Goal: Information Seeking & Learning: Learn about a topic

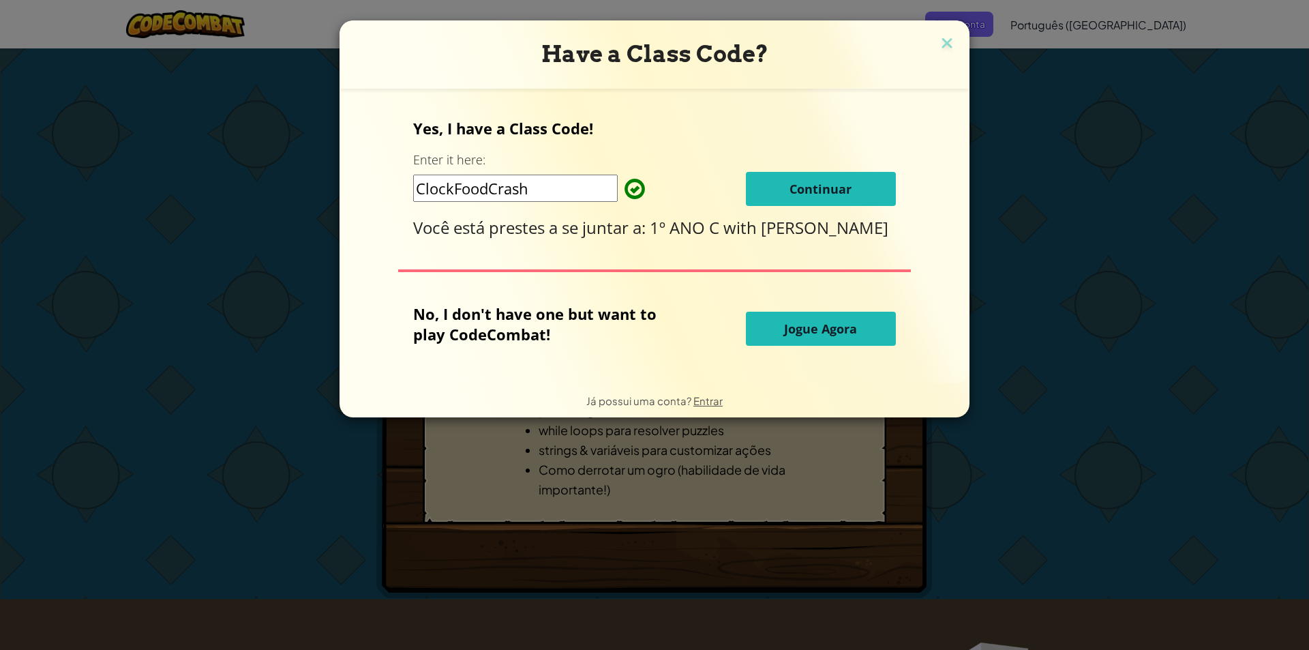
click at [830, 177] on button "Continuar" at bounding box center [821, 189] width 150 height 34
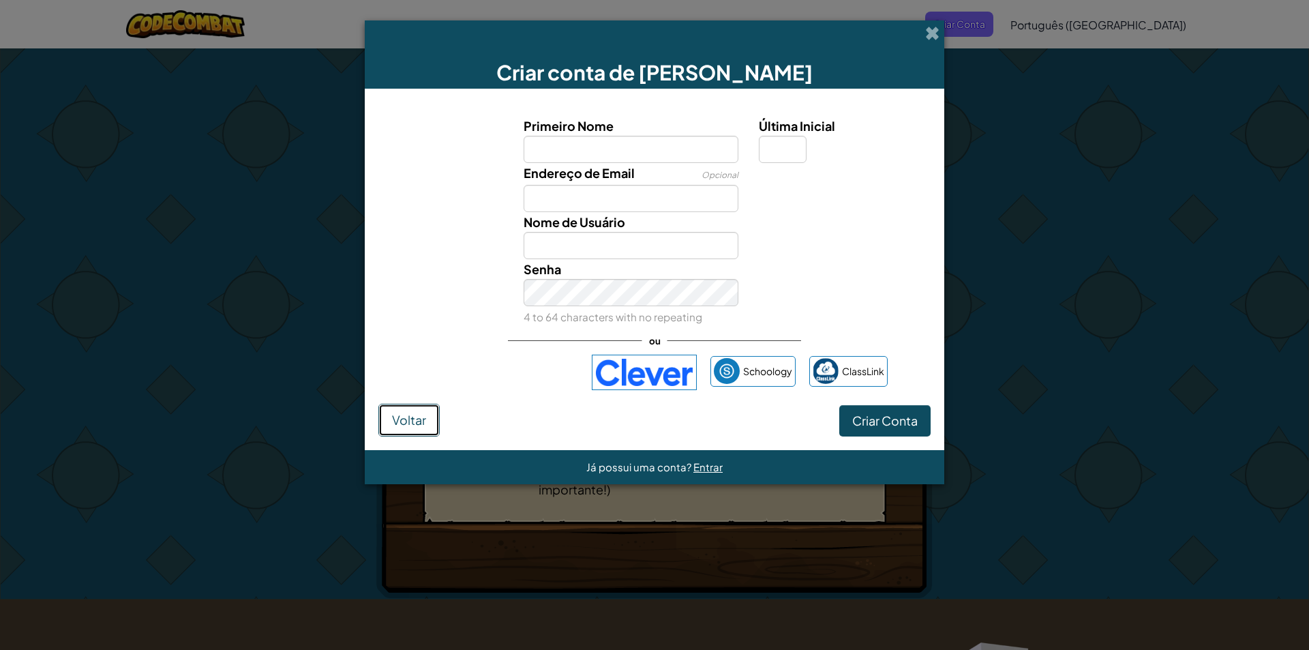
click at [419, 430] on button "Voltar" at bounding box center [408, 420] width 61 height 33
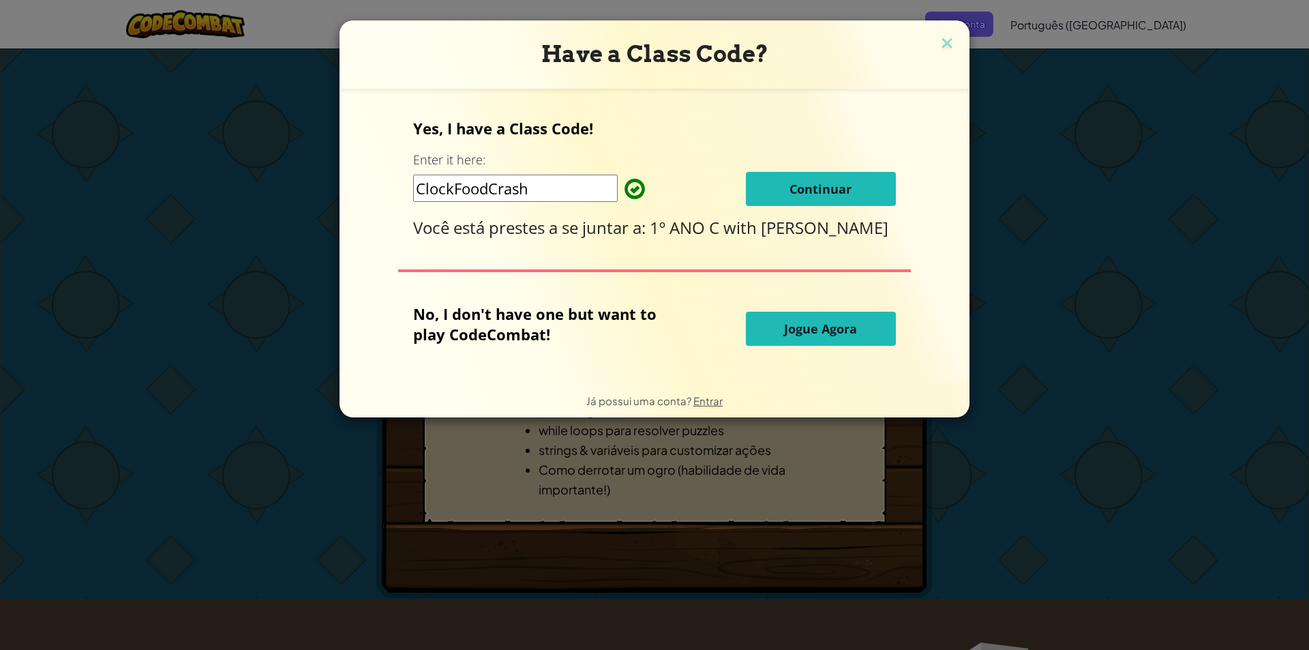
click at [537, 185] on input "ClockFoodCrash" at bounding box center [515, 188] width 205 height 27
click at [787, 181] on button "Continuar" at bounding box center [821, 189] width 150 height 34
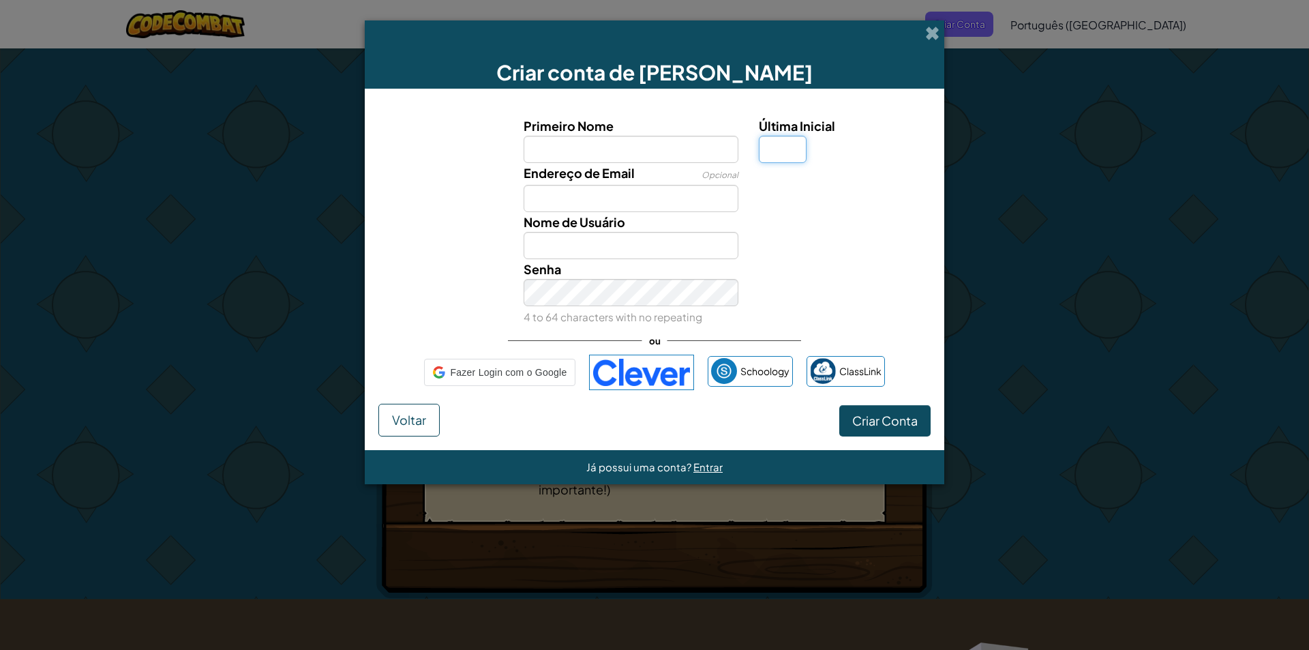
click at [779, 157] on input "Última Inicial" at bounding box center [783, 149] width 48 height 27
click at [619, 141] on input "Primeiro Nome" at bounding box center [631, 149] width 215 height 27
type input "[PERSON_NAME]"
click at [766, 151] on input "Última Inicial" at bounding box center [783, 149] width 48 height 27
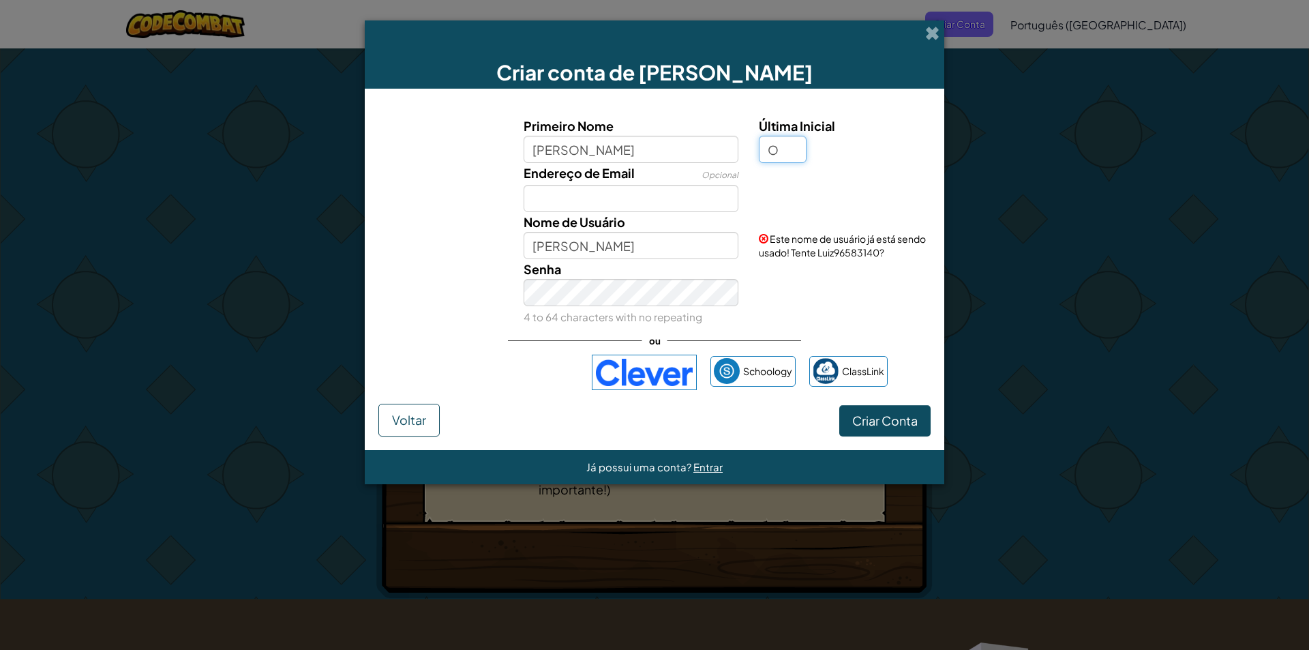
type input "O"
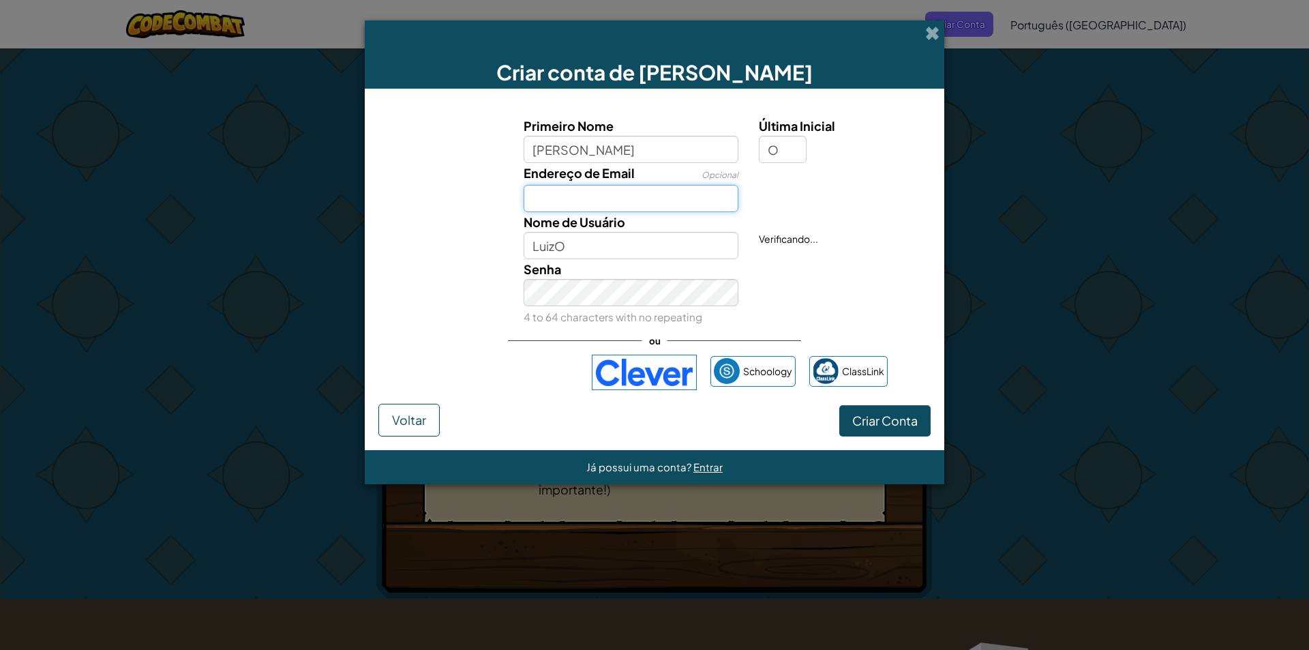
click at [647, 200] on input "Endereço de Email" at bounding box center [631, 198] width 215 height 27
click at [799, 151] on input "O" at bounding box center [783, 149] width 48 height 27
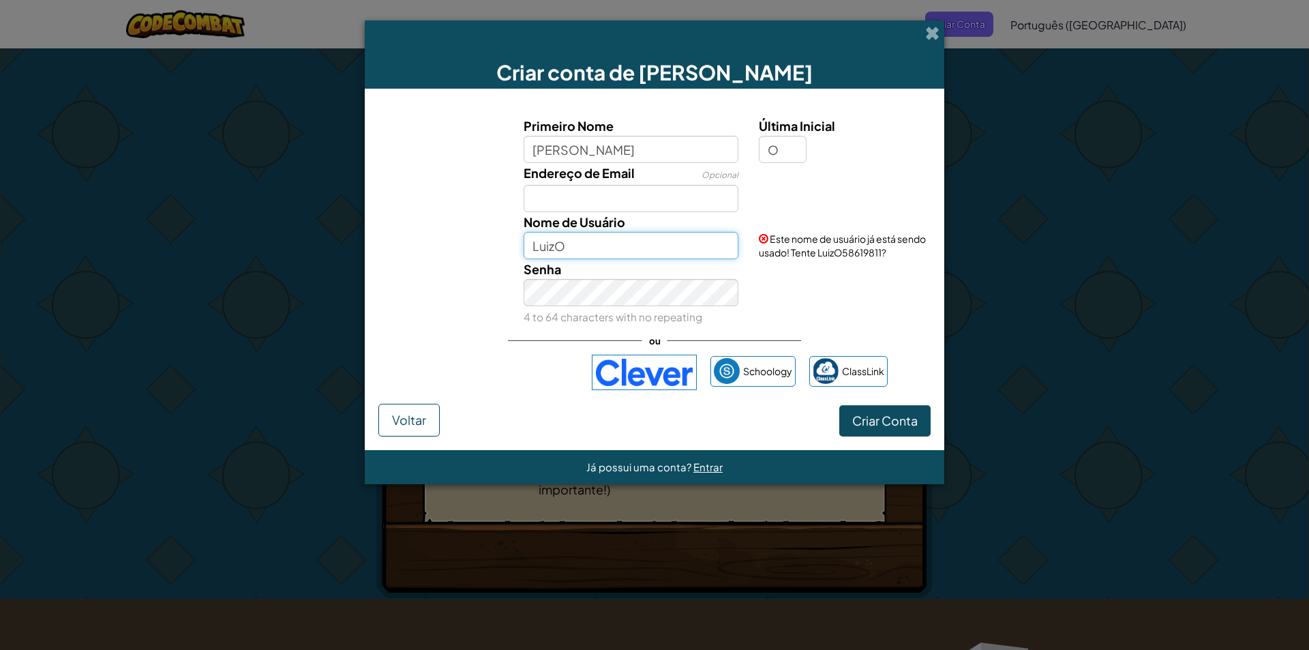
click at [652, 235] on input "LuizO" at bounding box center [631, 245] width 215 height 27
type input "Luiz11"
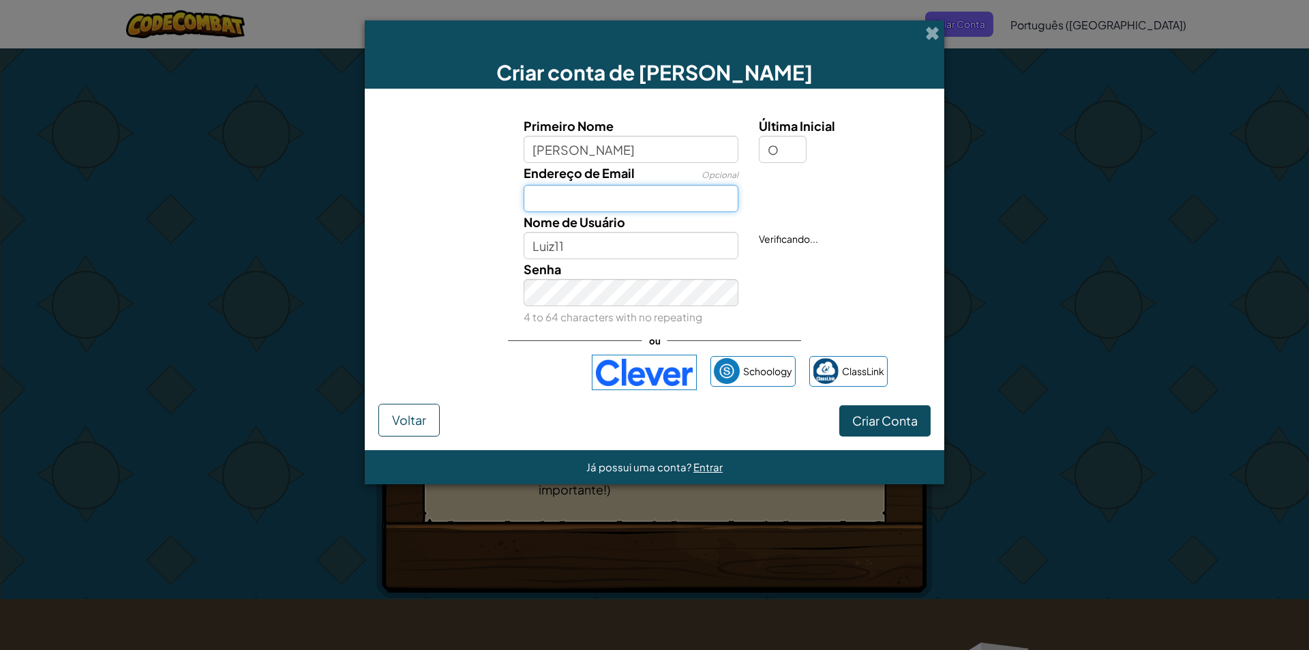
click at [646, 210] on input "Endereço de Email" at bounding box center [631, 198] width 215 height 27
type input "L"
type input "luizcaligrafia@gmail.com"
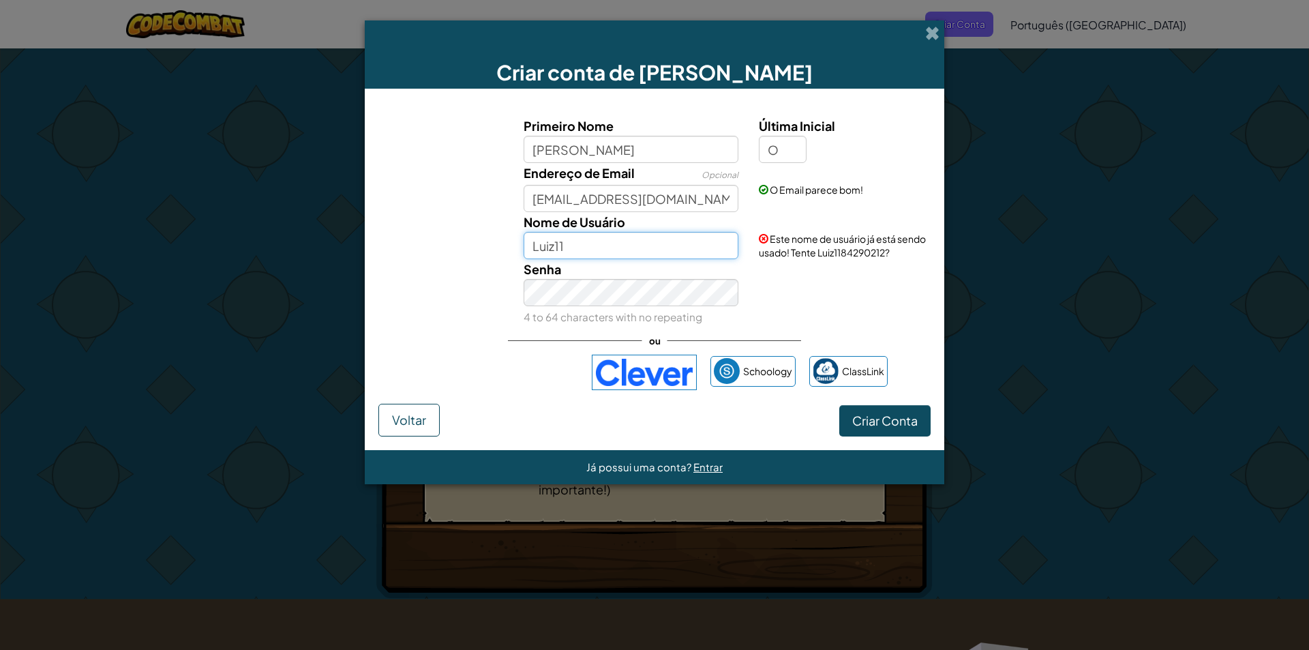
click at [648, 237] on input "Luiz11" at bounding box center [631, 245] width 215 height 27
drag, startPoint x: 648, startPoint y: 237, endPoint x: 600, endPoint y: 243, distance: 48.2
click at [600, 243] on input "Luiz11" at bounding box center [631, 245] width 215 height 27
click at [315, 316] on div "Criar conta de Aluno Primeiro Nome luiz Última Inicial O Endereço de Email Opci…" at bounding box center [654, 325] width 1309 height 650
click at [581, 241] on input "Luiz11" at bounding box center [631, 245] width 215 height 27
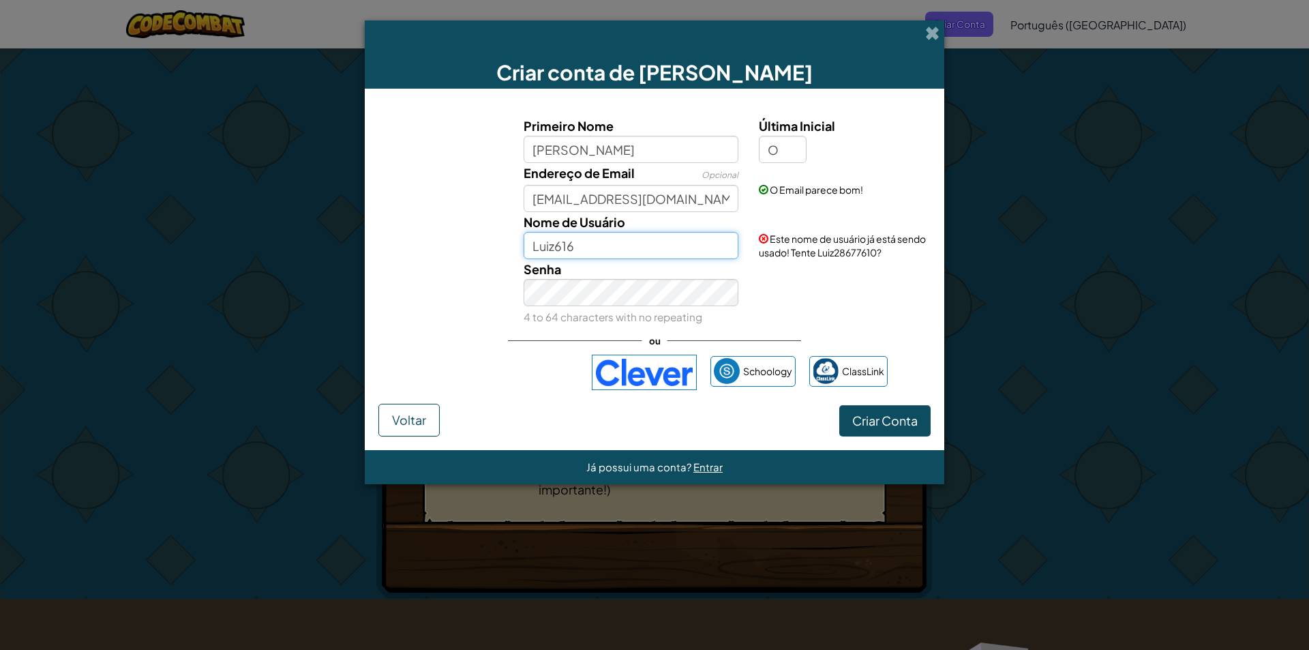
type input "Luiz616"
click at [887, 413] on span "Criar Conta" at bounding box center [884, 420] width 65 height 16
click at [871, 408] on button "Criar Conta" at bounding box center [884, 420] width 91 height 31
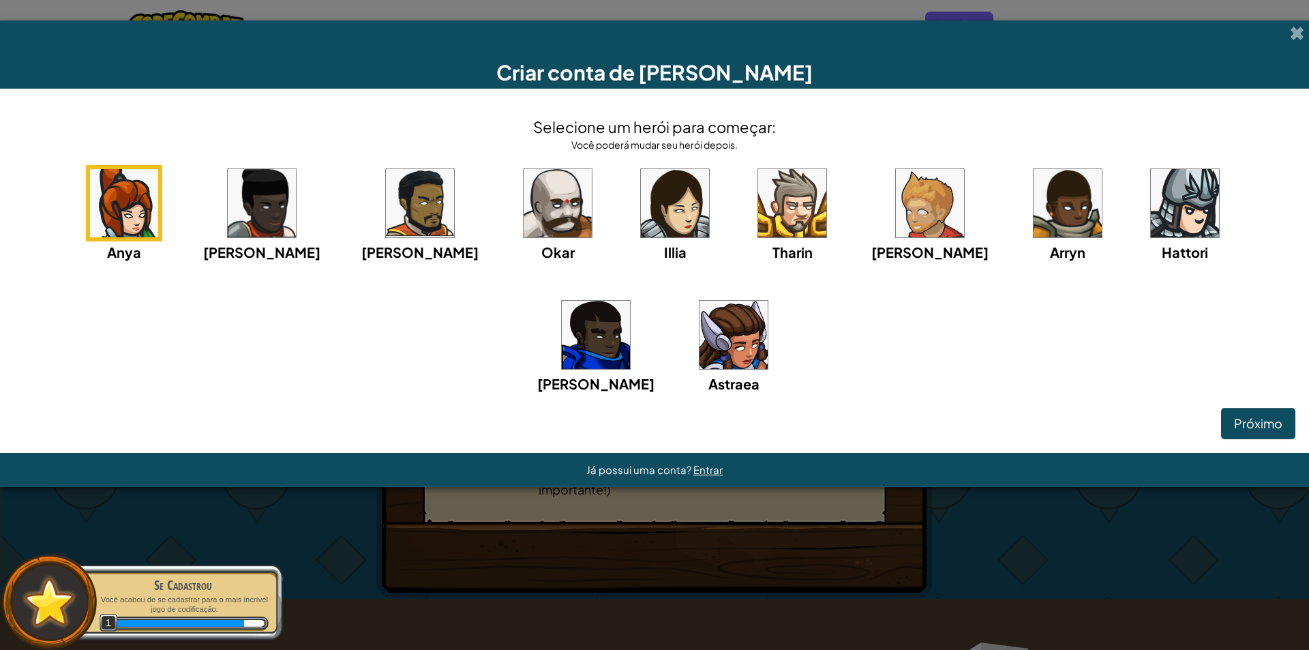
click at [1151, 209] on img at bounding box center [1185, 203] width 68 height 68
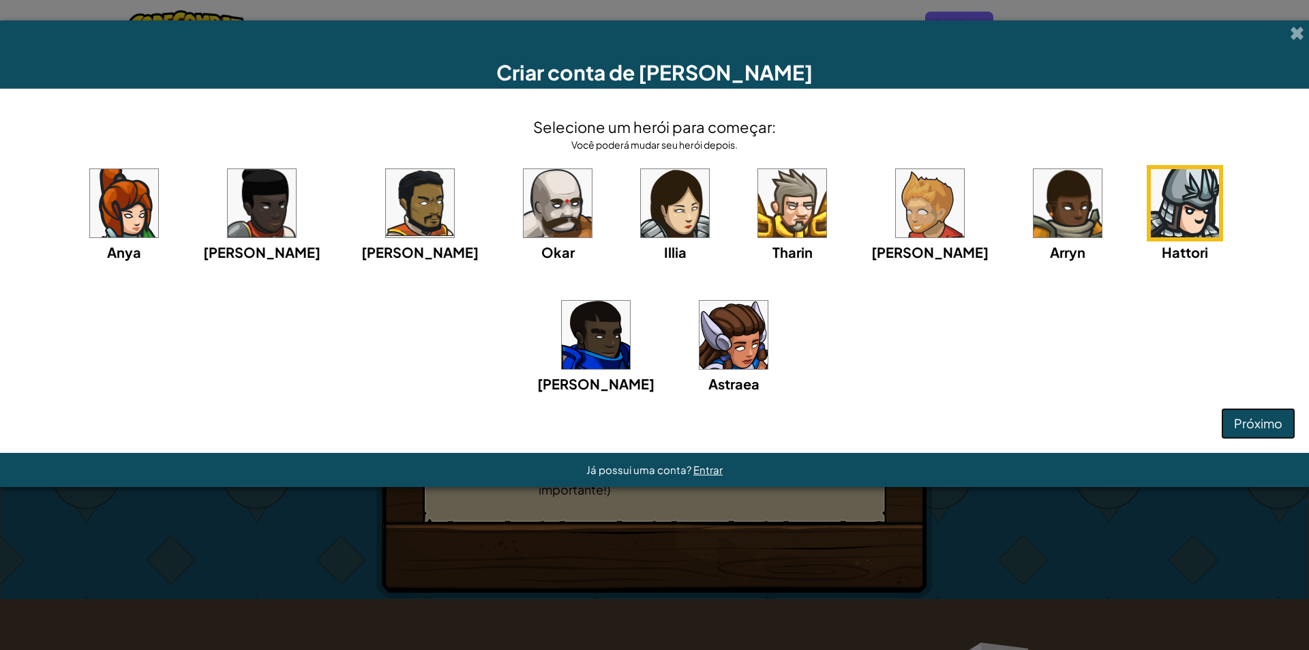
click at [1286, 416] on button "Próximo" at bounding box center [1258, 423] width 74 height 31
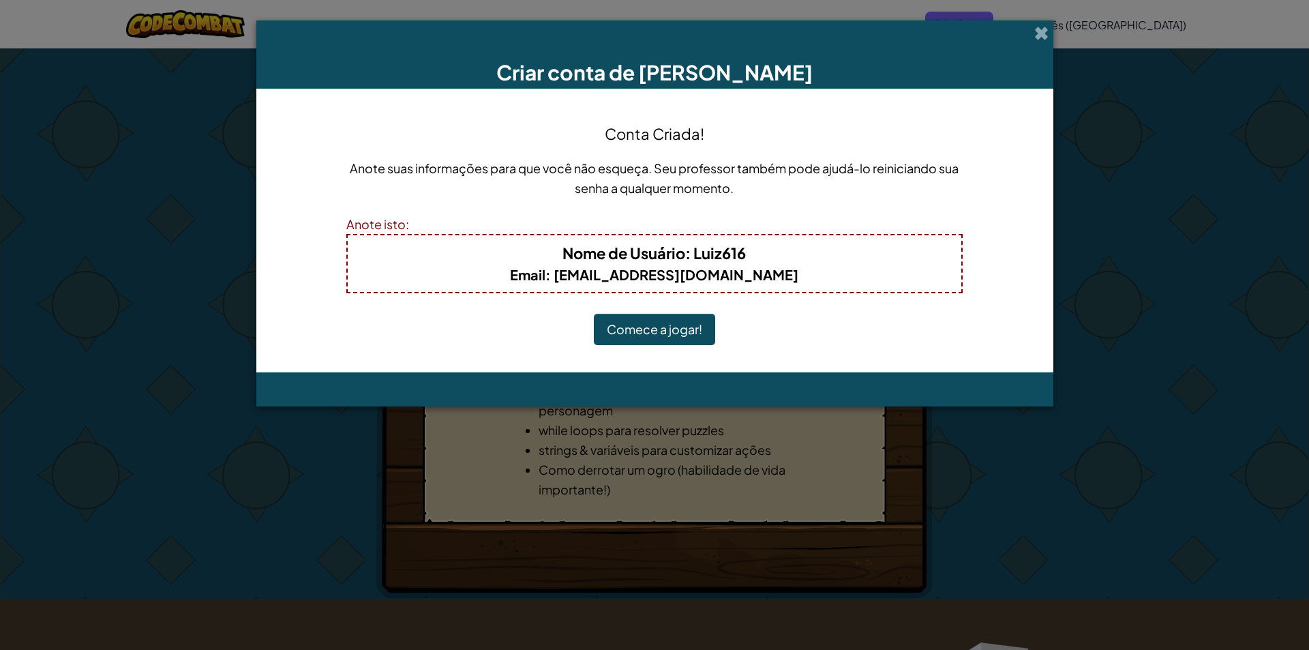
click at [697, 331] on button "Comece a jogar!" at bounding box center [654, 329] width 121 height 31
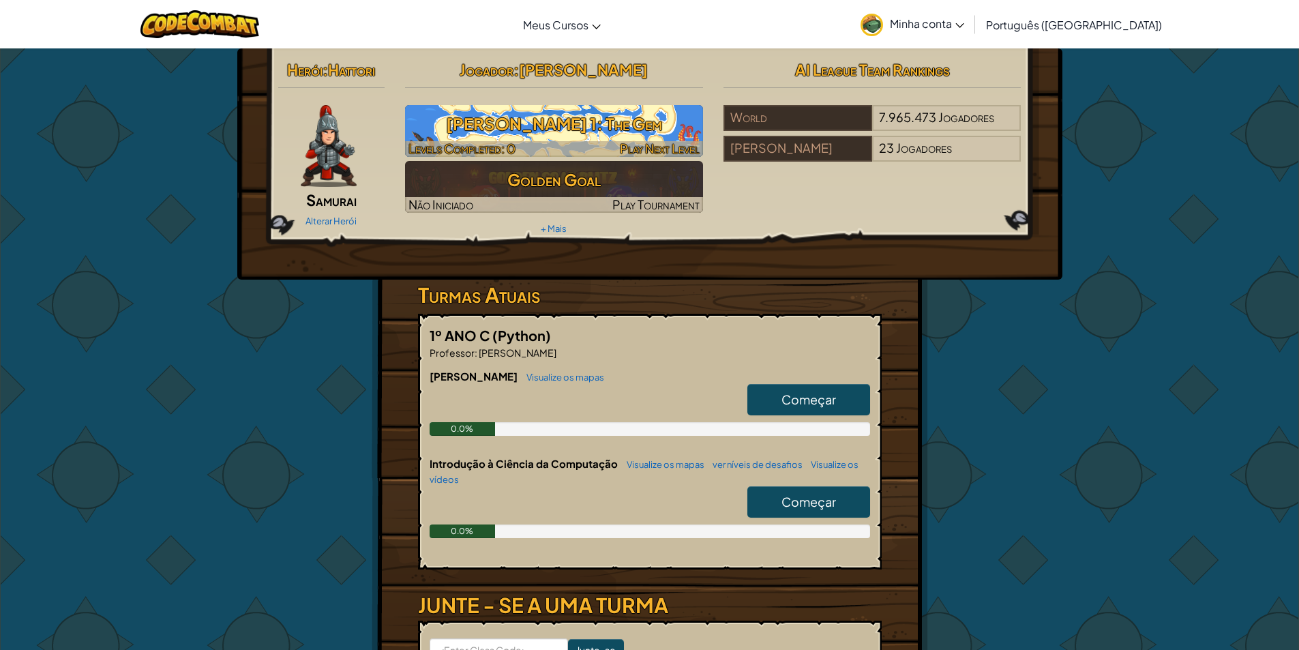
click at [624, 119] on h3 "[PERSON_NAME] 1: The Gem" at bounding box center [554, 123] width 298 height 31
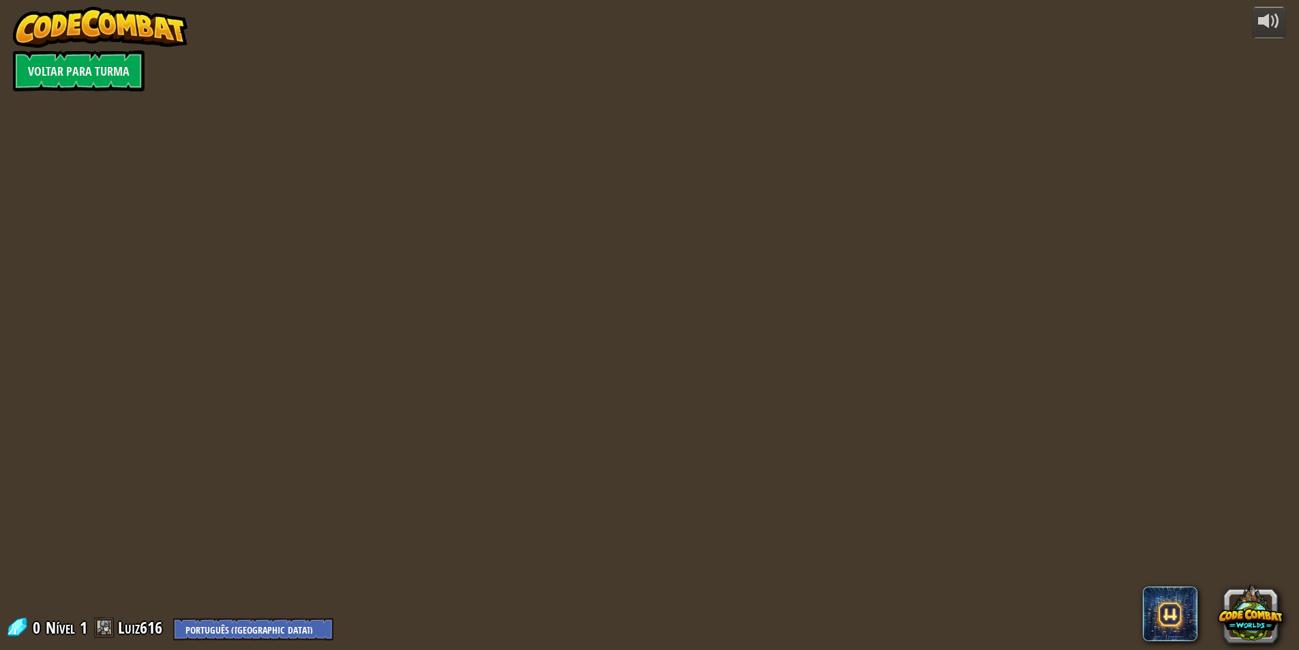
select select "pt-BR"
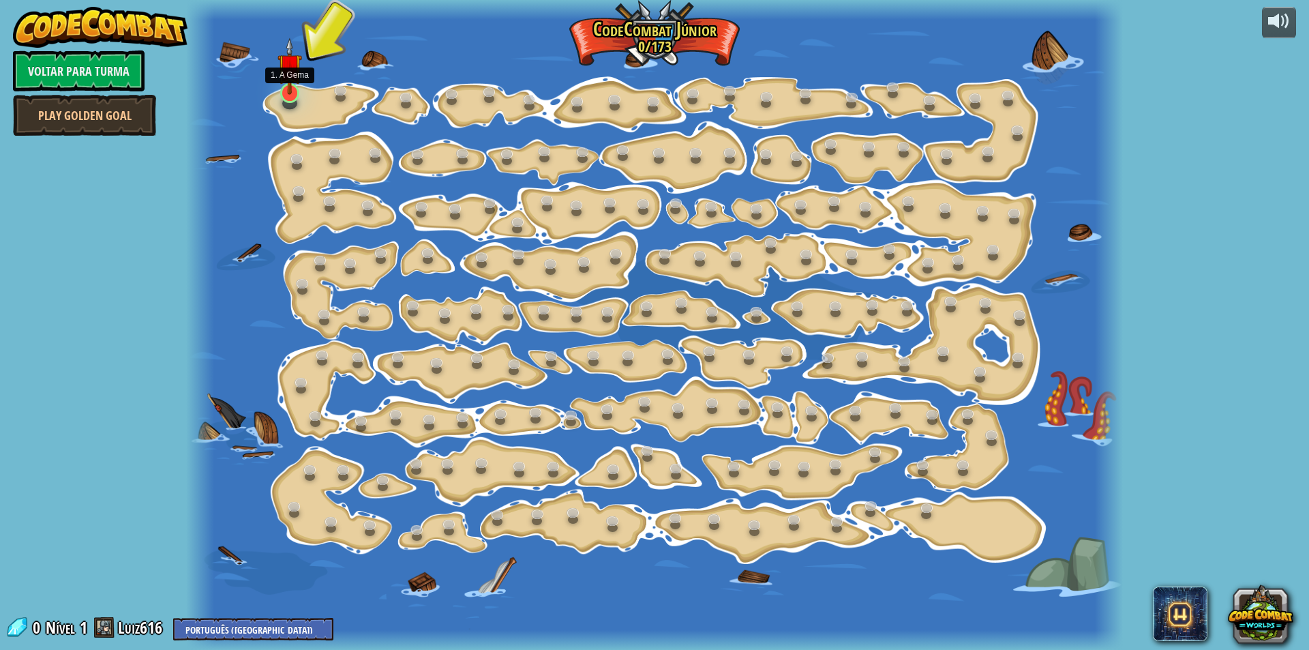
click at [299, 100] on div at bounding box center [654, 325] width 937 height 650
click at [290, 95] on link at bounding box center [288, 91] width 27 height 27
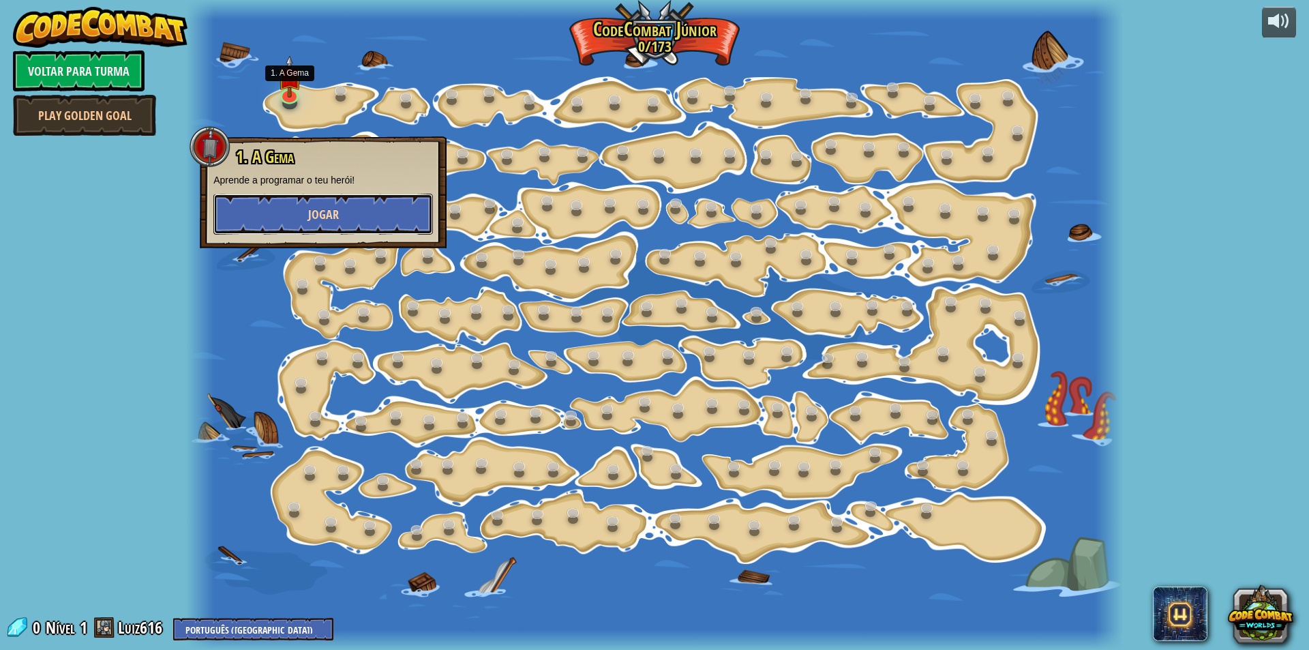
click at [334, 211] on span "Jogar" at bounding box center [323, 214] width 31 height 17
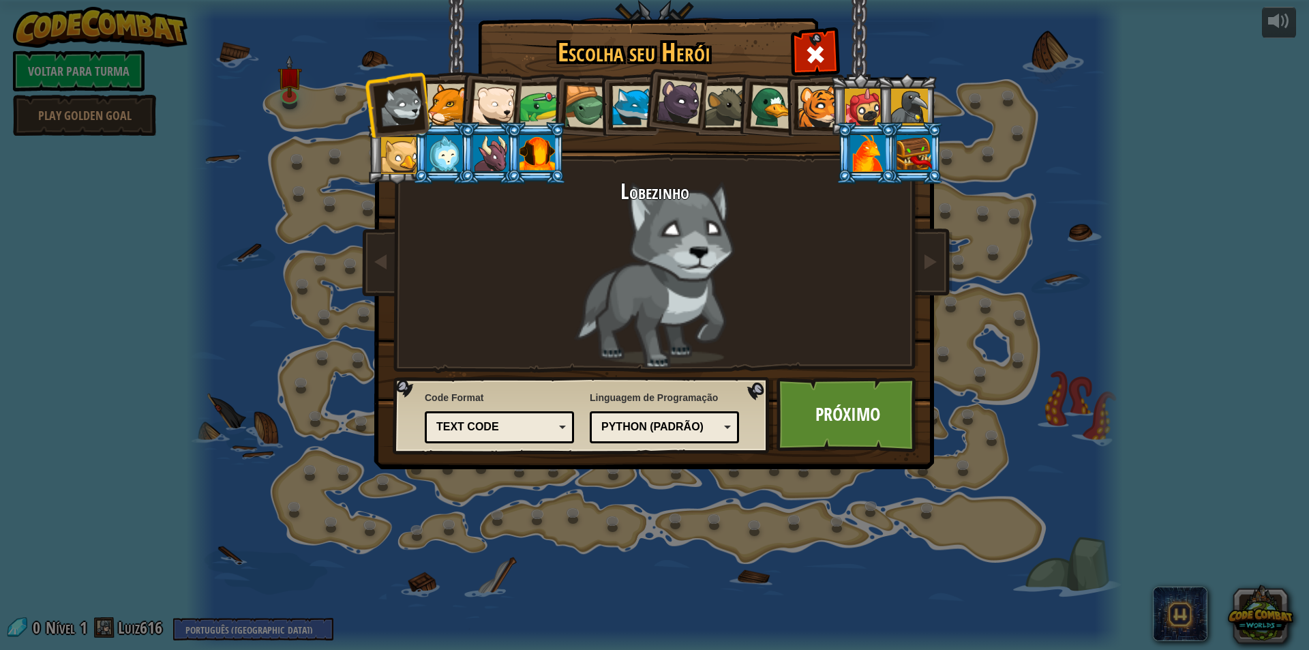
drag, startPoint x: 416, startPoint y: 108, endPoint x: 438, endPoint y: 107, distance: 22.5
click at [434, 74] on ol at bounding box center [655, 74] width 562 height 0
click at [440, 104] on div at bounding box center [448, 105] width 42 height 42
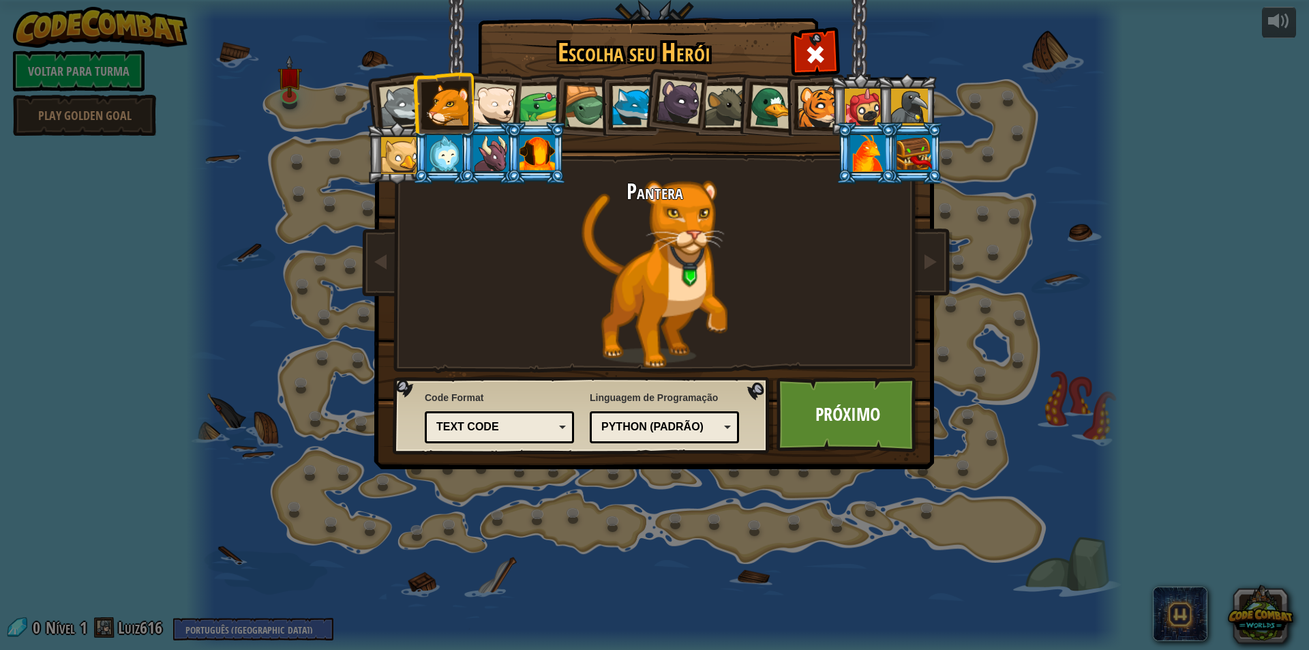
click at [593, 107] on div at bounding box center [586, 107] width 44 height 44
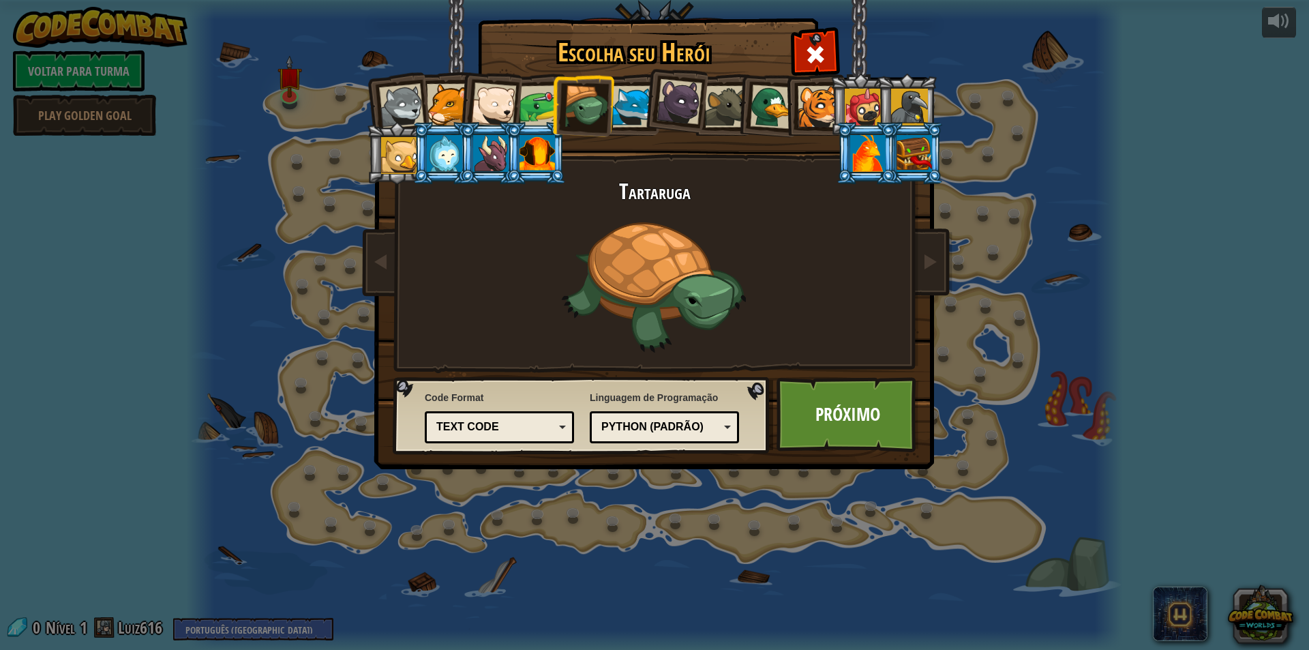
click at [534, 423] on div "Text code" at bounding box center [495, 427] width 118 height 16
click at [871, 399] on link "Próximo" at bounding box center [847, 414] width 142 height 75
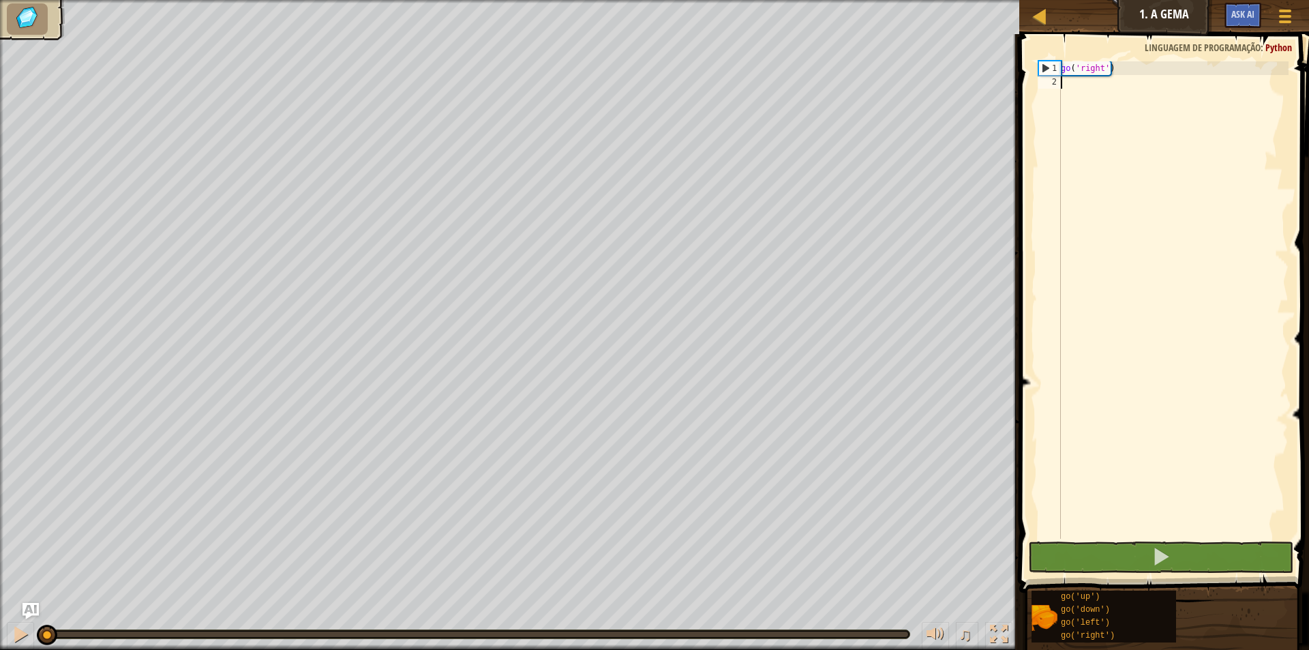
click at [1108, 76] on div "go ( 'right' )" at bounding box center [1173, 313] width 230 height 504
click at [1042, 18] on div at bounding box center [1039, 15] width 17 height 17
select select "pt-BR"
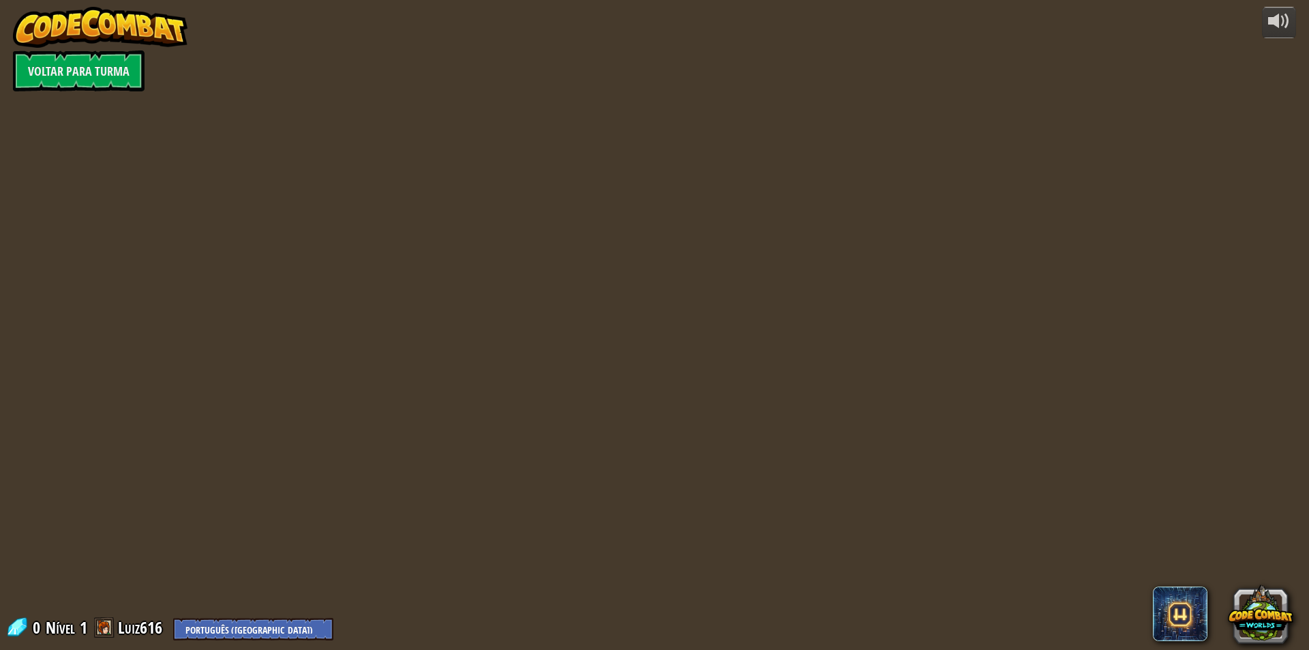
select select "pt-BR"
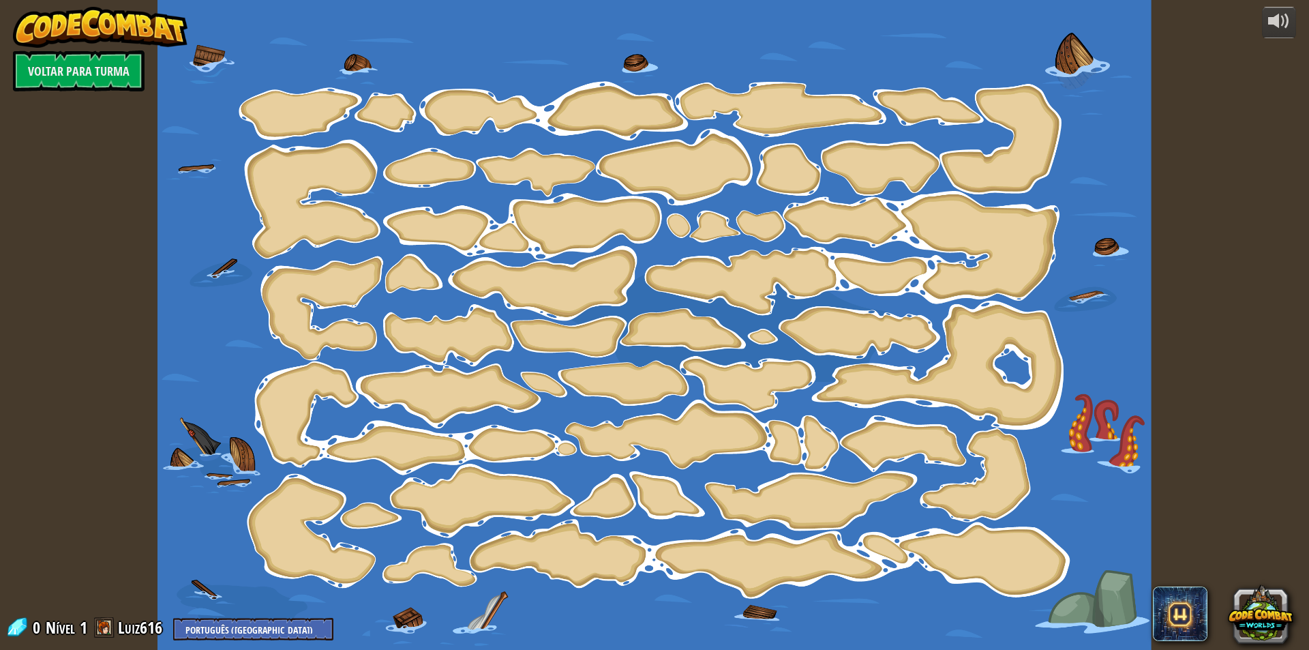
select select "pt-BR"
click at [78, 78] on link "Voltar para Turma" at bounding box center [79, 70] width 132 height 41
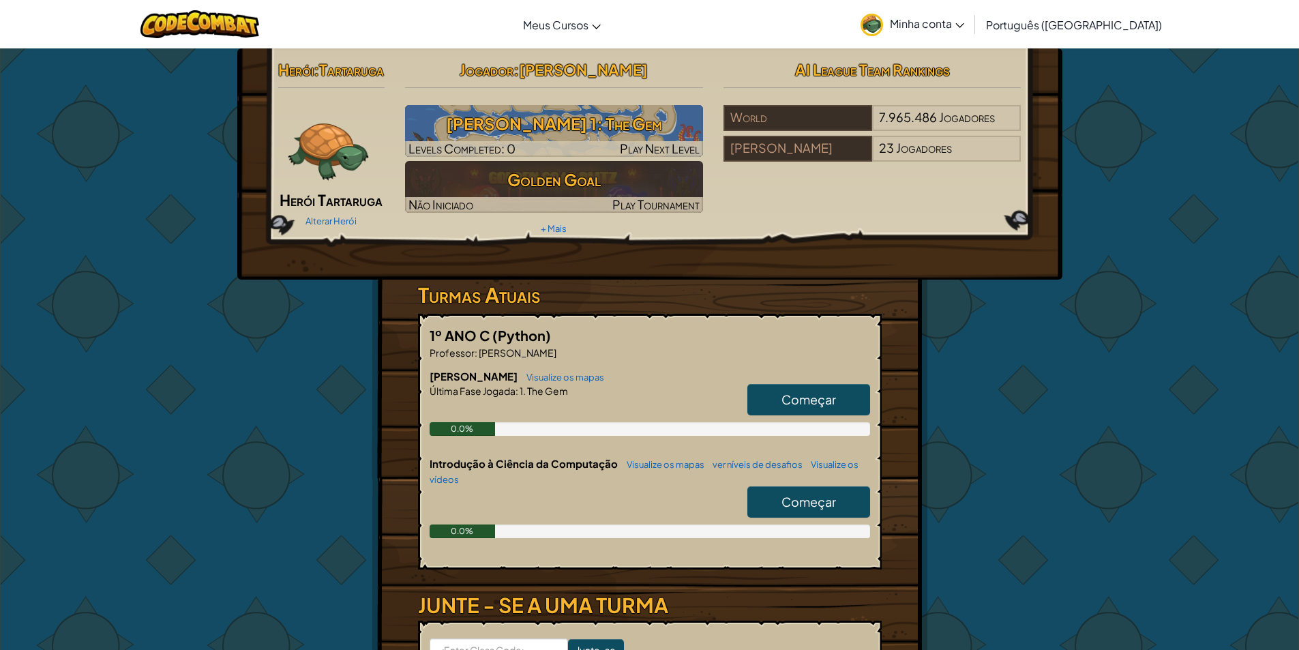
click at [833, 509] on span "Começar" at bounding box center [808, 502] width 55 height 16
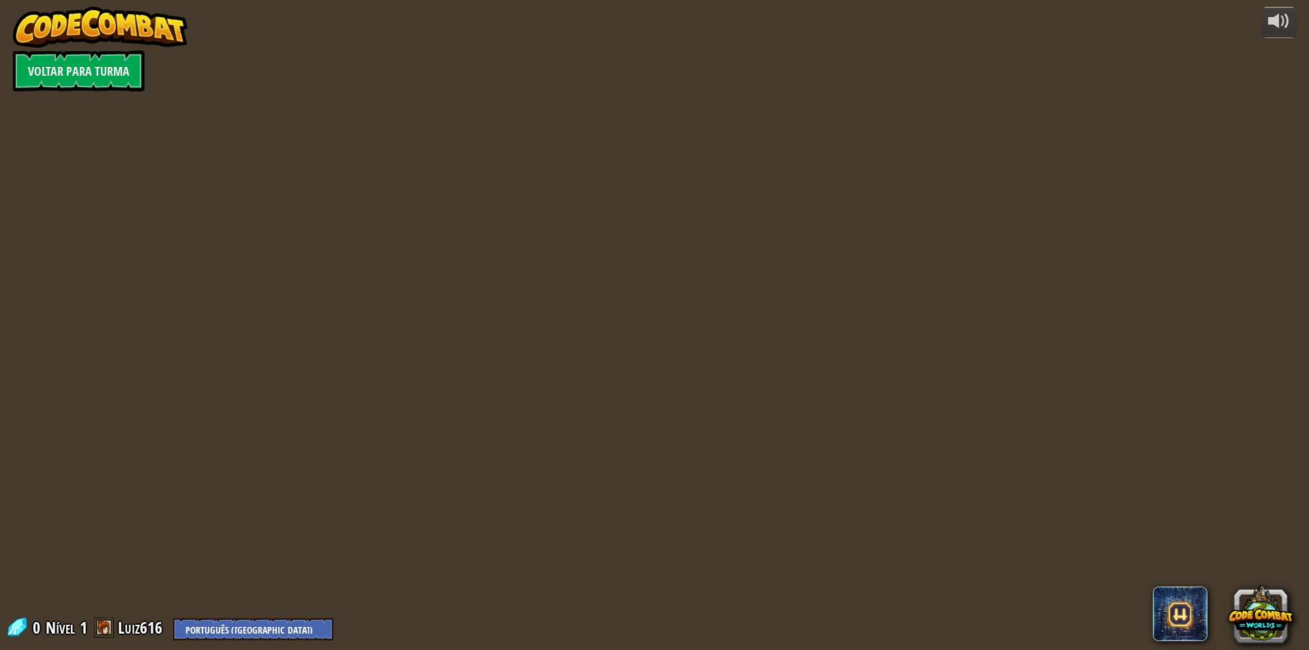
select select "pt-BR"
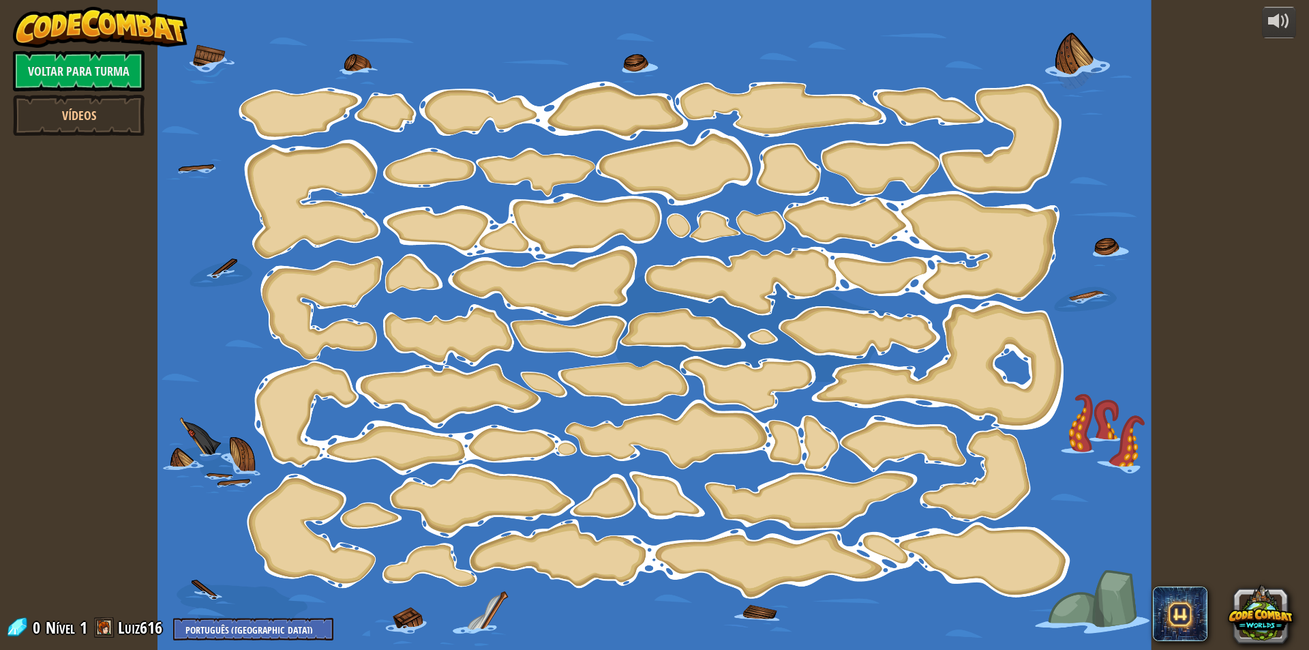
select select "pt-BR"
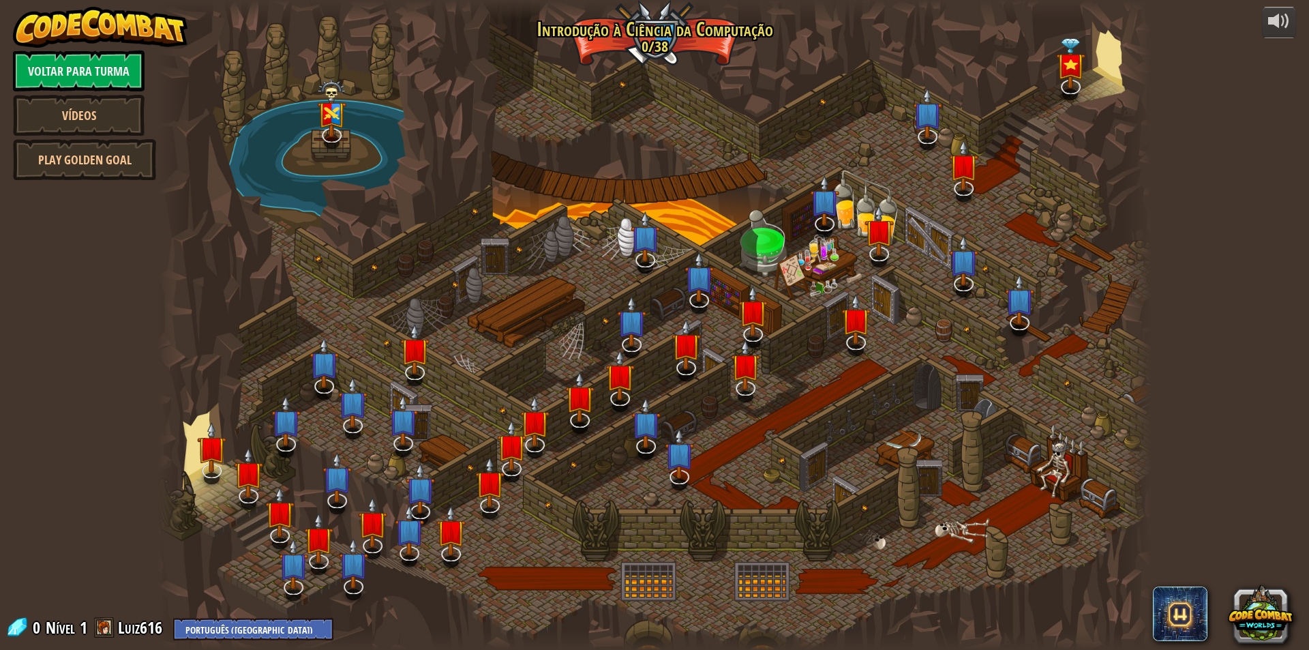
select select "pt-BR"
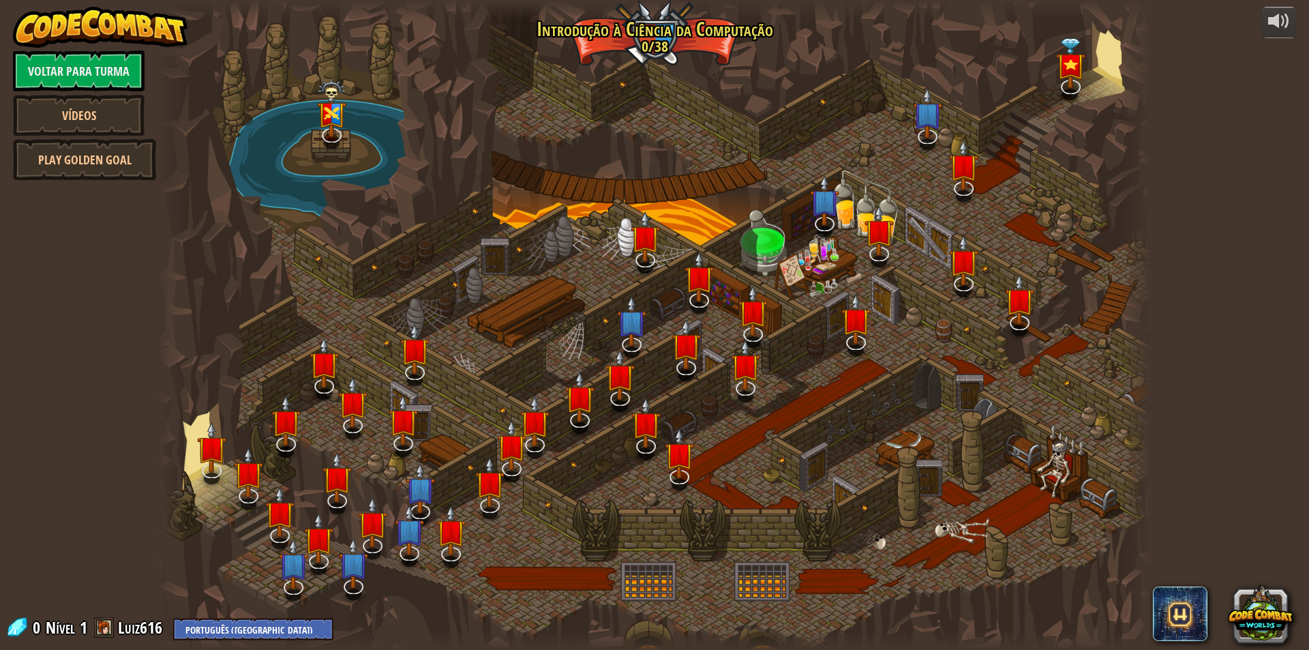
select select "pt-BR"
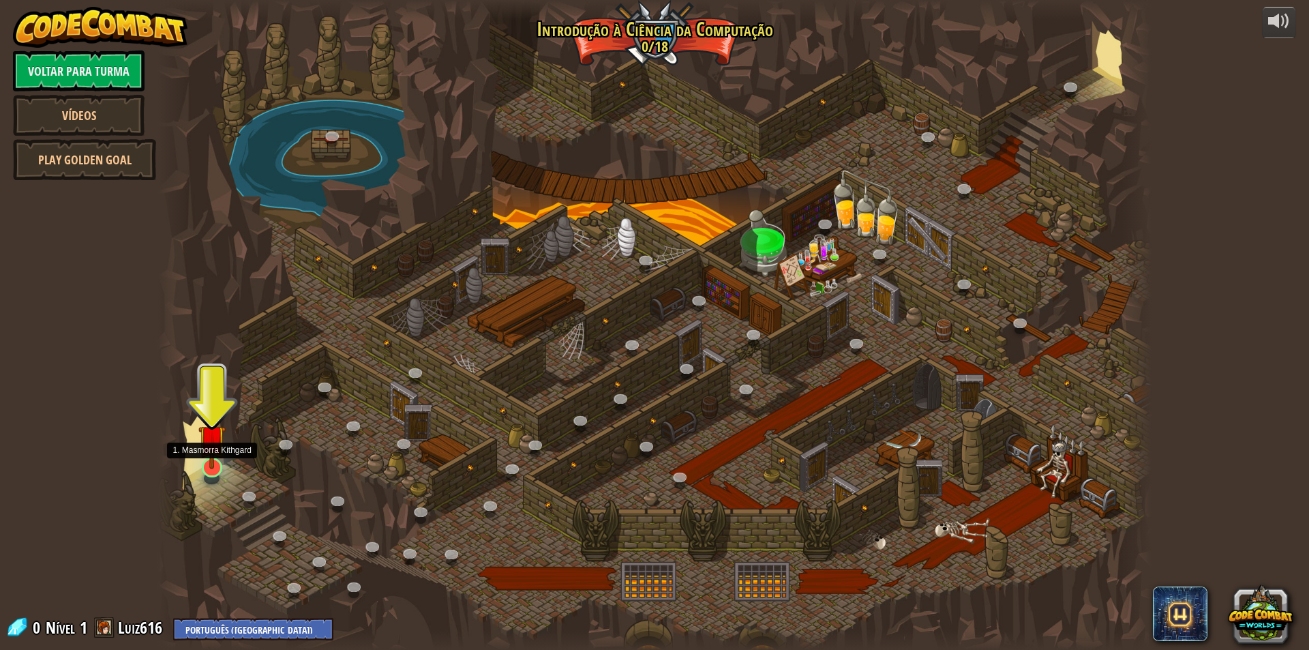
click at [212, 462] on img at bounding box center [211, 438] width 27 height 61
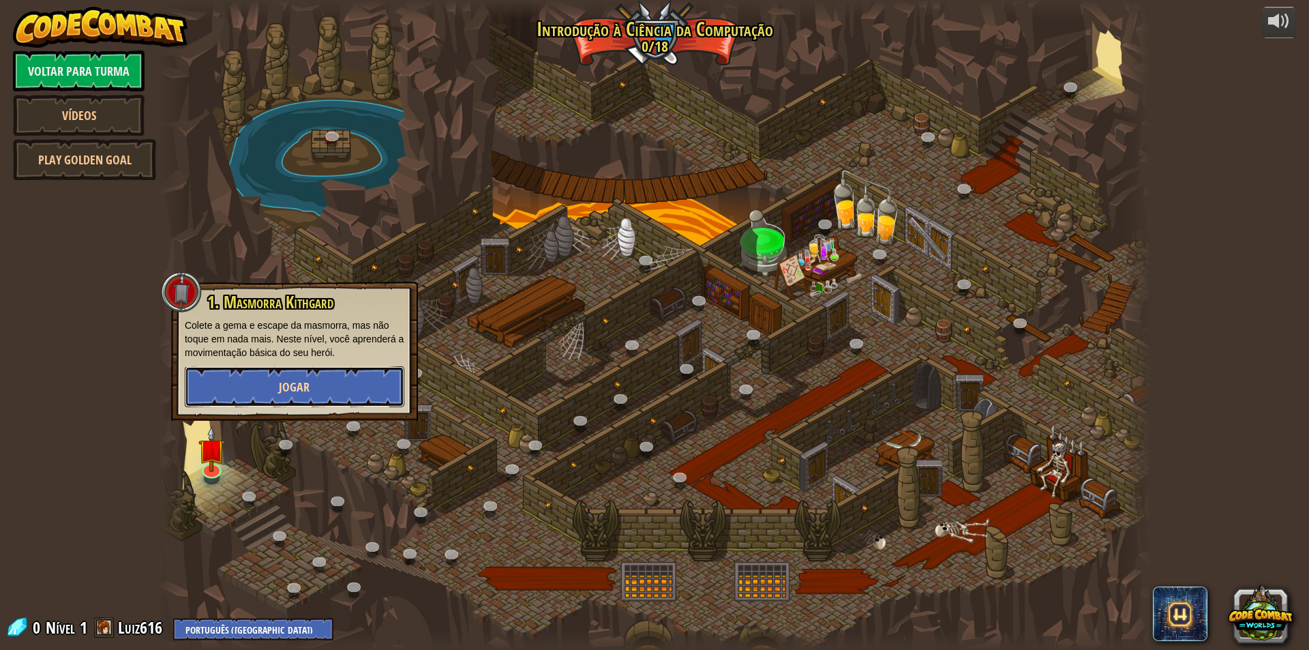
click at [226, 374] on button "Jogar" at bounding box center [295, 386] width 220 height 41
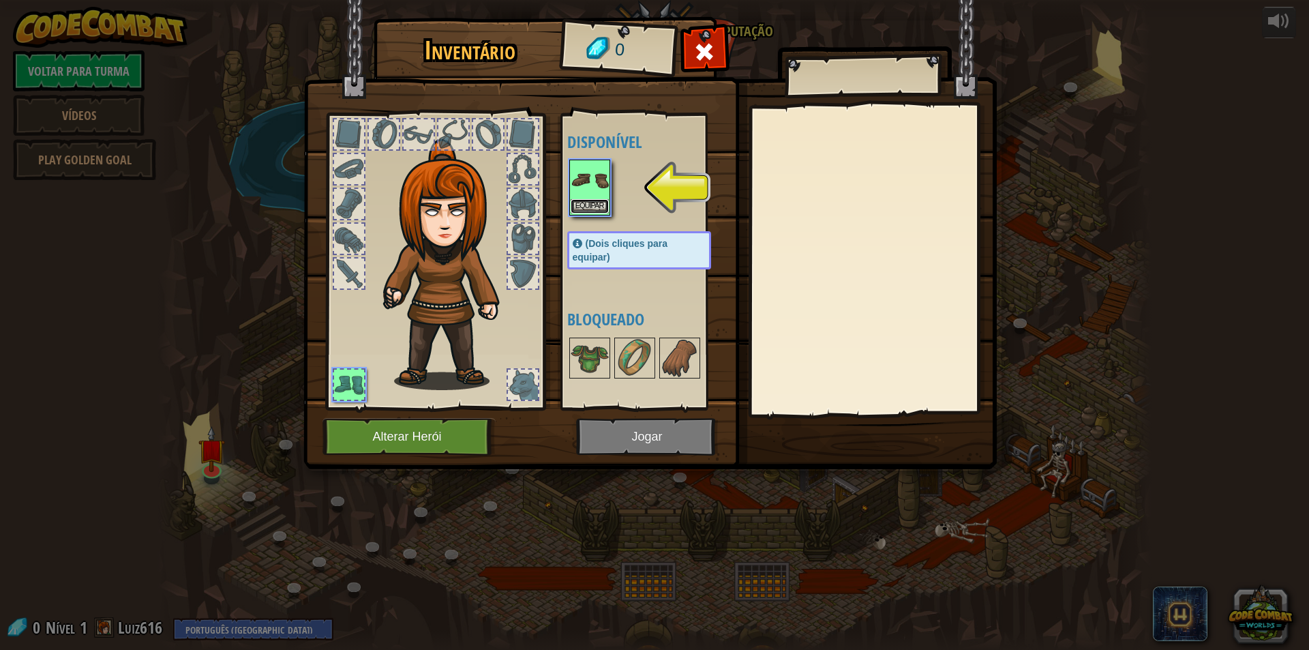
click at [605, 202] on button "Equipar" at bounding box center [590, 206] width 38 height 14
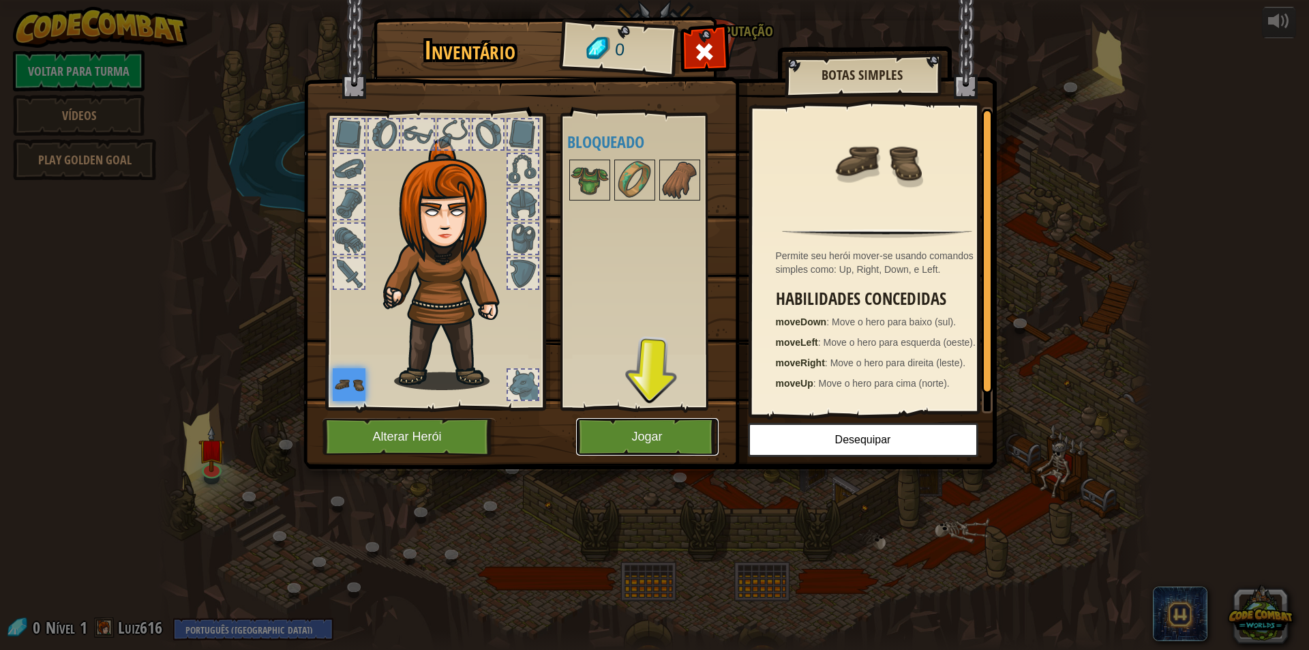
click at [620, 432] on button "Jogar" at bounding box center [647, 436] width 142 height 37
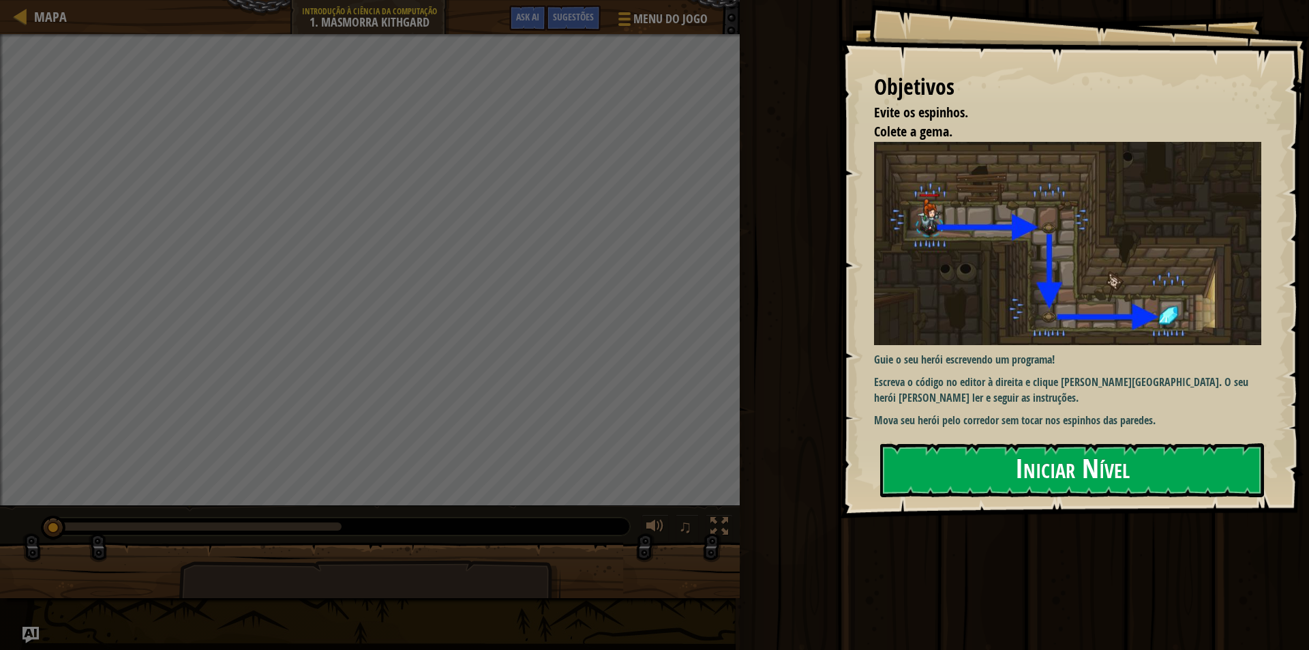
click at [958, 472] on button "Iniciar Nível" at bounding box center [1072, 470] width 384 height 54
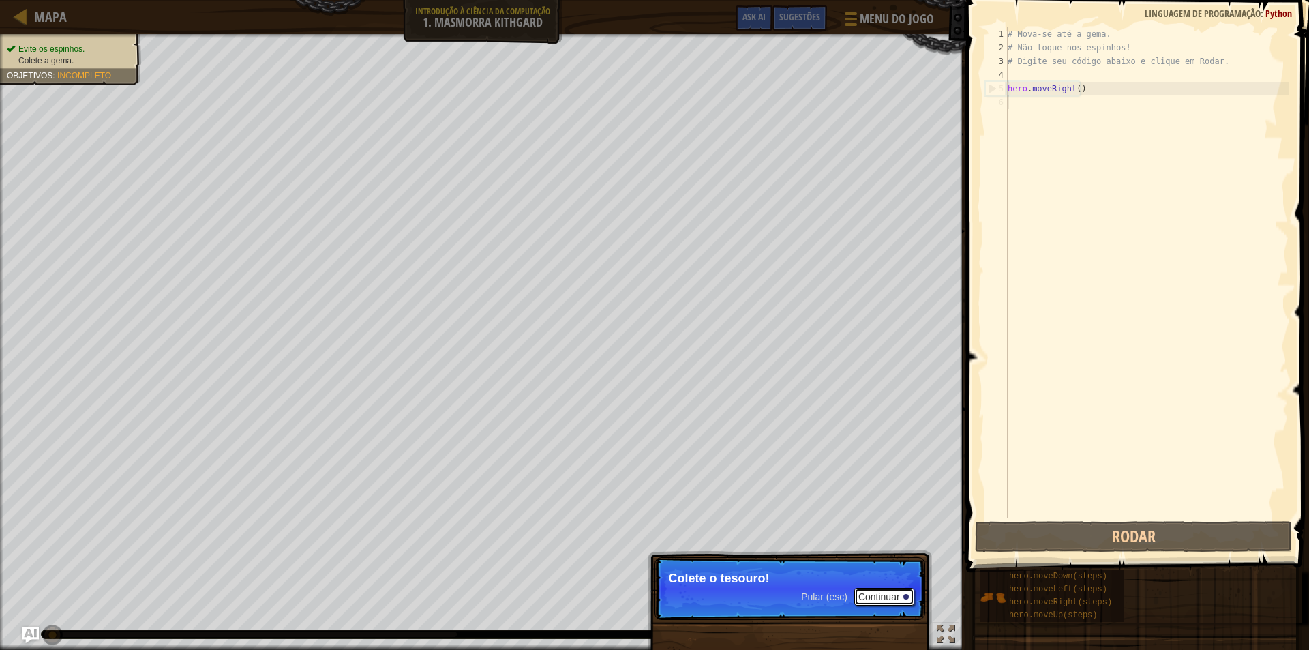
click at [877, 601] on button "Continuar" at bounding box center [884, 597] width 60 height 18
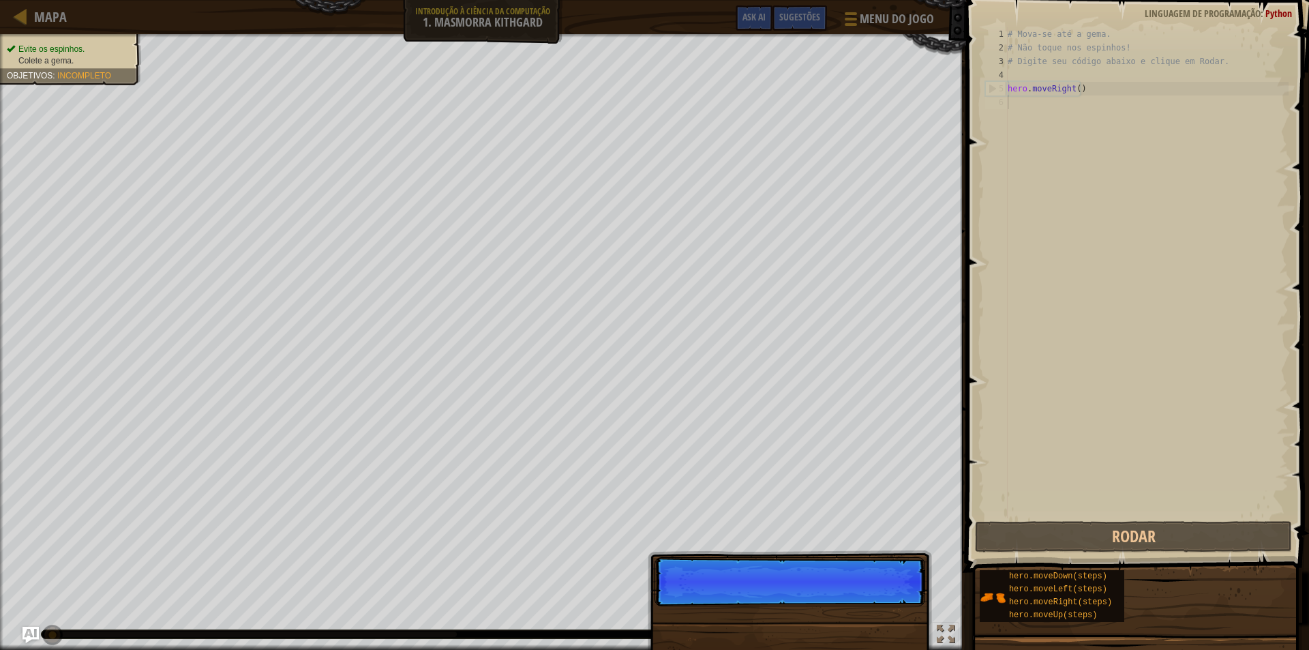
scroll to position [6, 0]
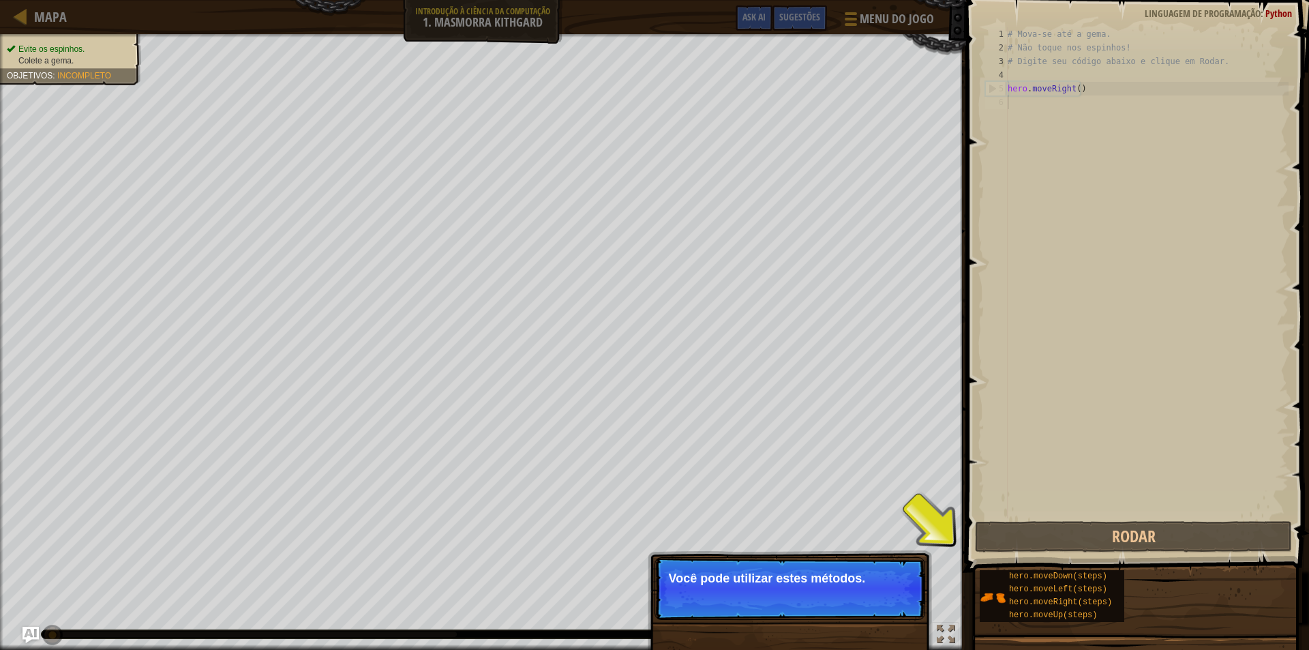
click at [845, 574] on p "Você pode utilizar estes métodos." at bounding box center [790, 578] width 242 height 14
click at [889, 601] on button "Continuar" at bounding box center [884, 597] width 60 height 18
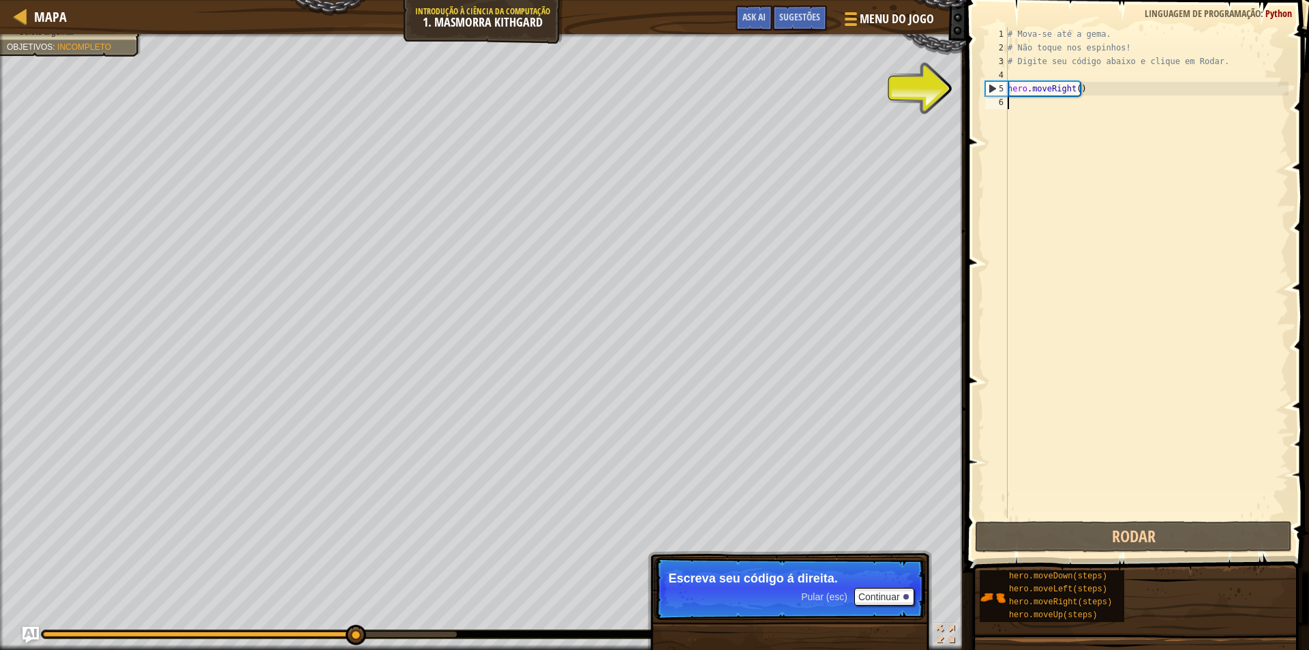
click at [1111, 91] on div "# Mova-se até a gema. # Não toque nos espinhos! # Digite seu código abaixo e cl…" at bounding box center [1147, 286] width 284 height 518
type textarea "hero.moveRight()"
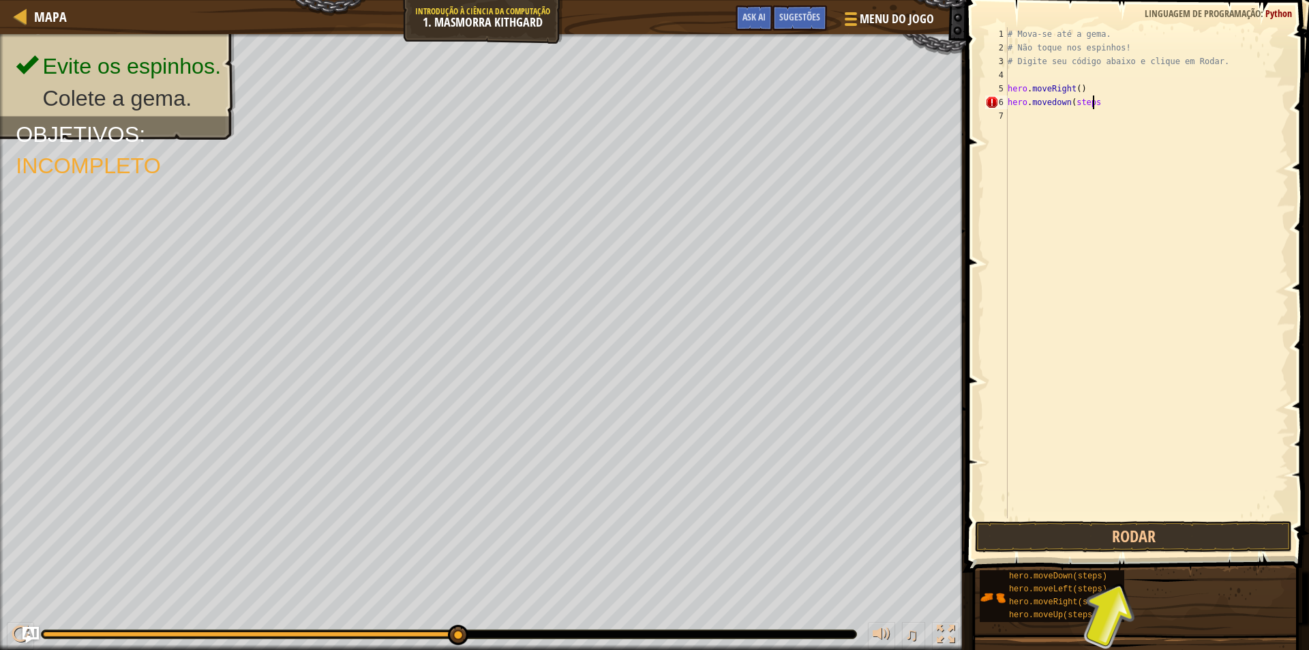
scroll to position [6, 7]
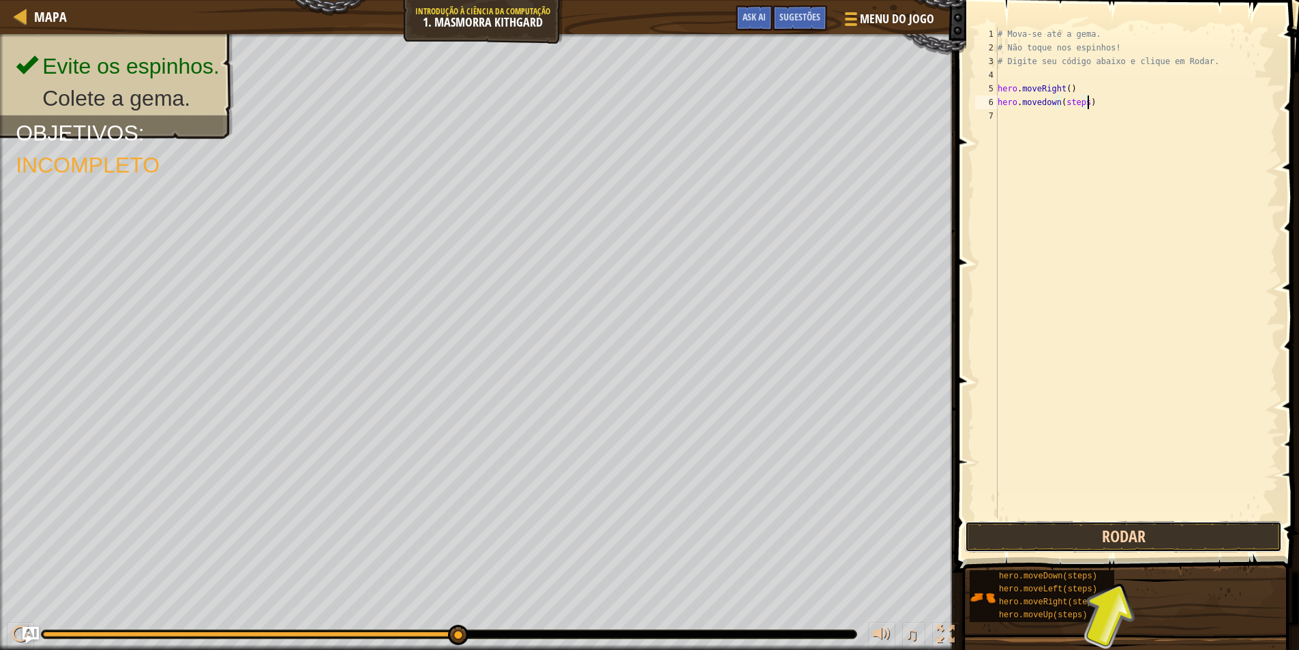
click at [1123, 543] on button "Rodar" at bounding box center [1123, 536] width 317 height 31
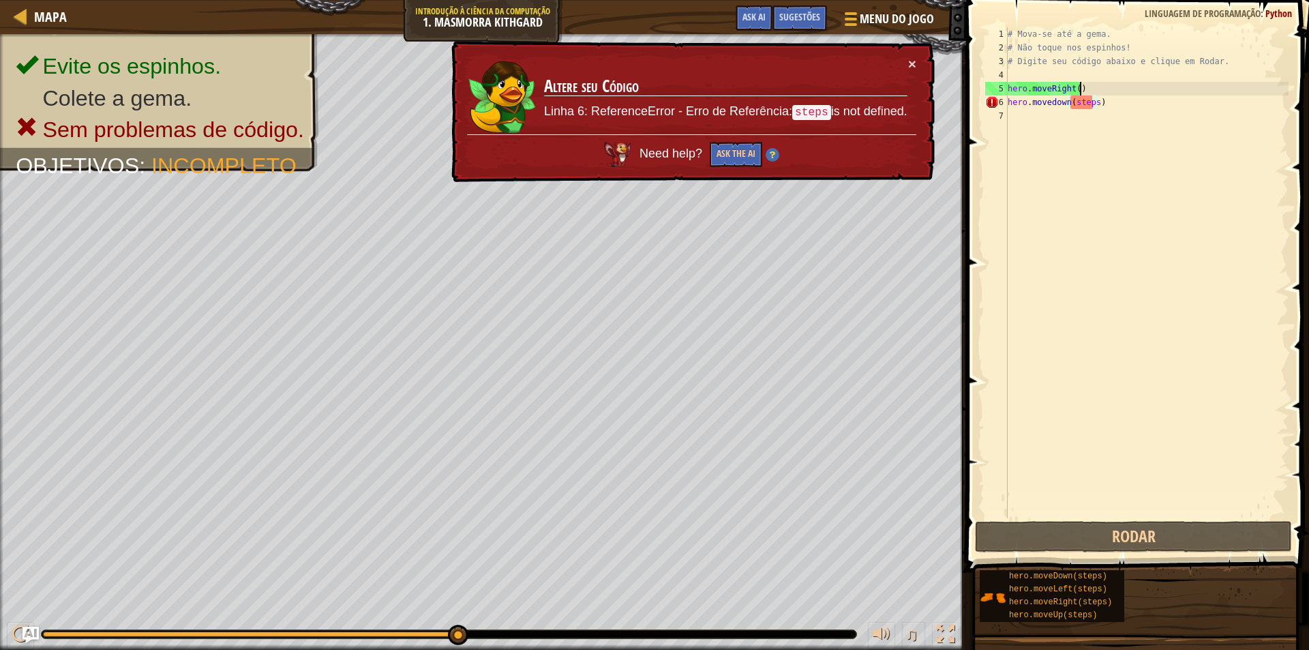
click at [1114, 95] on div "# Mova-se até a [PERSON_NAME]. # Não toque nos espinhos! # Digite seu código ab…" at bounding box center [1147, 286] width 284 height 518
click at [1115, 100] on div "# Mova-se até a [PERSON_NAME]. # Não toque nos espinhos! # Digite seu código ab…" at bounding box center [1147, 286] width 284 height 518
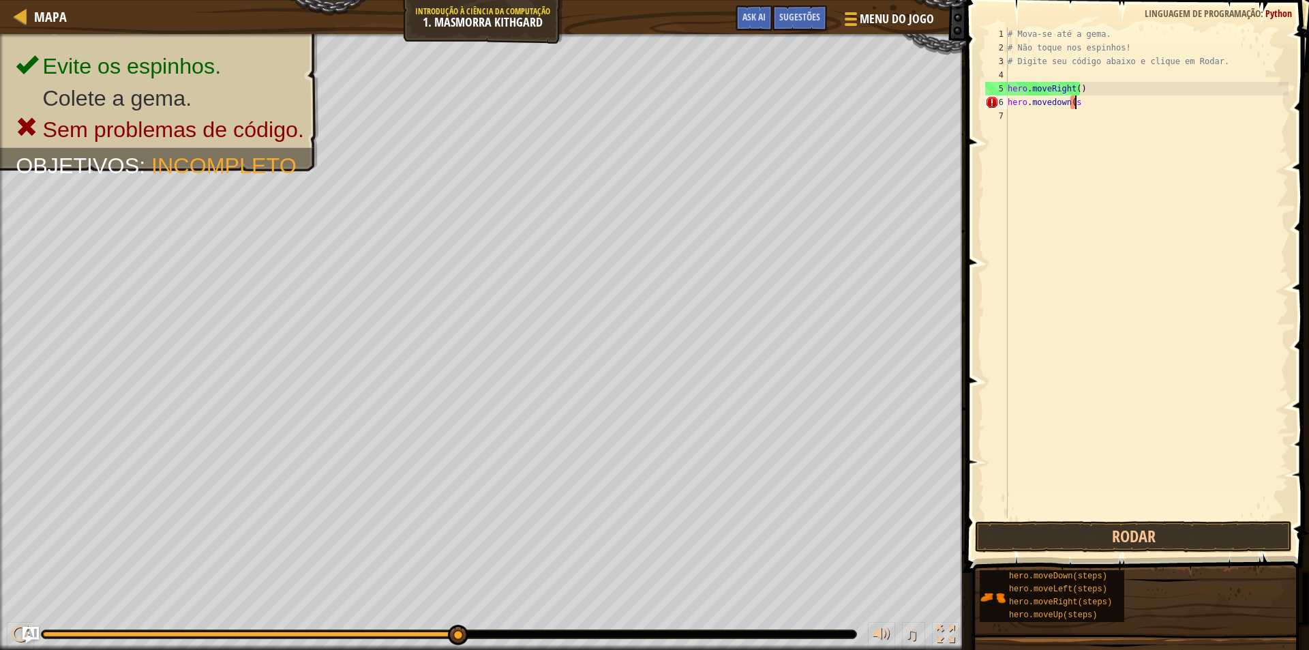
scroll to position [6, 5]
click at [1213, 527] on button "Rodar" at bounding box center [1133, 536] width 317 height 31
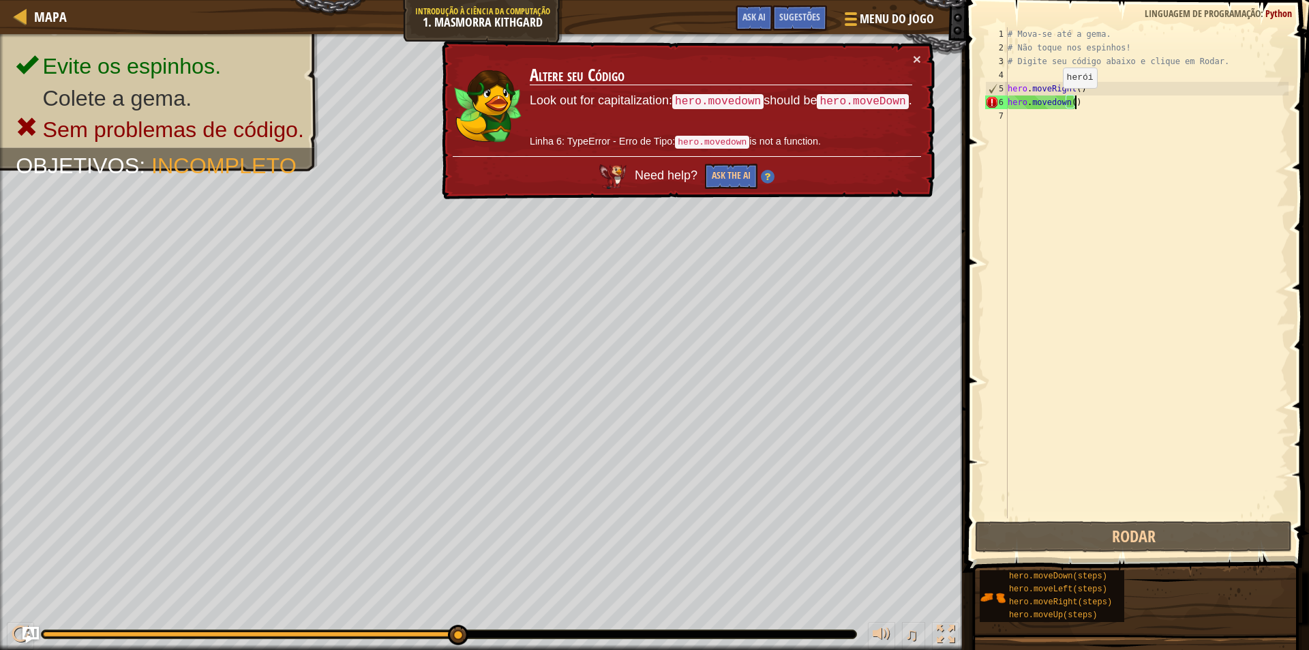
click at [1052, 102] on div "# Mova-se até a [PERSON_NAME]. # Não toque nos espinhos! # Digite seu código ab…" at bounding box center [1147, 286] width 284 height 518
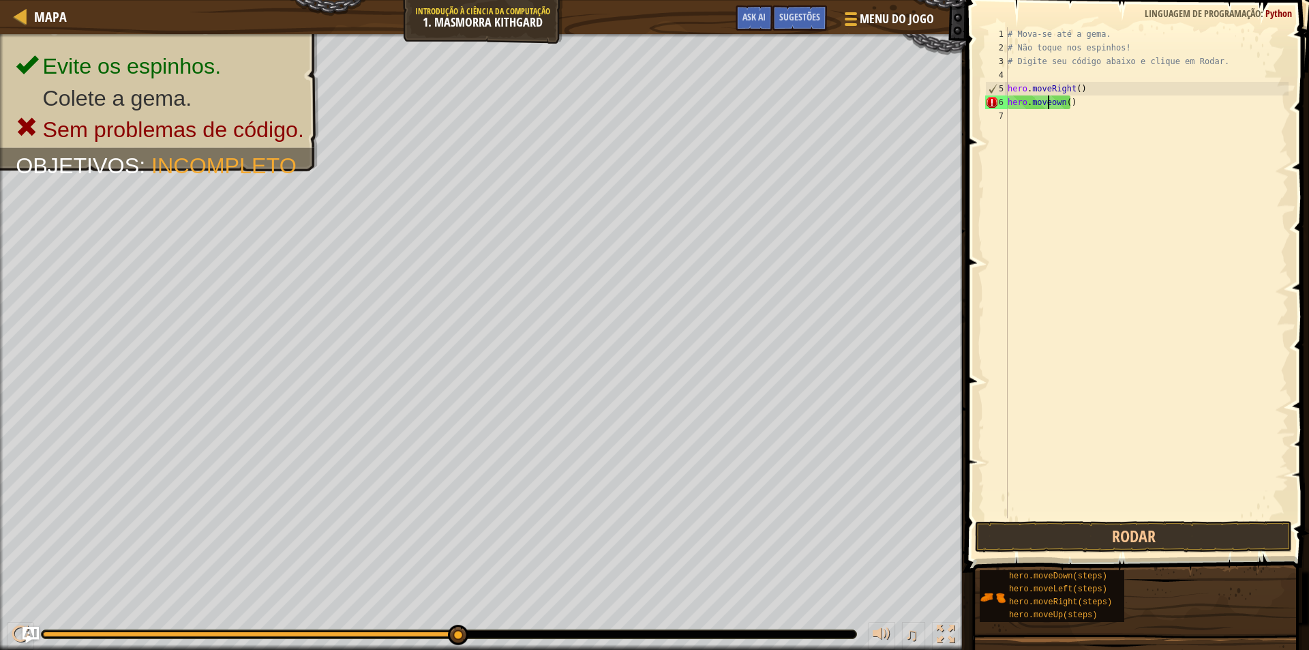
scroll to position [6, 3]
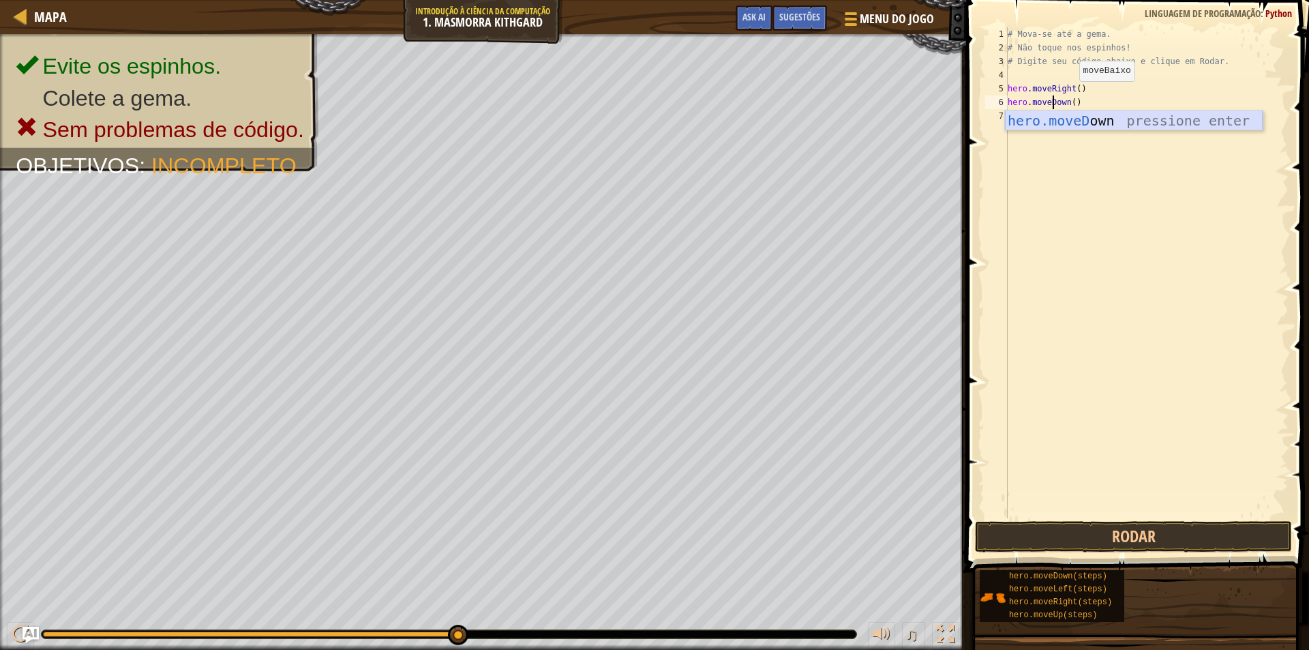
click at [1093, 121] on div "hero.moveD own pressione enter" at bounding box center [1134, 140] width 258 height 61
type textarea "hero.moveDown()"
click at [1105, 535] on button "Rodar" at bounding box center [1133, 536] width 317 height 31
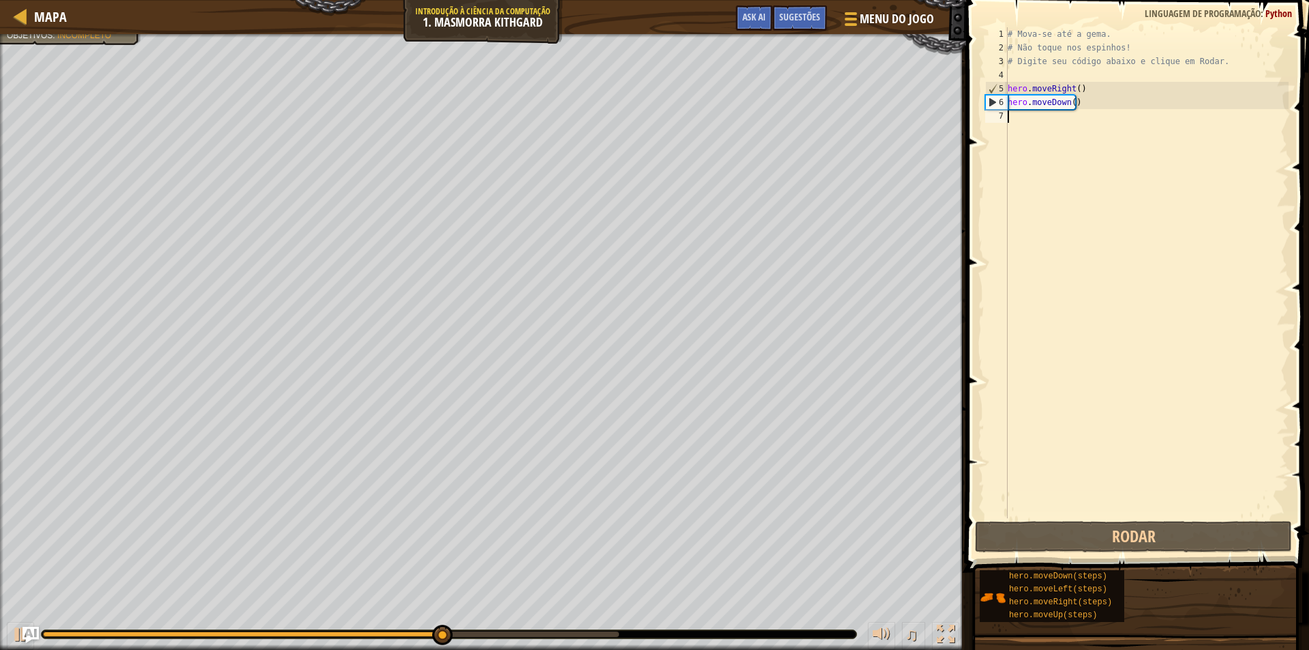
click at [1075, 117] on div "# Mova-se até a [PERSON_NAME]. # Não toque nos espinhos! # Digite seu código ab…" at bounding box center [1147, 286] width 284 height 518
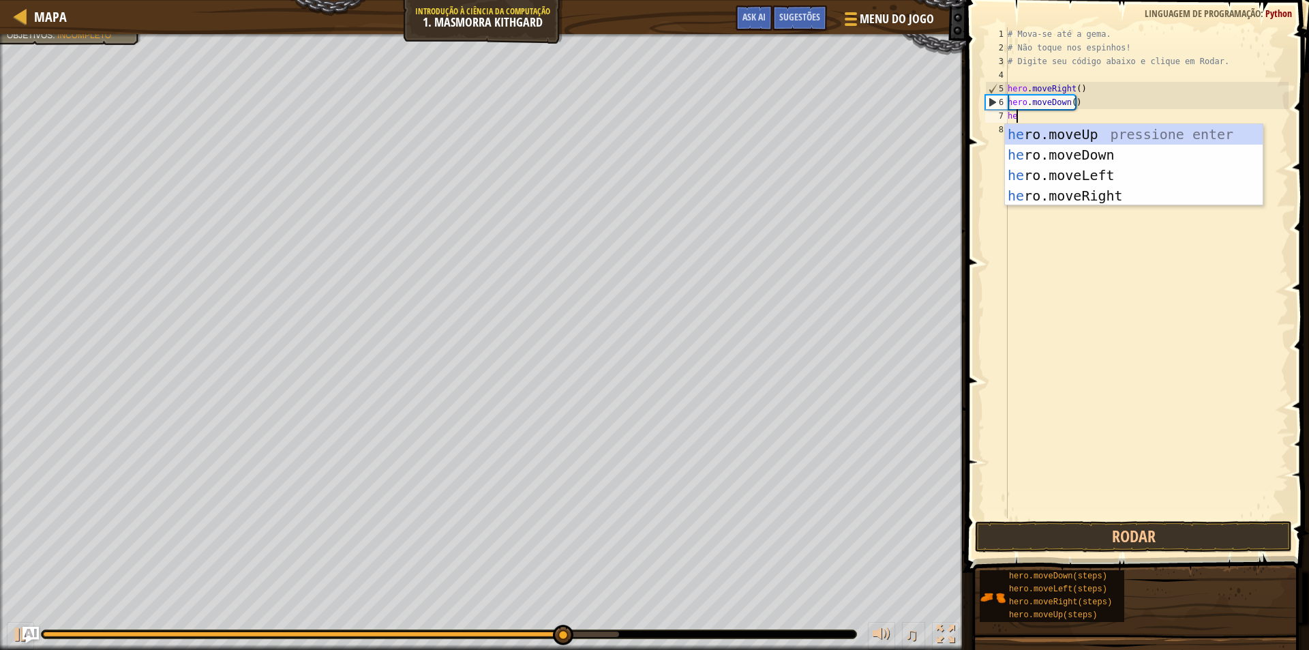
type textarea "hero"
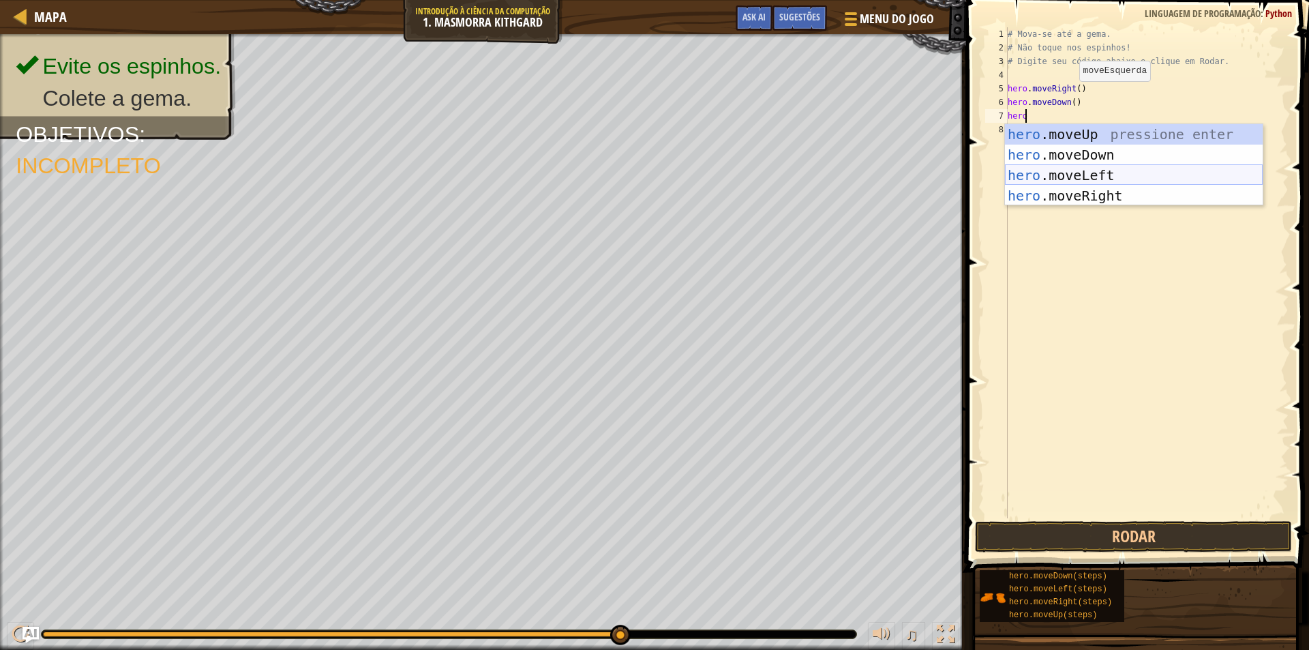
click at [1094, 170] on div "hero .moveUp pressione enter hero .moveDown pressione enter hero .moveLeft pres…" at bounding box center [1134, 185] width 258 height 123
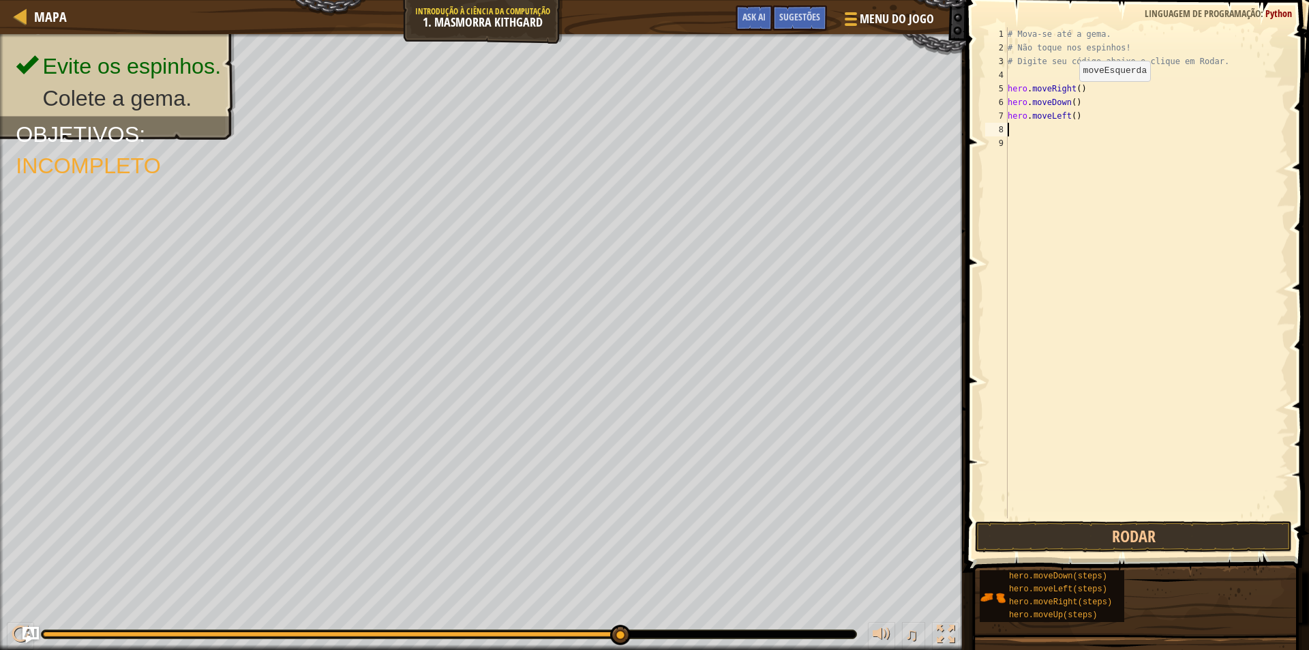
scroll to position [6, 0]
click at [1064, 114] on div "# Mova-se até a [PERSON_NAME]. # Não toque nos espinhos! # Digite seu código ab…" at bounding box center [1147, 286] width 284 height 518
click at [1089, 127] on div "hero.moveRight pressione enter" at bounding box center [1134, 154] width 258 height 61
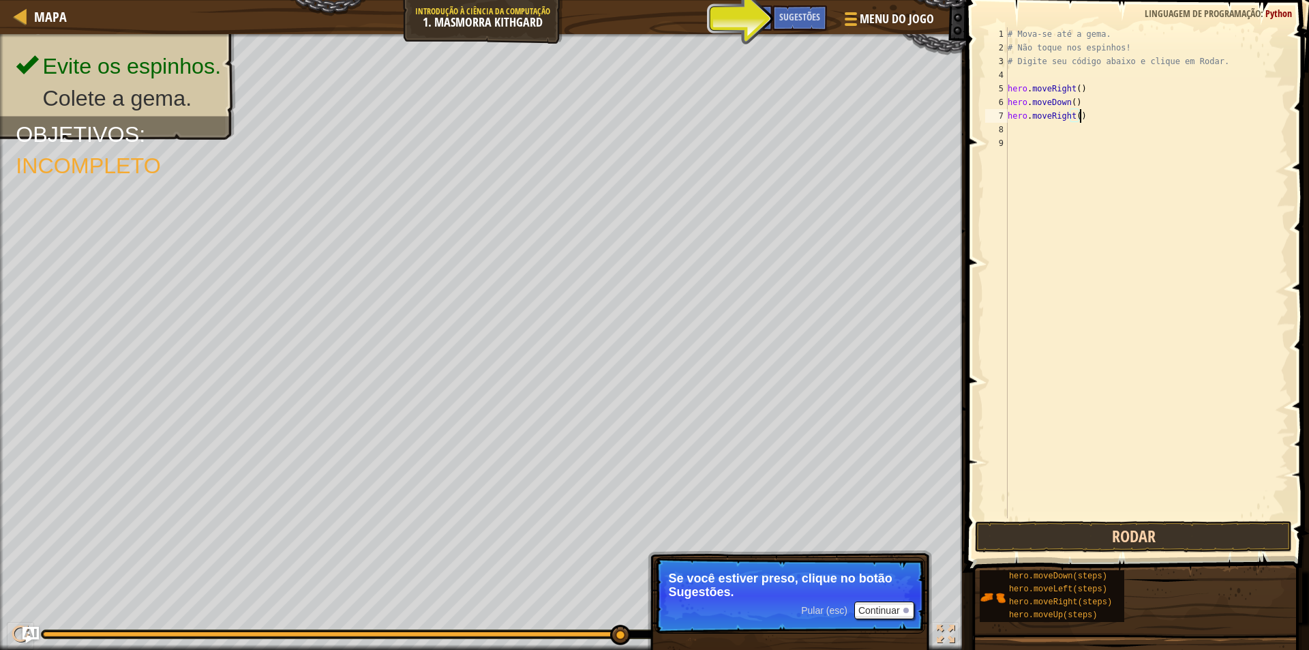
type textarea "hero.moveRight()"
click at [1100, 528] on button "Rodar" at bounding box center [1133, 536] width 317 height 31
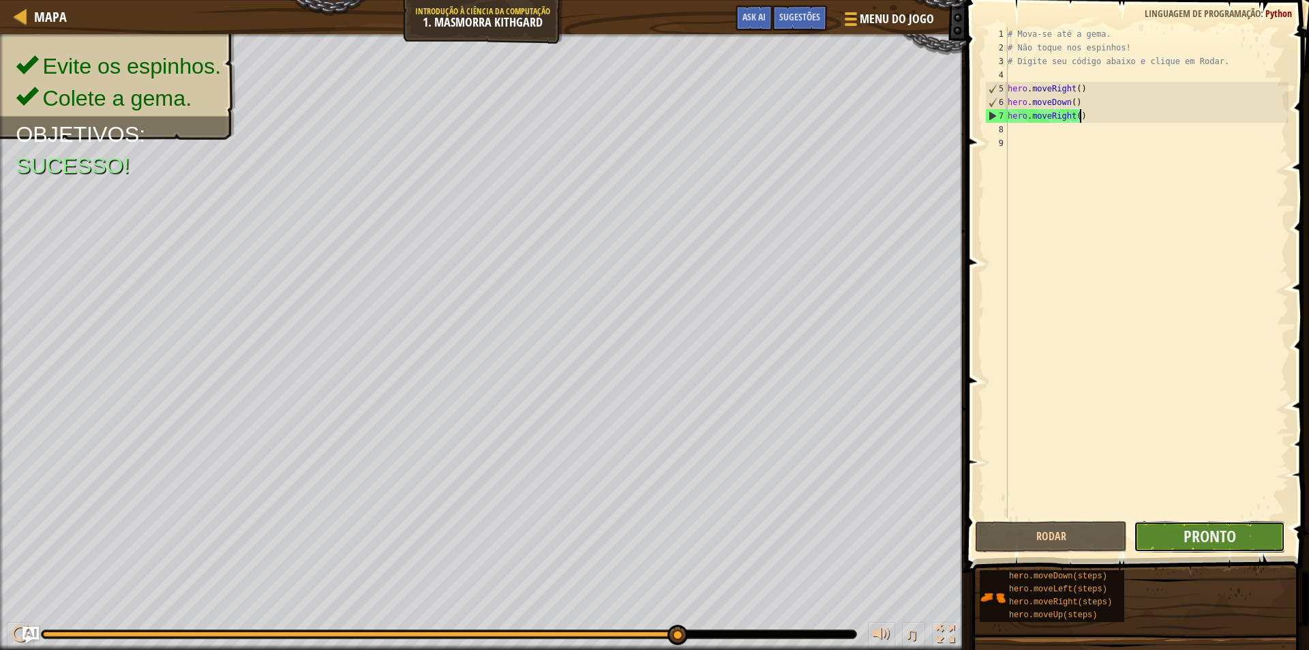
click at [1158, 534] on button "Pronto" at bounding box center [1210, 536] width 152 height 31
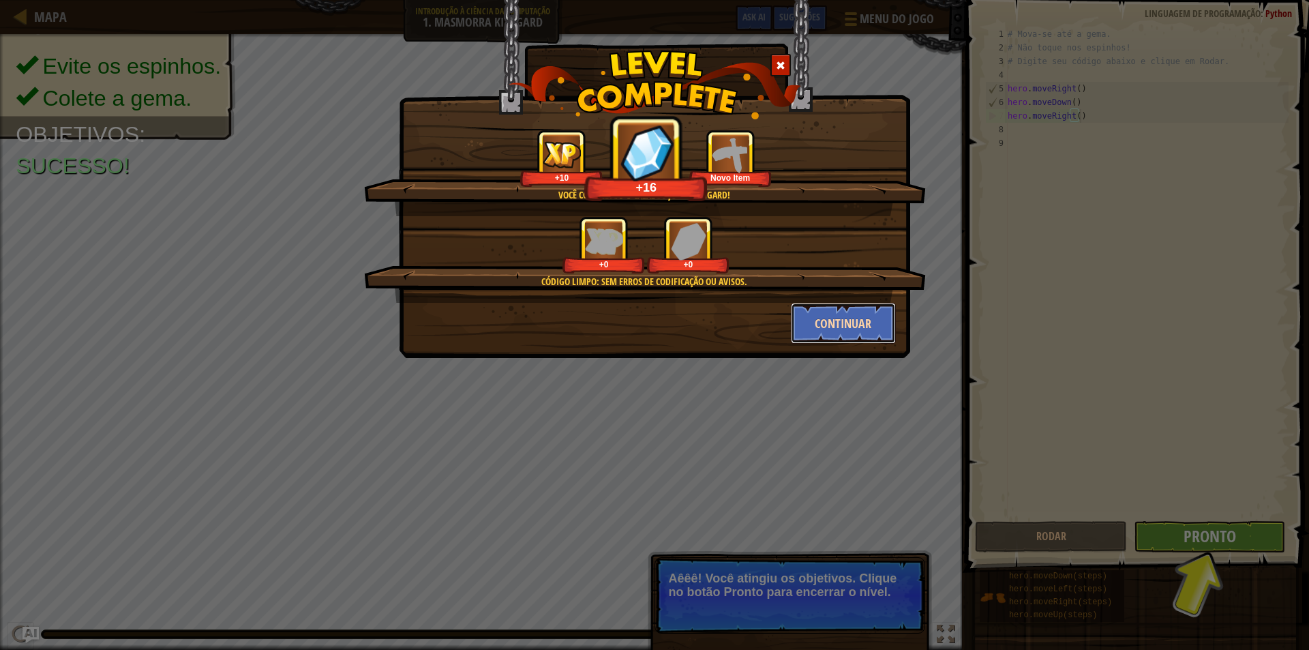
click at [888, 328] on button "Continuar" at bounding box center [844, 323] width 106 height 41
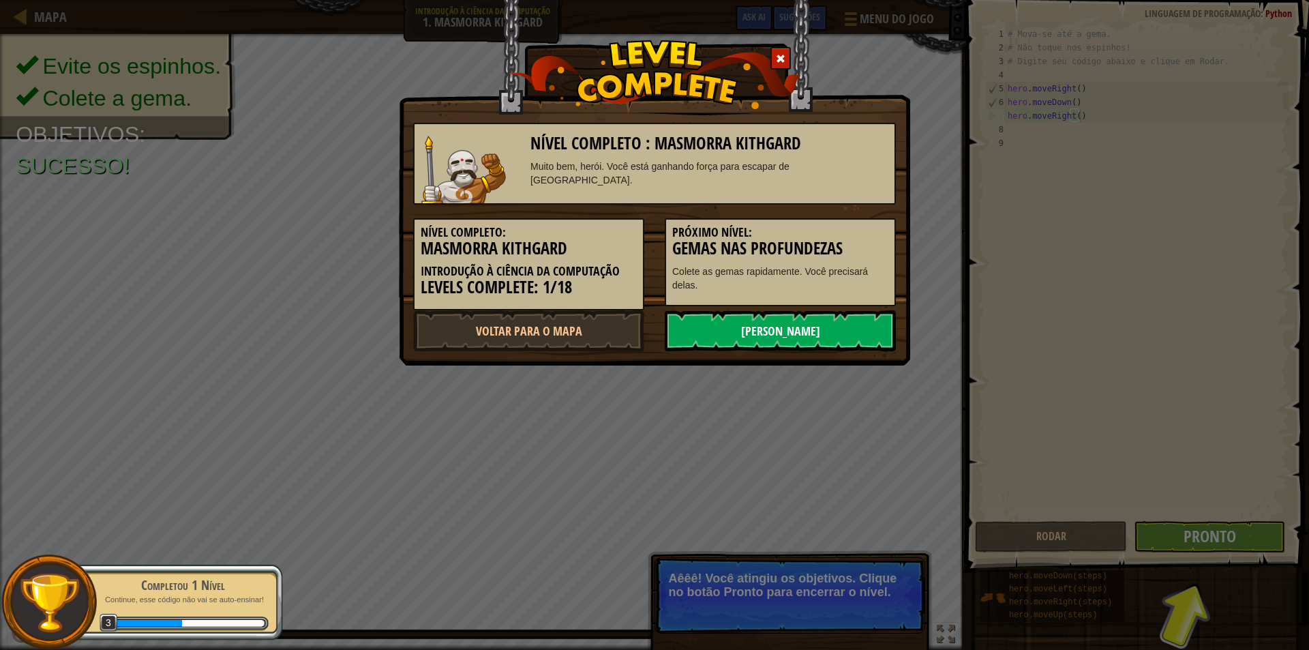
click at [709, 324] on link "[PERSON_NAME]" at bounding box center [780, 330] width 231 height 41
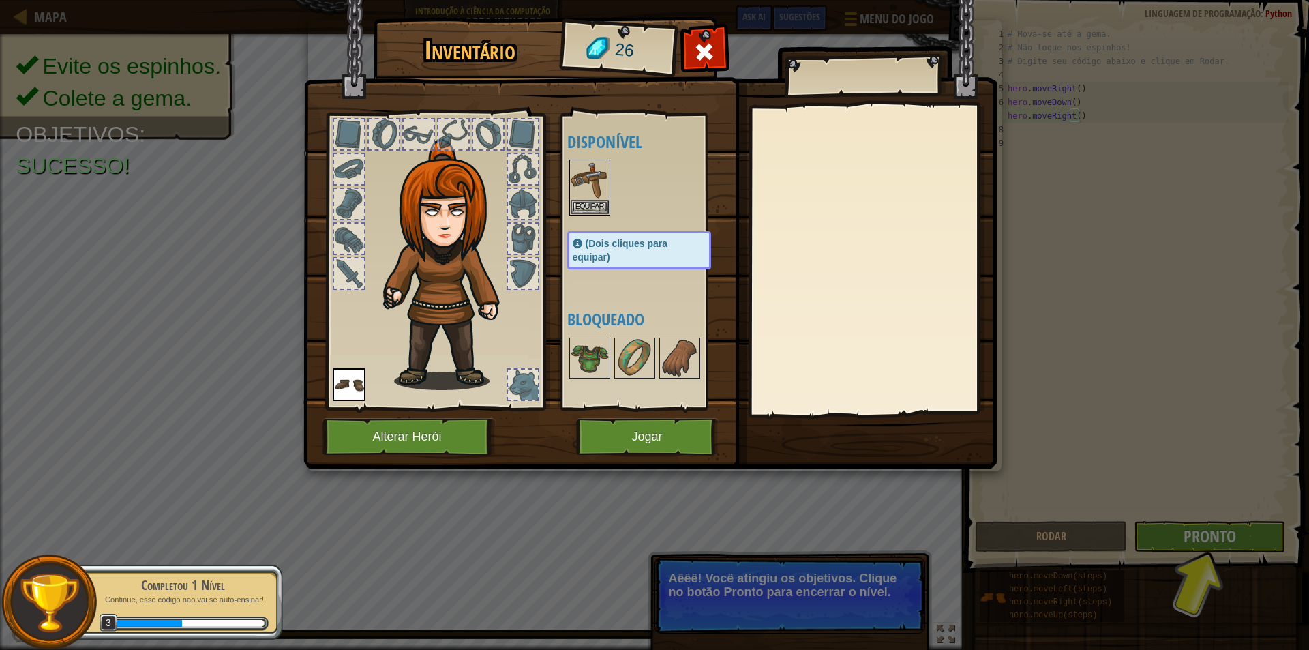
click at [427, 125] on div at bounding box center [419, 134] width 30 height 30
click at [584, 210] on button "Equipar" at bounding box center [590, 206] width 38 height 14
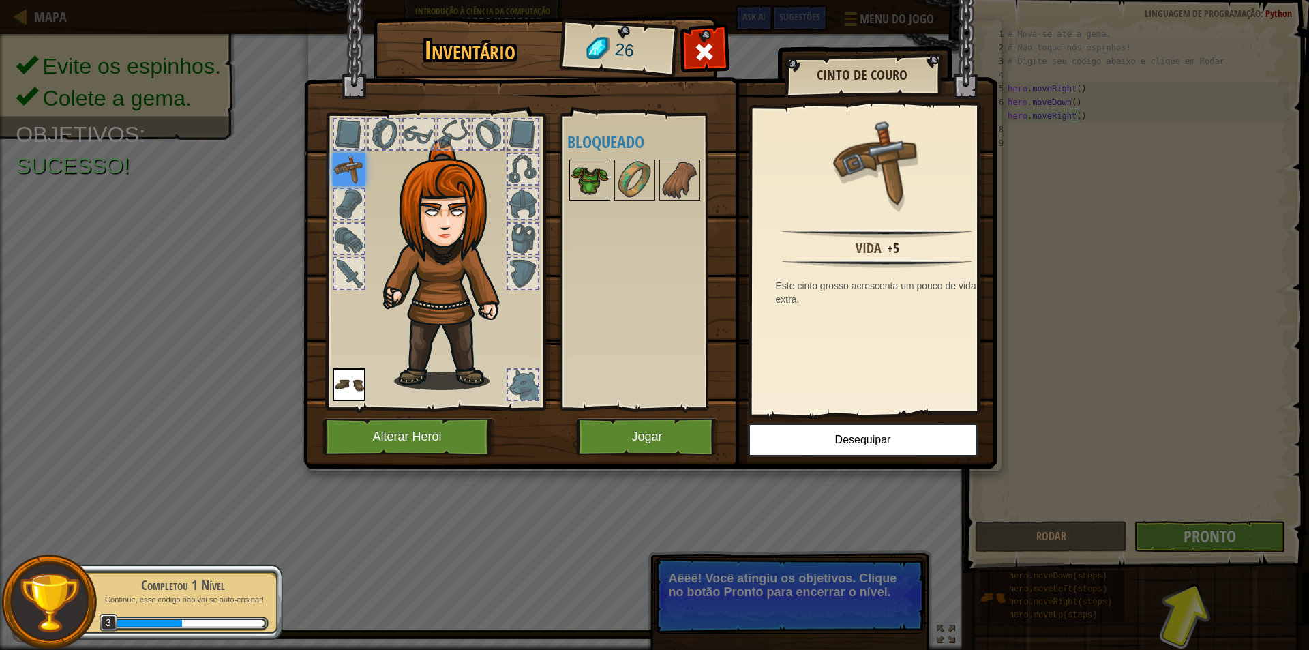
click at [588, 185] on img at bounding box center [590, 180] width 38 height 38
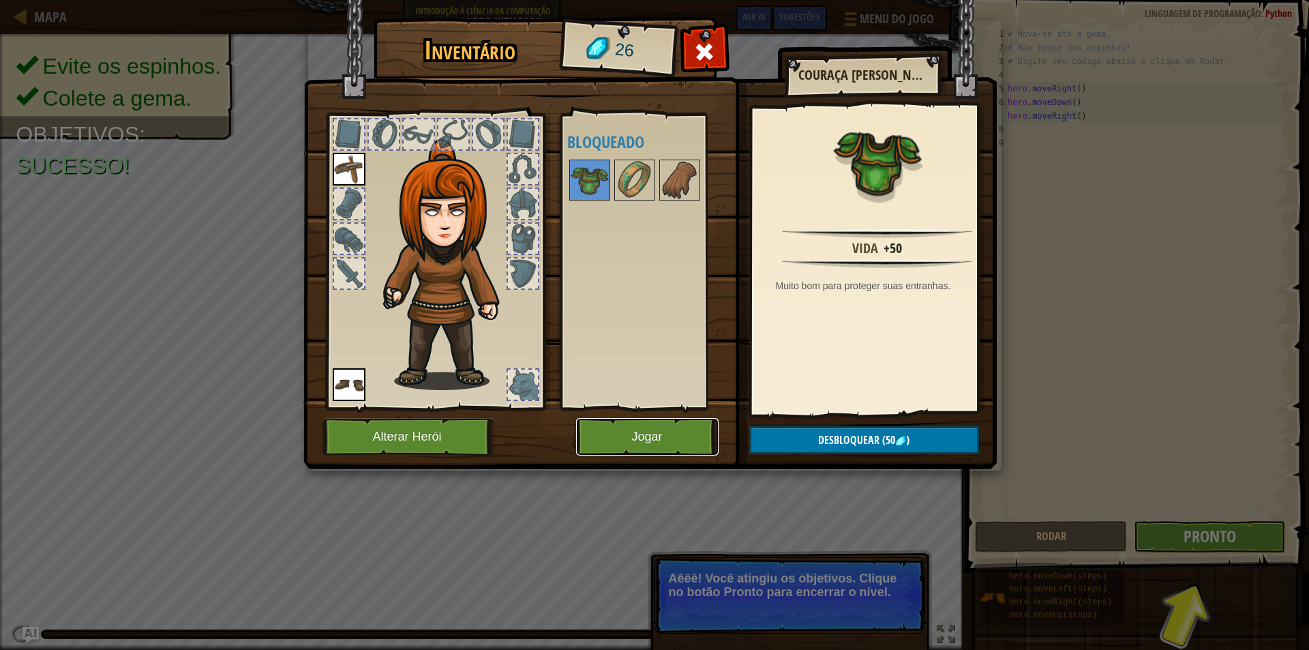
click at [662, 429] on button "Jogar" at bounding box center [647, 436] width 142 height 37
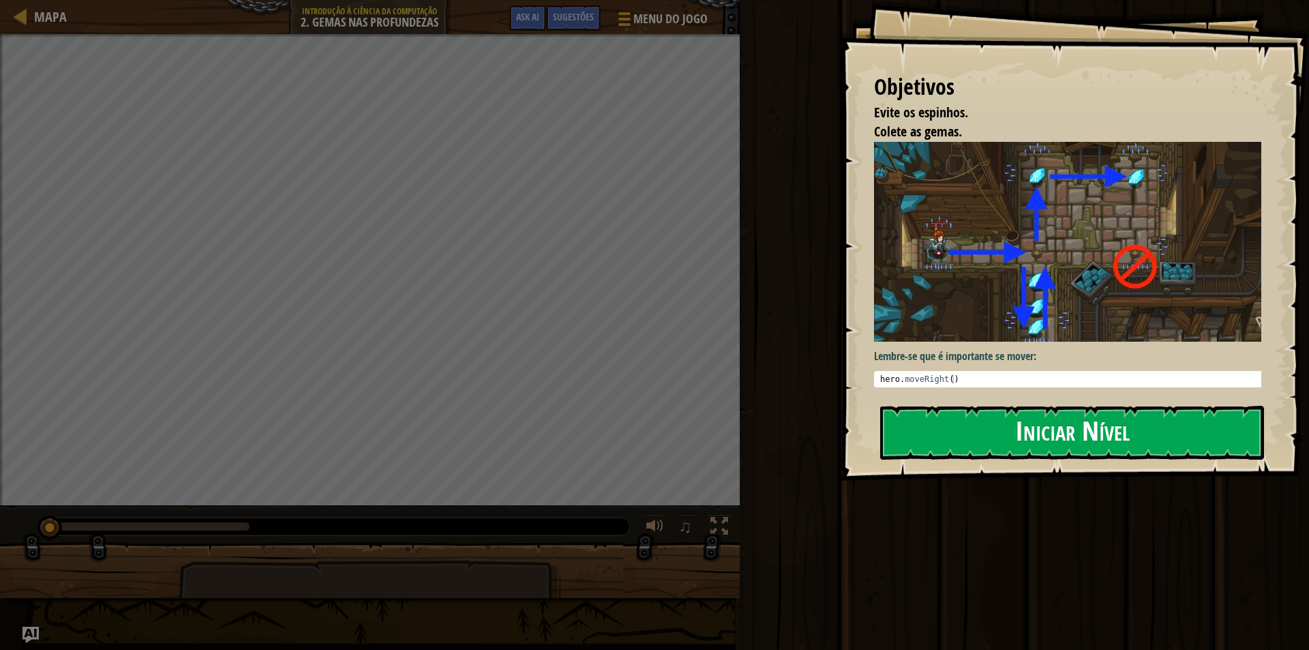
click at [1025, 427] on button "Iniciar Nível" at bounding box center [1072, 433] width 384 height 54
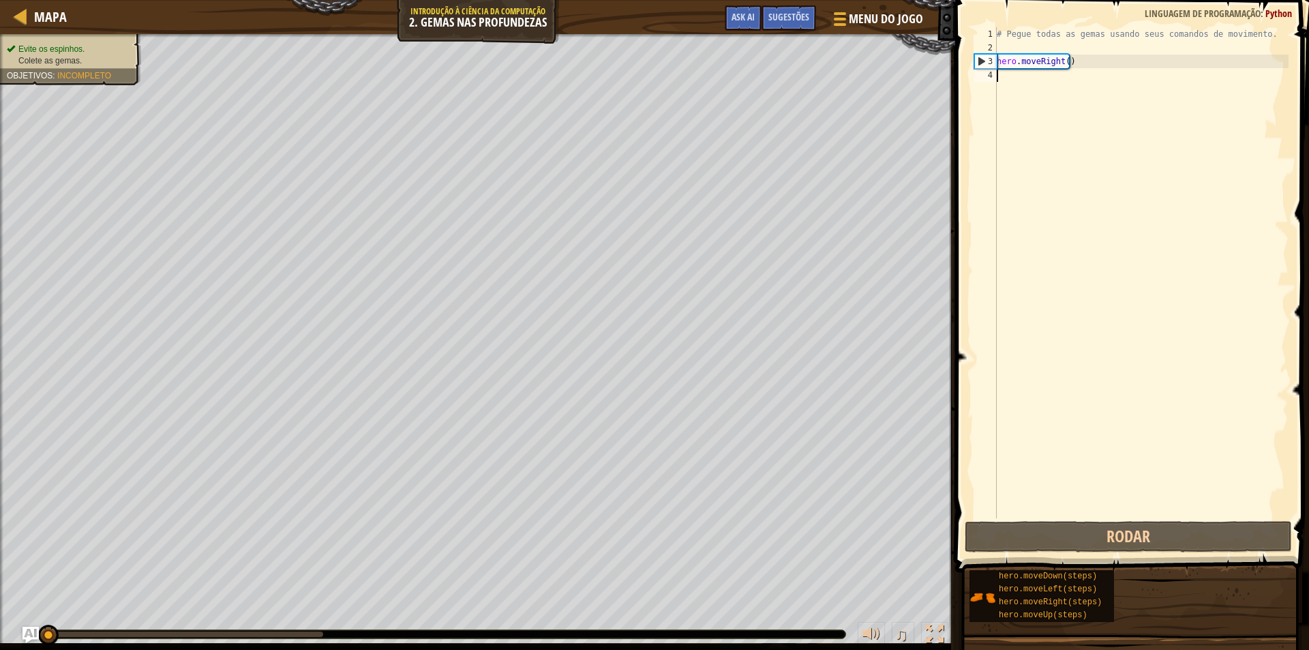
click at [1042, 80] on div "# Pegue todas as gemas usando seus comandos de movimento. hero . moveRight ( )" at bounding box center [1141, 286] width 294 height 518
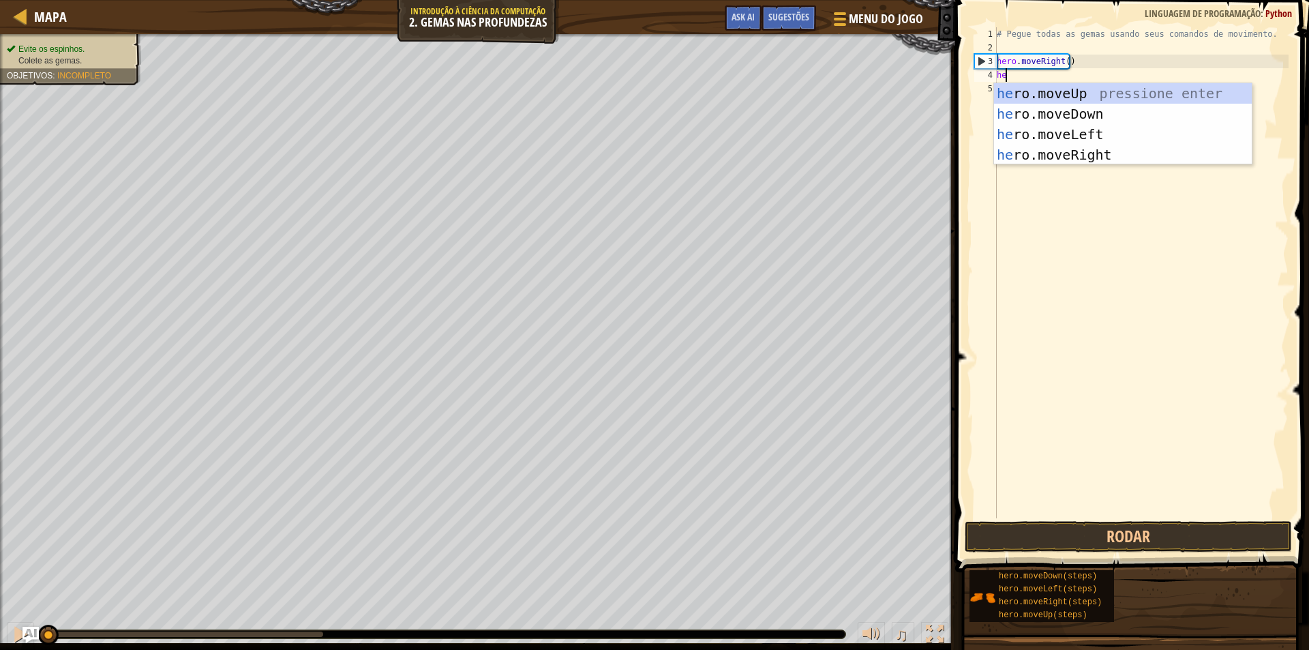
scroll to position [6, 1]
type textarea "hero."
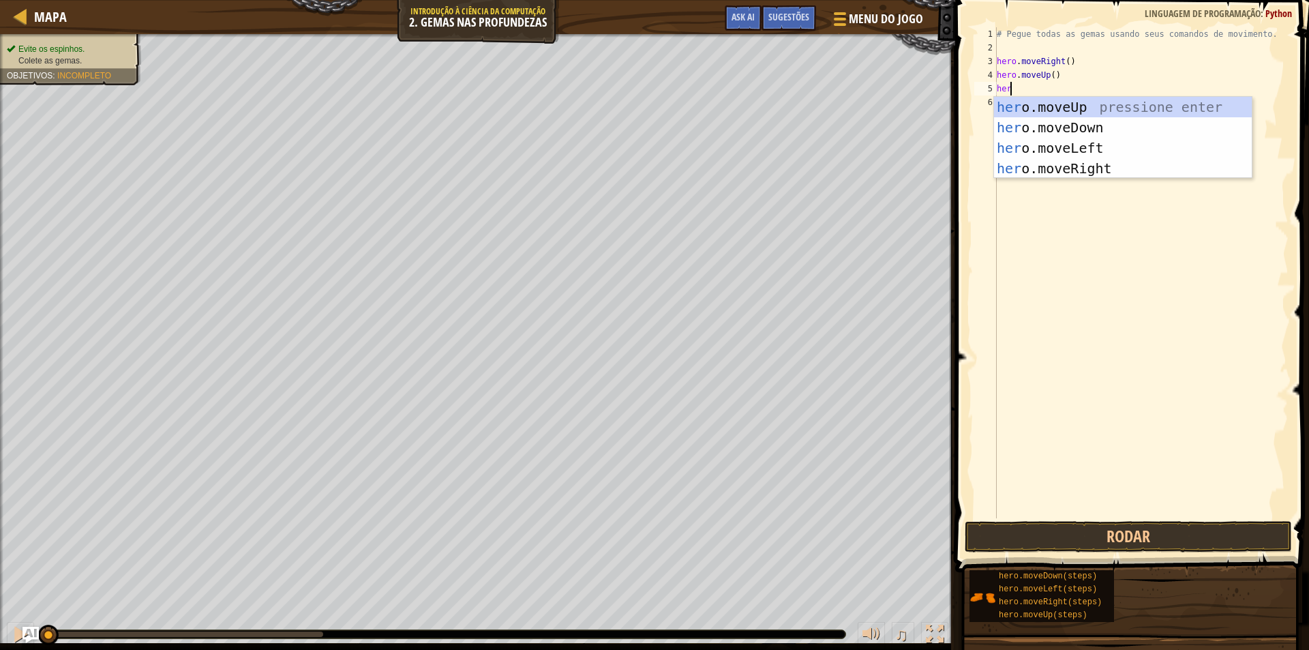
type textarea "hero"
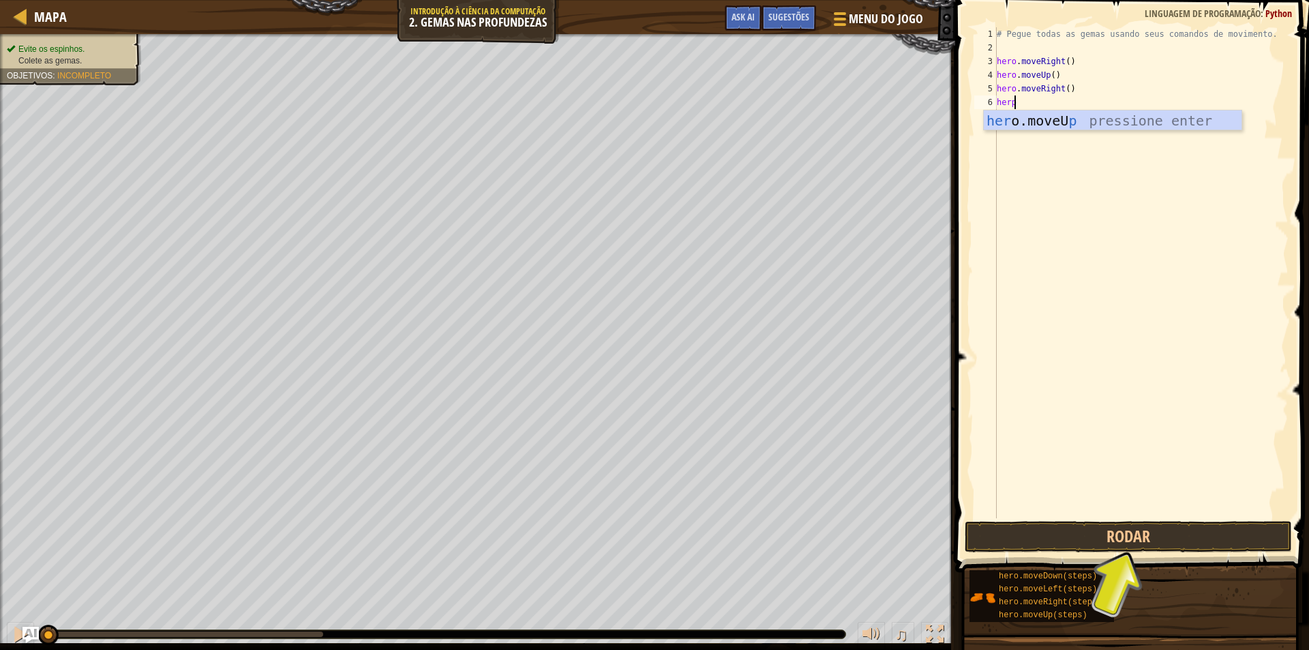
type textarea "her"
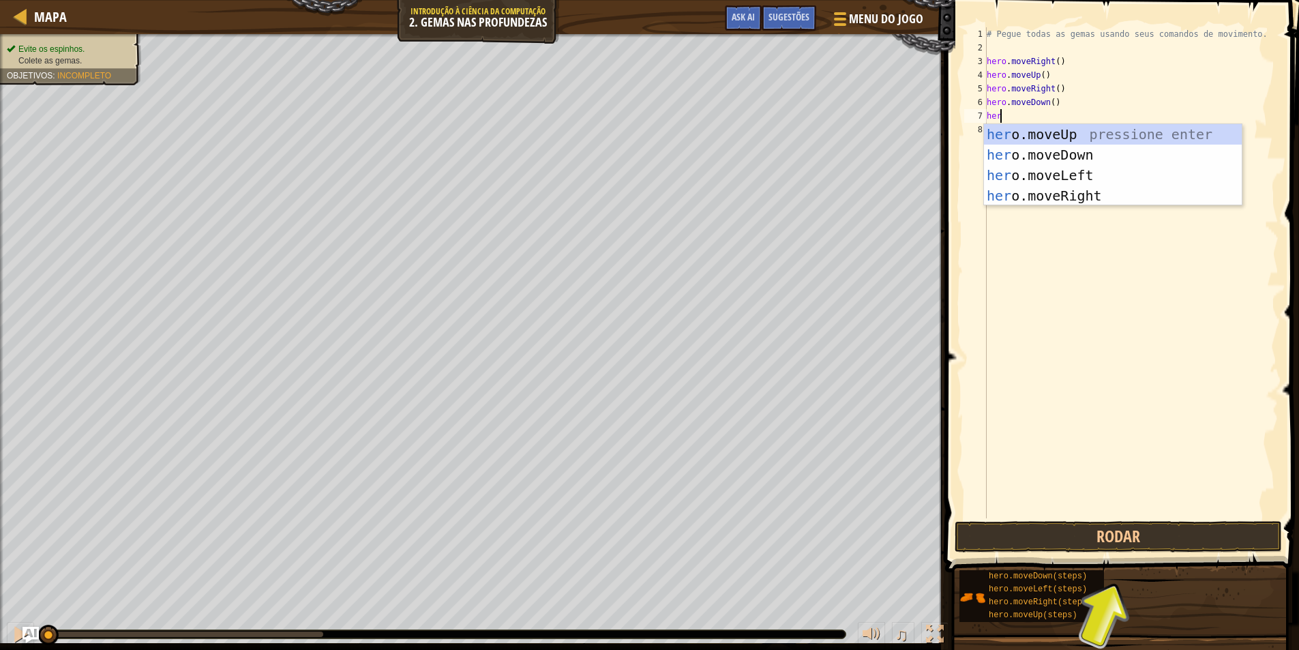
type textarea "hero"
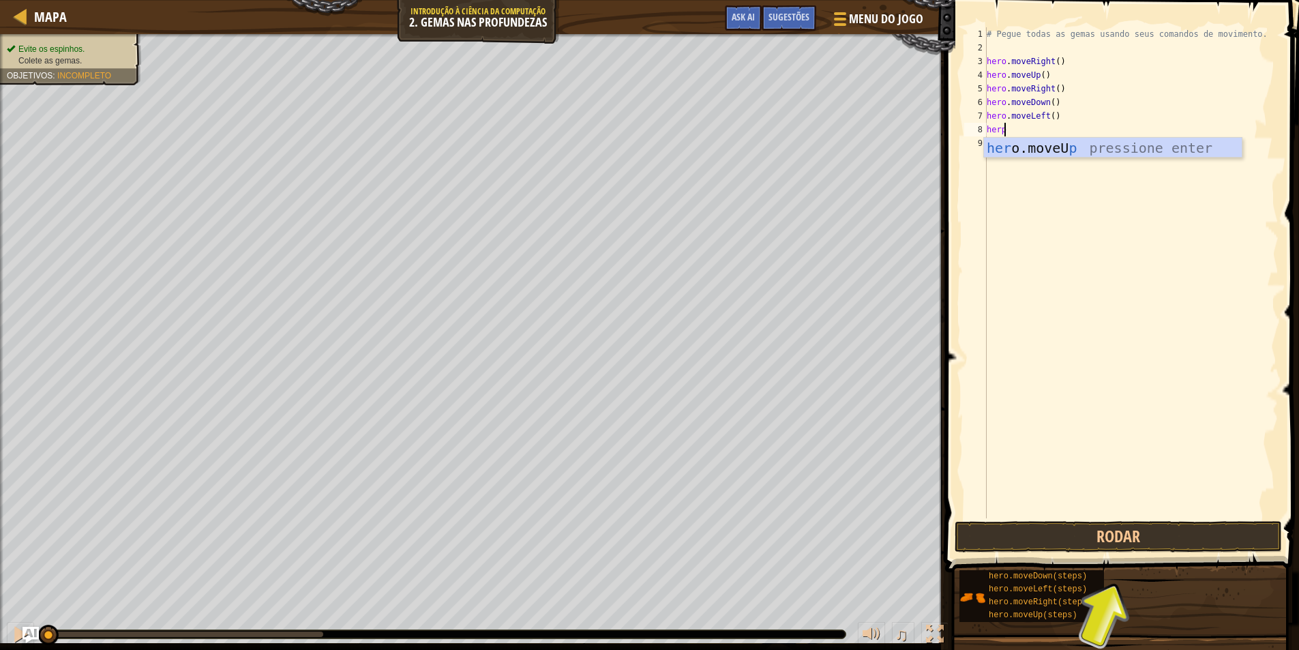
type textarea "her"
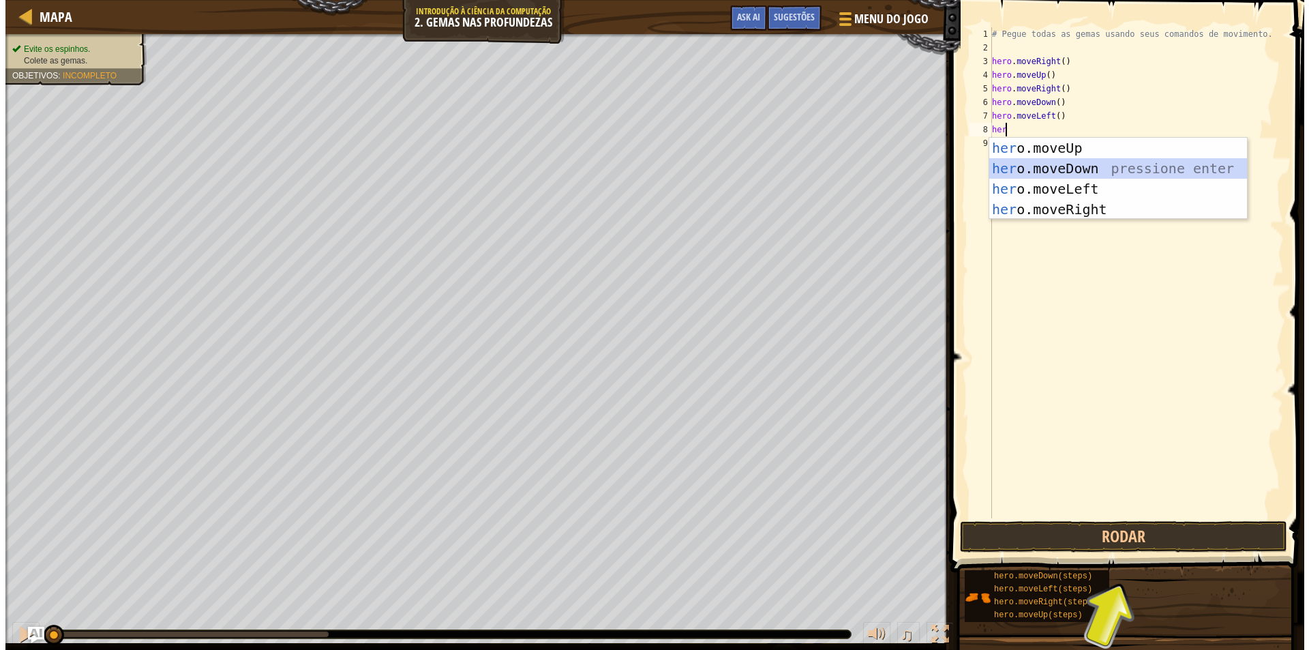
scroll to position [6, 0]
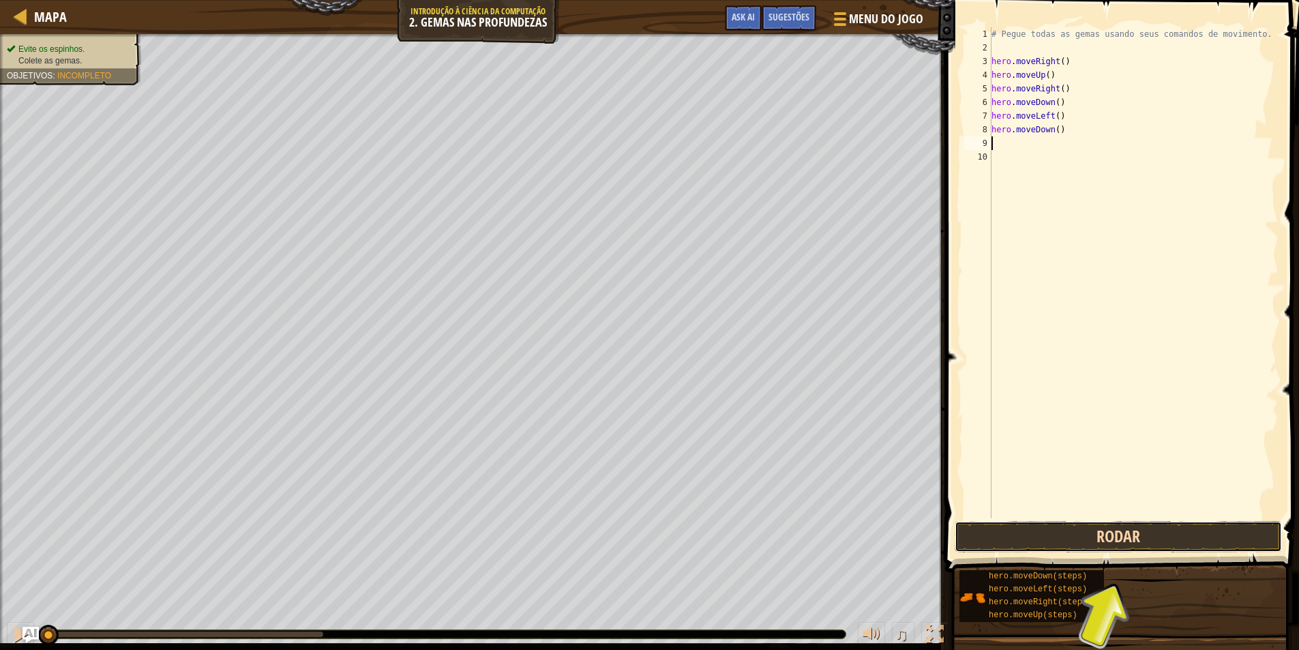
click at [986, 534] on button "Rodar" at bounding box center [1117, 536] width 327 height 31
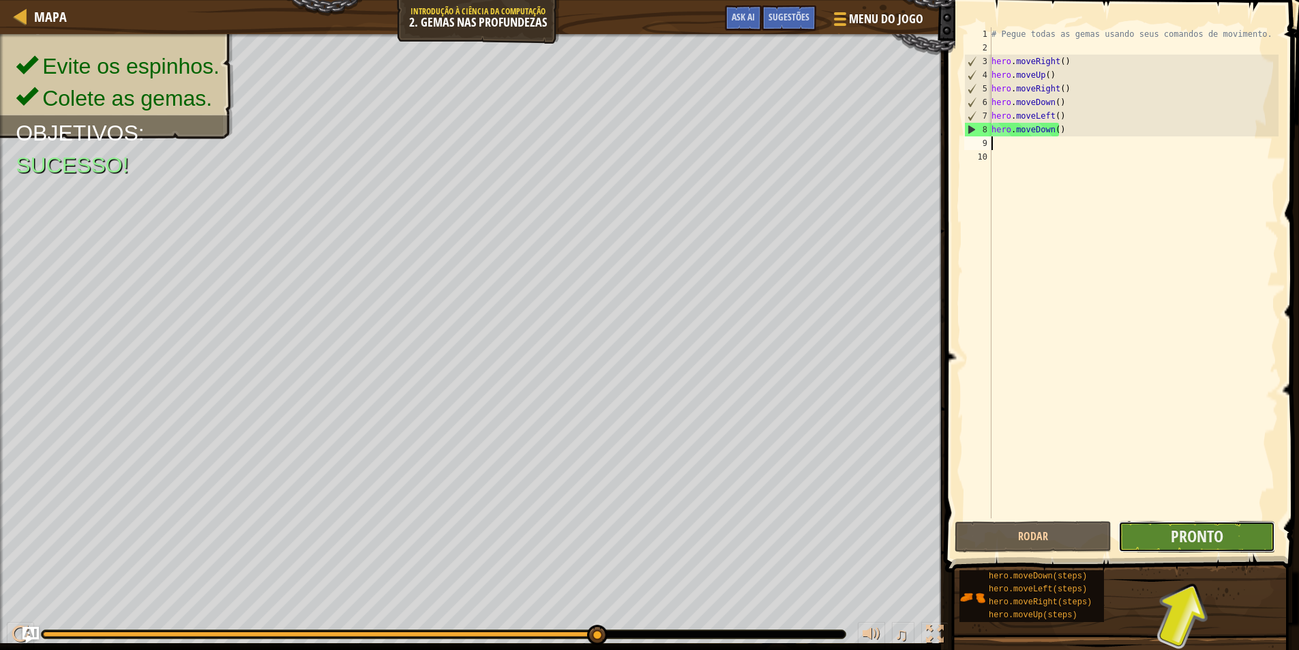
click at [1256, 543] on button "Pronto" at bounding box center [1196, 536] width 157 height 31
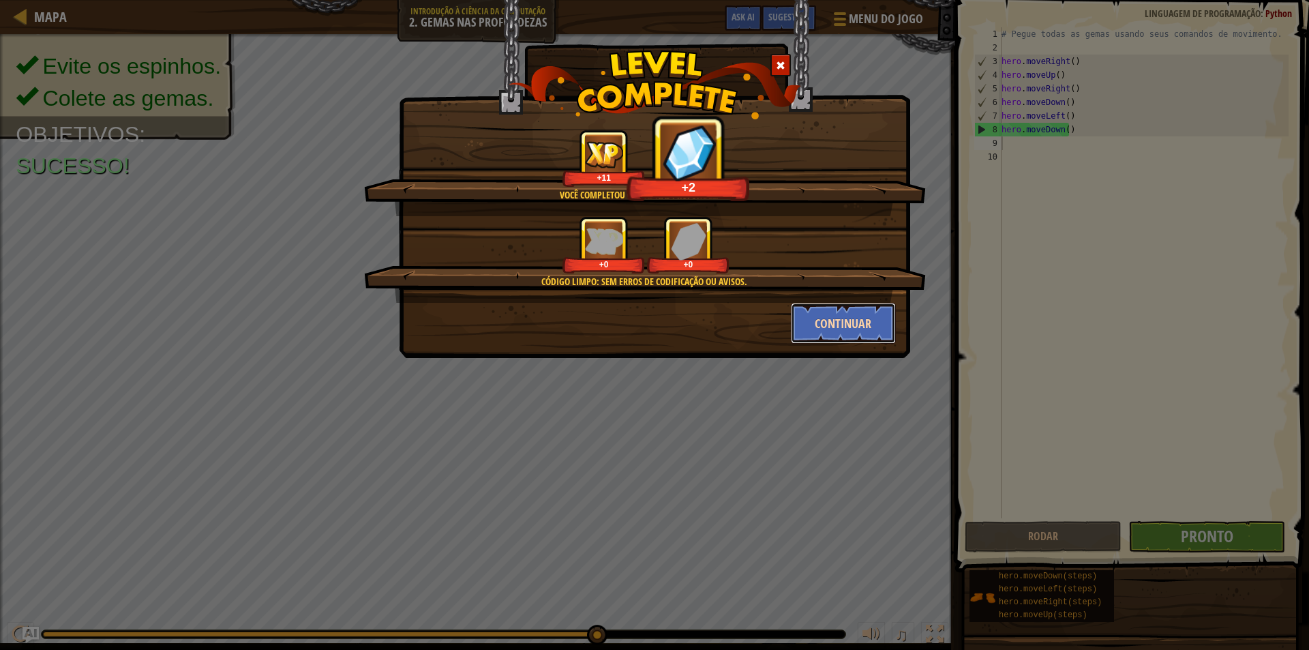
click at [813, 326] on button "Continuar" at bounding box center [844, 323] width 106 height 41
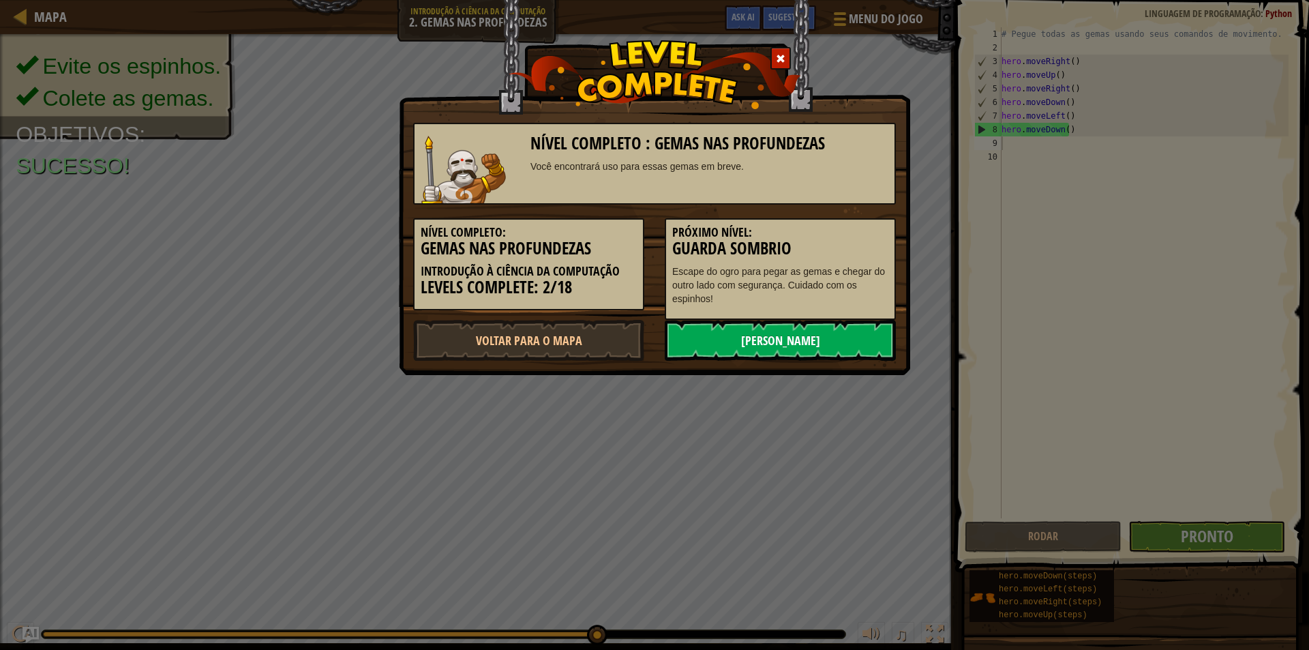
click at [743, 346] on link "[PERSON_NAME]" at bounding box center [780, 340] width 231 height 41
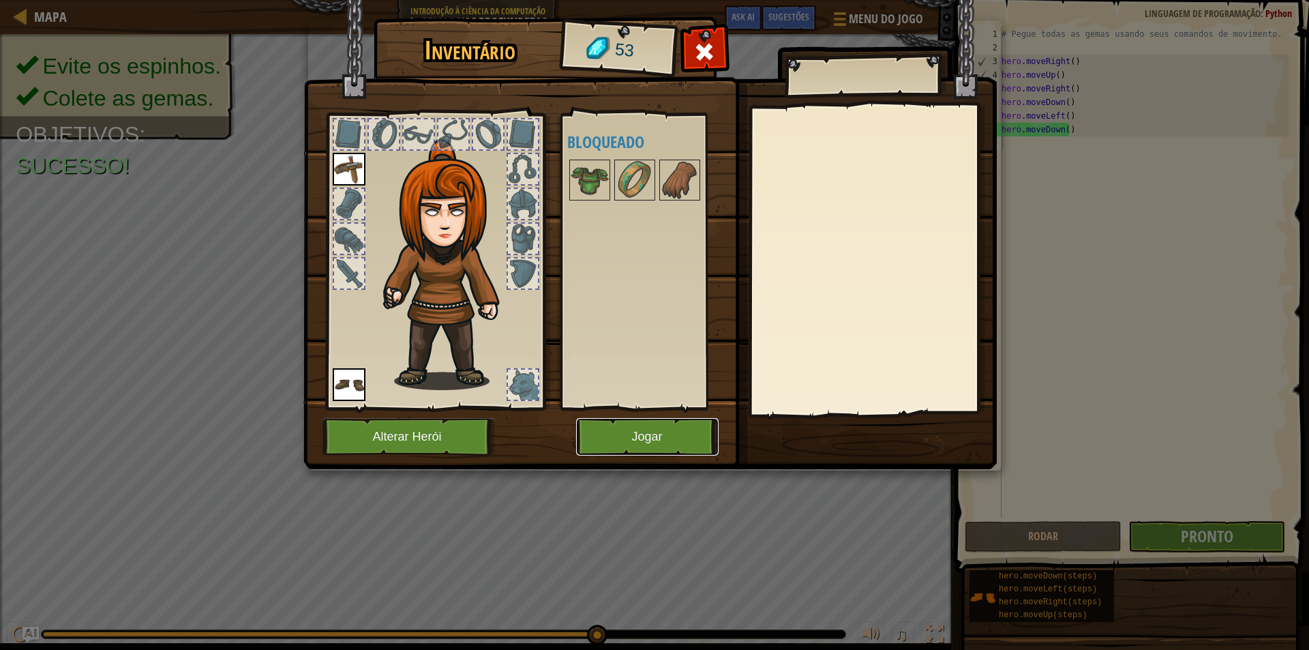
click at [643, 440] on button "Jogar" at bounding box center [647, 436] width 142 height 37
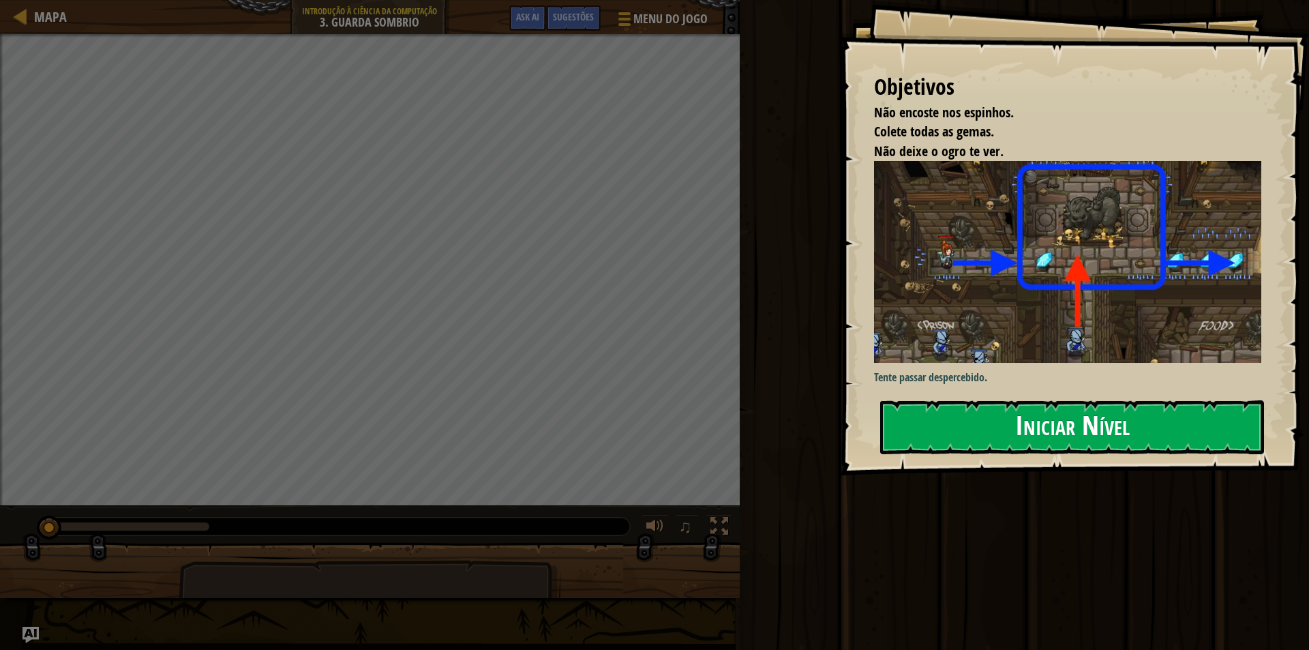
click at [1220, 427] on button "Iniciar Nível" at bounding box center [1072, 427] width 384 height 54
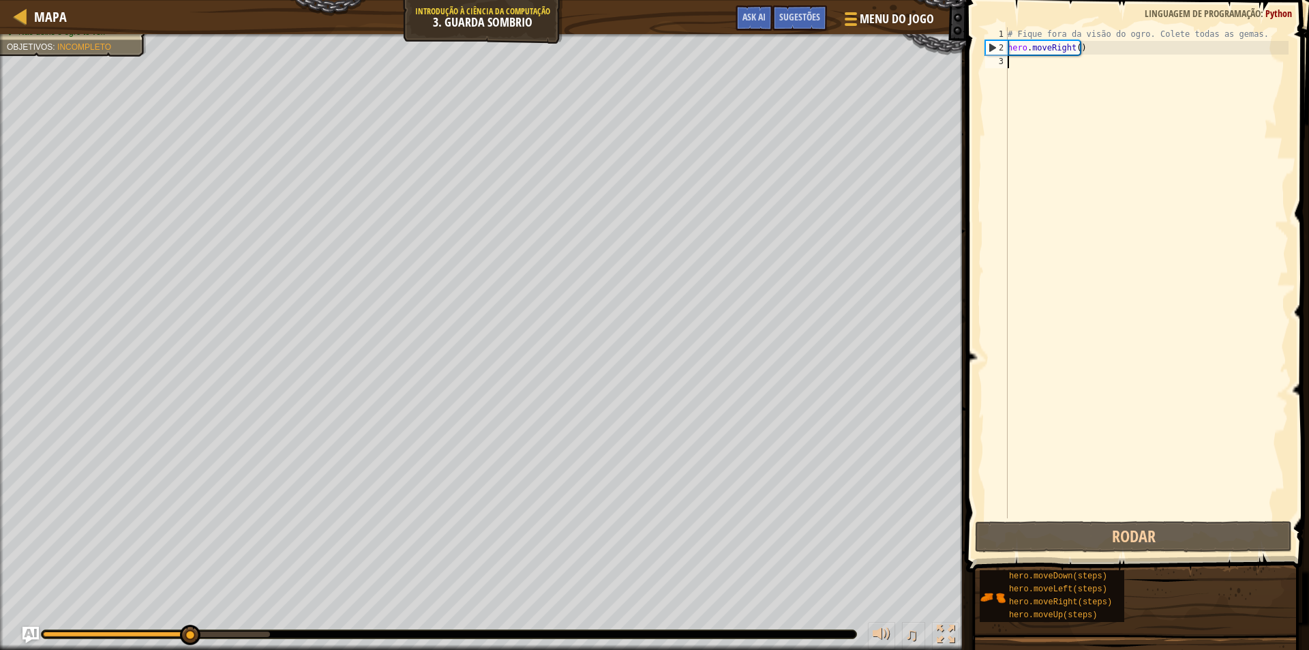
scroll to position [6, 0]
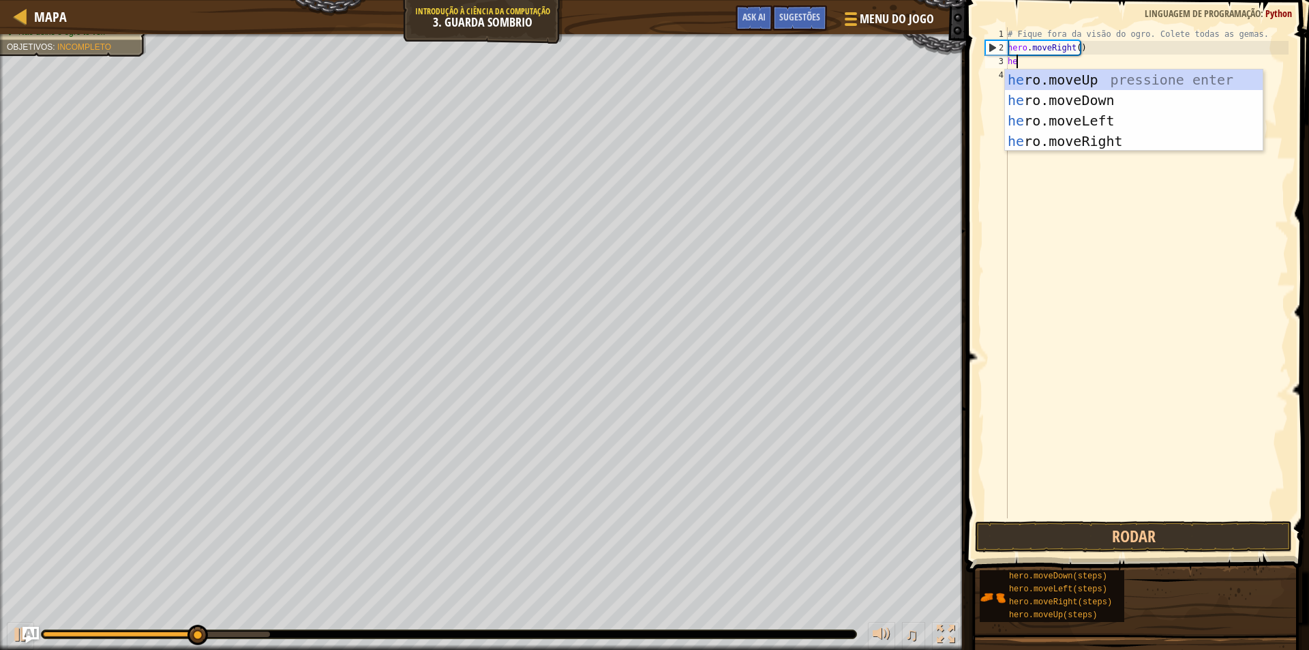
type textarea "hero"
click at [1036, 81] on div "hero .moveUp pressione enter hero .moveDown pressione enter hero .moveLeft pres…" at bounding box center [1134, 131] width 258 height 123
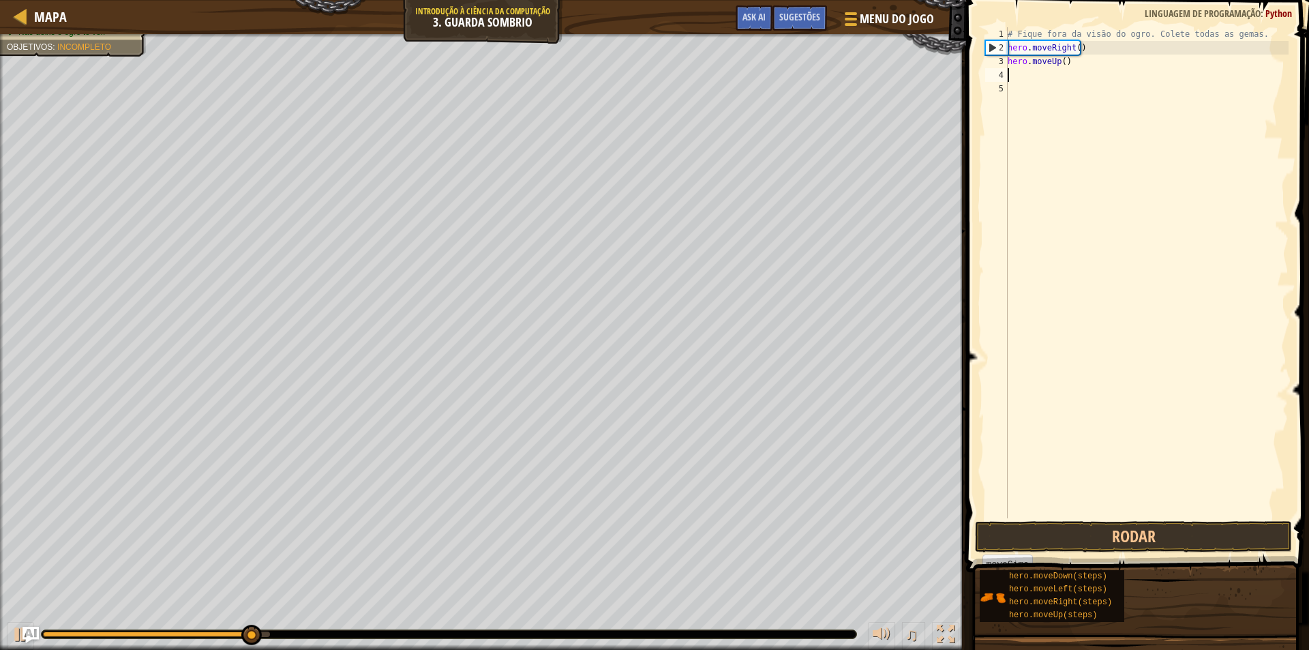
scroll to position [6, 0]
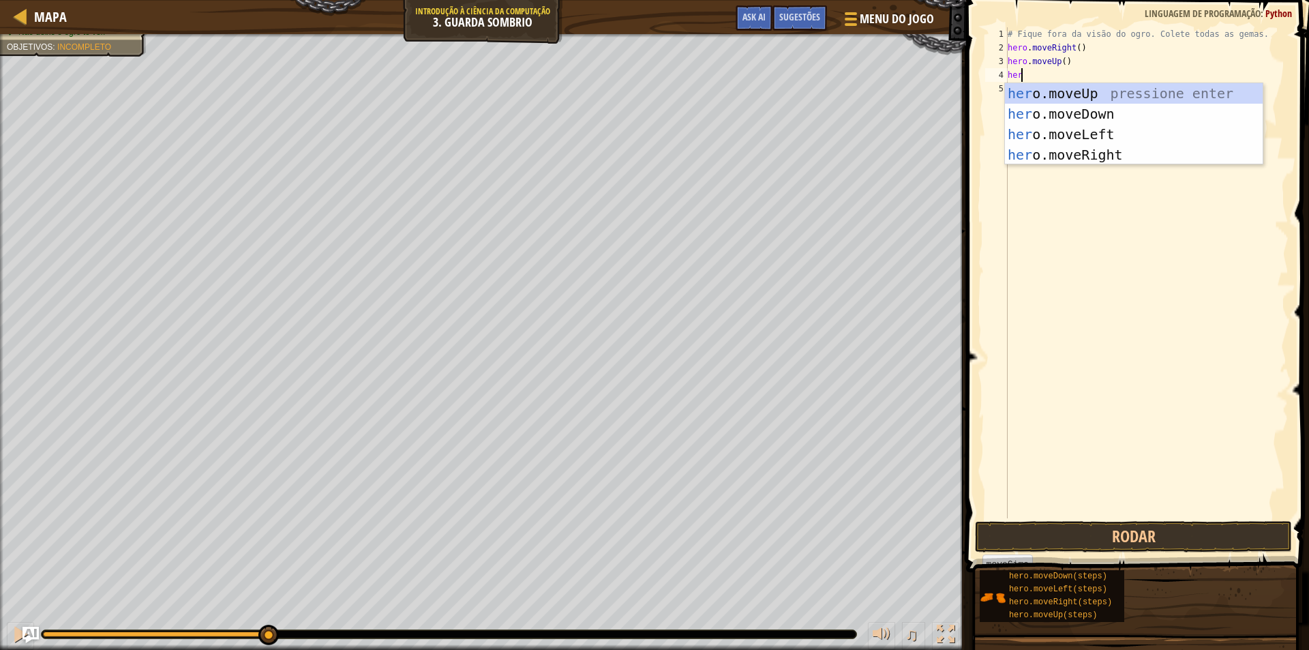
type textarea "hero"
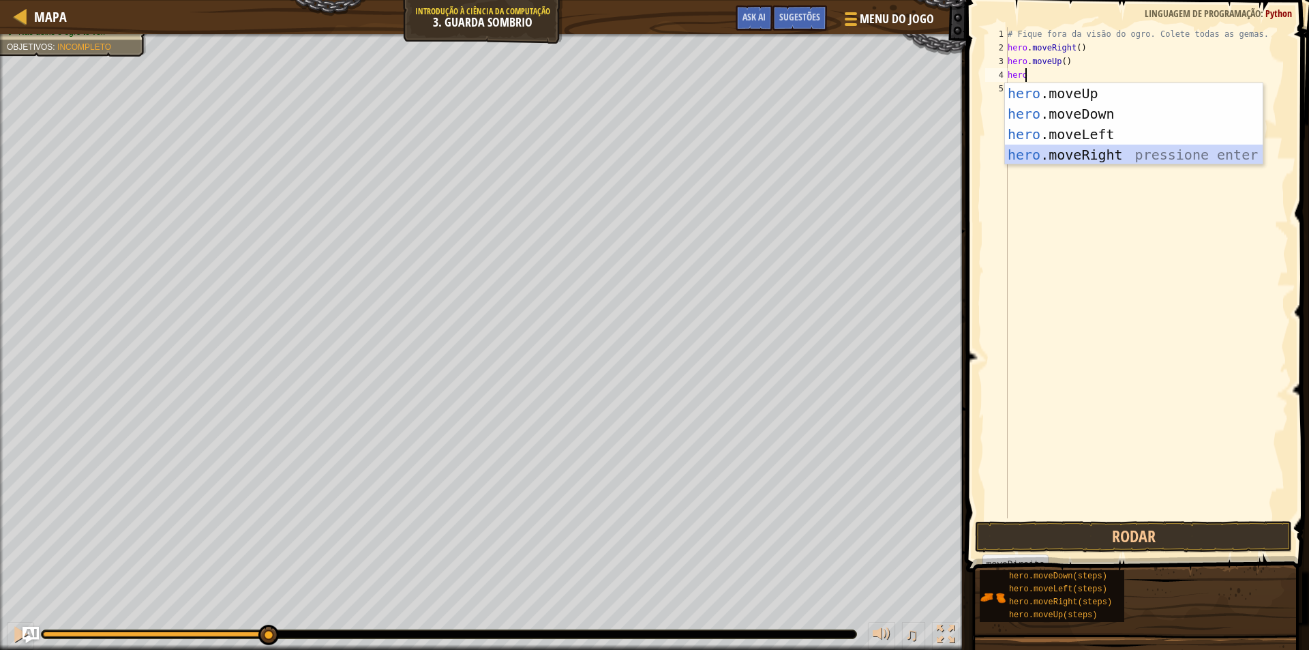
click at [1093, 151] on div "hero .moveUp pressione enter hero .moveDown pressione enter hero .moveLeft pres…" at bounding box center [1134, 144] width 258 height 123
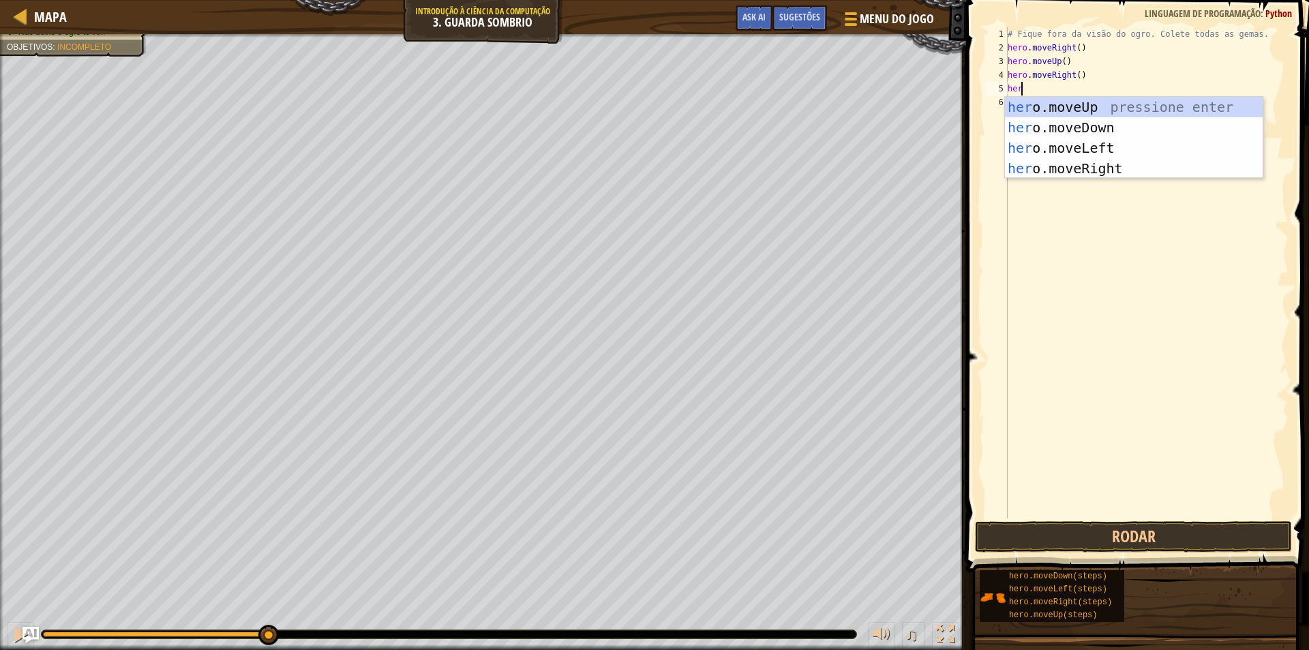
type textarea "hero"
click at [1091, 123] on div "hero .moveUp pressione enter hero .moveDown pressione enter hero .moveLeft pres…" at bounding box center [1134, 158] width 258 height 123
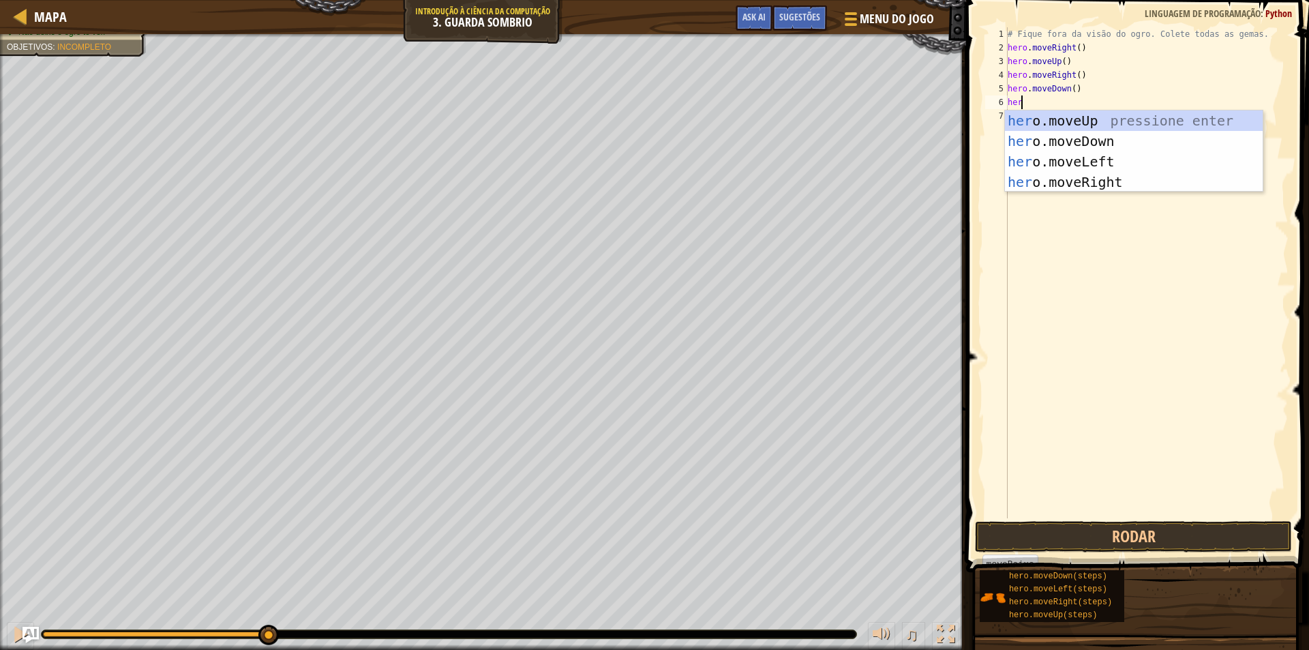
type textarea "hero"
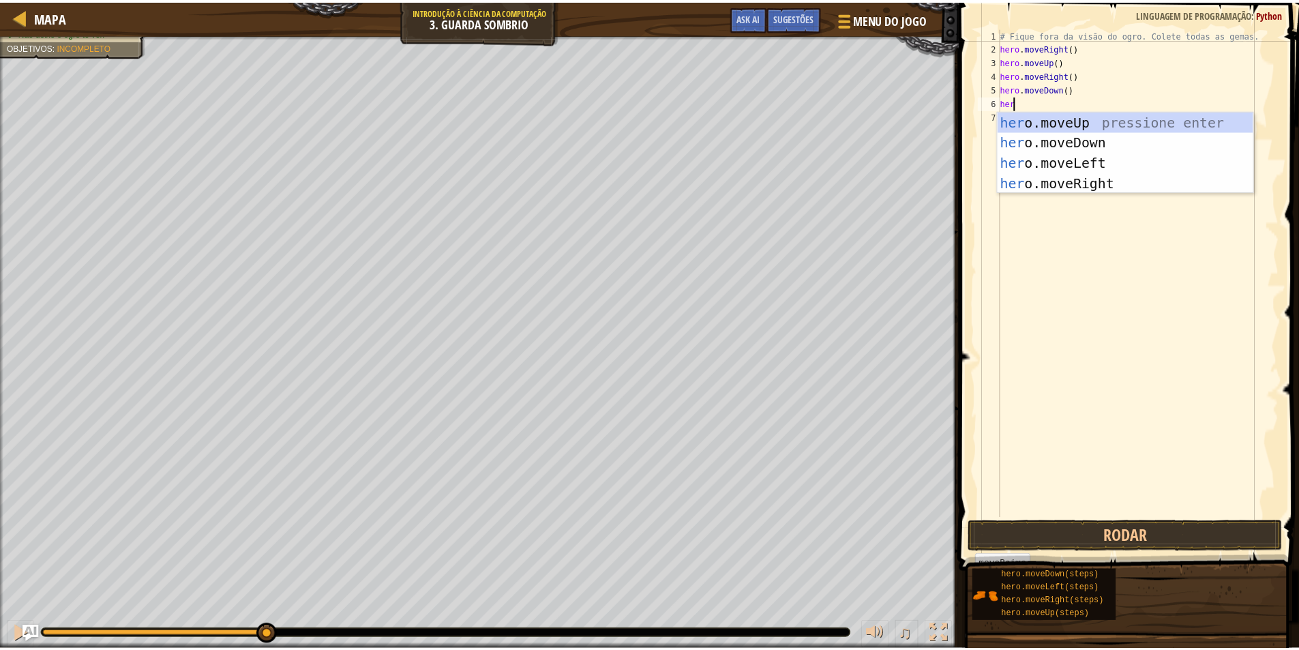
scroll to position [6, 1]
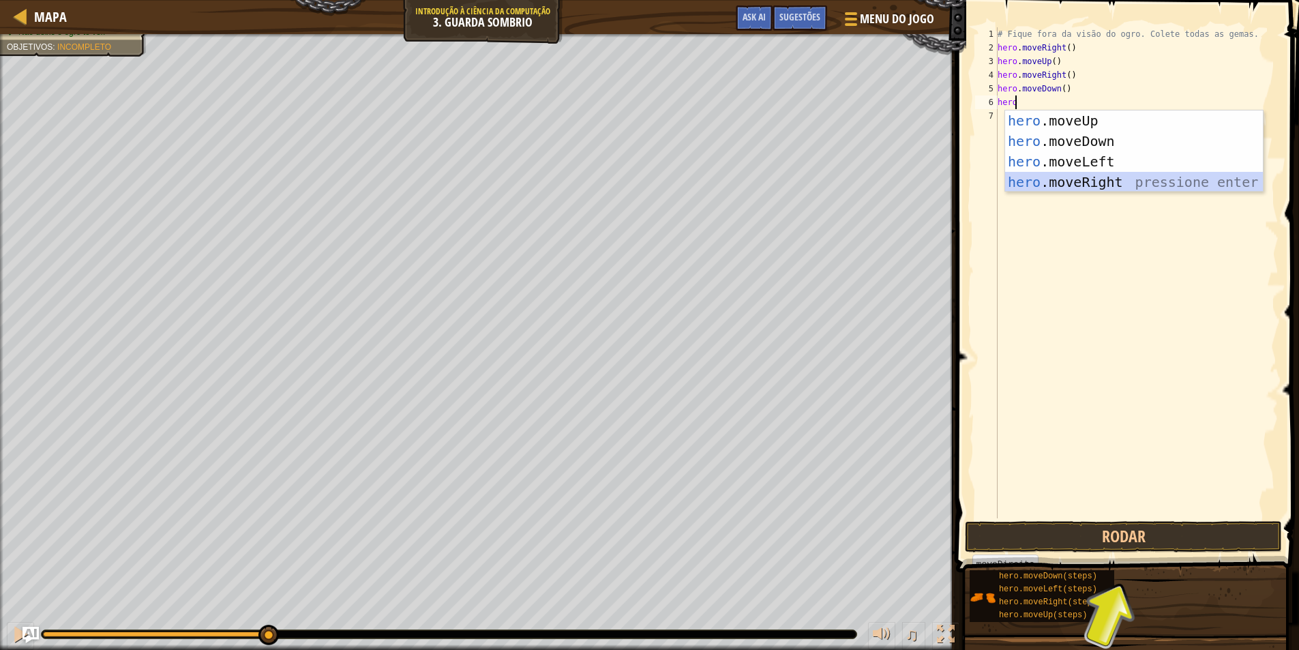
click at [1118, 179] on div "hero .moveUp pressione enter hero .moveDown pressione enter hero .moveLeft pres…" at bounding box center [1134, 171] width 258 height 123
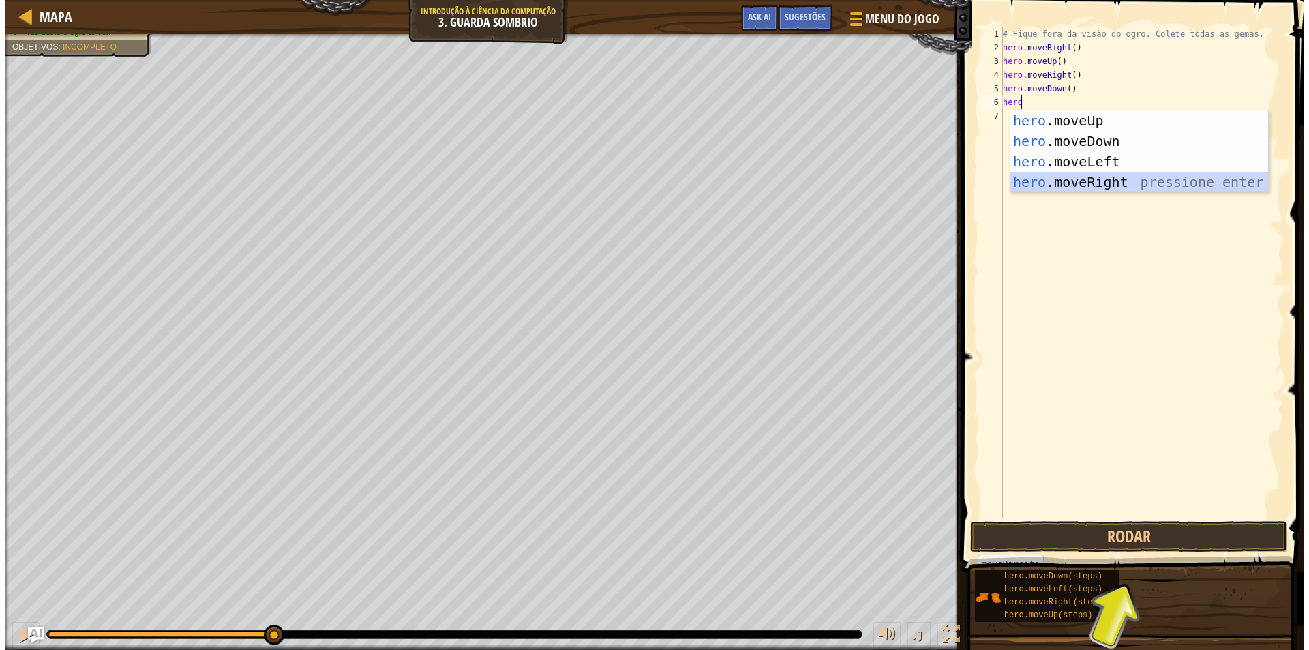
scroll to position [6, 0]
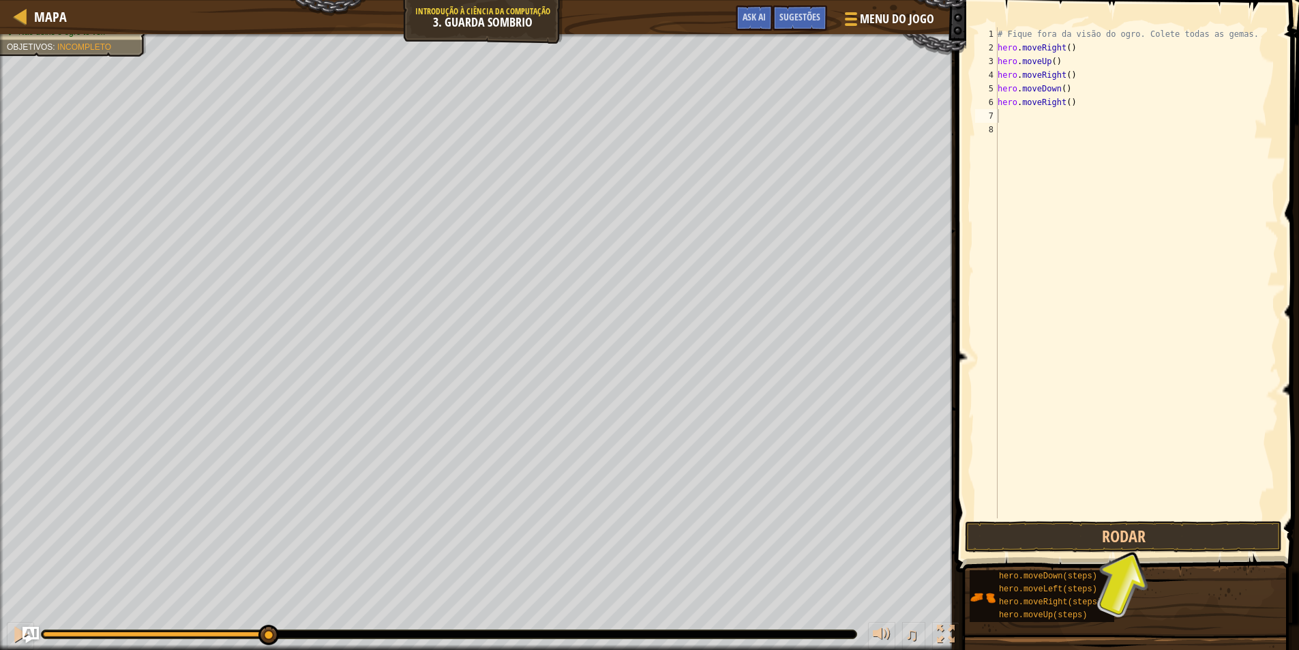
click at [1072, 554] on span at bounding box center [1129, 266] width 354 height 612
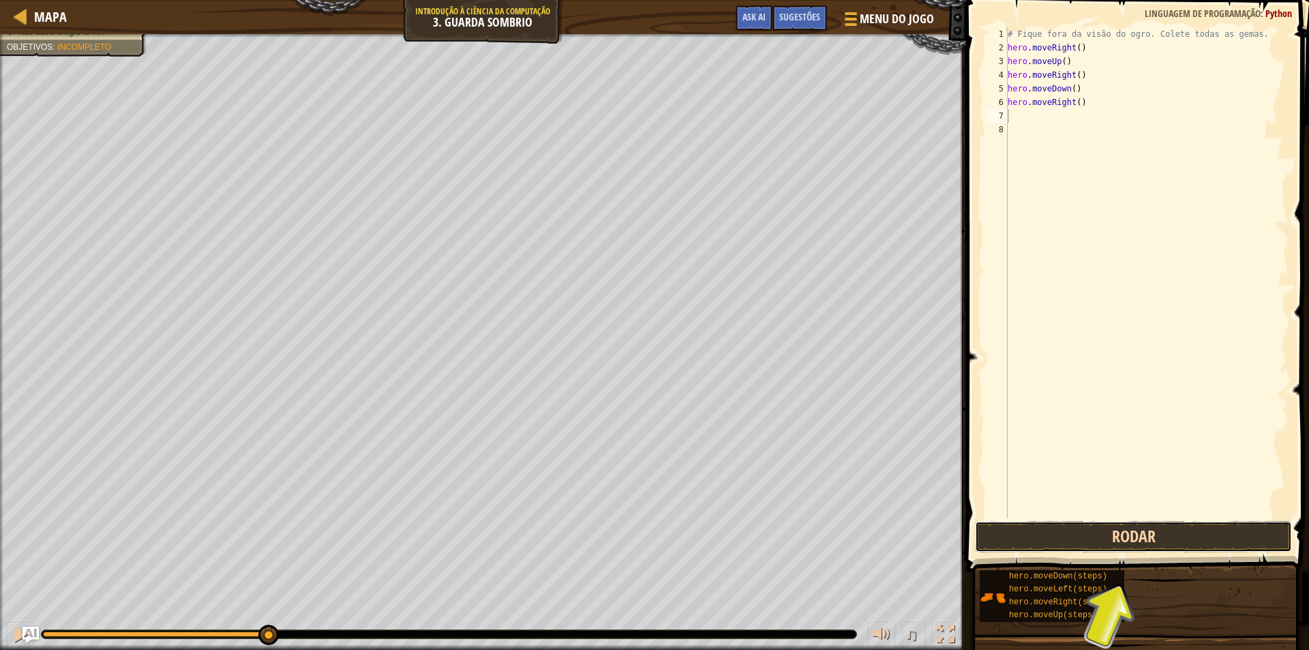
click at [1062, 544] on button "Rodar" at bounding box center [1133, 536] width 317 height 31
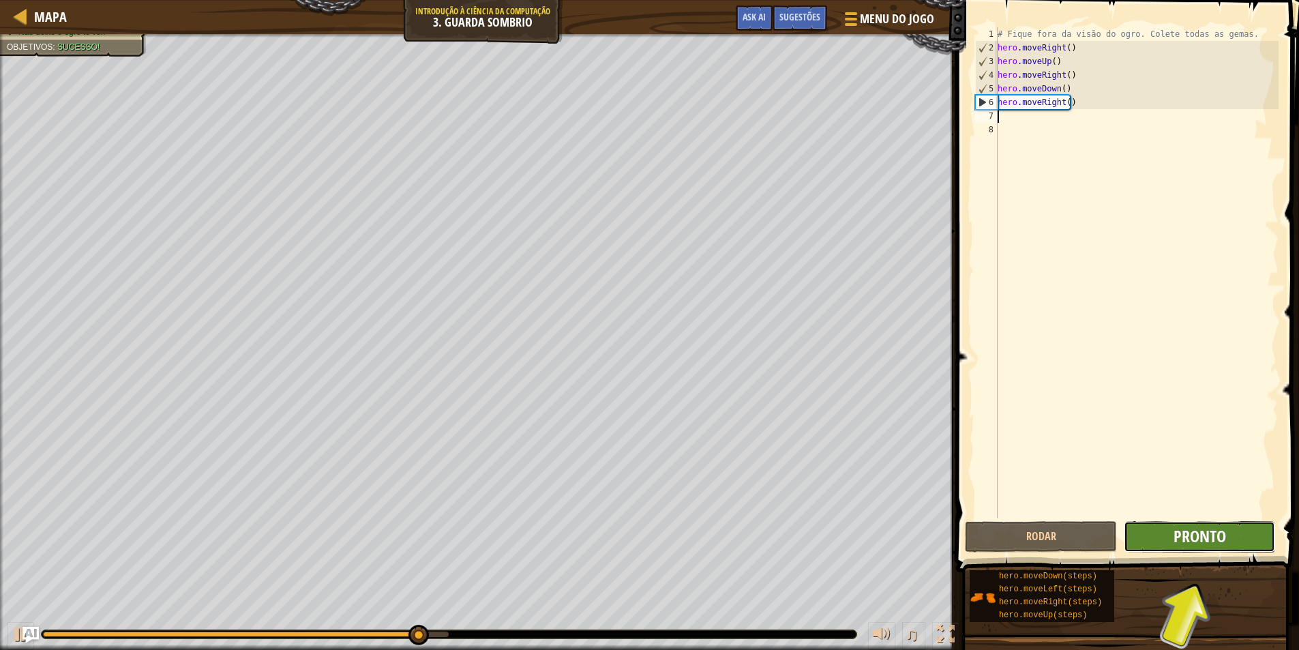
click at [1193, 526] on span "Pronto" at bounding box center [1199, 536] width 52 height 22
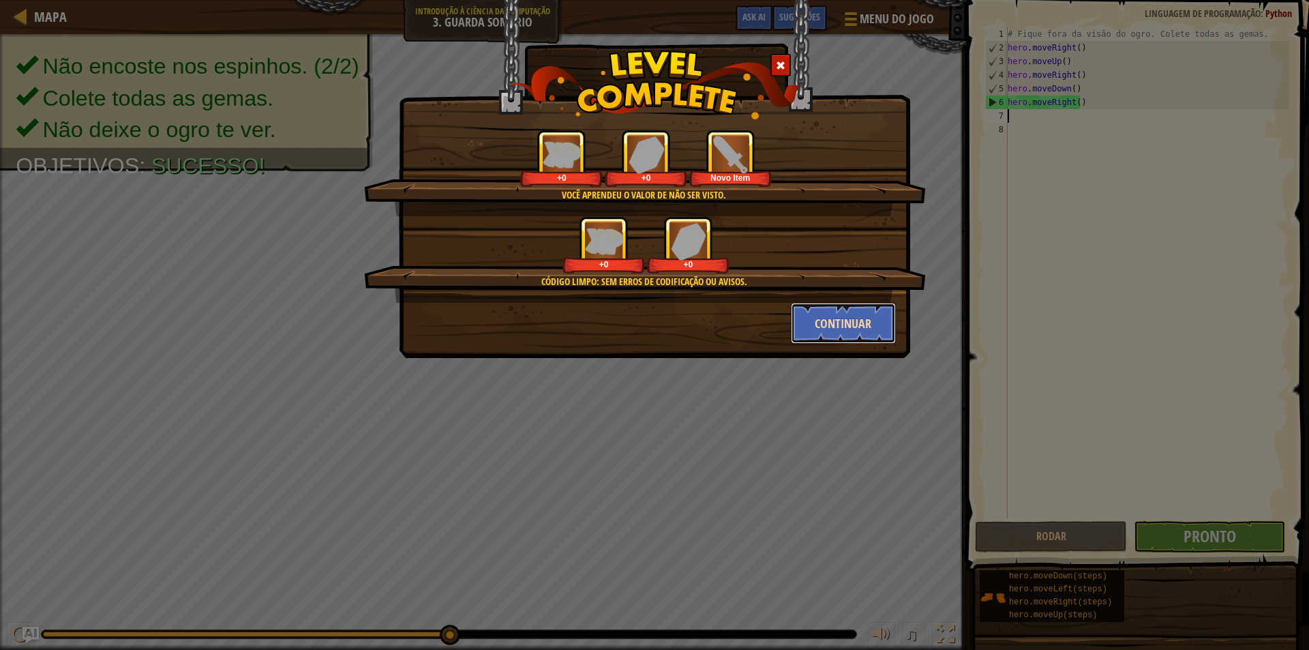
click at [846, 307] on button "Continuar" at bounding box center [844, 323] width 106 height 41
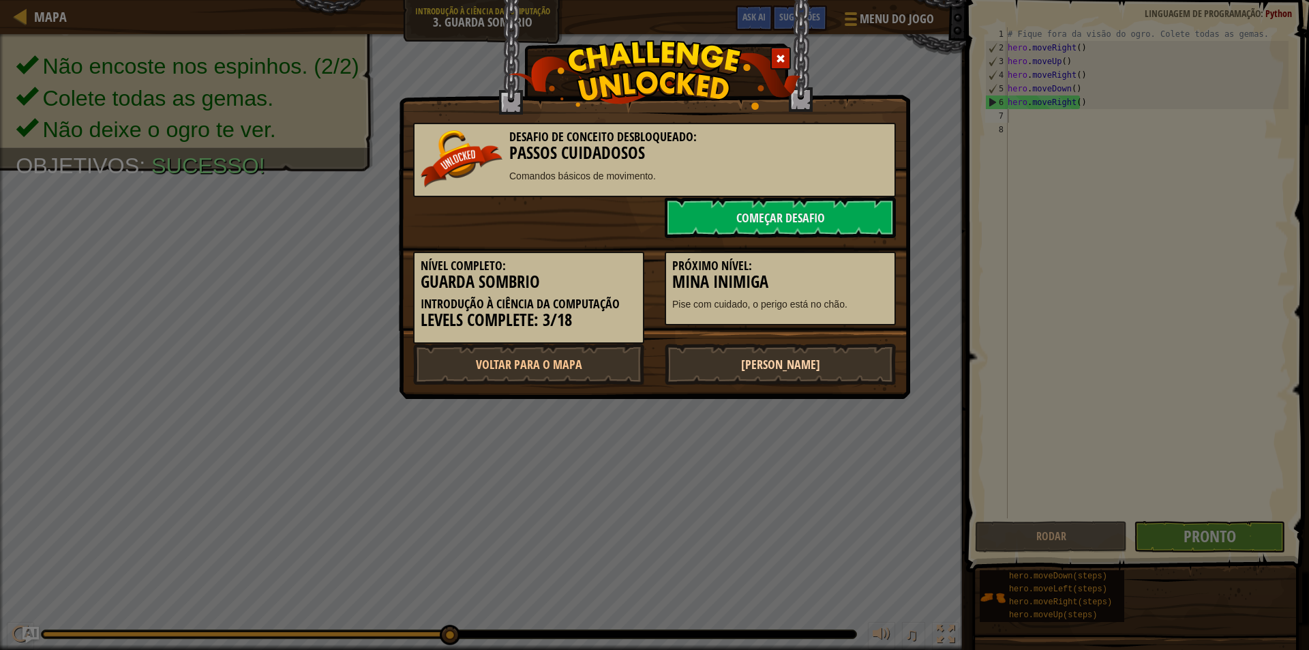
click at [839, 364] on link "[PERSON_NAME]" at bounding box center [780, 364] width 231 height 41
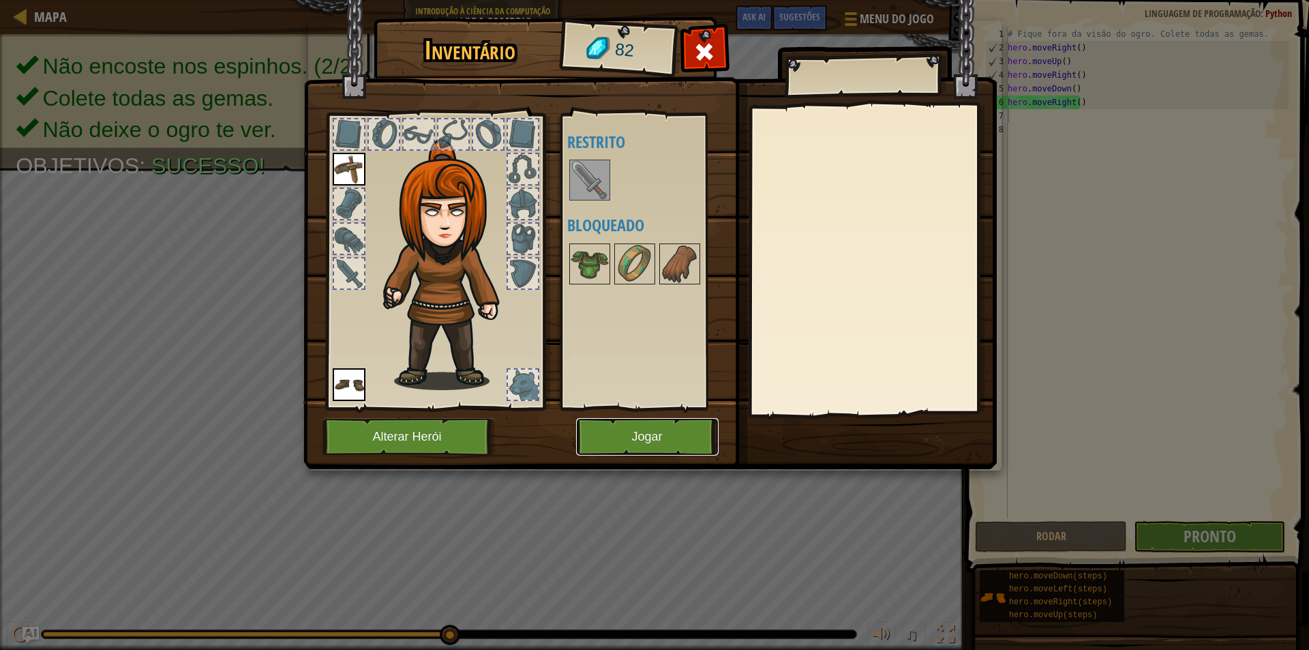
click at [674, 431] on button "Jogar" at bounding box center [647, 436] width 142 height 37
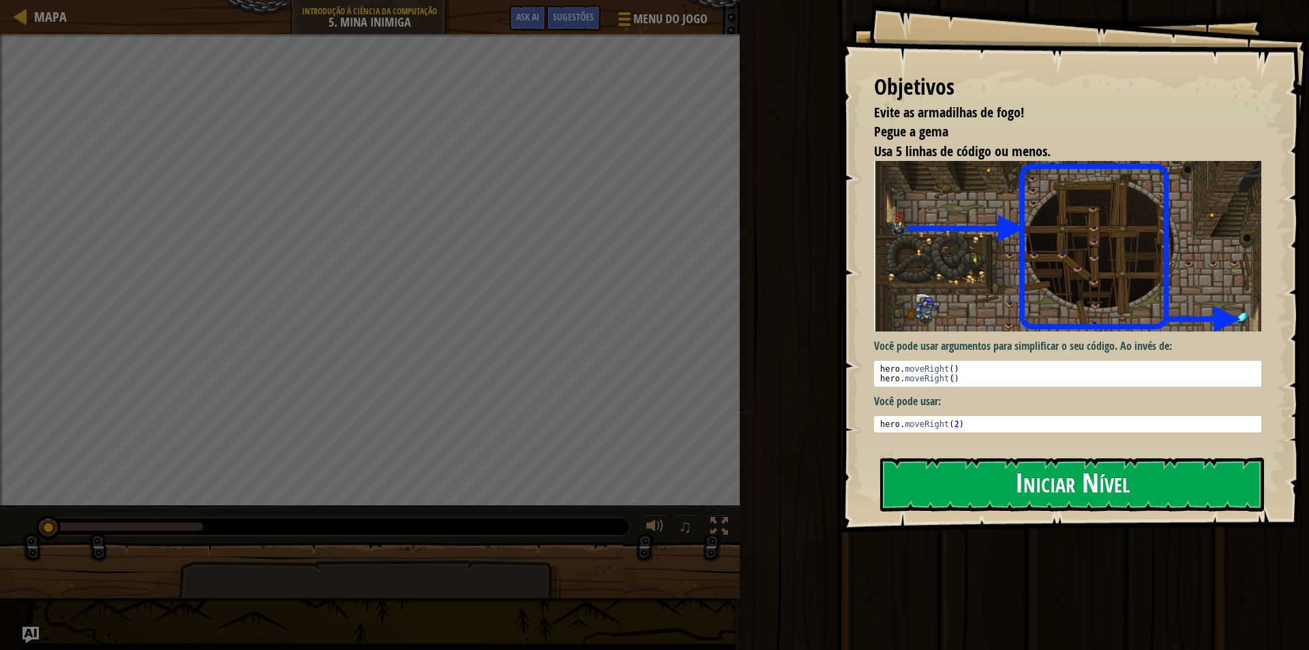
click at [1010, 480] on button "Iniciar Nível" at bounding box center [1072, 484] width 384 height 54
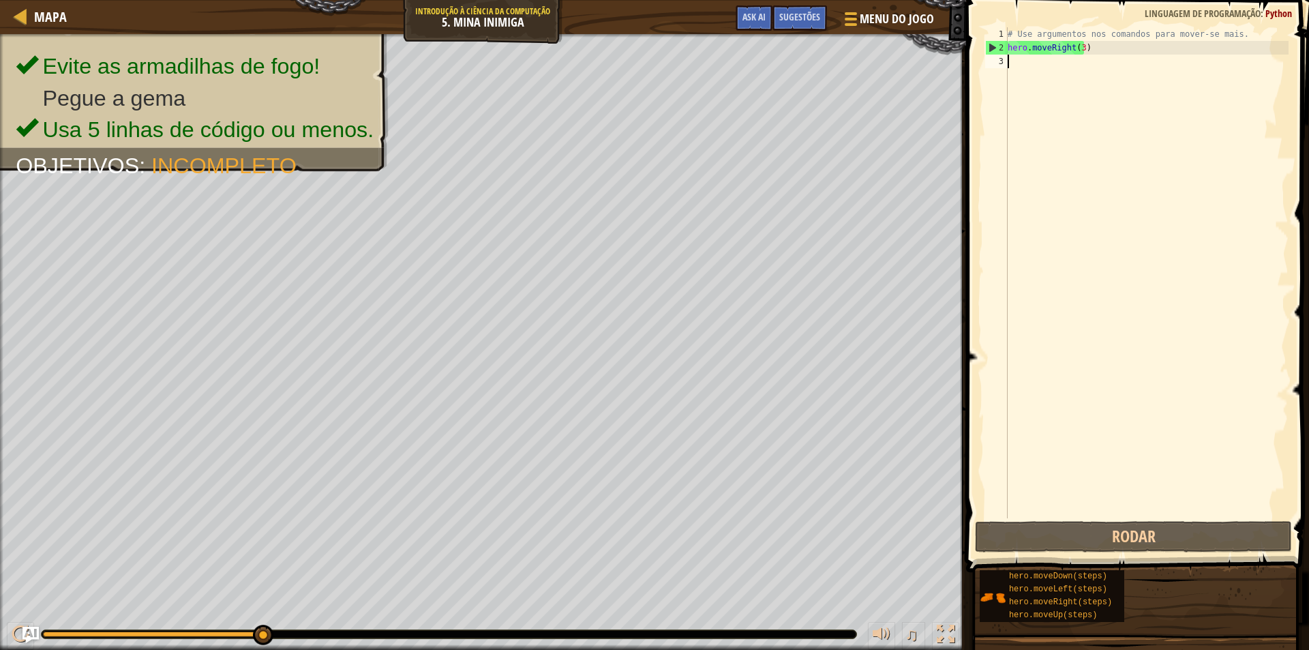
type textarea "h"
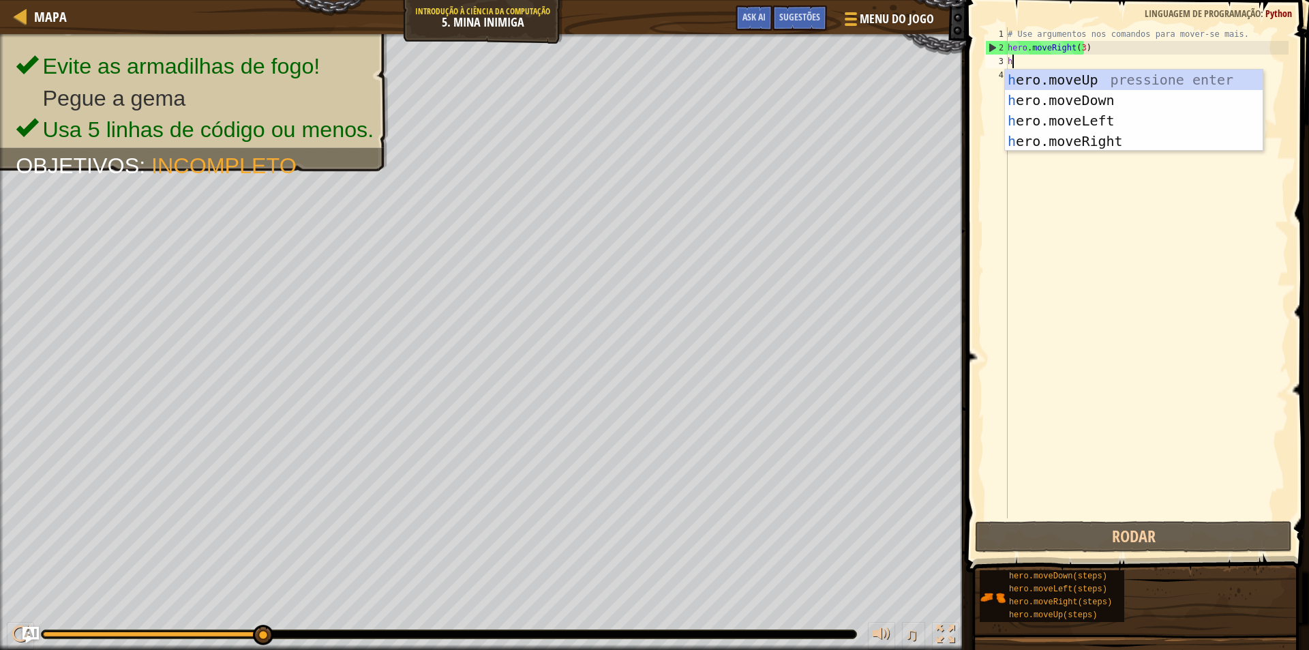
scroll to position [6, 0]
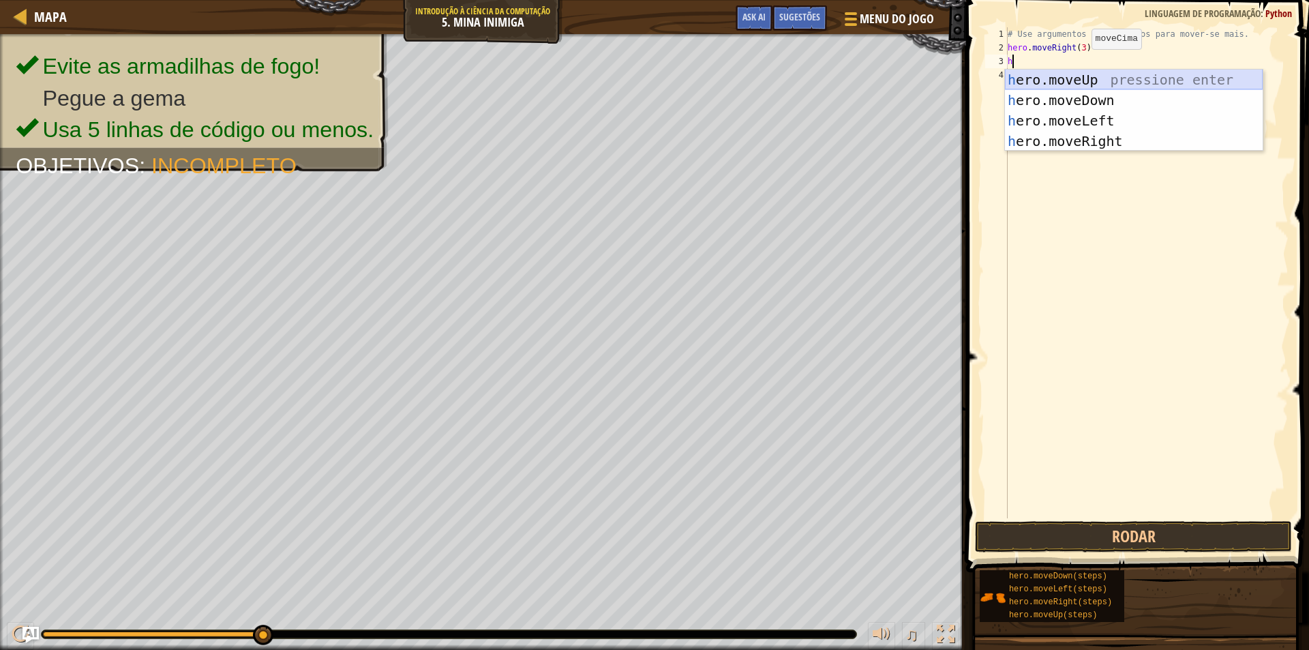
click at [1074, 84] on div "h ero.moveUp pressione enter h ero.moveDown pressione enter h ero.moveLeft pres…" at bounding box center [1134, 131] width 258 height 123
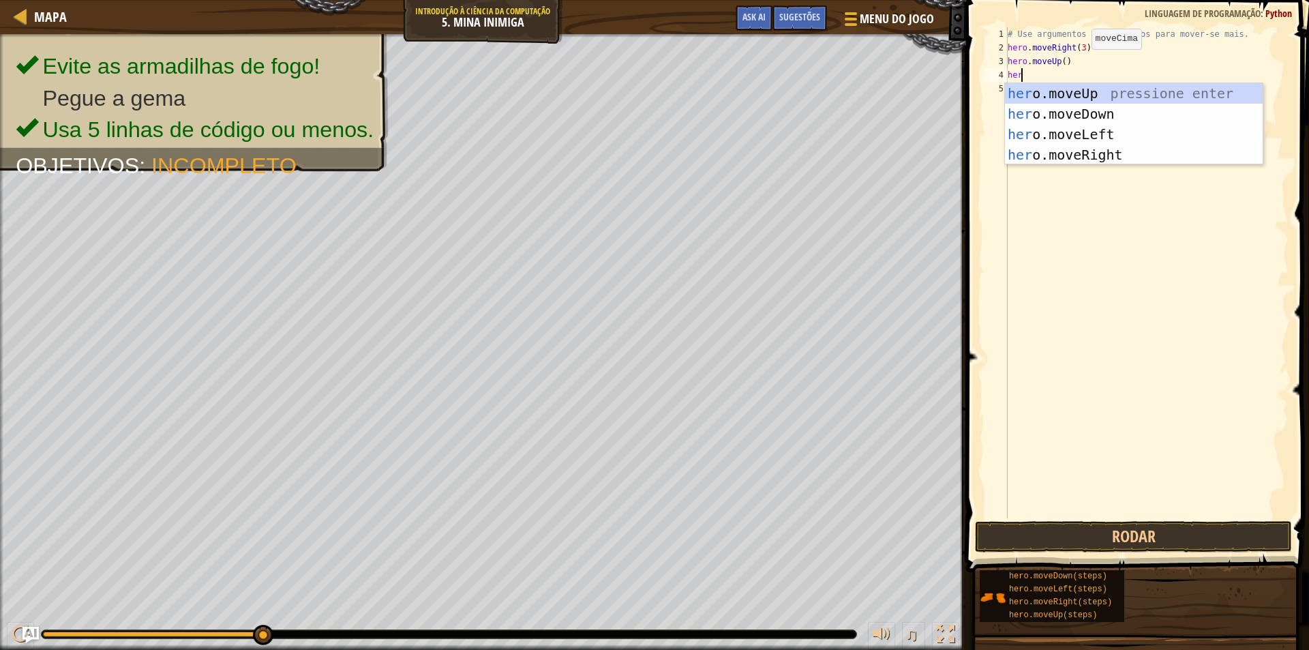
type textarea "hero"
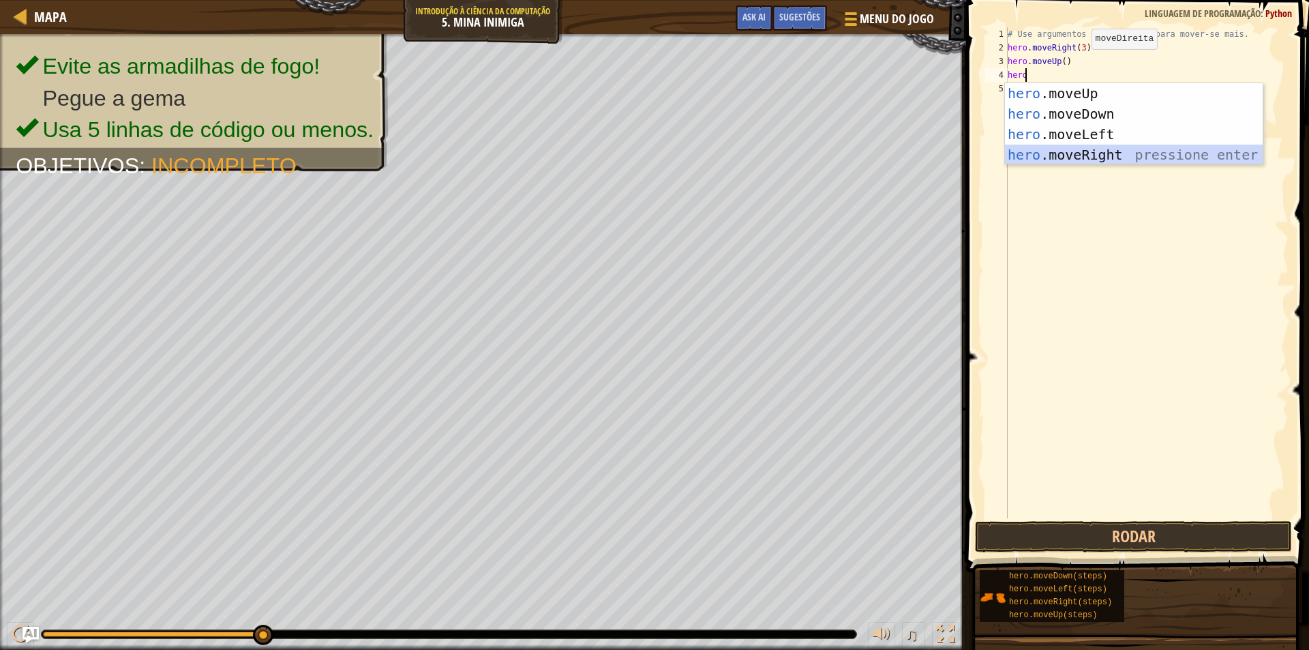
click at [1089, 147] on div "hero .moveUp pressione enter hero .moveDown pressione enter hero .moveLeft pres…" at bounding box center [1134, 144] width 258 height 123
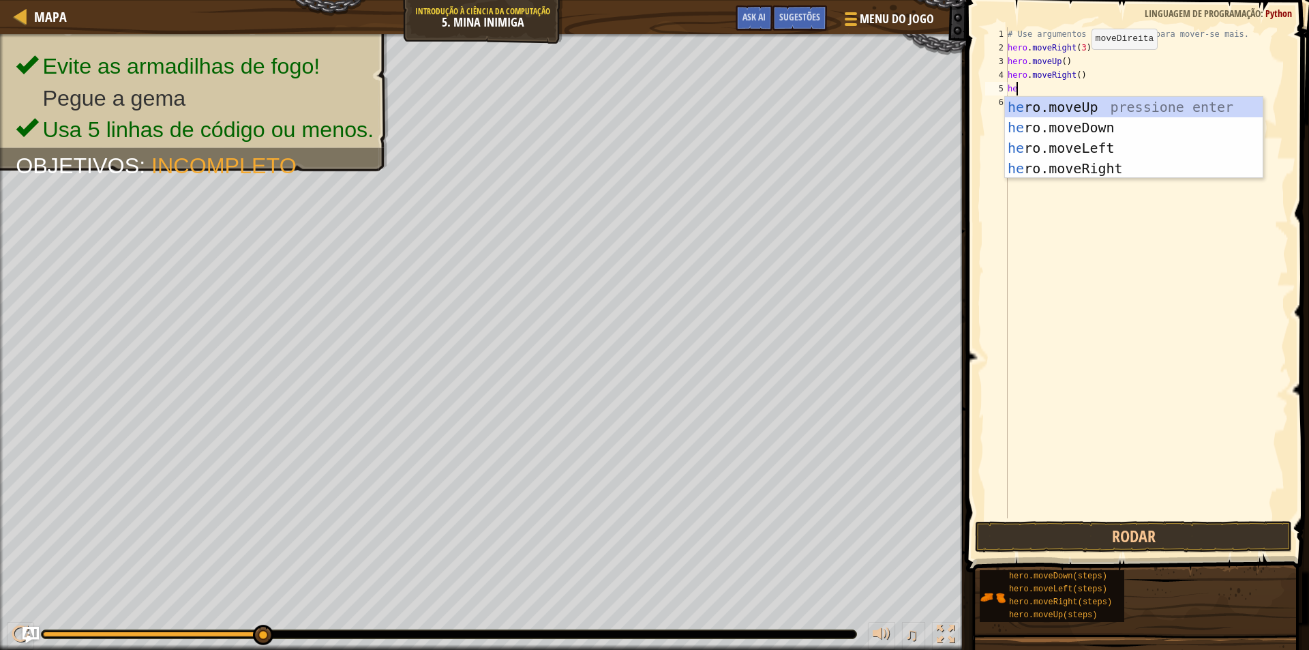
type textarea "hero"
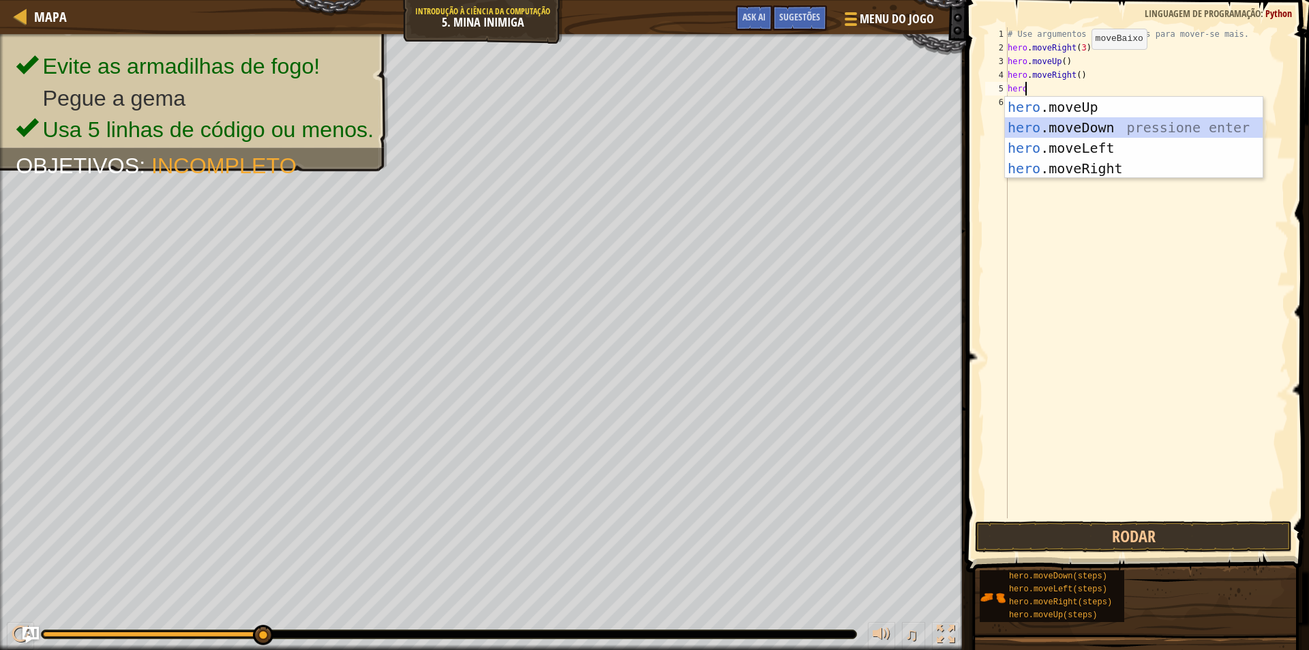
click at [1099, 127] on div "hero .moveUp pressione enter hero .moveDown pressione enter hero .moveLeft pres…" at bounding box center [1134, 158] width 258 height 123
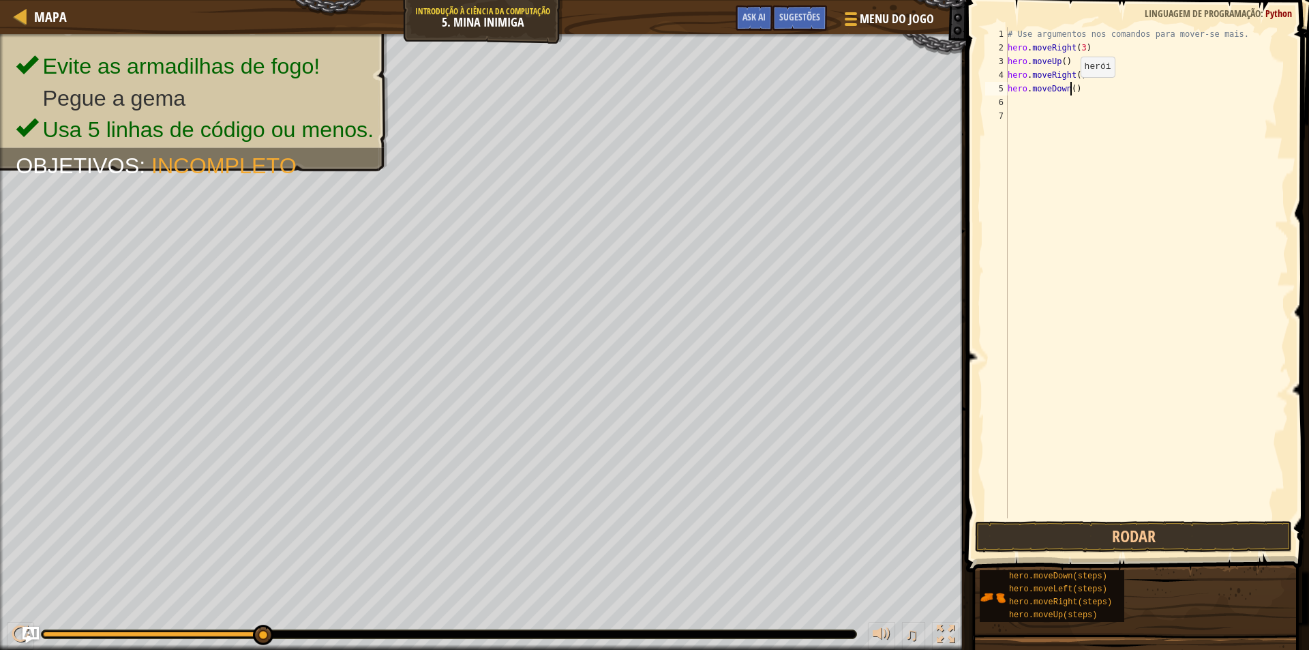
click at [1069, 91] on div "# Use argumentos nos comandos para mover-se mais. hero . moveRight ( 3 ) hero .…" at bounding box center [1147, 286] width 284 height 518
type textarea "hero.moveDown(3)"
click at [1082, 93] on div "# Use argumentos nos comandos para mover-se mais. hero . moveRight ( 3 ) hero .…" at bounding box center [1147, 286] width 284 height 518
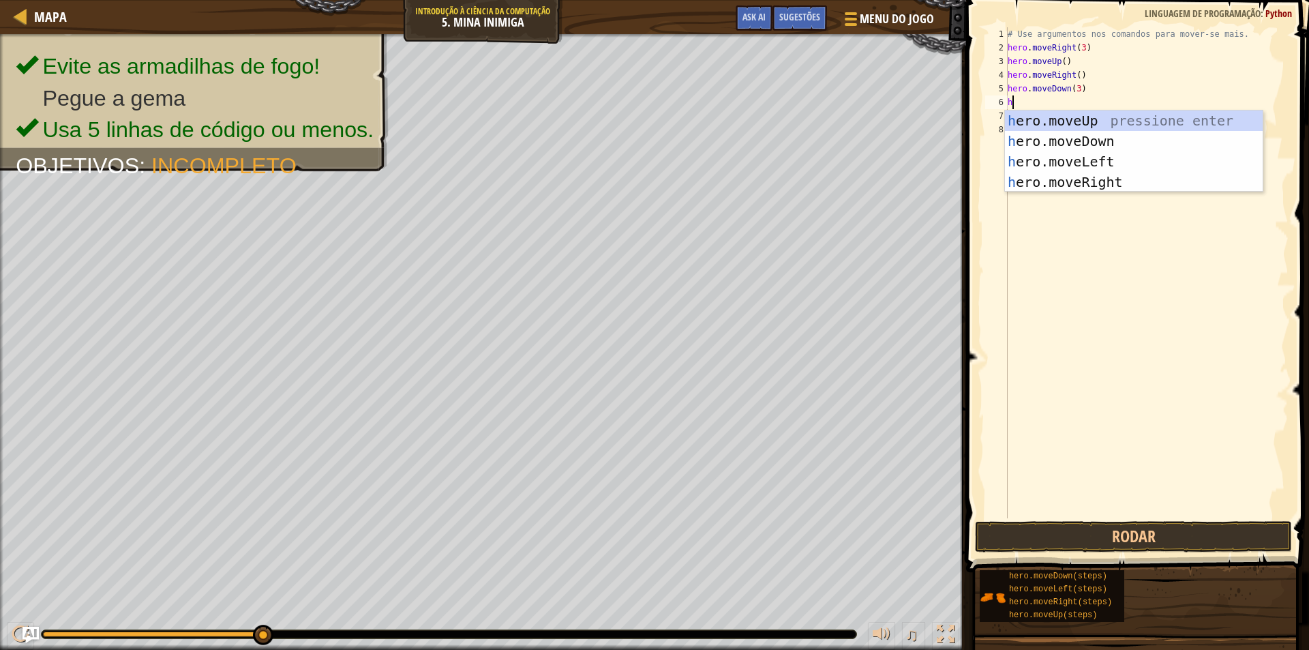
type textarea "he"
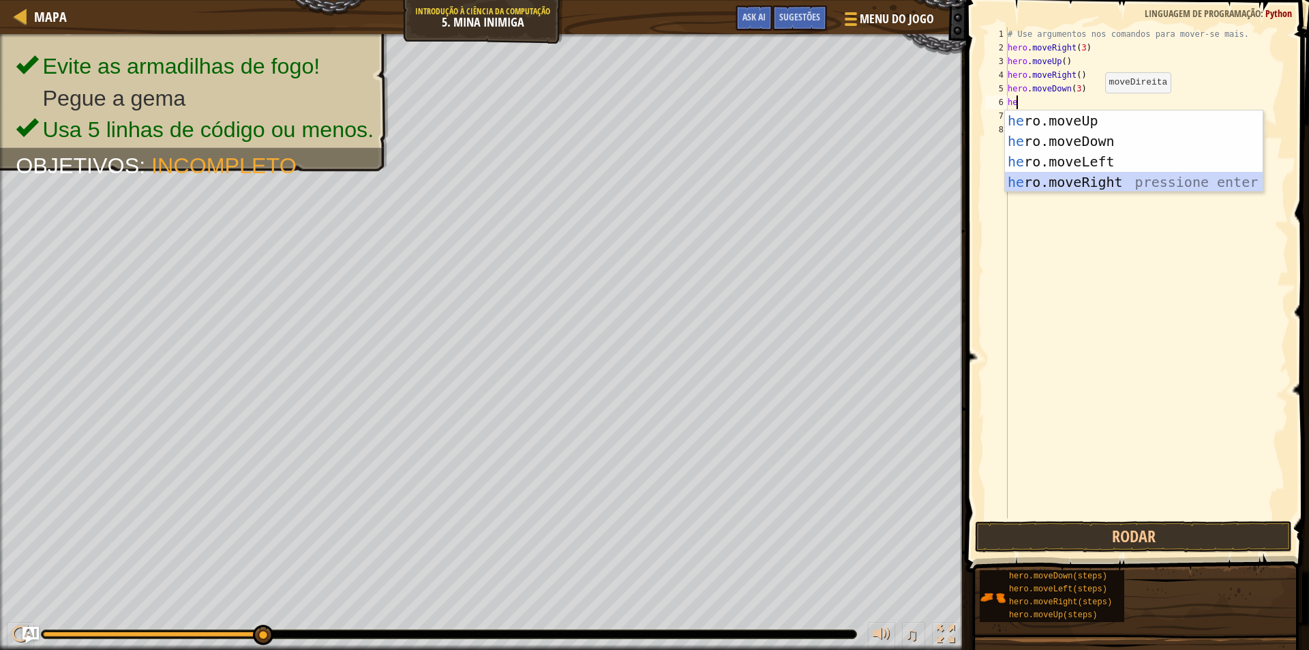
click at [1122, 182] on div "he ro.moveUp pressione enter he ro.moveDown pressione enter he ro.moveLeft pres…" at bounding box center [1134, 171] width 258 height 123
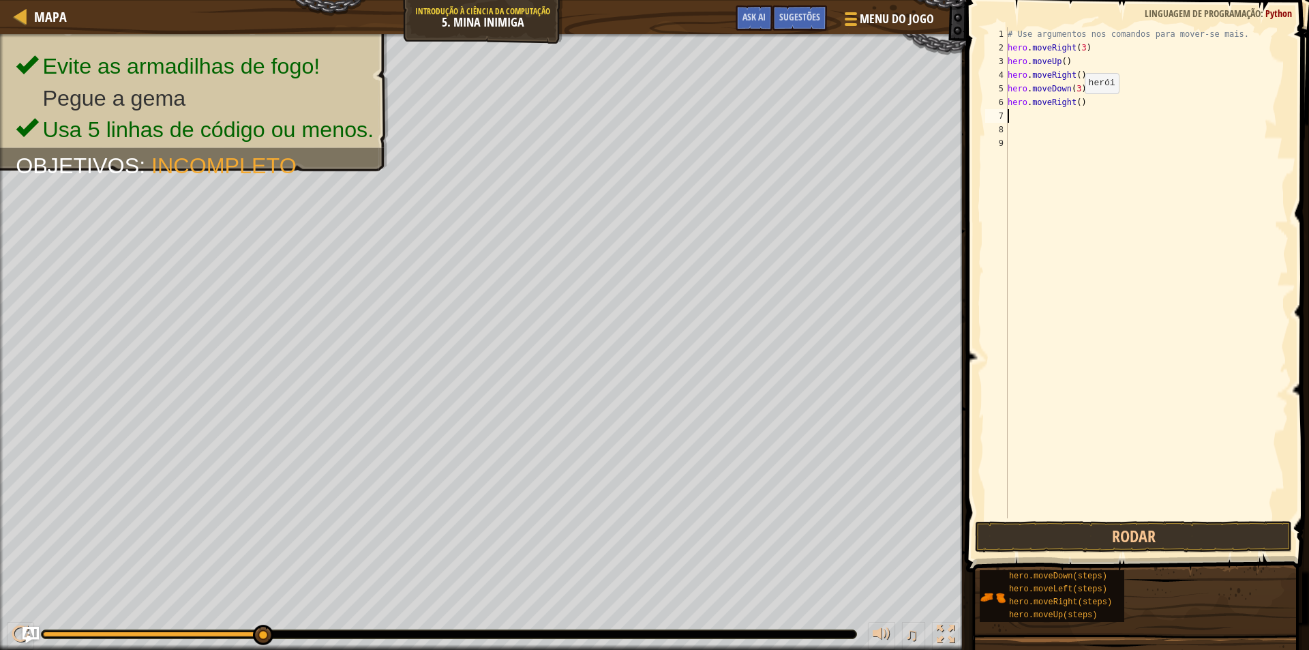
click at [1074, 106] on div "# Use argumentos nos comandos para mover-se mais. hero . moveRight ( 3 ) hero .…" at bounding box center [1147, 286] width 284 height 518
type textarea "hero.moveRight(2)"
click at [1031, 532] on button "Rodar" at bounding box center [1133, 536] width 317 height 31
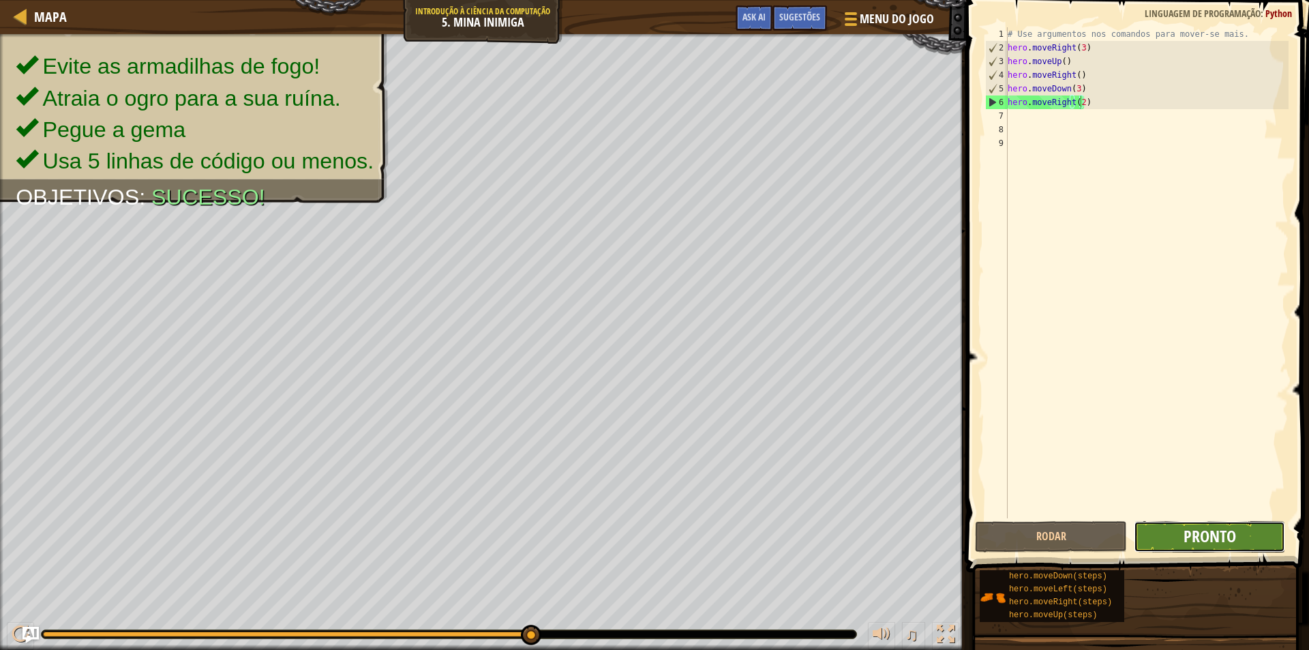
click at [1207, 544] on span "Pronto" at bounding box center [1209, 536] width 52 height 22
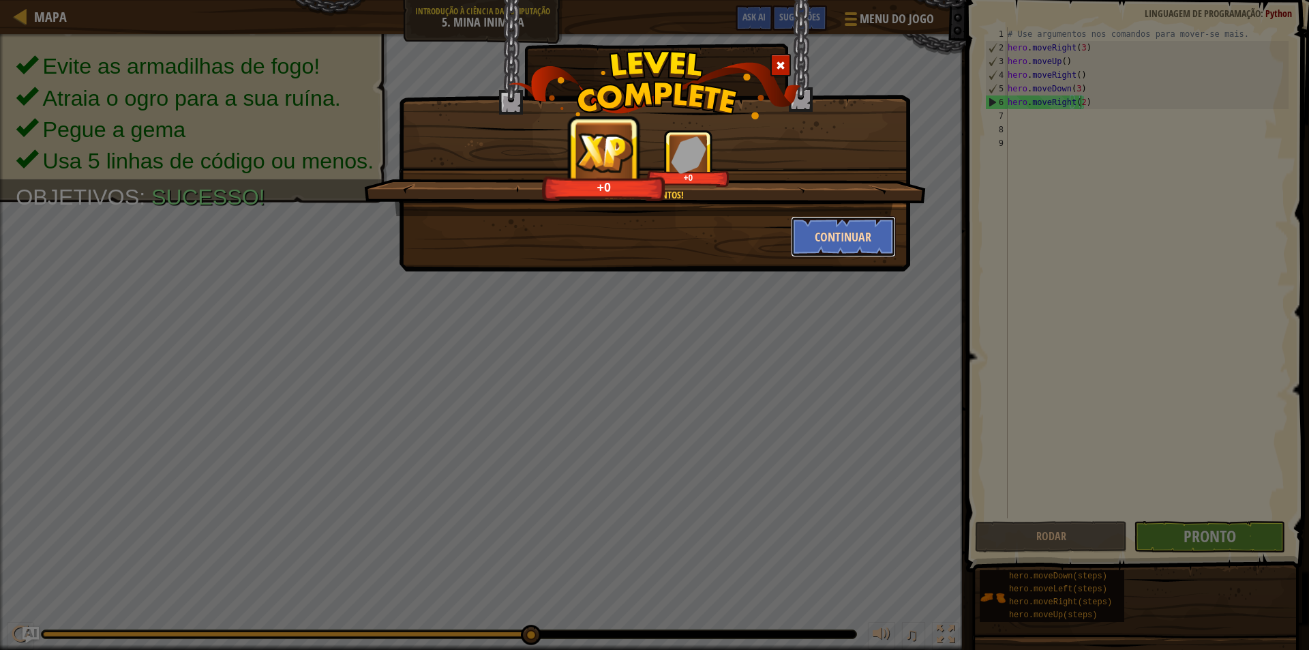
click at [824, 236] on button "Continuar" at bounding box center [844, 236] width 106 height 41
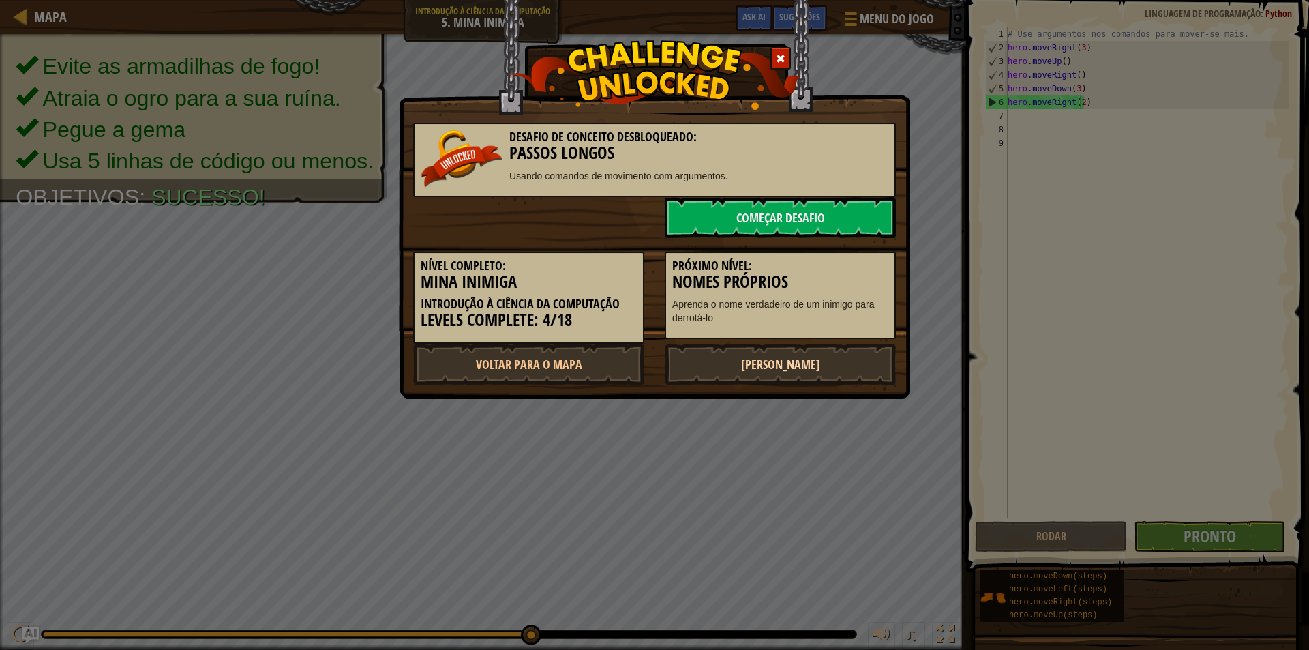
click at [821, 367] on link "[PERSON_NAME]" at bounding box center [780, 364] width 231 height 41
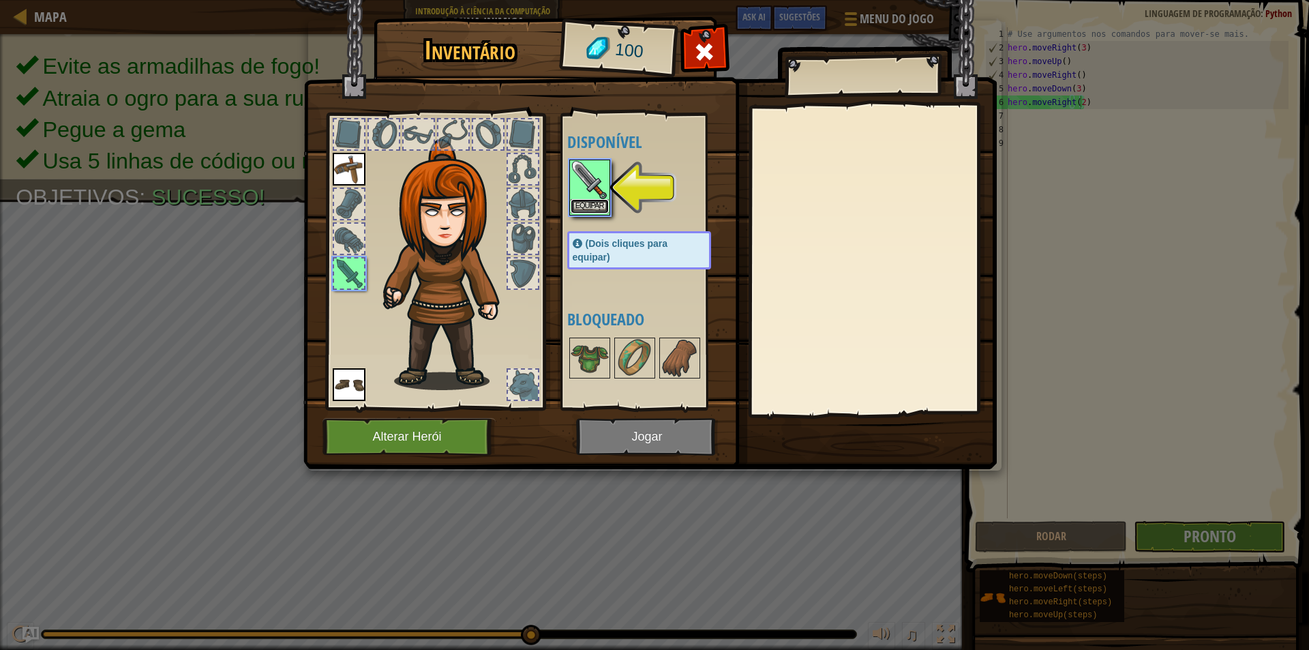
click at [603, 208] on button "Equipar" at bounding box center [590, 206] width 38 height 14
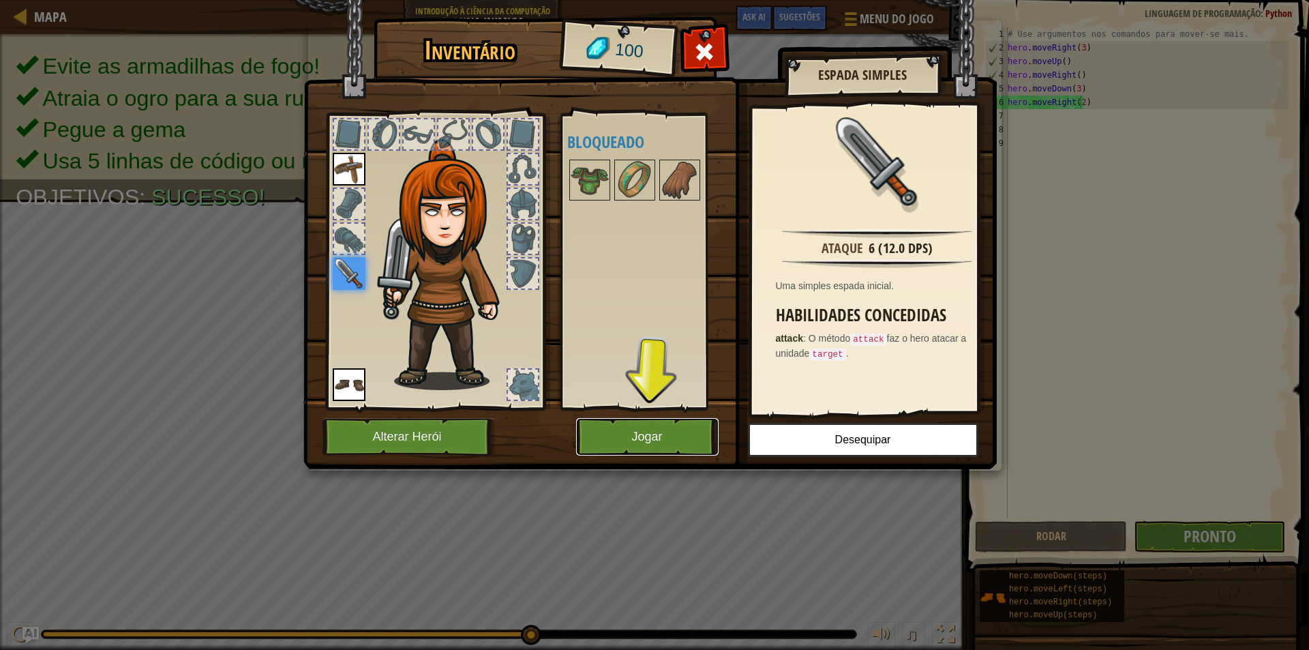
click at [674, 442] on button "Jogar" at bounding box center [647, 436] width 142 height 37
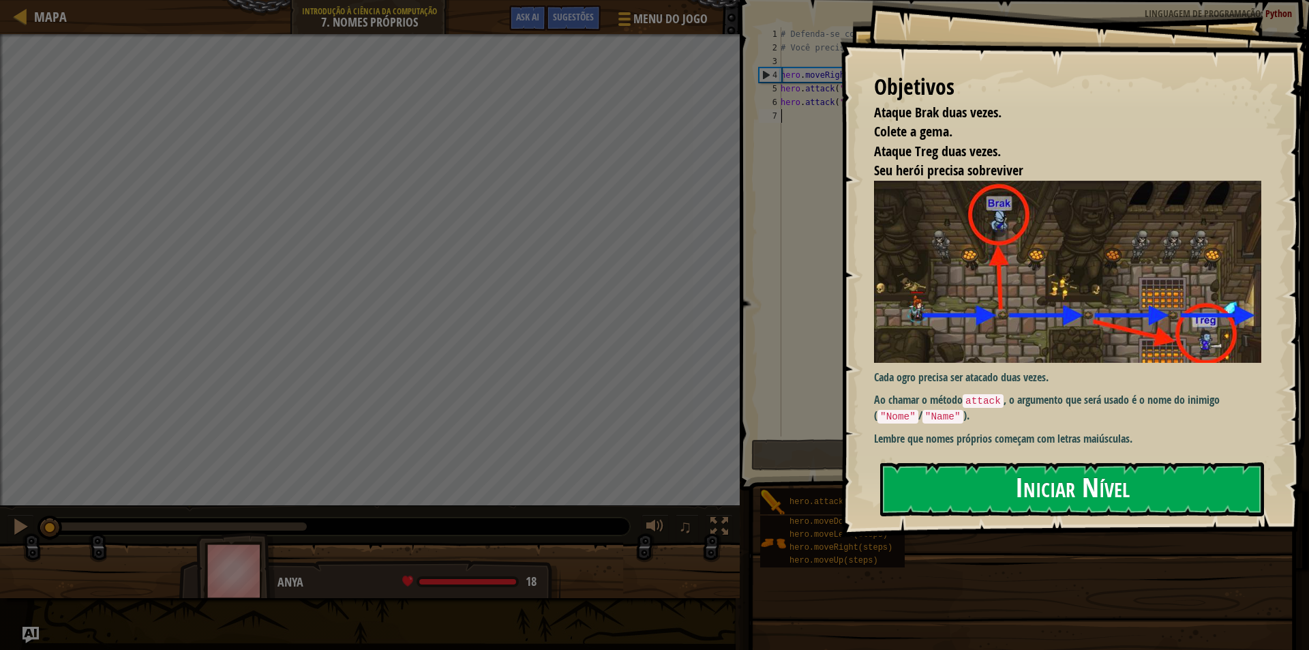
click at [1043, 466] on button "Iniciar Nível" at bounding box center [1072, 489] width 384 height 54
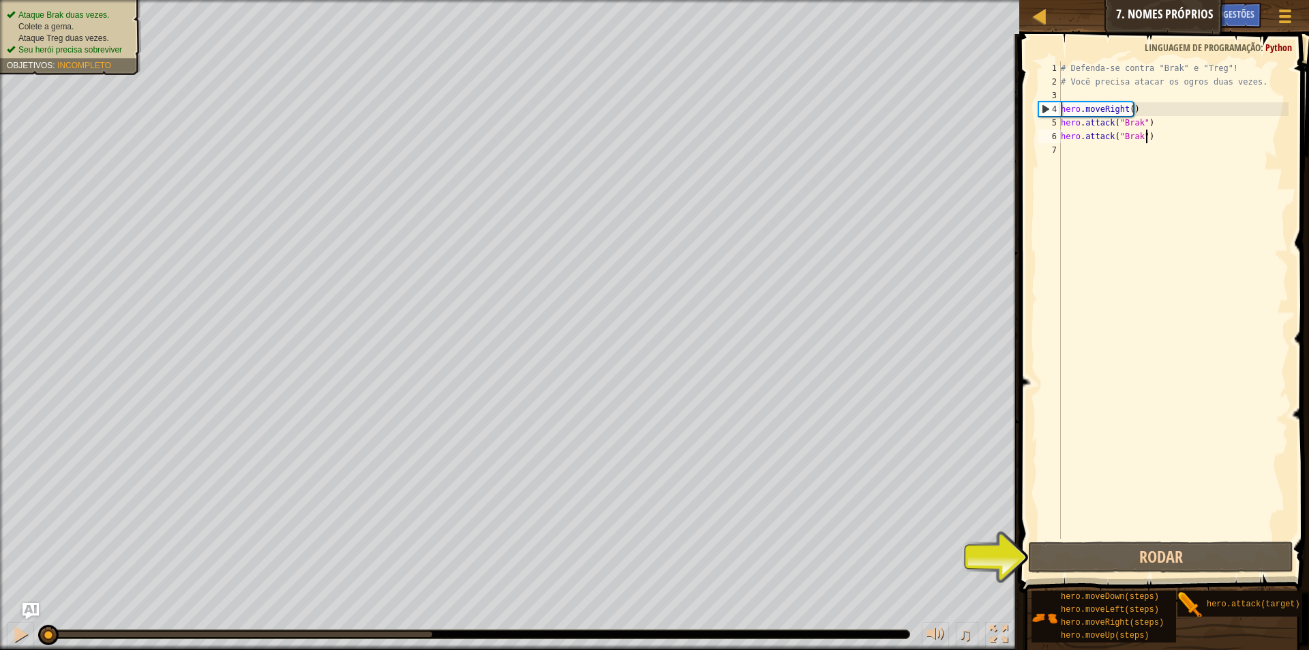
click at [1160, 140] on div "# Defenda-se contra "Brak" e "Treg"! # Você precisa atacar os ogros duas vezes.…" at bounding box center [1173, 313] width 230 height 504
type textarea "hero.attack("Brak")"
drag, startPoint x: 1152, startPoint y: 125, endPoint x: 1059, endPoint y: 116, distance: 93.8
click at [1059, 116] on div "hero.attack("Brak") 1 2 3 4 5 6 7 # Defenda-se contra "Brak" e "Treg"! # Você p…" at bounding box center [1162, 299] width 253 height 477
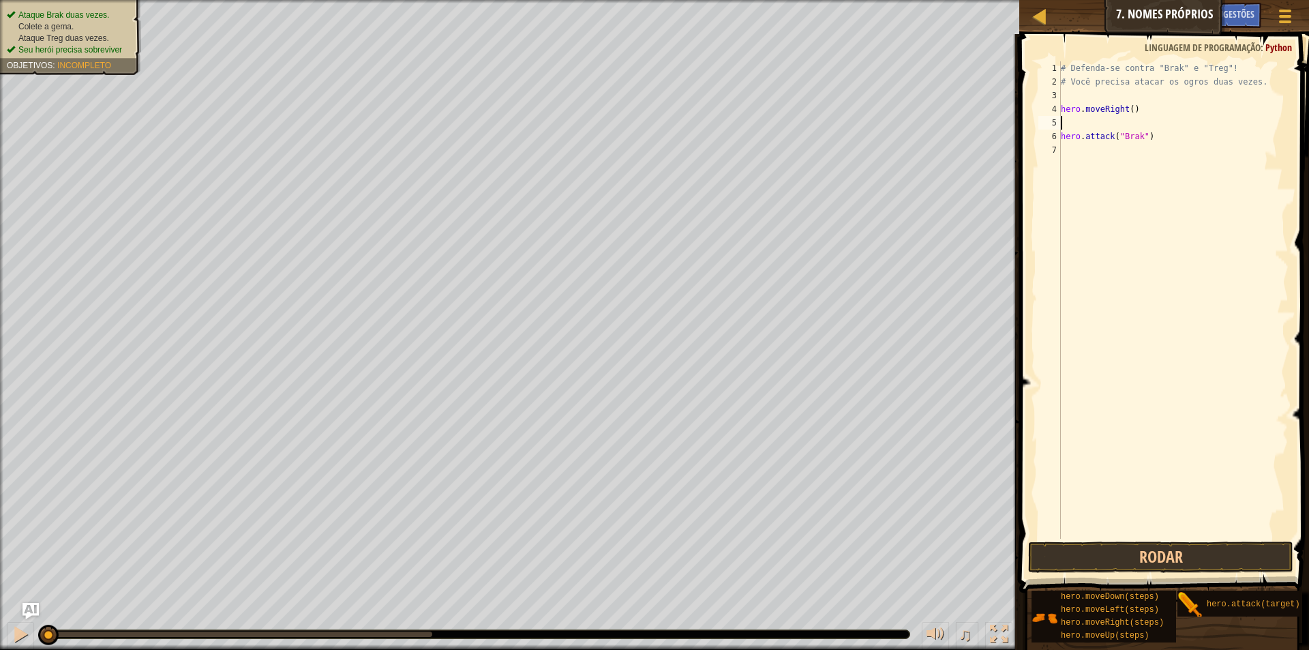
drag, startPoint x: 1239, startPoint y: 140, endPoint x: 1224, endPoint y: 138, distance: 15.2
click at [1230, 139] on div "# Defenda-se contra "Brak" e "Treg"! # Você precisa atacar os ogros duas vezes.…" at bounding box center [1173, 313] width 230 height 504
type textarea "h"
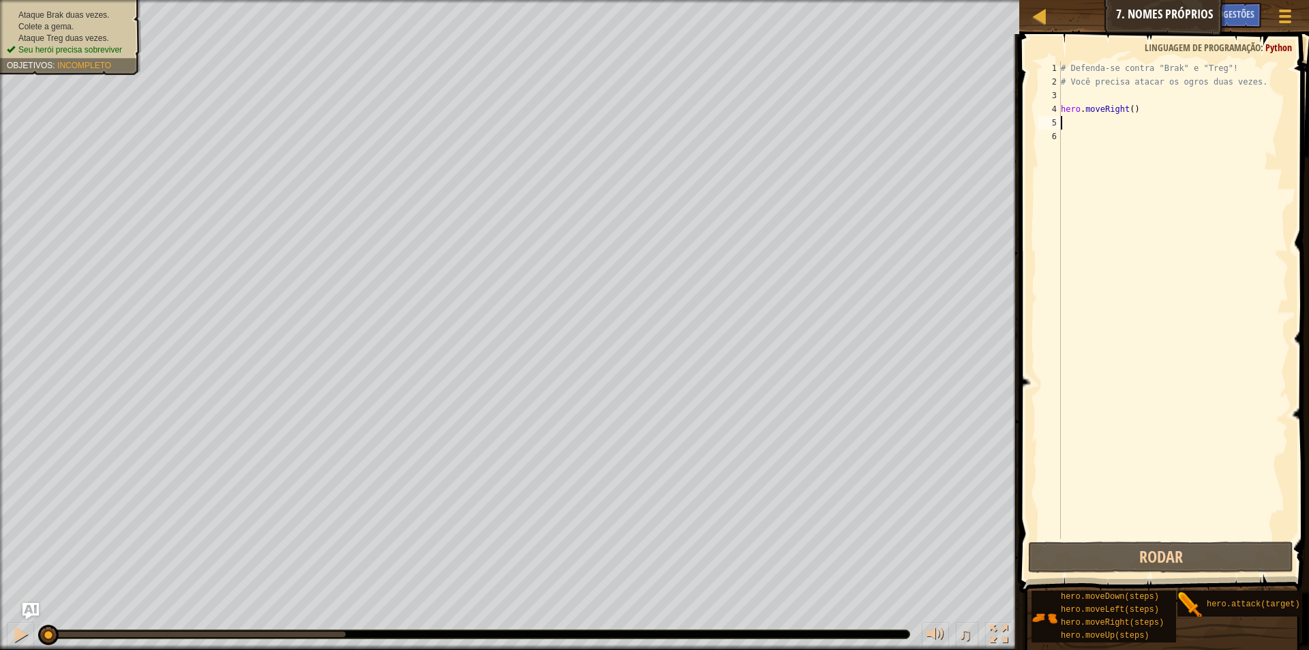
type textarea "hero.moveRight()"
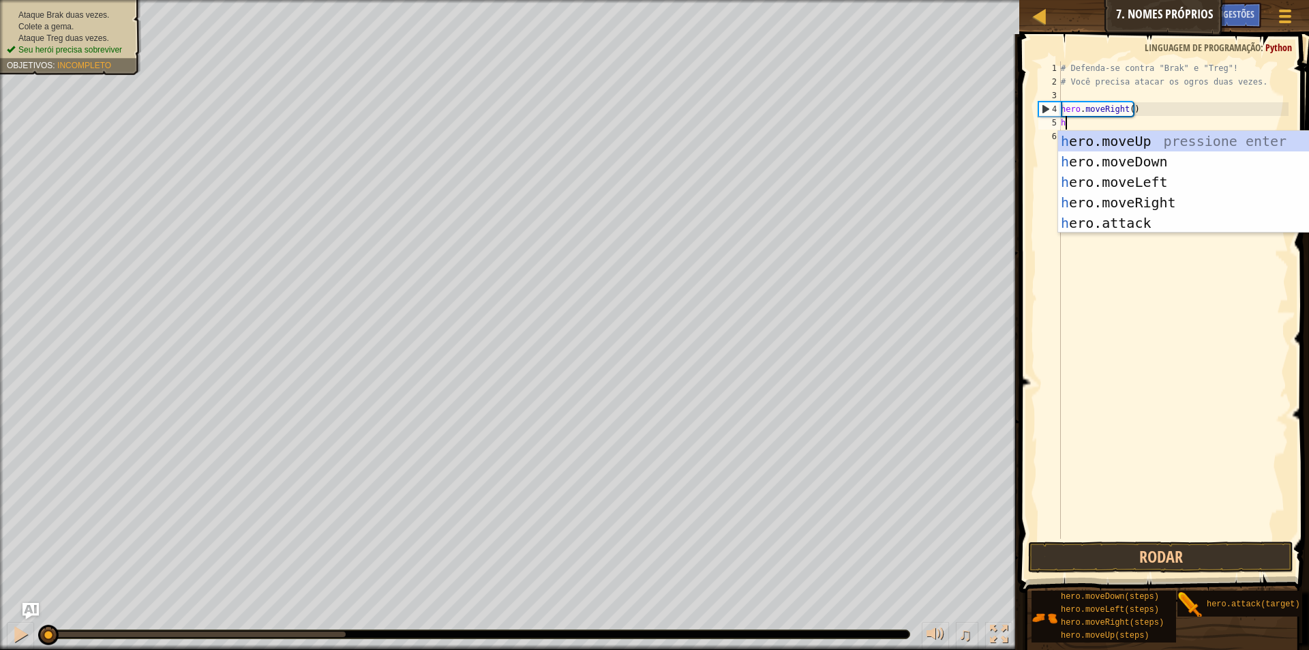
scroll to position [6, 1]
type textarea "hero"
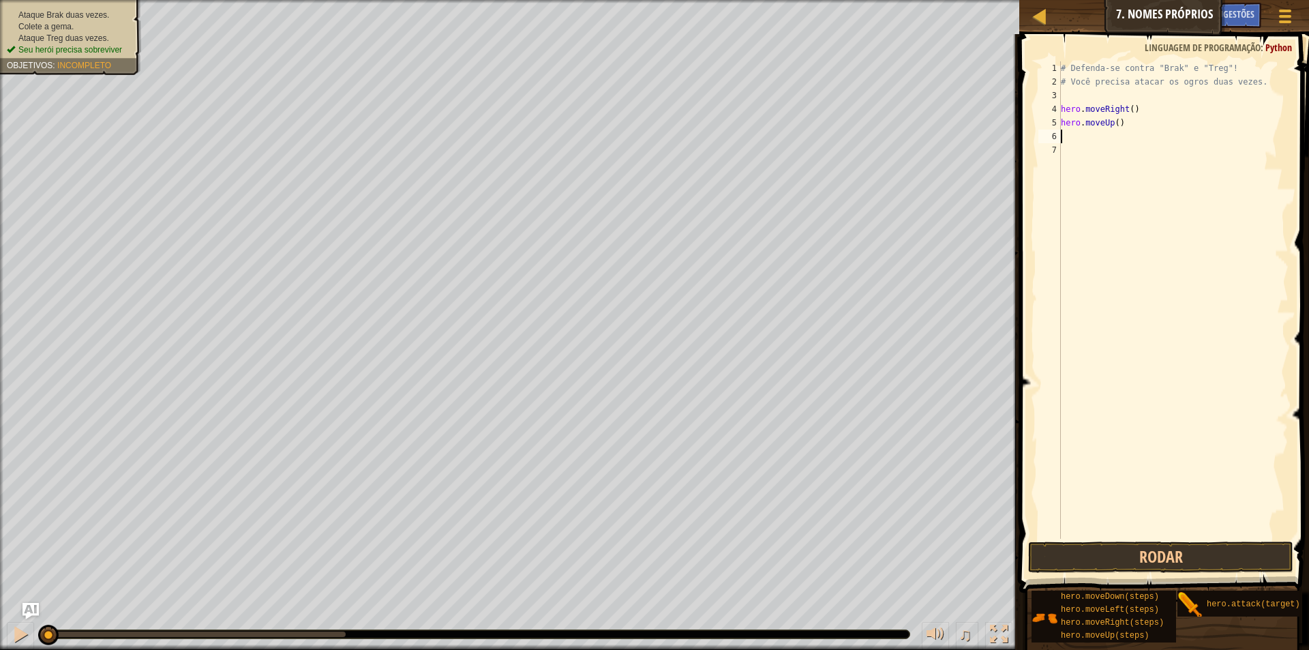
scroll to position [6, 0]
type textarea "hero.attack("Brak")"
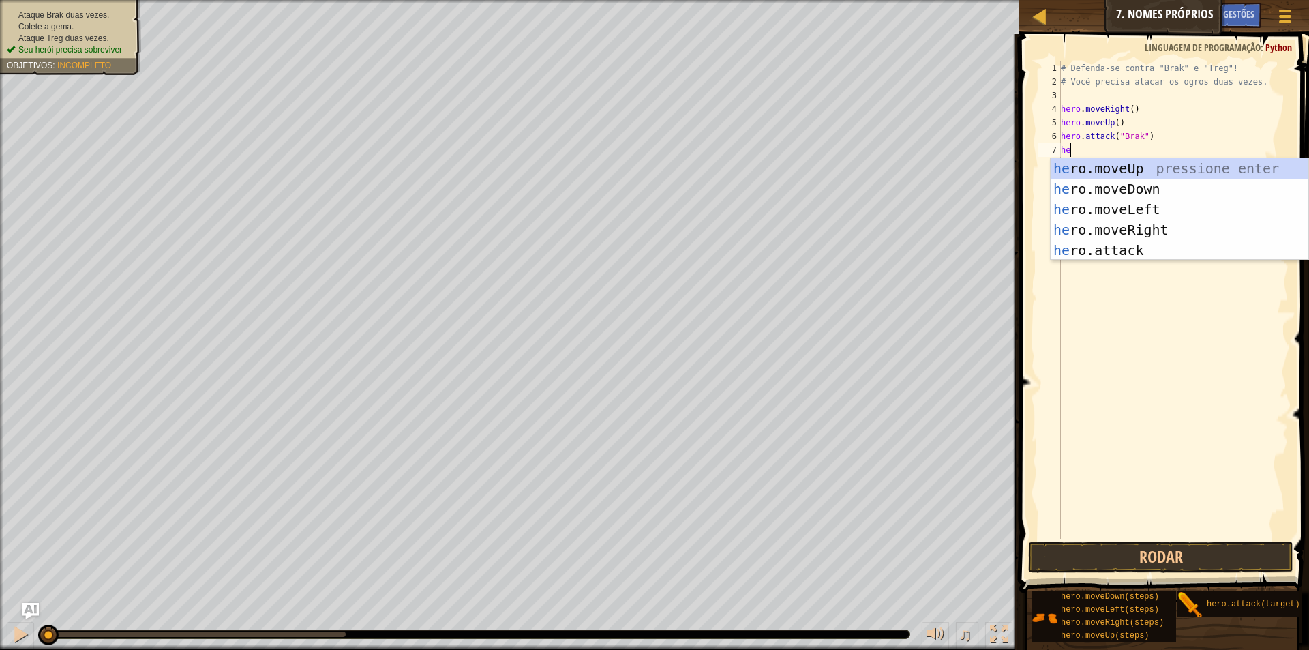
type textarea "her"
click at [1177, 190] on div "her o.moveUp pressione enter her o.moveDown pressione enter her o.moveLeft pres…" at bounding box center [1180, 229] width 258 height 143
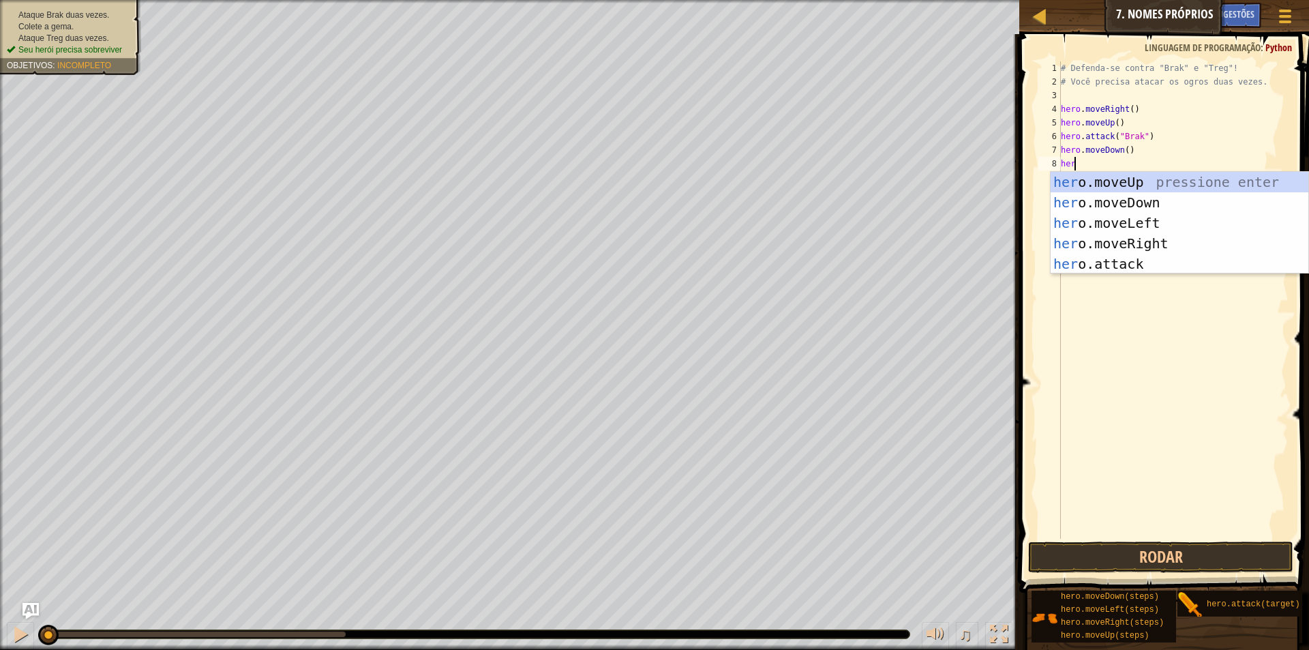
type textarea "hero"
click at [1235, 235] on div "hero .moveUp pressione enter hero .moveDown pressione enter hero .moveLeft pres…" at bounding box center [1180, 243] width 258 height 143
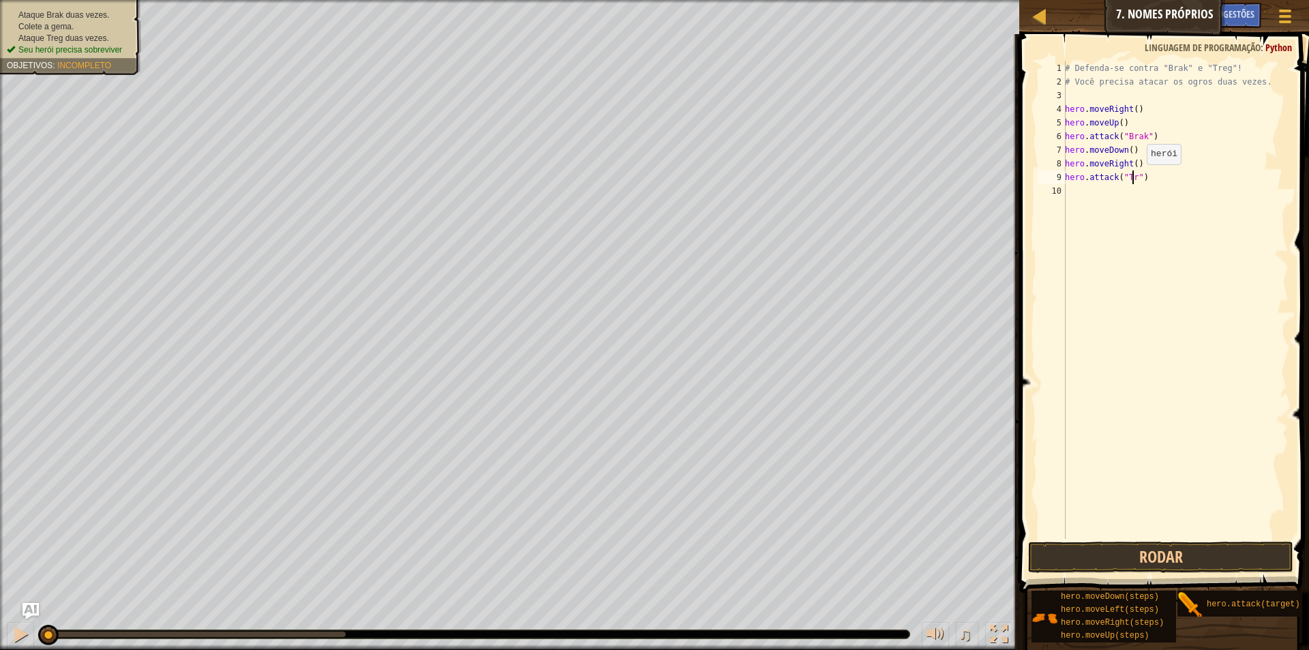
scroll to position [6, 6]
click at [1120, 572] on button "Rodar" at bounding box center [1160, 556] width 265 height 31
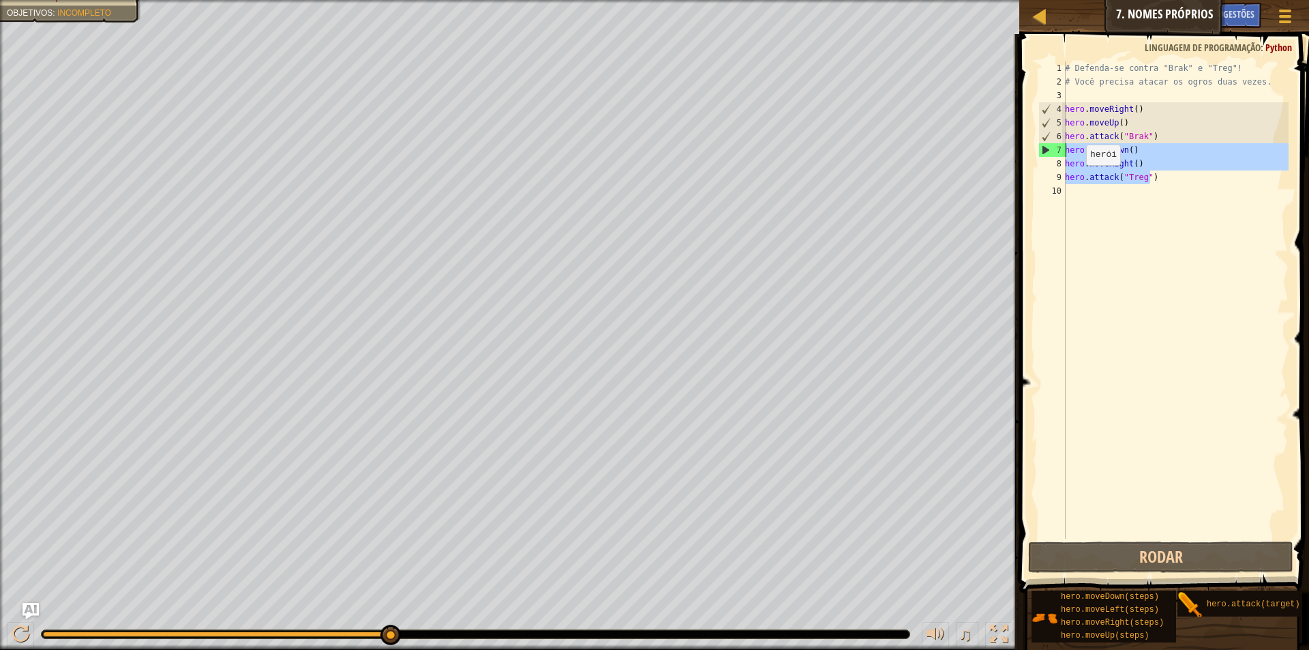
drag, startPoint x: 1156, startPoint y: 182, endPoint x: 1025, endPoint y: 151, distance: 133.9
click at [1025, 151] on div "hero.attack("Treg") 1 2 3 4 5 6 7 8 9 10 # Defenda-se contra "Brak" e "Treg"! #…" at bounding box center [1162, 340] width 294 height 599
type textarea "hero.moveDown() hero.moveRight()"
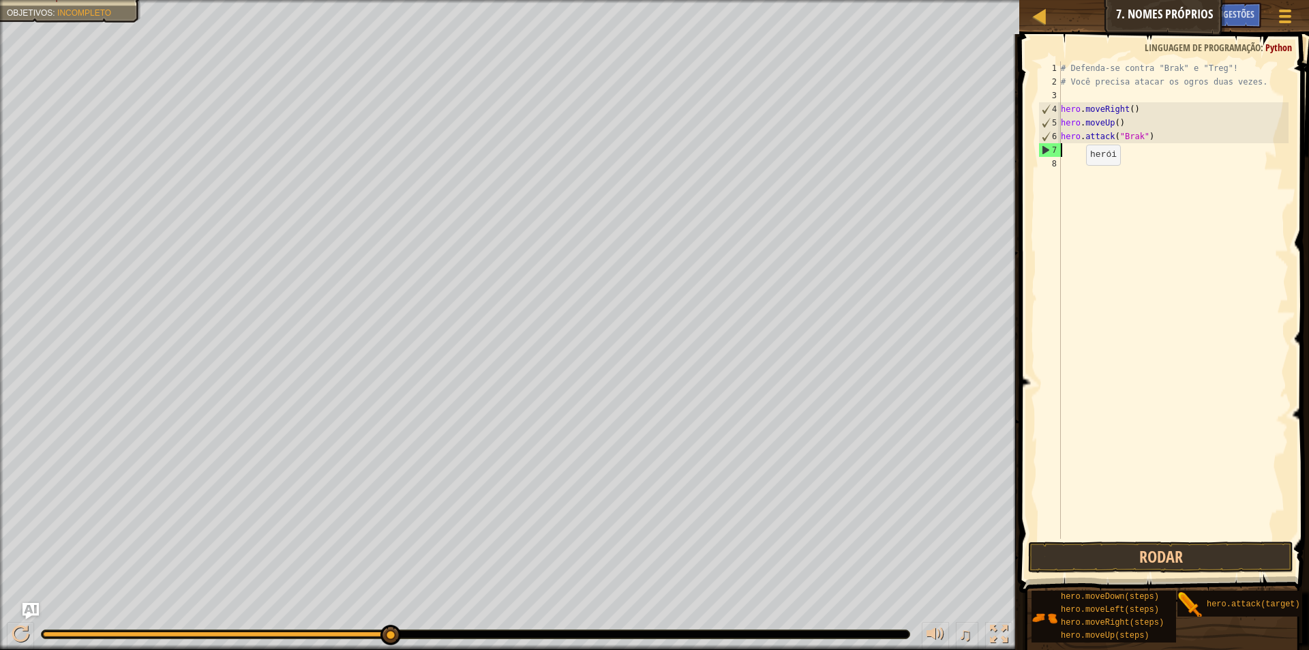
paste textarea "hero.attack("Brak")"
click at [1141, 557] on button "Rodar" at bounding box center [1160, 556] width 265 height 31
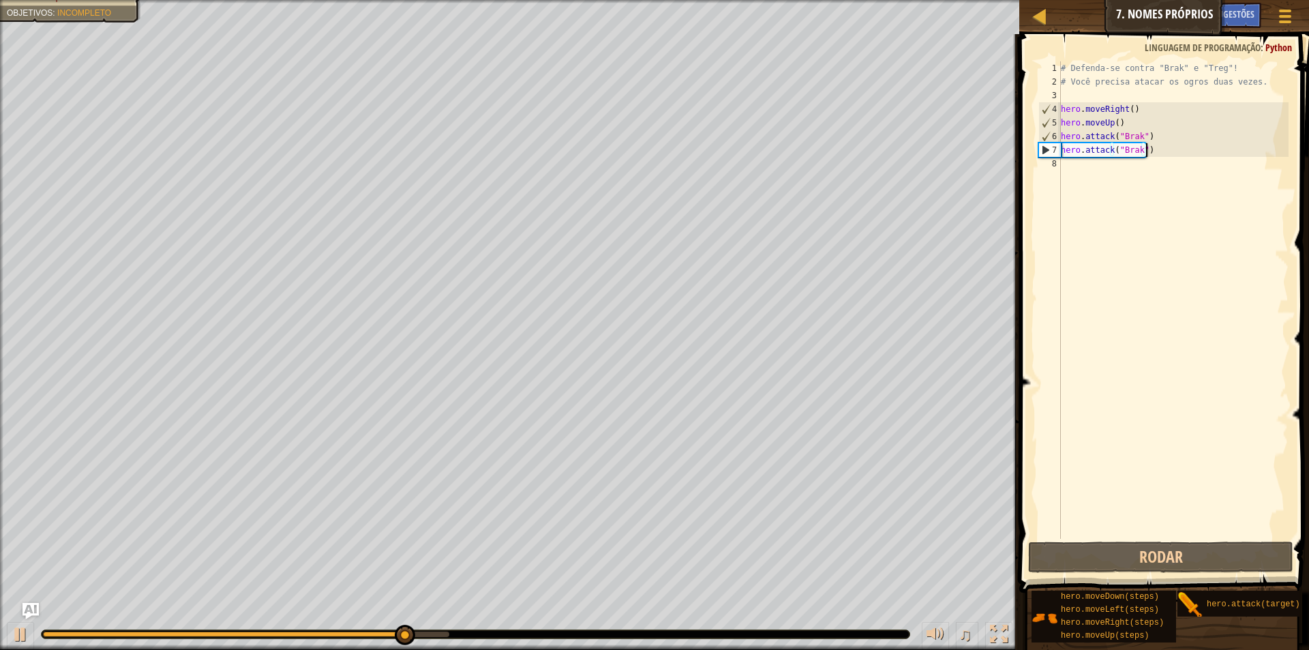
click at [1162, 155] on div "# Defenda-se contra "Brak" e "Treg"! # Você precisa atacar os ogros duas vezes.…" at bounding box center [1173, 313] width 230 height 504
paste textarea "hero.attack("Brak")"
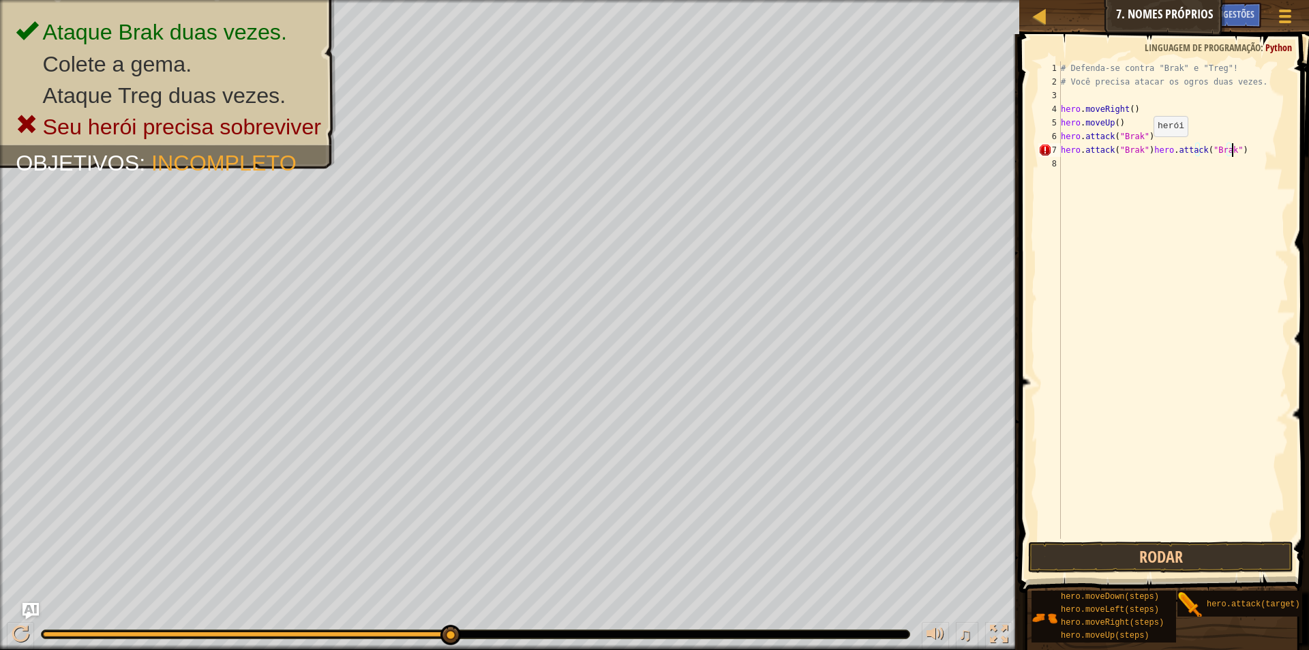
paste textarea "hero.attack("Brak")"
click at [1146, 151] on div "# Defenda-se contra "Brak" e "Treg"! # Você precisa atacar os ogros duas vezes.…" at bounding box center [1173, 313] width 230 height 504
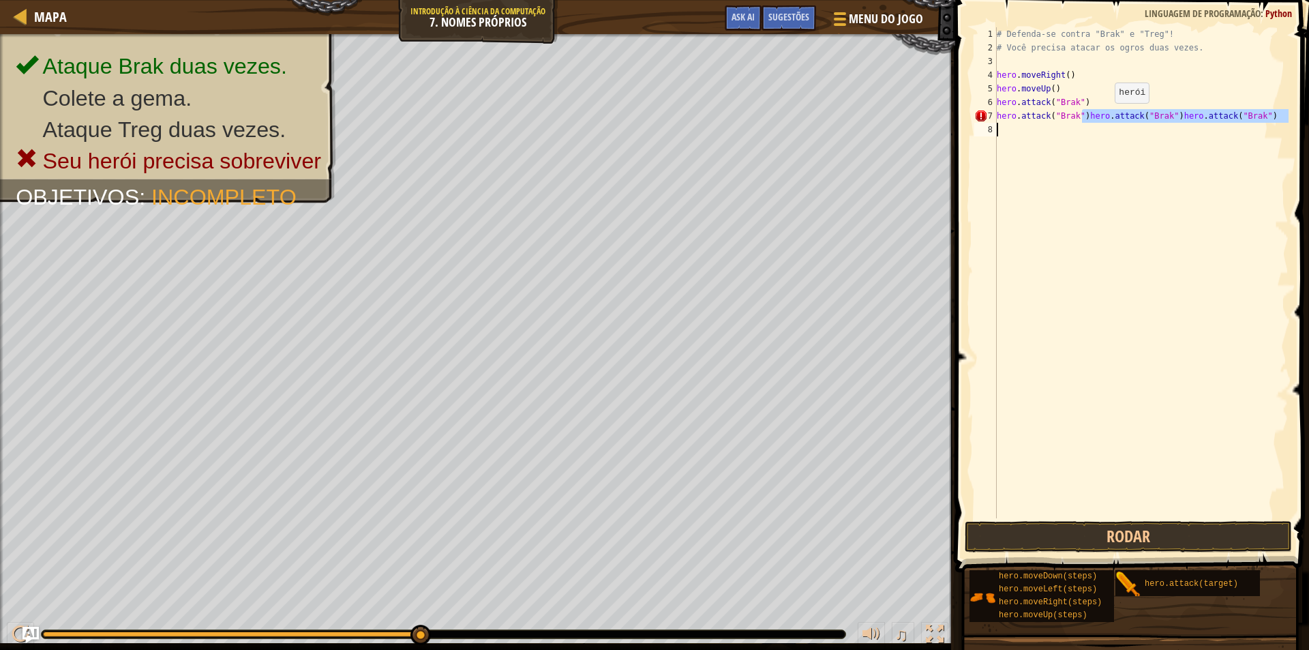
click at [1103, 117] on div "# Defenda-se contra "Brak" e "Treg"! # Você precisa atacar os ogros duas vezes.…" at bounding box center [1141, 272] width 294 height 491
click at [1081, 117] on div "# Defenda-se contra "Brak" e "Treg"! # Você precisa atacar os ogros duas vezes.…" at bounding box center [1141, 286] width 294 height 518
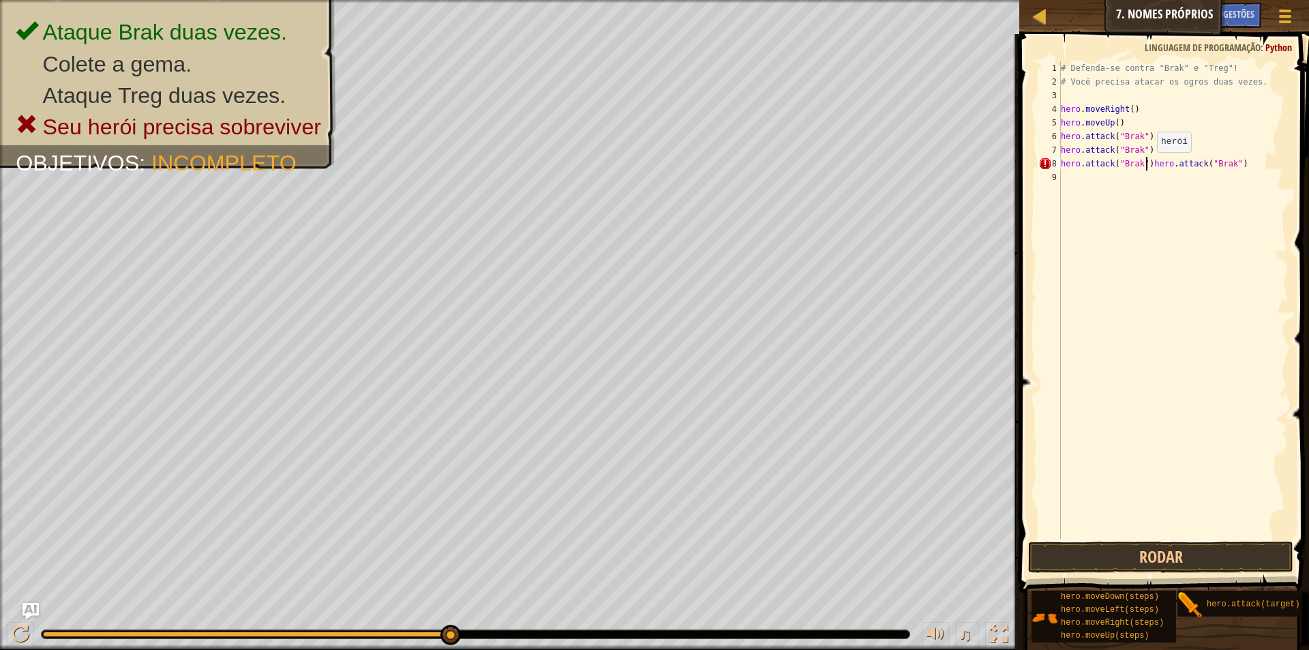
click at [1145, 166] on div "# Defenda-se contra "Brak" e "Treg"! # Você precisa atacar os ogros duas vezes.…" at bounding box center [1173, 313] width 230 height 504
click at [1140, 161] on div "# Defenda-se contra "Brak" e "Treg"! # Você precisa atacar os ogros duas vezes.…" at bounding box center [1175, 313] width 226 height 504
click at [1141, 177] on div "# Defenda-se contra "Brak" e "Treg"! # Você precisa atacar os ogros duas vezes.…" at bounding box center [1175, 313] width 226 height 504
click at [1050, 562] on button "Rodar" at bounding box center [1160, 556] width 265 height 31
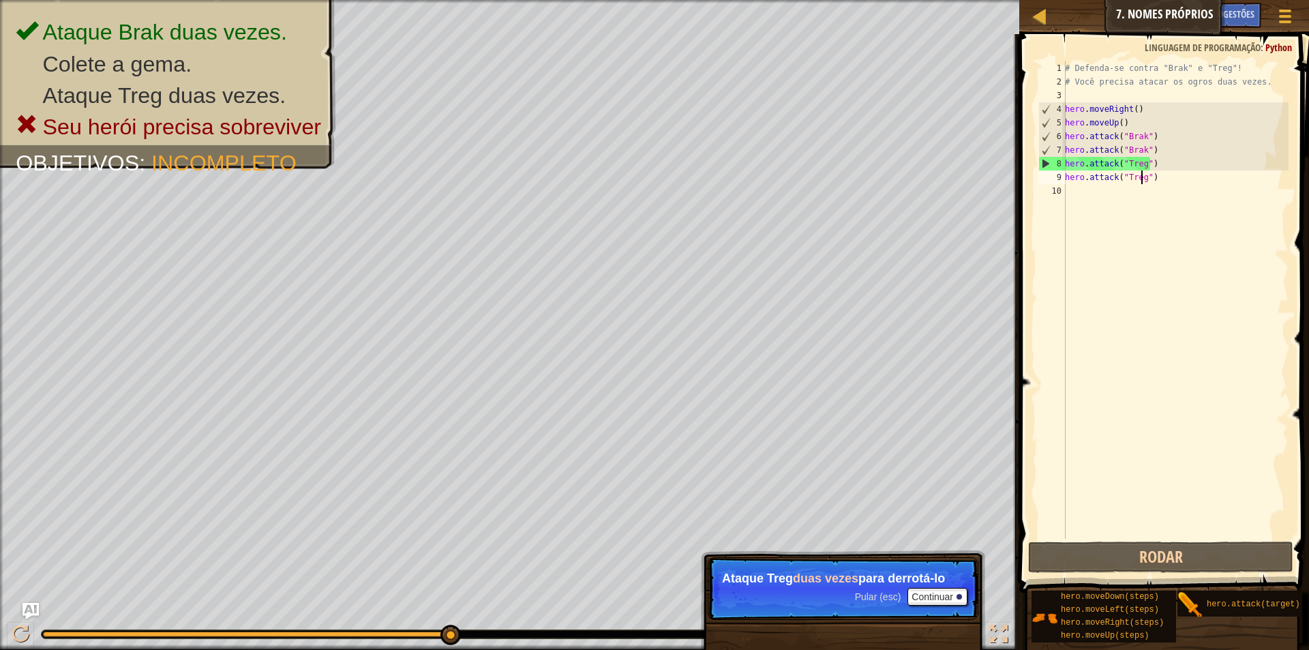
click at [970, 588] on p "Pular (esc) Continuar Ataque Treg duas vezes para derrotá-lo" at bounding box center [843, 588] width 271 height 63
click at [946, 594] on button "Continuar" at bounding box center [937, 597] width 60 height 18
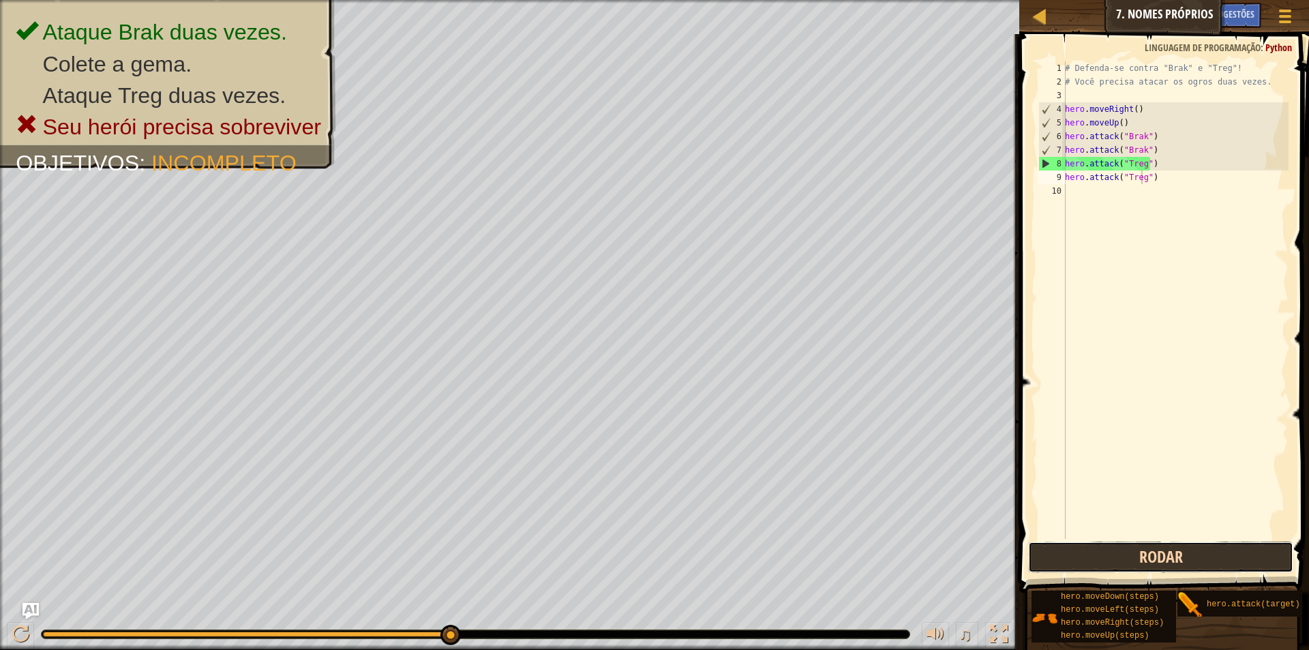
click at [1084, 564] on button "Rodar" at bounding box center [1160, 556] width 265 height 31
click at [1140, 152] on div "# Defenda-se contra "Brak" e "Treg"! # Você precisa atacar os ogros duas vezes.…" at bounding box center [1175, 313] width 226 height 504
click at [1180, 165] on div "# Defenda-se contra "Brak" e "Treg"! # Você precisa atacar os ogros duas vezes.…" at bounding box center [1175, 313] width 226 height 504
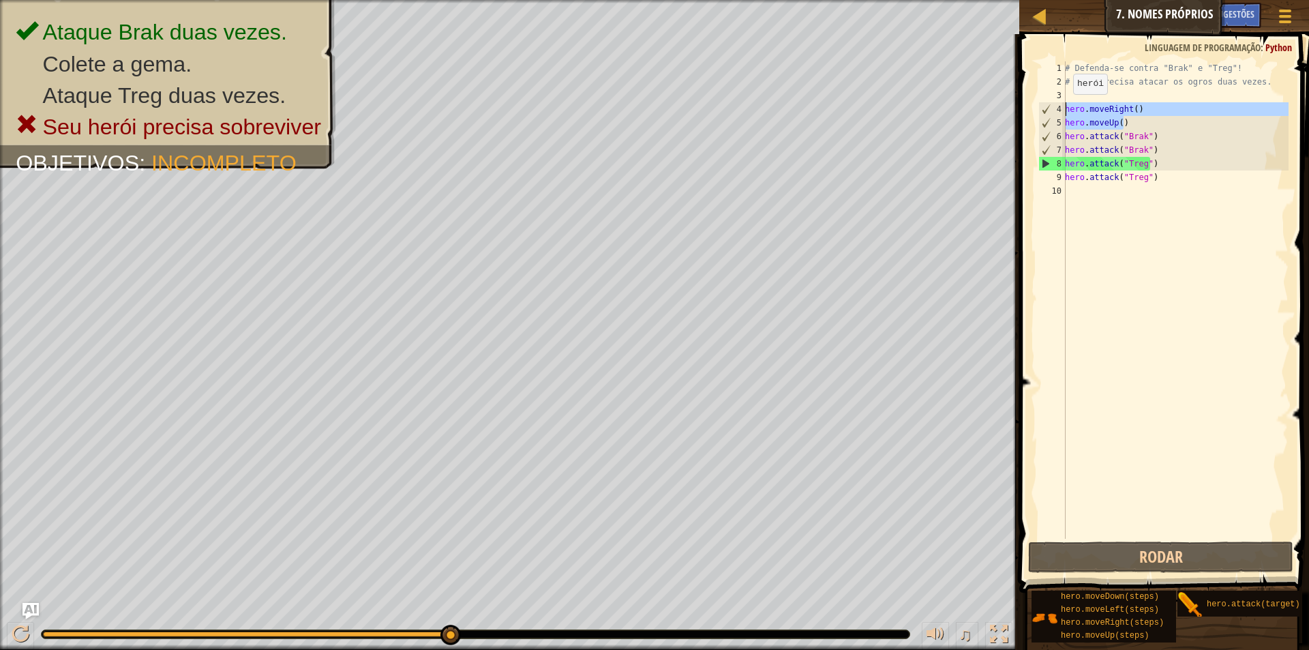
drag, startPoint x: 1123, startPoint y: 126, endPoint x: 1064, endPoint y: 108, distance: 61.4
click at [1064, 108] on div "hero.attack("Treg") 1 2 3 4 5 6 7 8 9 10 # Defenda-se contra "Brak" e "Treg"! #…" at bounding box center [1162, 299] width 253 height 477
click at [1145, 118] on div "# Defenda-se contra "Brak" e "Treg"! # Você precisa atacar os ogros duas vezes.…" at bounding box center [1175, 299] width 226 height 477
click at [1145, 118] on div "# Defenda-se contra "Brak" e "Treg"! # Você precisa atacar os ogros duas vezes.…" at bounding box center [1175, 313] width 226 height 504
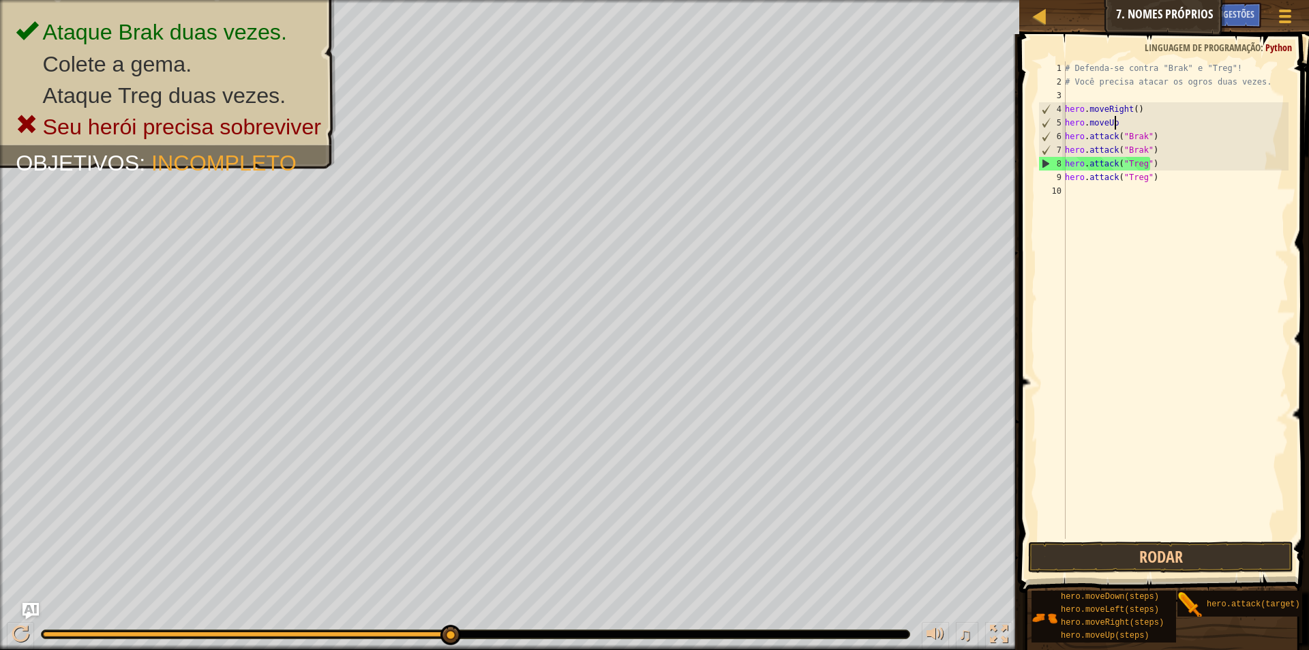
scroll to position [6, 1]
type textarea "h"
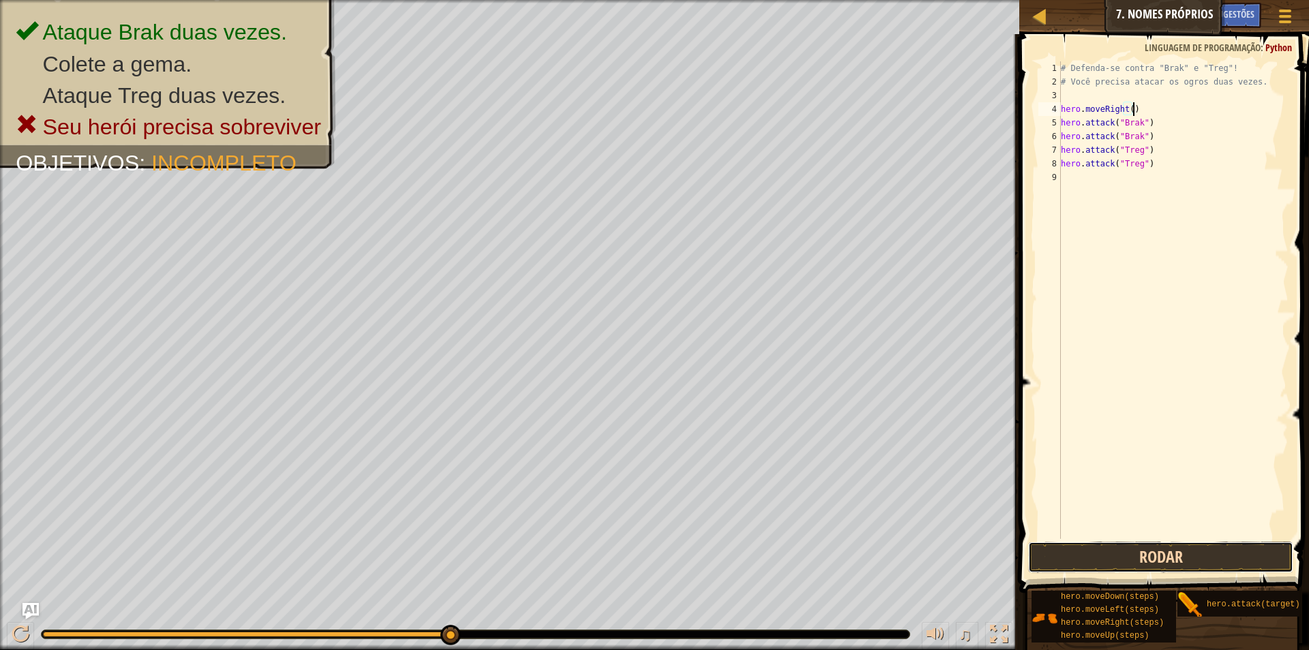
click at [1139, 556] on button "Rodar" at bounding box center [1160, 556] width 265 height 31
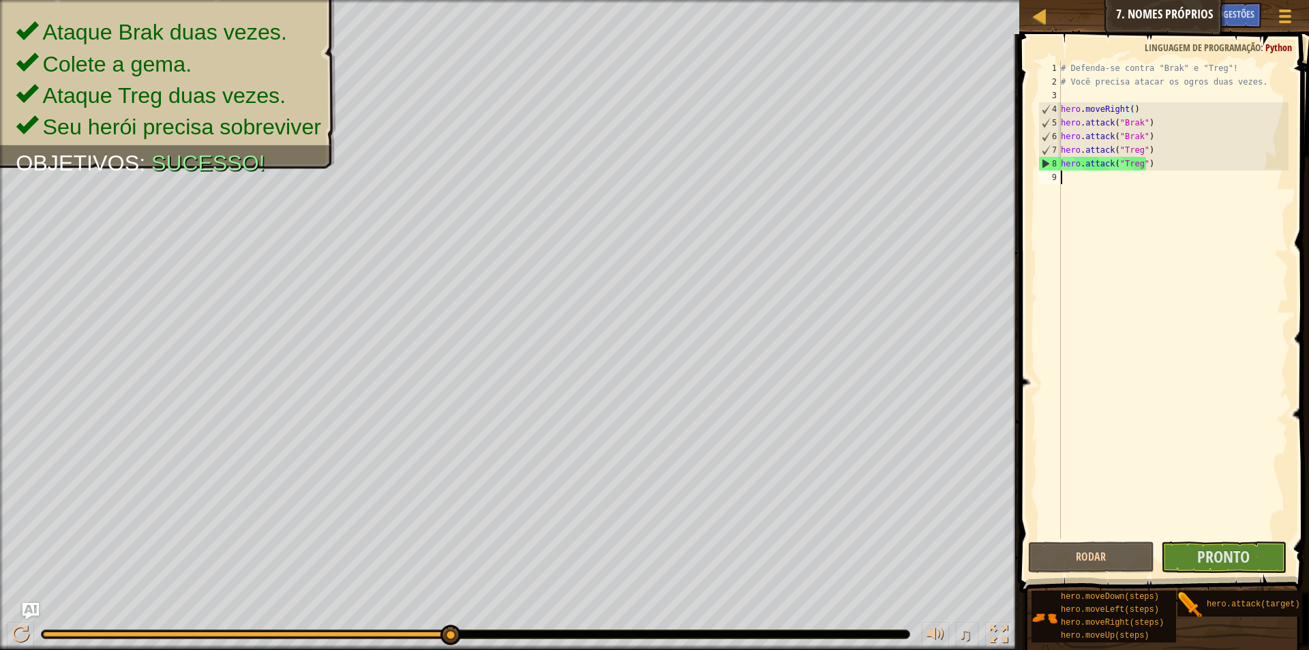
click at [1196, 169] on div "# Defenda-se contra "Brak" e "Treg"! # Você precisa atacar os ogros duas vezes.…" at bounding box center [1173, 313] width 230 height 504
click at [1183, 567] on button "Pronto" at bounding box center [1223, 556] width 125 height 31
type textarea "hero.attack("Treg")"
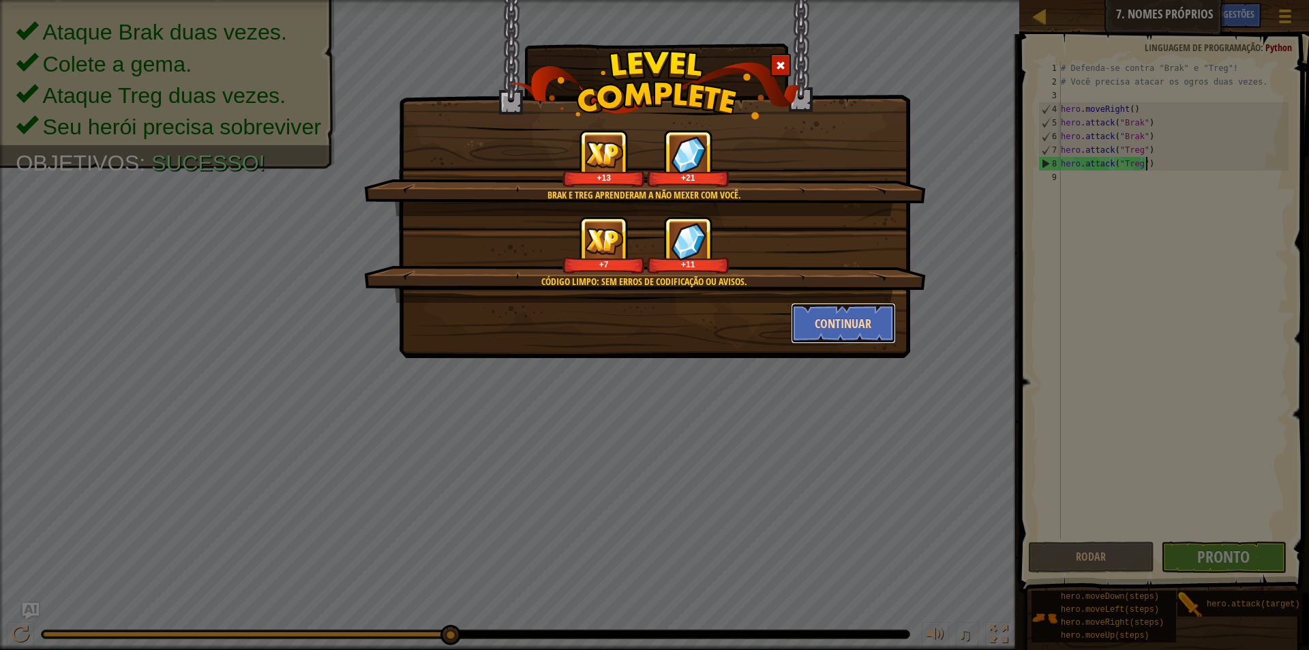
click at [875, 323] on button "Continuar" at bounding box center [844, 323] width 106 height 41
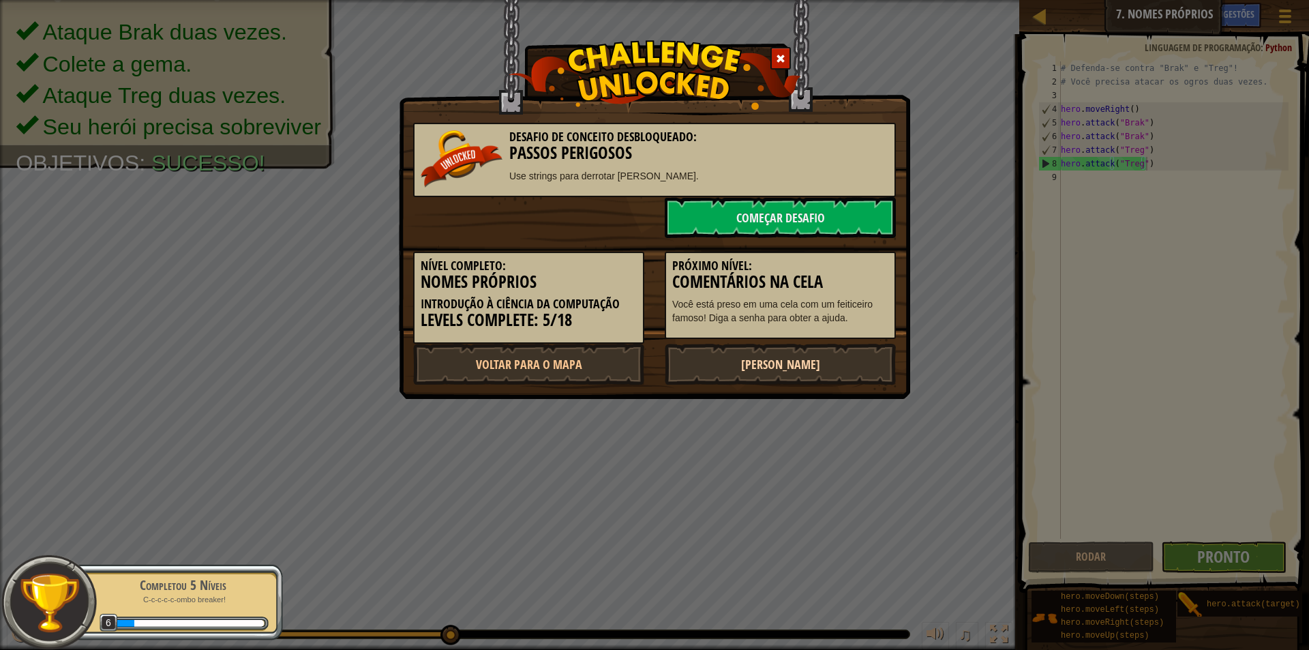
click at [871, 378] on link "[PERSON_NAME]" at bounding box center [780, 364] width 231 height 41
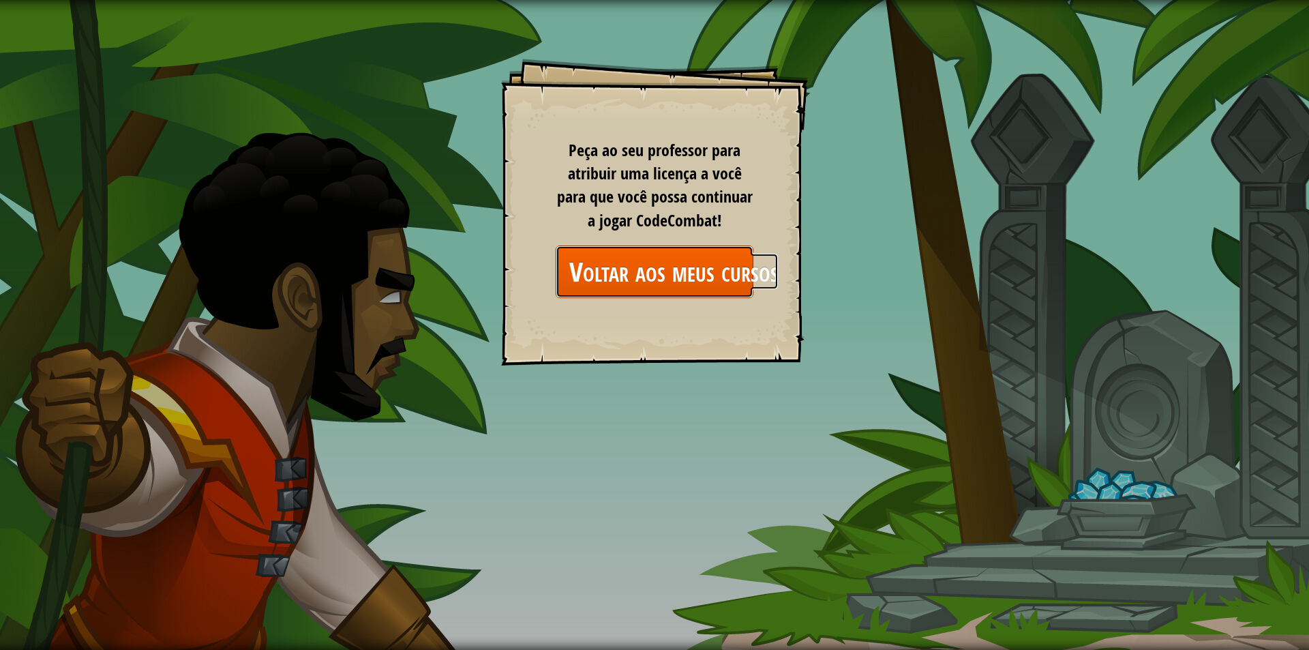
click at [691, 258] on link "Voltar aos meus cursos" at bounding box center [655, 271] width 198 height 52
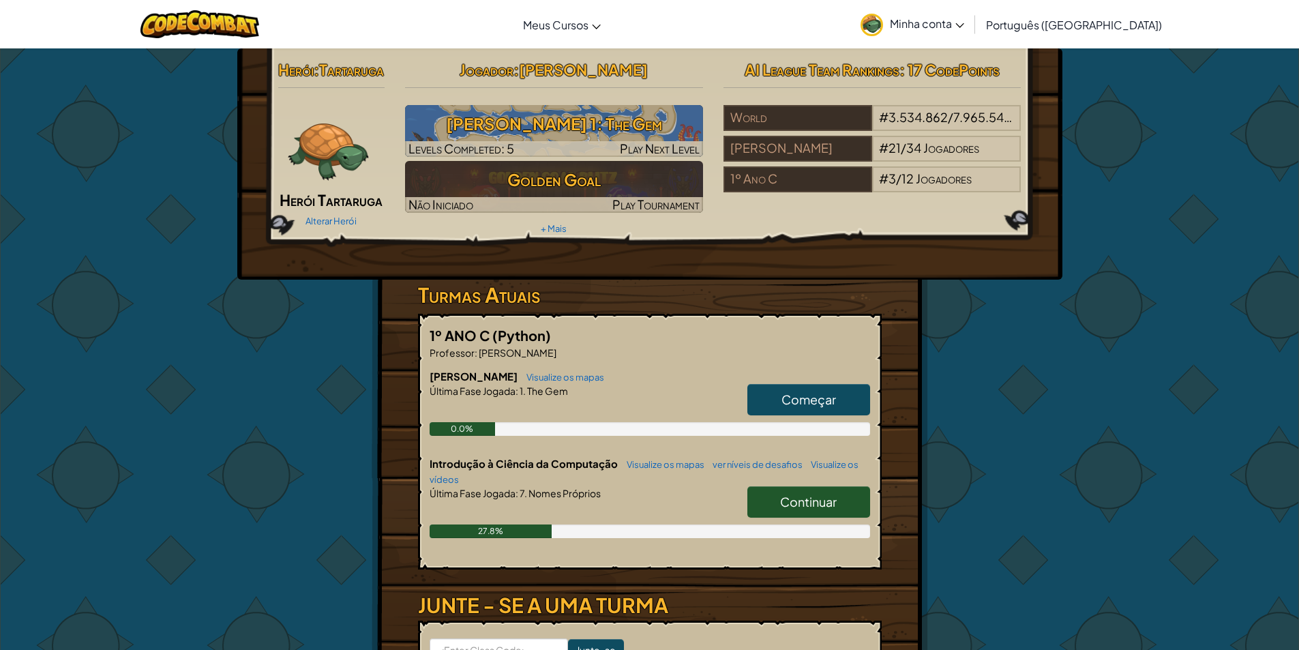
click at [802, 486] on h6 "Introdução à Ciência da Computação Visualize os mapas ver níveis de desafios Vi…" at bounding box center [649, 471] width 440 height 30
click at [800, 512] on link "Continuar" at bounding box center [808, 501] width 123 height 31
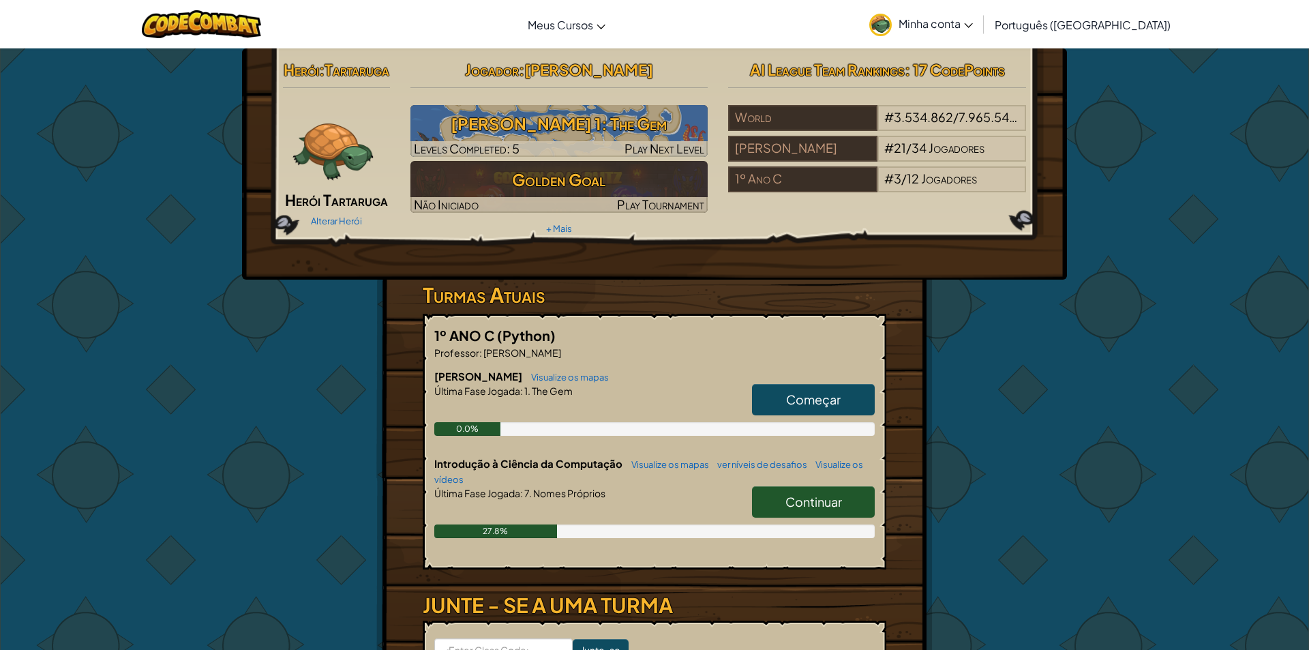
select select "pt-BR"
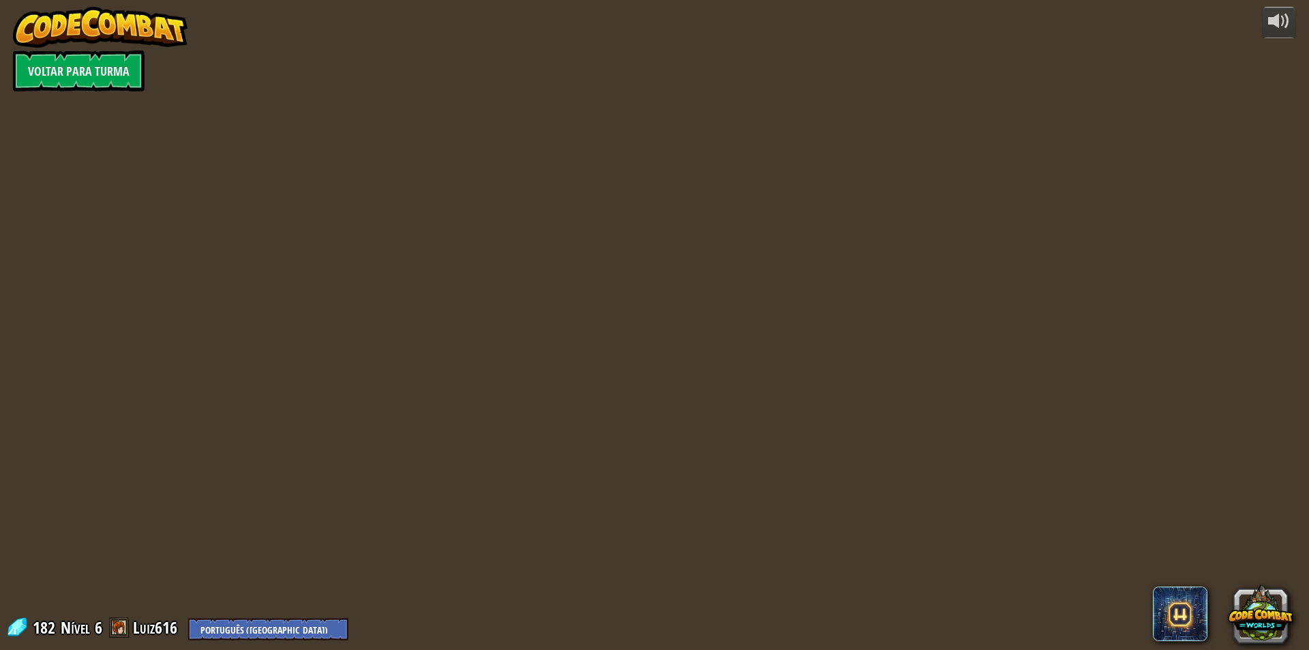
select select "pt-BR"
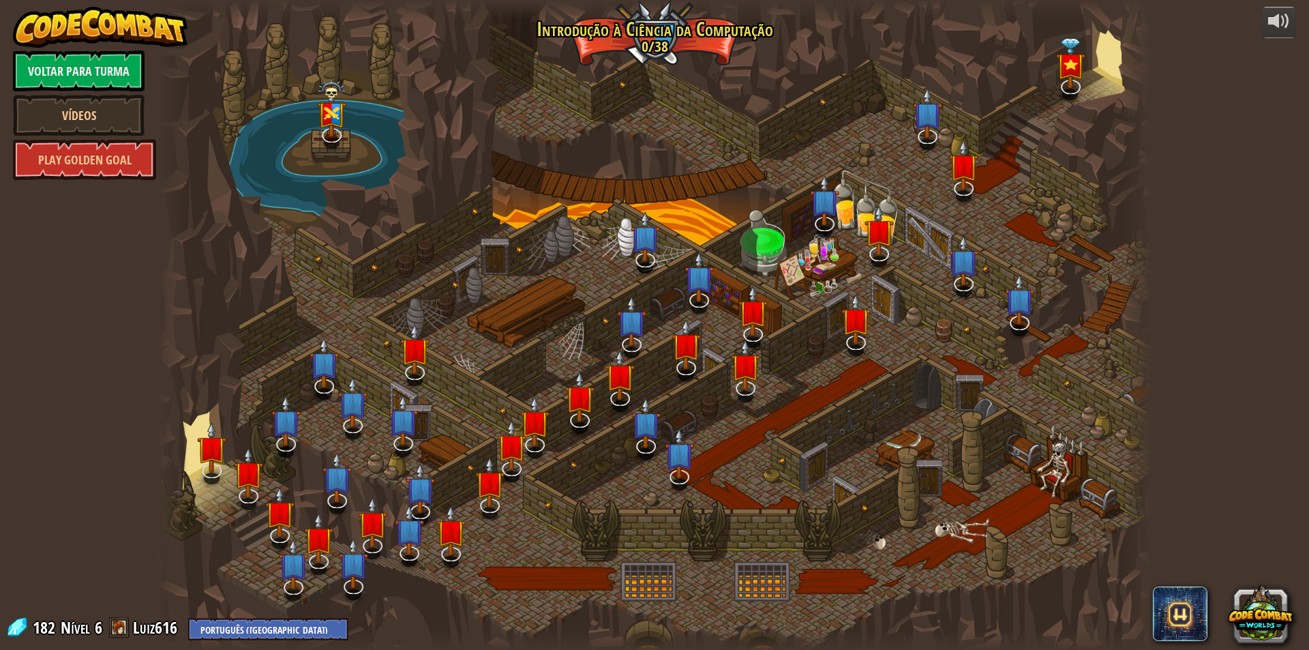
select select "pt-BR"
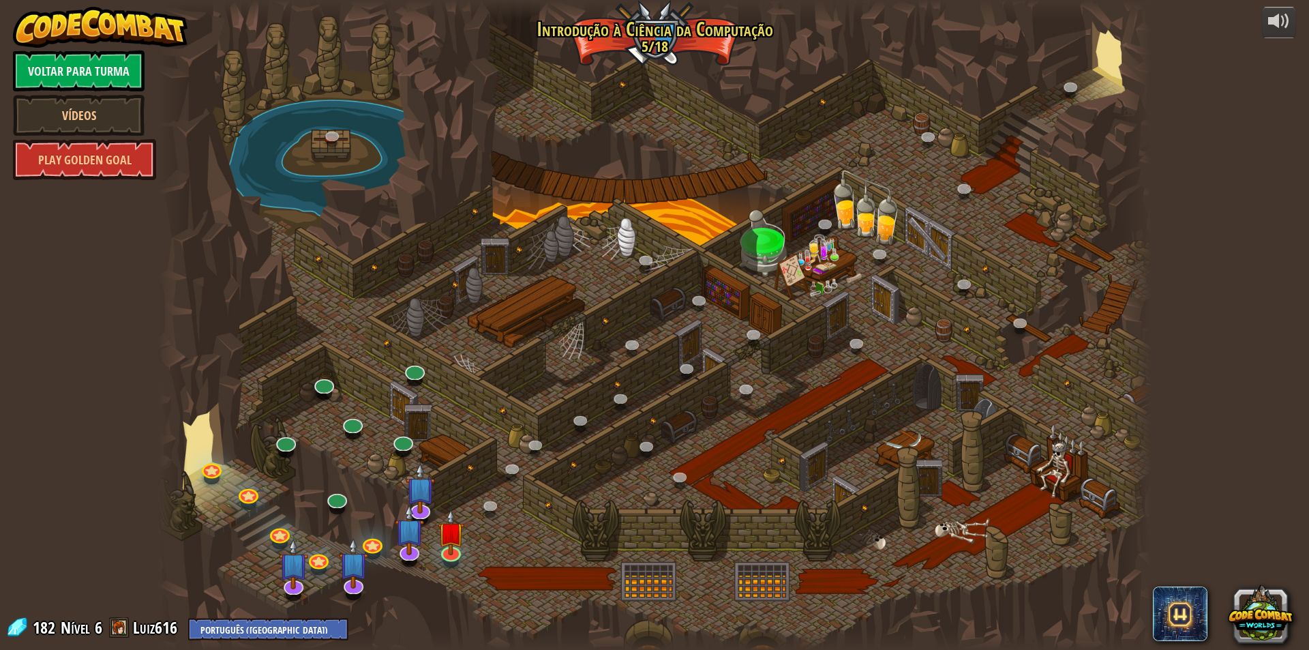
select select "pt-BR"
click at [457, 547] on img at bounding box center [451, 520] width 27 height 61
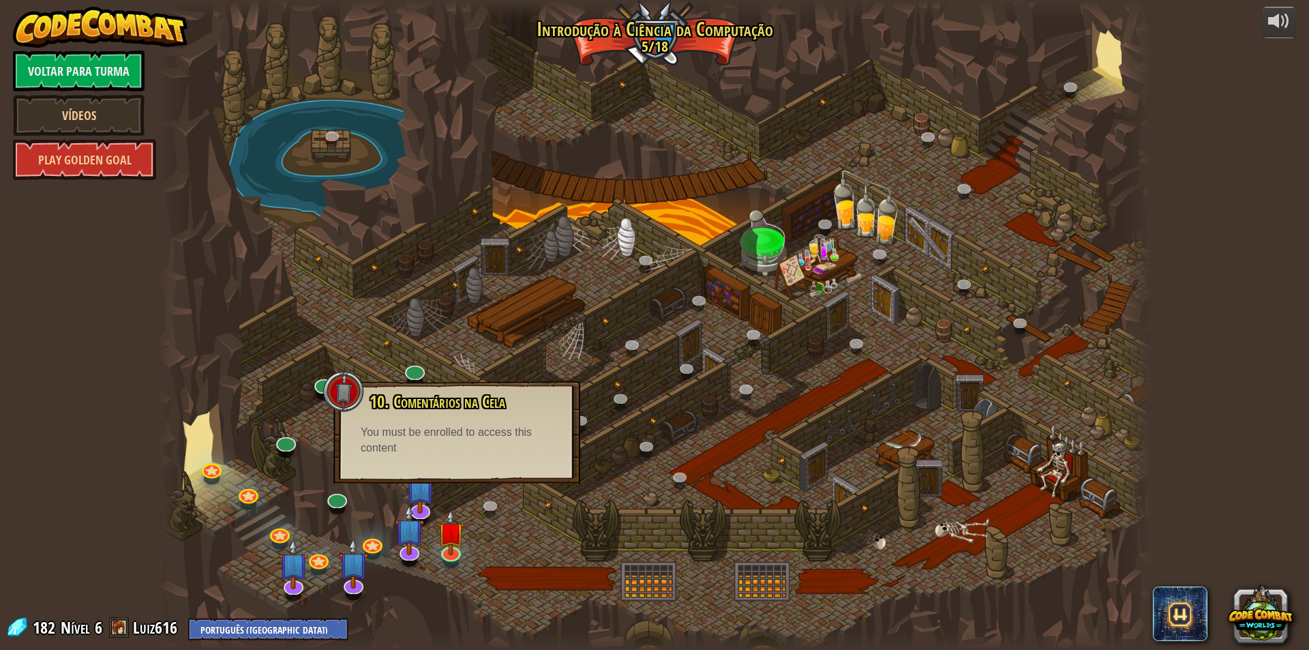
drag, startPoint x: 442, startPoint y: 436, endPoint x: 437, endPoint y: 486, distance: 50.1
click at [442, 443] on div "You must be enrolled to access this content" at bounding box center [457, 440] width 192 height 31
click at [451, 552] on div at bounding box center [451, 550] width 20 height 20
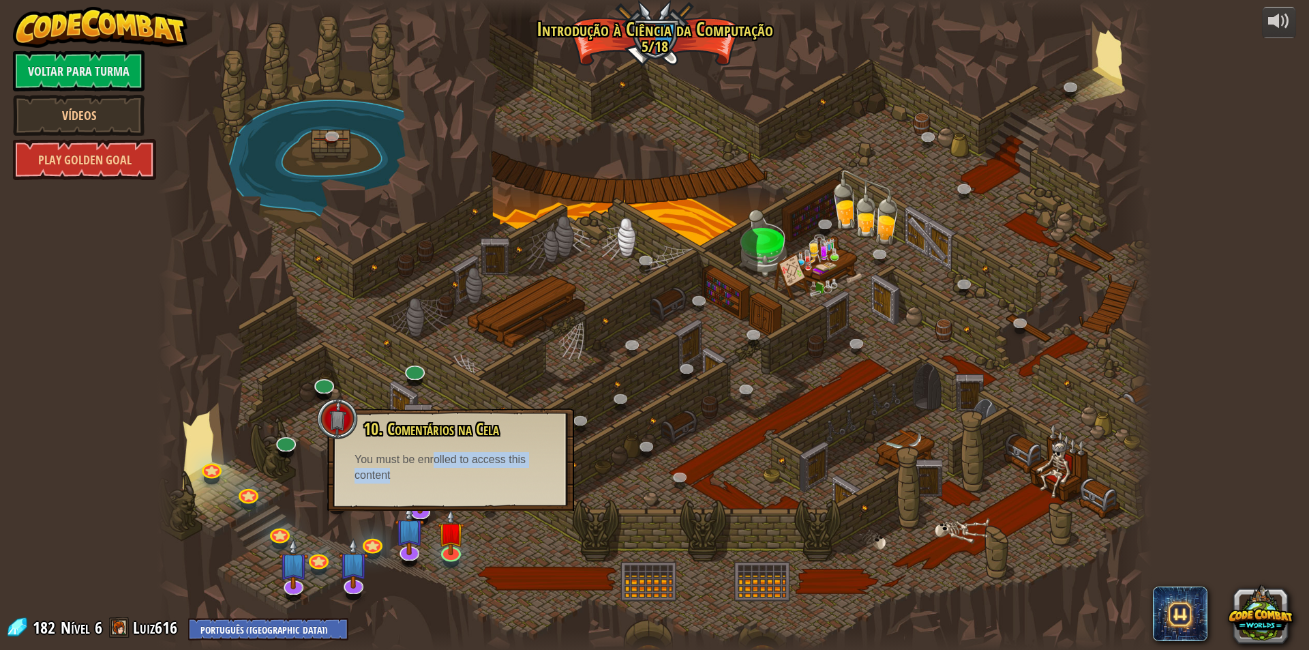
click at [435, 536] on div at bounding box center [654, 325] width 994 height 650
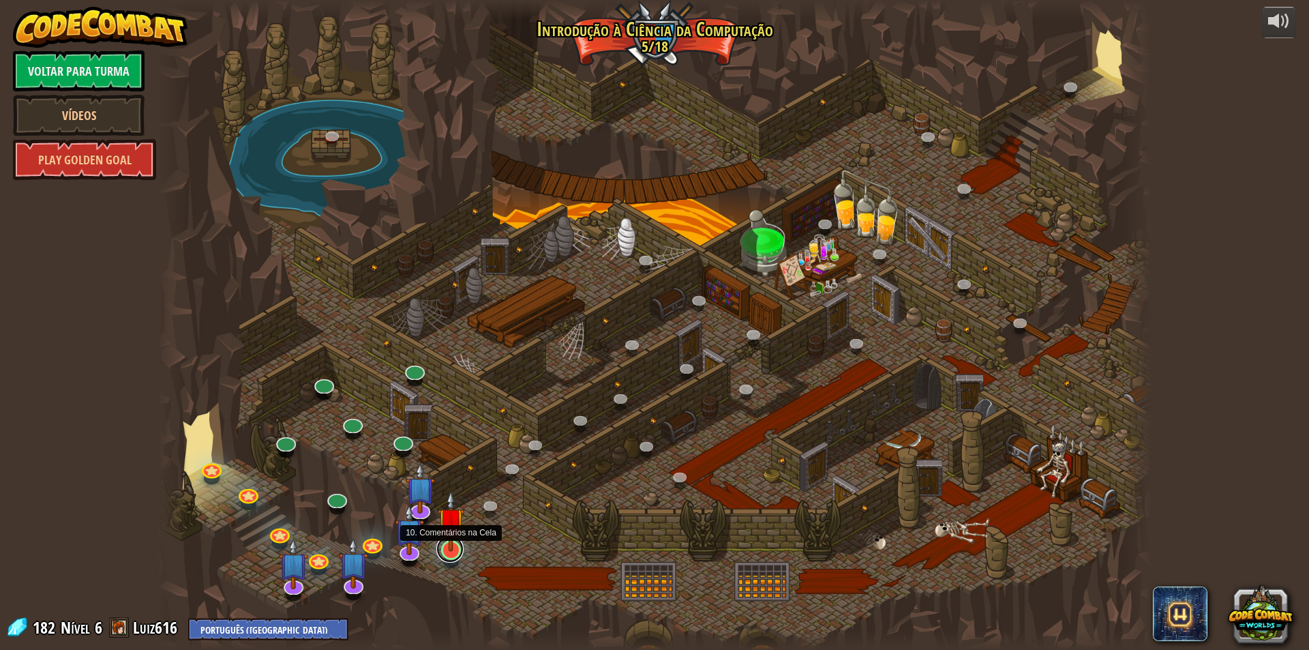
click at [458, 559] on link at bounding box center [449, 548] width 27 height 27
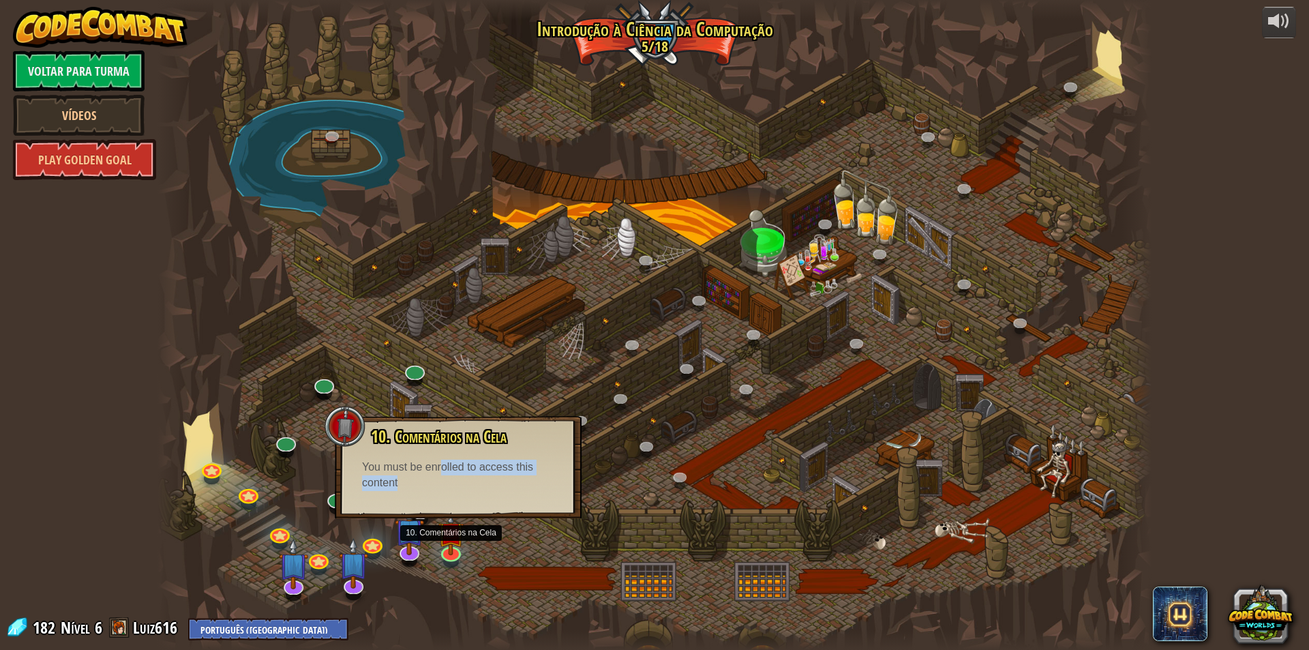
click at [444, 456] on div "10. Comentários na Cela Você está preso em uma cela com um feiticeiro famoso! D…" at bounding box center [458, 458] width 220 height 63
click at [449, 558] on link at bounding box center [449, 548] width 27 height 27
click at [448, 553] on link at bounding box center [449, 548] width 27 height 27
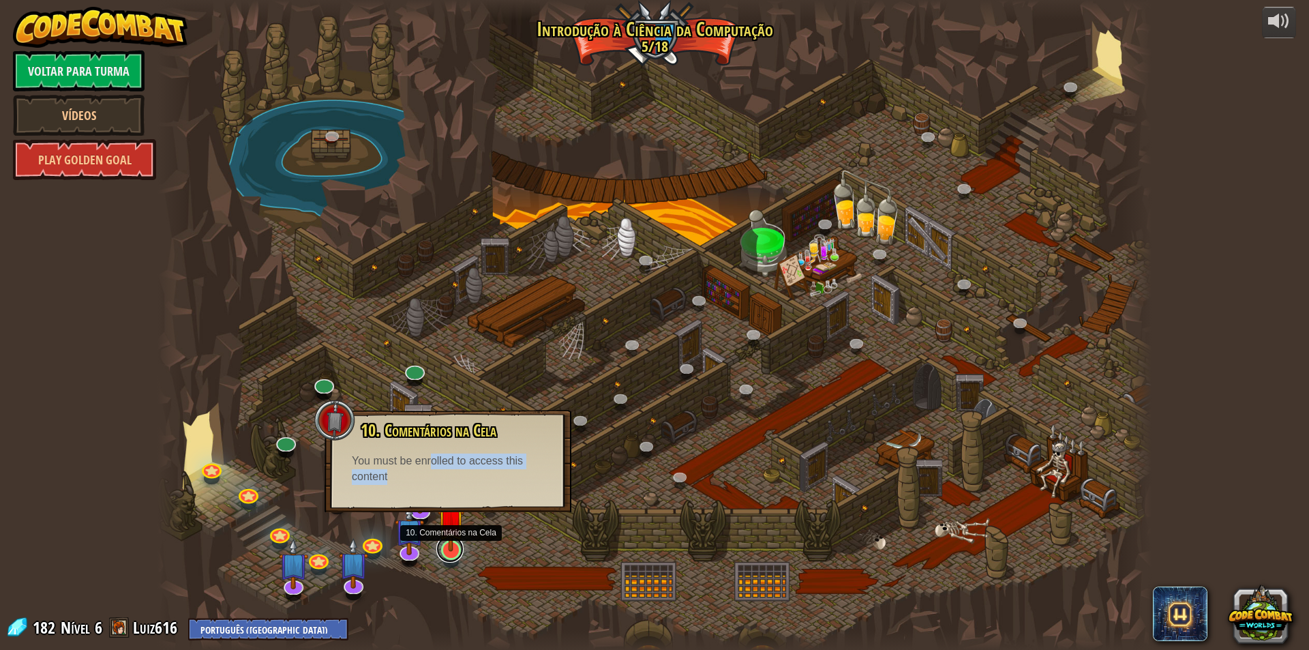
click at [448, 553] on link at bounding box center [449, 548] width 27 height 27
click at [449, 526] on img at bounding box center [451, 520] width 27 height 61
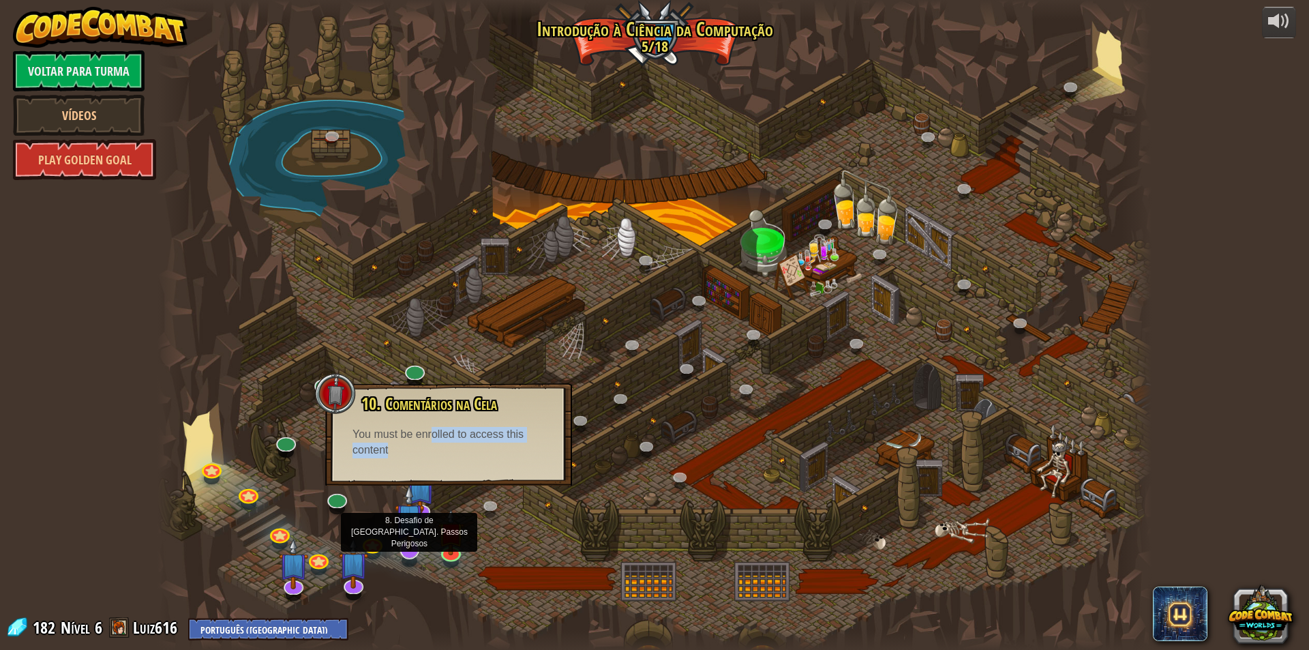
click at [410, 542] on img at bounding box center [409, 517] width 29 height 67
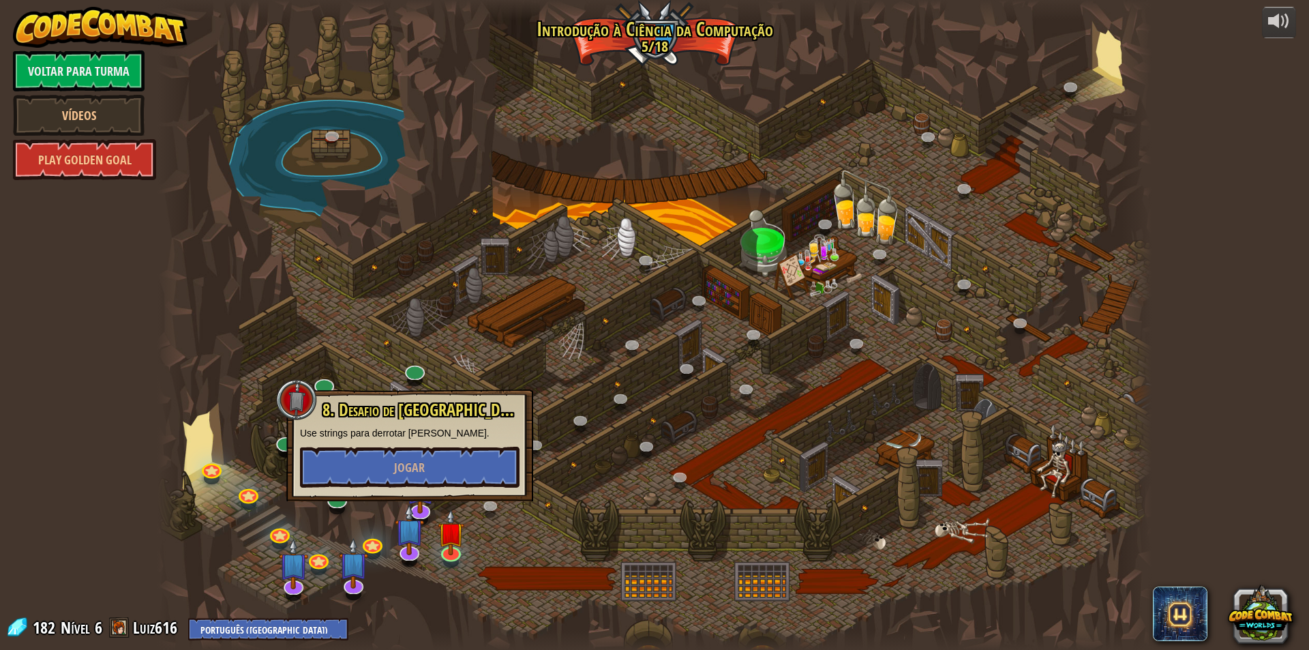
click at [338, 596] on div at bounding box center [654, 325] width 994 height 650
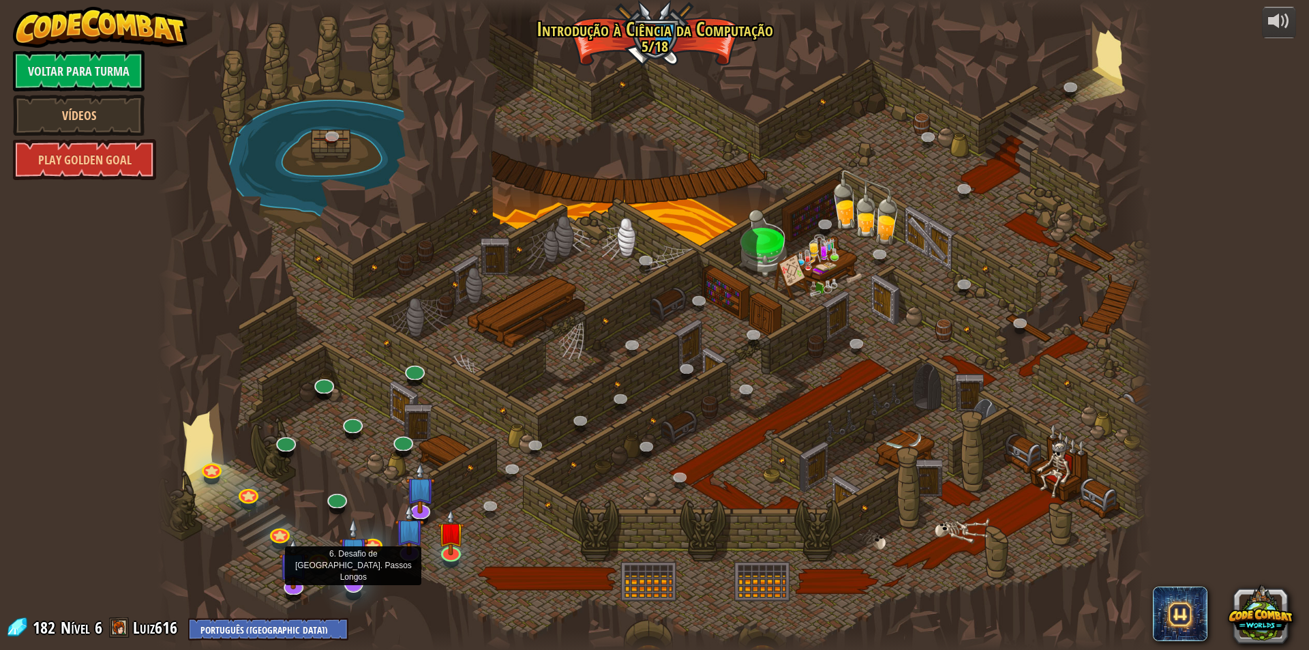
click at [344, 586] on div at bounding box center [354, 583] width 20 height 20
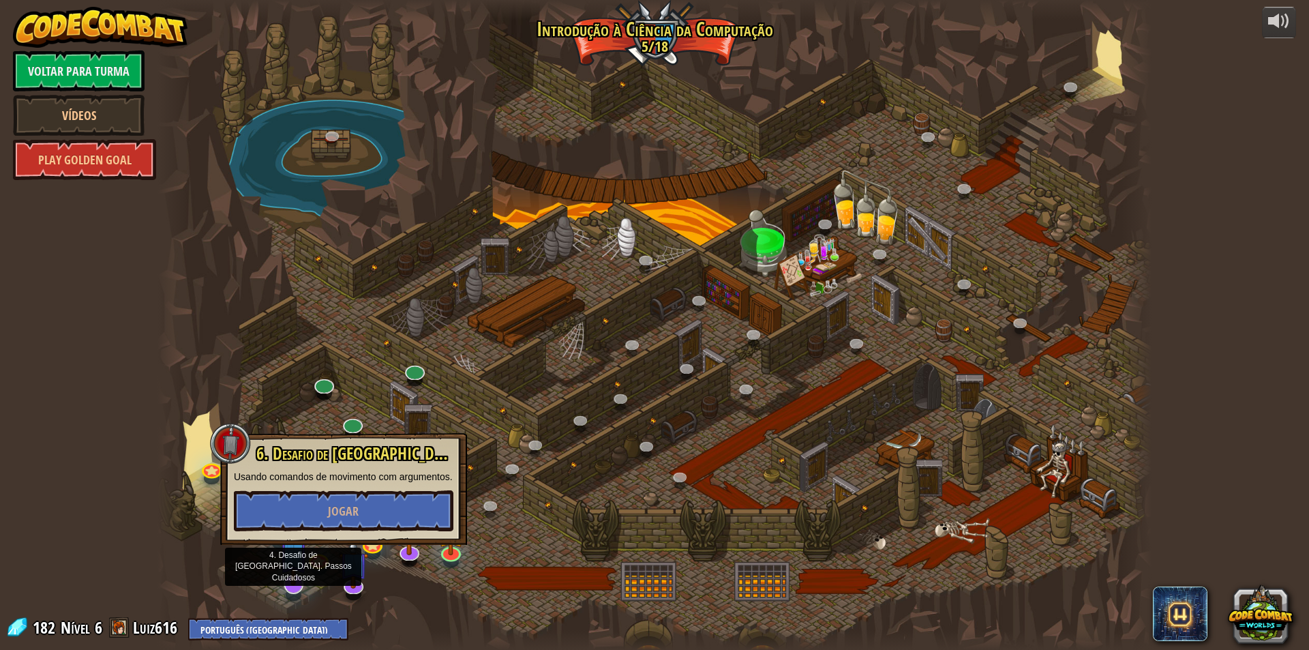
click at [284, 572] on img at bounding box center [293, 552] width 29 height 67
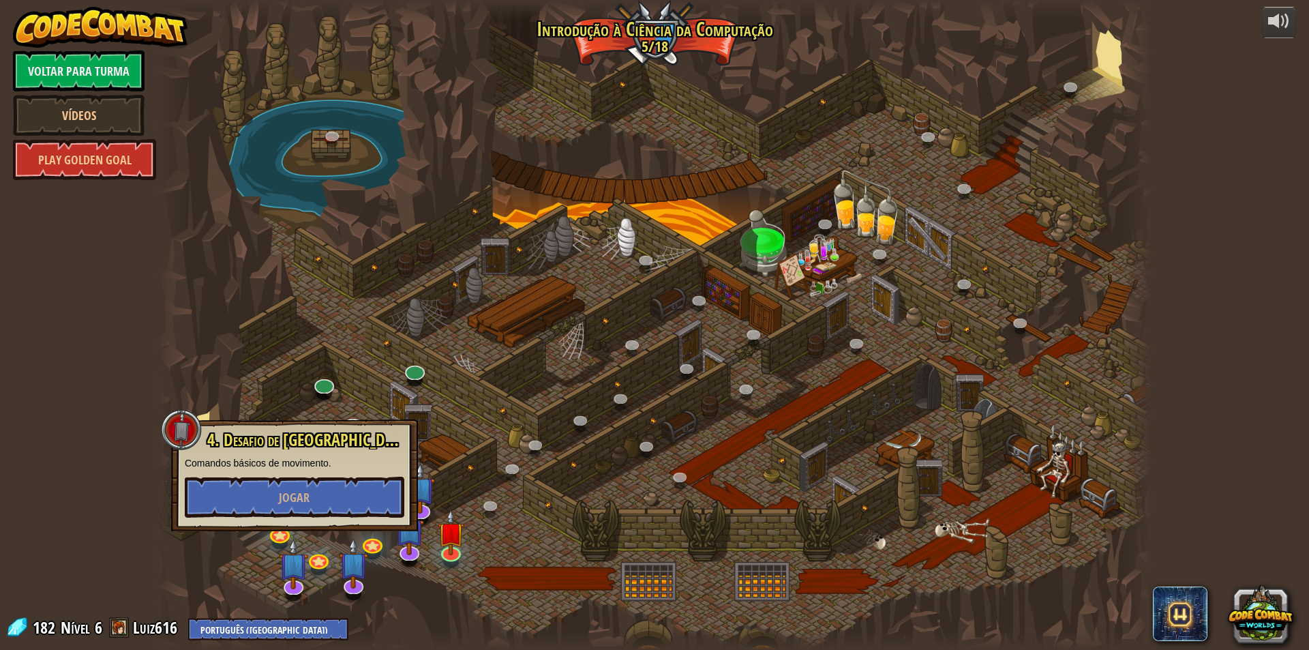
click at [335, 580] on div at bounding box center [654, 325] width 994 height 650
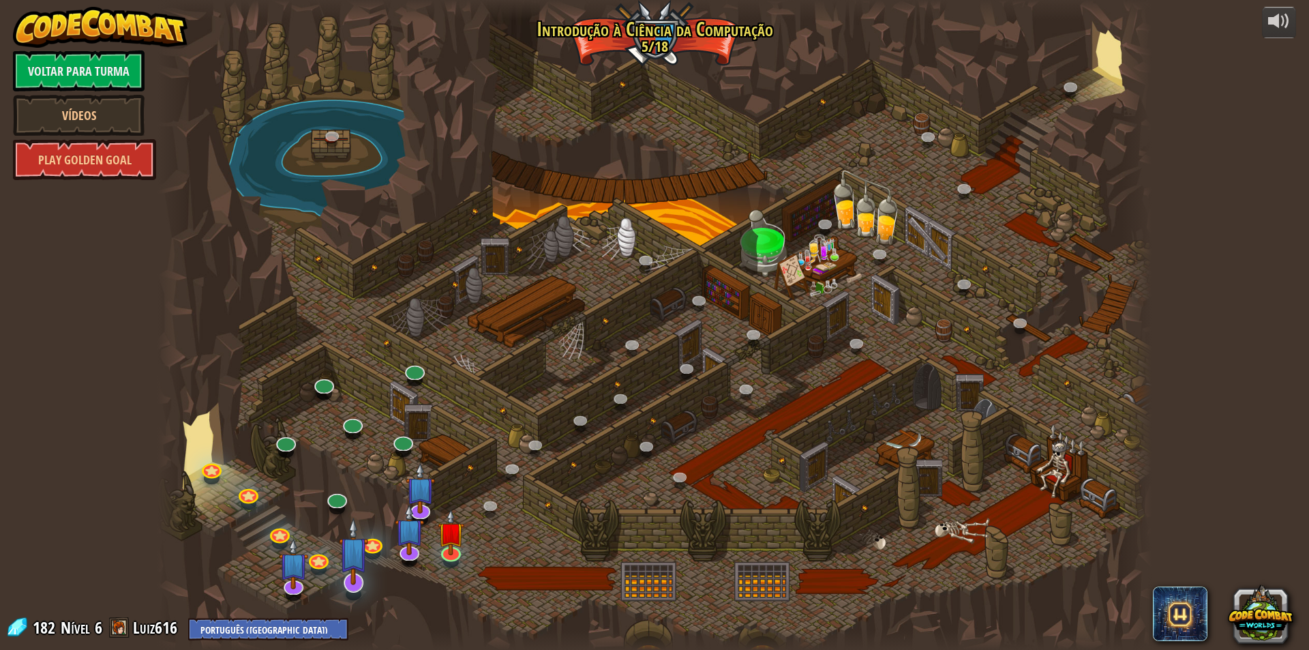
click at [337, 584] on div "25. Portões de Kithgard (Bloqueado) Escape da Masmorra Kithgard e não deixe que…" at bounding box center [654, 325] width 994 height 650
click at [286, 581] on img at bounding box center [293, 552] width 29 height 67
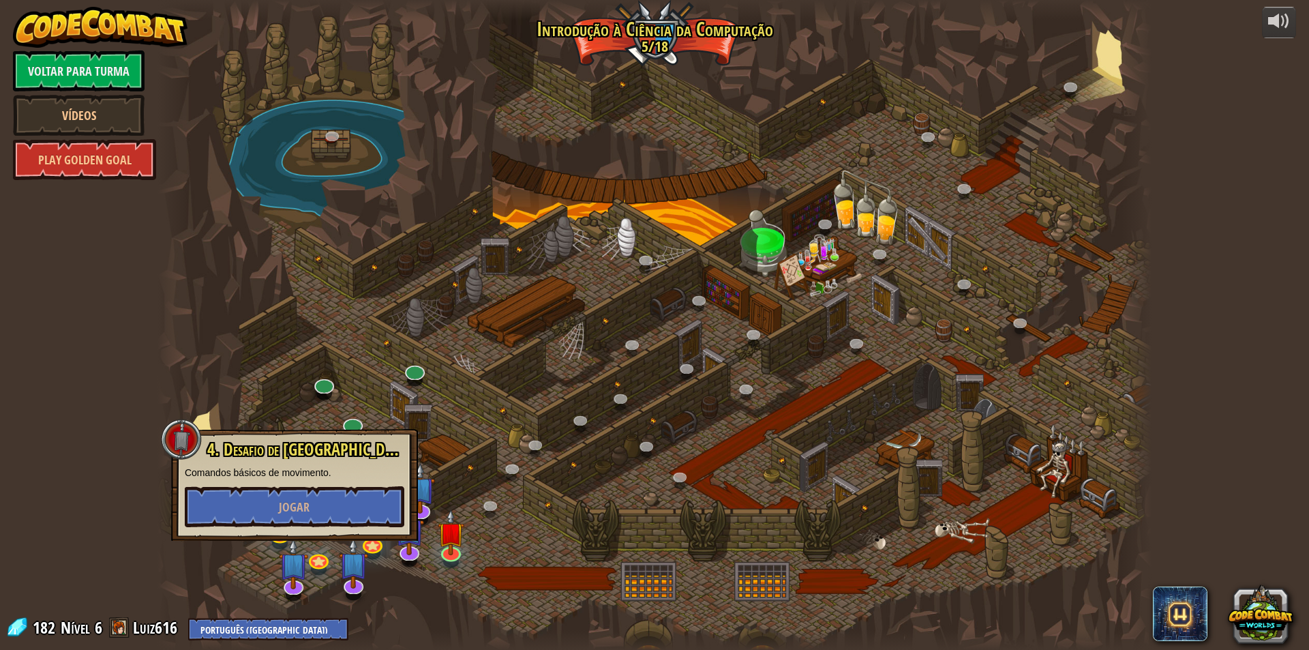
drag, startPoint x: 589, startPoint y: 537, endPoint x: 567, endPoint y: 545, distance: 23.1
click at [588, 537] on div at bounding box center [654, 325] width 994 height 650
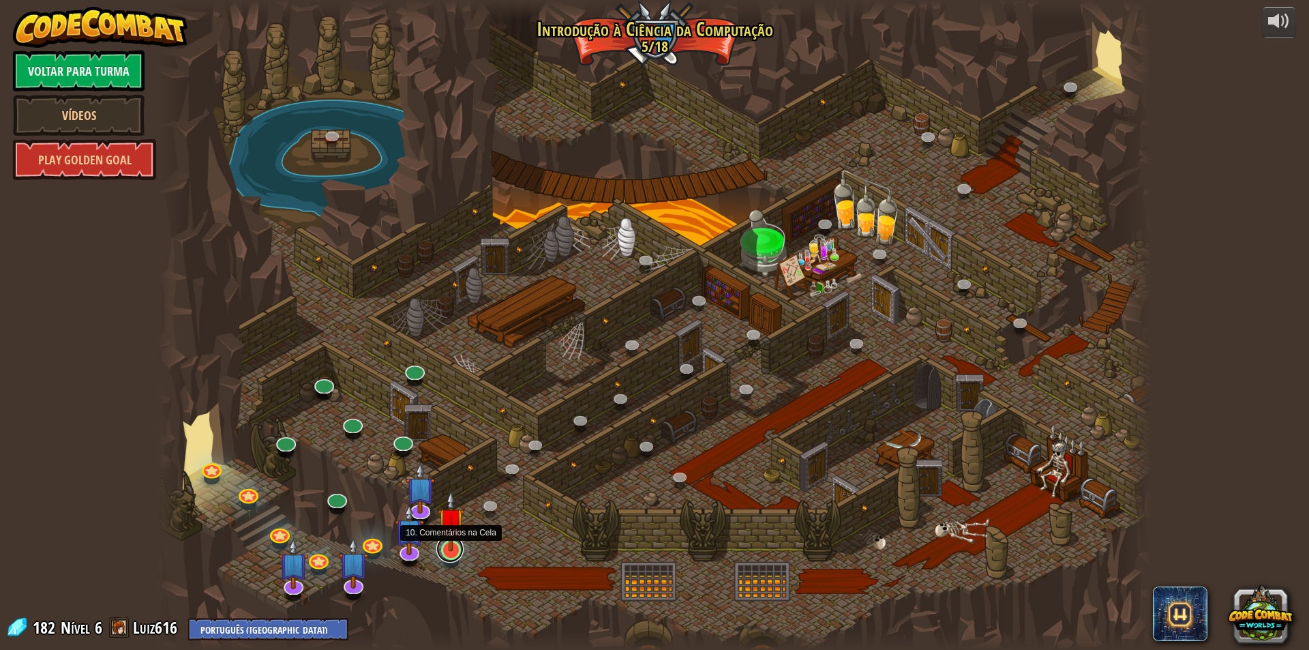
click at [455, 559] on link at bounding box center [449, 548] width 27 height 27
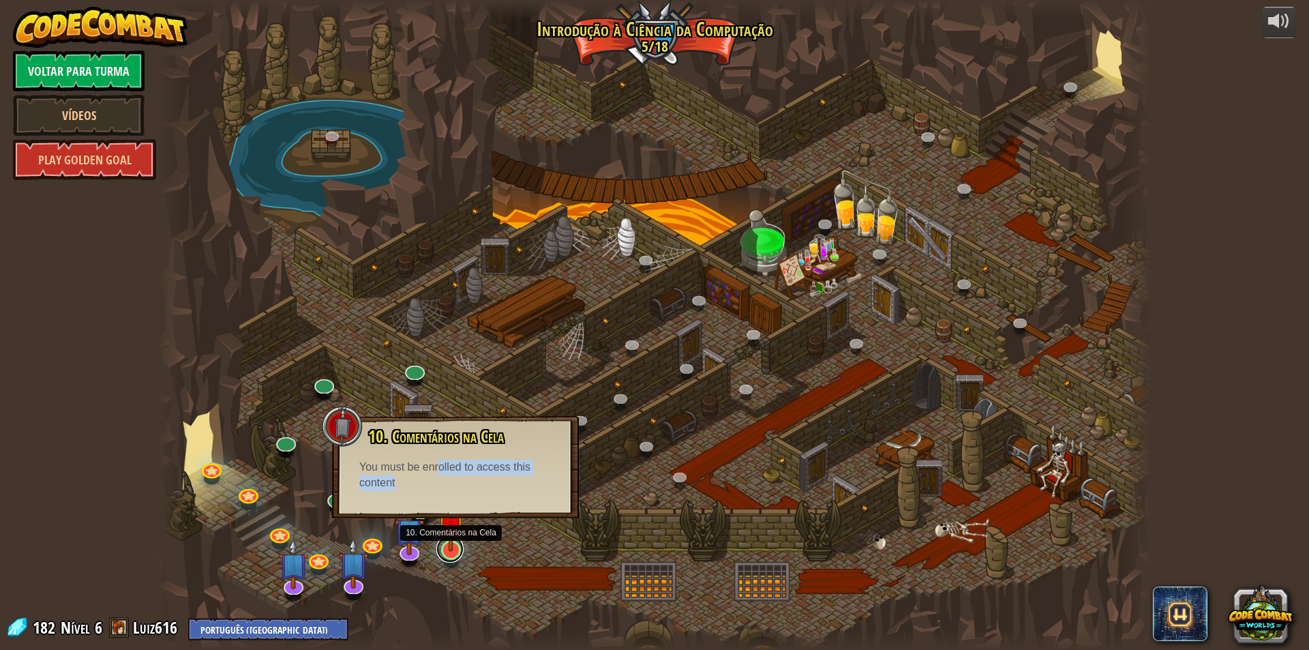
click at [453, 555] on link at bounding box center [449, 548] width 27 height 27
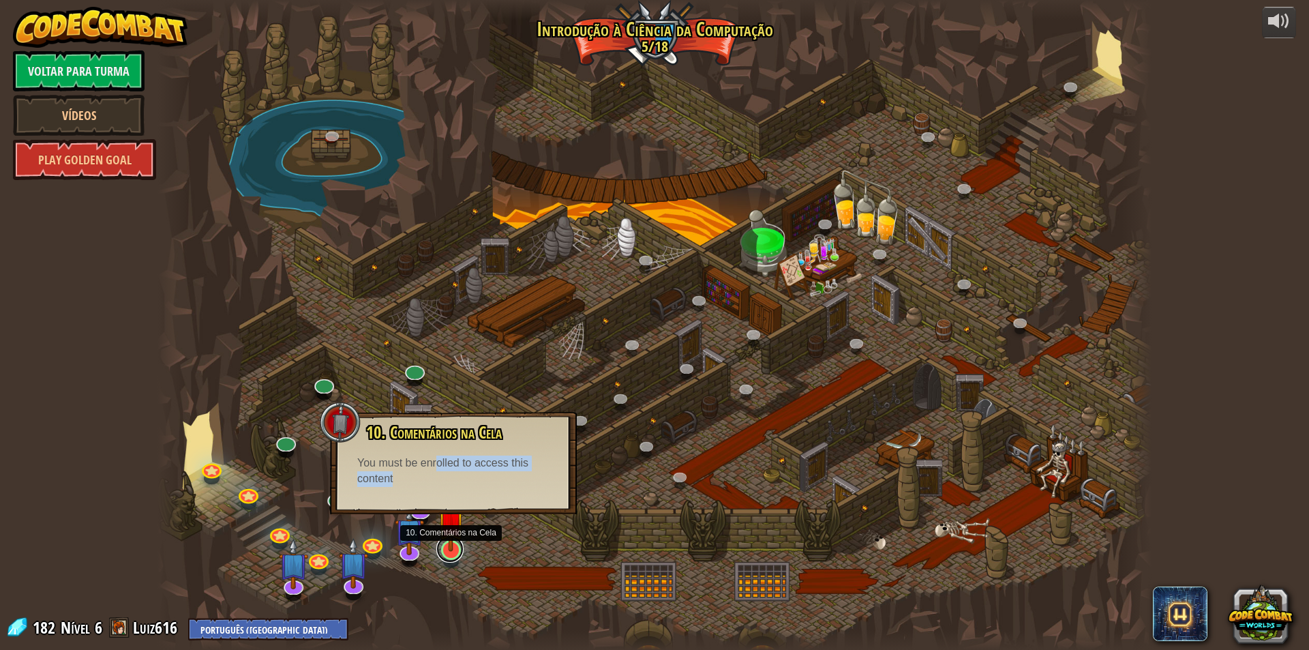
click at [453, 555] on link at bounding box center [449, 548] width 27 height 27
click at [483, 523] on div at bounding box center [654, 325] width 994 height 650
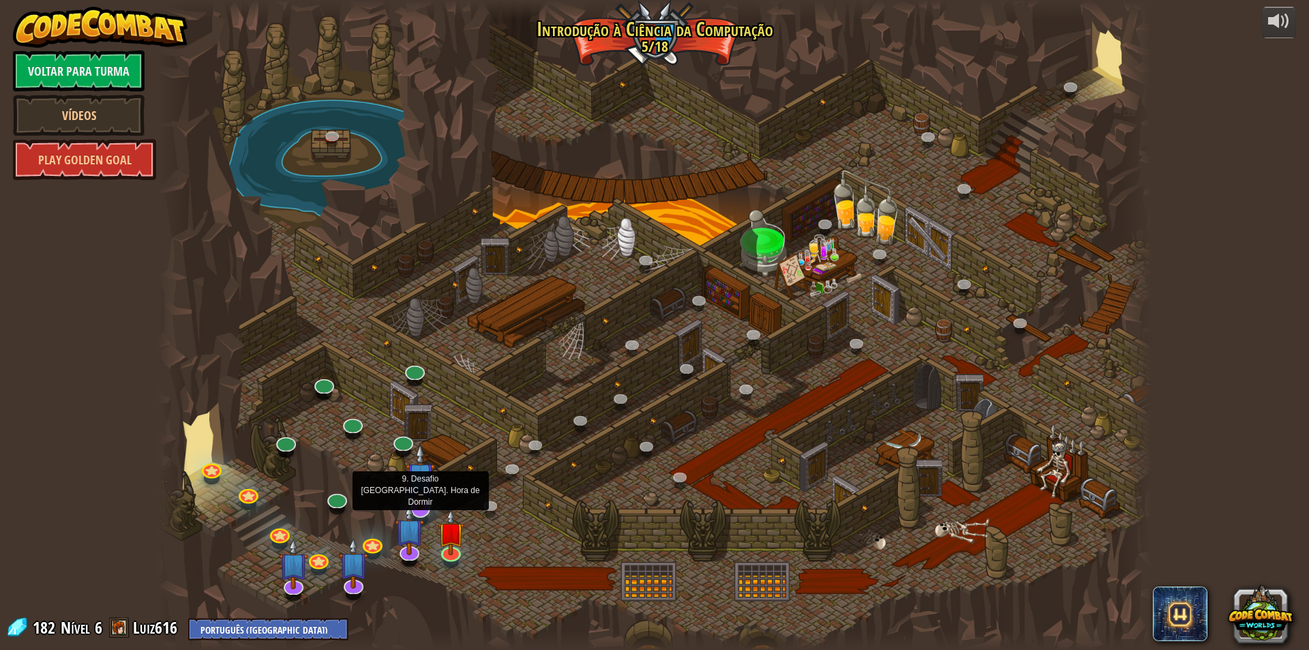
click at [416, 495] on img at bounding box center [420, 476] width 29 height 67
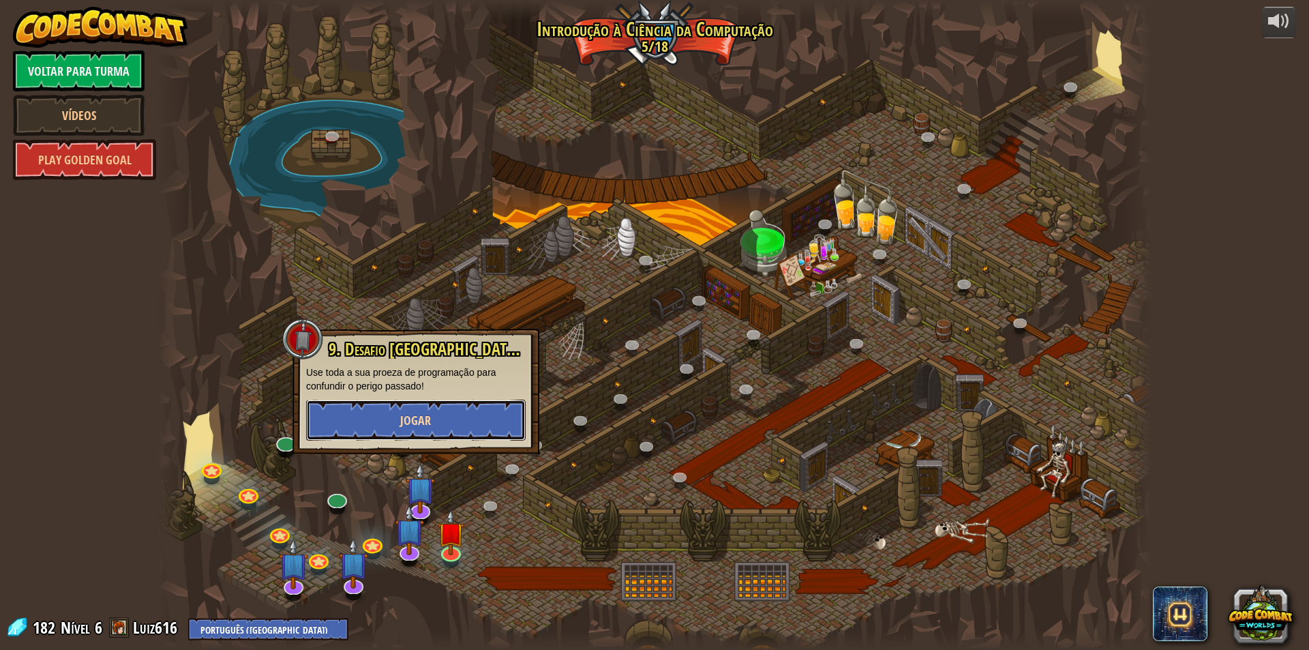
click at [401, 415] on span "Jogar" at bounding box center [415, 420] width 31 height 17
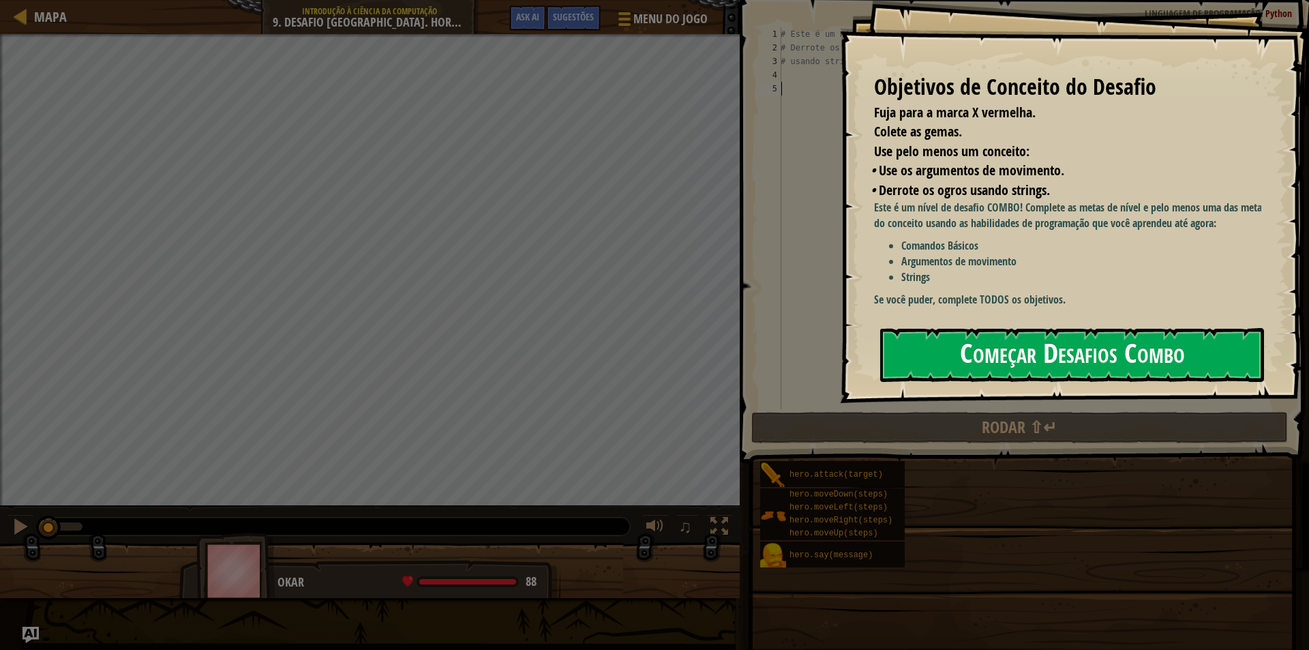
click at [1051, 347] on button "Começar Desafios Combo" at bounding box center [1072, 355] width 384 height 54
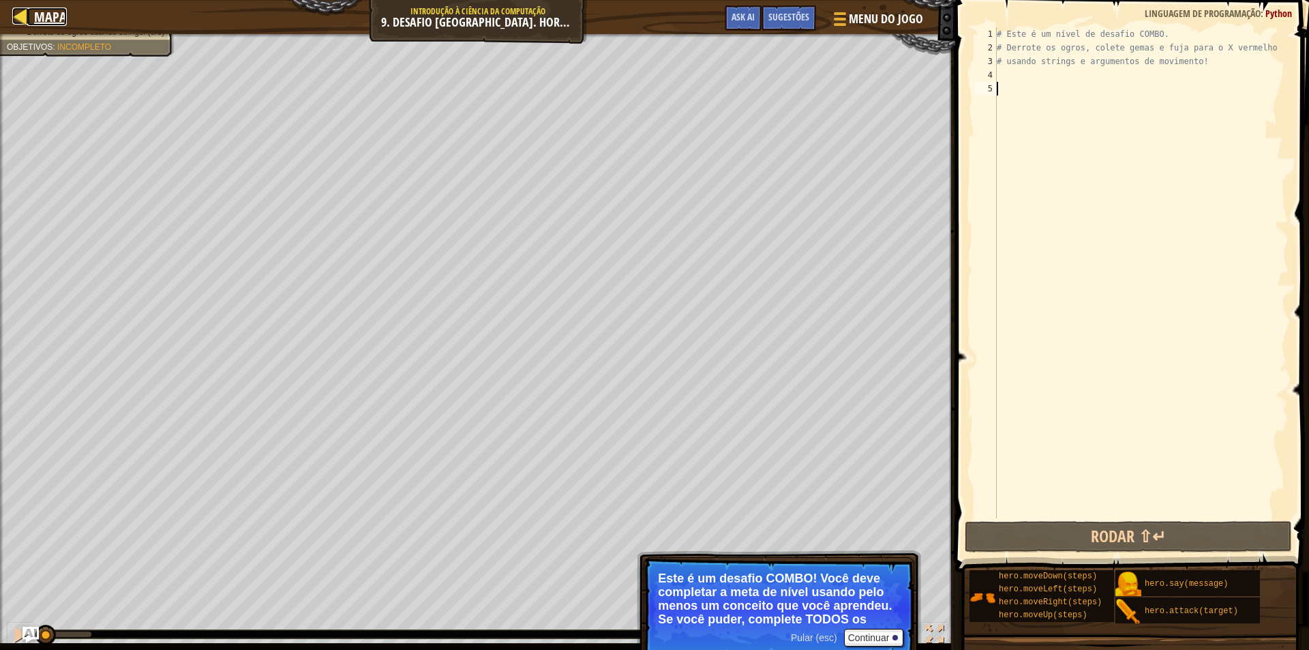
click at [16, 13] on div at bounding box center [20, 15] width 17 height 17
select select "pt-BR"
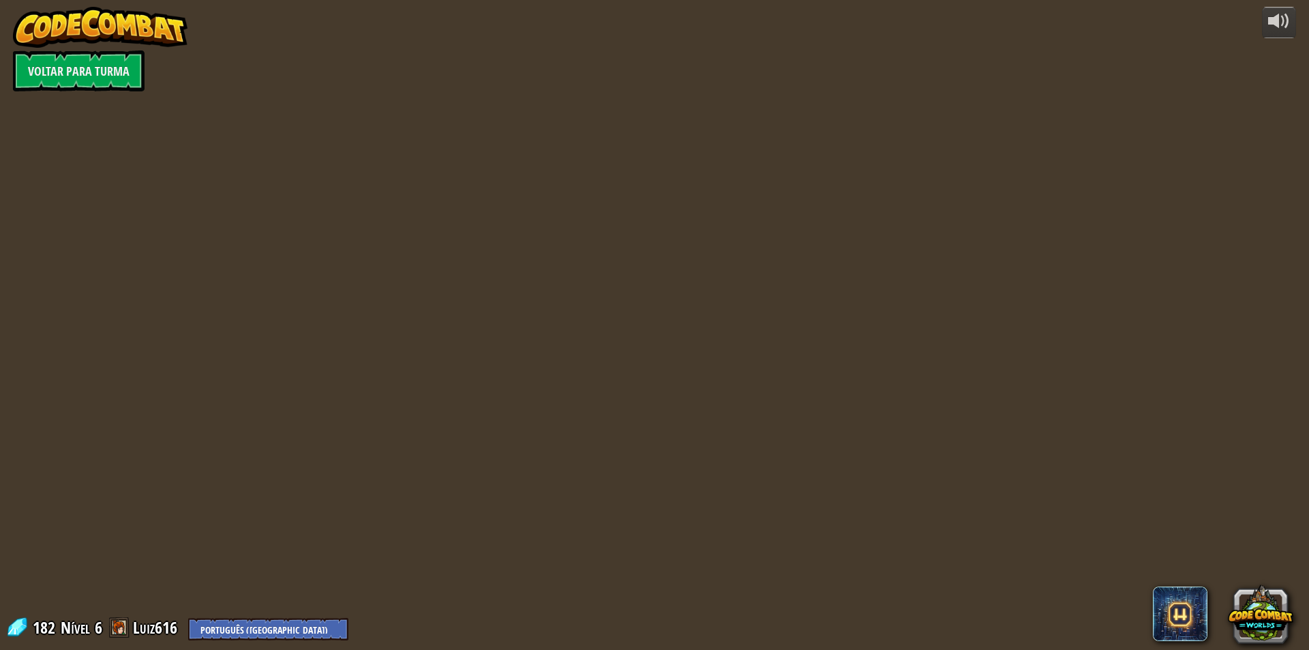
select select "pt-BR"
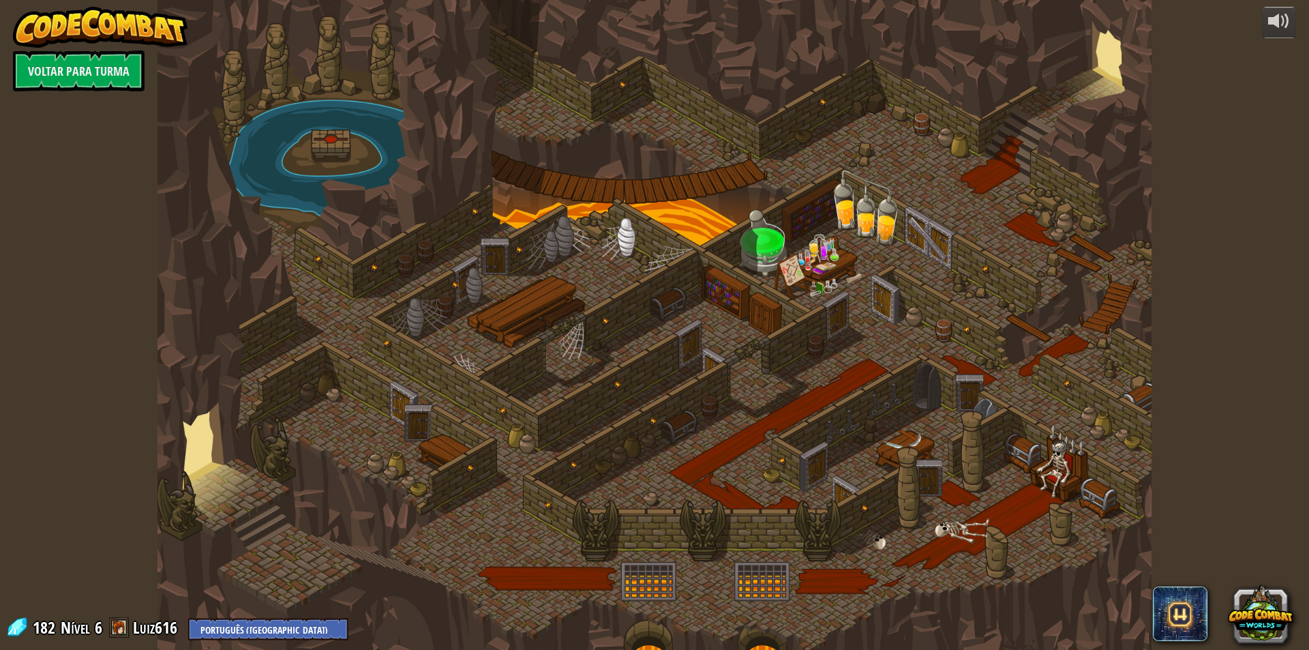
select select "pt-BR"
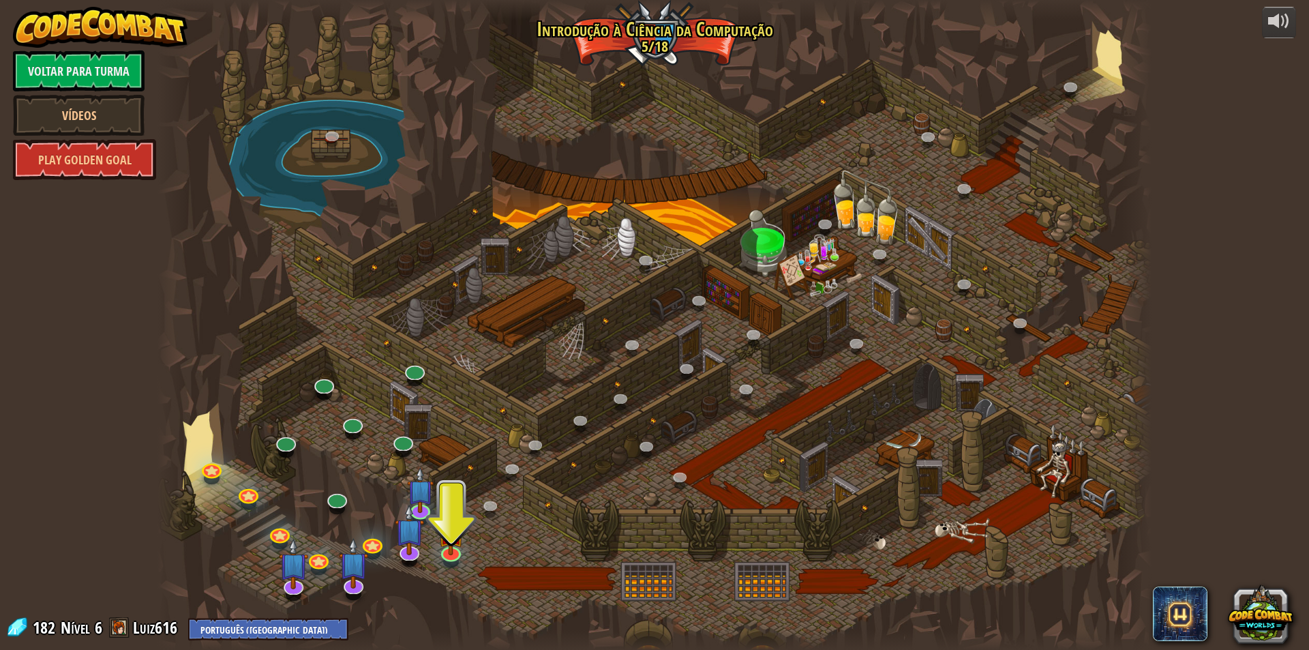
click at [431, 546] on div at bounding box center [654, 325] width 994 height 650
click at [449, 548] on img at bounding box center [451, 520] width 27 height 61
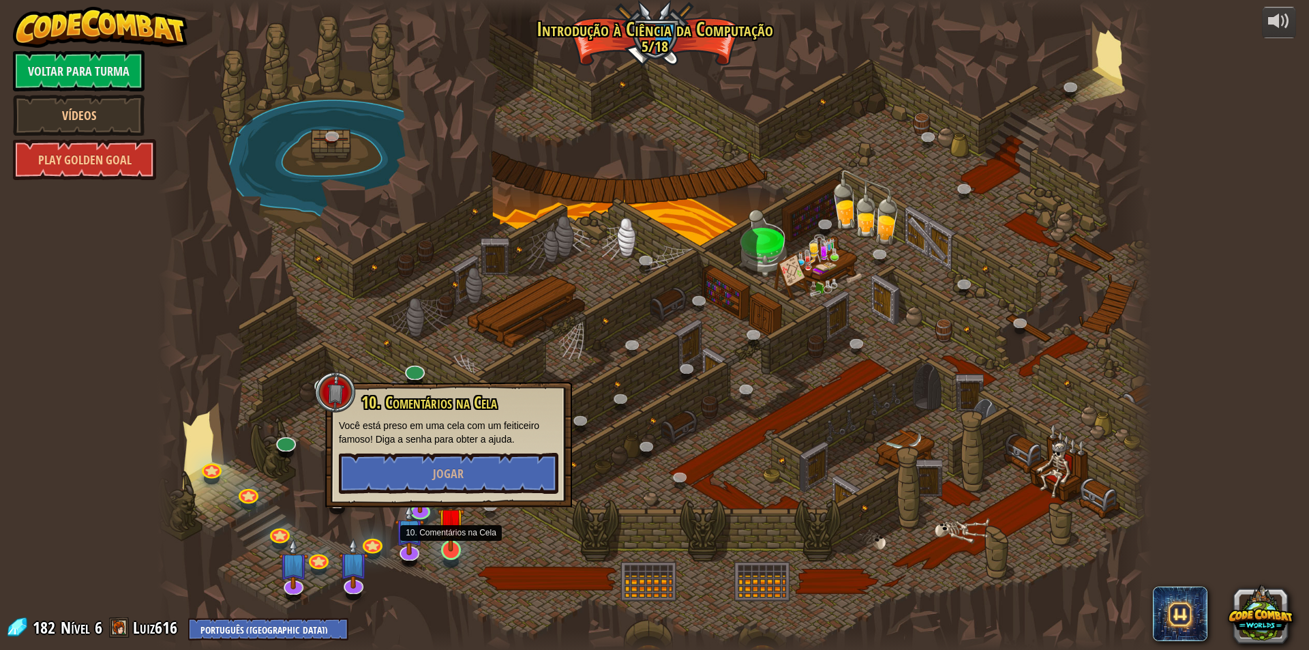
click at [449, 548] on img at bounding box center [451, 520] width 27 height 61
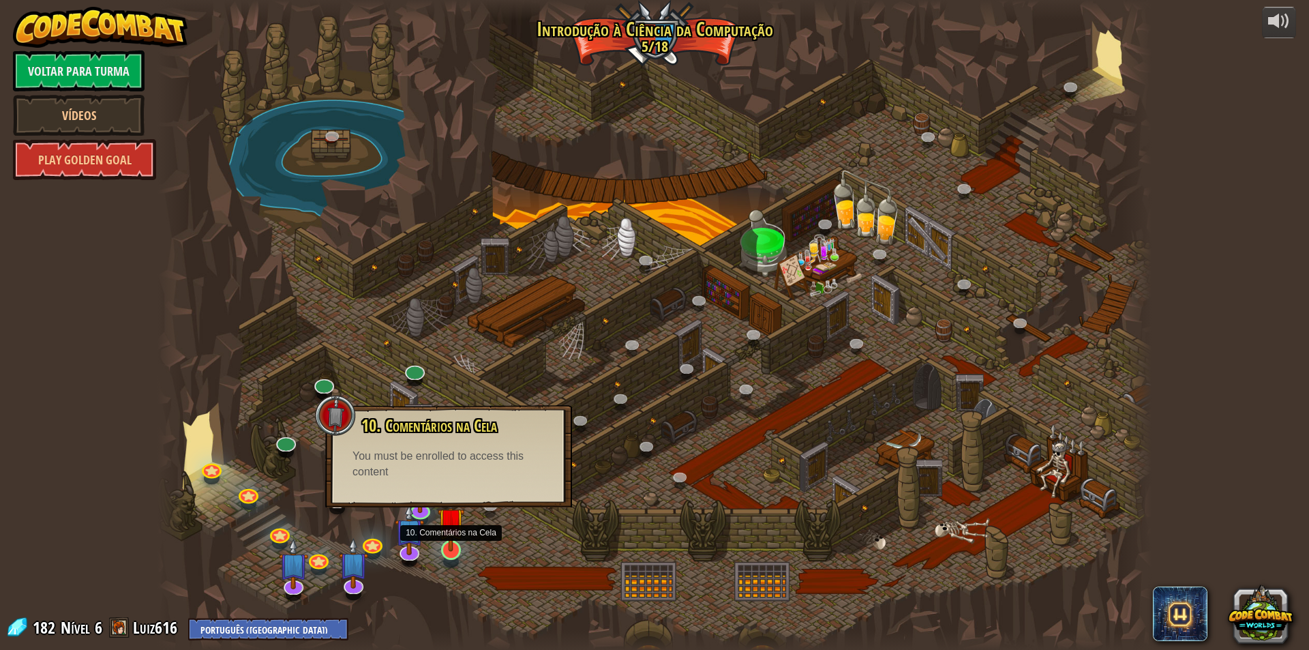
click at [445, 539] on img at bounding box center [451, 520] width 27 height 61
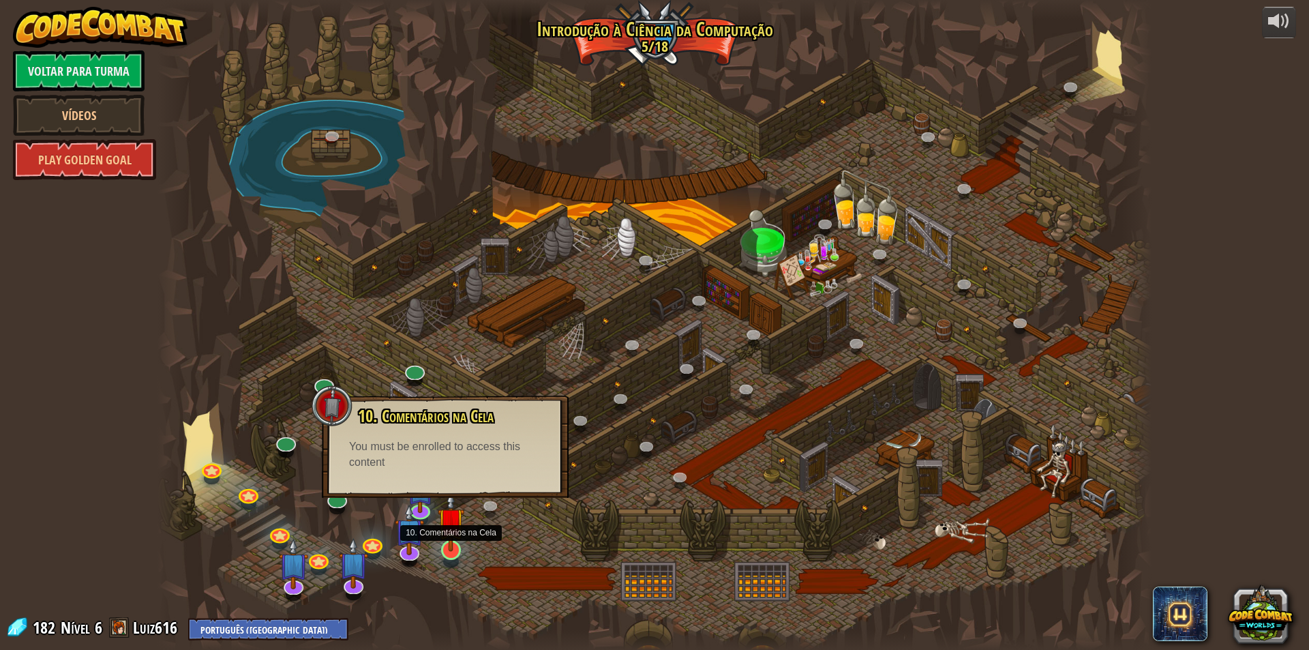
click at [456, 540] on img at bounding box center [451, 520] width 27 height 61
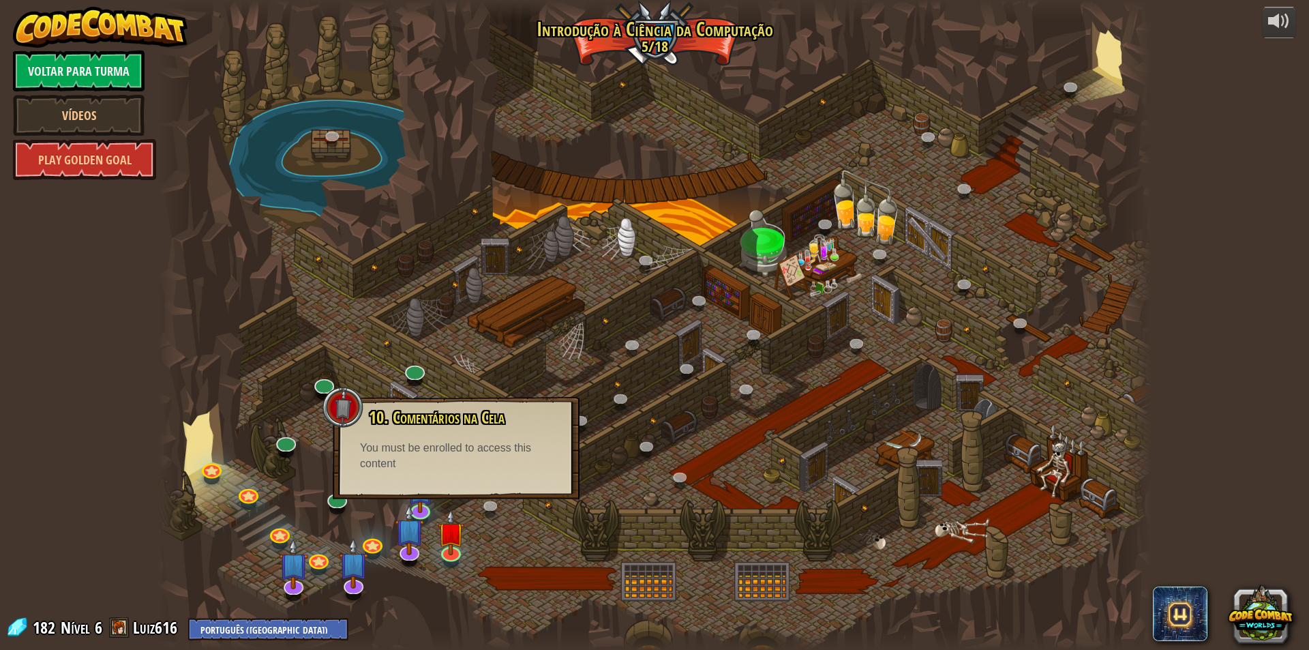
click at [787, 547] on div at bounding box center [654, 325] width 994 height 650
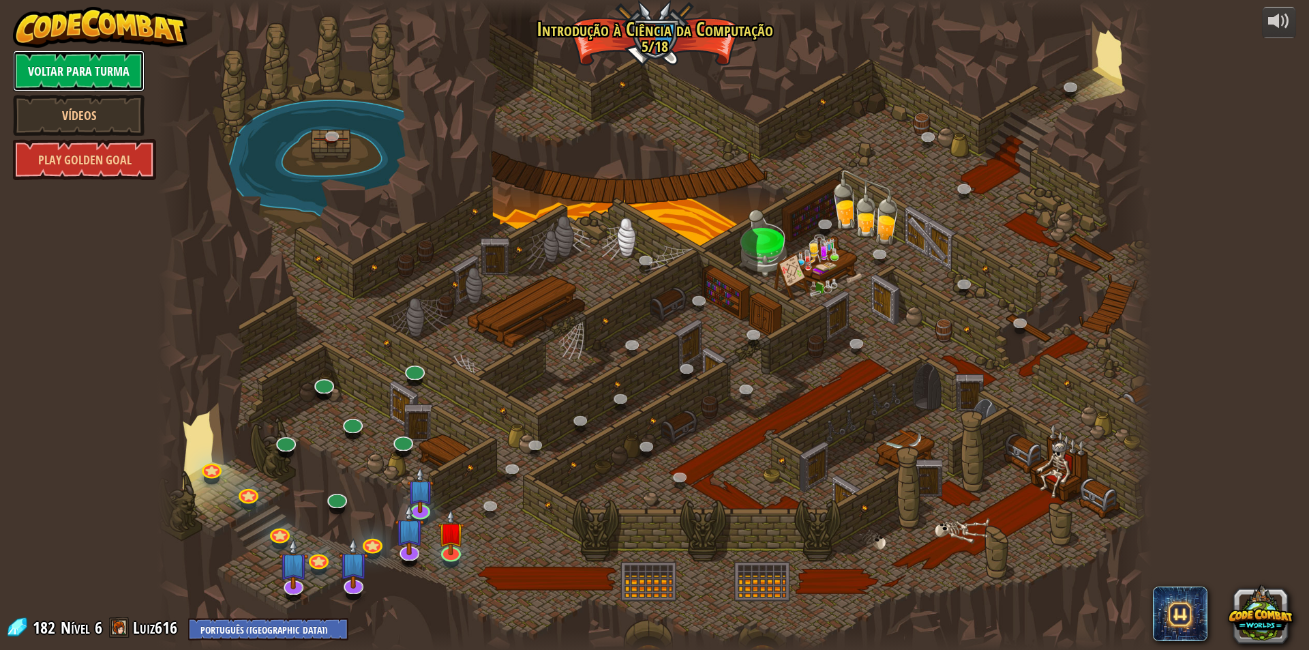
click at [95, 76] on link "Voltar para Turma" at bounding box center [79, 70] width 132 height 41
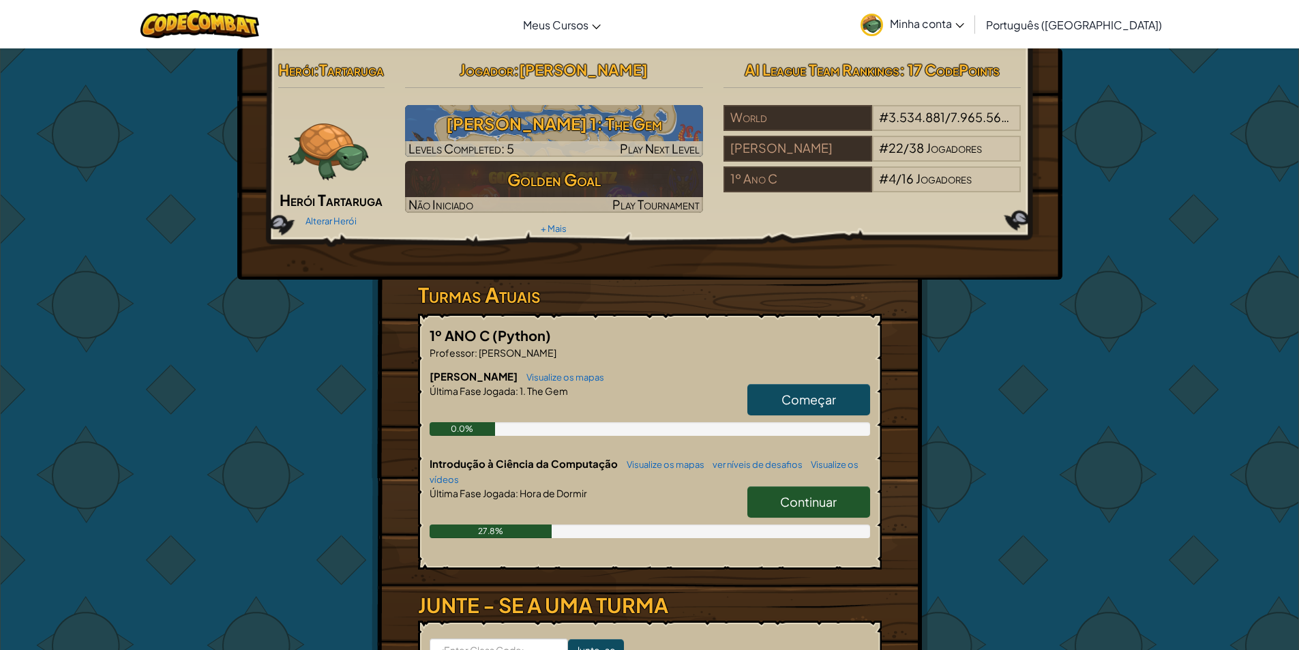
click at [776, 517] on link "Continuar" at bounding box center [808, 501] width 123 height 31
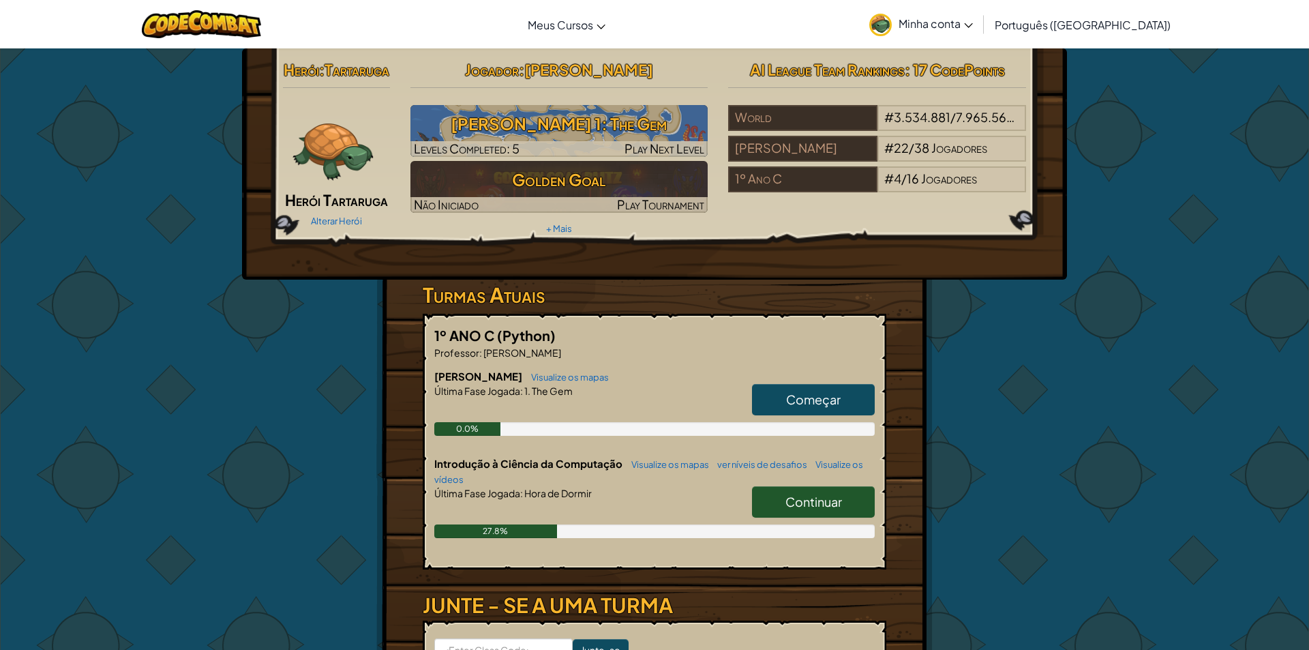
select select "pt-BR"
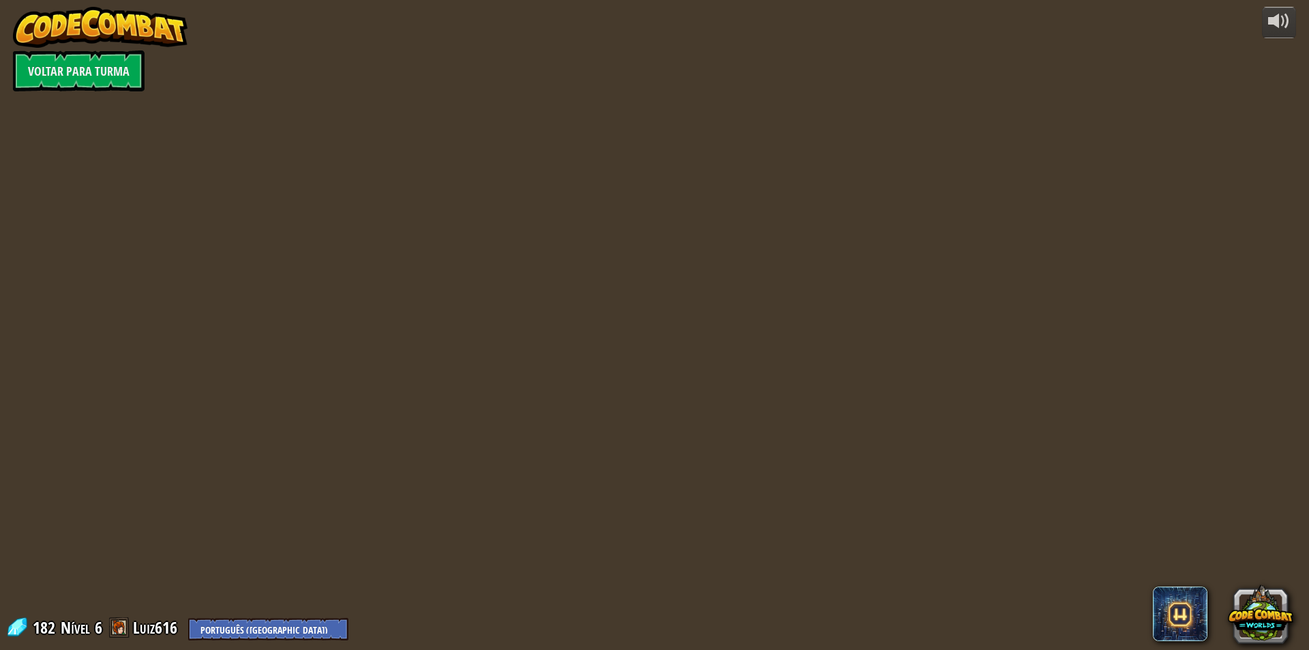
select select "pt-BR"
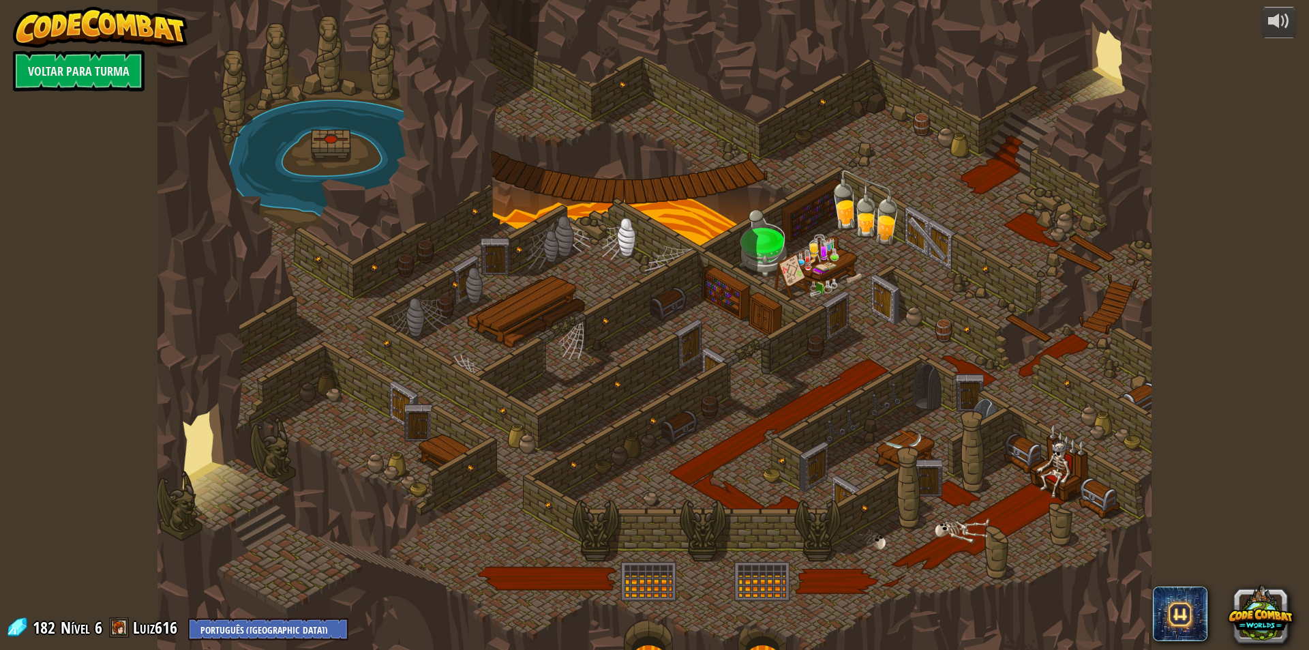
select select "pt-BR"
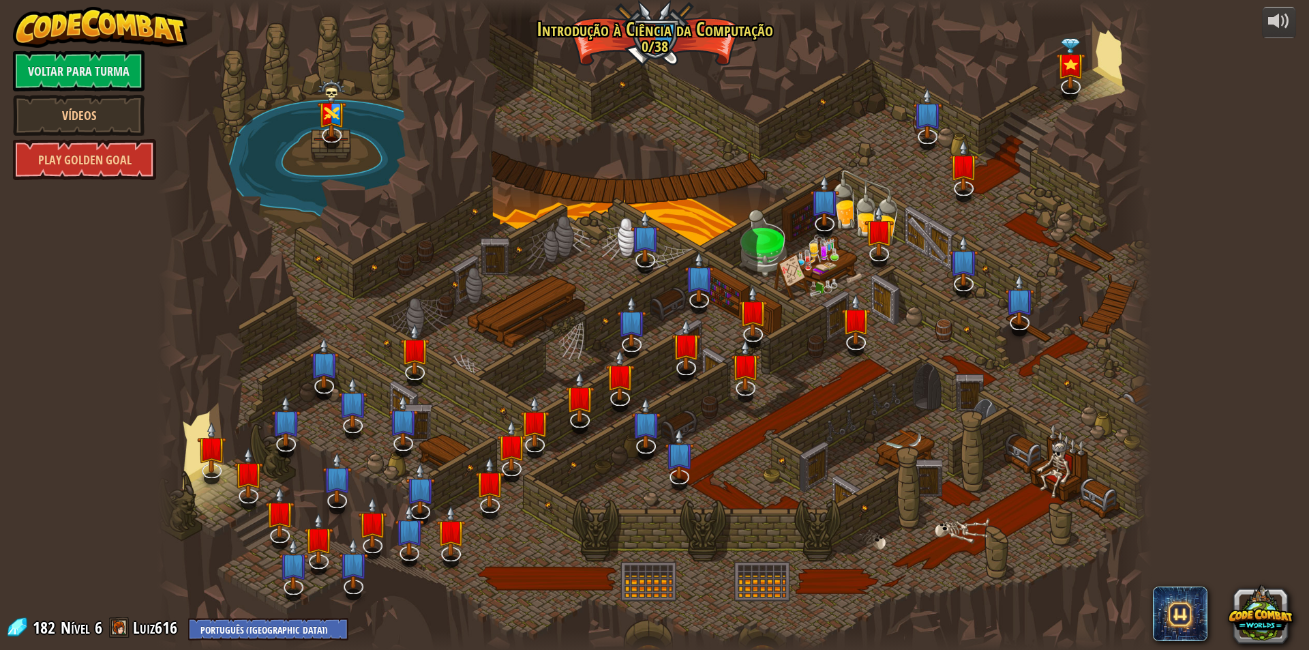
select select "pt-BR"
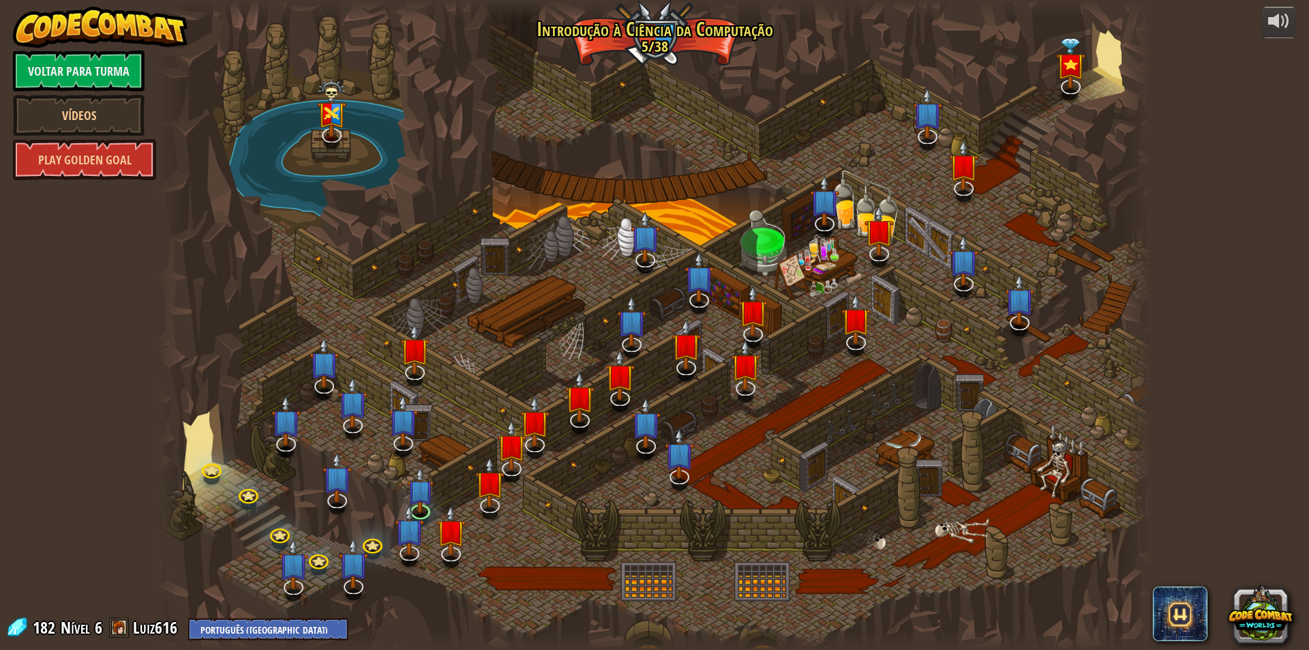
select select "pt-BR"
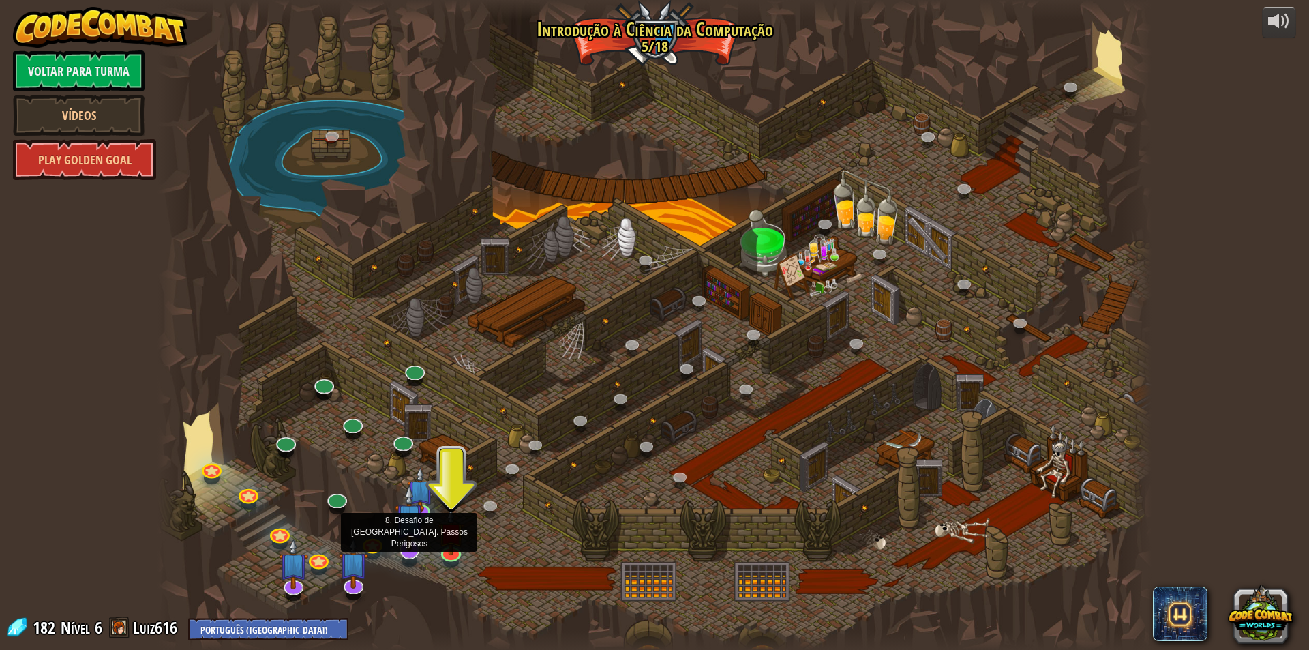
click at [423, 546] on img at bounding box center [409, 517] width 29 height 67
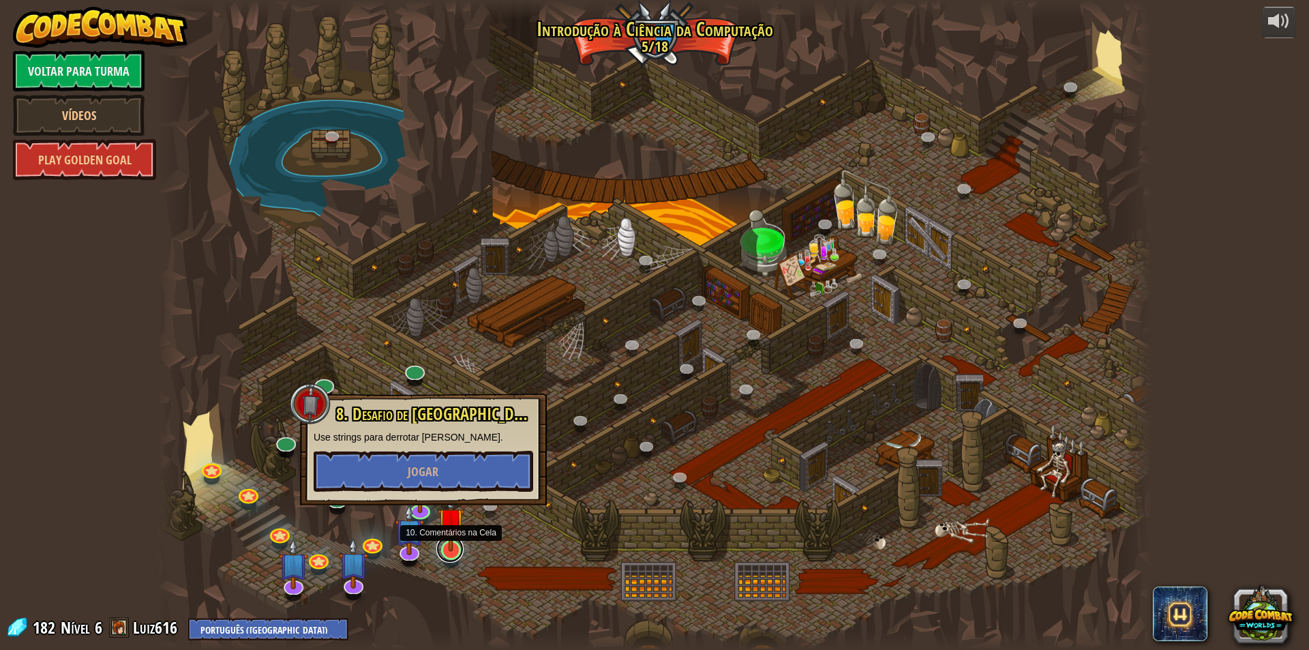
click at [459, 552] on link at bounding box center [449, 548] width 27 height 27
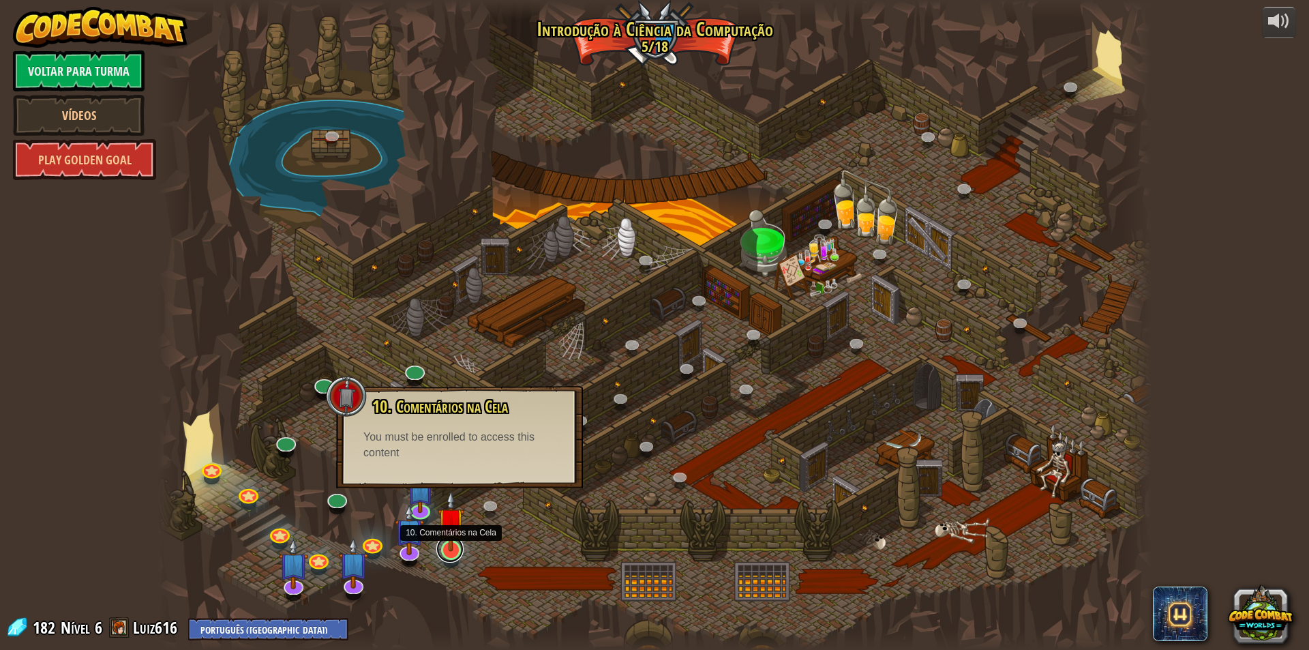
click at [459, 552] on link at bounding box center [449, 548] width 27 height 27
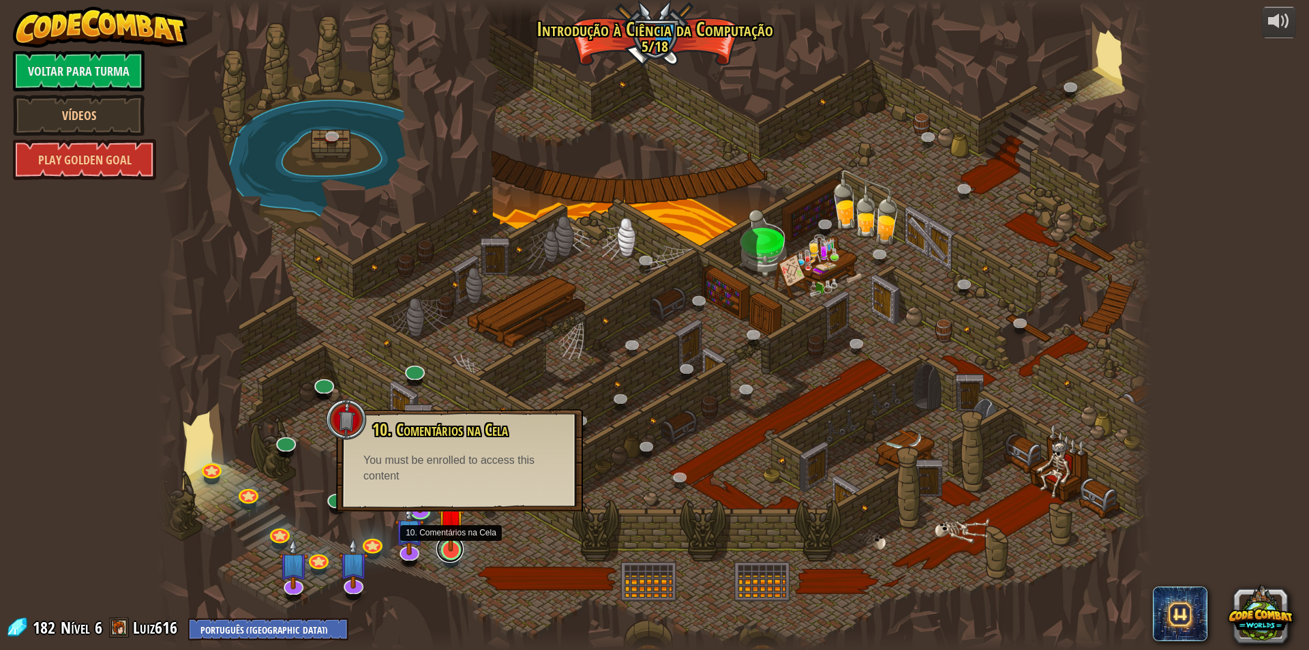
click at [459, 552] on link at bounding box center [449, 548] width 27 height 27
click at [388, 550] on div at bounding box center [654, 325] width 994 height 650
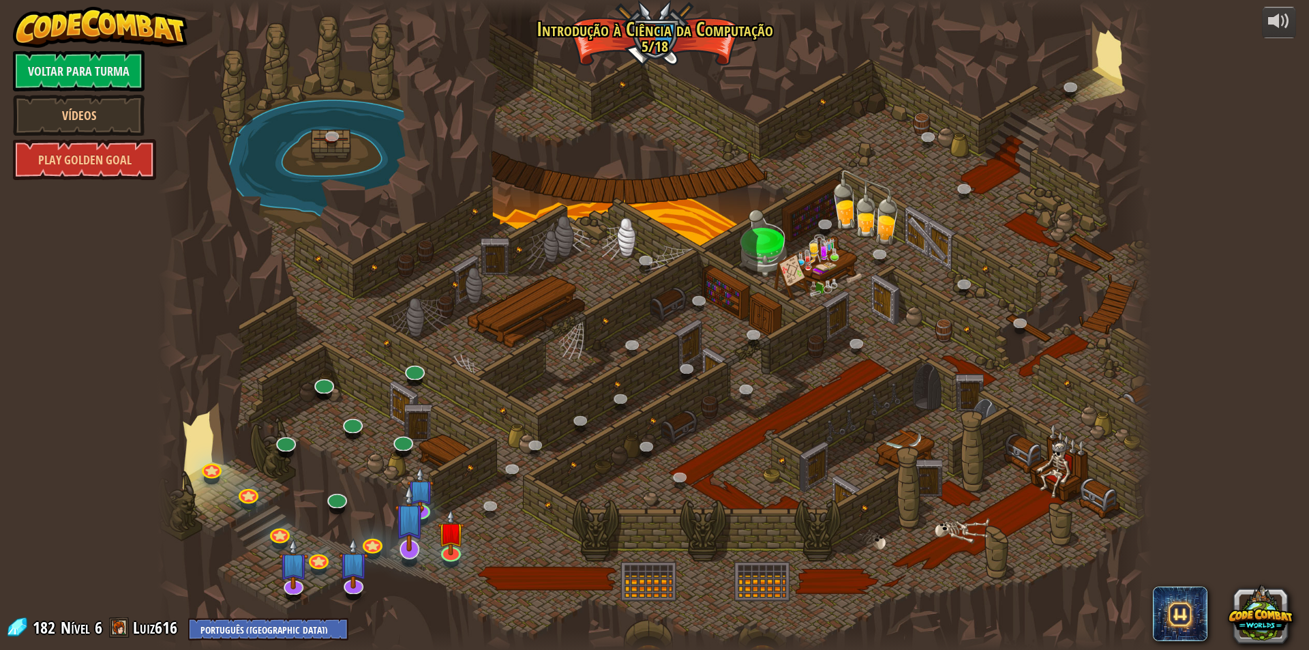
click at [398, 548] on img at bounding box center [409, 517] width 29 height 67
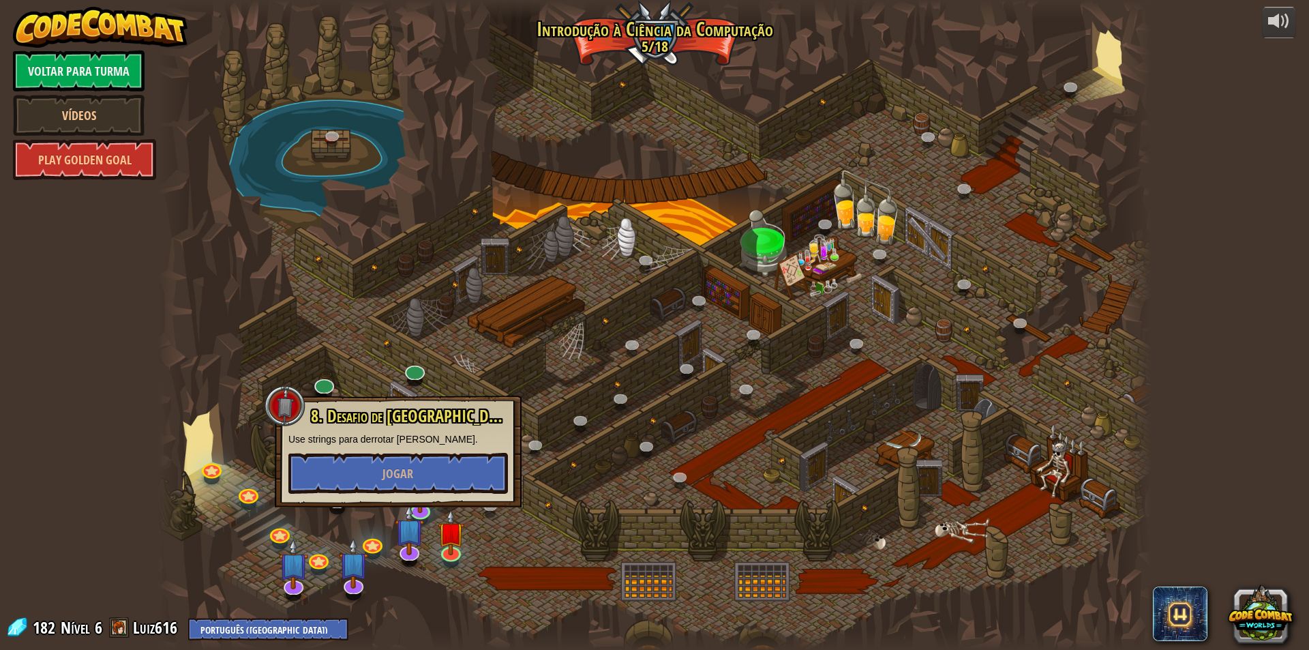
click at [431, 506] on div "8. Desafio de [GEOGRAPHIC_DATA]. Passos Perigosos Use strings para derrotar [PE…" at bounding box center [398, 451] width 247 height 112
click at [429, 507] on img at bounding box center [420, 478] width 27 height 61
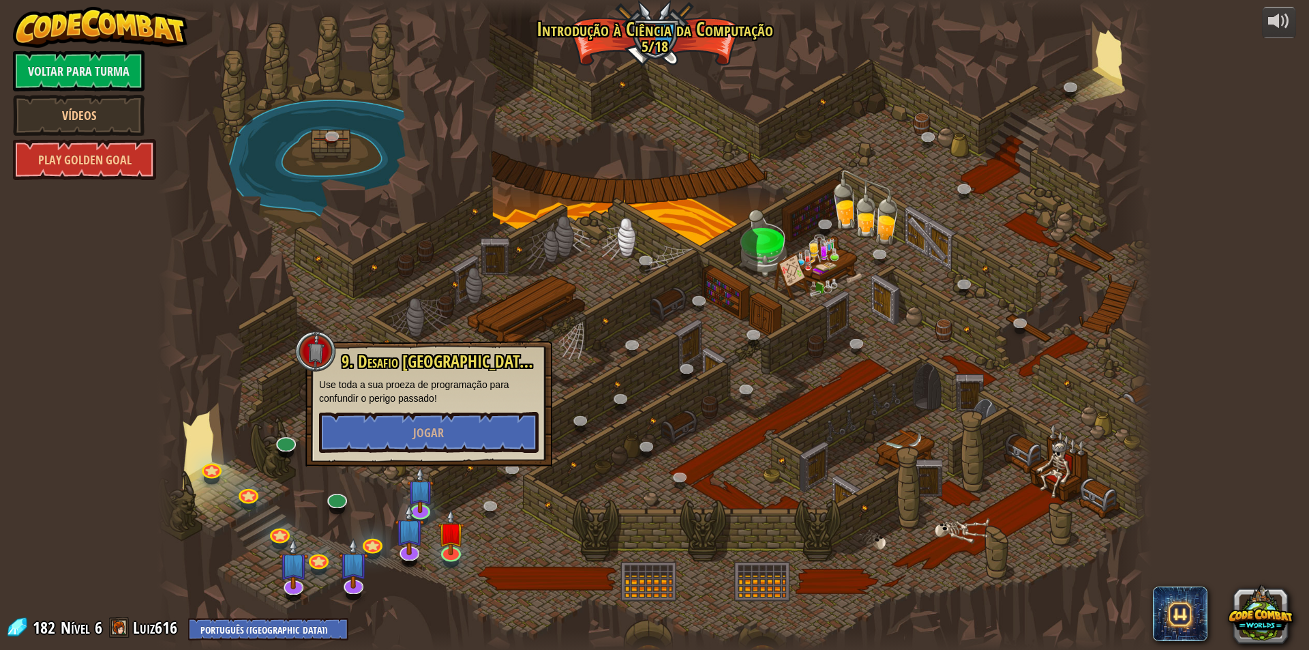
click at [227, 466] on div at bounding box center [654, 325] width 994 height 650
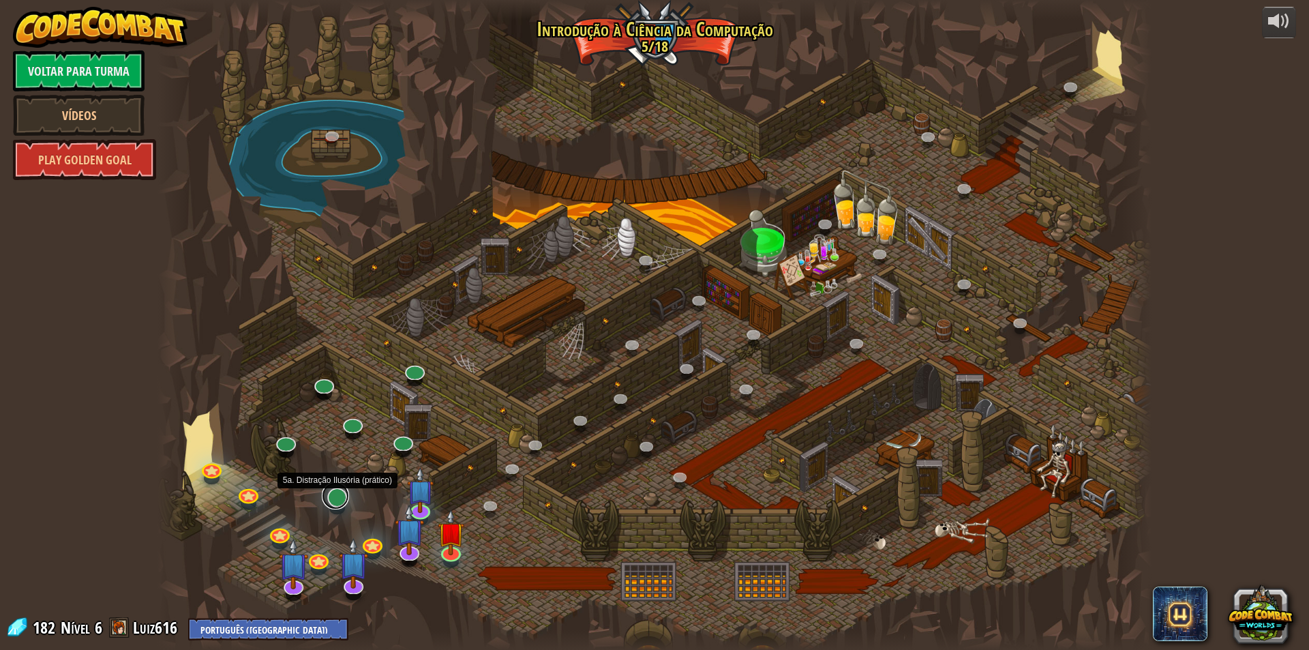
click at [335, 495] on link at bounding box center [335, 495] width 27 height 27
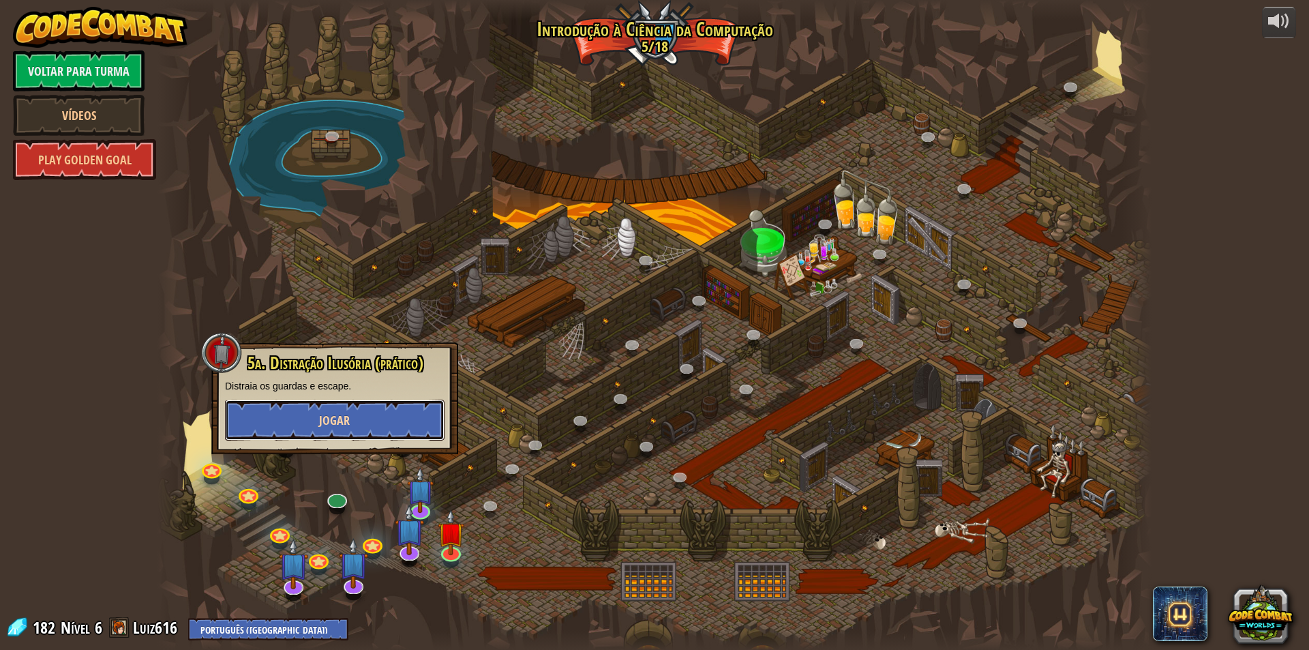
click at [294, 414] on button "Jogar" at bounding box center [335, 419] width 220 height 41
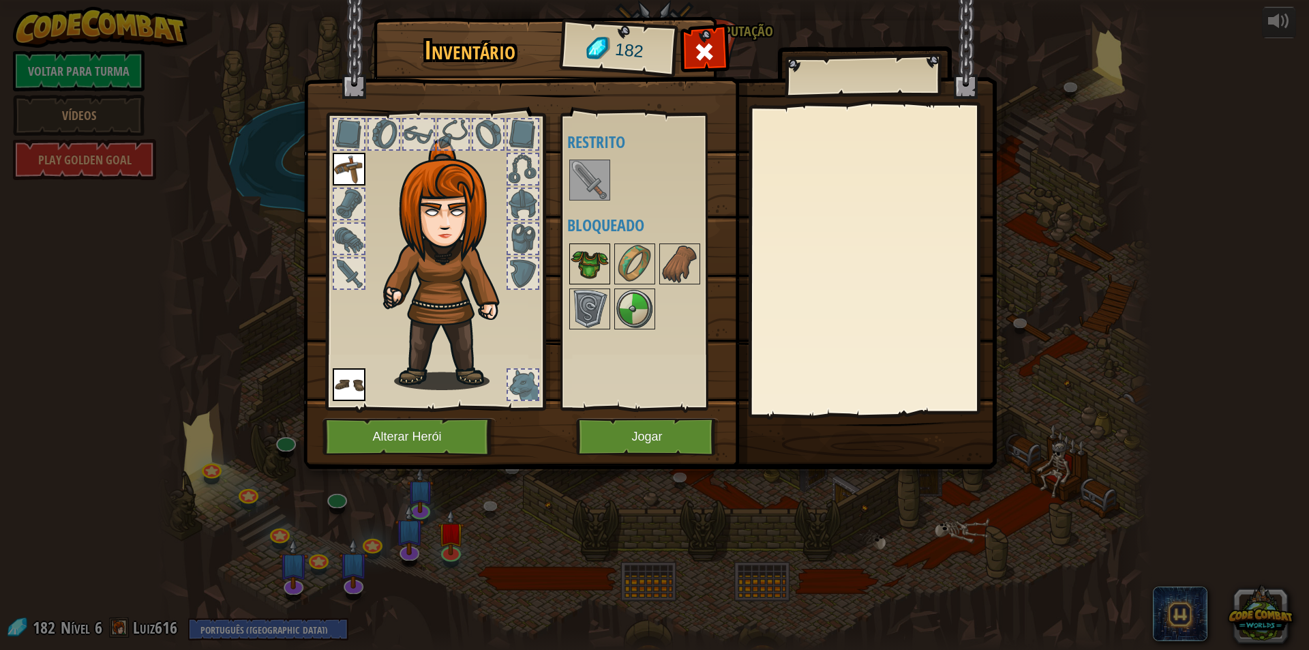
click at [578, 258] on img at bounding box center [590, 264] width 38 height 38
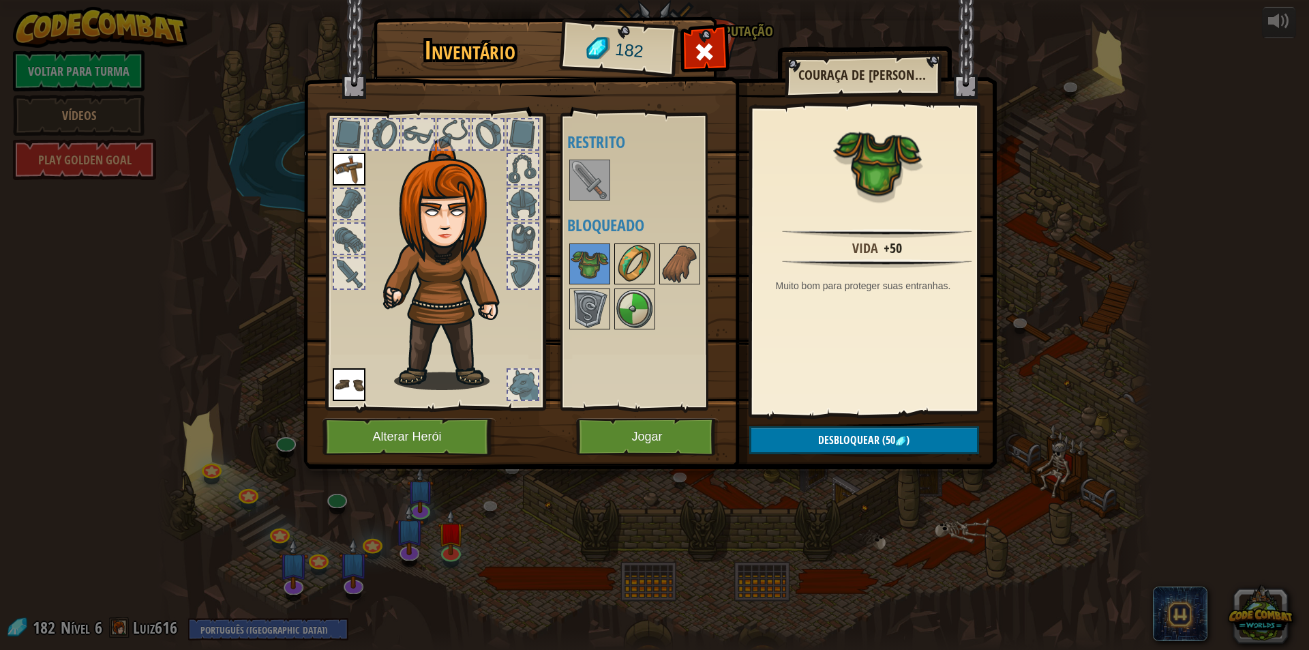
click at [643, 258] on img at bounding box center [635, 264] width 38 height 38
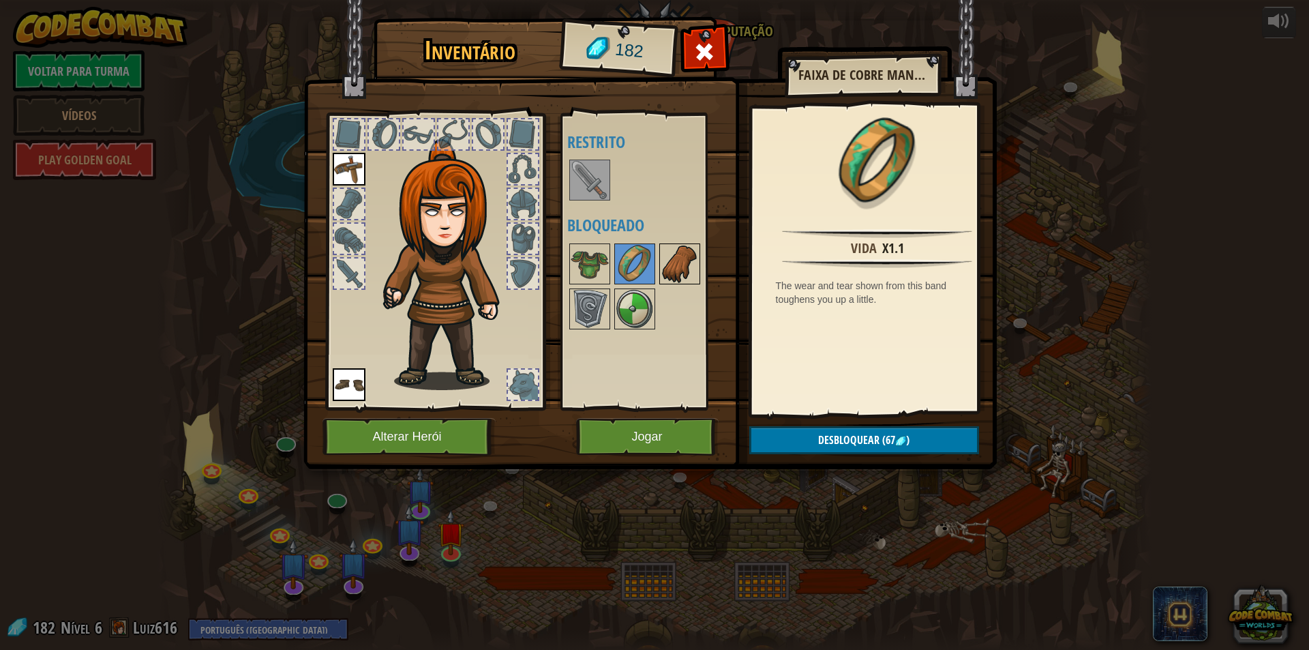
click at [691, 249] on img at bounding box center [680, 264] width 38 height 38
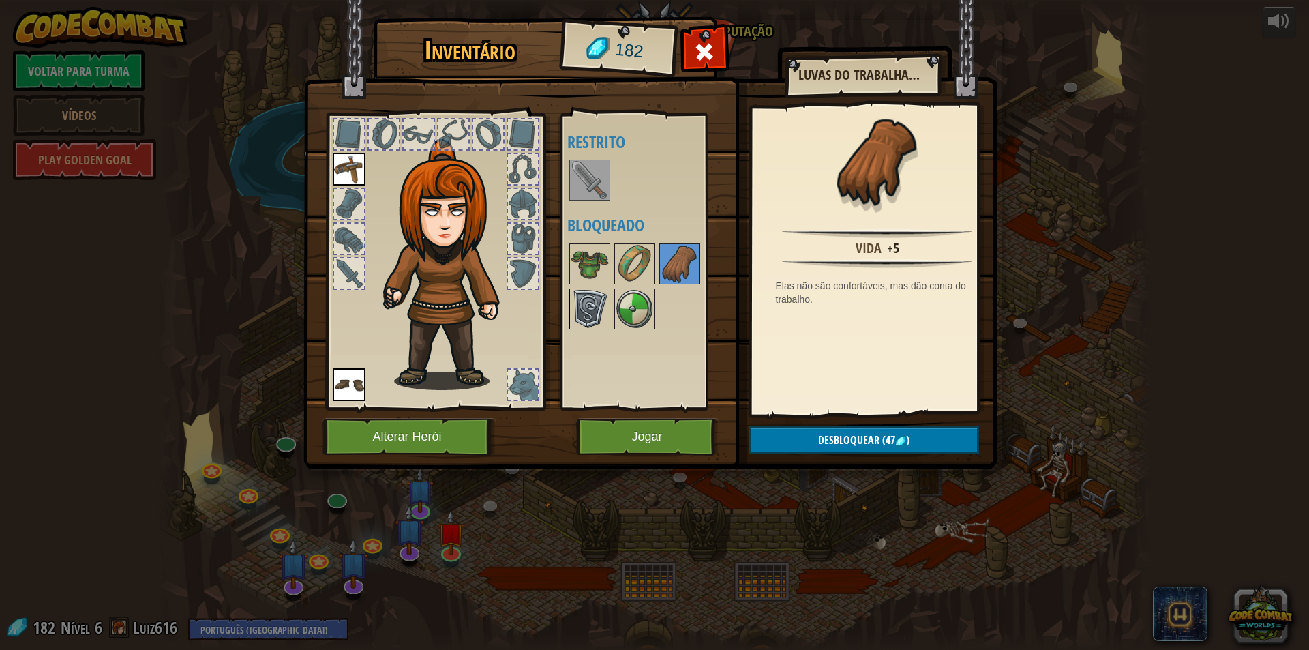
click at [601, 298] on img at bounding box center [590, 309] width 38 height 38
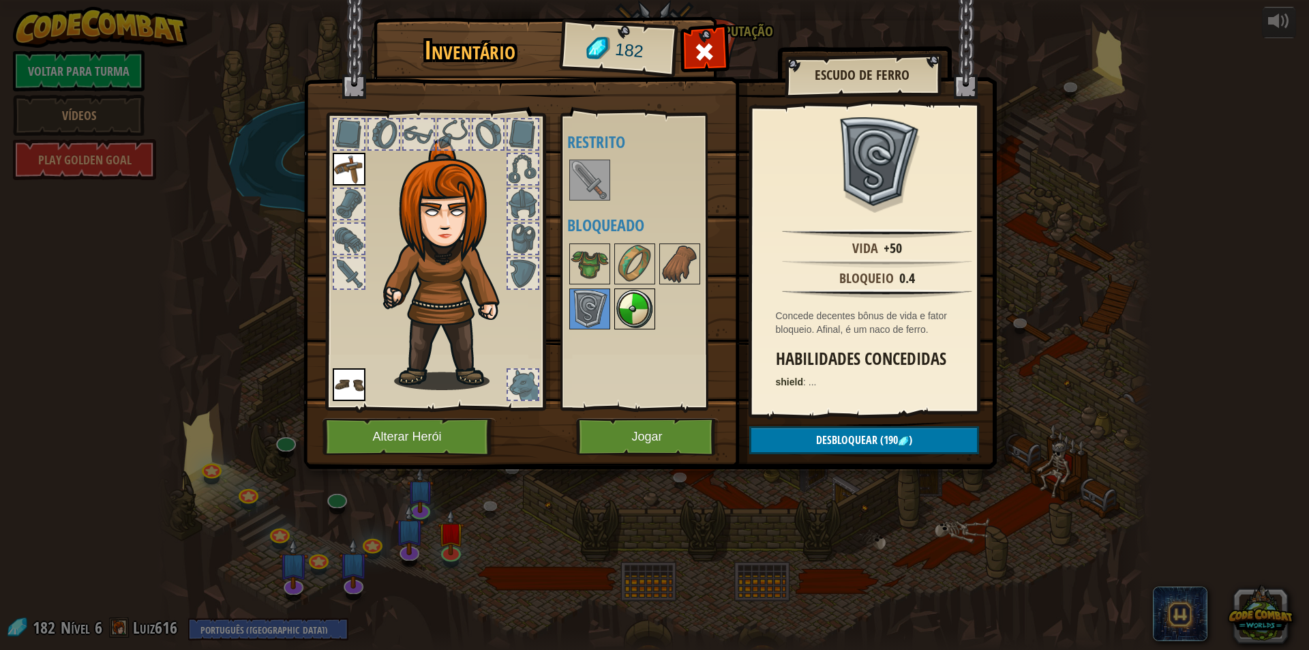
click at [634, 301] on img at bounding box center [635, 309] width 38 height 38
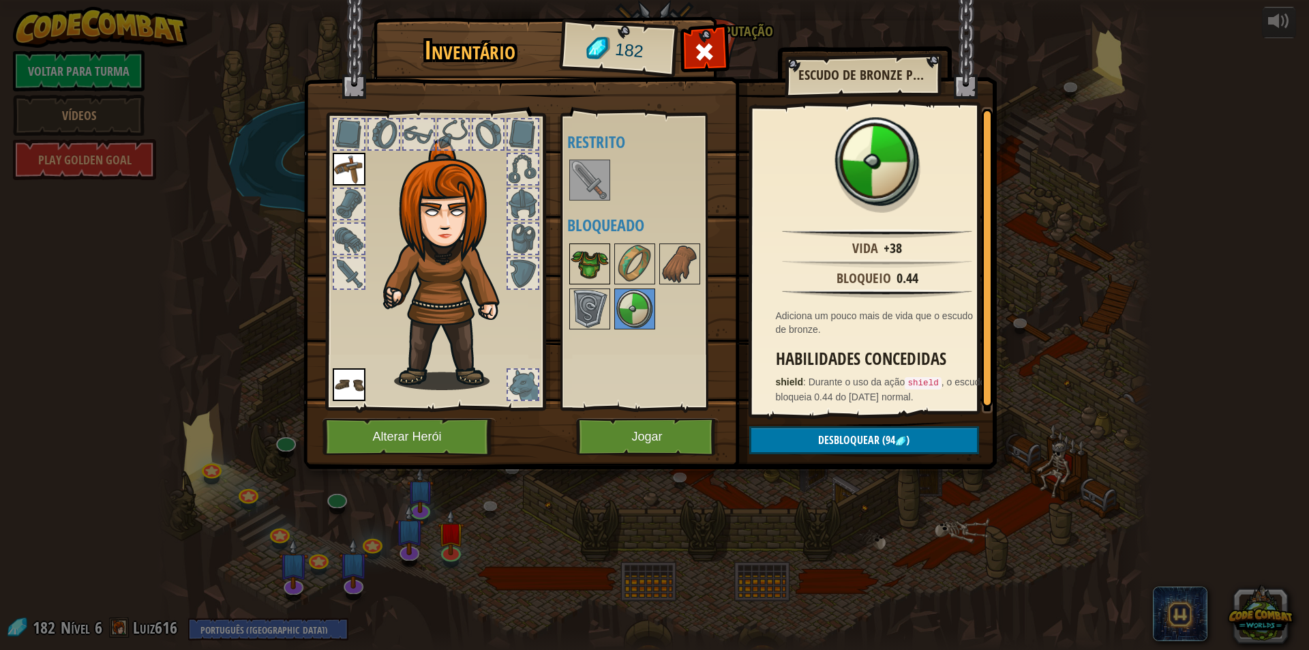
click at [586, 248] on img at bounding box center [590, 264] width 38 height 38
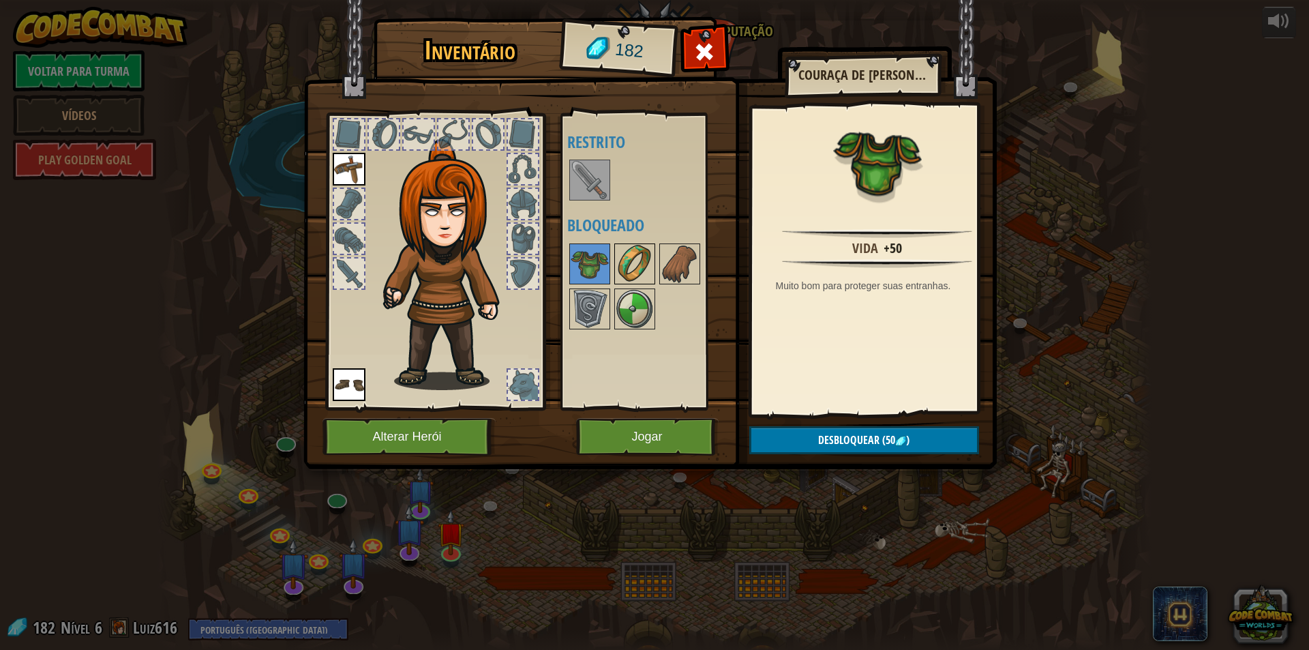
drag, startPoint x: 642, startPoint y: 251, endPoint x: 635, endPoint y: 256, distance: 8.9
click at [639, 251] on img at bounding box center [635, 264] width 38 height 38
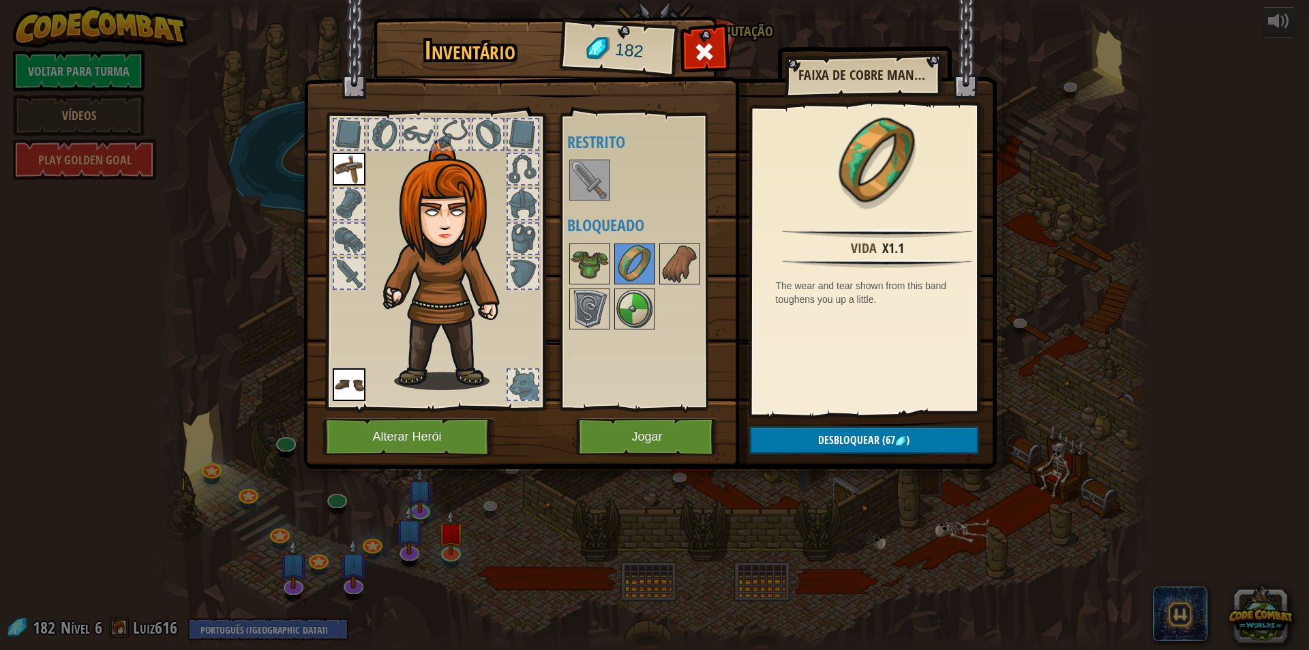
click at [429, 127] on div at bounding box center [419, 134] width 30 height 30
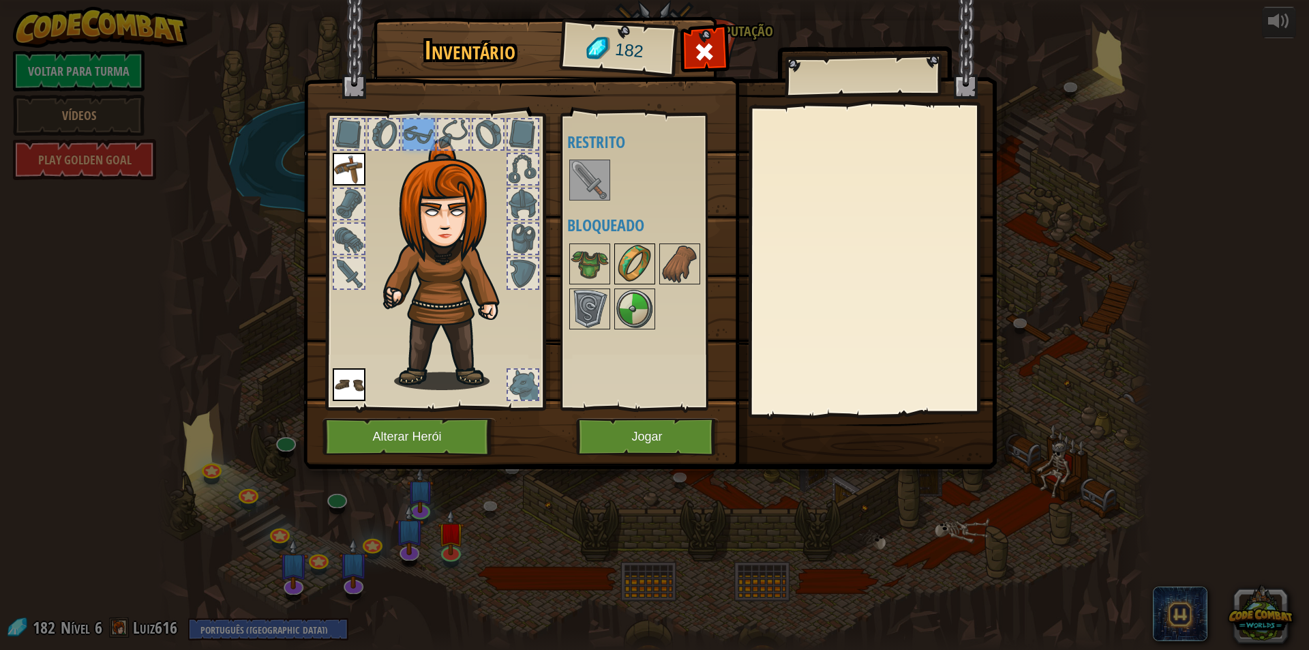
click at [633, 263] on img at bounding box center [635, 264] width 38 height 38
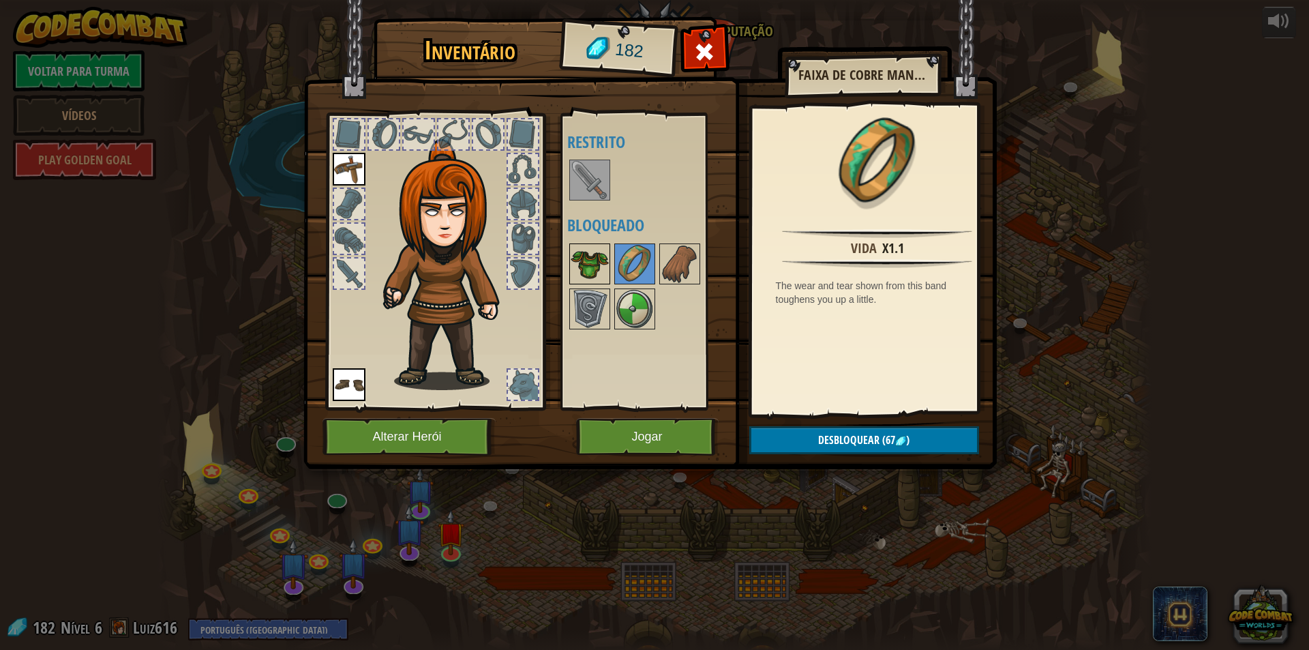
click at [576, 260] on img at bounding box center [590, 264] width 38 height 38
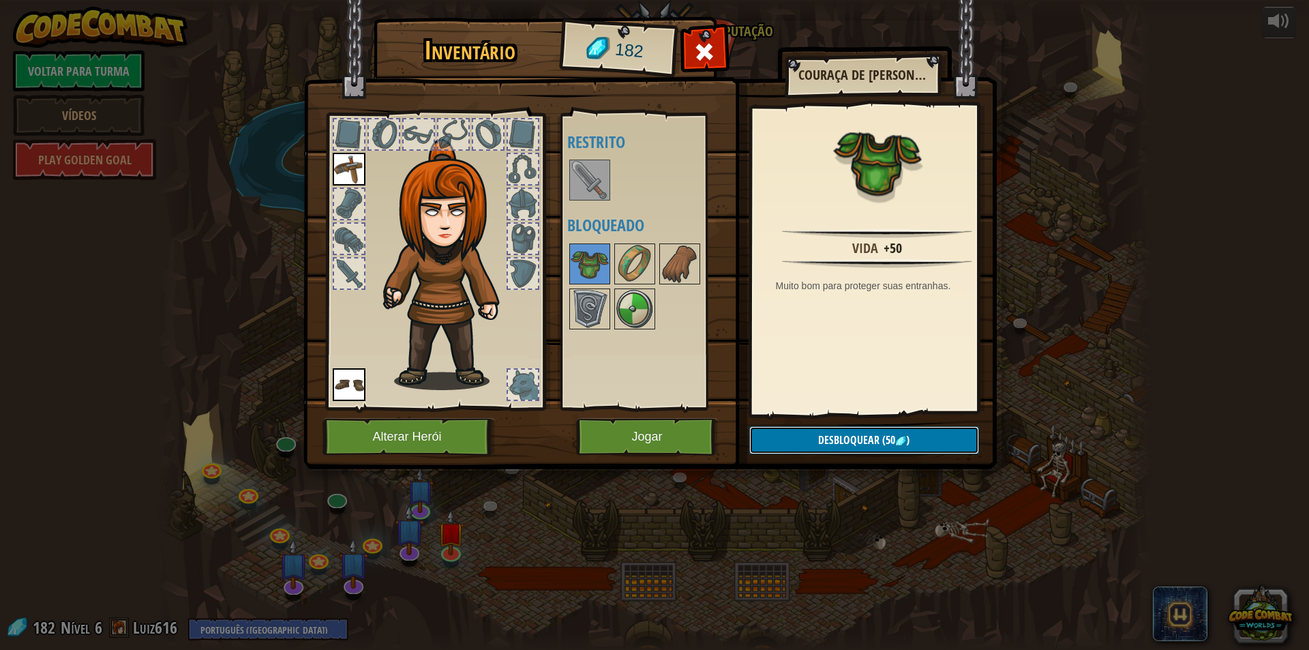
click at [781, 434] on button "Desbloquear (50 )" at bounding box center [864, 440] width 230 height 28
click at [840, 432] on button "Confirmar" at bounding box center [864, 440] width 230 height 28
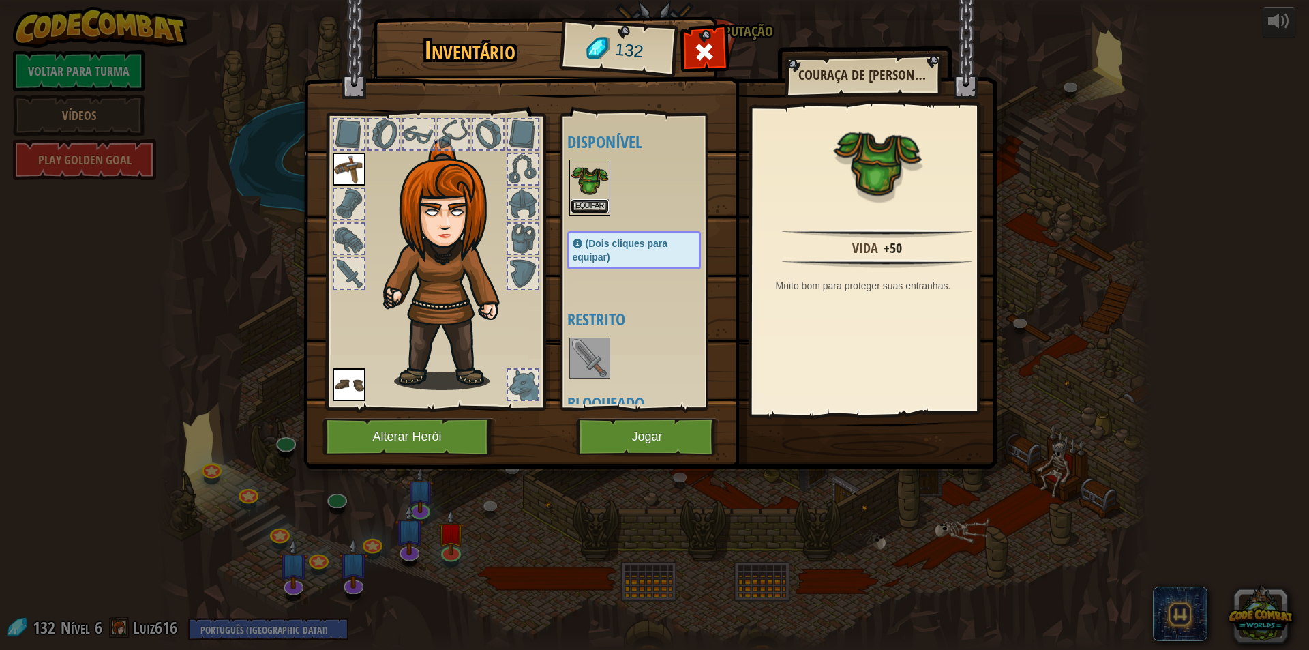
click at [596, 200] on button "Equipar" at bounding box center [590, 206] width 38 height 14
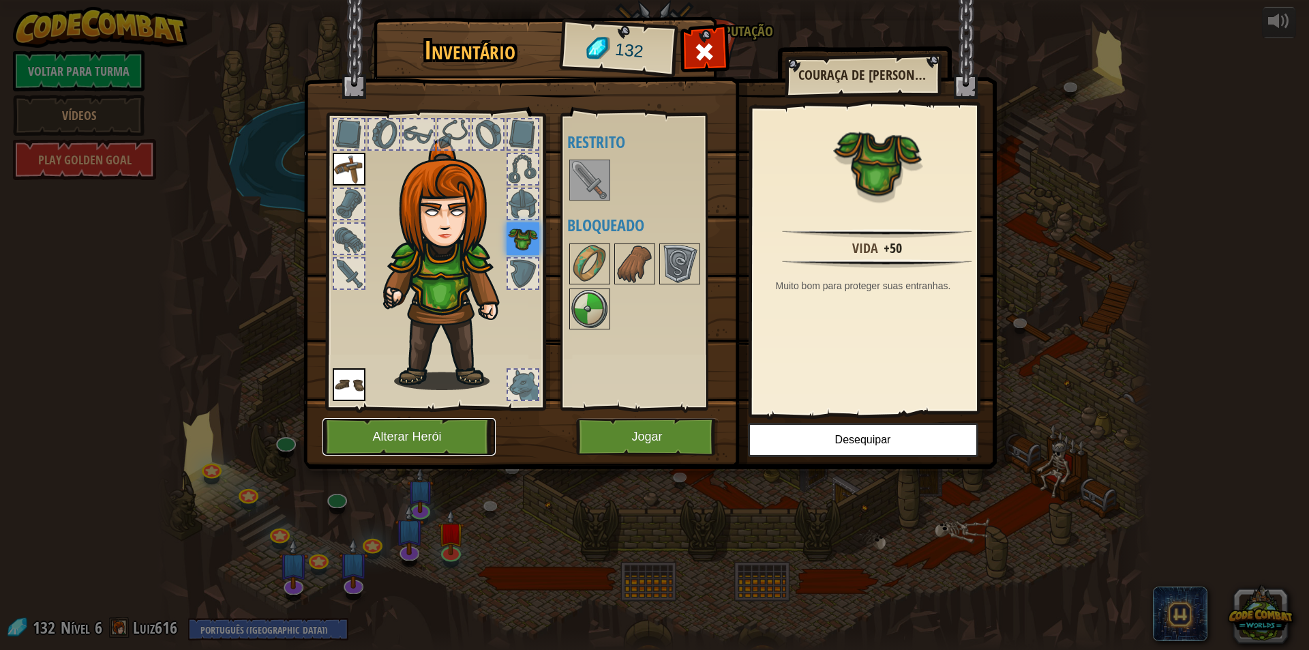
click at [442, 430] on button "Alterar Herói" at bounding box center [408, 436] width 173 height 37
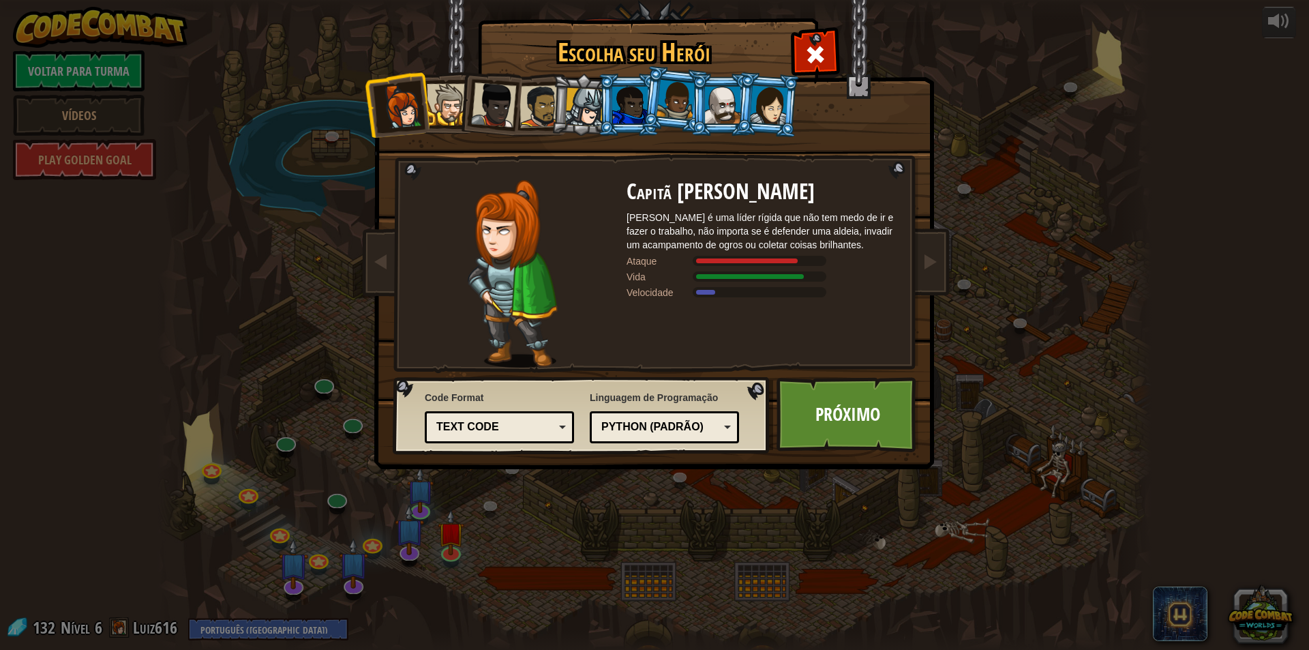
click at [438, 114] on div at bounding box center [448, 105] width 42 height 42
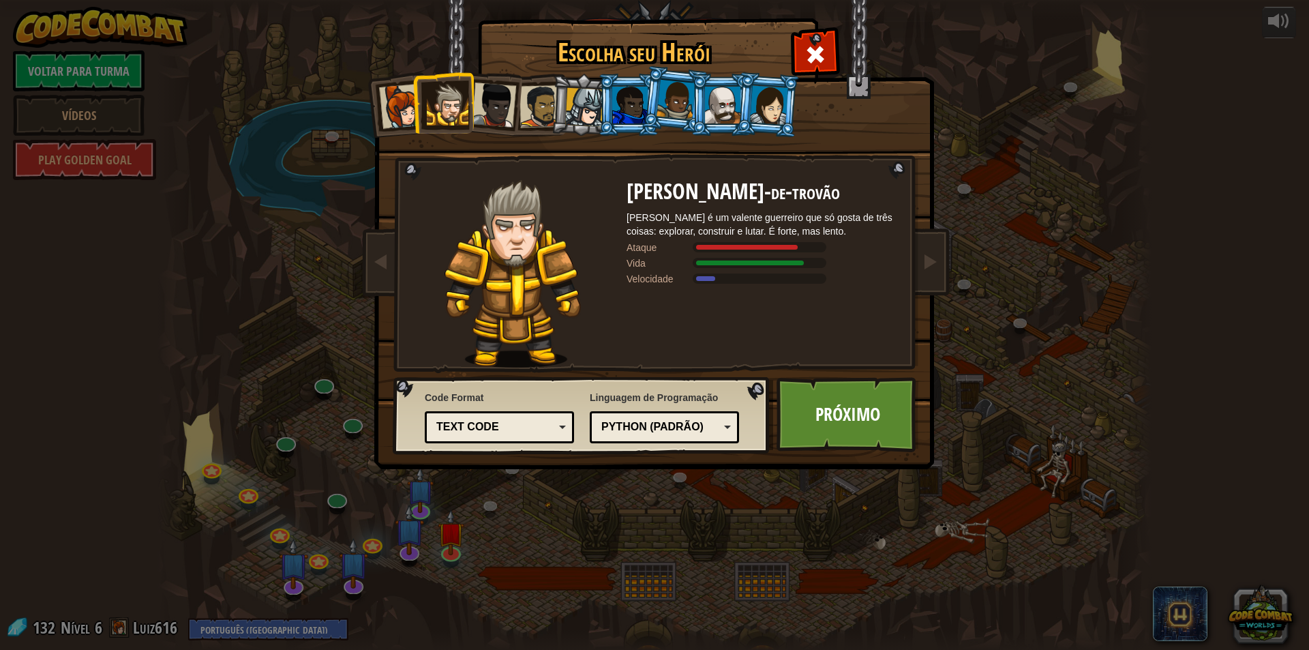
click at [501, 103] on div at bounding box center [493, 104] width 45 height 45
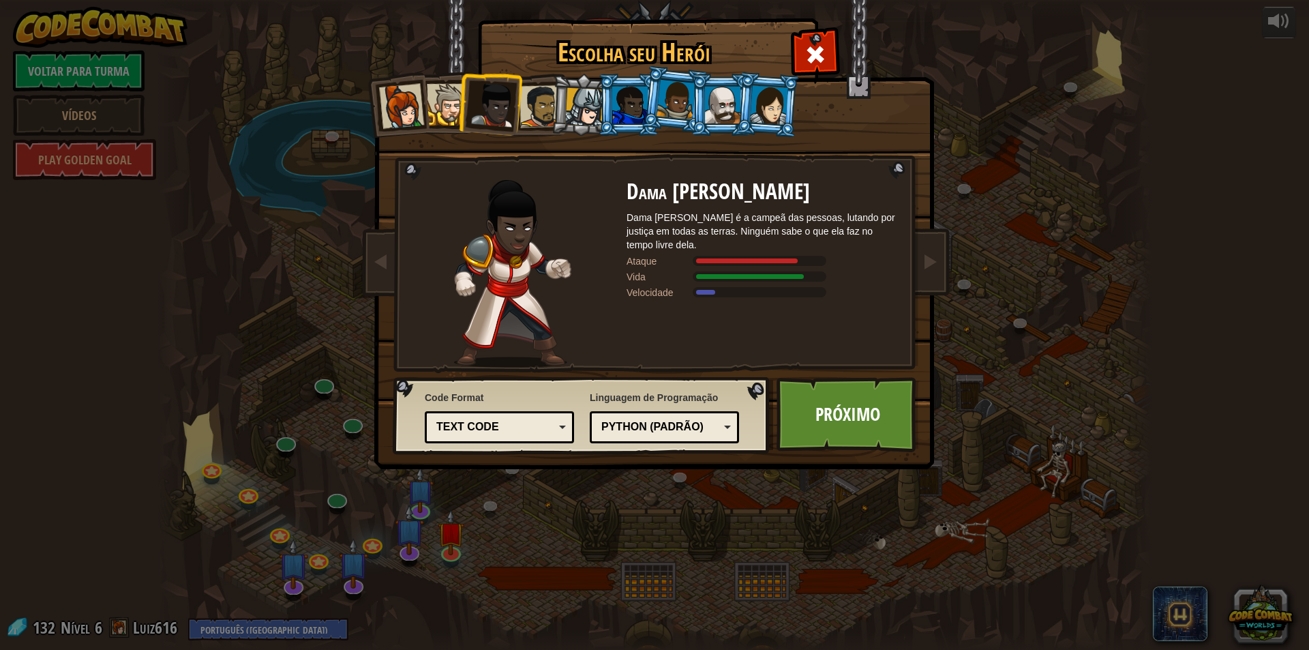
click at [555, 109] on li at bounding box center [582, 104] width 65 height 65
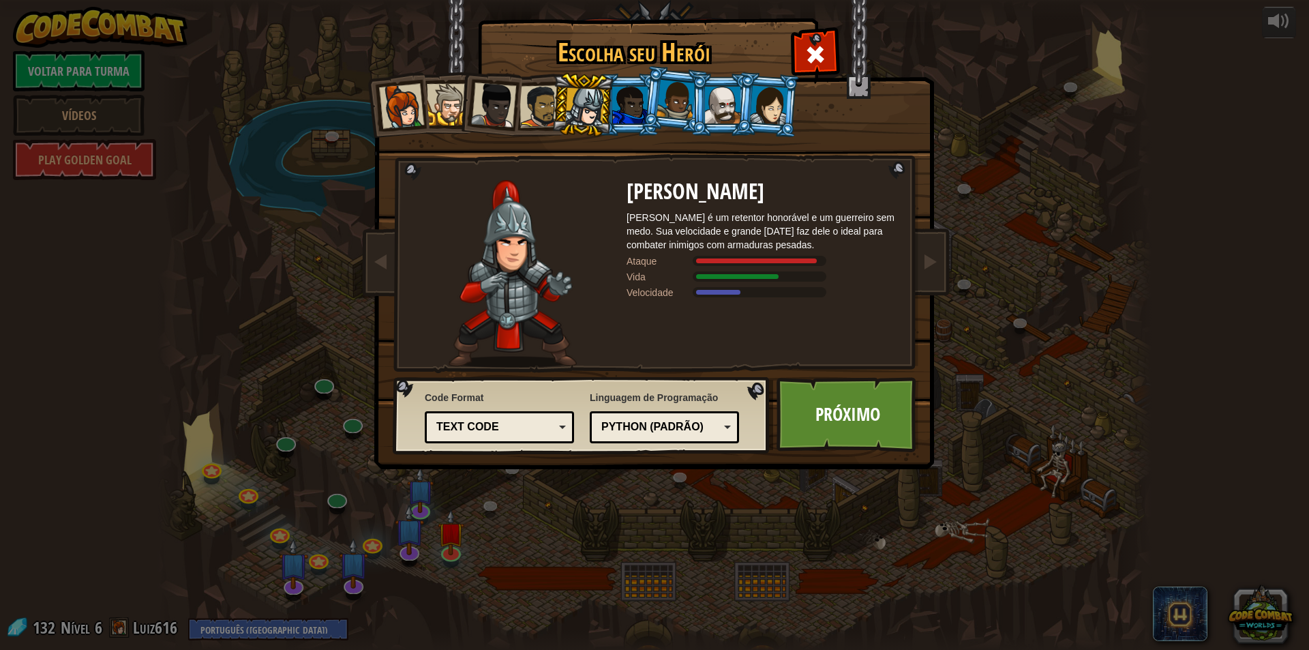
click at [614, 103] on div at bounding box center [629, 105] width 35 height 37
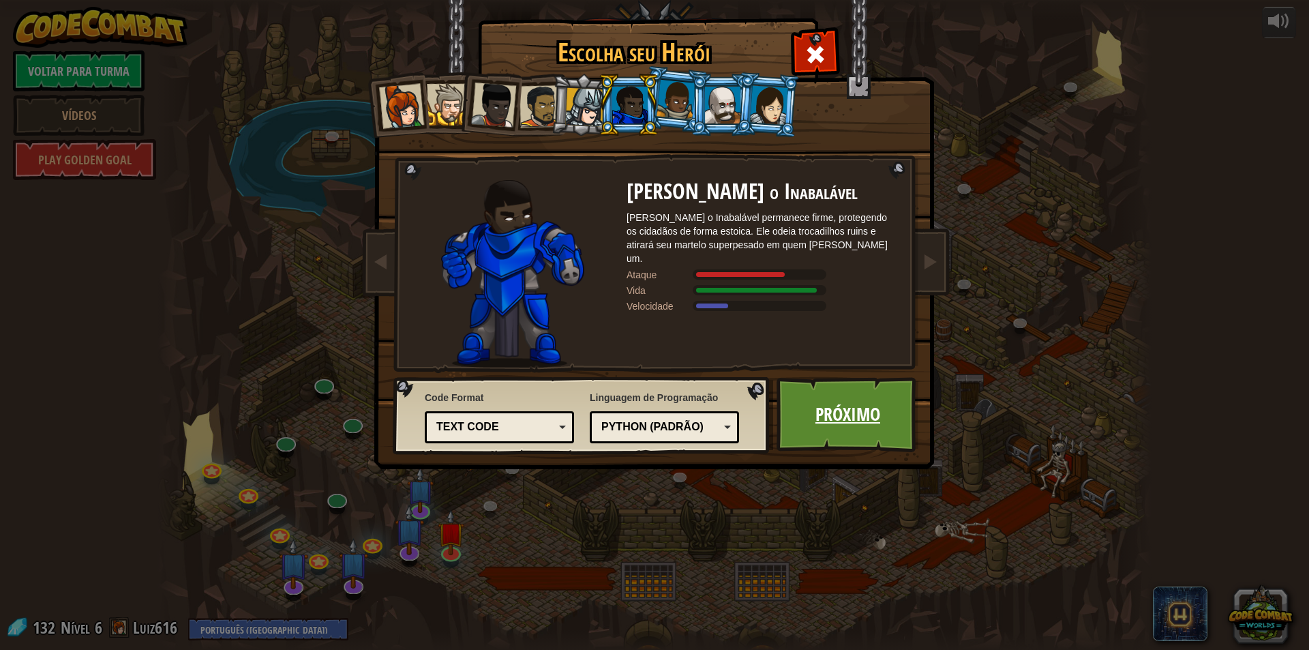
click at [843, 394] on link "Próximo" at bounding box center [847, 414] width 142 height 75
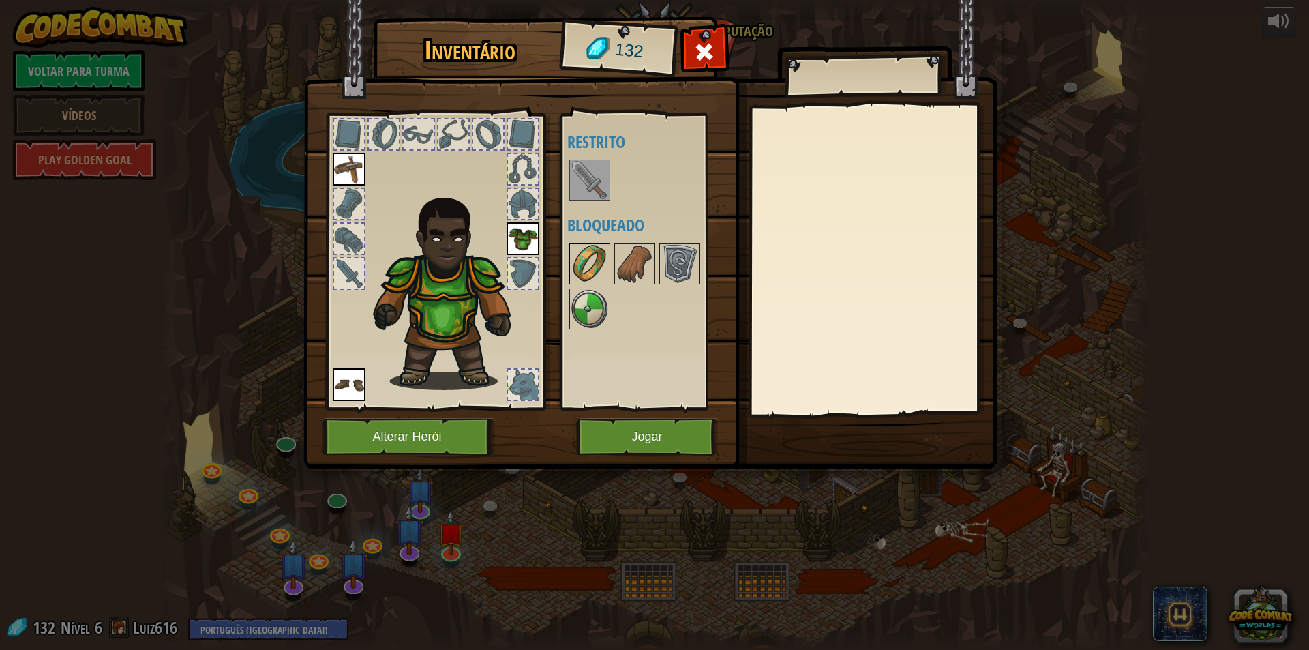
click at [606, 253] on img at bounding box center [590, 264] width 38 height 38
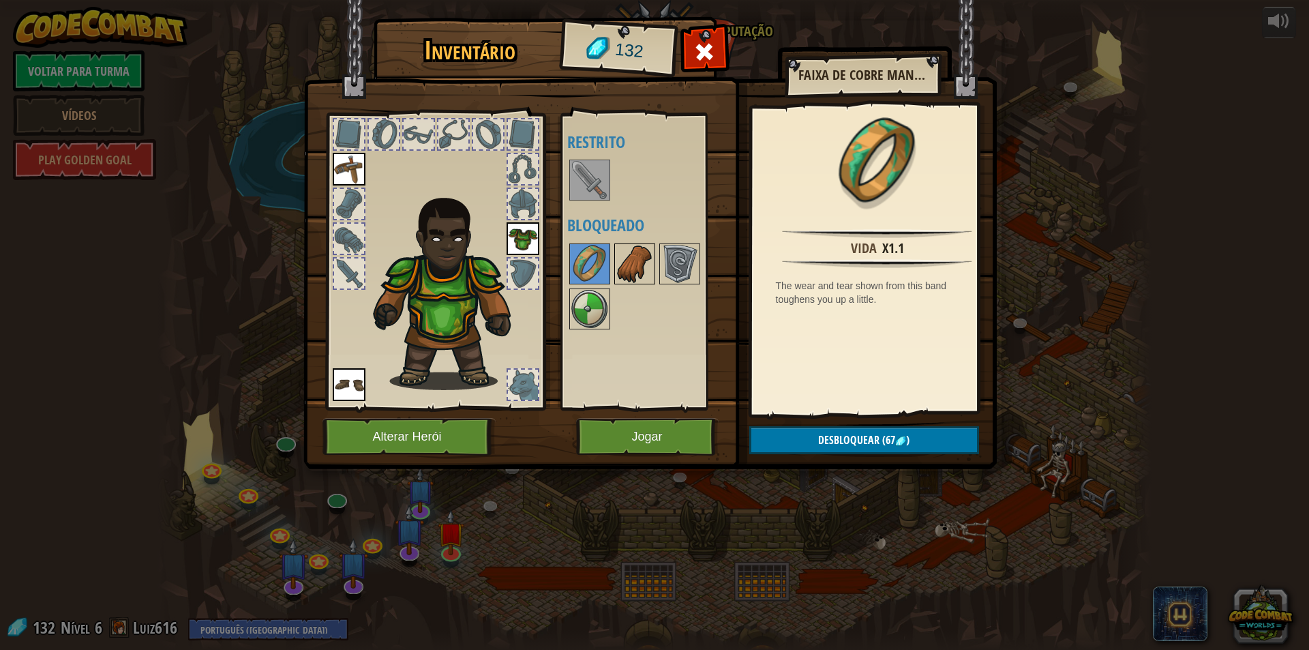
click at [649, 258] on img at bounding box center [635, 264] width 38 height 38
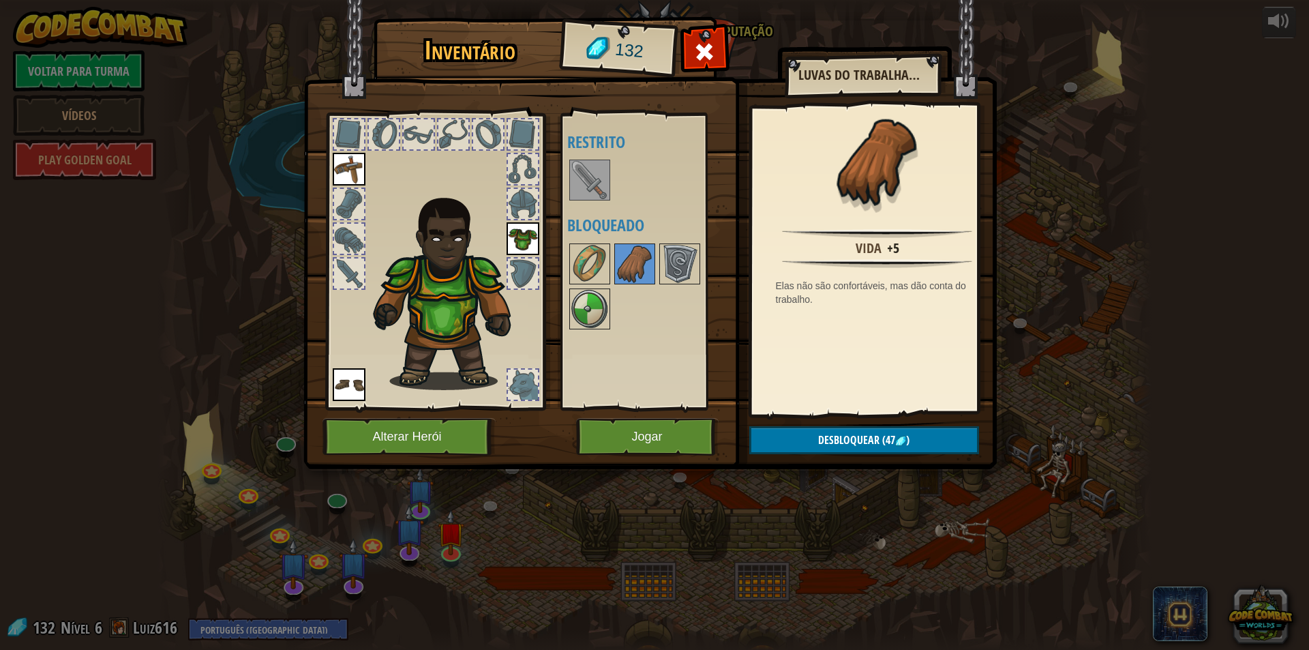
click at [702, 265] on div at bounding box center [652, 286] width 171 height 90
click at [687, 269] on img at bounding box center [680, 264] width 38 height 38
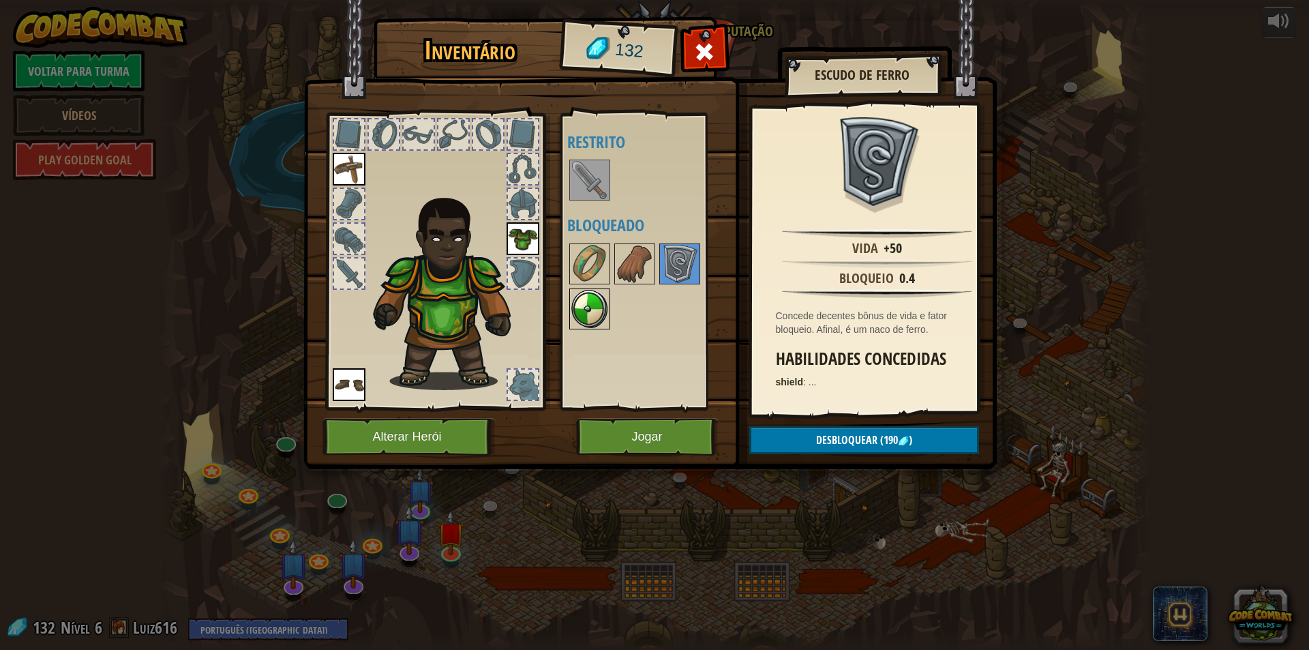
click at [589, 304] on img at bounding box center [590, 309] width 38 height 38
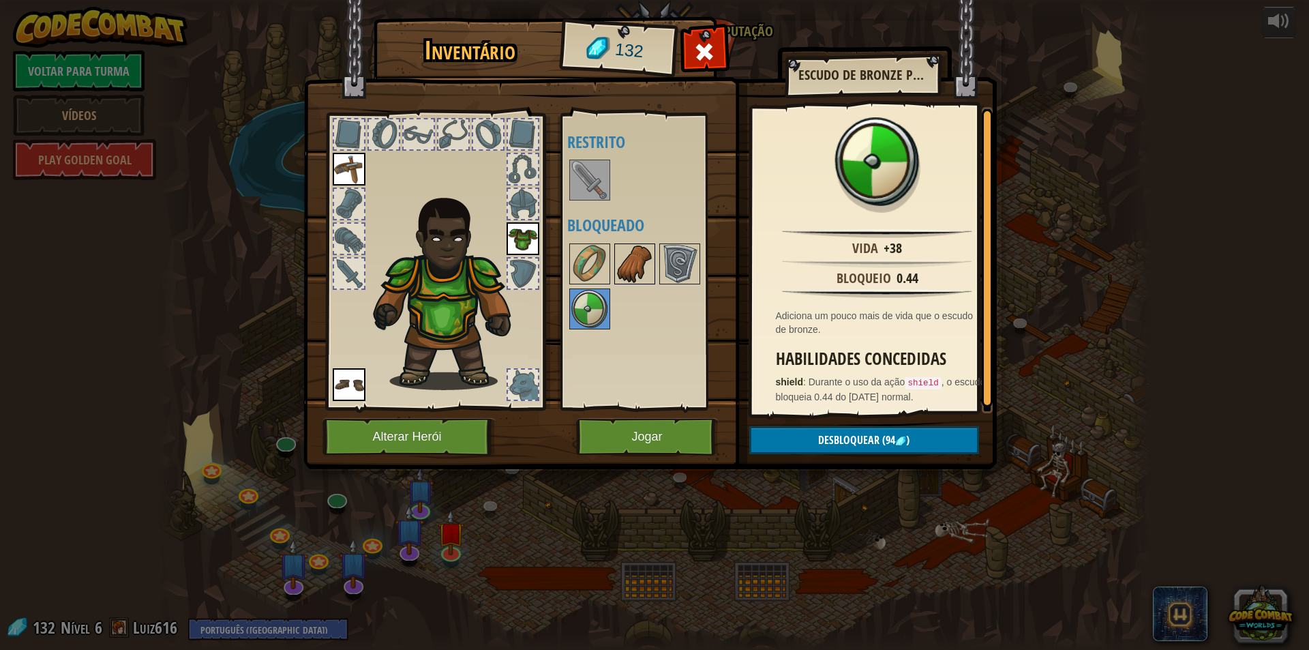
click at [625, 258] on img at bounding box center [635, 264] width 38 height 38
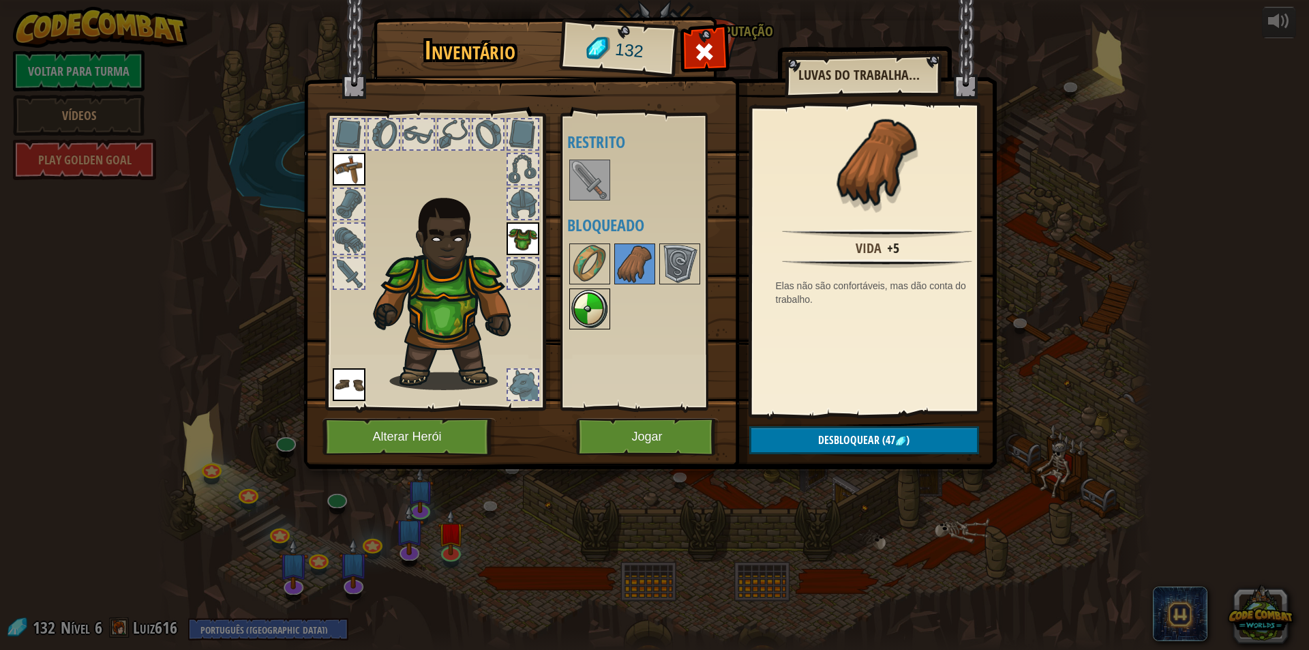
click at [587, 301] on img at bounding box center [590, 309] width 38 height 38
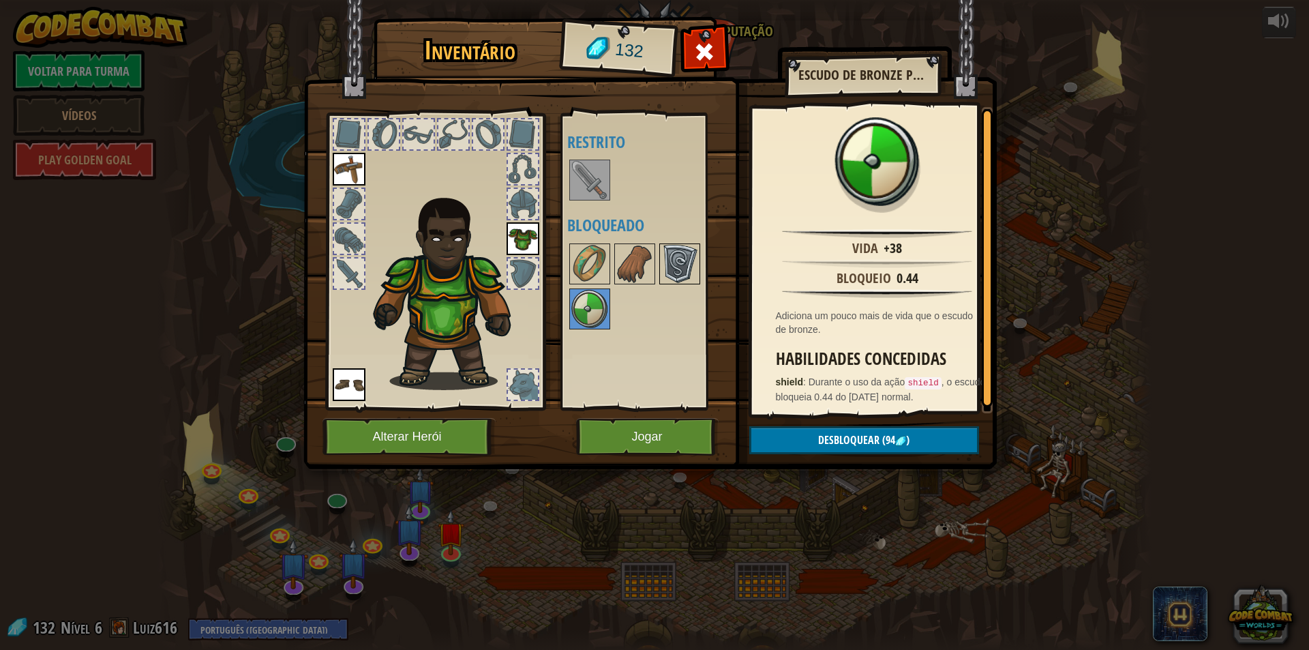
click at [690, 265] on img at bounding box center [680, 264] width 38 height 38
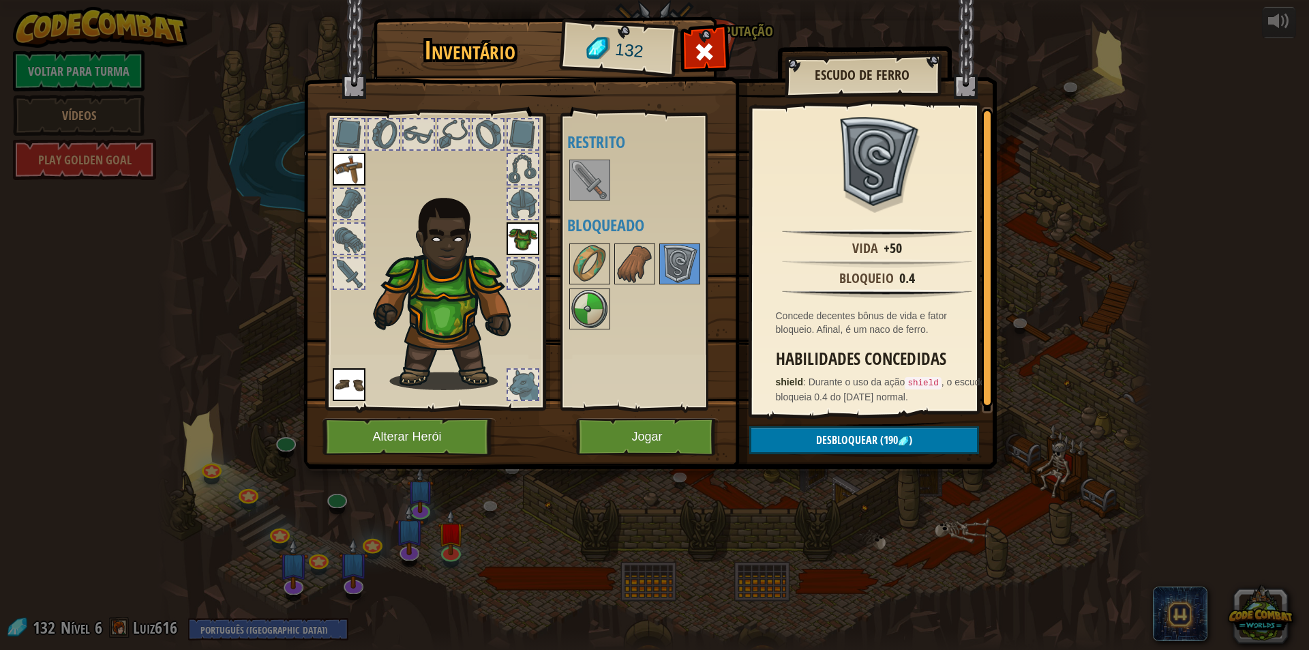
click at [908, 423] on img at bounding box center [649, 221] width 693 height 495
click at [911, 434] on span ")" at bounding box center [910, 439] width 3 height 15
click at [584, 300] on img at bounding box center [590, 309] width 38 height 38
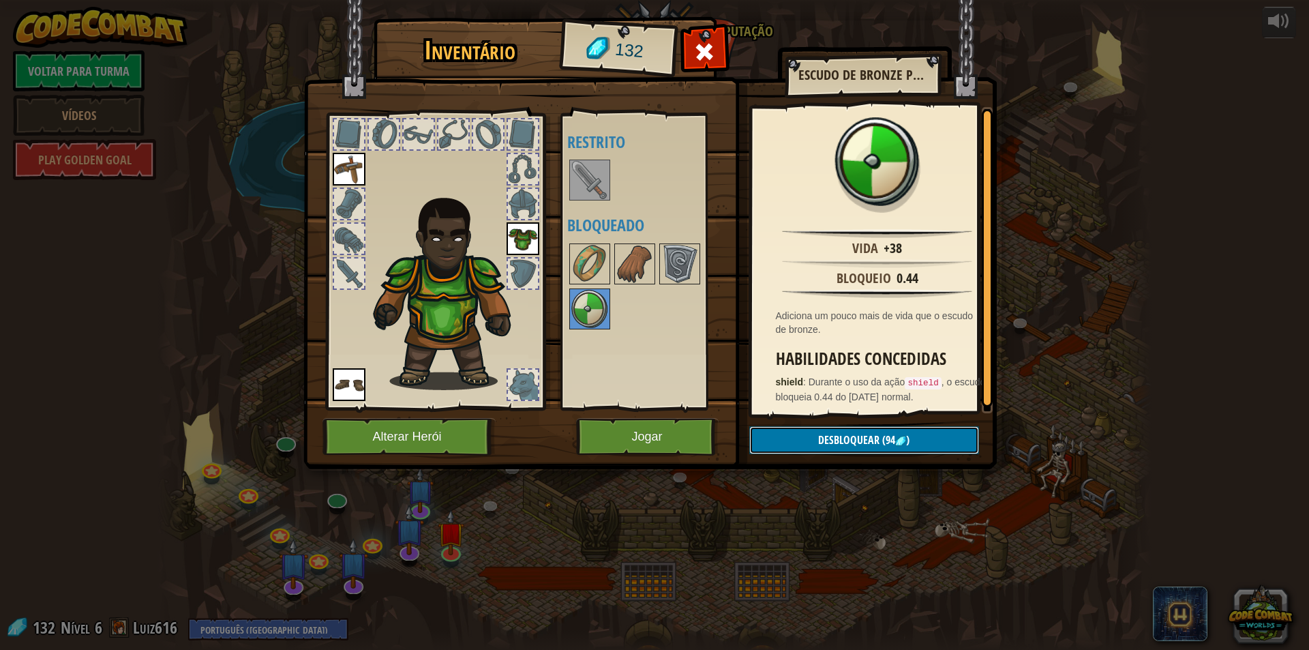
click at [886, 433] on span "(94" at bounding box center [887, 439] width 16 height 15
click at [837, 441] on button "Confirmar" at bounding box center [864, 440] width 230 height 28
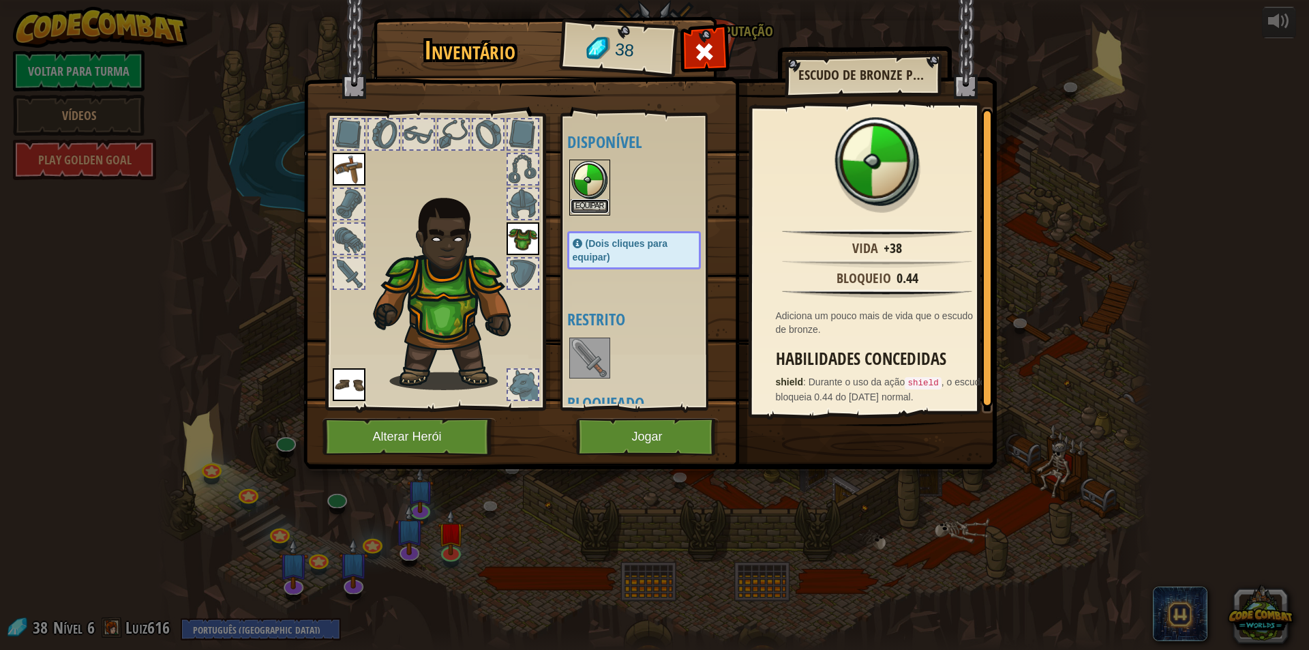
click at [586, 205] on button "Equipar" at bounding box center [590, 206] width 38 height 14
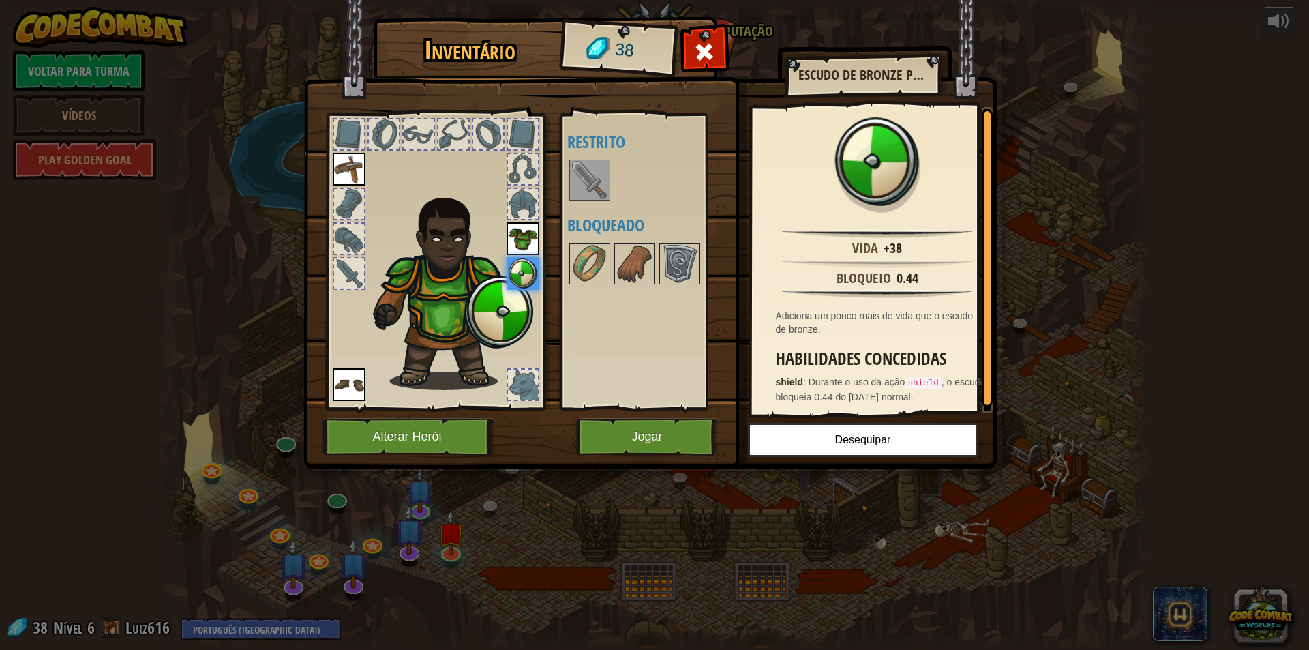
click at [686, 417] on img at bounding box center [649, 221] width 693 height 495
click at [676, 425] on button "Jogar" at bounding box center [647, 436] width 142 height 37
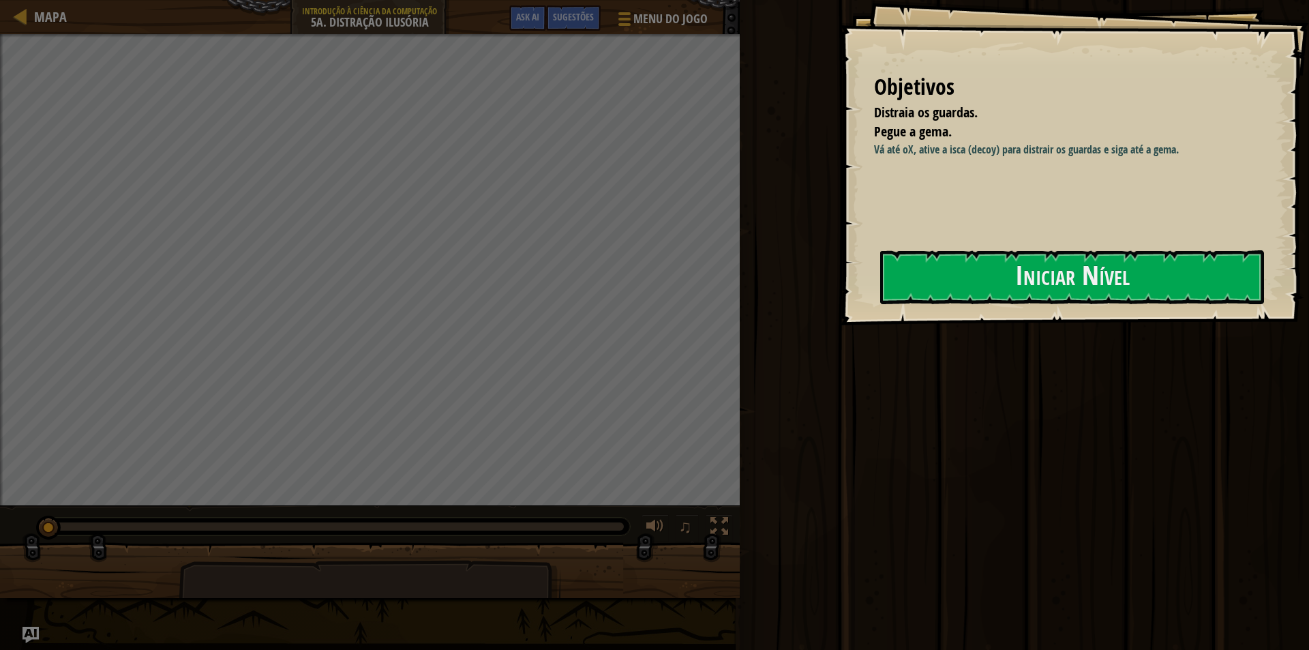
click at [1075, 245] on div "Objetivos Distraia os guardas. Pegue a gema. Vá até o X , ative a isca (decoy) …" at bounding box center [1074, 162] width 469 height 325
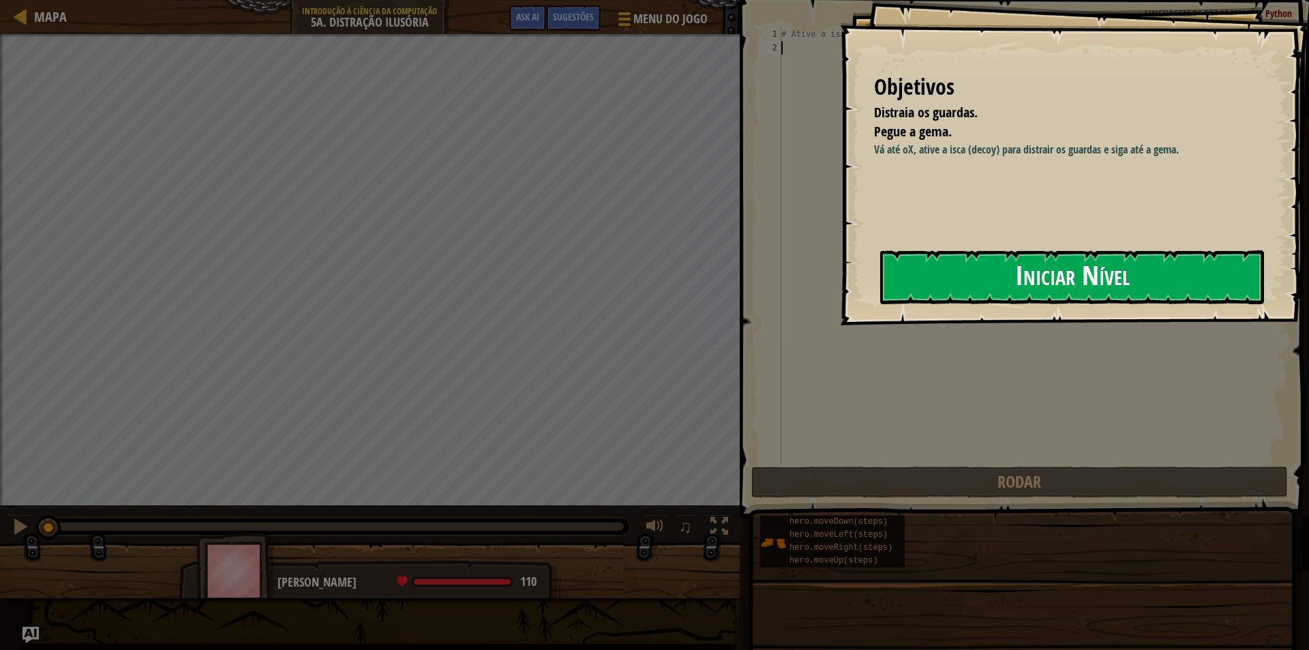
click at [1027, 297] on button "Iniciar Nível" at bounding box center [1072, 277] width 384 height 54
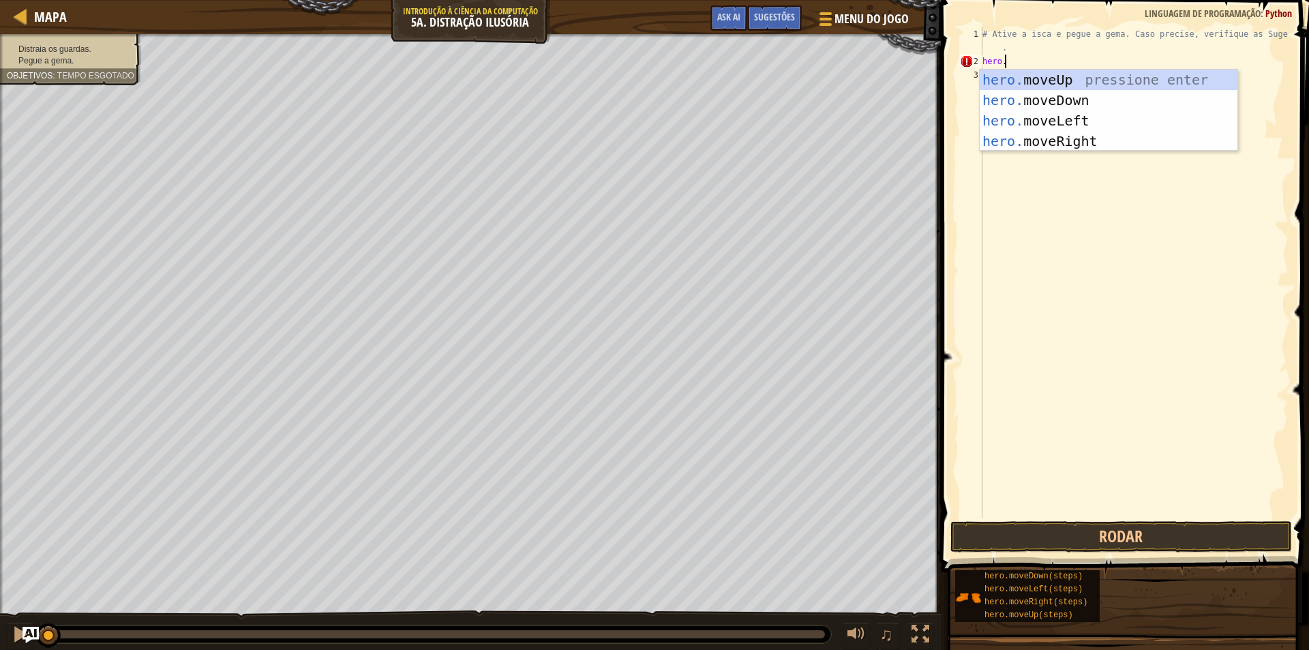
scroll to position [6, 1]
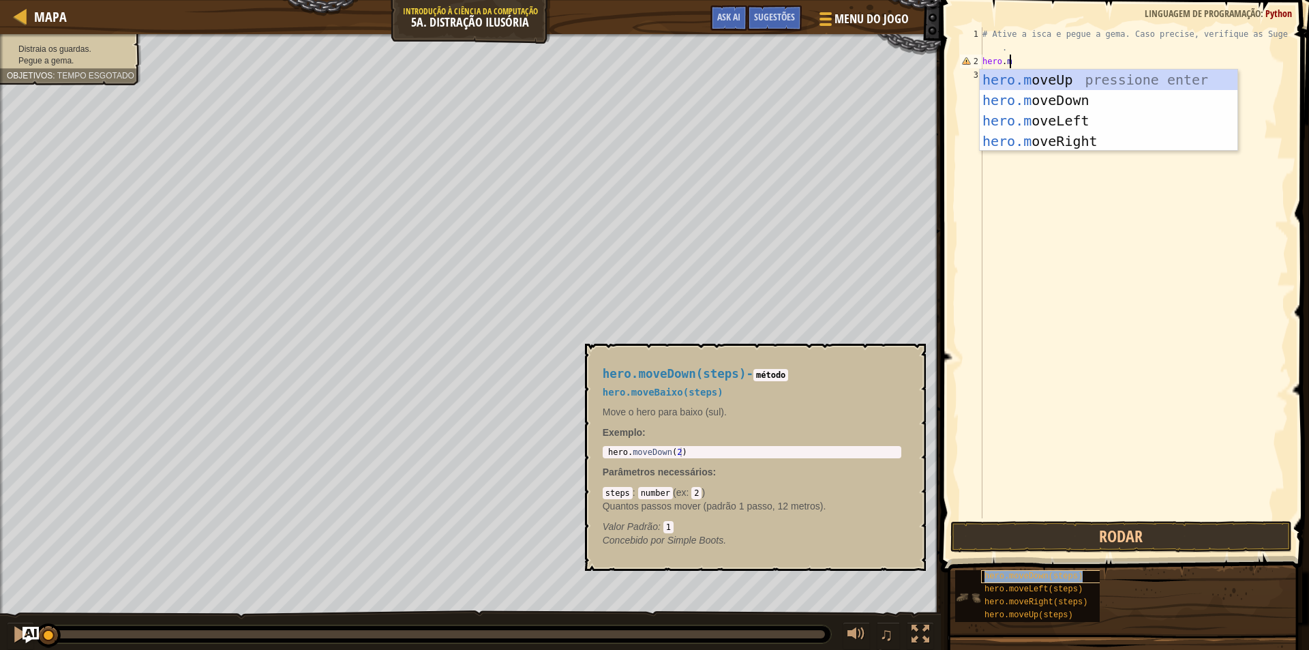
click at [1010, 575] on span "hero.moveDown(steps)" at bounding box center [1033, 576] width 98 height 10
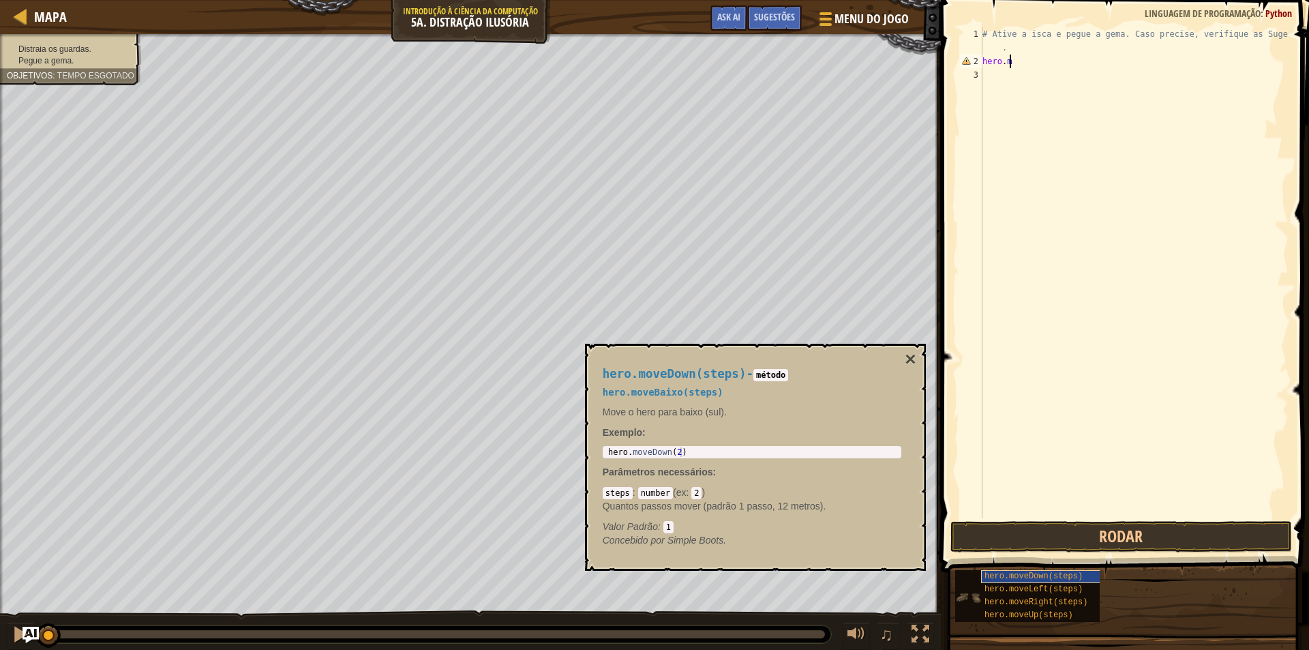
drag, startPoint x: 1010, startPoint y: 575, endPoint x: 1064, endPoint y: 578, distance: 54.6
click at [1064, 578] on span "hero.moveDown(steps)" at bounding box center [1033, 576] width 98 height 10
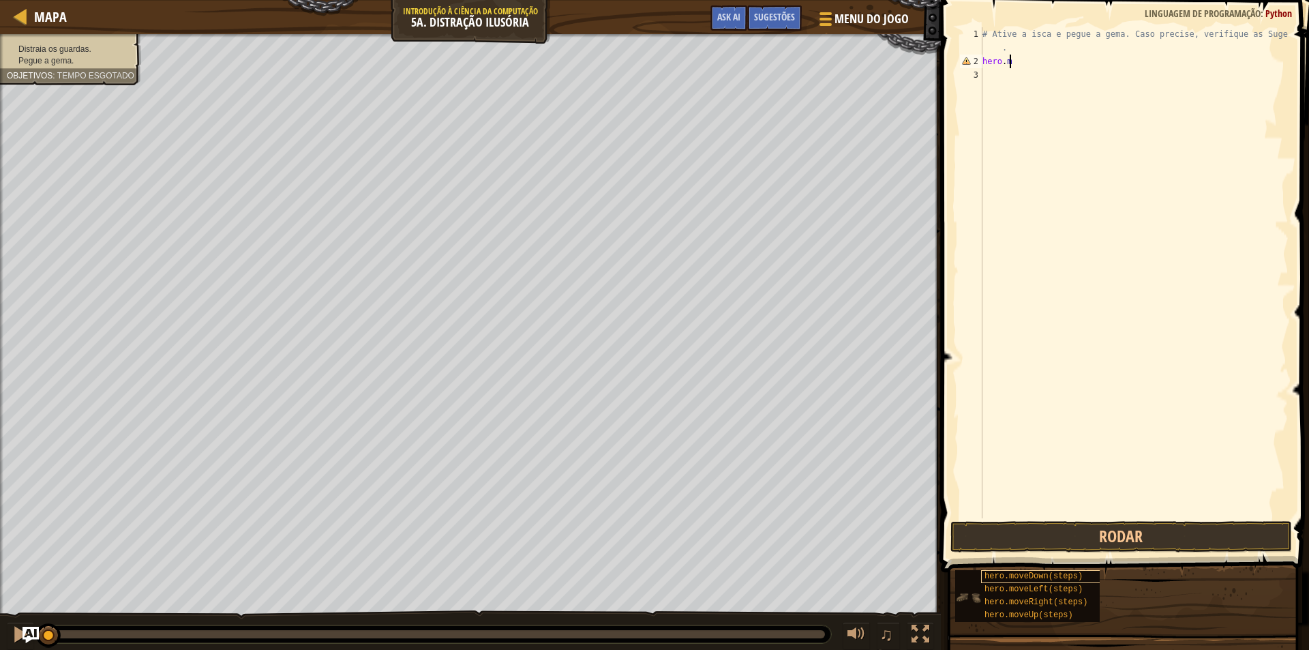
click at [1033, 569] on div "hero.moveDown(steps) hero.moveLeft(steps) hero.moveRight(steps) hero.moveUp(ste…" at bounding box center [1126, 595] width 345 height 53
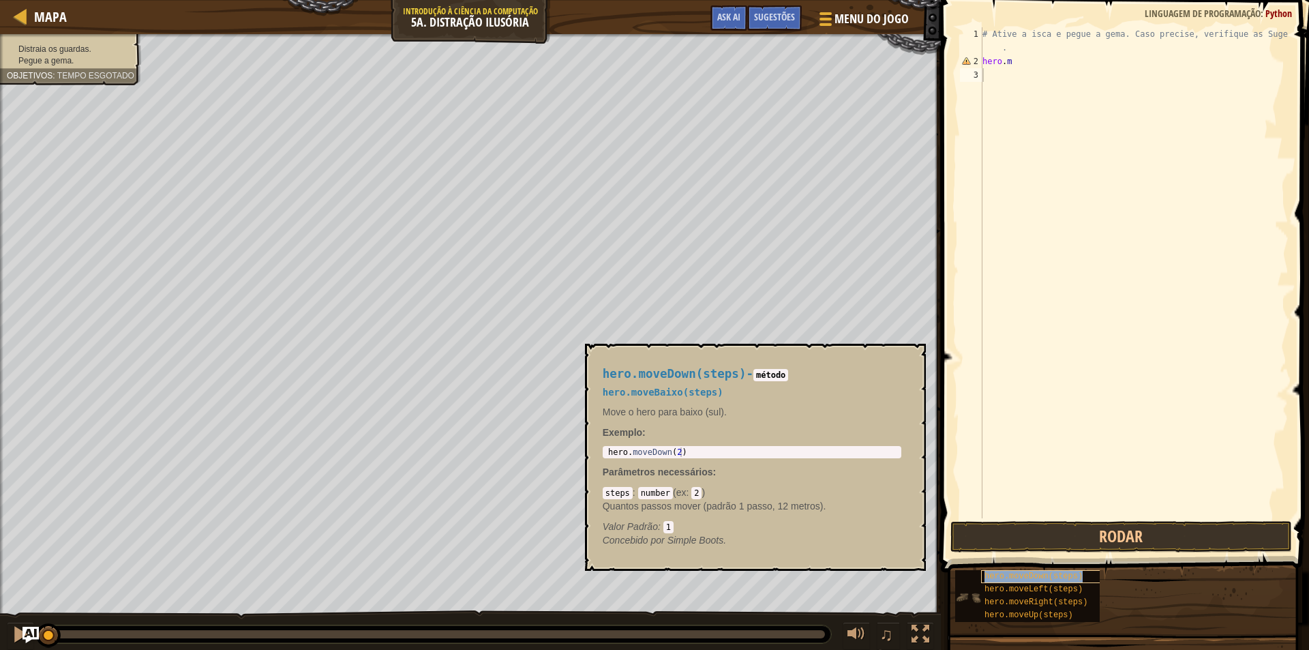
type textarea "hero.moveDown(steps)"
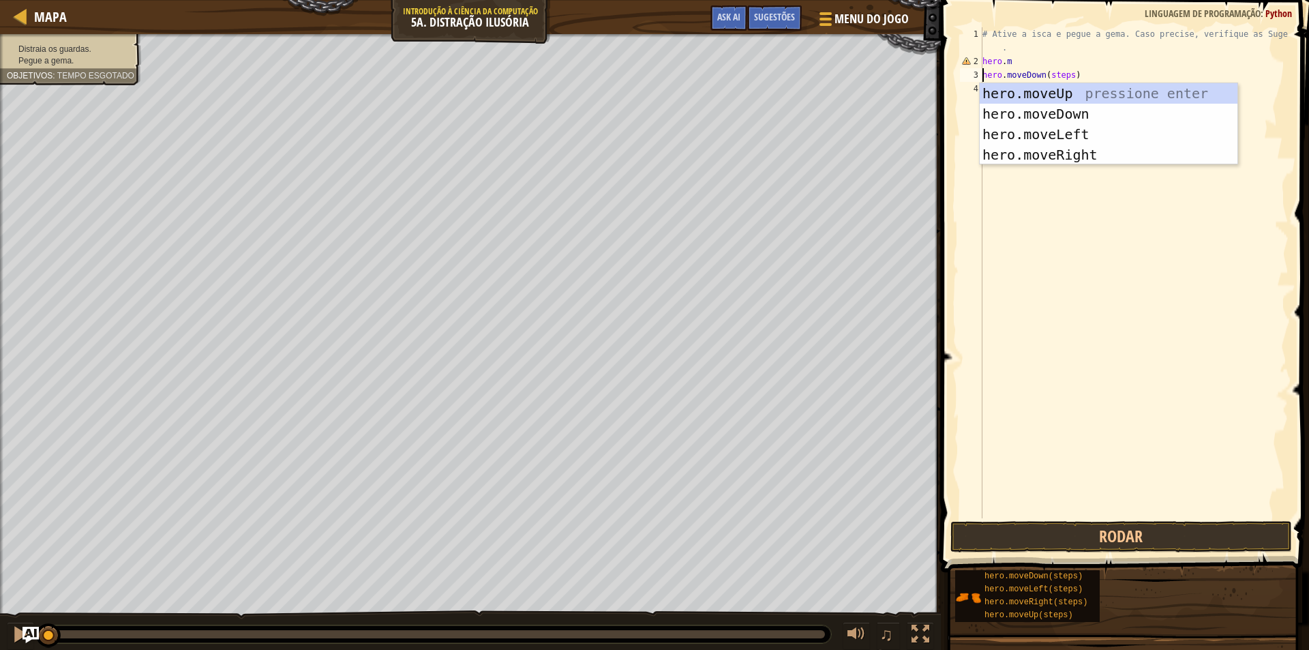
drag, startPoint x: 1123, startPoint y: 182, endPoint x: 1080, endPoint y: 147, distance: 56.2
click at [1116, 176] on div "# Ative a isca e pegue a gema. Caso precise, verifique as Sugestões . hero . m …" at bounding box center [1134, 293] width 309 height 532
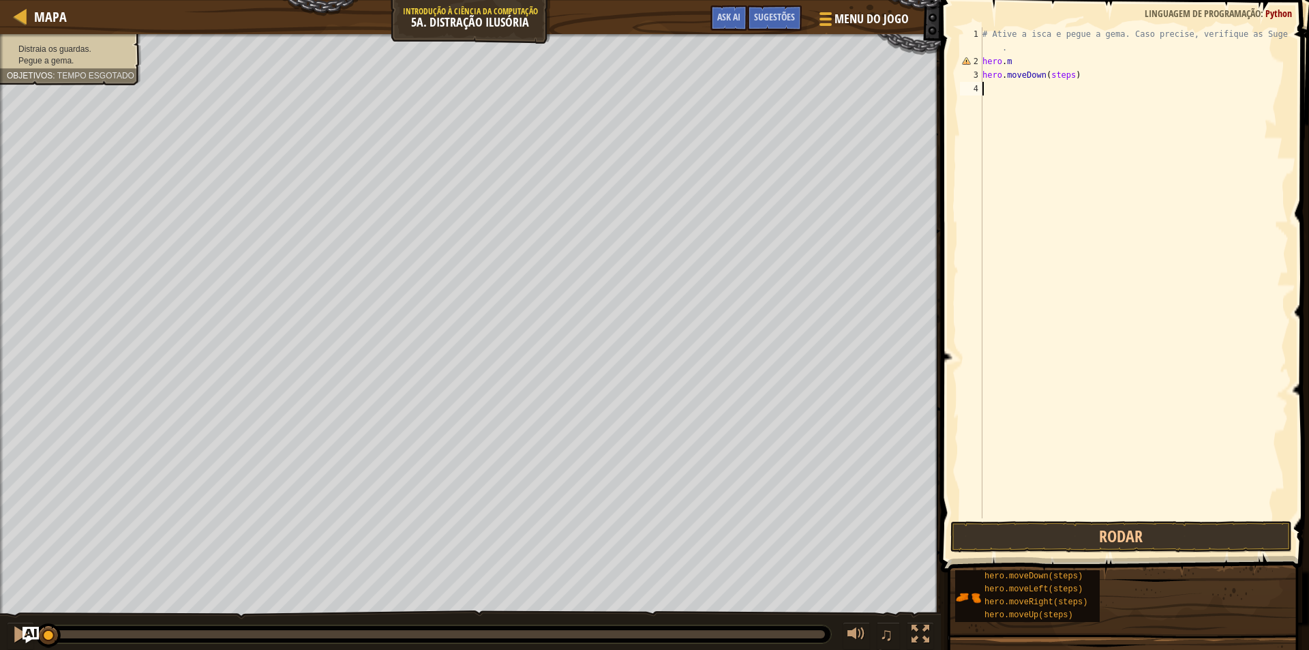
scroll to position [6, 0]
drag, startPoint x: 1080, startPoint y: 147, endPoint x: 1066, endPoint y: 136, distance: 18.0
click at [1073, 139] on div "# Ative a isca e pegue a gema. Caso precise, verifique as Sugestões . hero . m …" at bounding box center [1134, 293] width 309 height 532
click at [1015, 114] on div "# Ative a isca e pegue a gema. Caso precise, verifique as Sugestões . hero . m …" at bounding box center [1134, 293] width 309 height 532
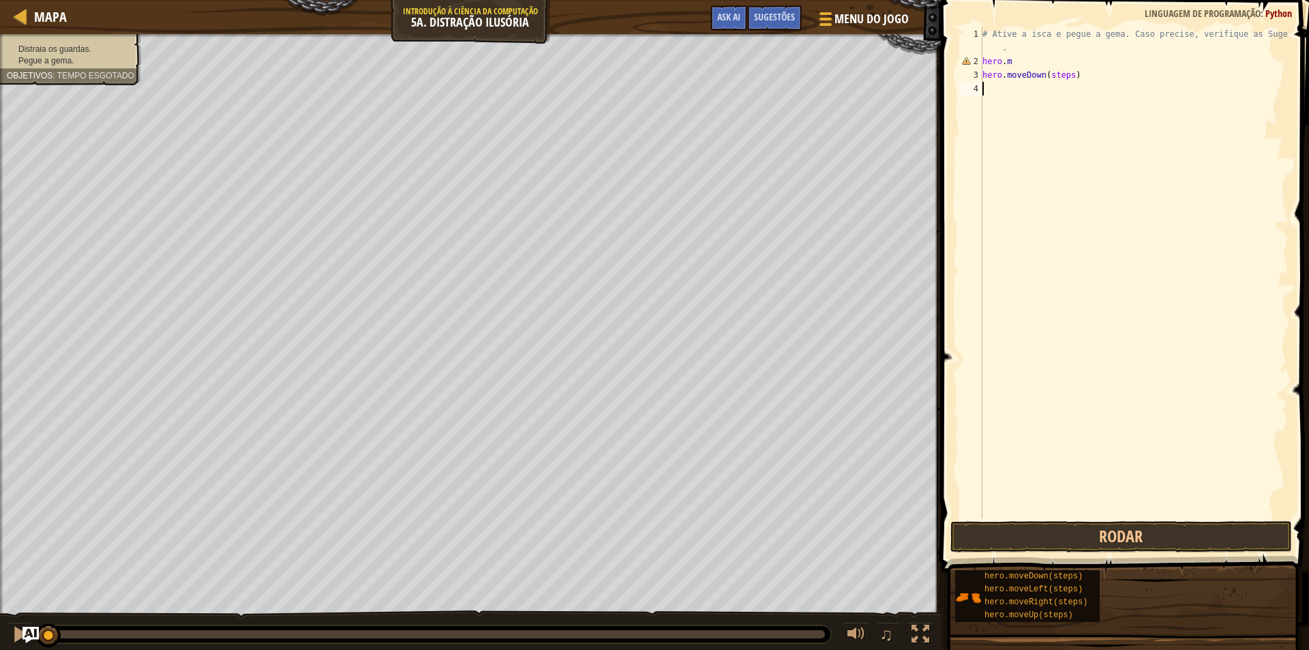
click at [997, 110] on div "# Ative a isca e pegue a gema. Caso precise, verifique as Sugestões . hero . m …" at bounding box center [1134, 293] width 309 height 532
click at [1166, 526] on button "Rodar" at bounding box center [1121, 536] width 342 height 31
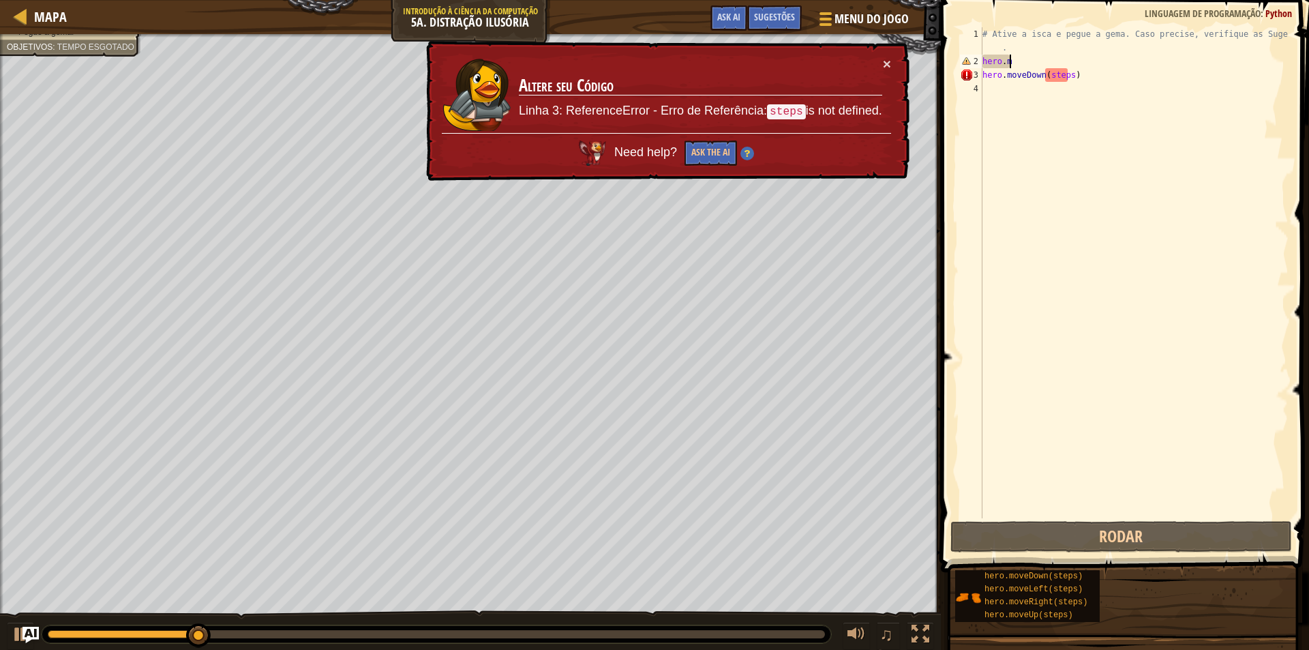
click at [1023, 63] on div "# Ative a isca e pegue a gema. Caso precise, verifique as Sugestões . hero . m …" at bounding box center [1134, 293] width 309 height 532
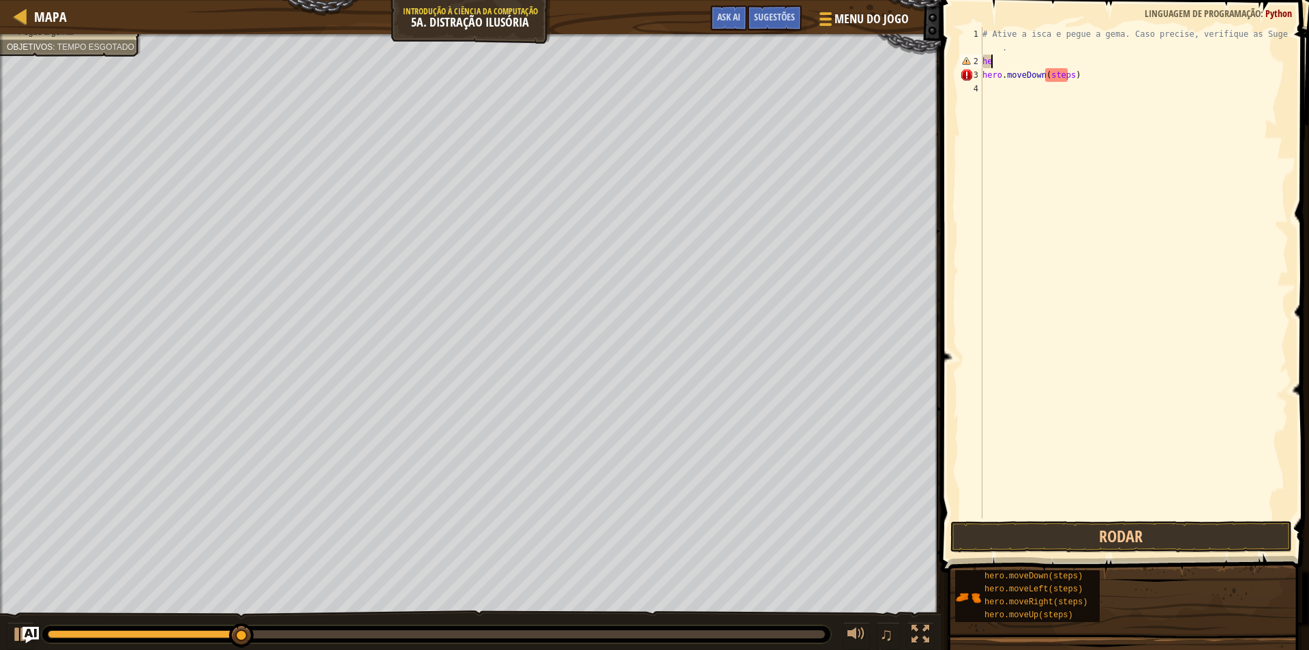
type textarea "h"
click at [1086, 519] on span at bounding box center [1126, 266] width 379 height 612
click at [1089, 526] on button "Rodar" at bounding box center [1121, 536] width 342 height 31
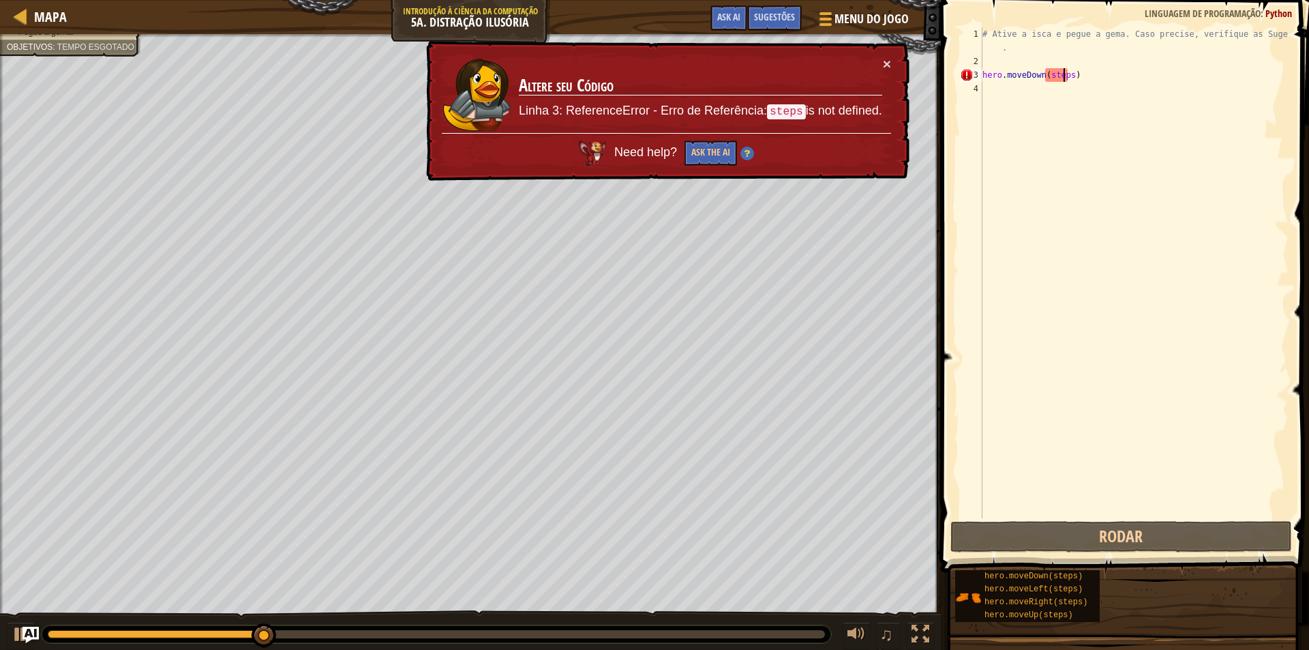
click at [1063, 76] on div "# Ative a isca e pegue a gema. Caso precise, verifique as Sugestões . hero . mo…" at bounding box center [1134, 293] width 309 height 532
click at [1068, 76] on div "# Ative a isca e pegue a gema. Caso precise, verifique as Sugestões . hero . mo…" at bounding box center [1134, 293] width 309 height 532
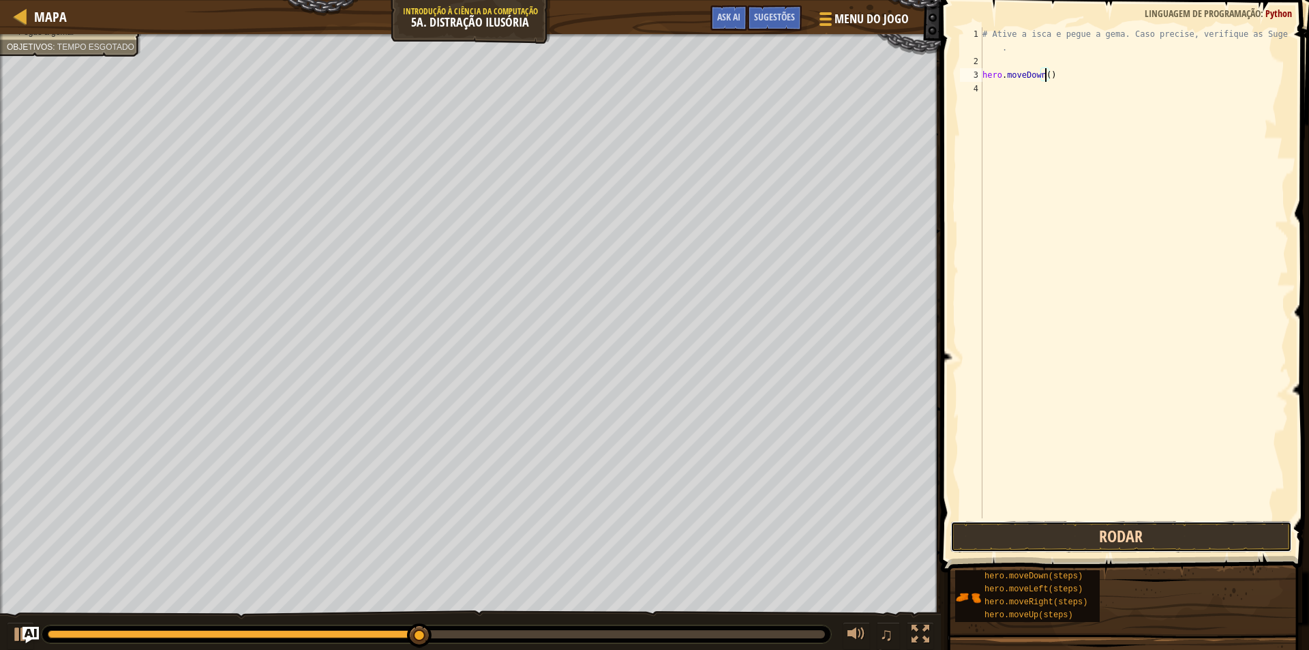
click at [1036, 523] on button "Rodar" at bounding box center [1121, 536] width 342 height 31
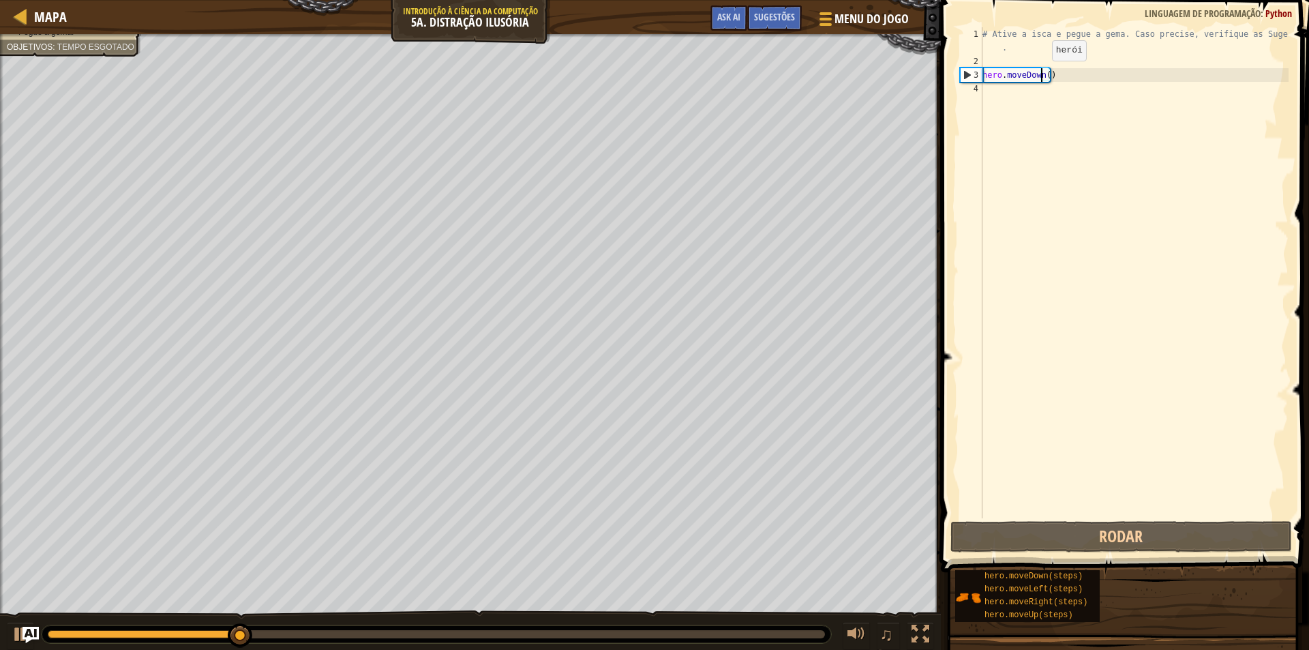
click at [1040, 74] on div "# Ative a isca e pegue a gema. Caso precise, verifique as Sugestões . hero . mo…" at bounding box center [1134, 293] width 309 height 532
click at [1036, 70] on div "# Ative a isca e pegue a gema. Caso precise, verifique as Sugestões . hero . mo…" at bounding box center [1134, 293] width 309 height 532
click at [1041, 72] on div "# Ative a isca e pegue a gema. Caso precise, verifique as Sugestões . hero . mo…" at bounding box center [1134, 293] width 309 height 532
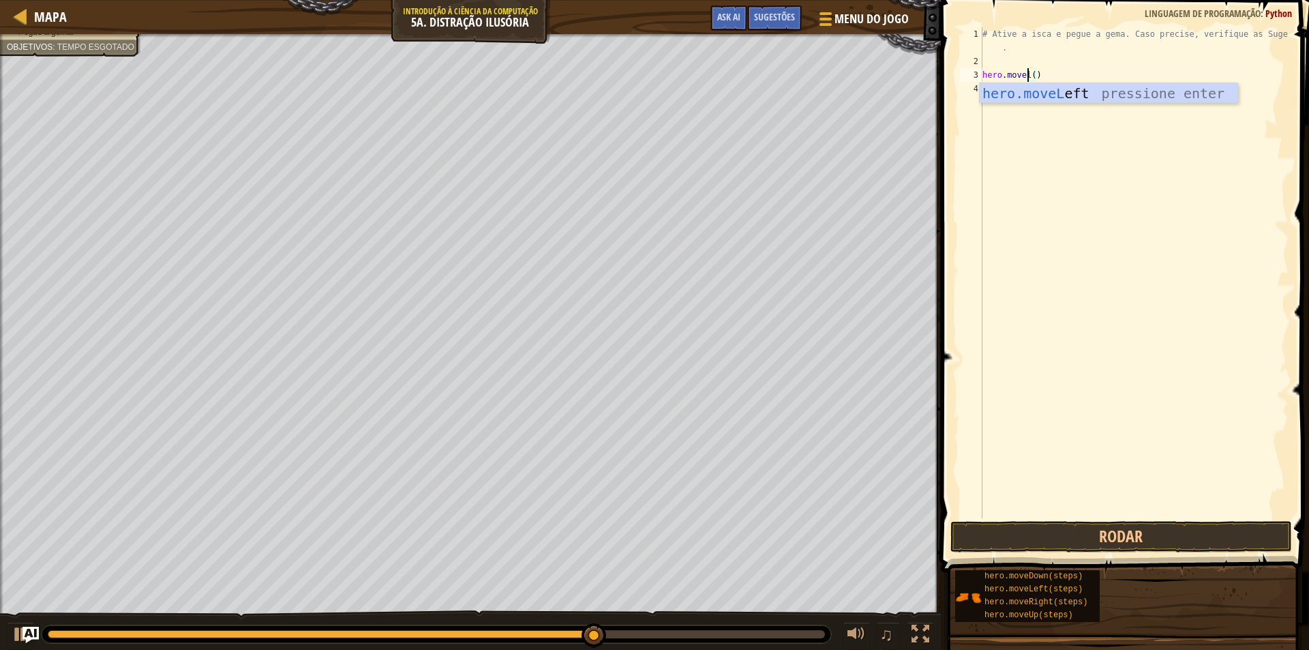
scroll to position [6, 3]
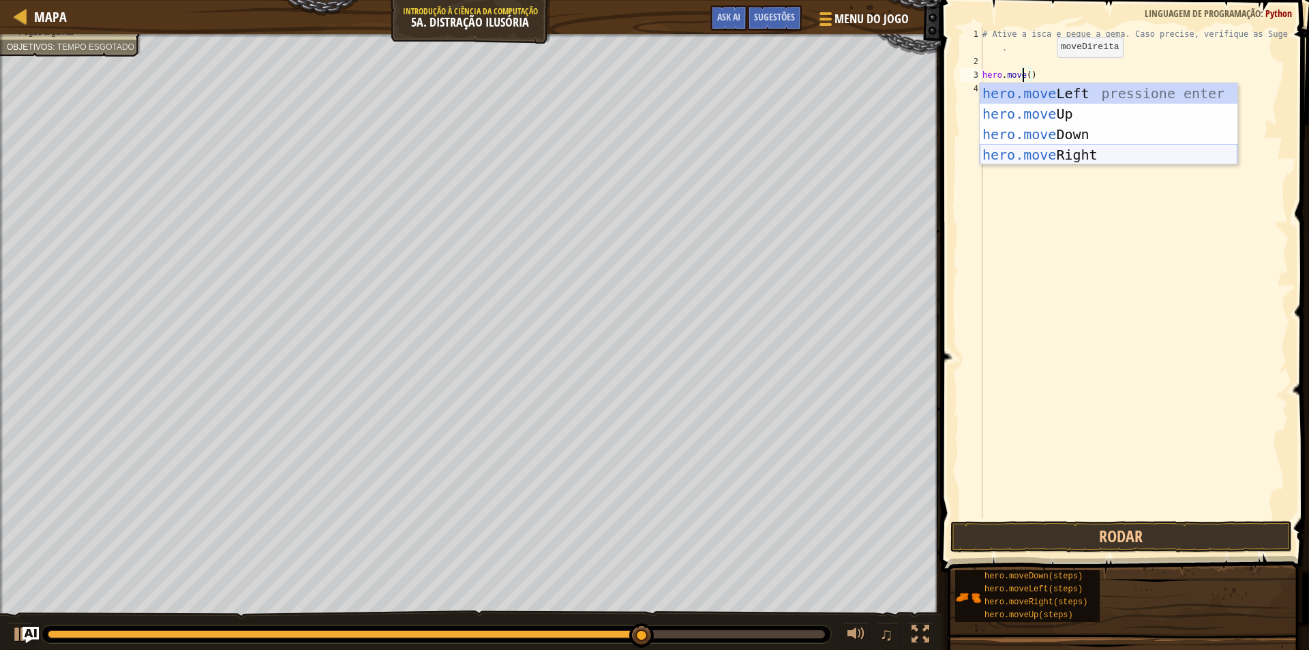
click at [1077, 153] on div "hero.move Left pressione enter hero.move Up pressione enter hero.move Down pres…" at bounding box center [1109, 144] width 258 height 123
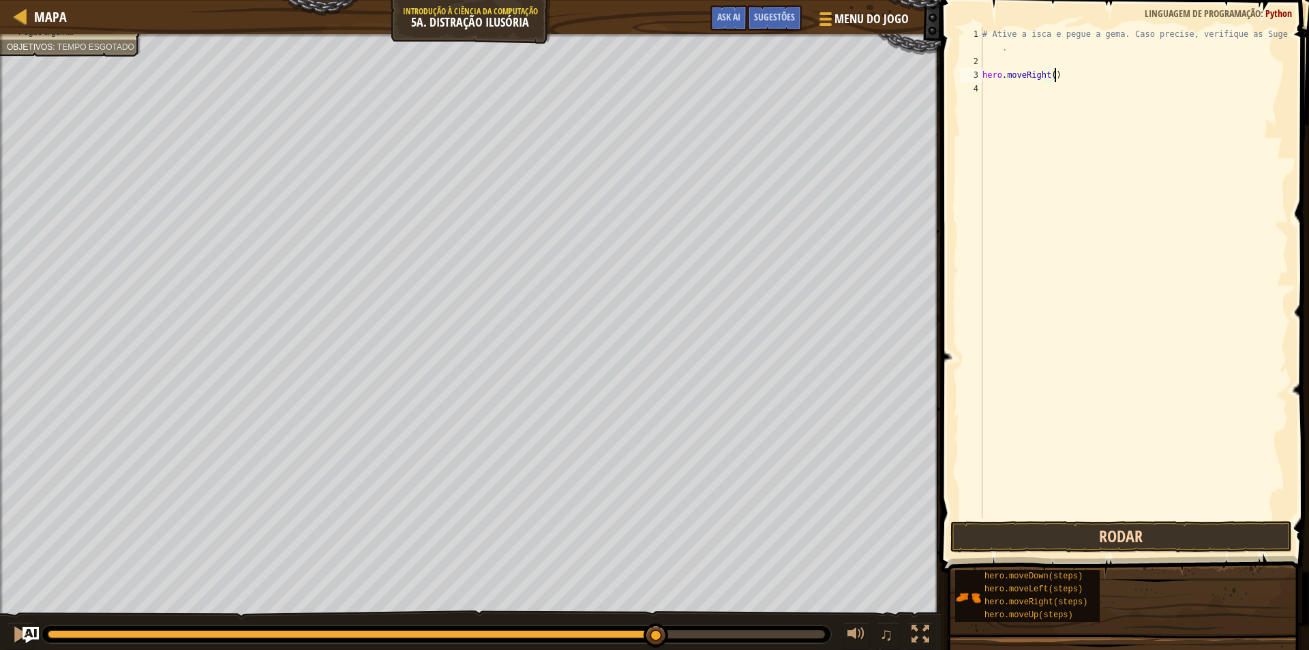
type textarea "hero.moveRight()"
drag, startPoint x: 1110, startPoint y: 534, endPoint x: 1117, endPoint y: 537, distance: 8.0
click at [1112, 534] on button "Rodar" at bounding box center [1121, 536] width 342 height 31
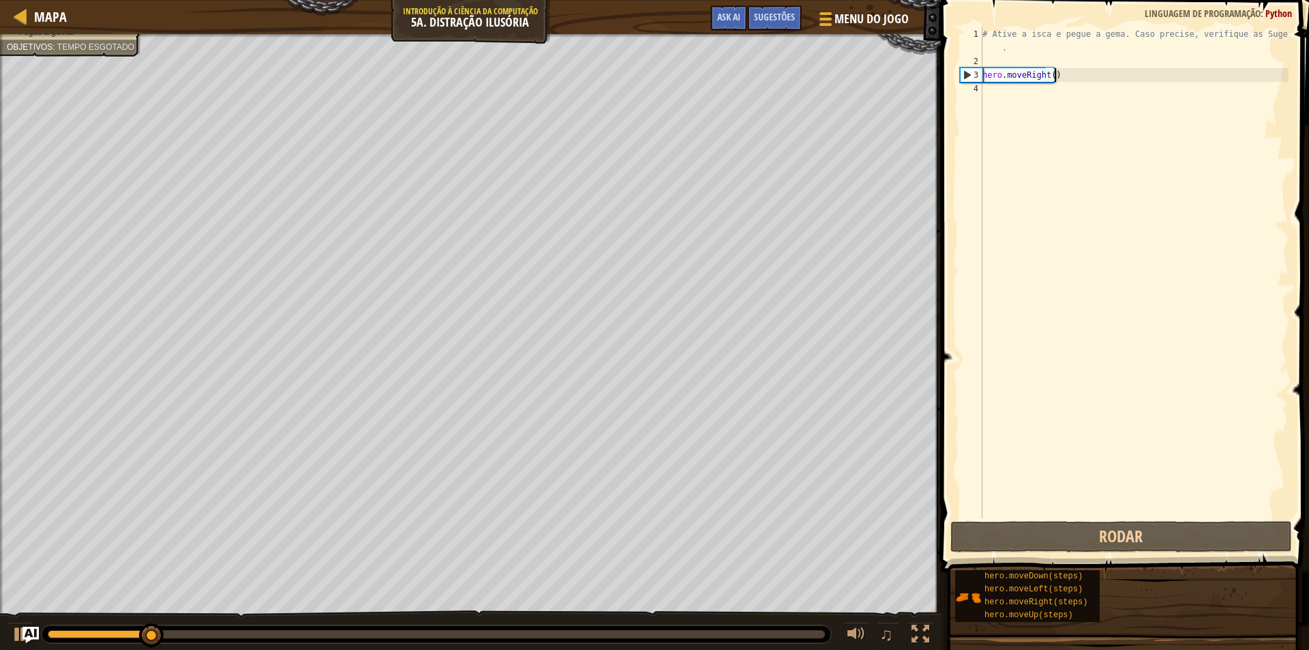
click at [1026, 100] on div "# Ative a isca e pegue a gema. Caso precise, verifique as Sugestões . hero . mo…" at bounding box center [1134, 293] width 309 height 532
click at [1048, 77] on div "# Ative a isca e pegue a gema. Caso precise, verifique as Sugestões . hero . mo…" at bounding box center [1134, 293] width 309 height 532
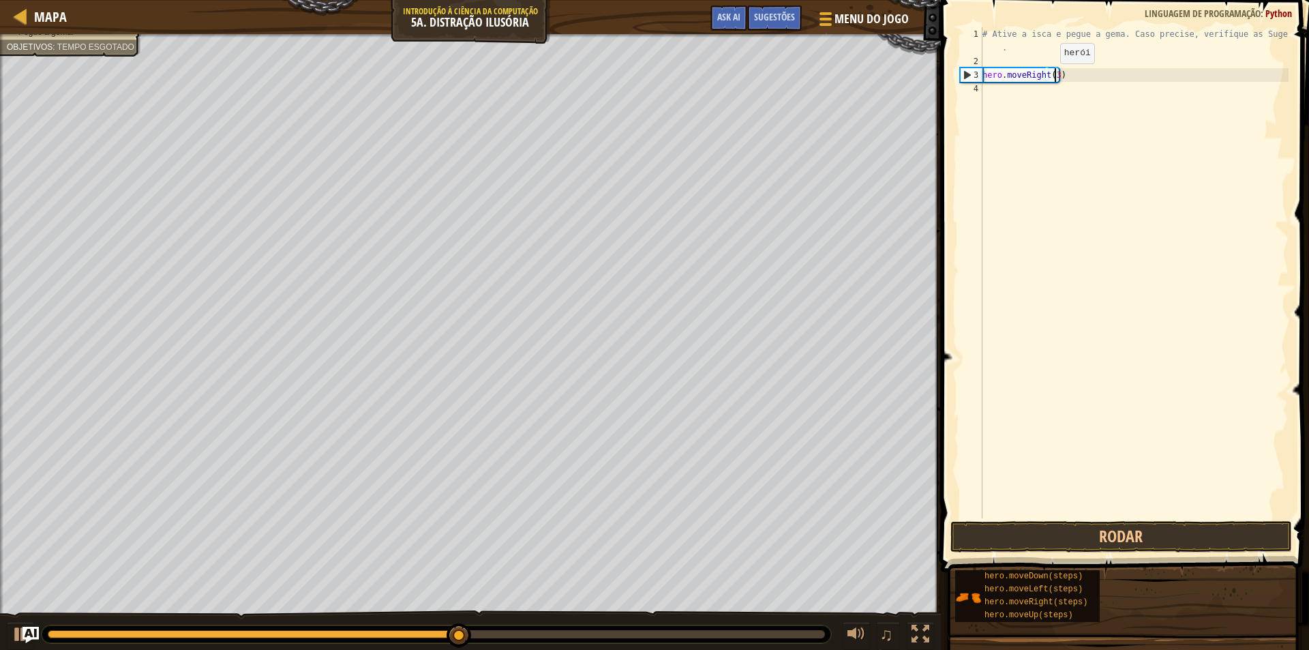
scroll to position [6, 5]
click at [1192, 543] on button "Rodar" at bounding box center [1121, 536] width 342 height 31
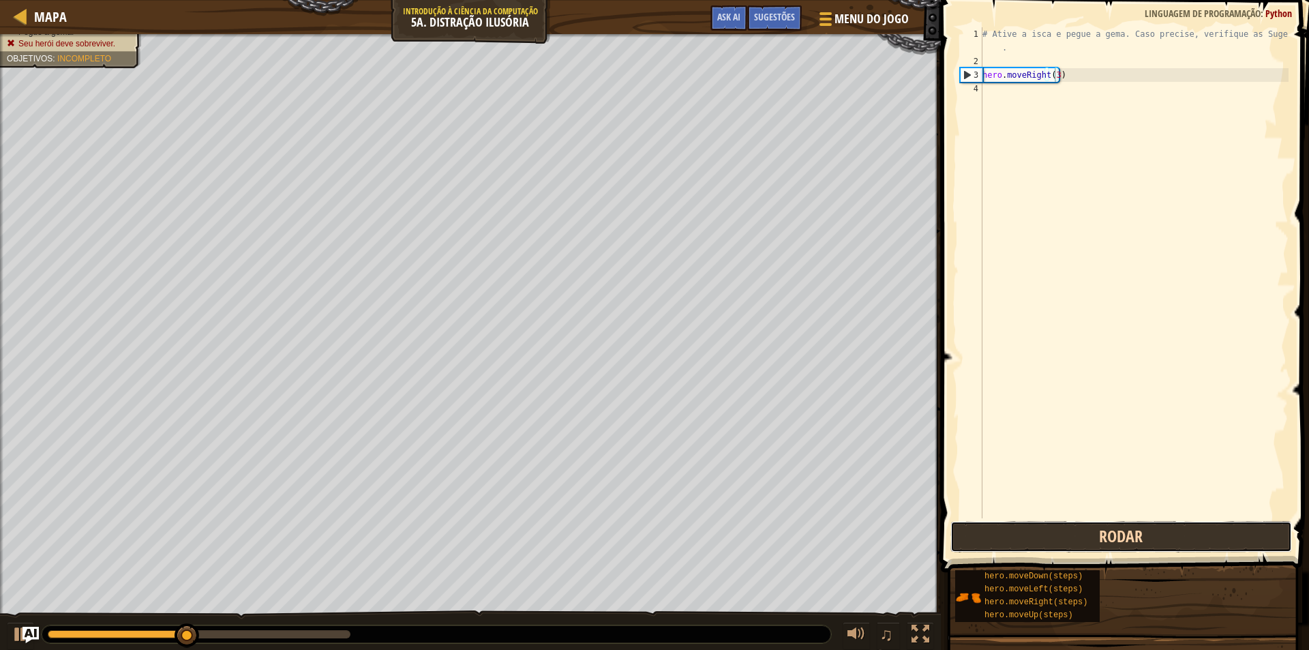
click at [1157, 541] on button "Rodar" at bounding box center [1121, 536] width 342 height 31
click at [1160, 540] on button "Rodando" at bounding box center [1121, 536] width 342 height 31
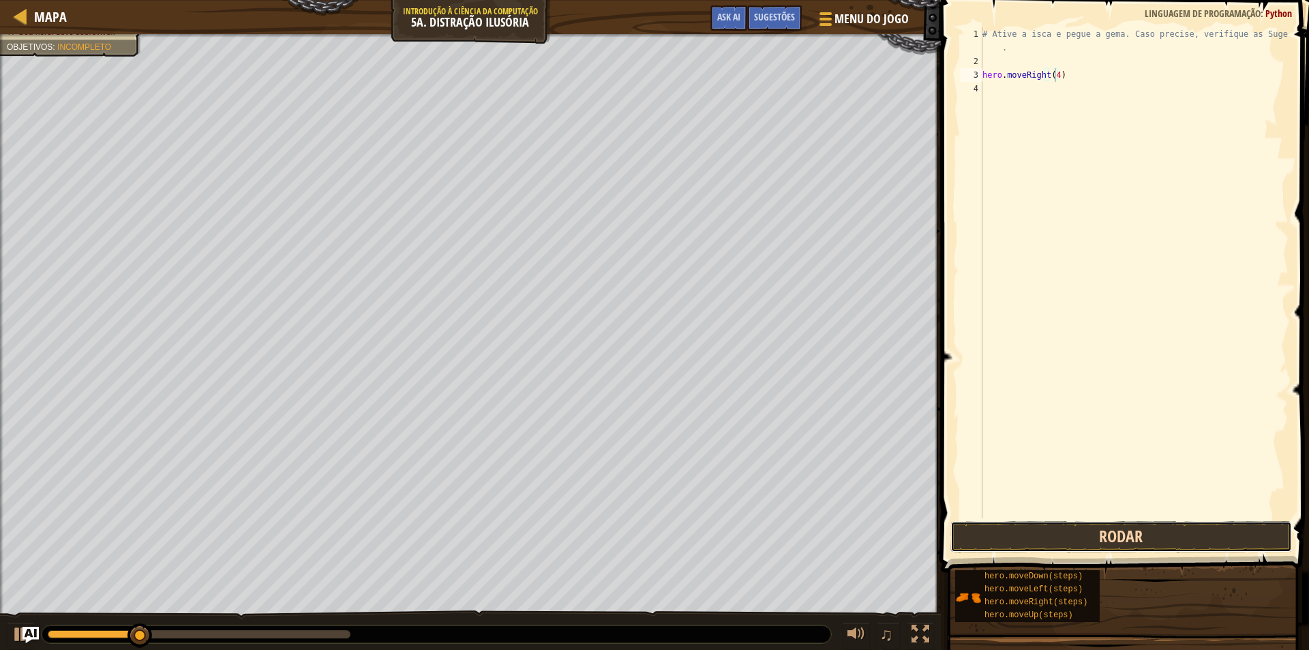
click at [1160, 540] on button "Rodar" at bounding box center [1121, 536] width 342 height 31
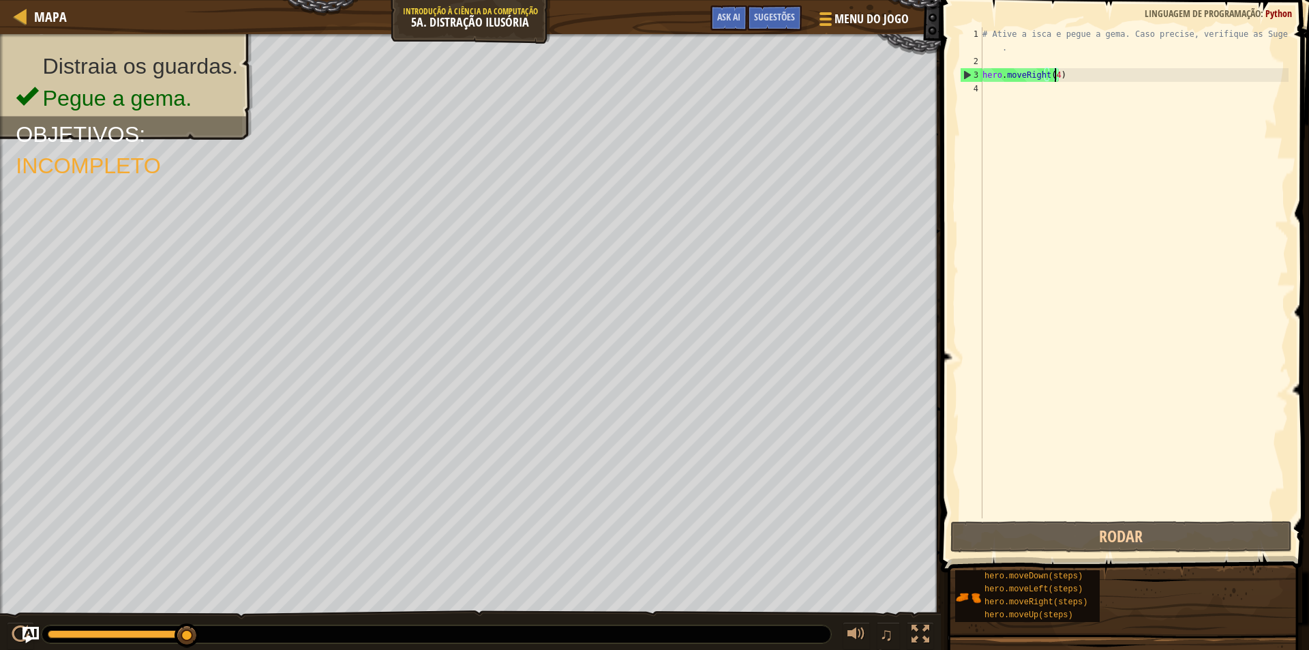
type textarea "hero.moveRight()"
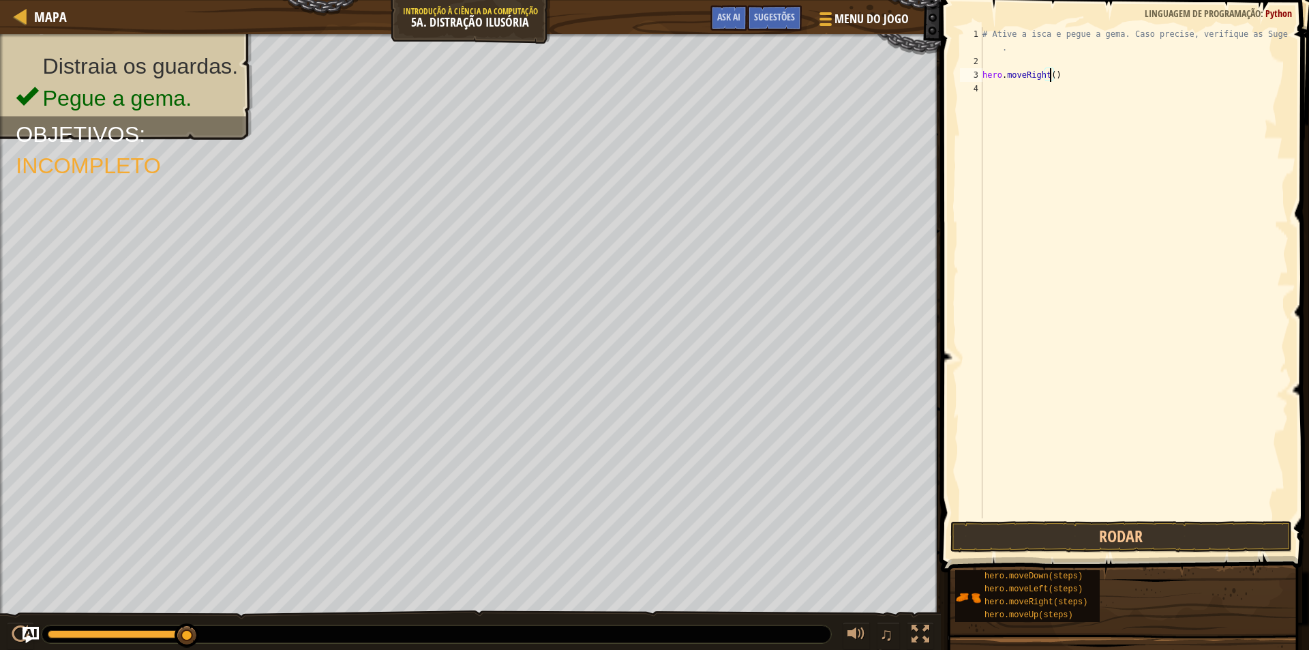
click at [1129, 72] on div "# Ative a isca e pegue a gema. Caso precise, verifique as Sugestões . hero . mo…" at bounding box center [1134, 293] width 309 height 532
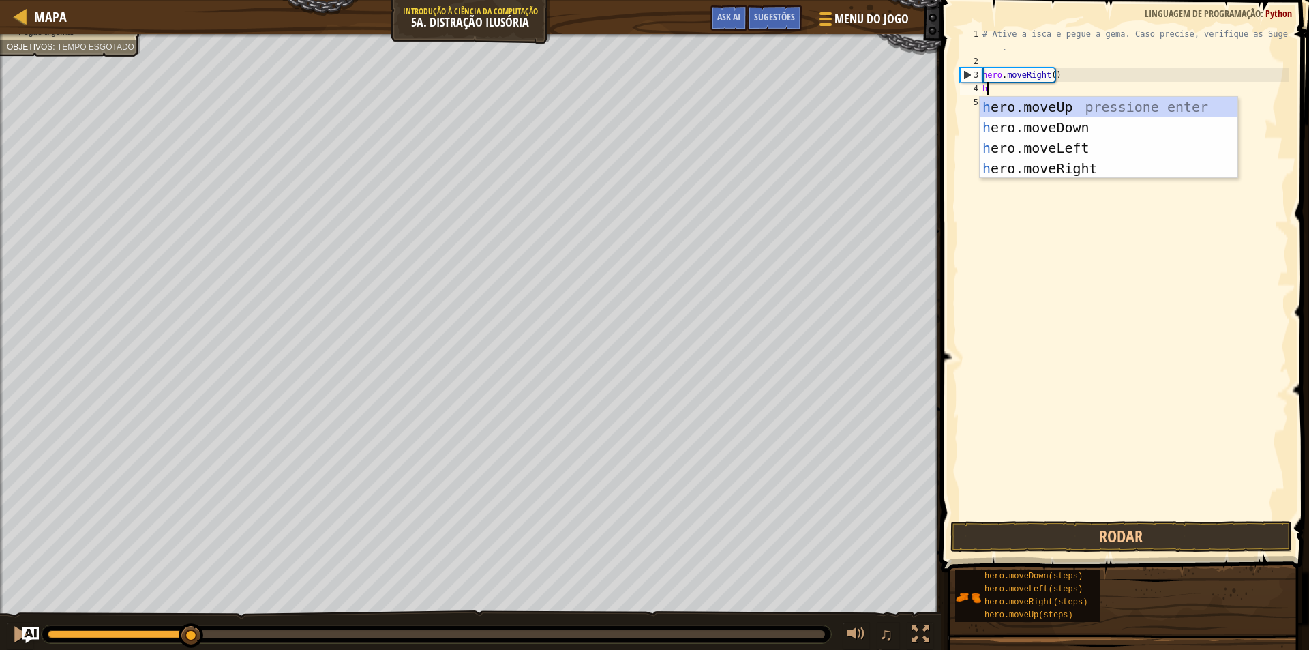
type textarea "hero"
click at [1066, 131] on div "hero .moveUp pressione enter hero .moveDown pressione enter hero .moveLeft pres…" at bounding box center [1109, 158] width 258 height 123
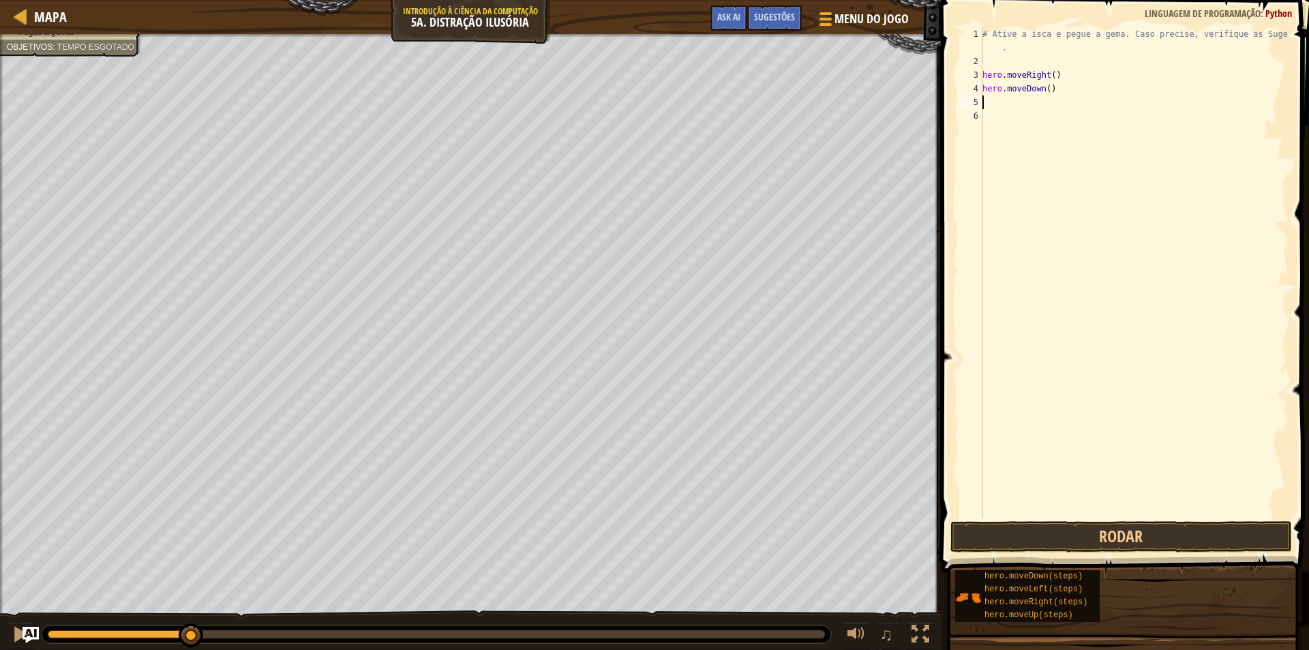
click at [1063, 89] on div "# Ative a isca e pegue a gema. Caso precise, verifique as Sugestões . hero . mo…" at bounding box center [1134, 293] width 309 height 532
click at [1044, 89] on div "# Ative a isca e pegue a gema. Caso precise, verifique as Sugestões . hero . mo…" at bounding box center [1134, 293] width 309 height 532
type textarea "hero.moveDown(2)"
click at [1169, 543] on button "Rodar" at bounding box center [1121, 536] width 342 height 31
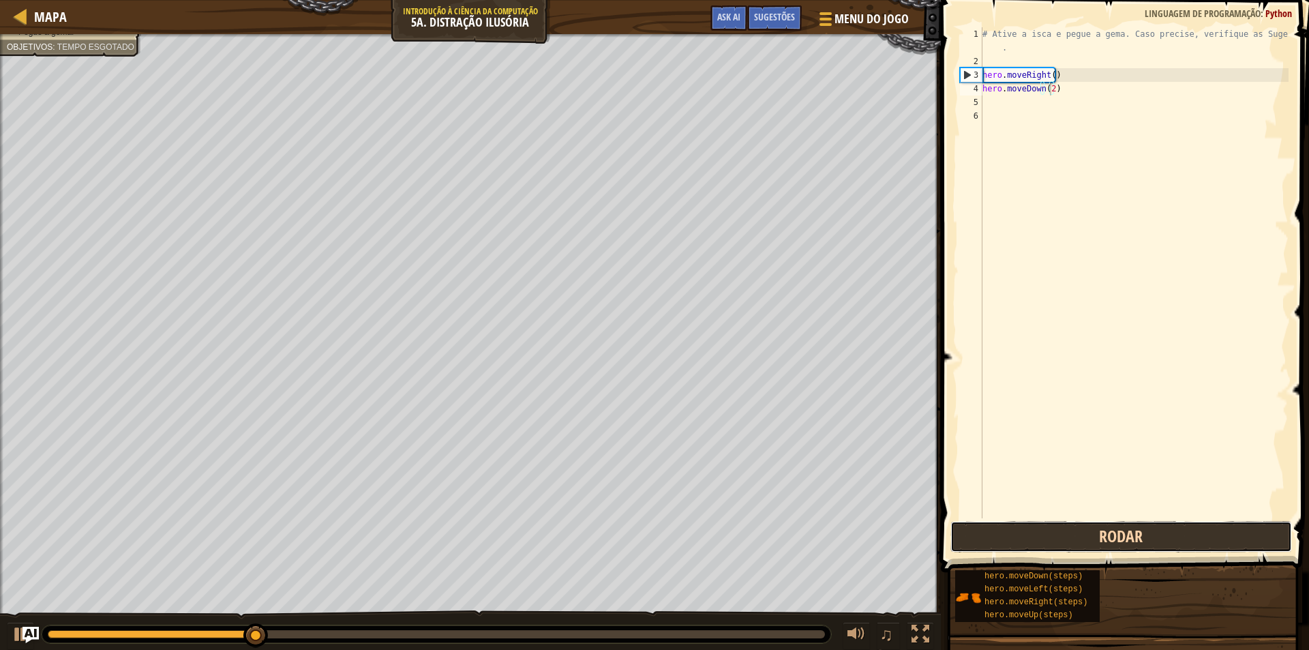
click at [1134, 529] on button "Rodar" at bounding box center [1121, 536] width 342 height 31
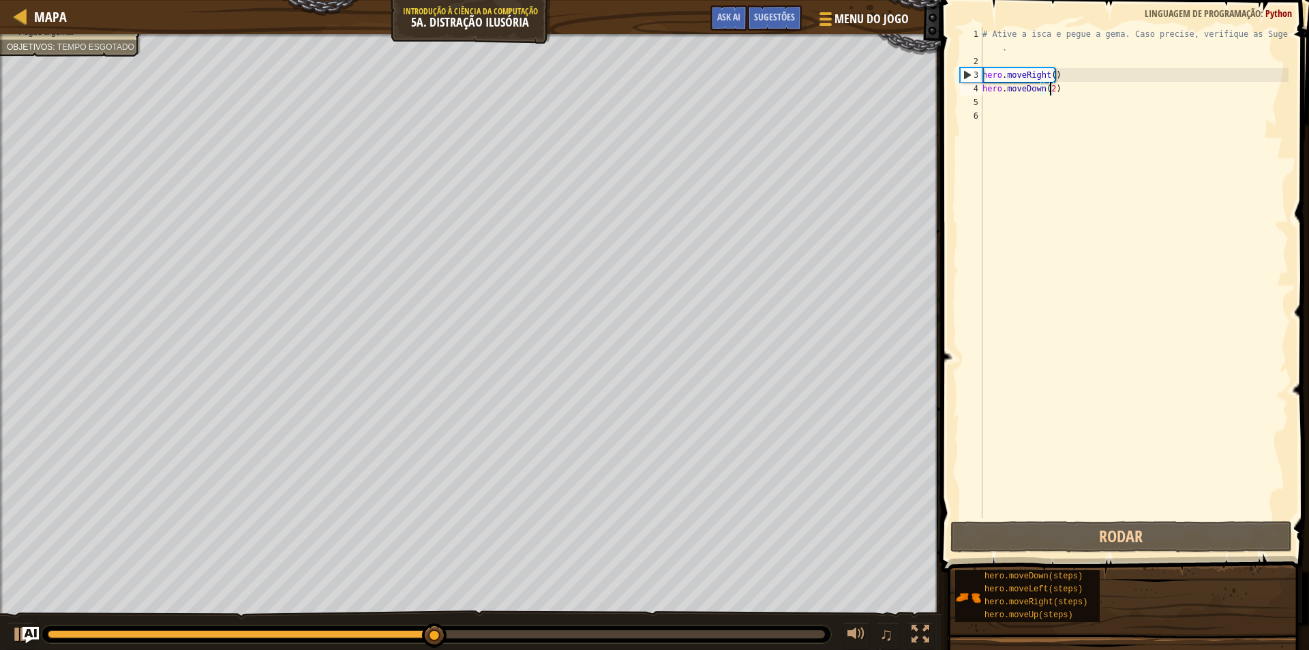
click at [1073, 98] on div "# Ative a isca e pegue a gema. Caso precise, verifique as Sugestões . hero . mo…" at bounding box center [1134, 293] width 309 height 532
drag, startPoint x: 1073, startPoint y: 95, endPoint x: 1061, endPoint y: 89, distance: 13.4
click at [1061, 89] on div "# Ative a isca e pegue a gema. Caso precise, verifique as Sugestões . hero . mo…" at bounding box center [1134, 293] width 309 height 532
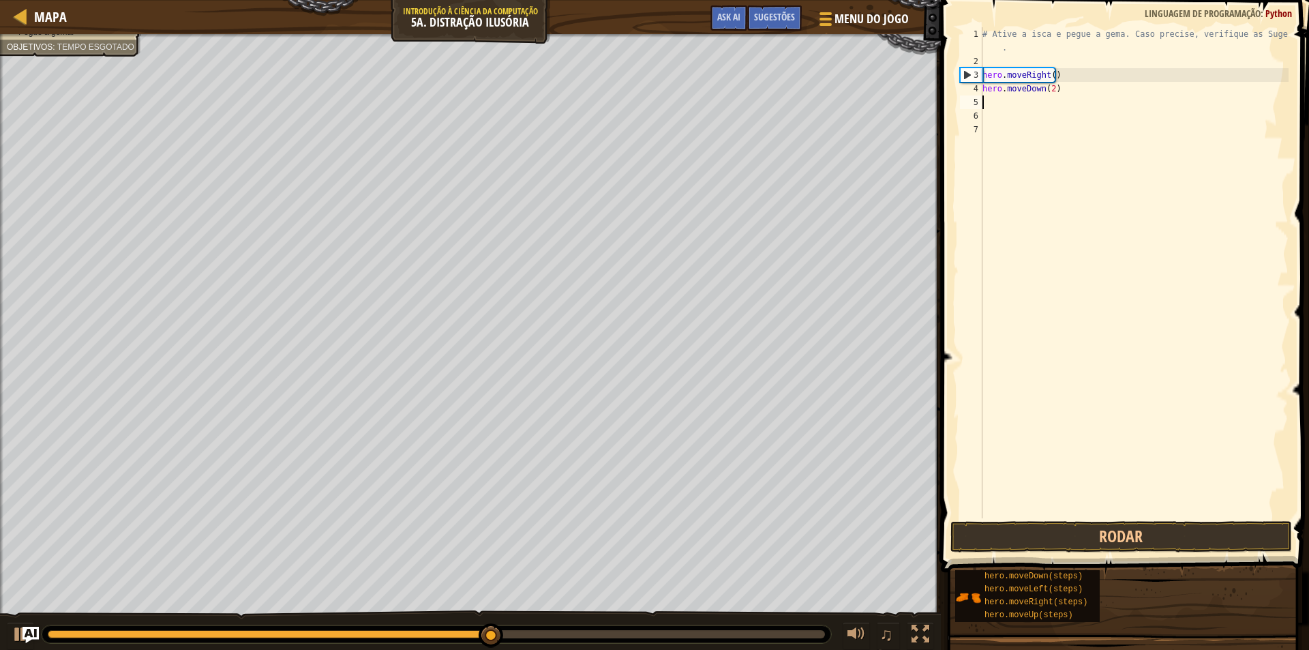
scroll to position [6, 5]
type textarea "hero.moveDown(2)he"
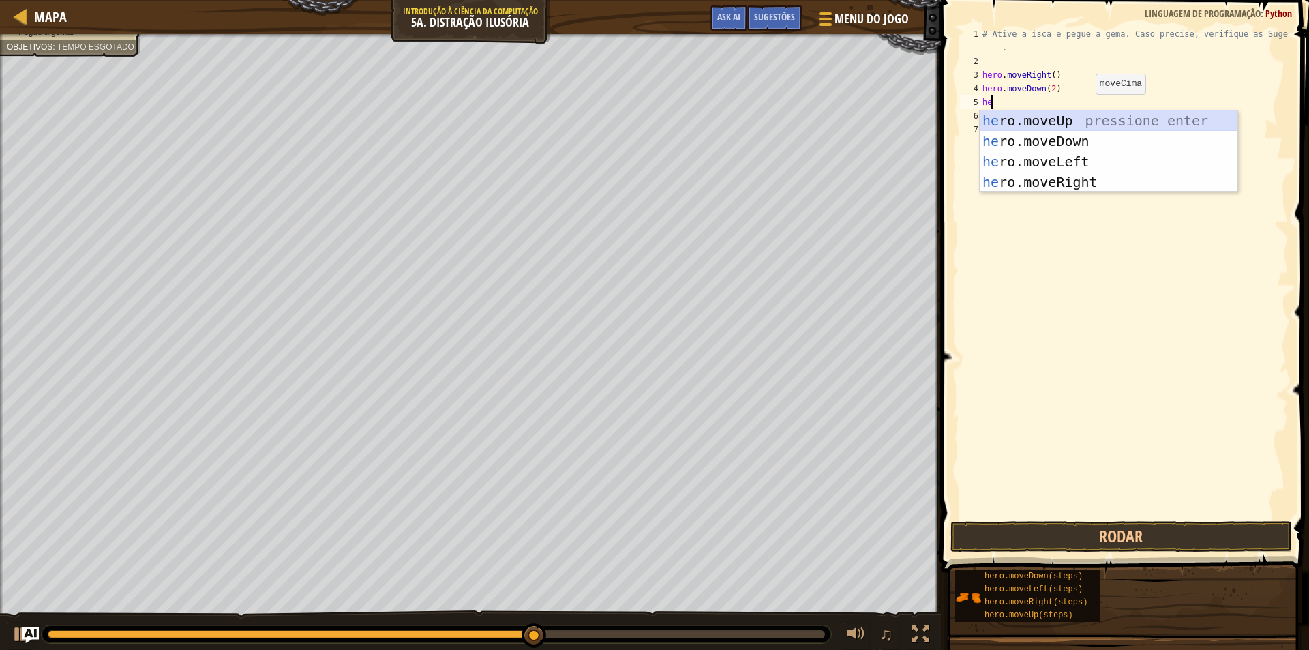
click at [1089, 111] on div "he ro.moveUp pressione enter he ro.moveDown pressione enter he ro.moveLeft pres…" at bounding box center [1109, 171] width 258 height 123
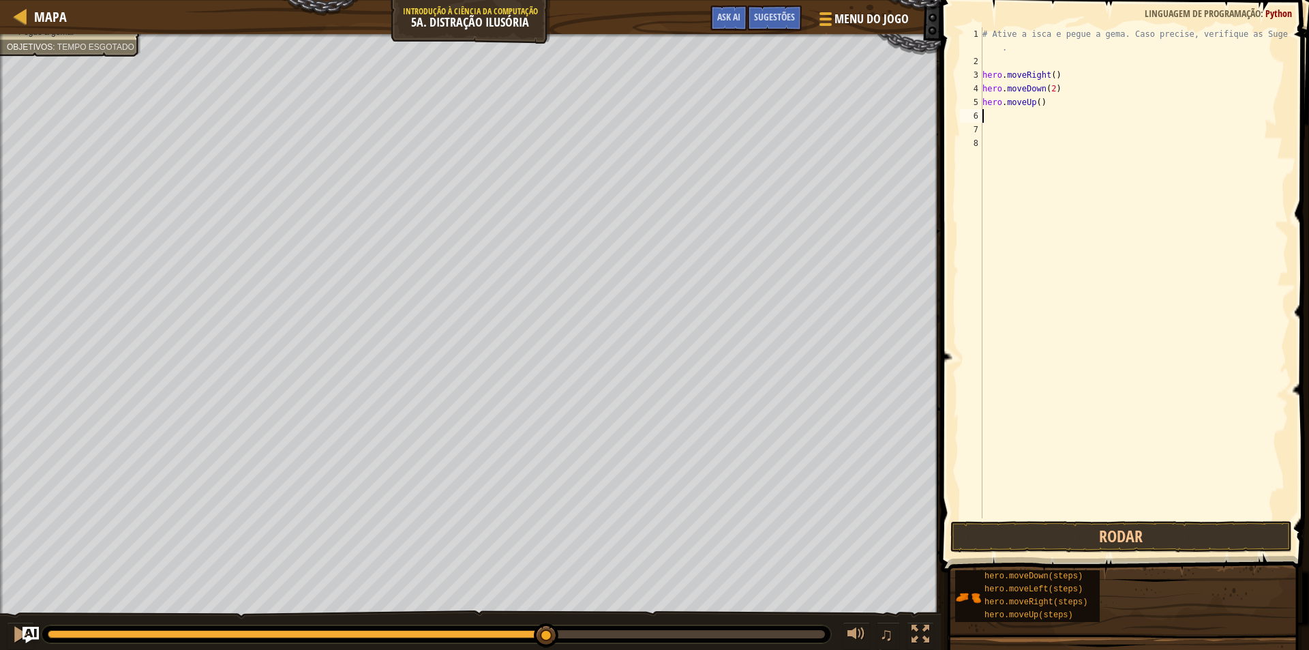
click at [1037, 101] on div "# Ative a isca e pegue a gema. Caso precise, verifique as Sugestões . hero . mo…" at bounding box center [1134, 293] width 309 height 532
type textarea "hero.moveUp(2)"
click at [1089, 108] on div "# Ative a isca e pegue a gema. Caso precise, verifique as Sugestões . hero . mo…" at bounding box center [1134, 293] width 309 height 532
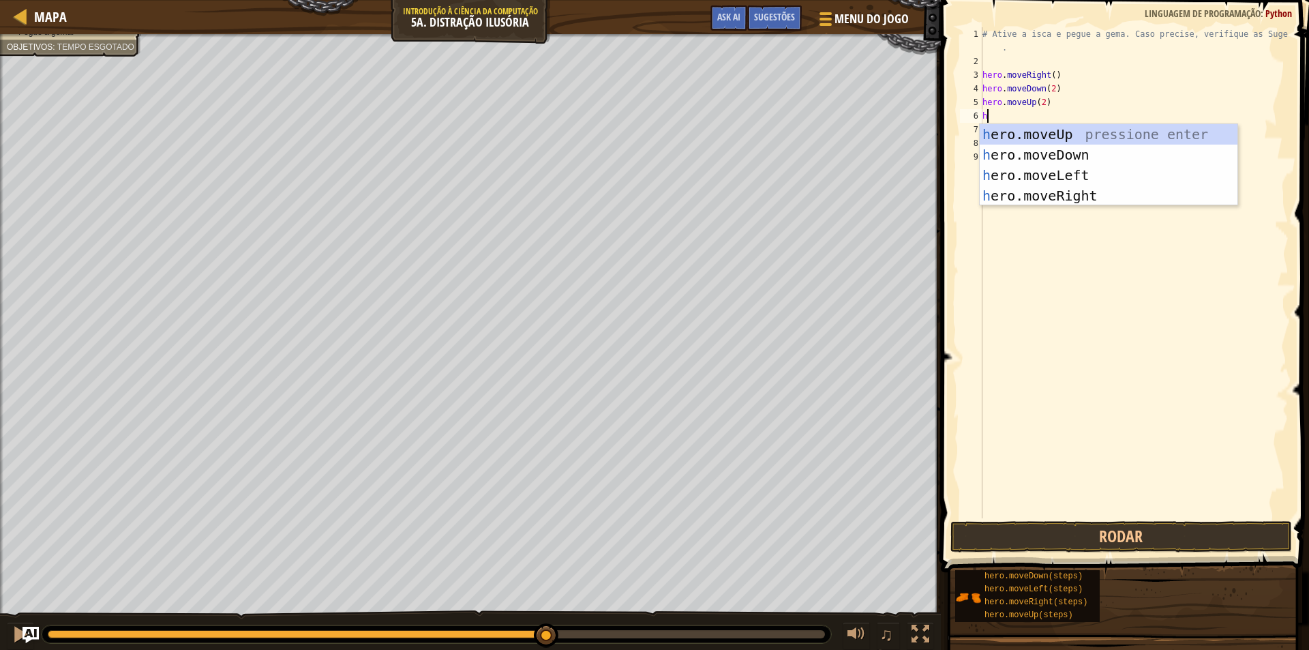
type textarea "he"
click at [1087, 190] on div "he ro.moveUp pressione enter he ro.moveDown pressione enter he ro.moveLeft pres…" at bounding box center [1109, 185] width 258 height 123
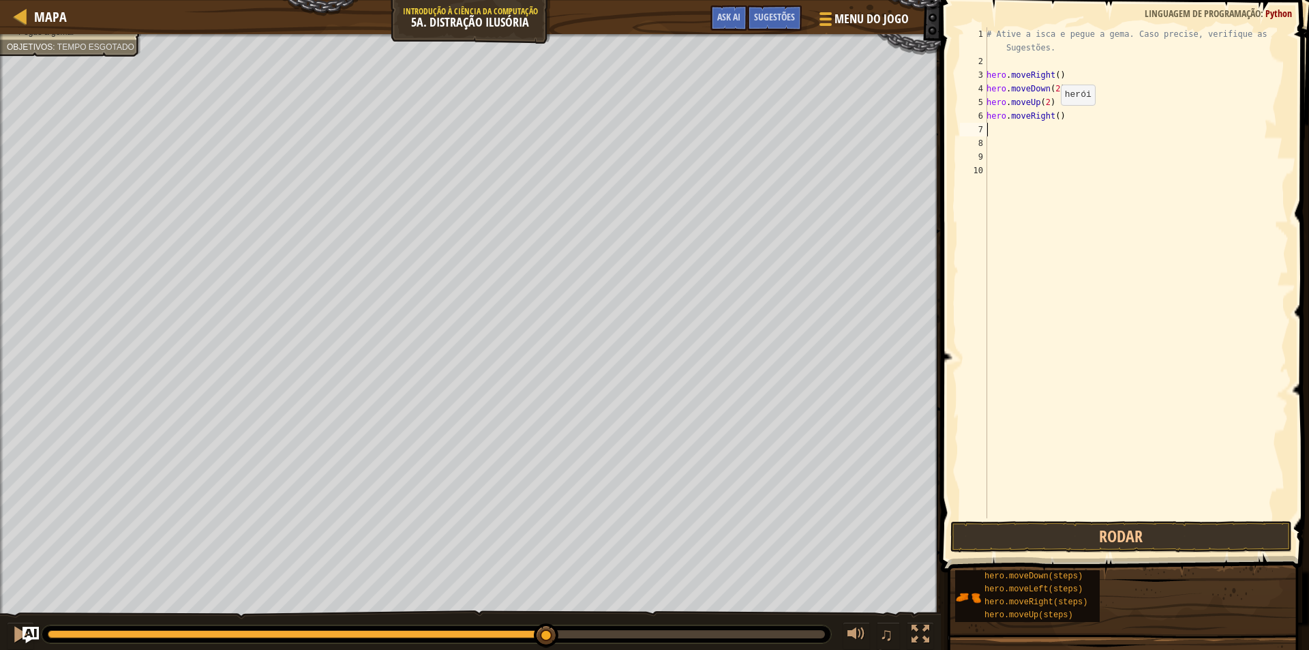
click at [1053, 119] on div "# Ative a isca e pegue a gema. Caso precise, verifique as Sugestões. hero . mov…" at bounding box center [1136, 293] width 305 height 532
type textarea "hero.moveRight(4)"
click at [1052, 539] on button "Rodar" at bounding box center [1121, 536] width 342 height 31
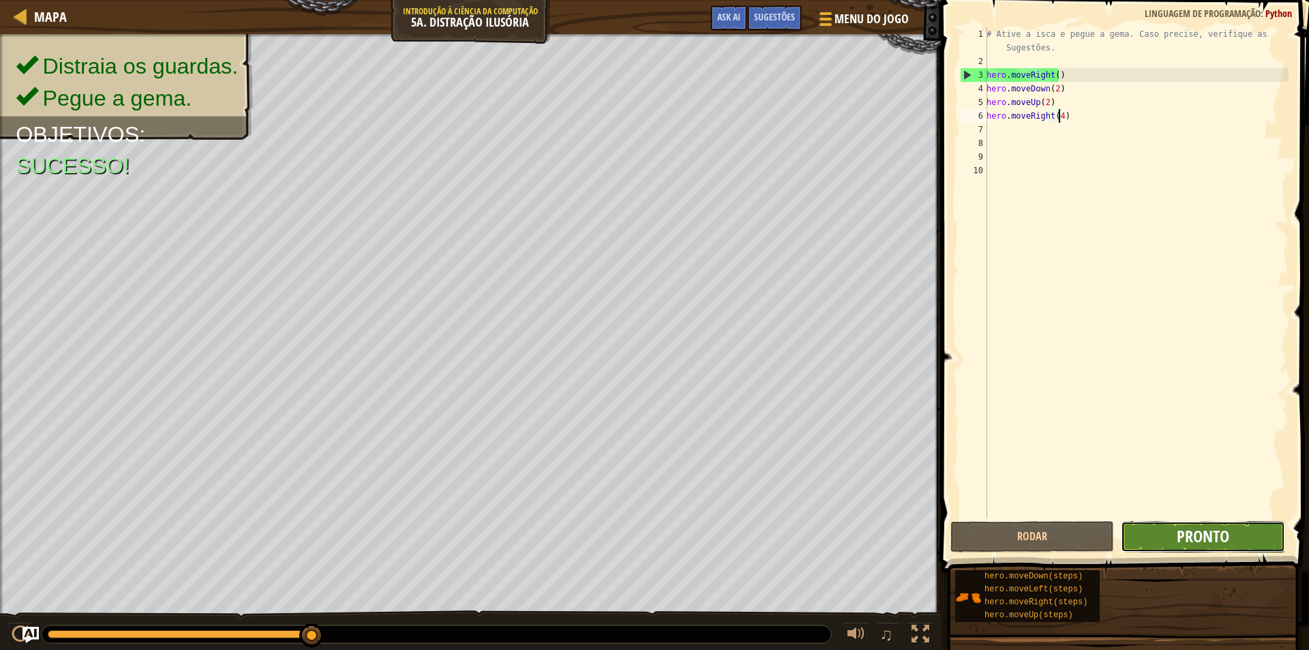
click at [1190, 532] on span "Pronto" at bounding box center [1203, 536] width 52 height 22
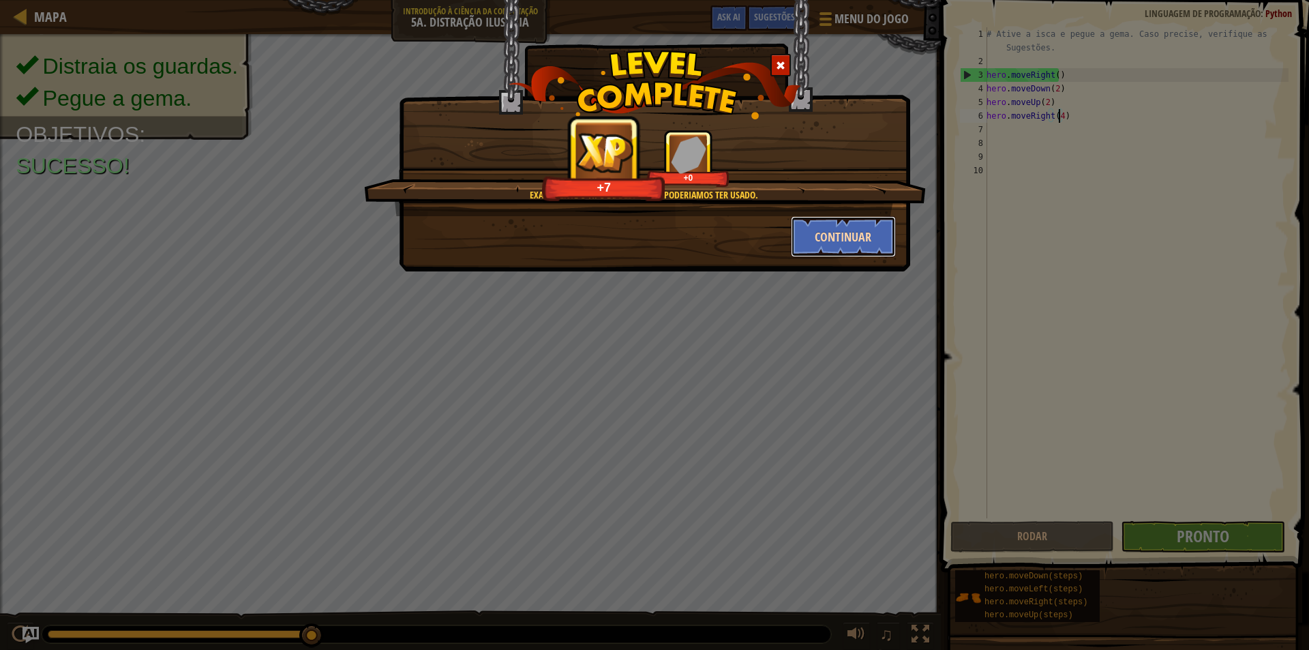
click at [863, 251] on button "Continuar" at bounding box center [844, 236] width 106 height 41
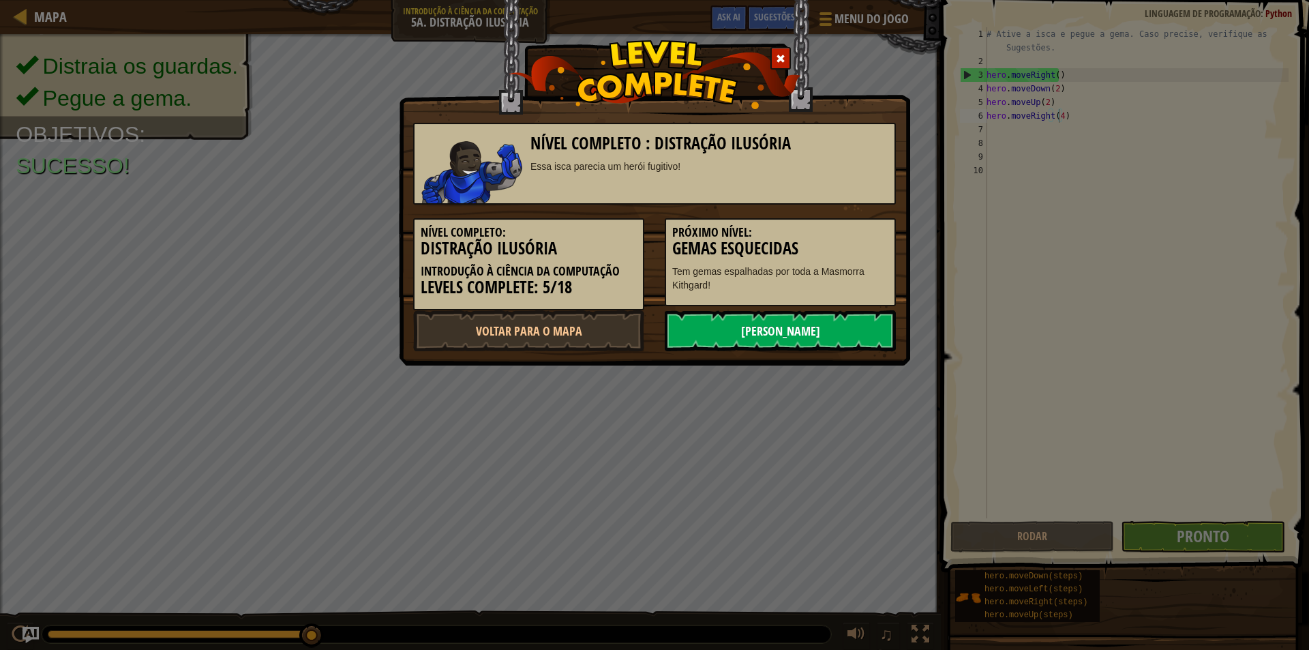
click at [750, 322] on link "[PERSON_NAME]" at bounding box center [780, 330] width 231 height 41
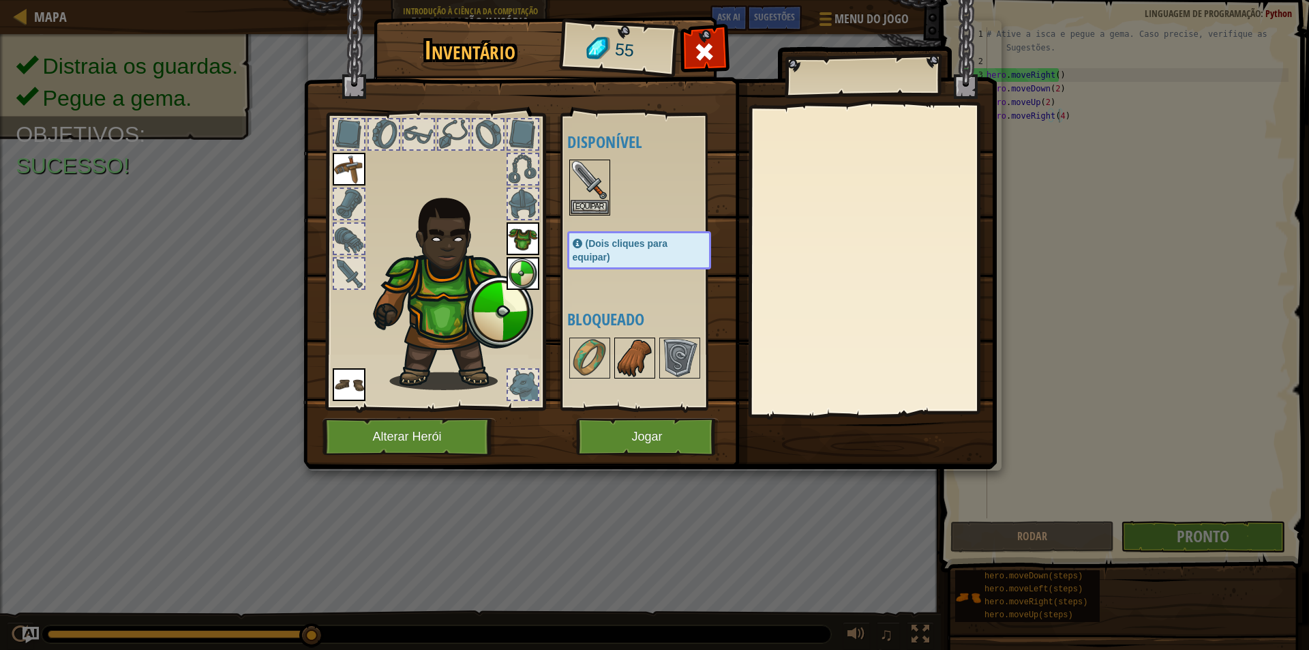
click at [627, 369] on img at bounding box center [635, 358] width 38 height 38
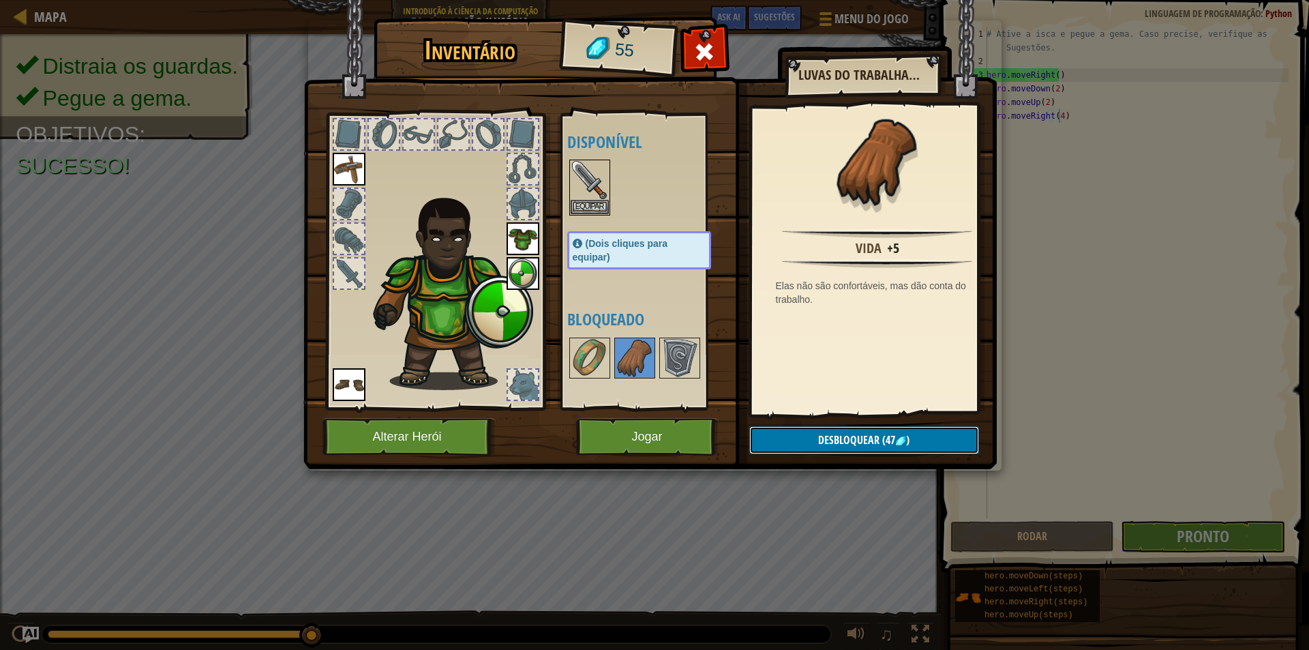
click at [851, 427] on button "Desbloquear (47 )" at bounding box center [864, 440] width 230 height 28
click at [851, 427] on button "Confirmar" at bounding box center [864, 440] width 230 height 28
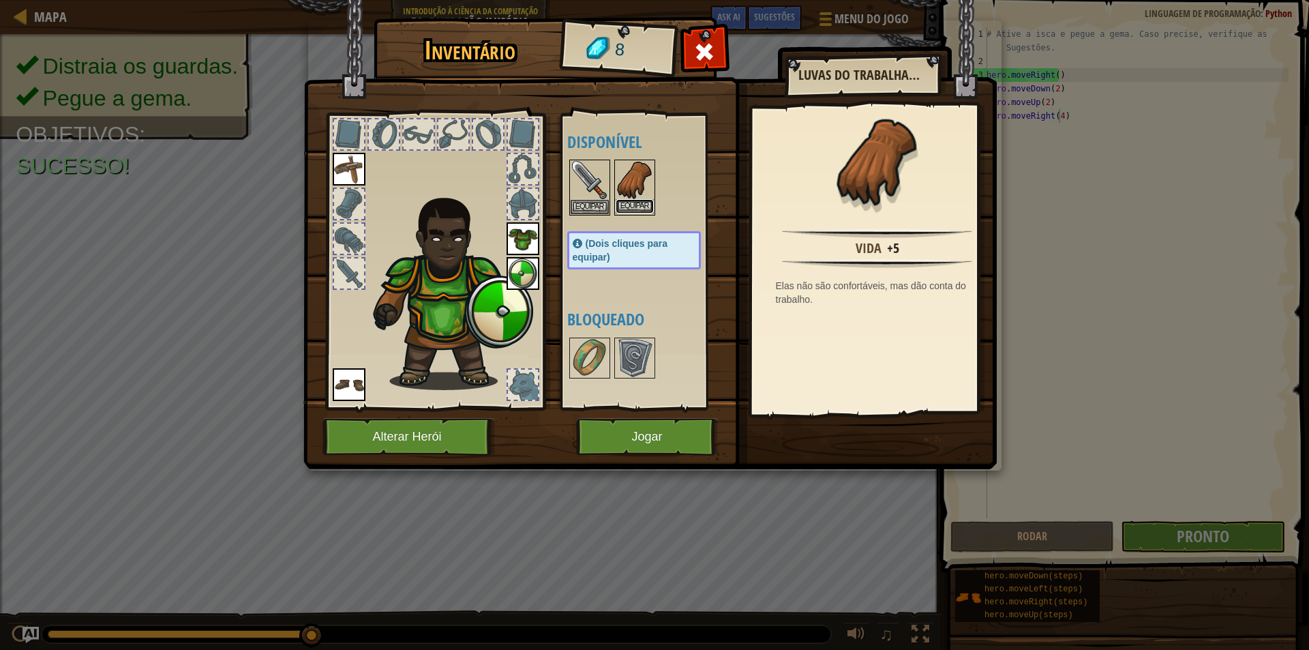
click at [636, 204] on button "Equipar" at bounding box center [635, 206] width 38 height 14
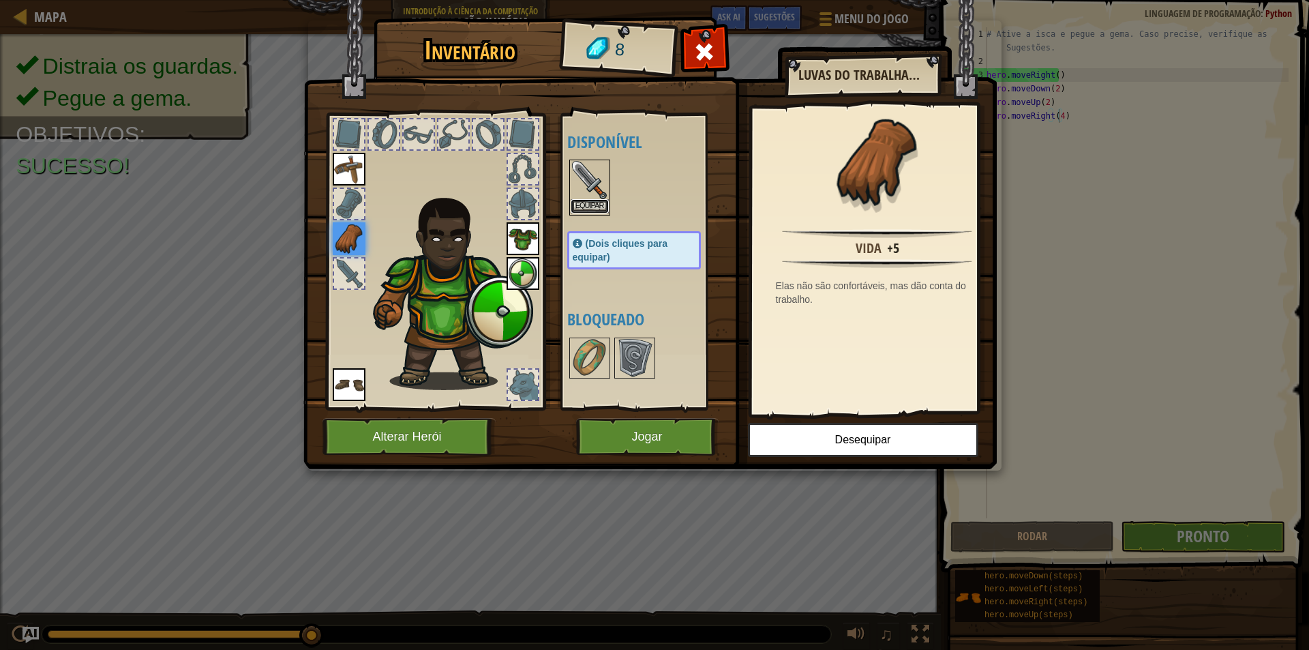
click at [571, 206] on button "Equipar" at bounding box center [590, 206] width 38 height 14
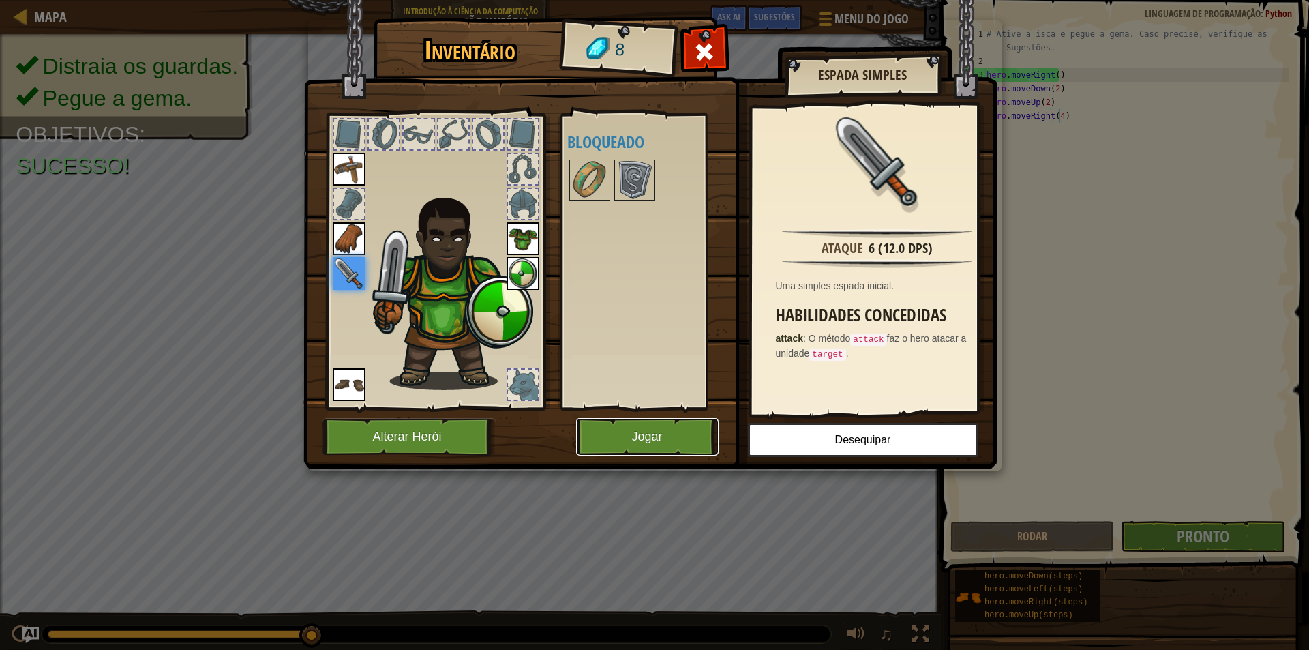
click at [654, 426] on button "Jogar" at bounding box center [647, 436] width 142 height 37
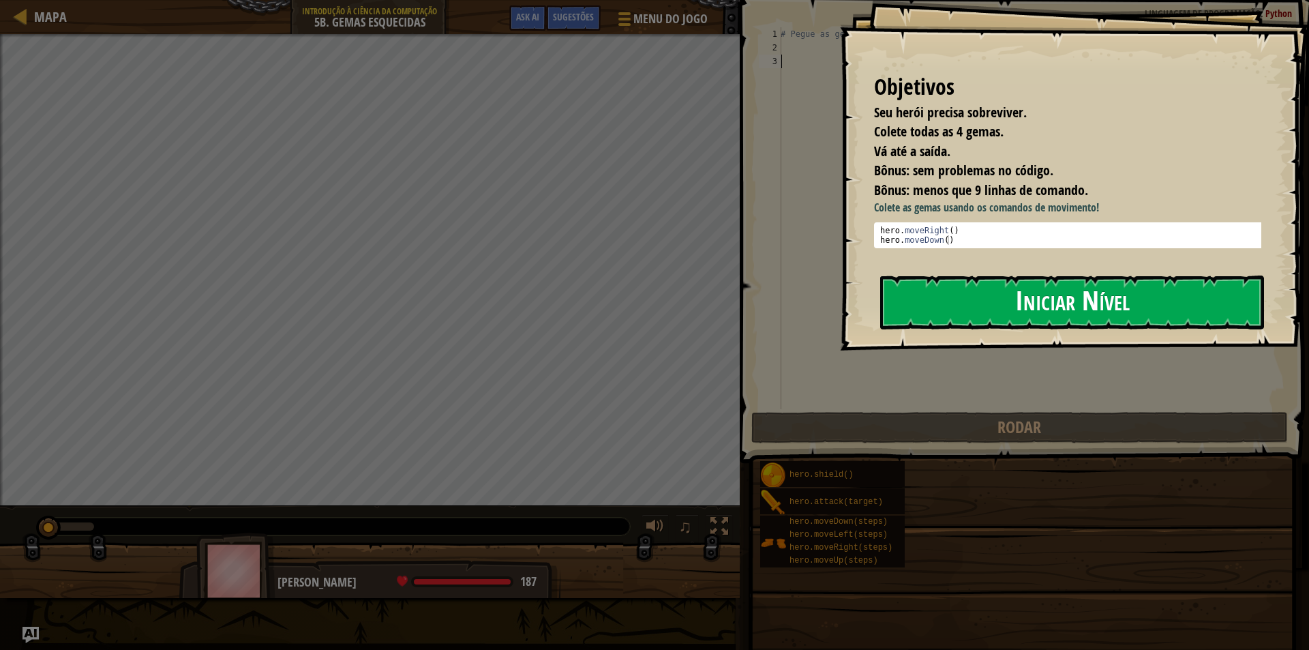
click at [982, 299] on button "Iniciar Nível" at bounding box center [1072, 302] width 384 height 54
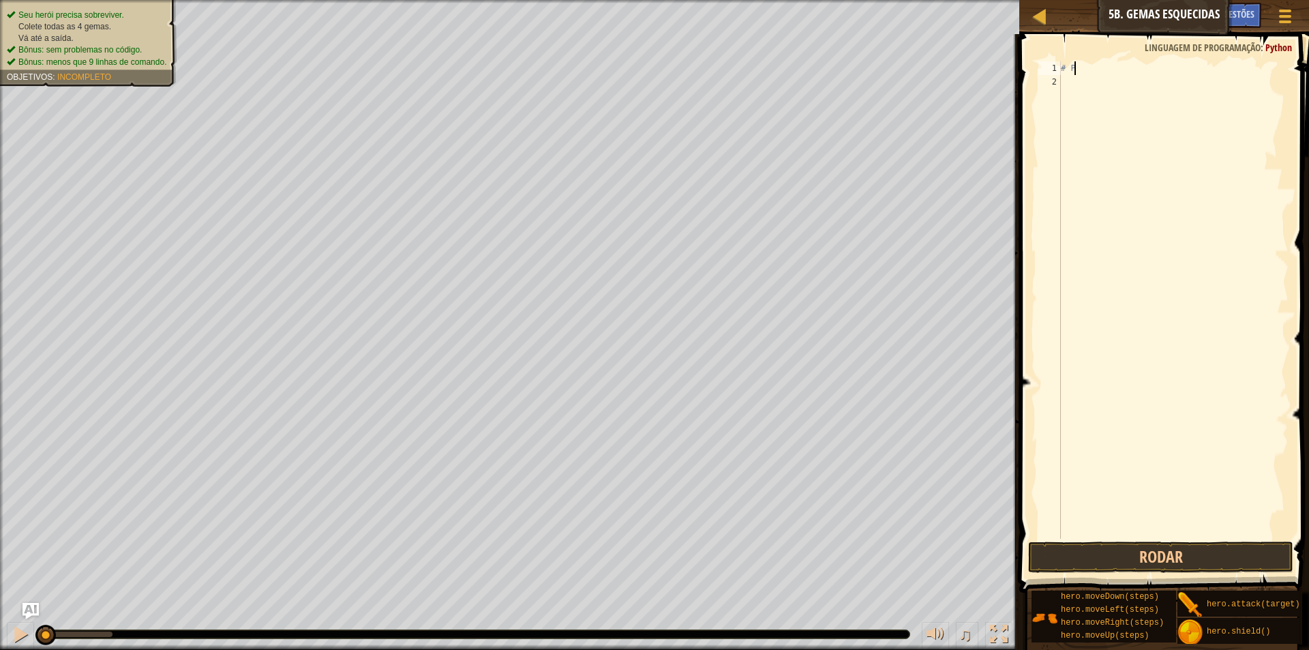
type textarea "#"
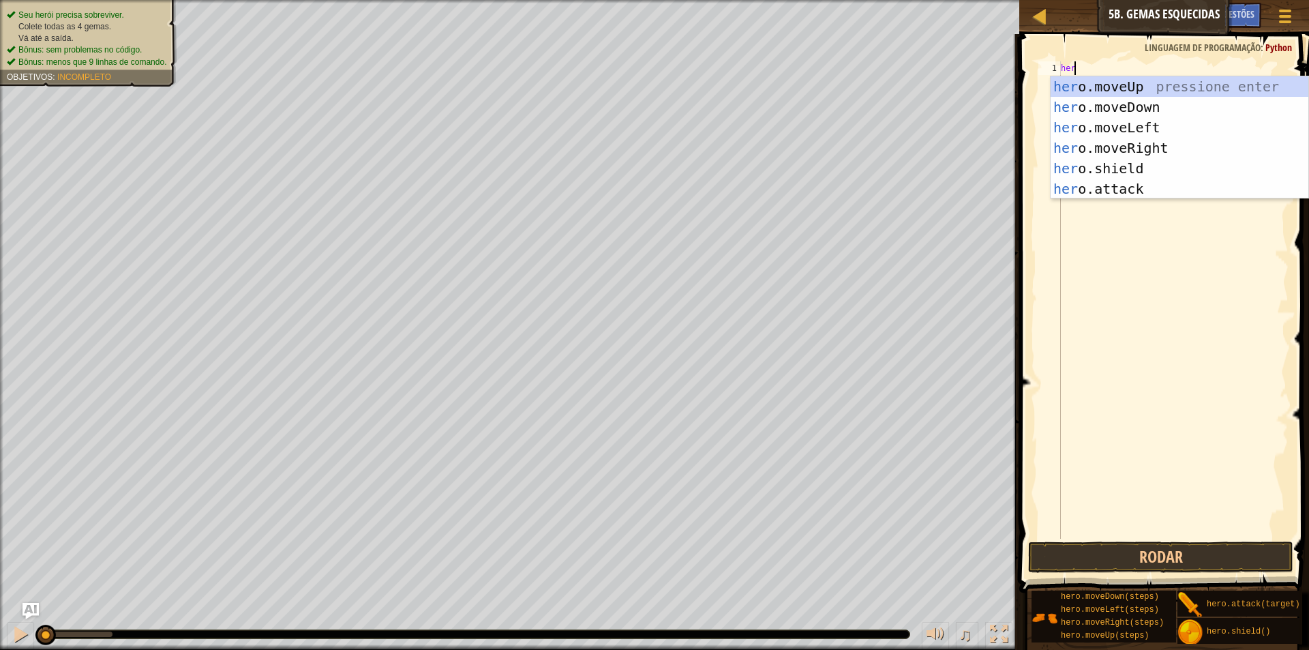
scroll to position [6, 1]
type textarea "hero"
click at [1126, 141] on div "hero .moveUp pressione enter hero .moveDown pressione enter hero .moveLeft pres…" at bounding box center [1180, 158] width 258 height 164
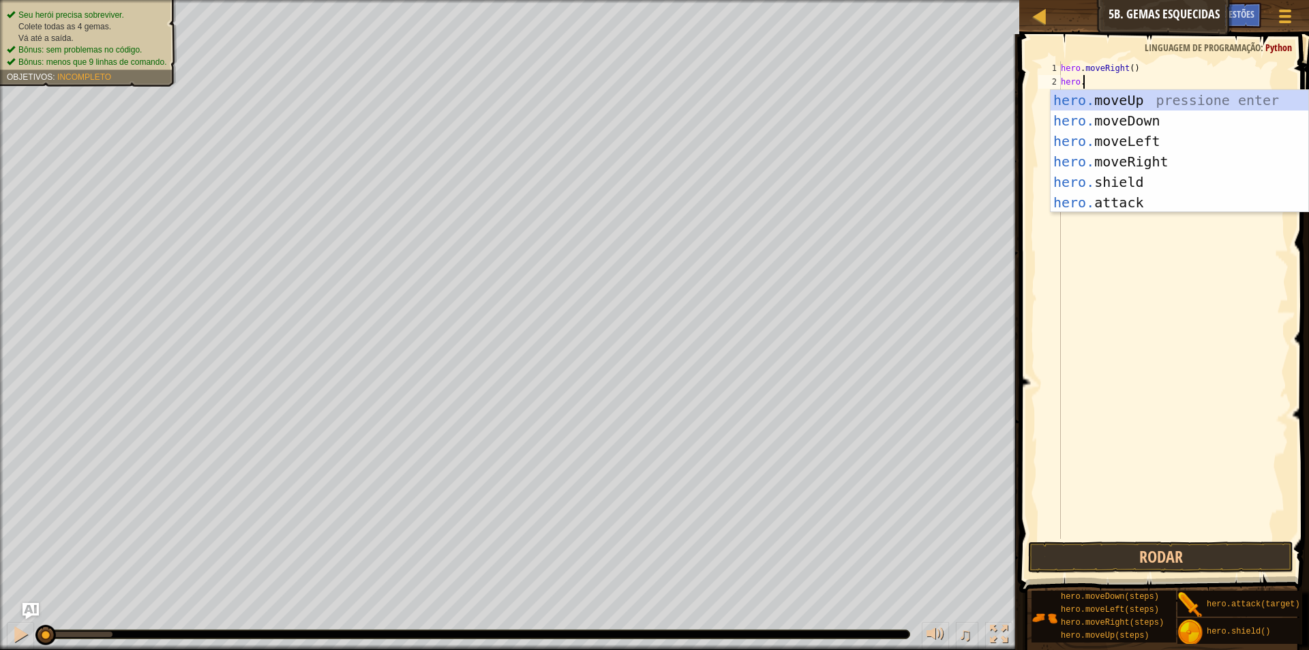
type textarea "[DOMAIN_NAME]"
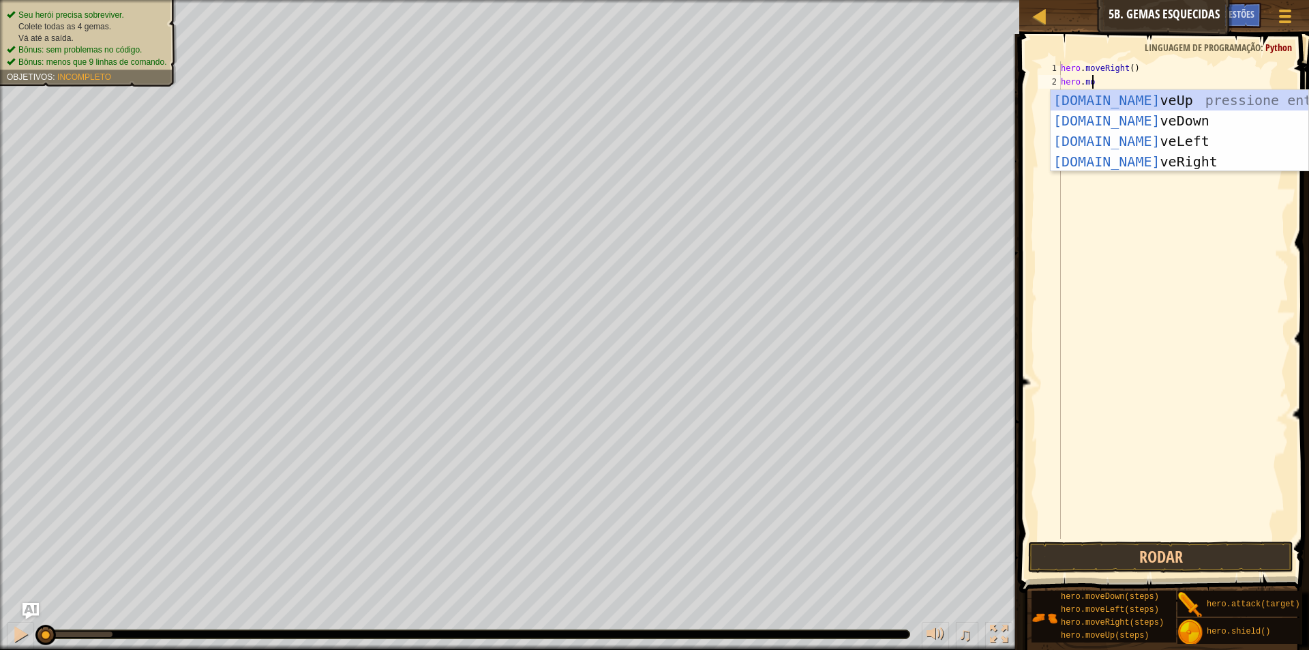
scroll to position [6, 2]
click at [1108, 117] on div "[DOMAIN_NAME] veUp pressione enter [DOMAIN_NAME] veDown pressione enter [DOMAIN…" at bounding box center [1180, 151] width 258 height 123
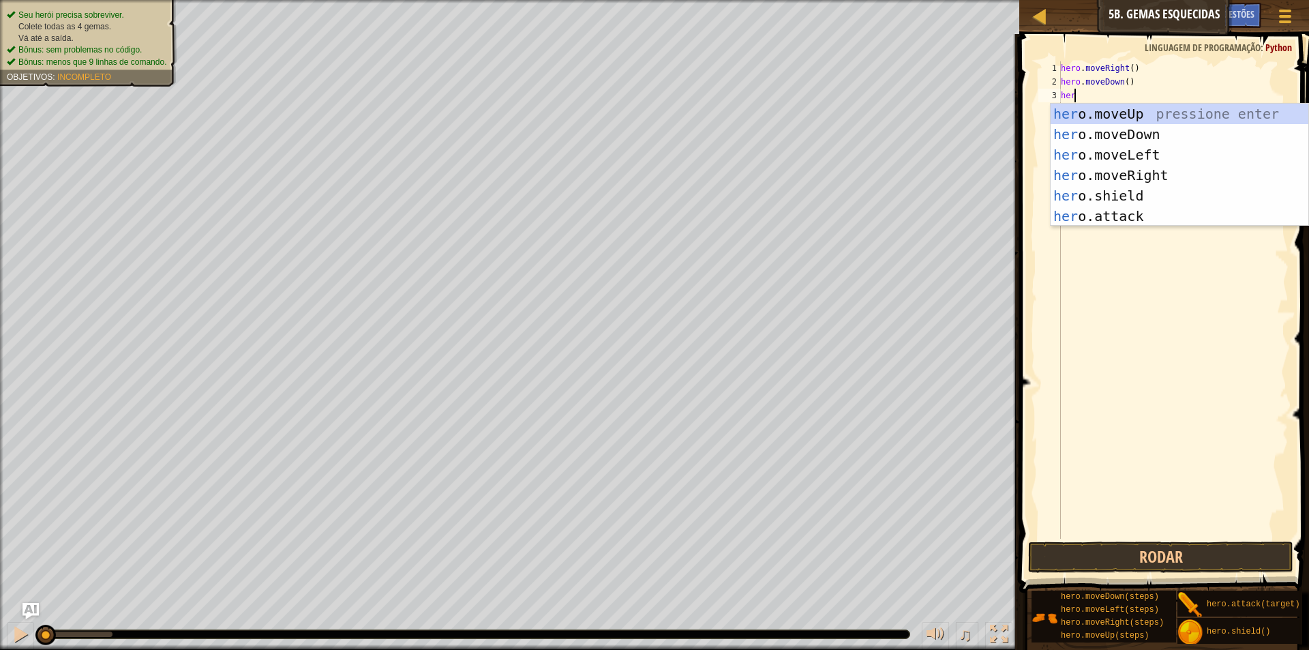
scroll to position [6, 1]
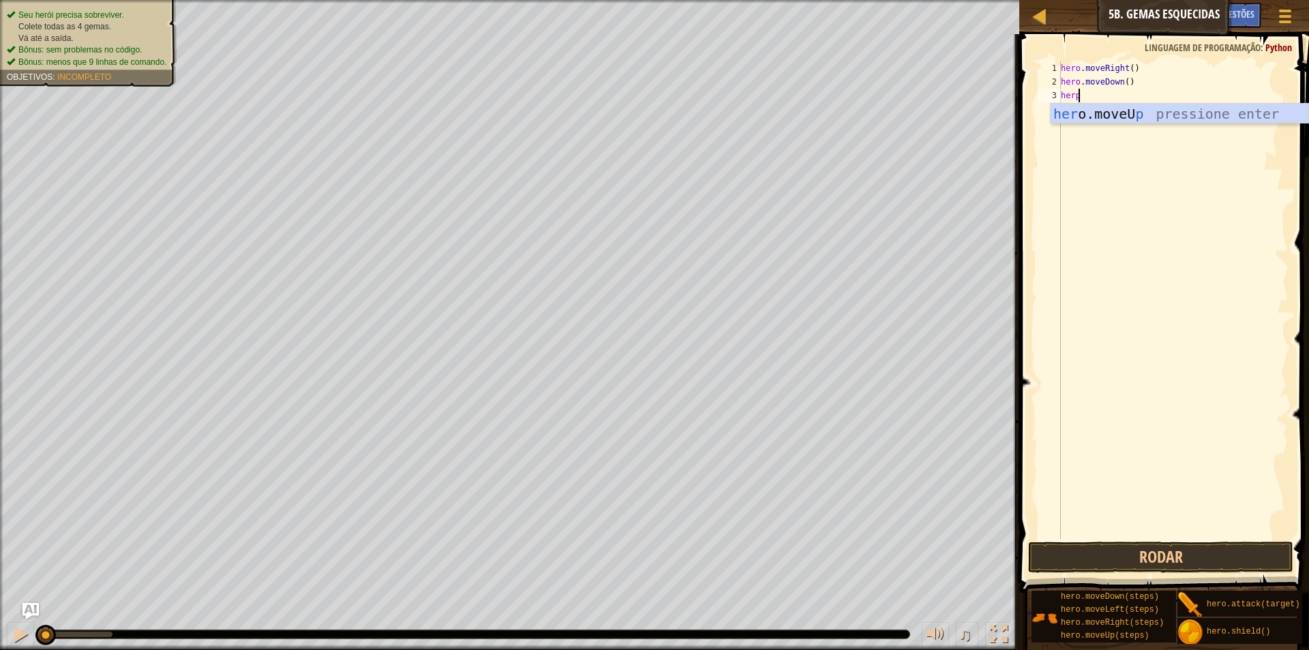
type textarea "her"
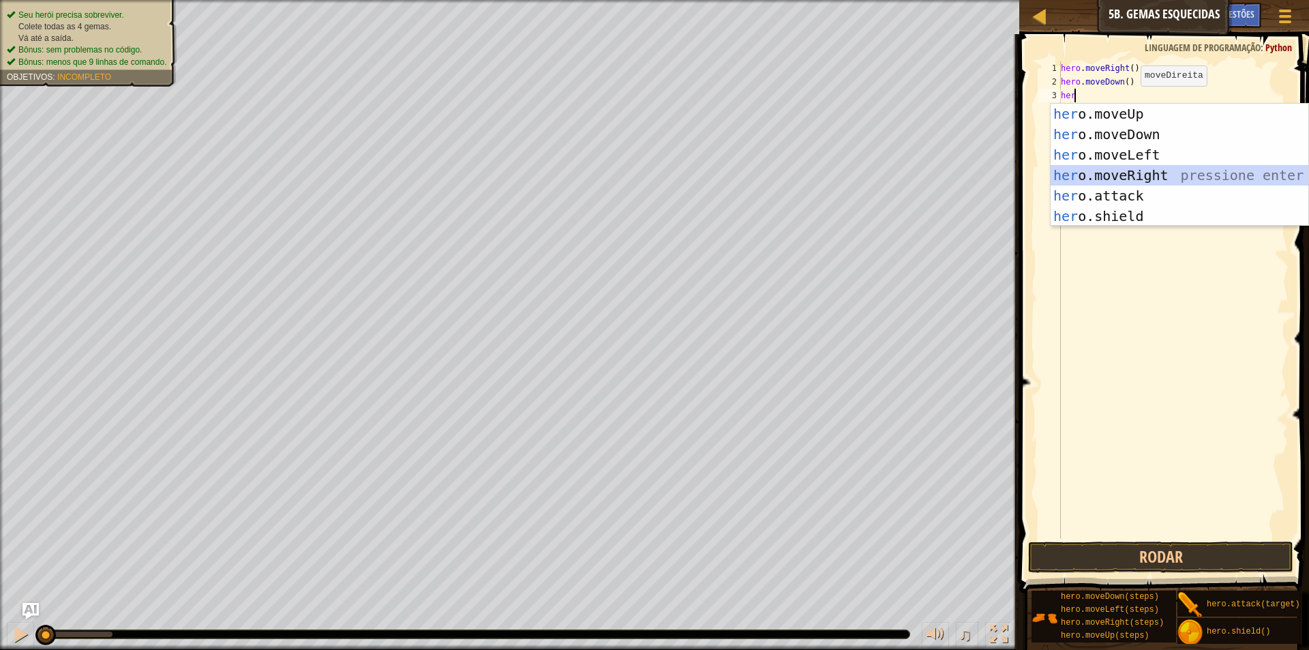
click at [1129, 166] on div "her o.moveUp pressione enter her o.moveDown pressione enter her o.moveLeft pres…" at bounding box center [1180, 186] width 258 height 164
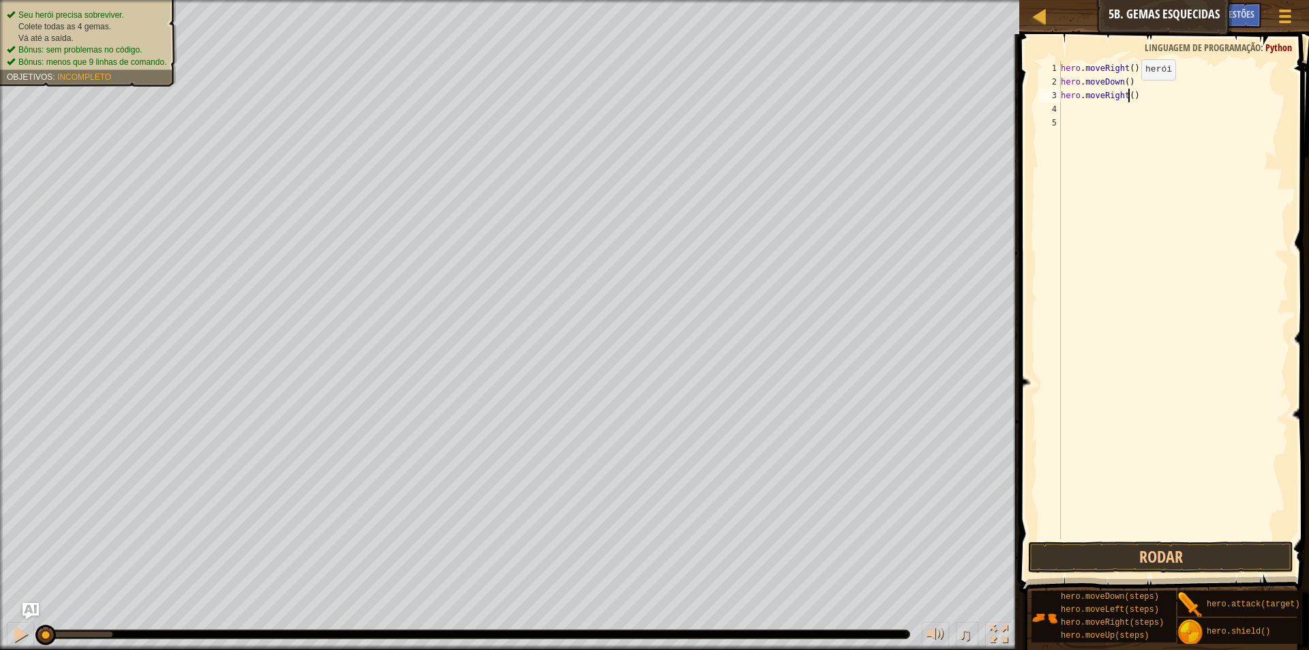
click at [1130, 93] on div "hero . moveRight ( ) hero . moveDown ( ) hero . moveRight ( )" at bounding box center [1173, 313] width 230 height 504
type textarea "hero.moveRight(3)"
click at [1152, 94] on div "hero . moveRight ( ) hero . moveDown ( ) hero . moveRight ( 3 )" at bounding box center [1173, 313] width 230 height 504
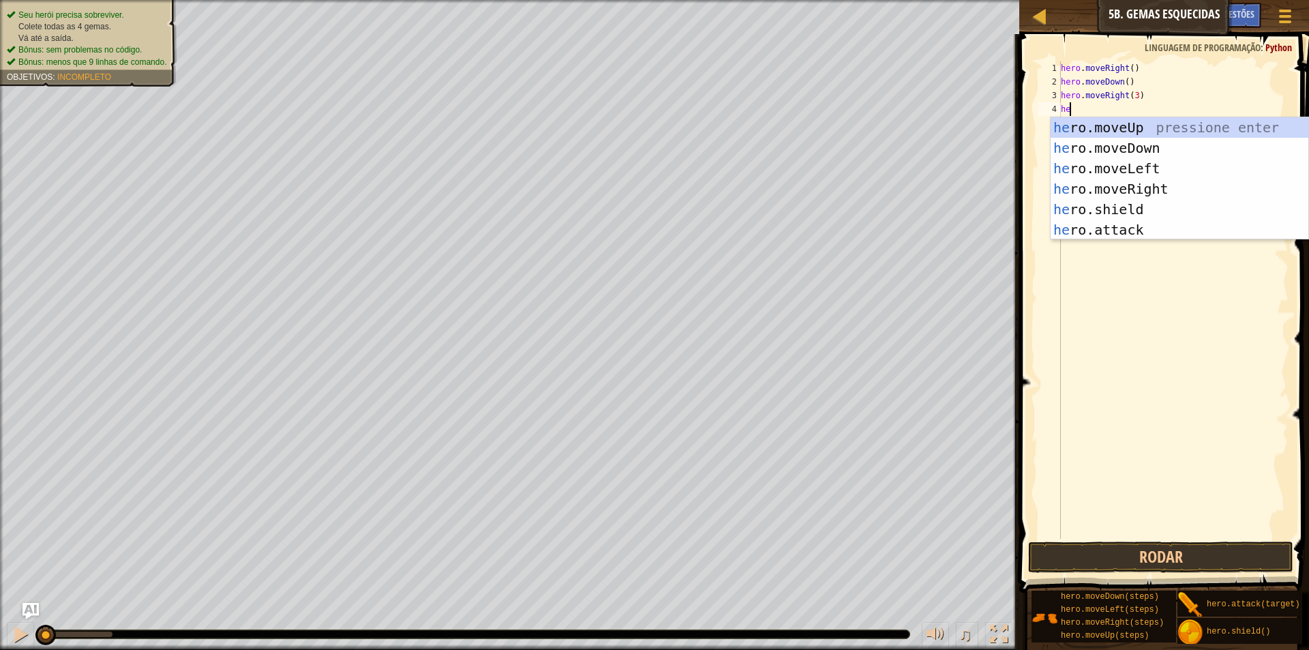
type textarea "her"
click at [1170, 128] on div "her o.moveUp pressione enter her o.moveDown pressione enter her o.moveLeft pres…" at bounding box center [1180, 199] width 258 height 164
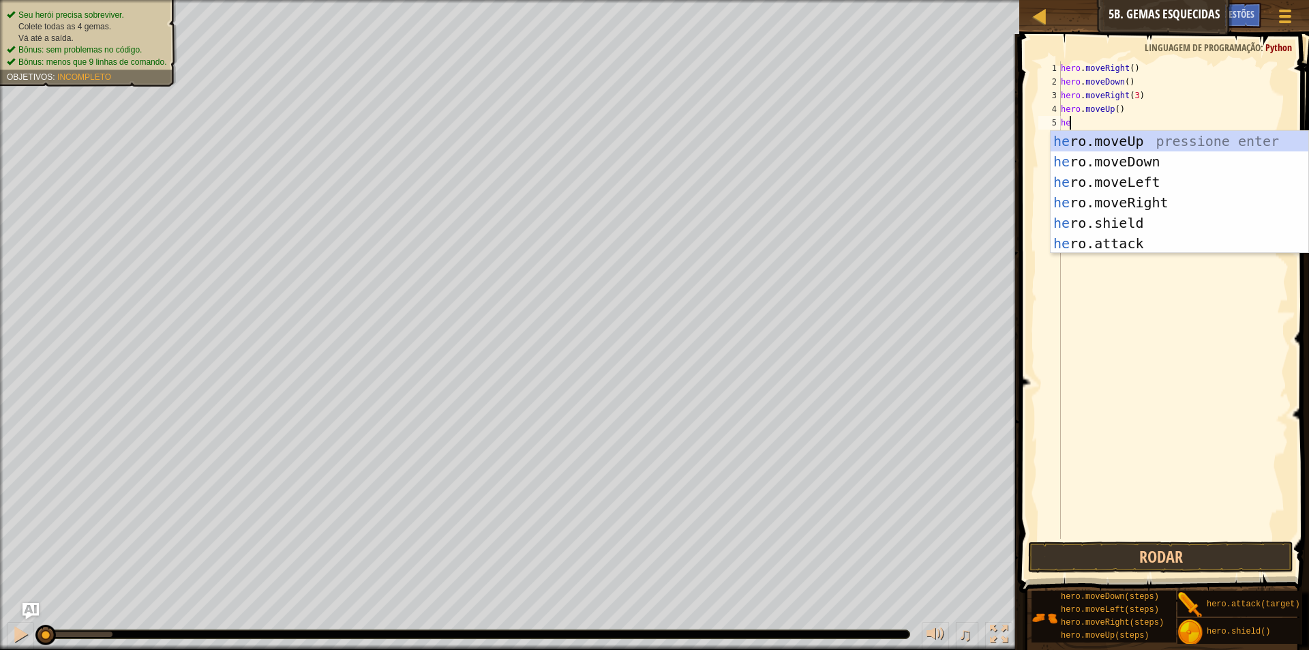
type textarea "hero"
click at [1152, 199] on div "hero .moveUp pressione enter hero .moveDown pressione enter hero .moveLeft pres…" at bounding box center [1180, 213] width 258 height 164
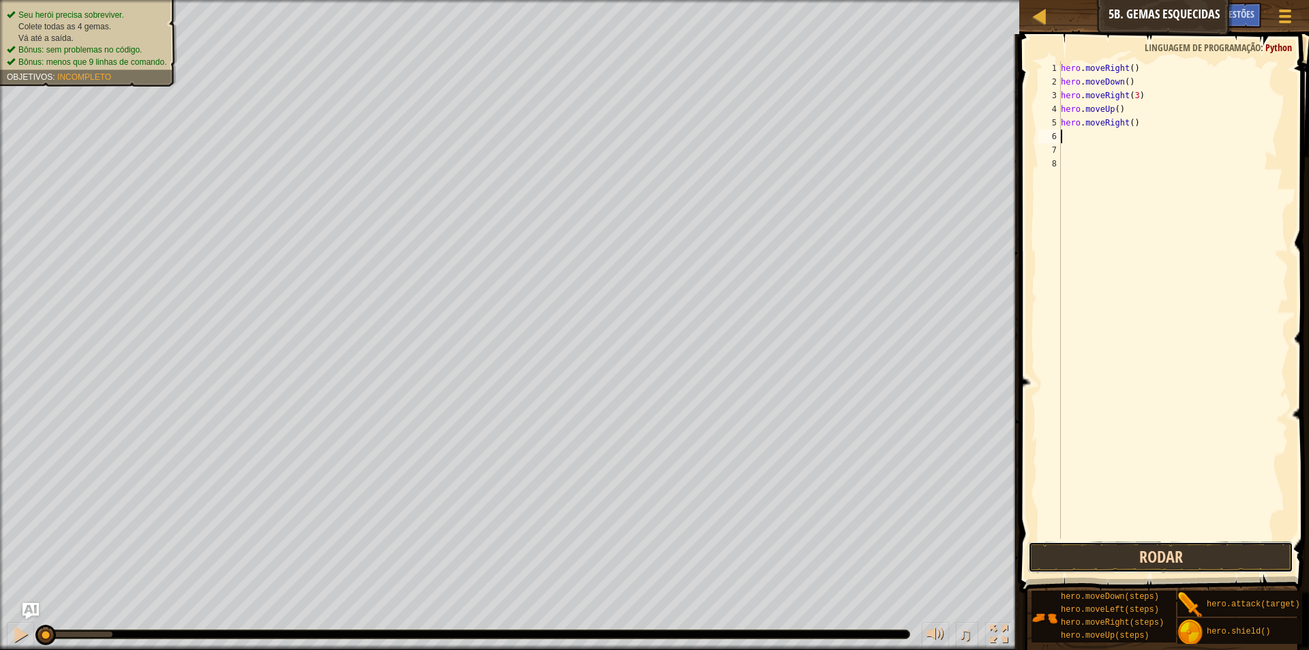
click at [1220, 546] on button "Rodar" at bounding box center [1160, 556] width 265 height 31
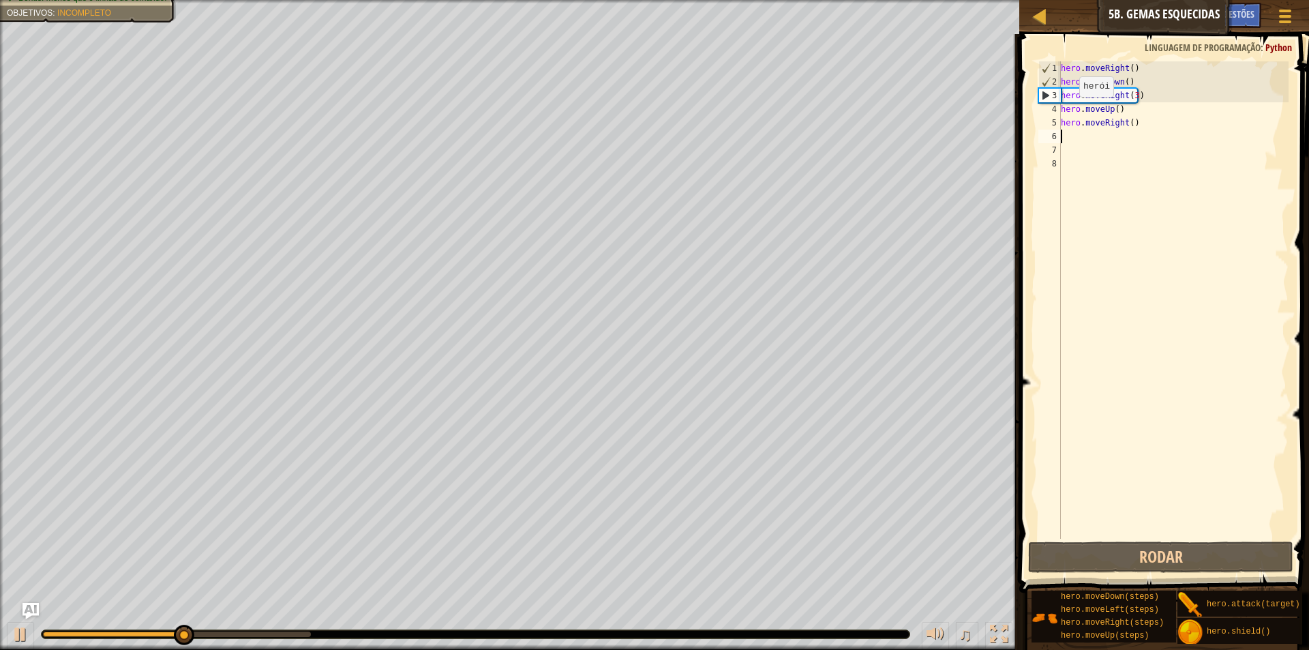
type textarea "he"
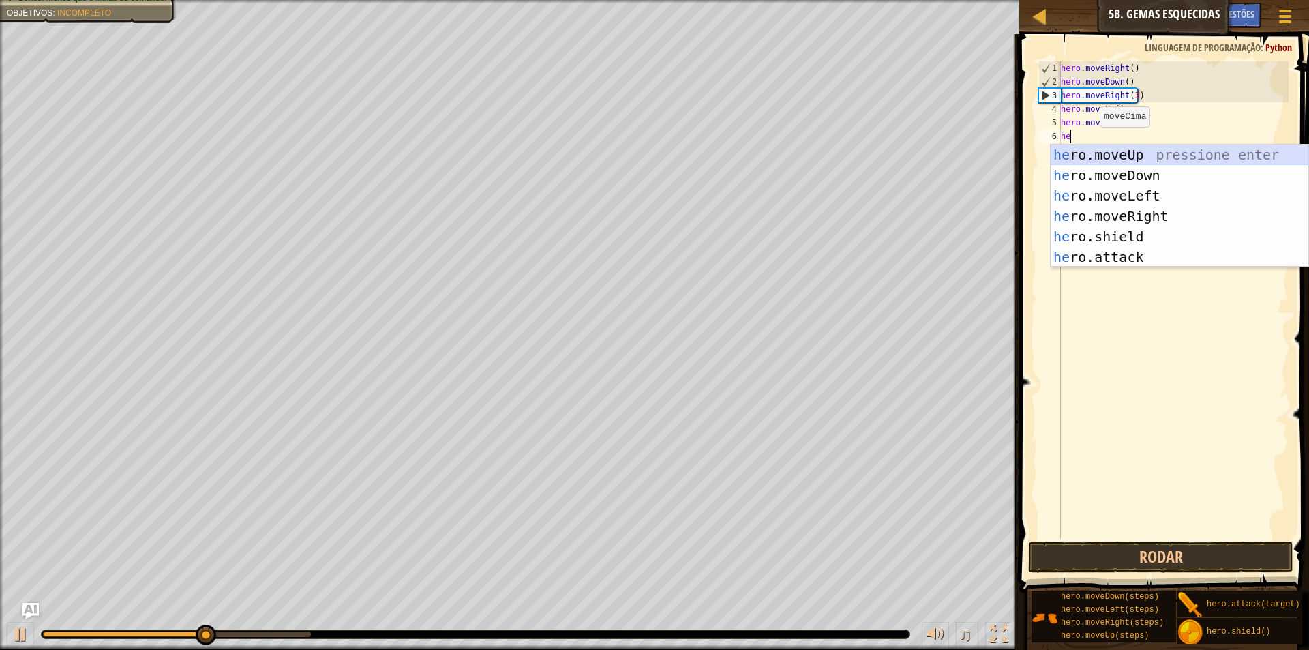
click at [1091, 147] on div "he ro.moveUp pressione enter he ro.moveDown pressione enter he ro.moveLeft pres…" at bounding box center [1180, 227] width 258 height 164
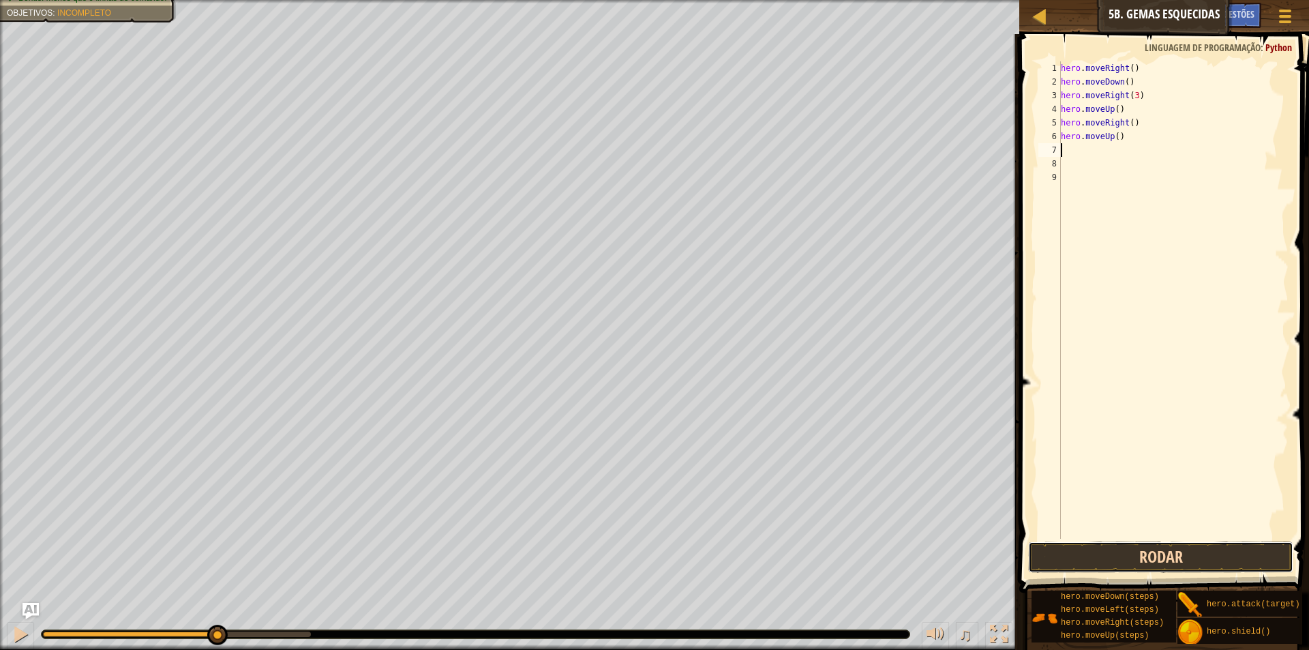
click at [1045, 567] on button "Rodar" at bounding box center [1160, 556] width 265 height 31
type textarea "h"
click at [1158, 115] on div "hero . moveRight ( ) hero . moveDown ( ) hero . moveRight ( 3 ) hero . moveUp (" at bounding box center [1173, 313] width 230 height 504
type textarea "h"
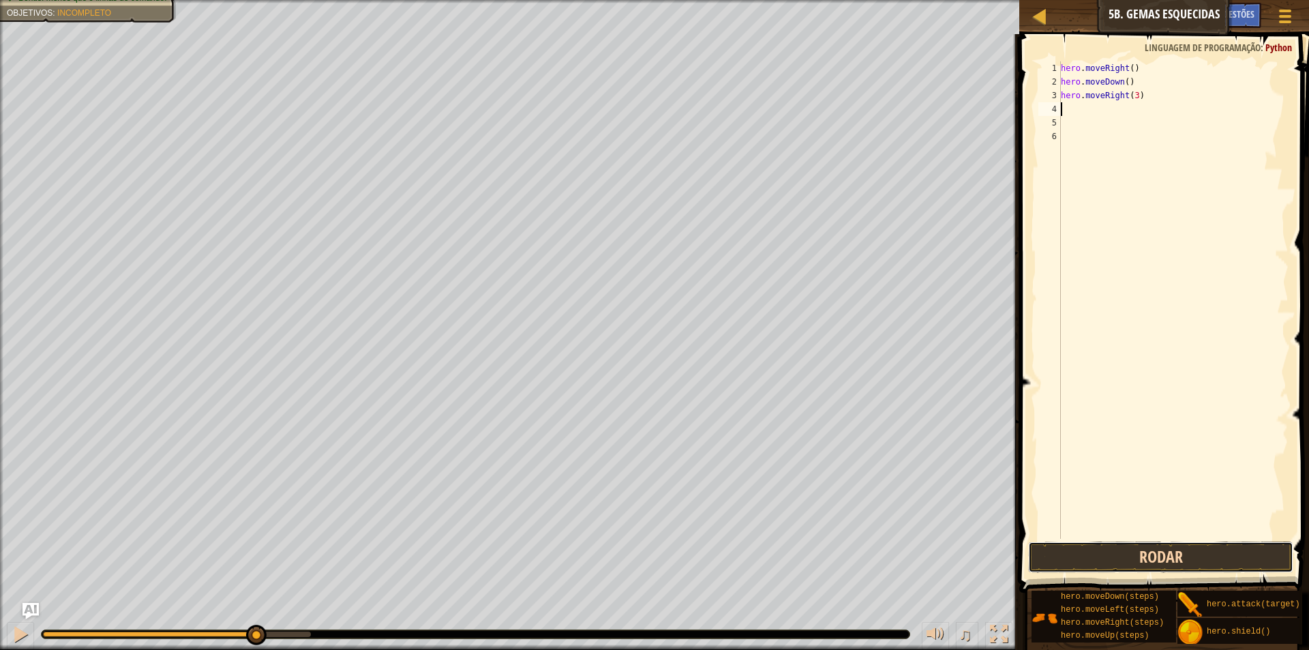
click at [1181, 559] on button "Rodar" at bounding box center [1160, 556] width 265 height 31
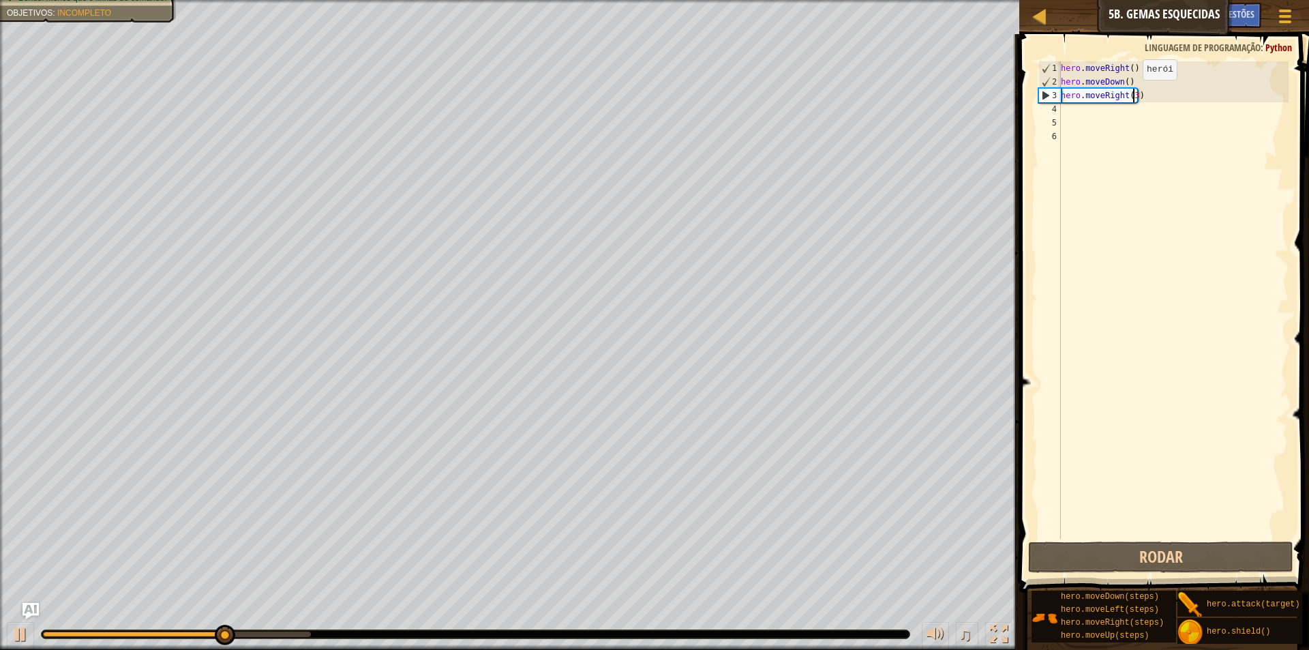
click at [1131, 93] on div "hero . moveRight ( ) hero . moveDown ( ) hero . moveRight ( 3 )" at bounding box center [1173, 313] width 230 height 504
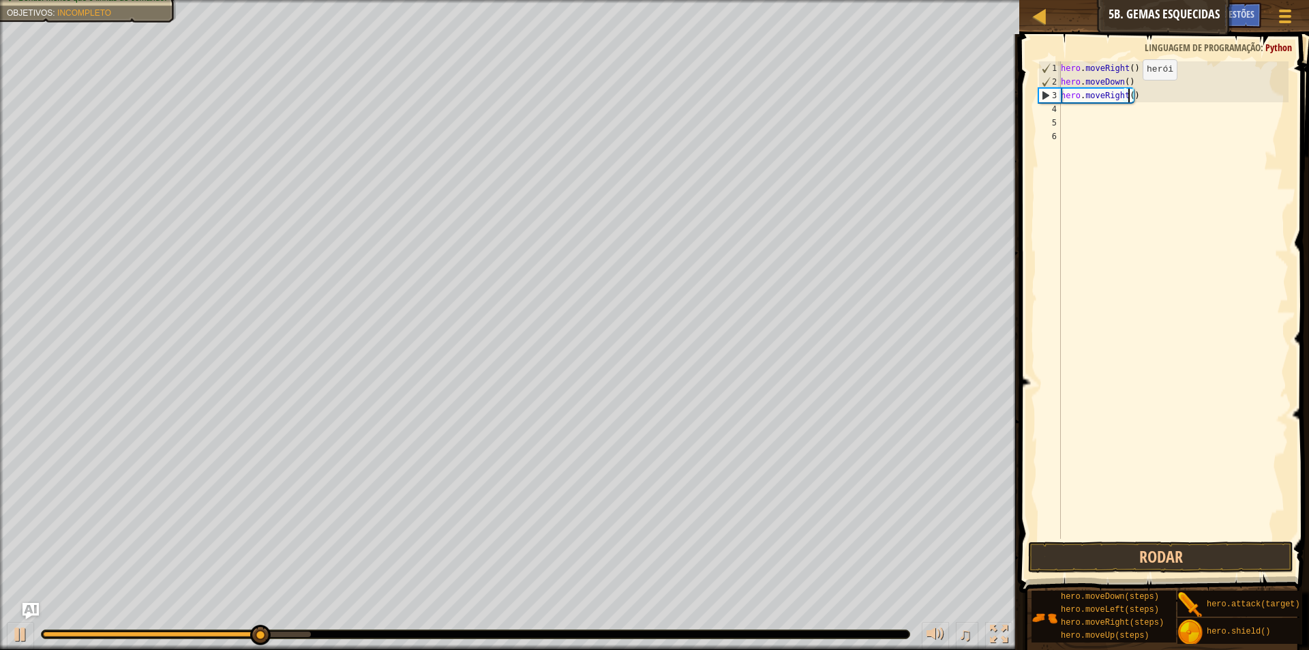
scroll to position [6, 5]
click at [1143, 97] on div "hero . moveRight ( ) hero . moveDown ( ) hero . moveRight ( 2 )" at bounding box center [1173, 313] width 230 height 504
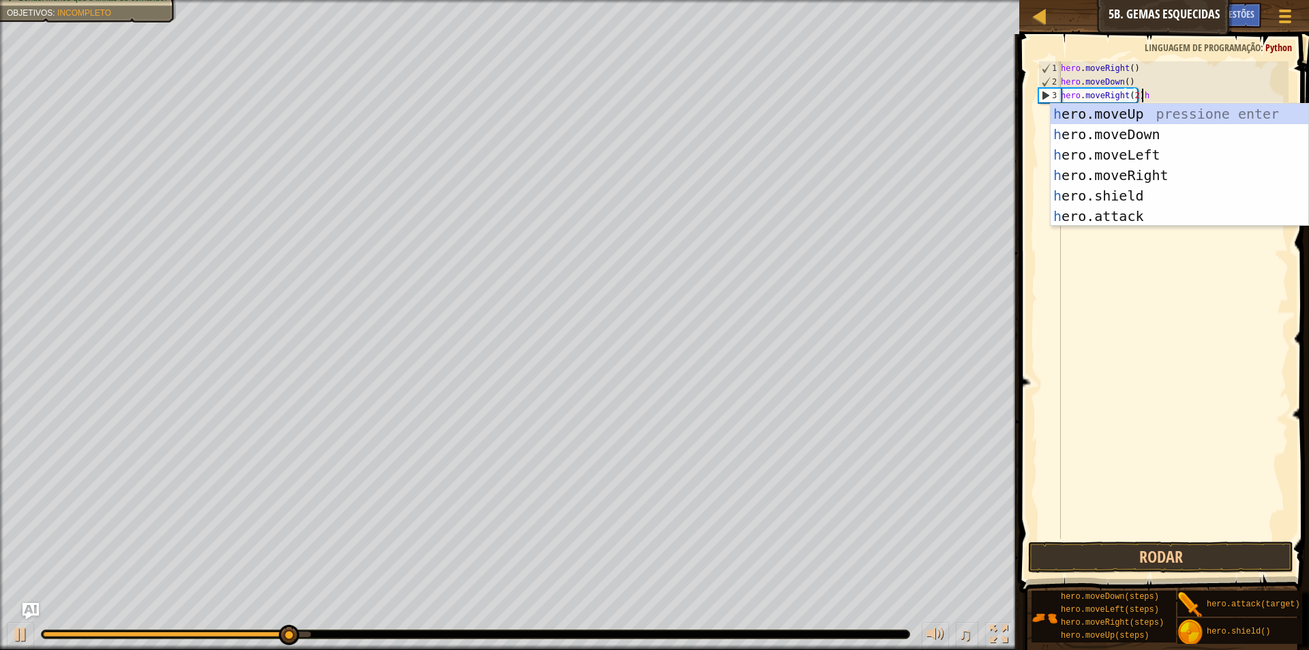
scroll to position [6, 6]
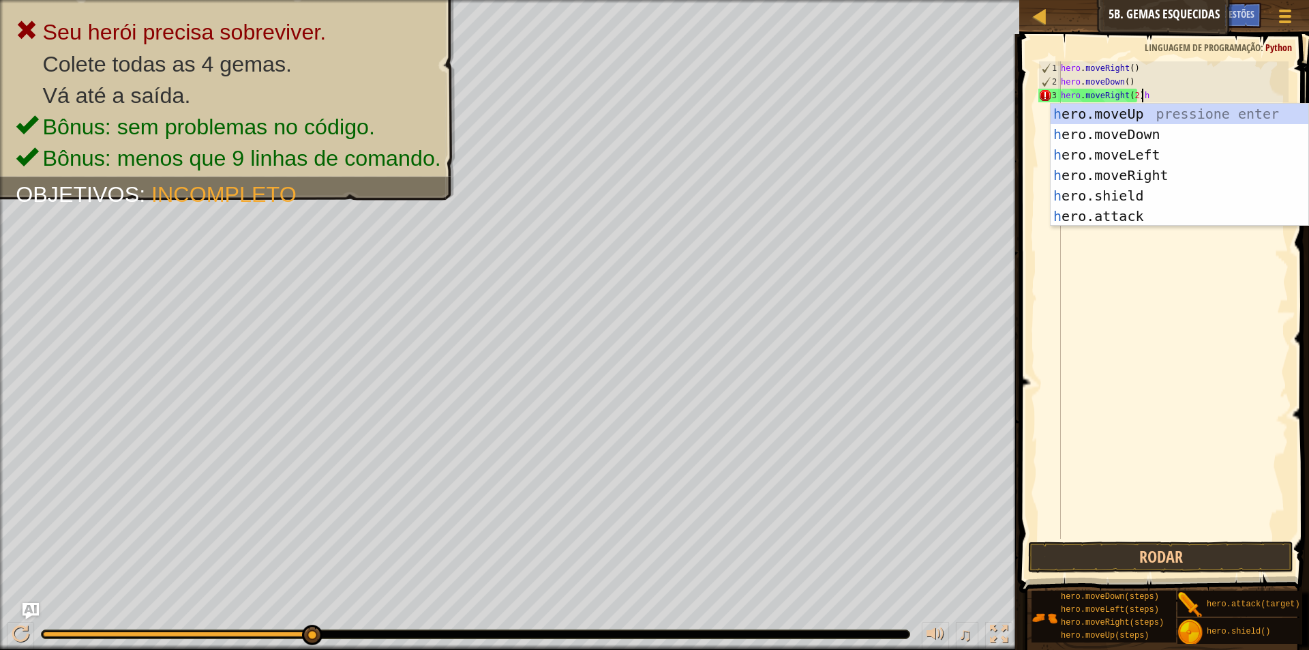
type textarea "hero.moveRight(2)"
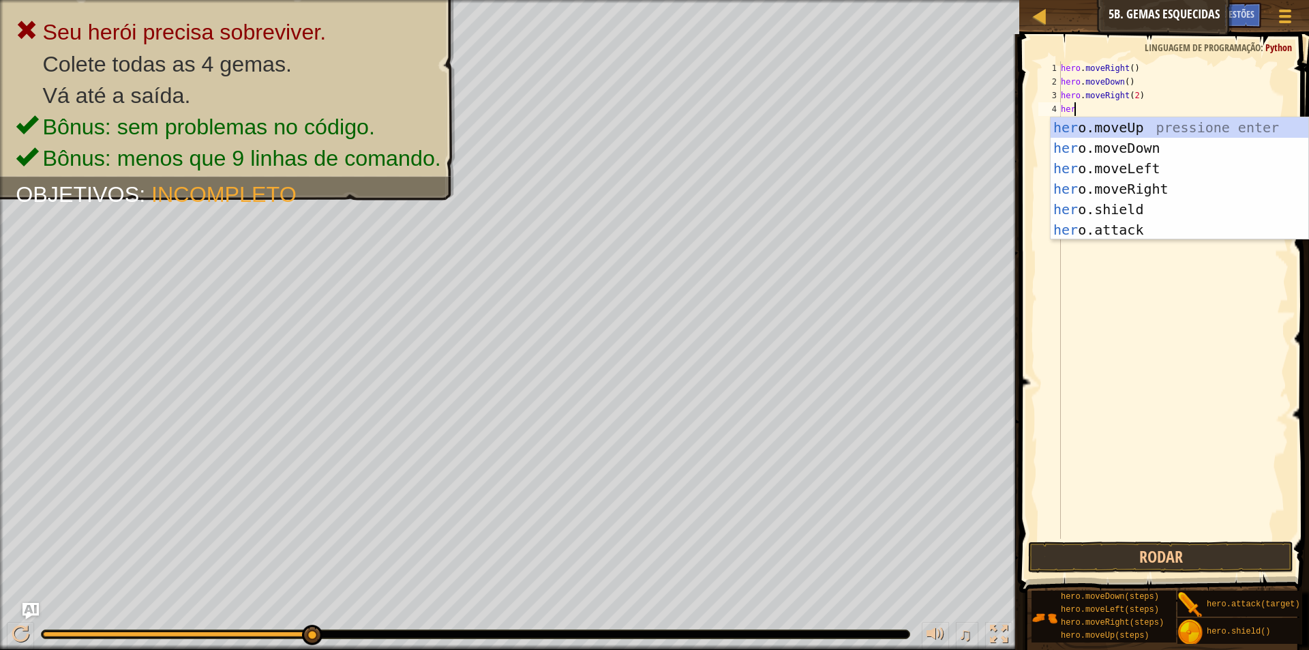
scroll to position [6, 1]
type textarea "herp"
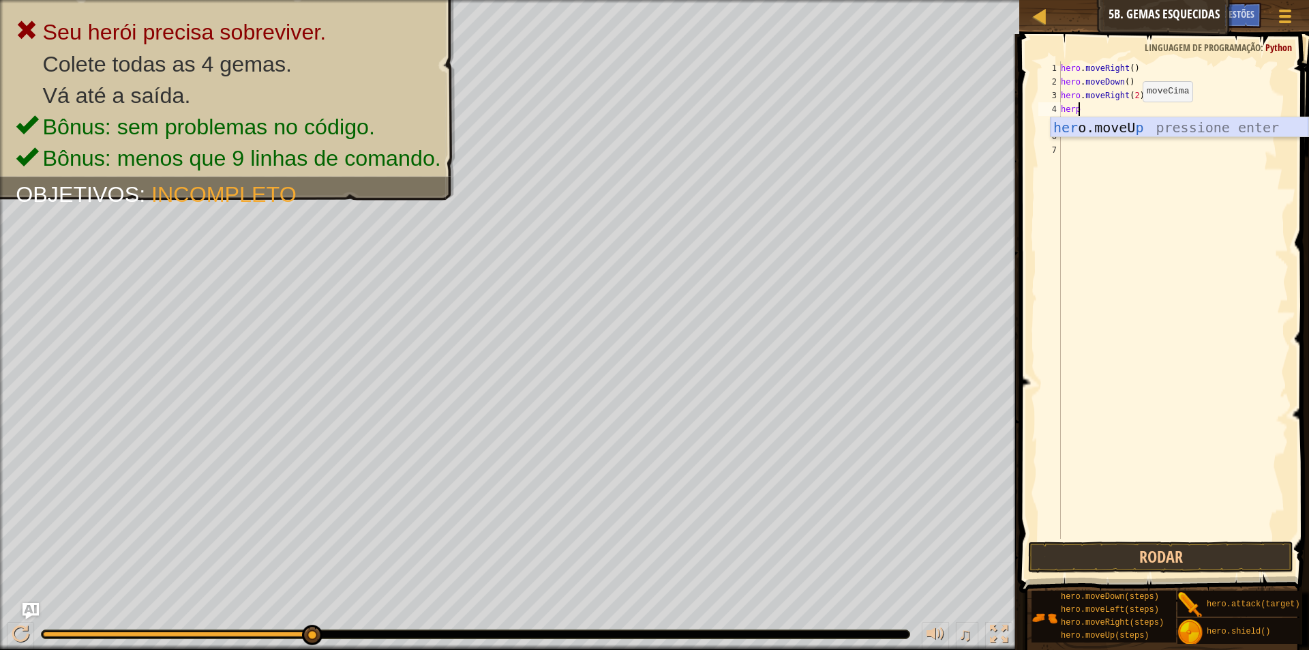
click at [1128, 124] on div "her o.moveU p pressione enter" at bounding box center [1180, 147] width 258 height 61
click at [1143, 125] on div "hero . moveRight ( ) hero . moveDown ( ) hero . moveRight ( 2 ) hero . moveUp (…" at bounding box center [1173, 313] width 230 height 504
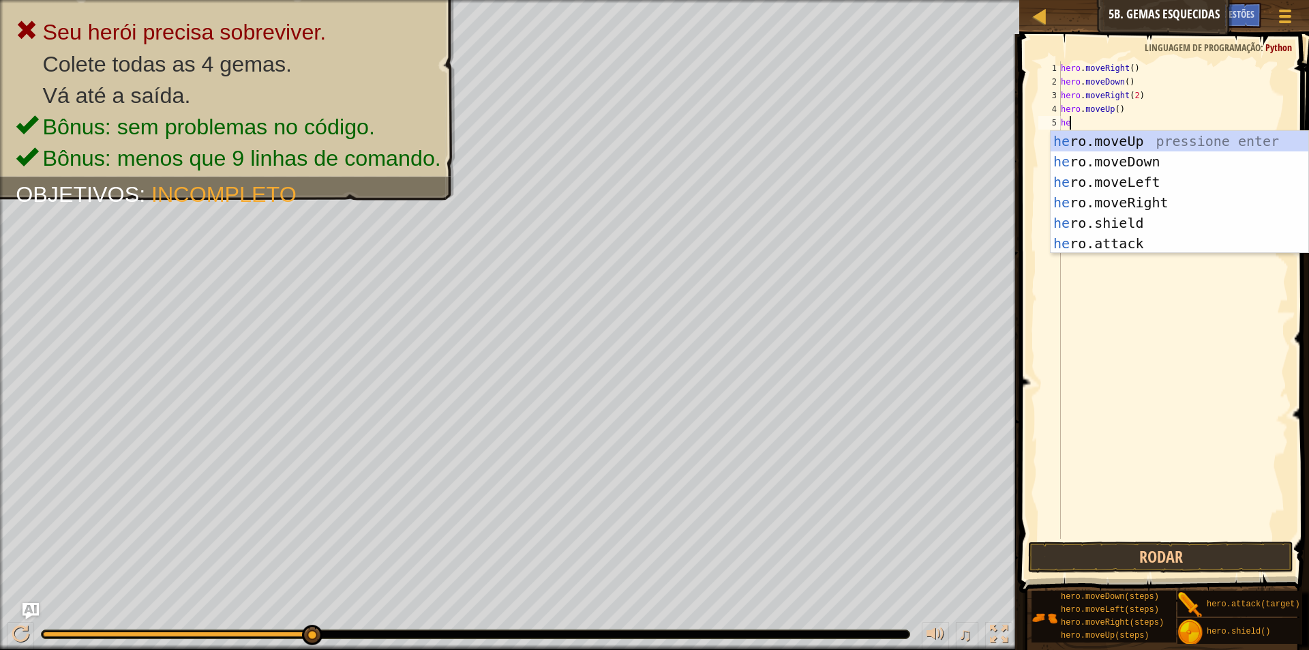
type textarea "hero"
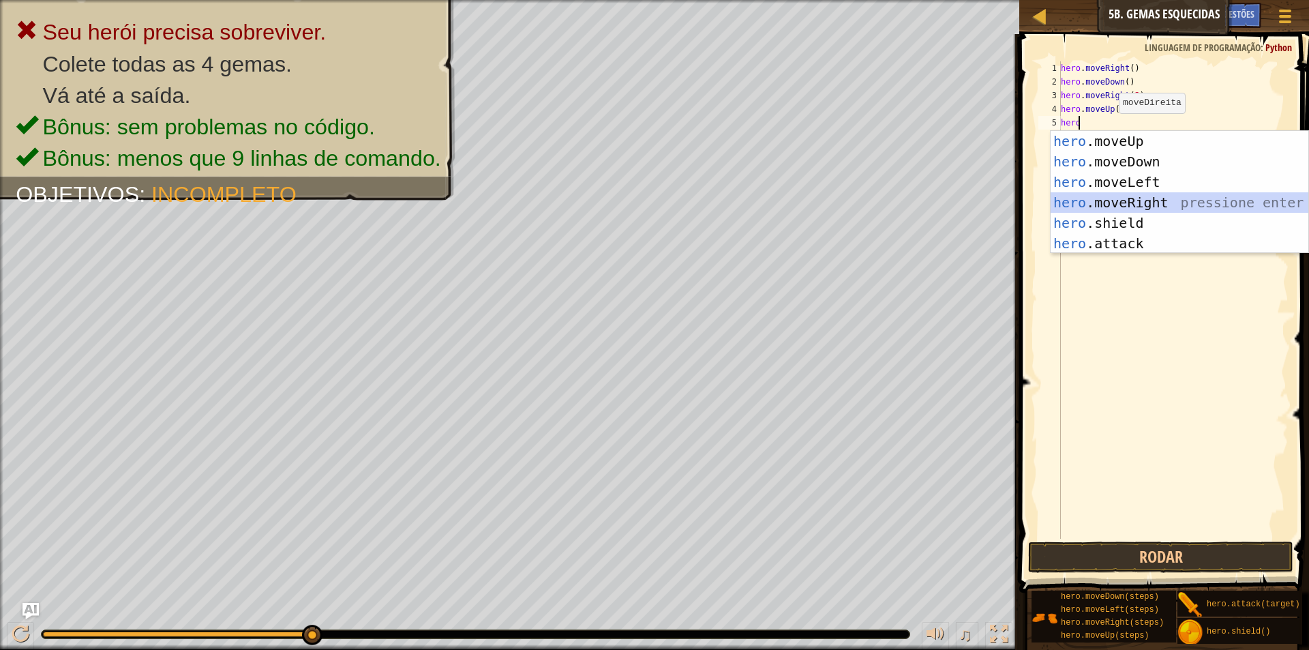
click at [1106, 198] on div "hero .moveUp pressione enter hero .moveDown pressione enter hero .moveLeft pres…" at bounding box center [1180, 213] width 258 height 164
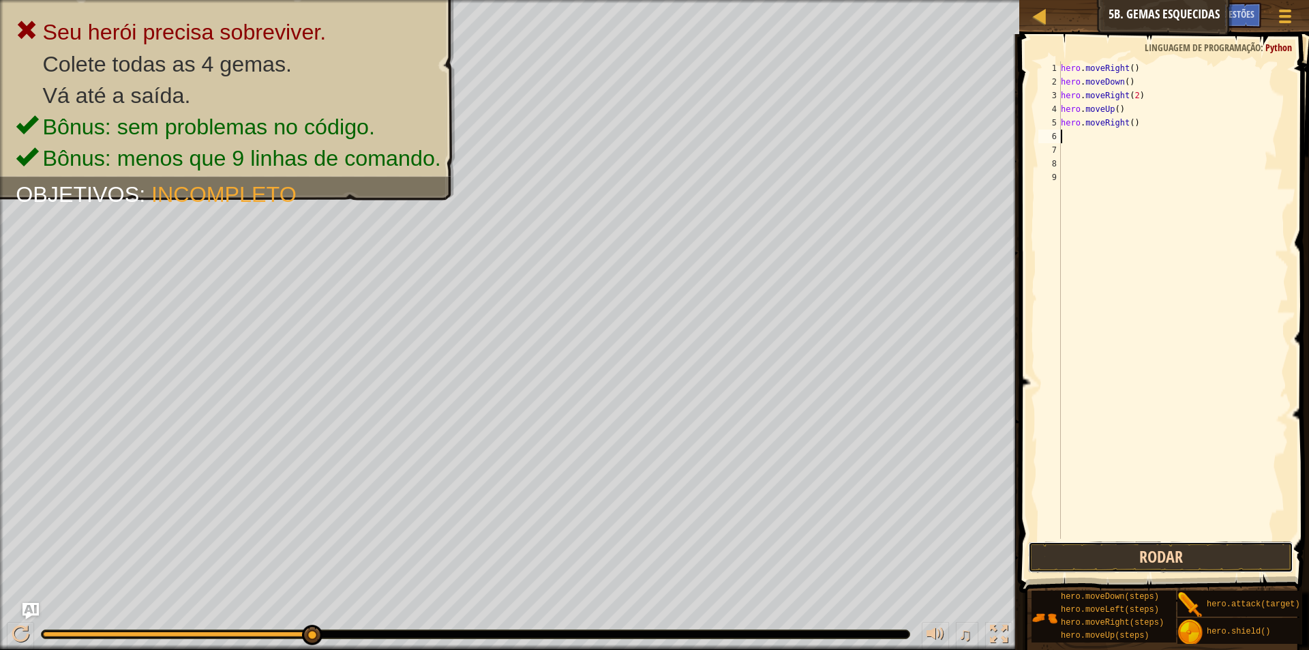
click at [1097, 559] on button "Rodar" at bounding box center [1160, 556] width 265 height 31
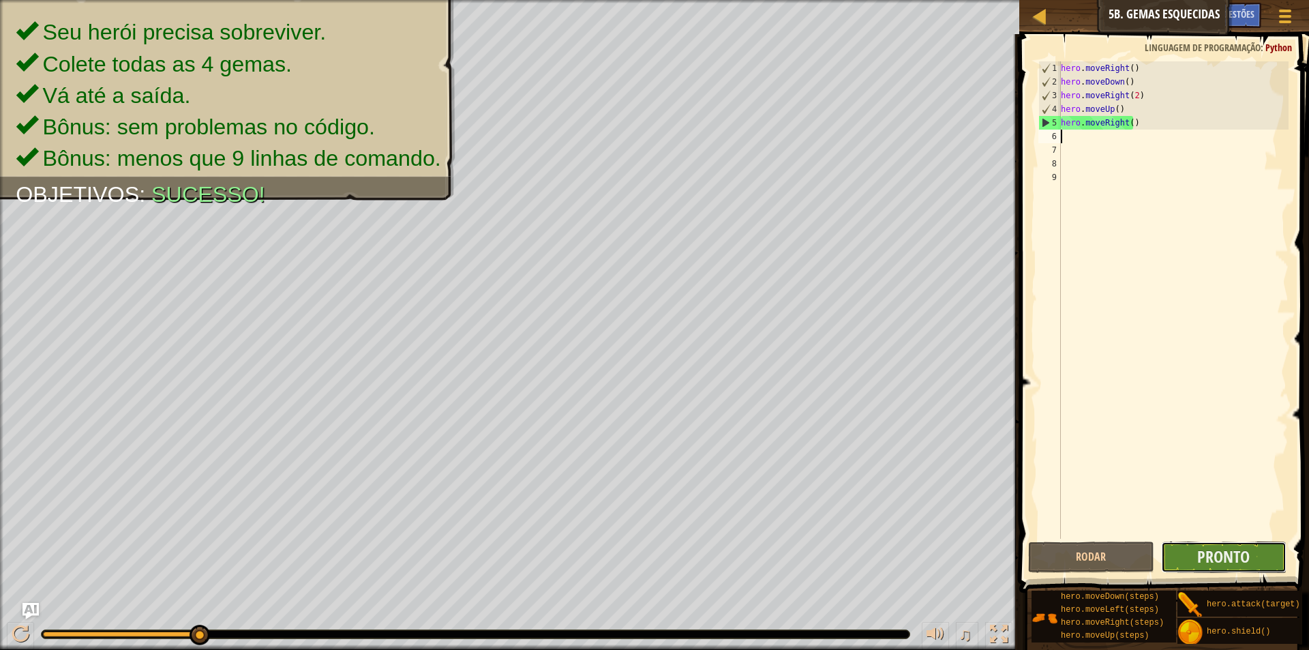
click at [1164, 547] on button "Pronto" at bounding box center [1223, 556] width 125 height 31
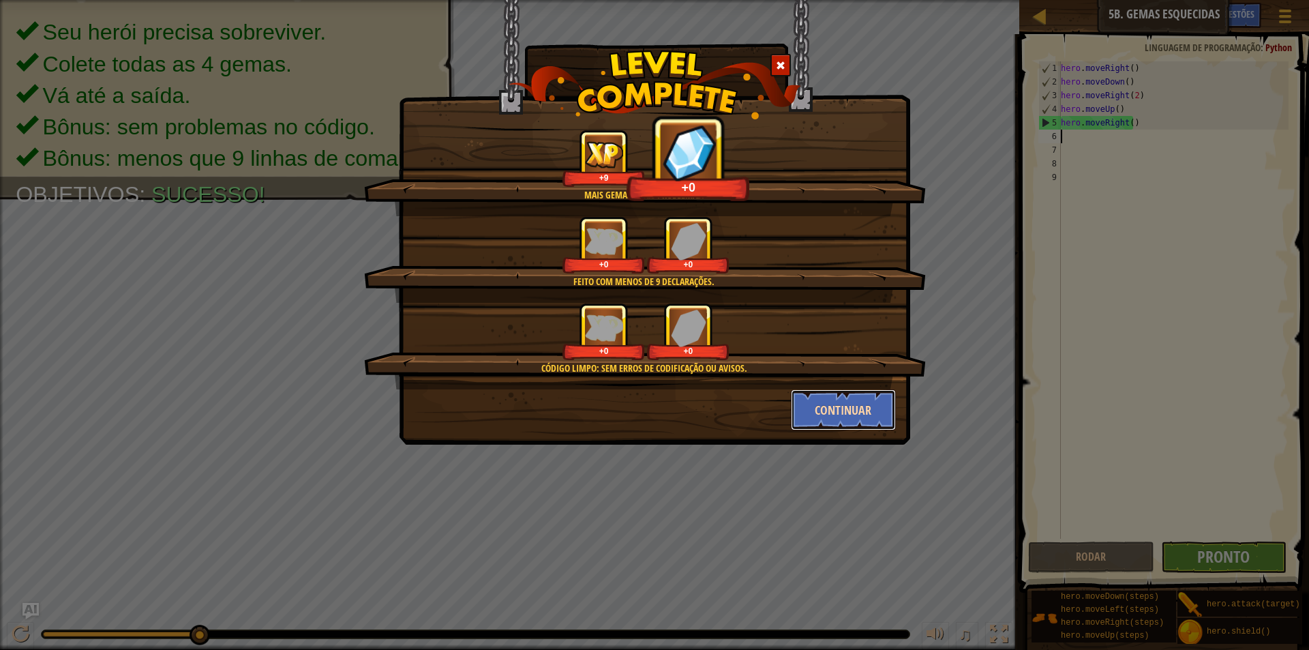
click at [831, 419] on button "Continuar" at bounding box center [844, 409] width 106 height 41
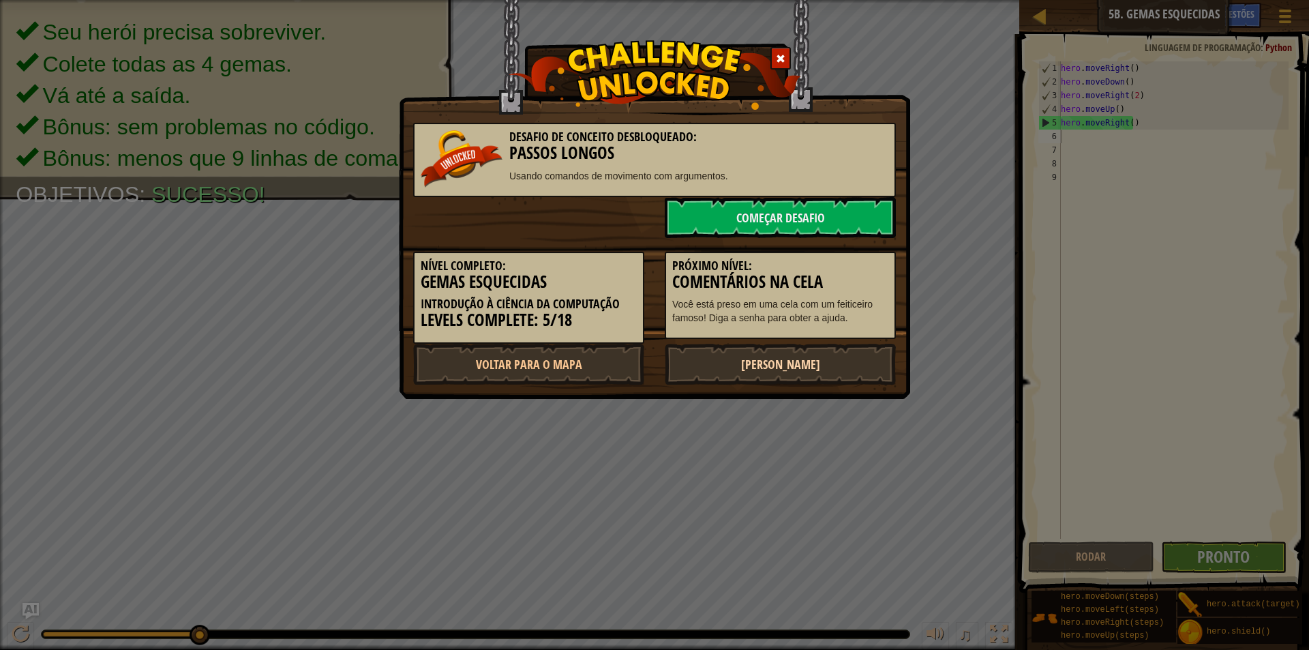
click at [765, 352] on link "[PERSON_NAME]" at bounding box center [780, 364] width 231 height 41
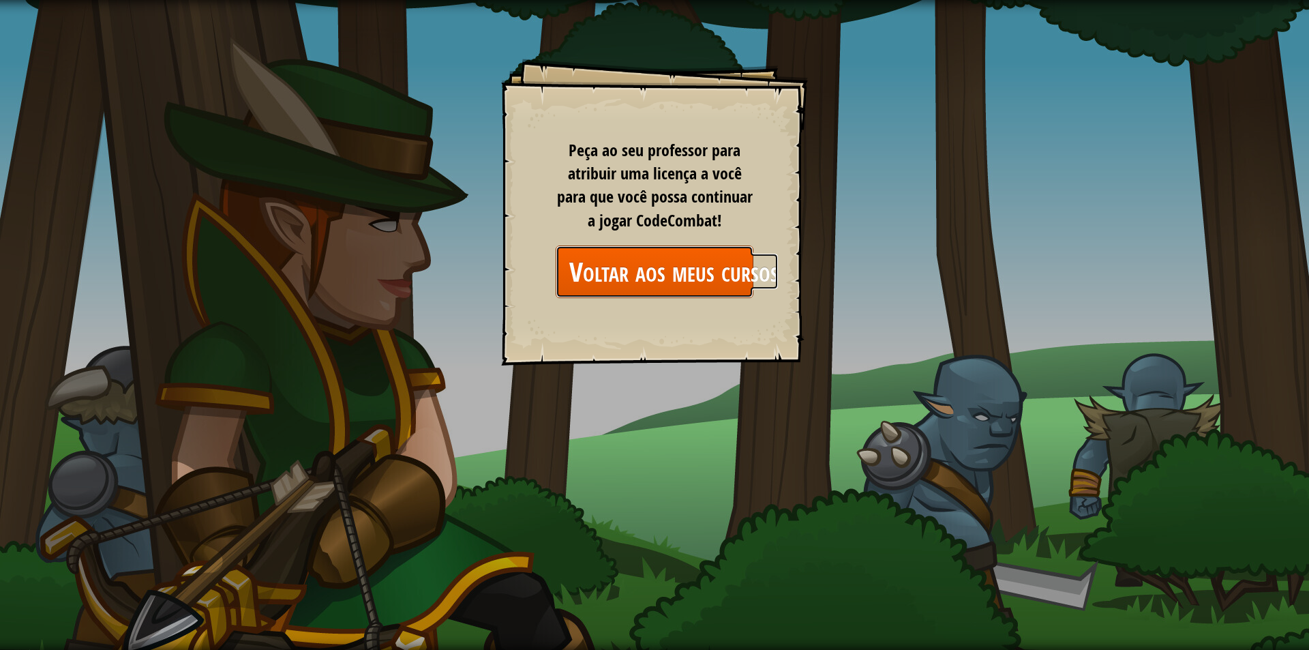
click at [712, 270] on link "Voltar aos meus cursos" at bounding box center [655, 271] width 198 height 52
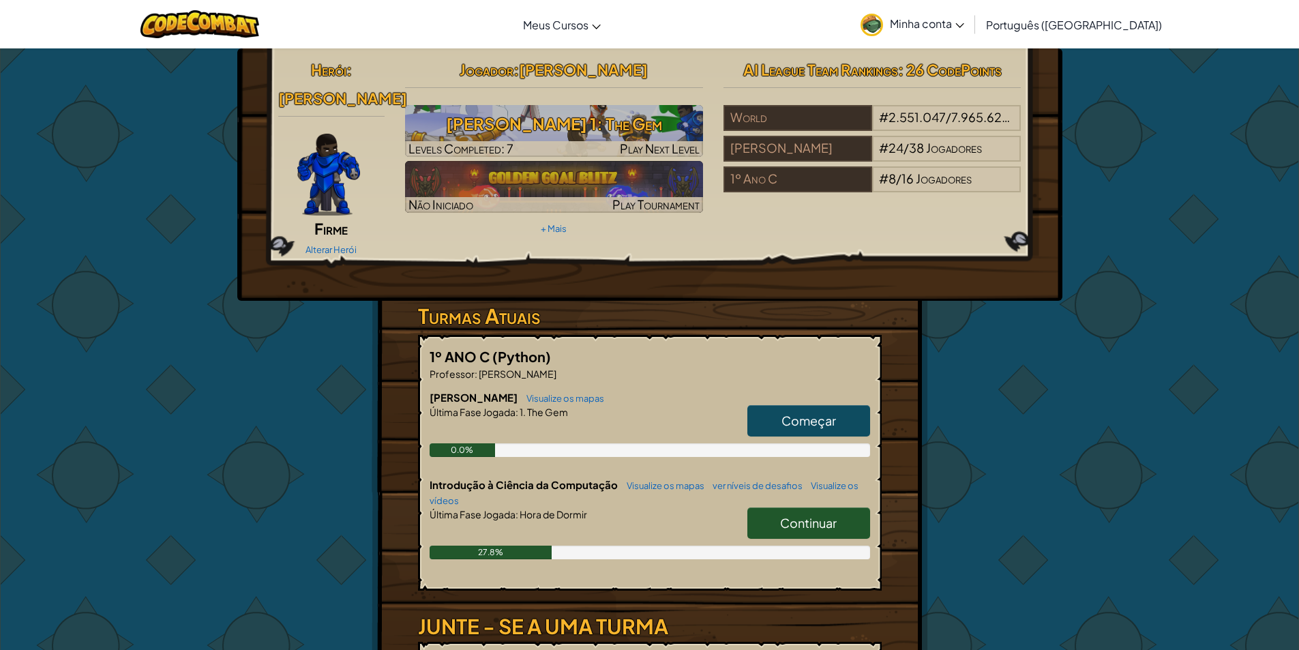
click at [817, 515] on span "Continuar" at bounding box center [808, 523] width 57 height 16
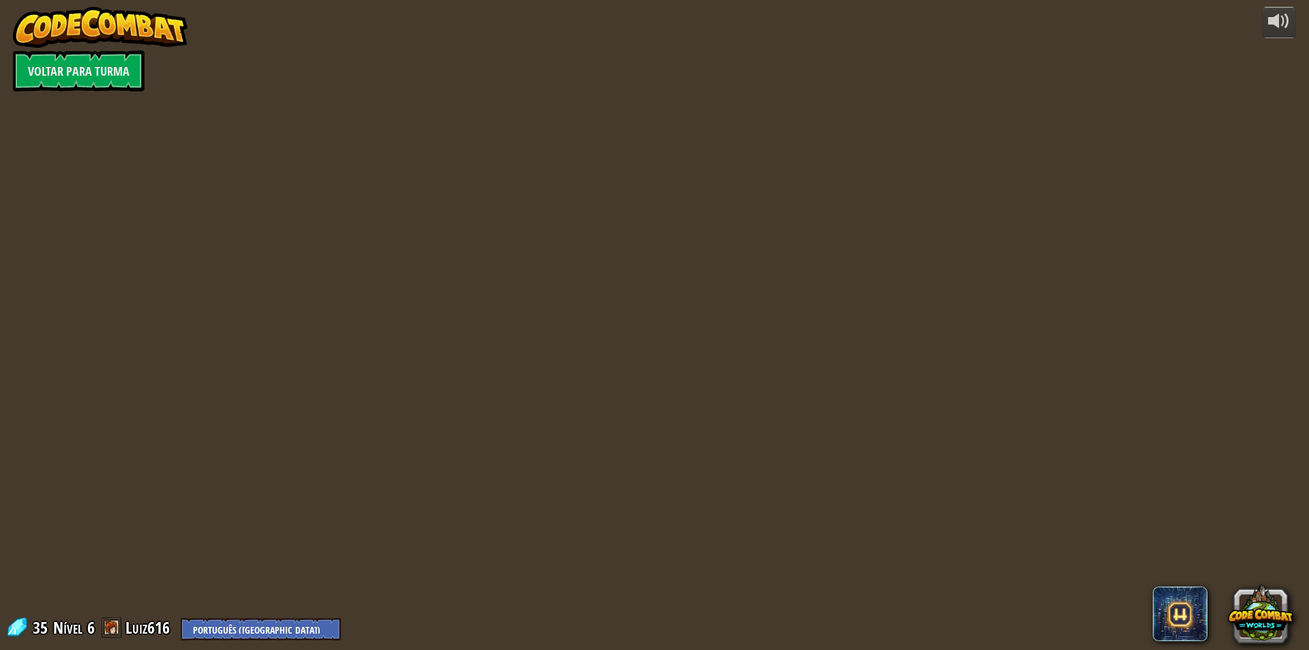
select select "pt-BR"
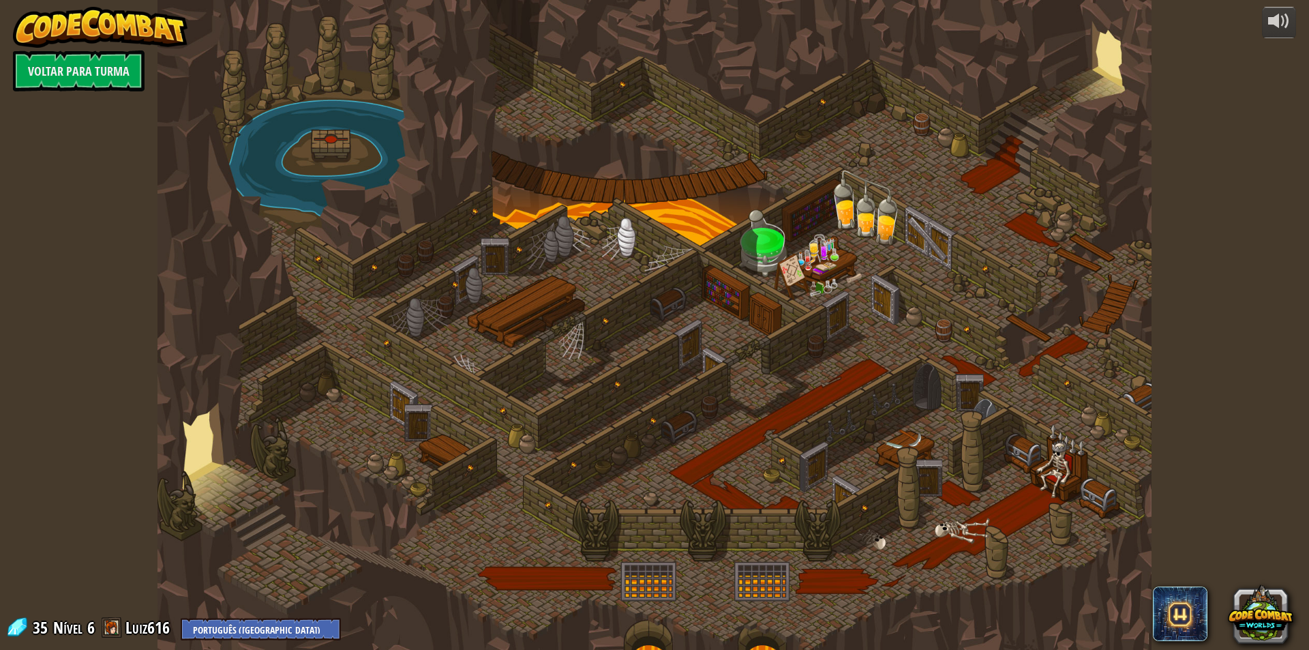
select select "pt-BR"
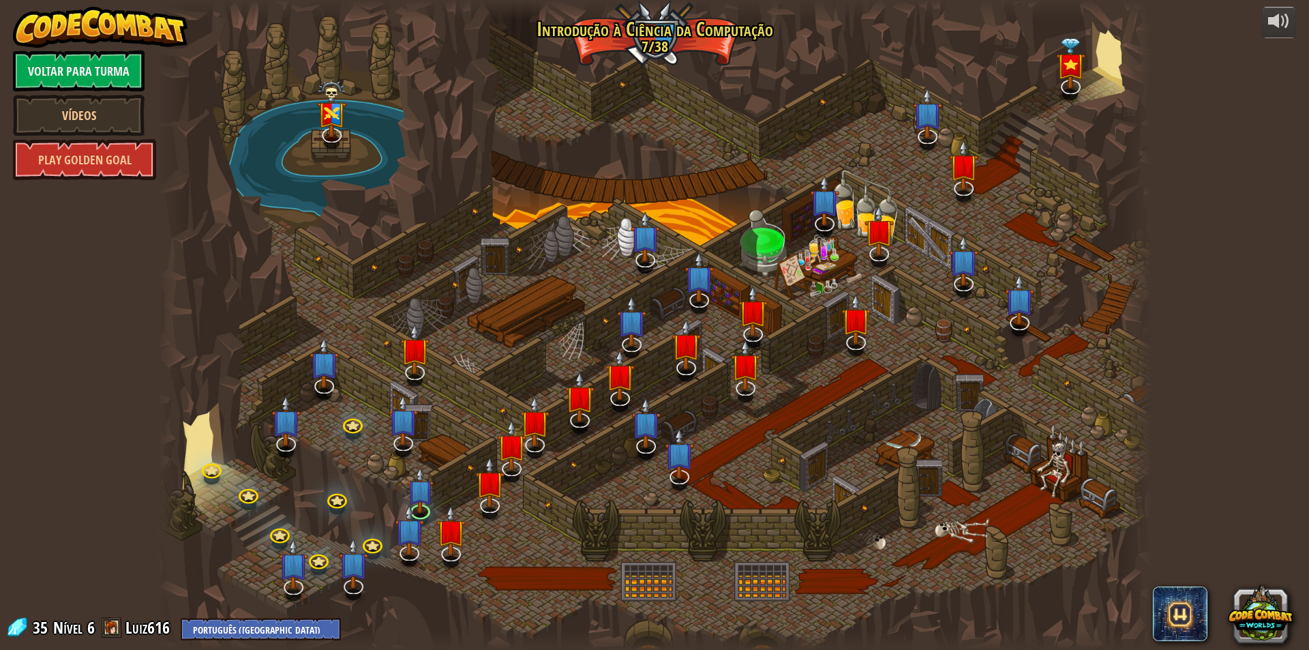
select select "pt-BR"
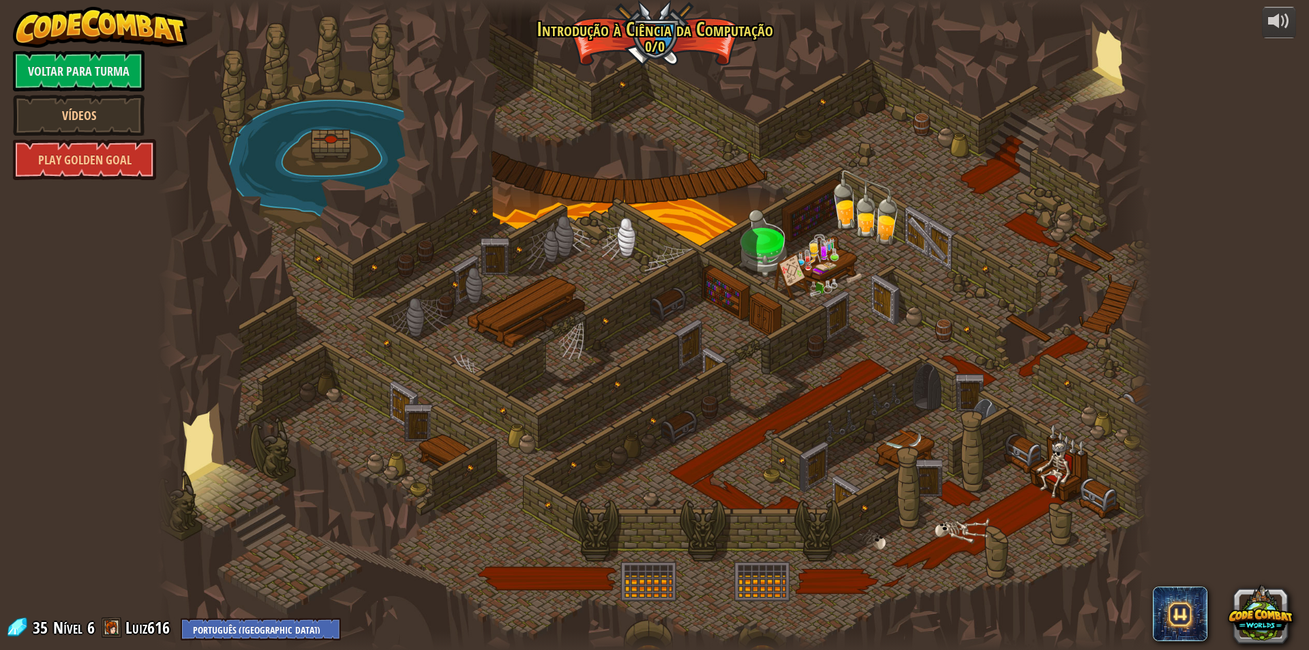
select select "pt-BR"
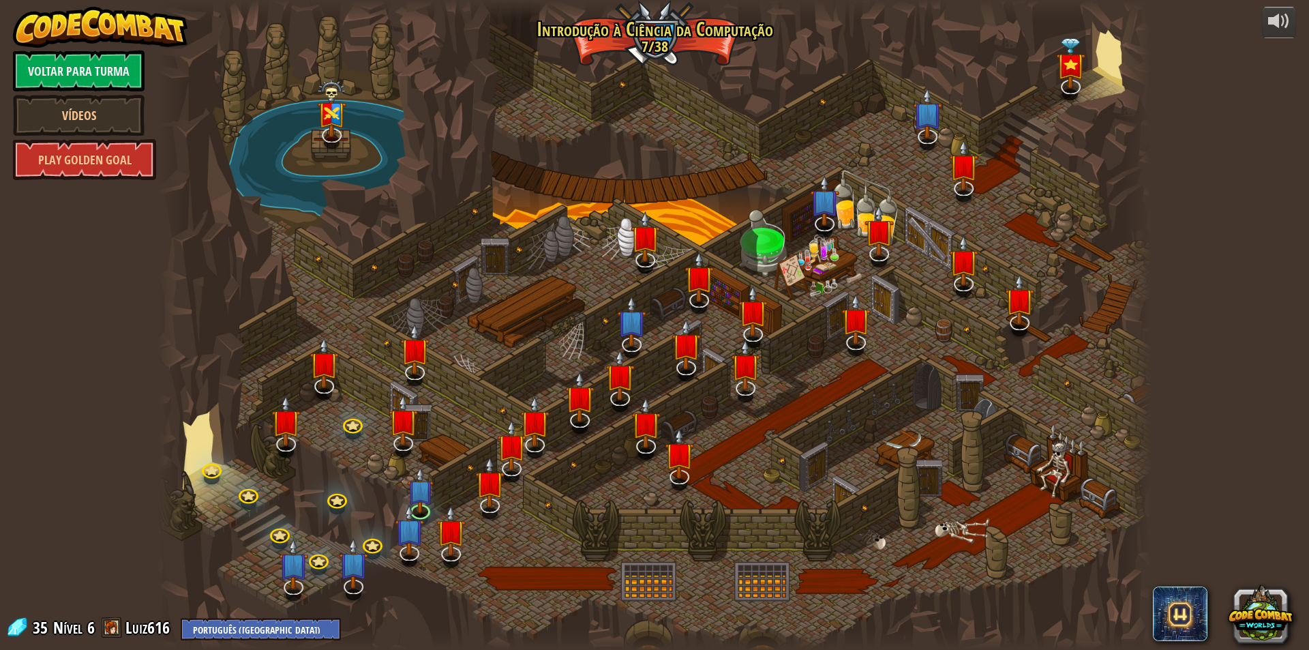
select select "pt-BR"
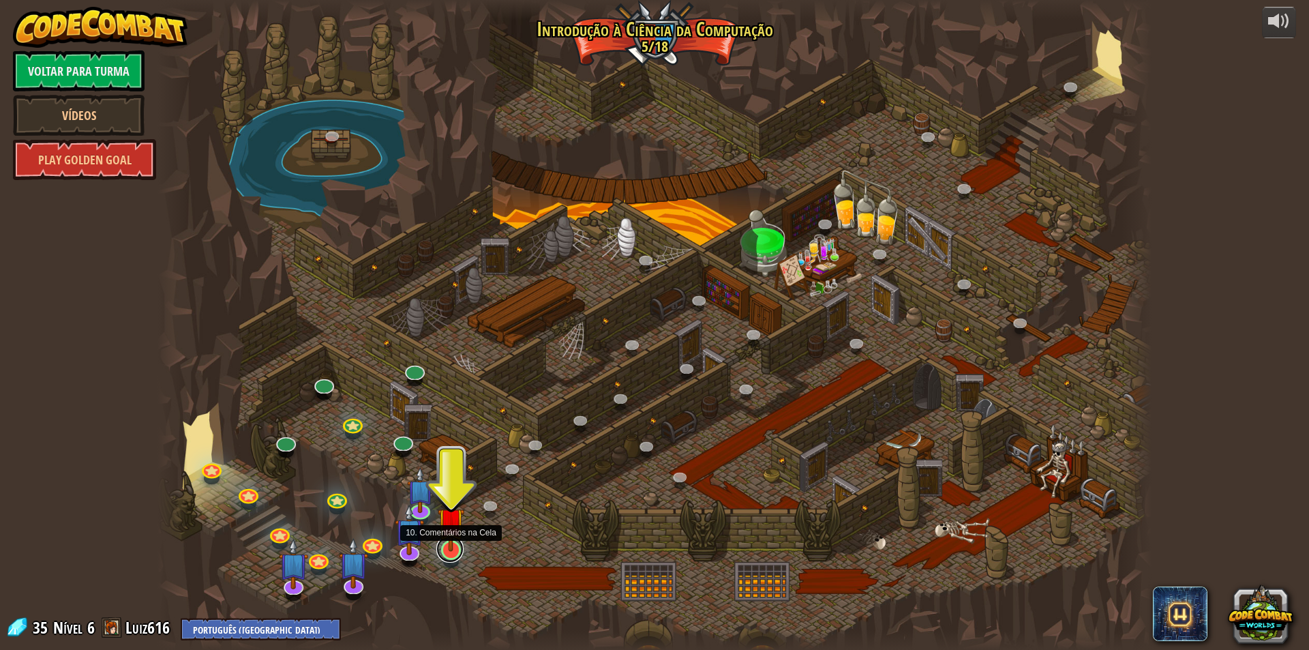
click at [452, 553] on link at bounding box center [449, 548] width 27 height 27
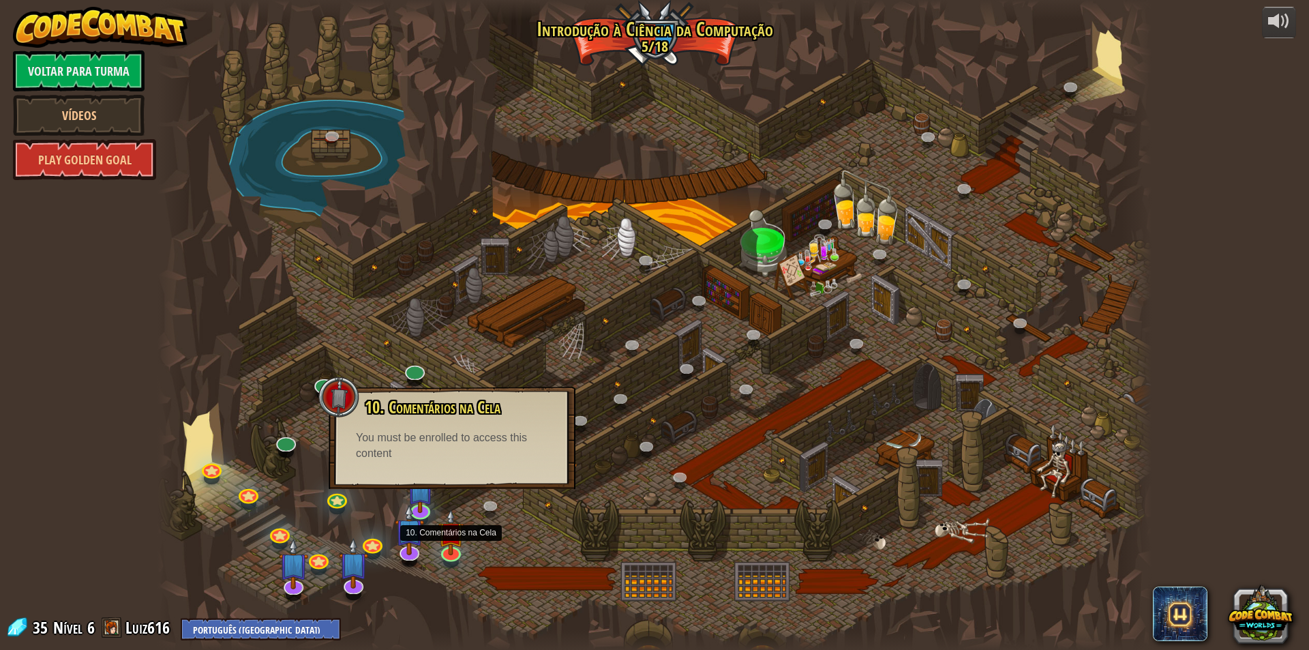
click at [472, 480] on div "10. Comentários na Cela Você está preso em uma cela com um feiticeiro famoso! D…" at bounding box center [452, 438] width 247 height 102
click at [453, 543] on img at bounding box center [451, 520] width 27 height 61
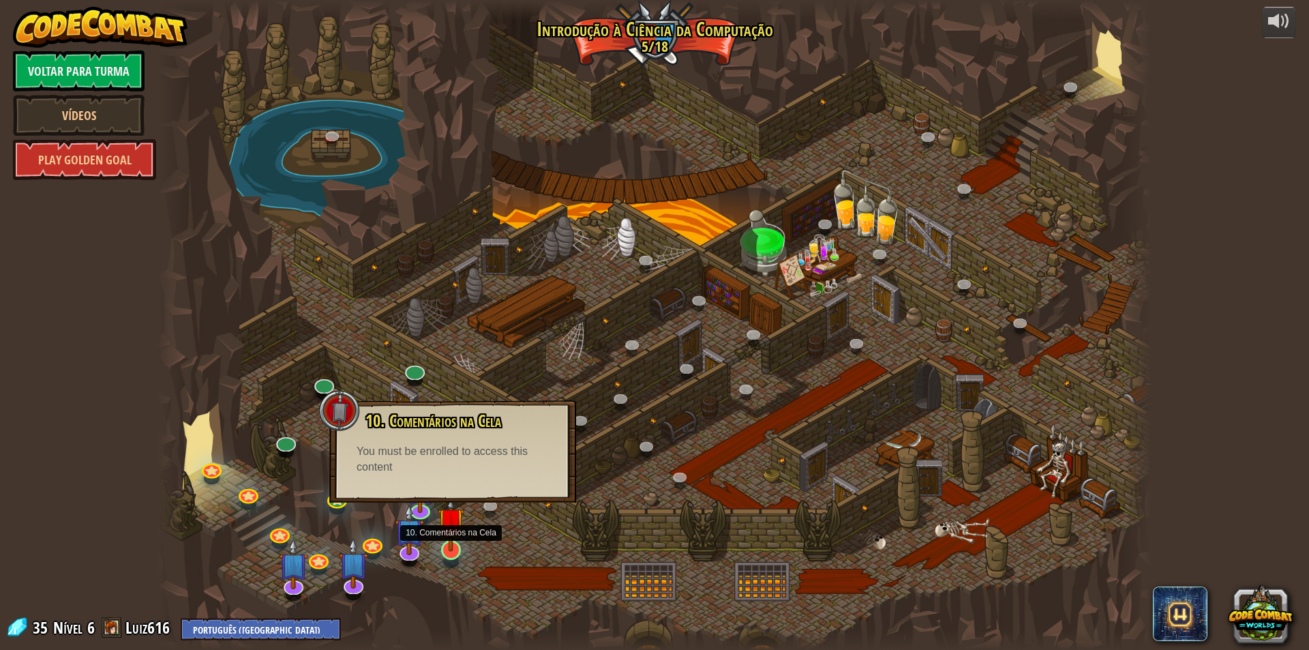
click at [447, 548] on img at bounding box center [451, 520] width 27 height 61
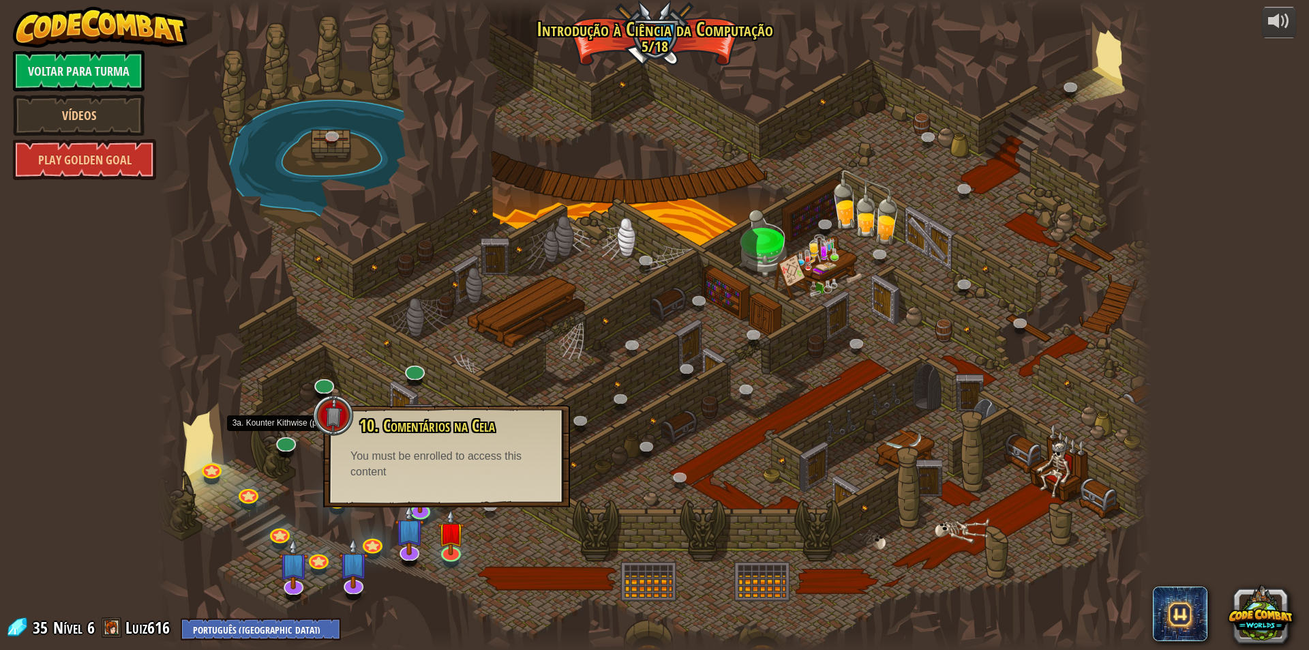
click at [291, 451] on div at bounding box center [286, 452] width 16 height 12
click at [290, 443] on link at bounding box center [284, 438] width 27 height 27
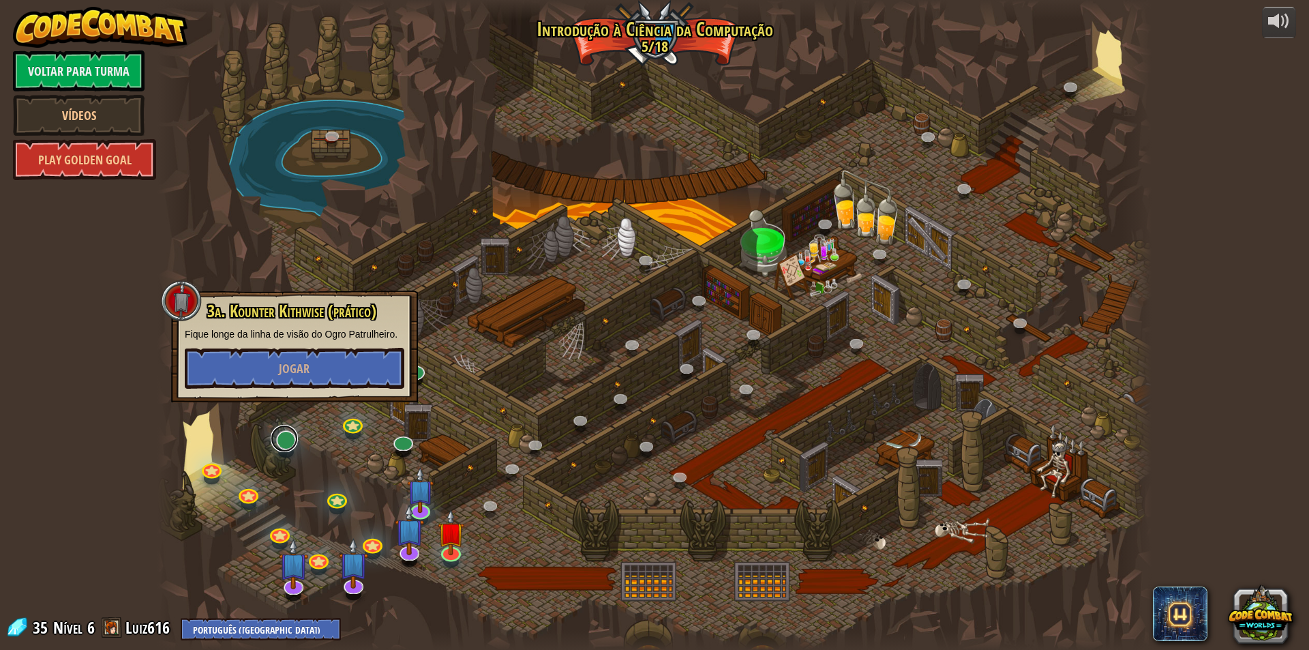
click at [290, 443] on link at bounding box center [284, 438] width 27 height 27
click at [301, 372] on span "Jogar" at bounding box center [294, 368] width 31 height 17
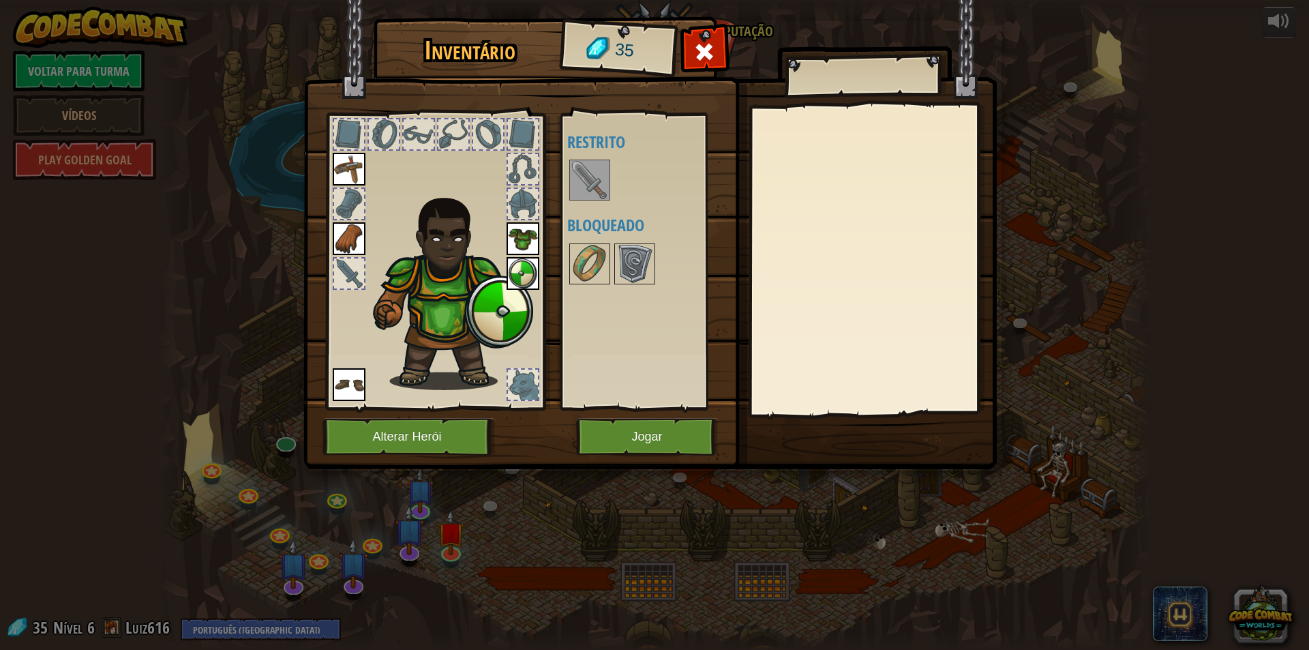
click at [587, 173] on img at bounding box center [590, 180] width 38 height 38
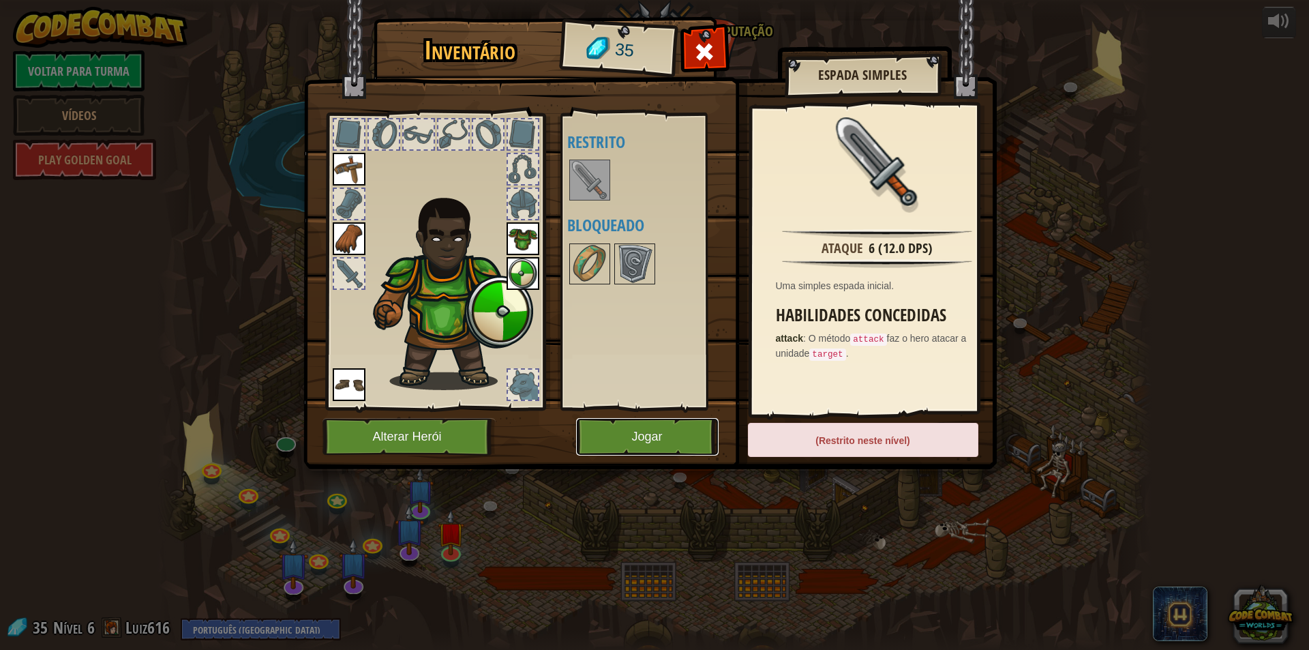
click at [617, 438] on button "Jogar" at bounding box center [647, 436] width 142 height 37
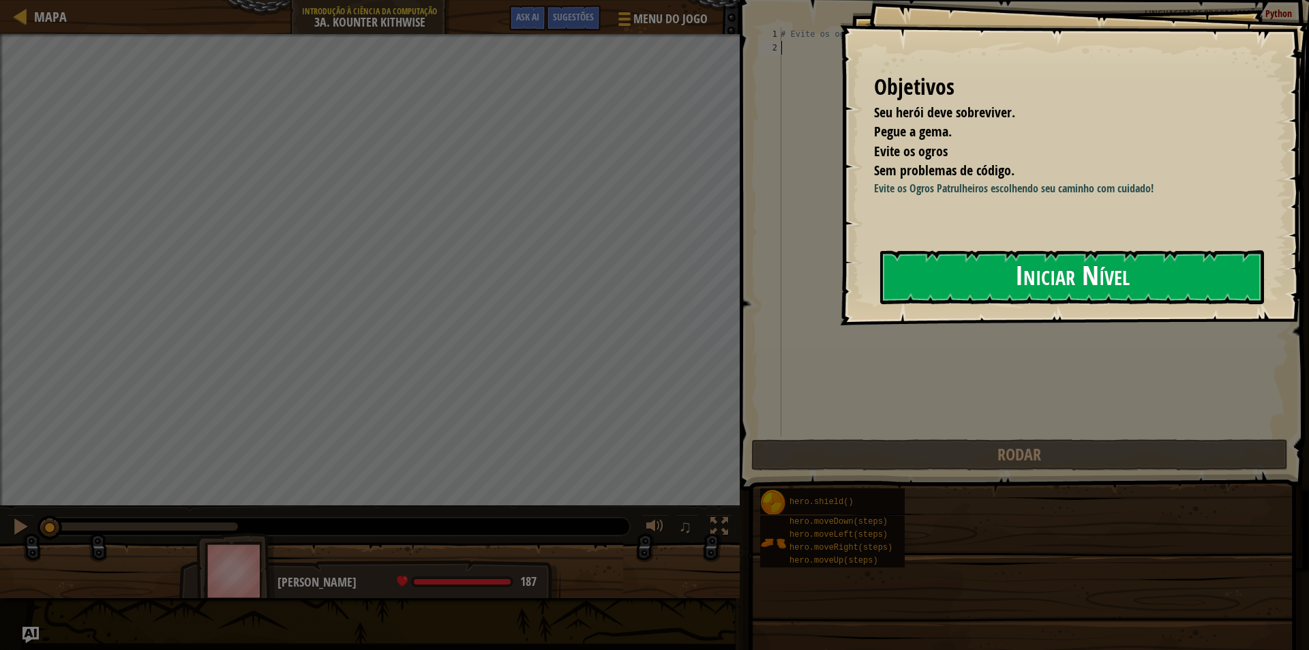
click at [967, 279] on button "Iniciar Nível" at bounding box center [1072, 277] width 384 height 54
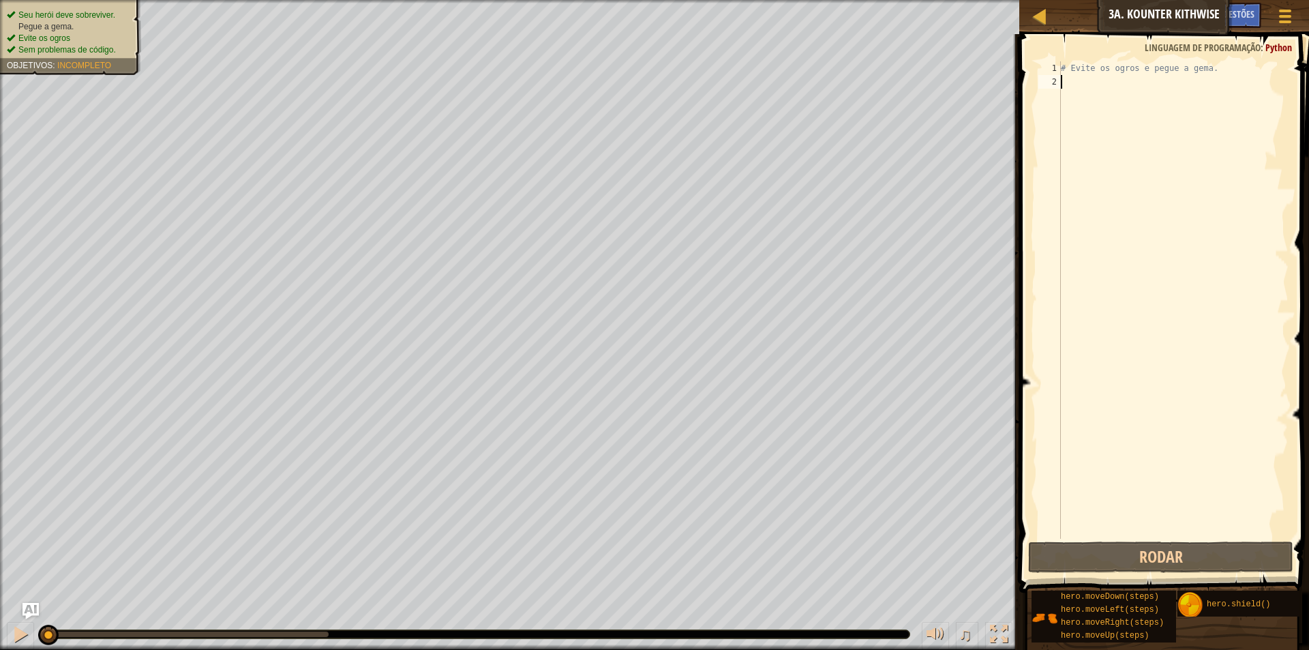
click at [1070, 124] on div "# Evite os ogros e pegue a gema." at bounding box center [1173, 313] width 230 height 504
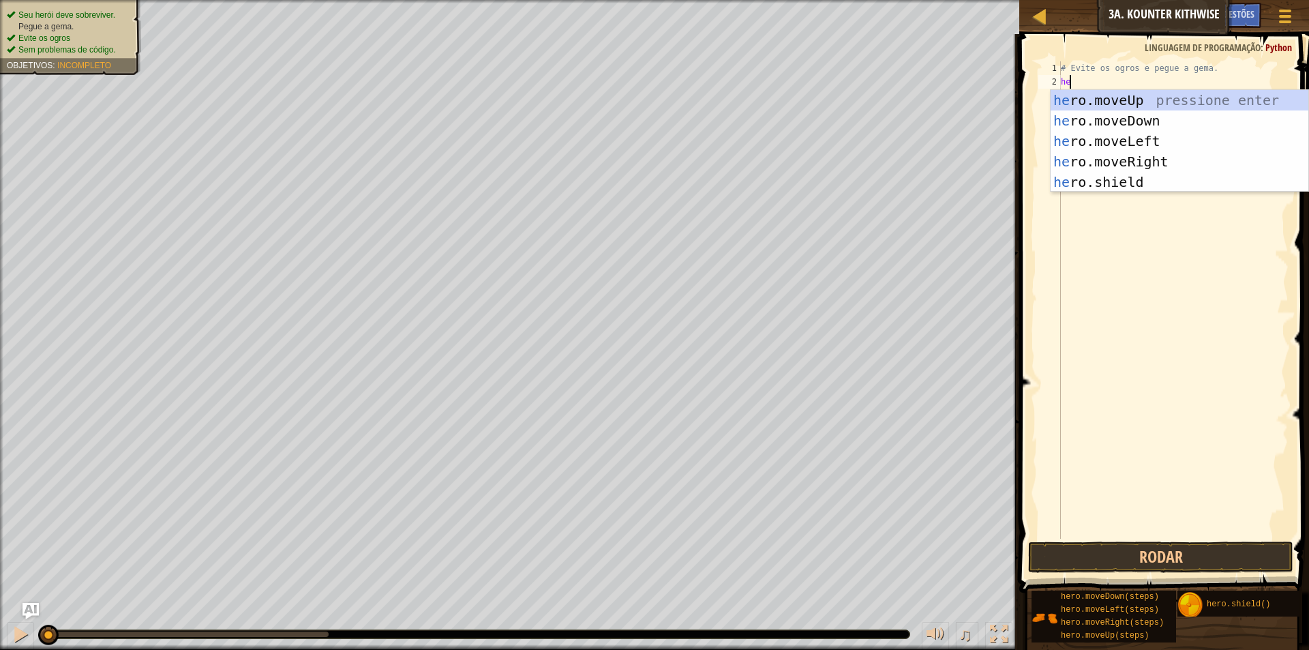
scroll to position [6, 1]
type textarea "hero"
click at [1141, 99] on div "hero .moveUp pressione enter hero .moveDown pressione enter hero .moveLeft pres…" at bounding box center [1180, 161] width 258 height 143
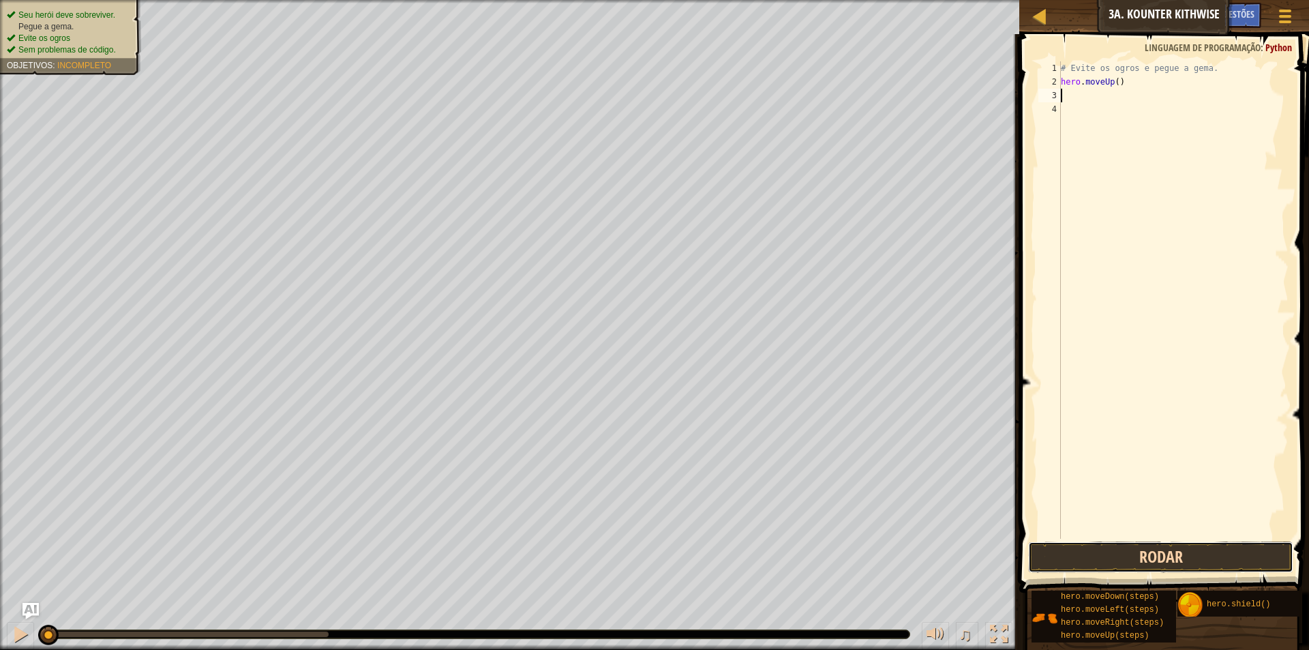
click at [1201, 553] on button "Rodar" at bounding box center [1160, 556] width 265 height 31
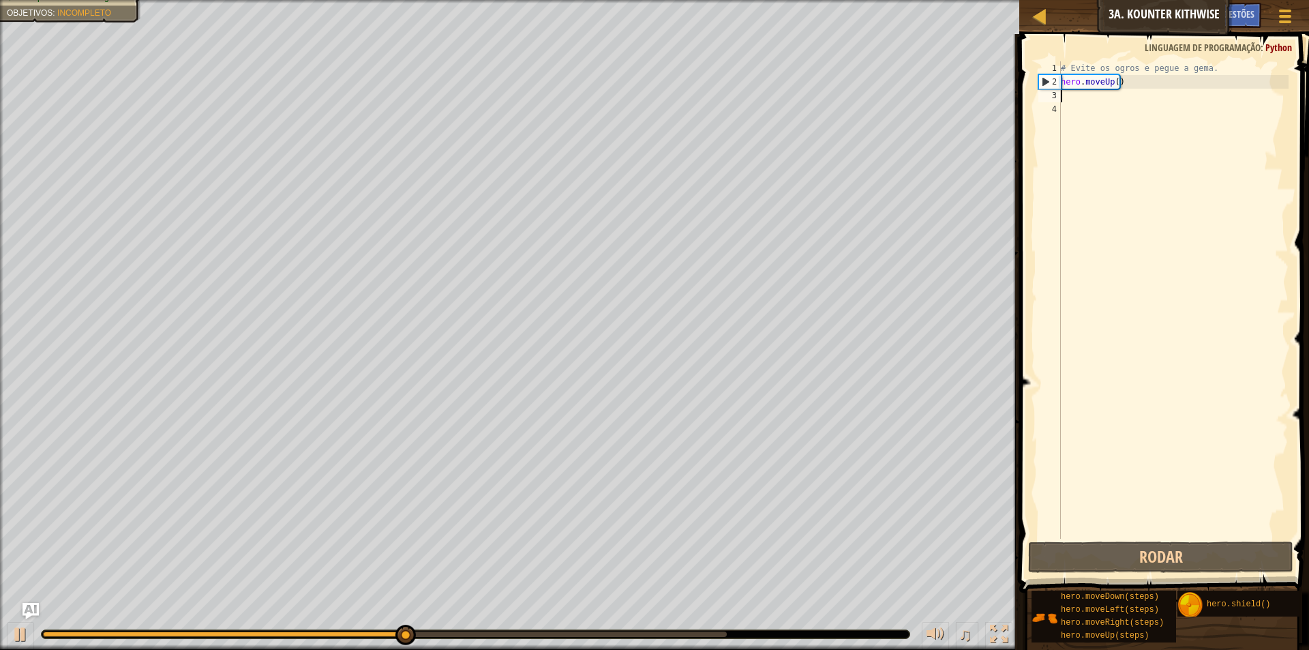
click at [1136, 272] on div "# Evite os ogros e pegue a gema. hero . moveUp ( )" at bounding box center [1173, 313] width 230 height 504
click at [1138, 82] on div "# Evite os ogros e pegue a gema. hero . moveUp ( )" at bounding box center [1173, 313] width 230 height 504
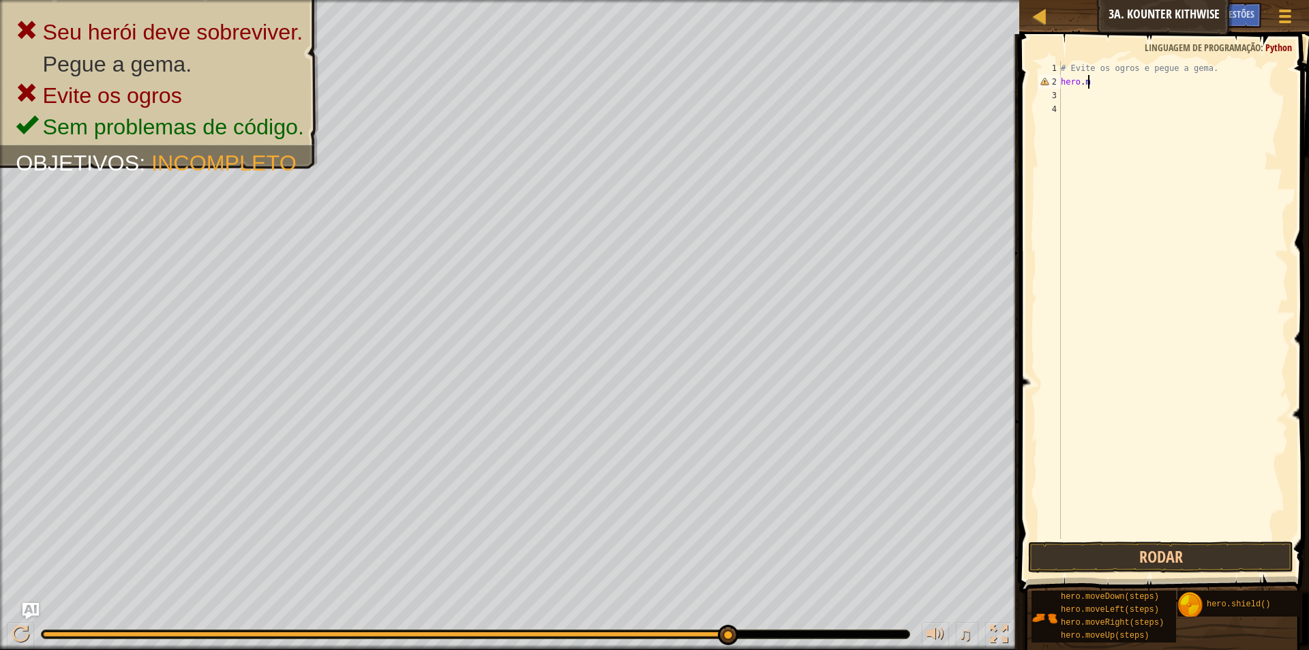
type textarea "h"
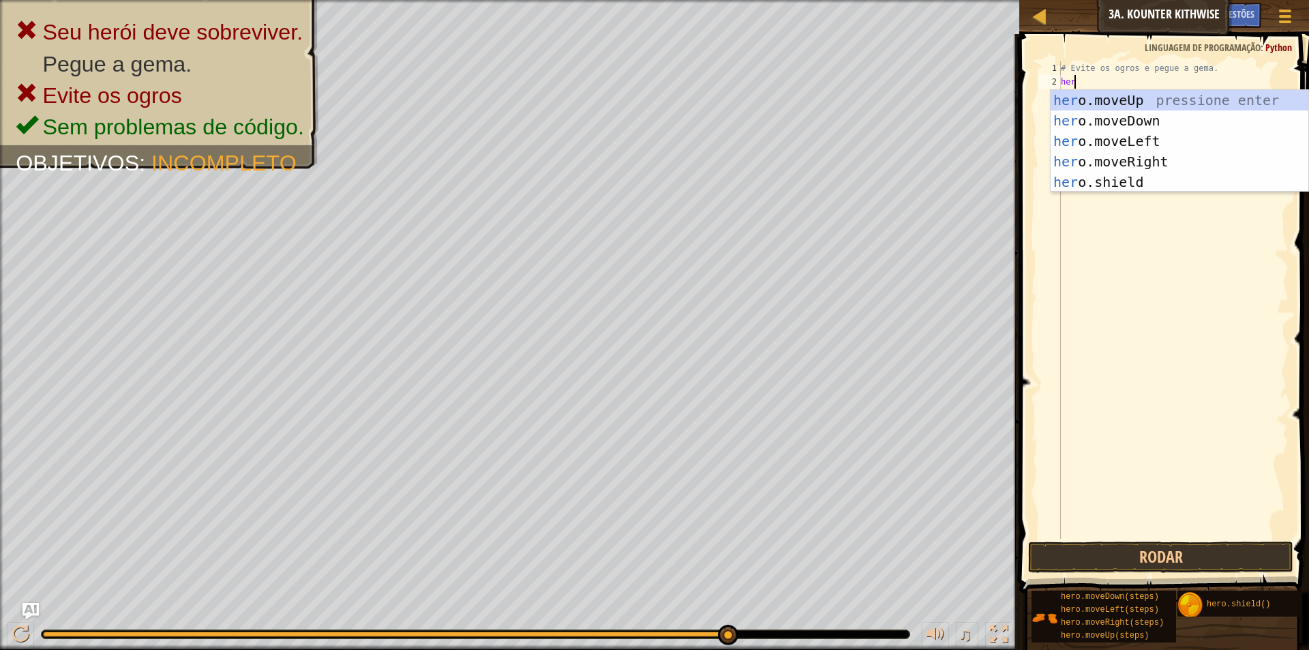
scroll to position [6, 1]
type textarea "hero"
click at [1140, 117] on div "hero .moveUp pressione enter hero .moveDown pressione enter hero .moveLeft pres…" at bounding box center [1180, 161] width 258 height 143
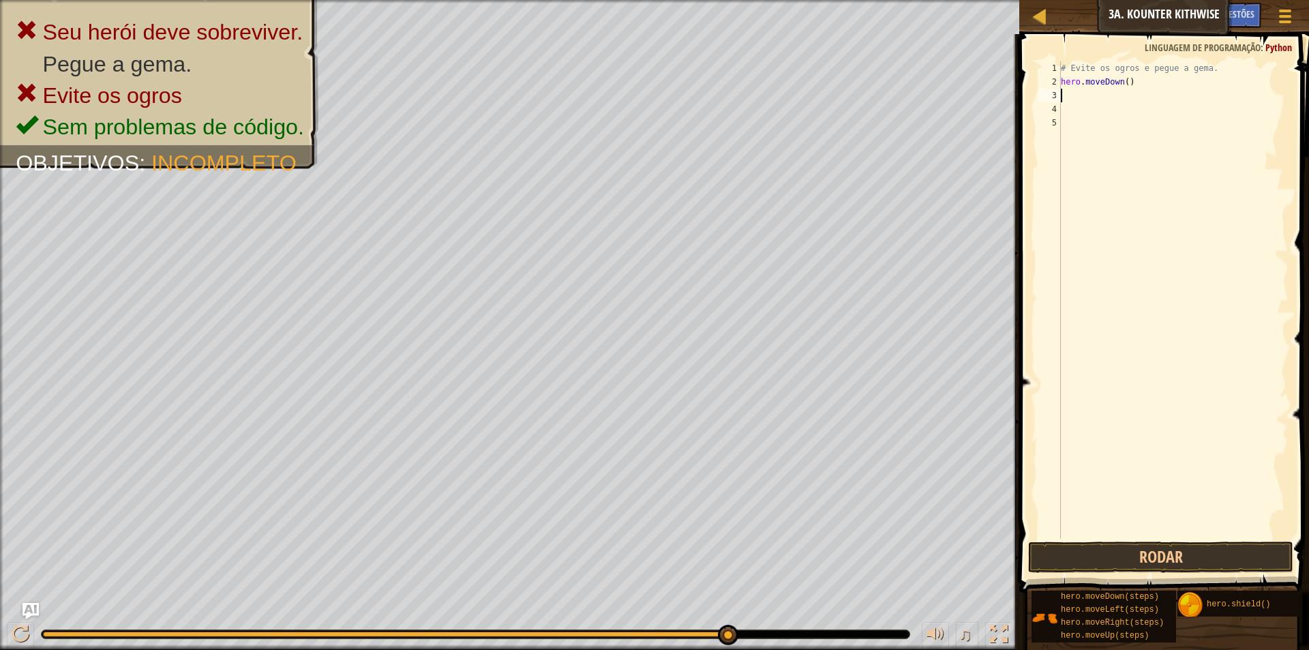
drag, startPoint x: 1124, startPoint y: 69, endPoint x: 1124, endPoint y: 79, distance: 10.2
click at [1124, 74] on div "# Evite os ogros e pegue a gema. hero . moveDown ( )" at bounding box center [1173, 313] width 230 height 504
click at [1123, 82] on div "# Evite os ogros e pegue a gema. hero . moveDown ( )" at bounding box center [1173, 313] width 230 height 504
type textarea "hero.moveDown(3)"
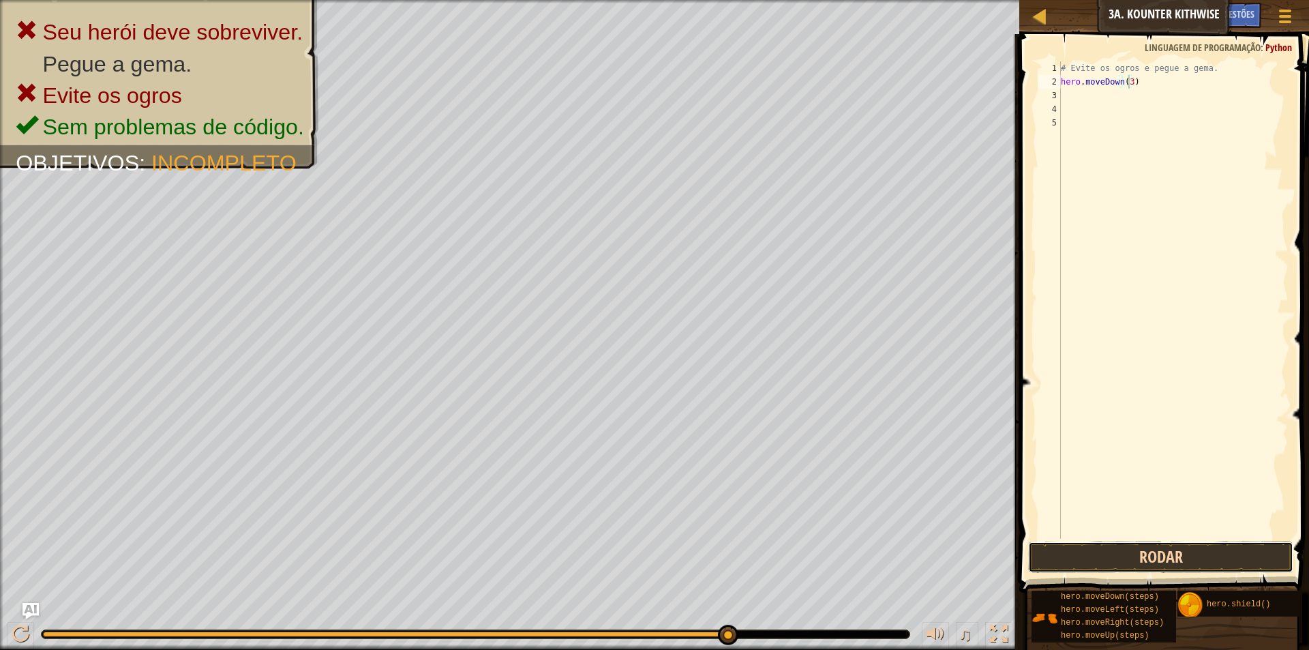
click at [1145, 556] on button "Rodar" at bounding box center [1160, 556] width 265 height 31
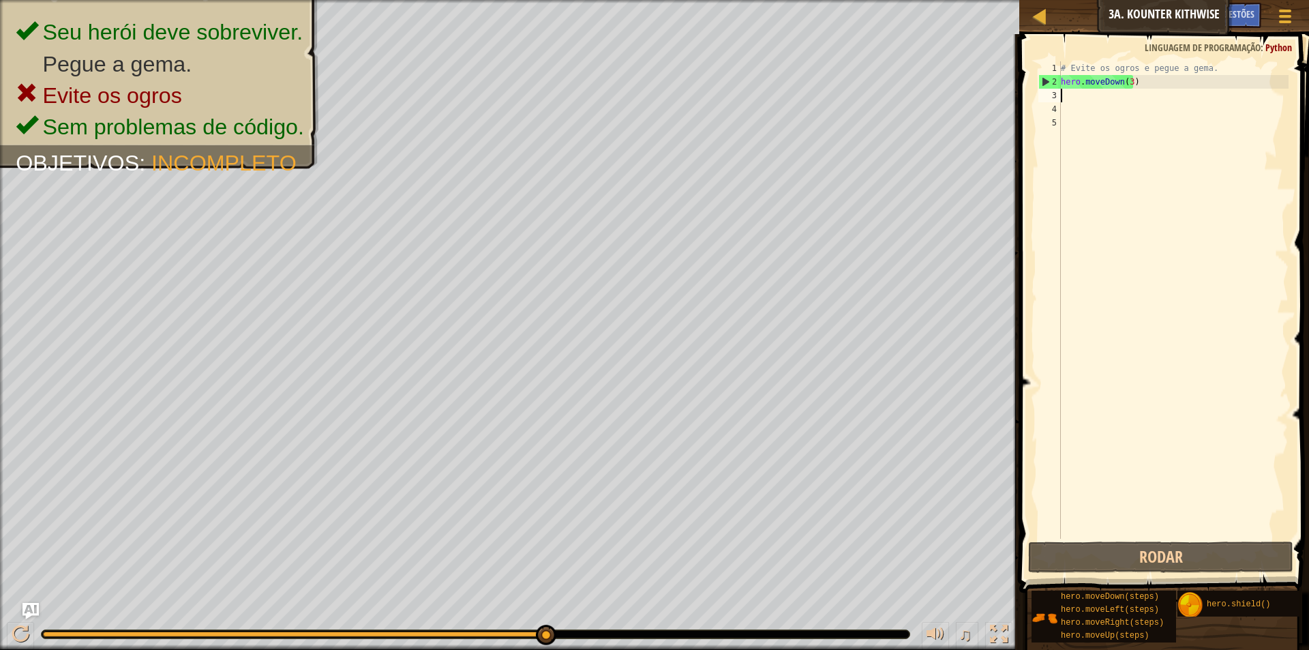
click at [1083, 99] on div "# Evite os ogros e pegue a gema. hero . moveDown ( 3 )" at bounding box center [1173, 313] width 230 height 504
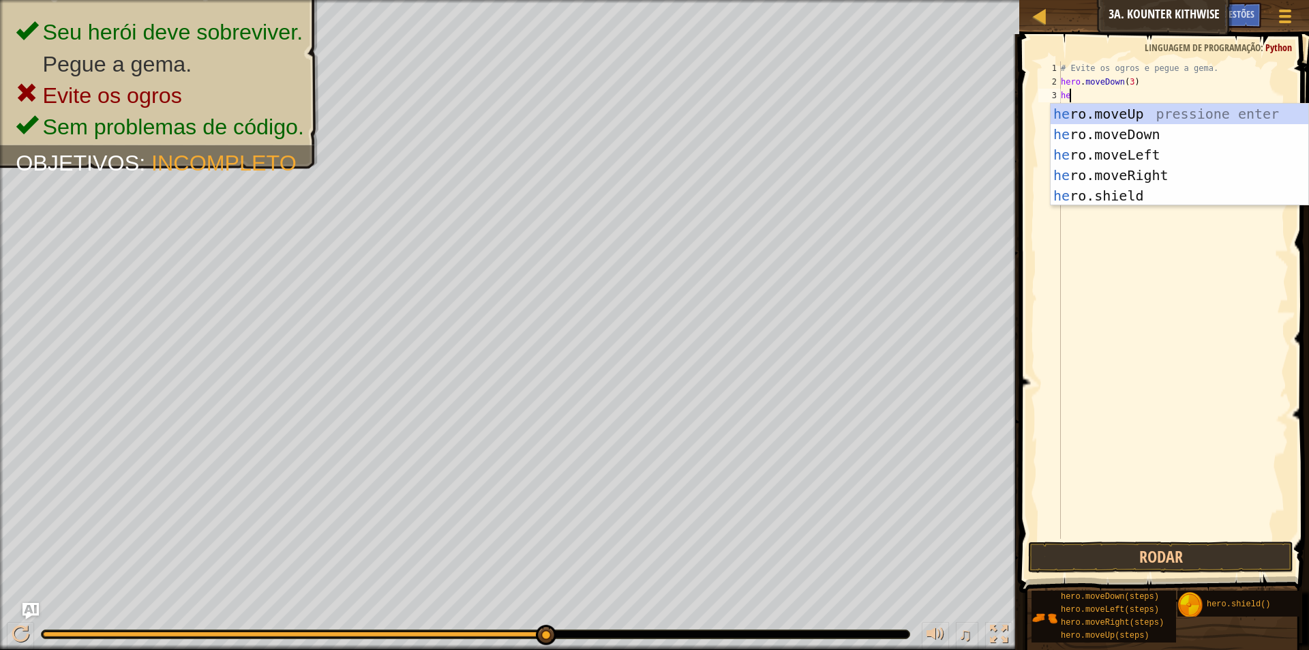
scroll to position [6, 1]
type textarea "hero"
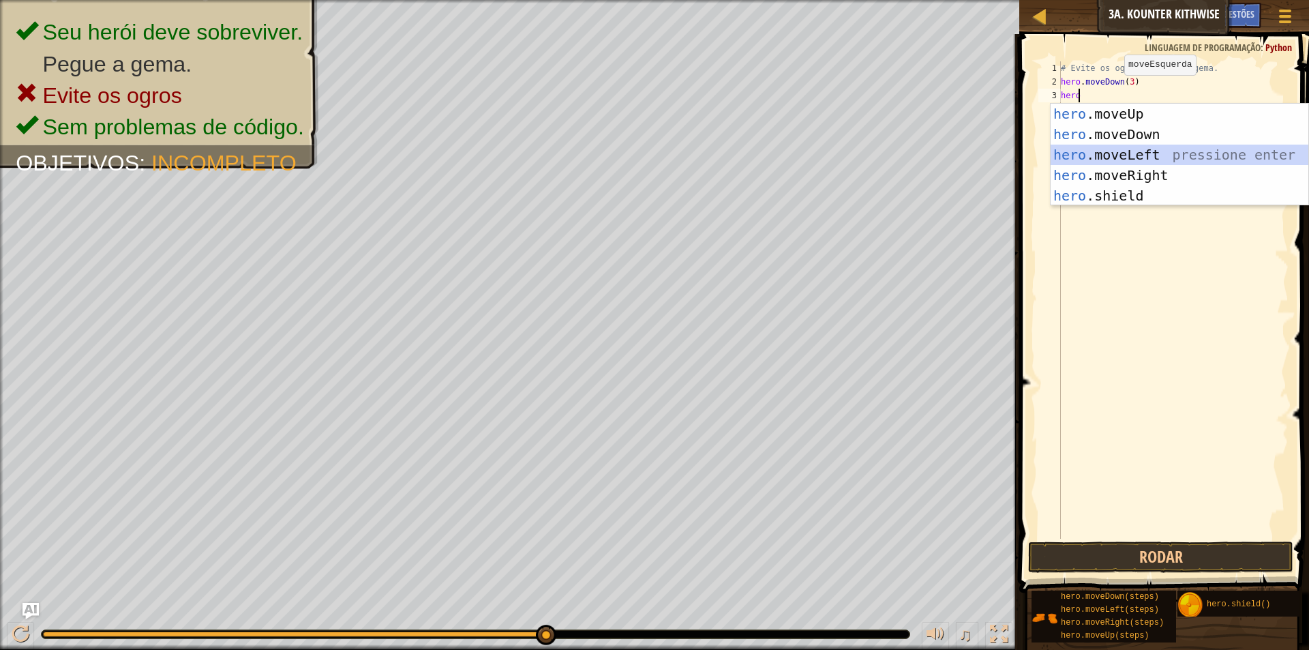
click at [1170, 155] on div "hero .moveUp pressione enter hero .moveDown pressione enter hero .moveLeft pres…" at bounding box center [1180, 175] width 258 height 143
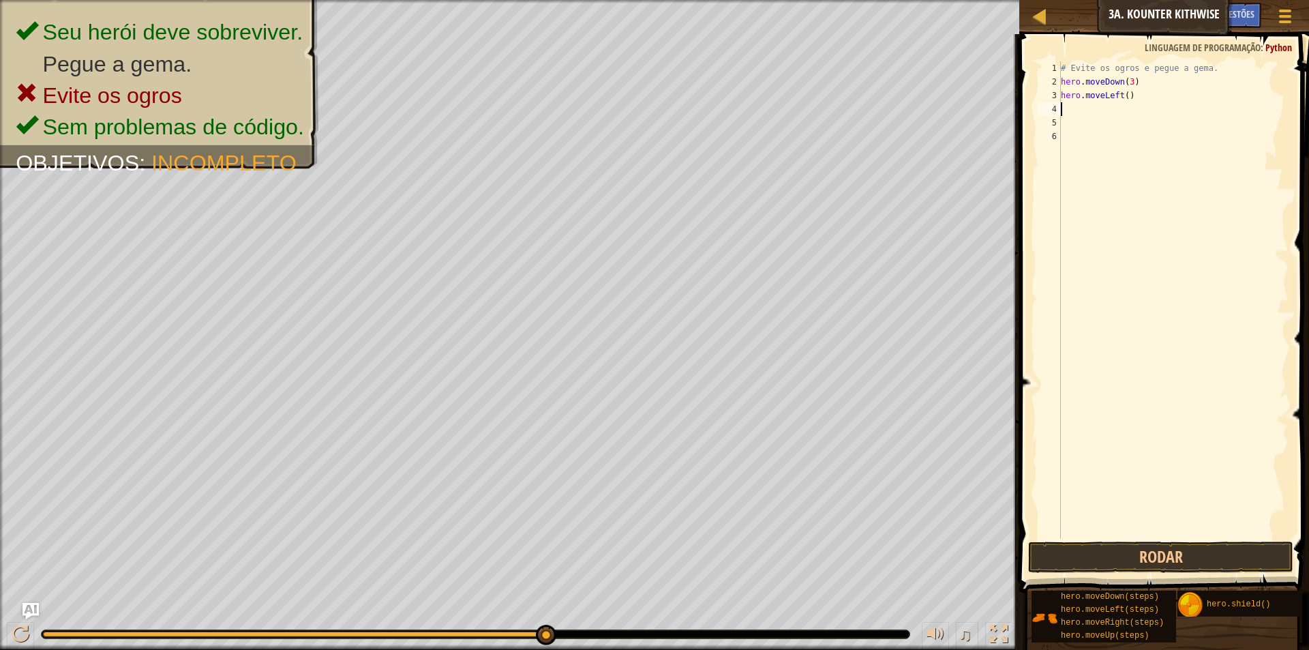
click at [1072, 110] on div "# Evite os ogros e pegue a gema. hero . moveDown ( 3 ) hero . moveLeft ( )" at bounding box center [1173, 313] width 230 height 504
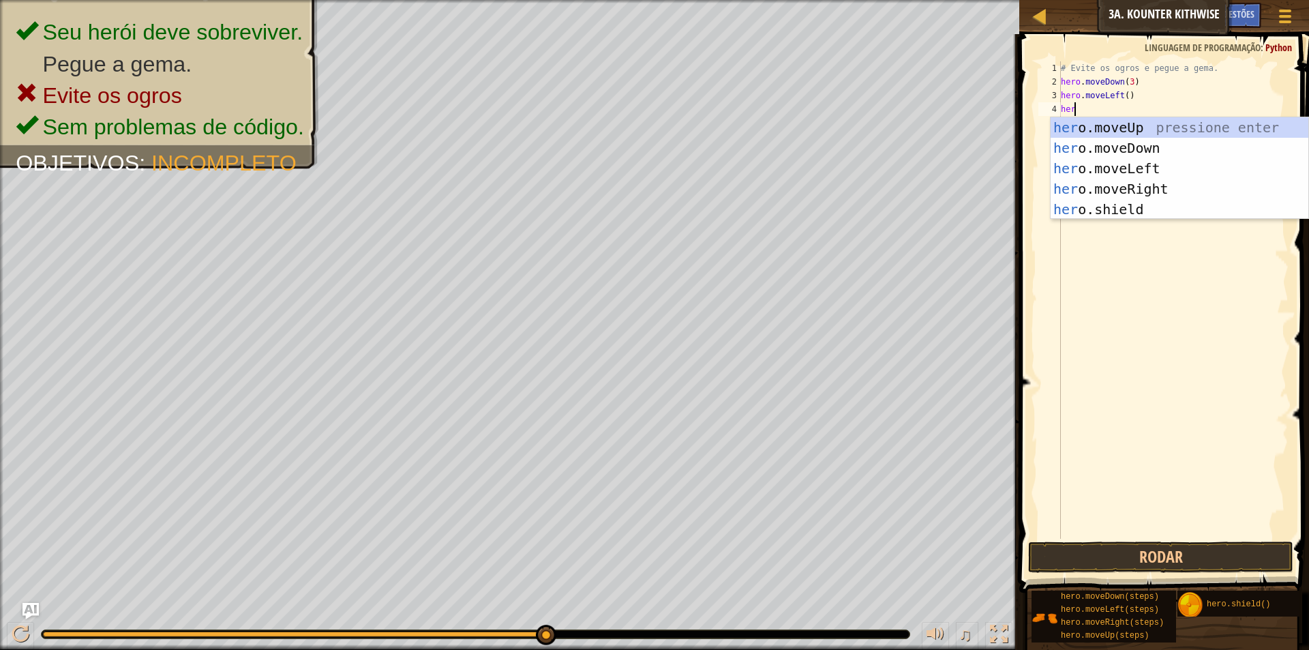
scroll to position [6, 1]
type textarea "hero"
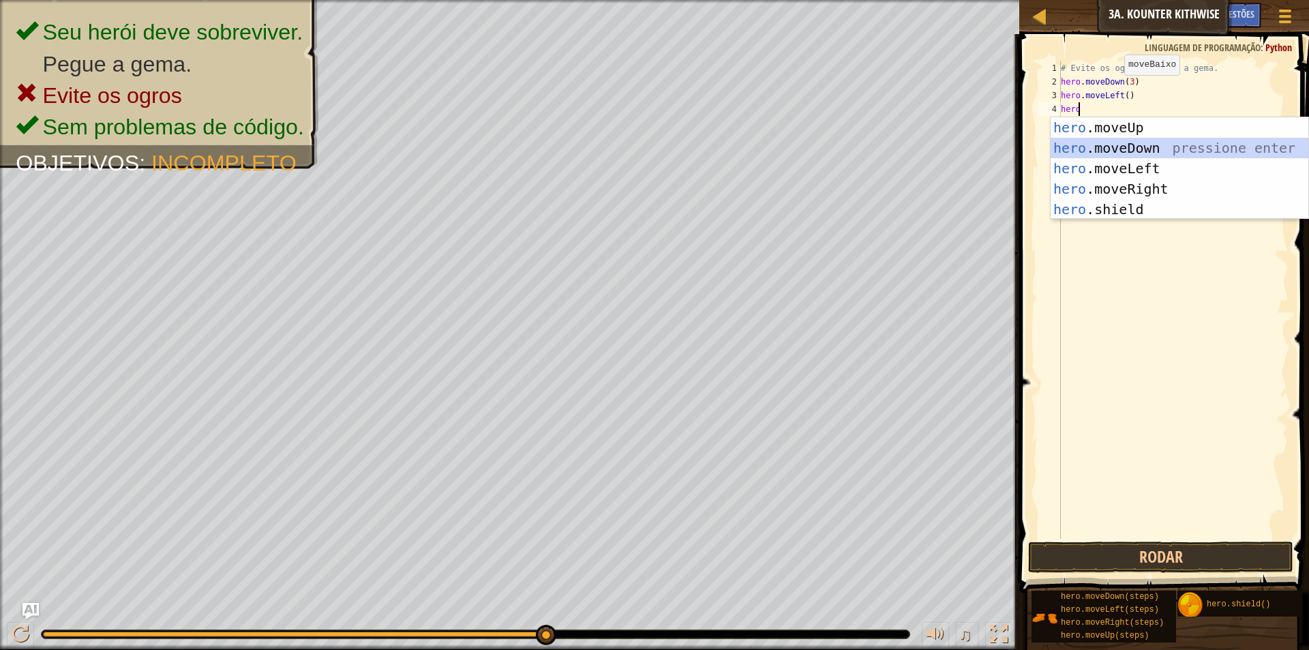
click at [1106, 145] on div "hero .moveUp pressione enter hero .moveDown pressione enter hero .moveLeft pres…" at bounding box center [1180, 188] width 258 height 143
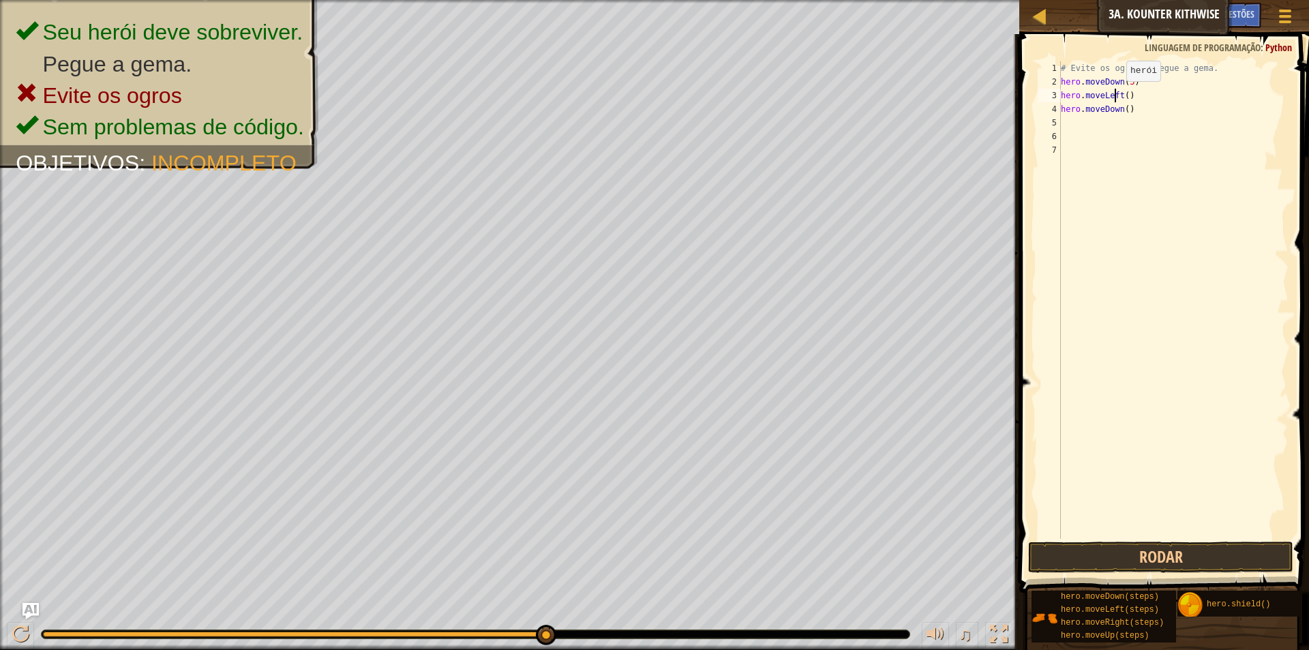
click at [1115, 95] on div "# Evite os ogros e pegue a gema. hero . moveDown ( 3 ) hero . moveLeft ( ) hero…" at bounding box center [1173, 313] width 230 height 504
click at [1117, 95] on div "# Evite os ogros e pegue a gema. hero . moveDown ( 3 ) hero . moveLeft ( ) hero…" at bounding box center [1173, 313] width 230 height 504
click at [1117, 94] on div "# Evite os ogros e pegue a gema. hero . moveDown ( 3 ) hero . moveLeft ( ) hero…" at bounding box center [1173, 313] width 230 height 504
click at [1151, 104] on div "hero.moveR ight pressione enter" at bounding box center [1180, 134] width 258 height 61
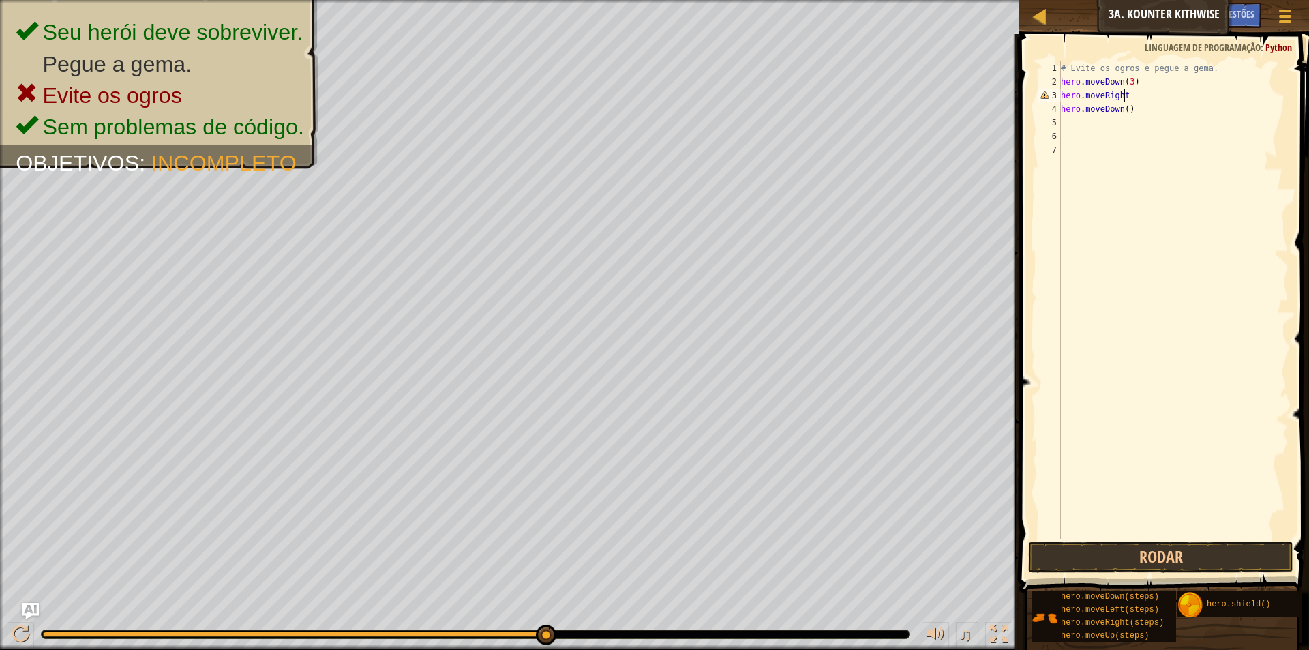
click at [1147, 108] on div "# Evite os ogros e pegue a gema. hero . moveDown ( 3 ) hero . moveRight hero . …" at bounding box center [1173, 313] width 230 height 504
click at [1120, 110] on div "# Evite os ogros e pegue a gema. hero . moveDown ( 3 ) hero . moveRight hero . …" at bounding box center [1173, 313] width 230 height 504
click at [1122, 93] on div "# Evite os ogros e pegue a gema. hero . moveDown ( 3 ) hero . moveRight hero . …" at bounding box center [1173, 313] width 230 height 504
click at [1121, 105] on div "# Evite os ogros e pegue a gema. hero . moveDown ( 3 ) hero . moveRight ( ) her…" at bounding box center [1173, 313] width 230 height 504
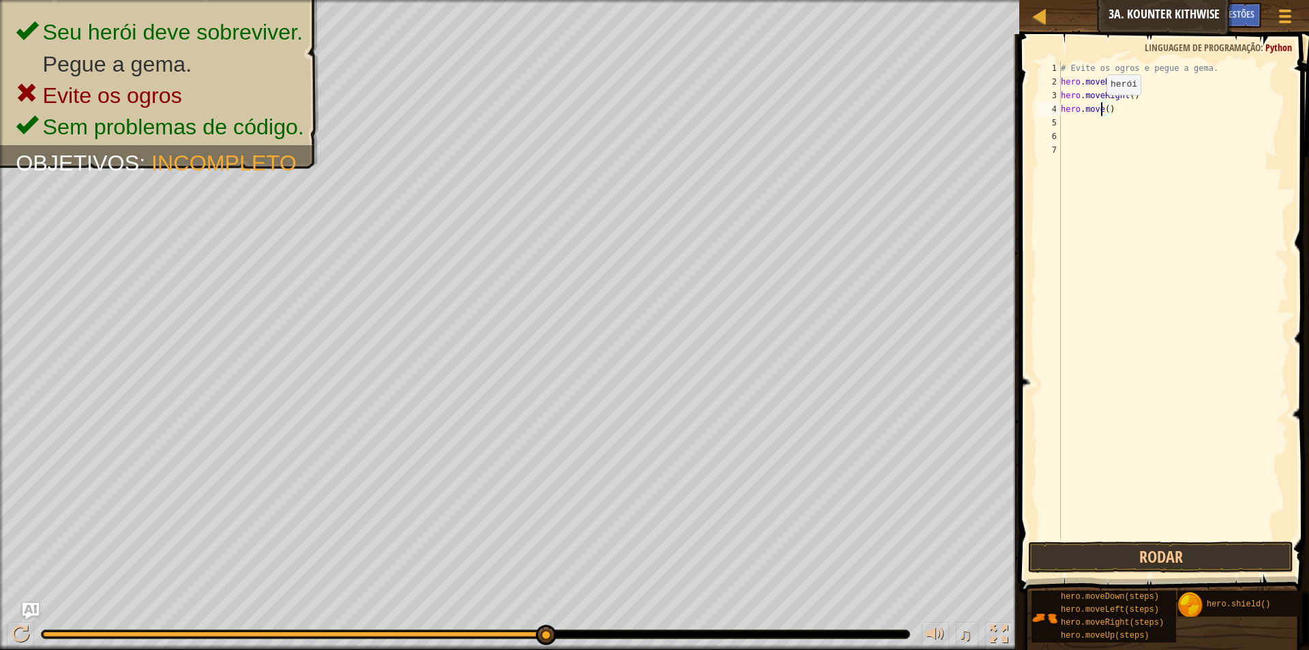
scroll to position [6, 4]
click at [1105, 127] on div "hero.moveUp pressione enter" at bounding box center [1180, 147] width 258 height 61
click at [1146, 557] on button "Rodar" at bounding box center [1160, 556] width 265 height 31
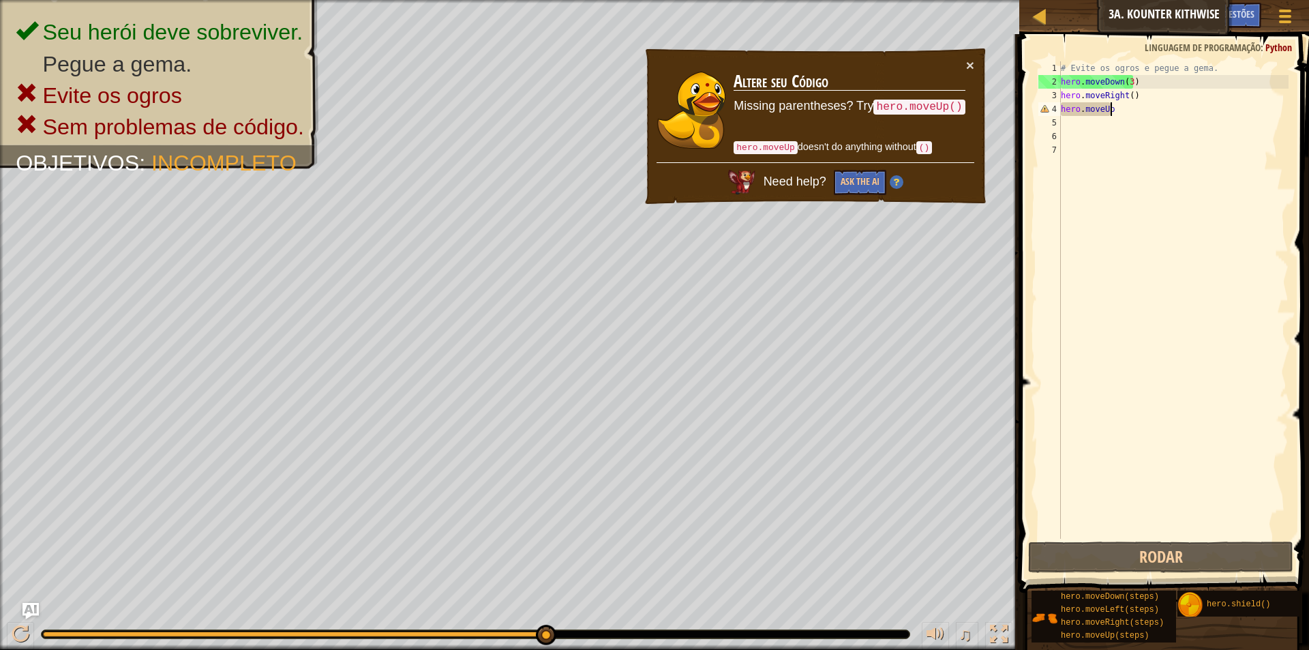
scroll to position [6, 4]
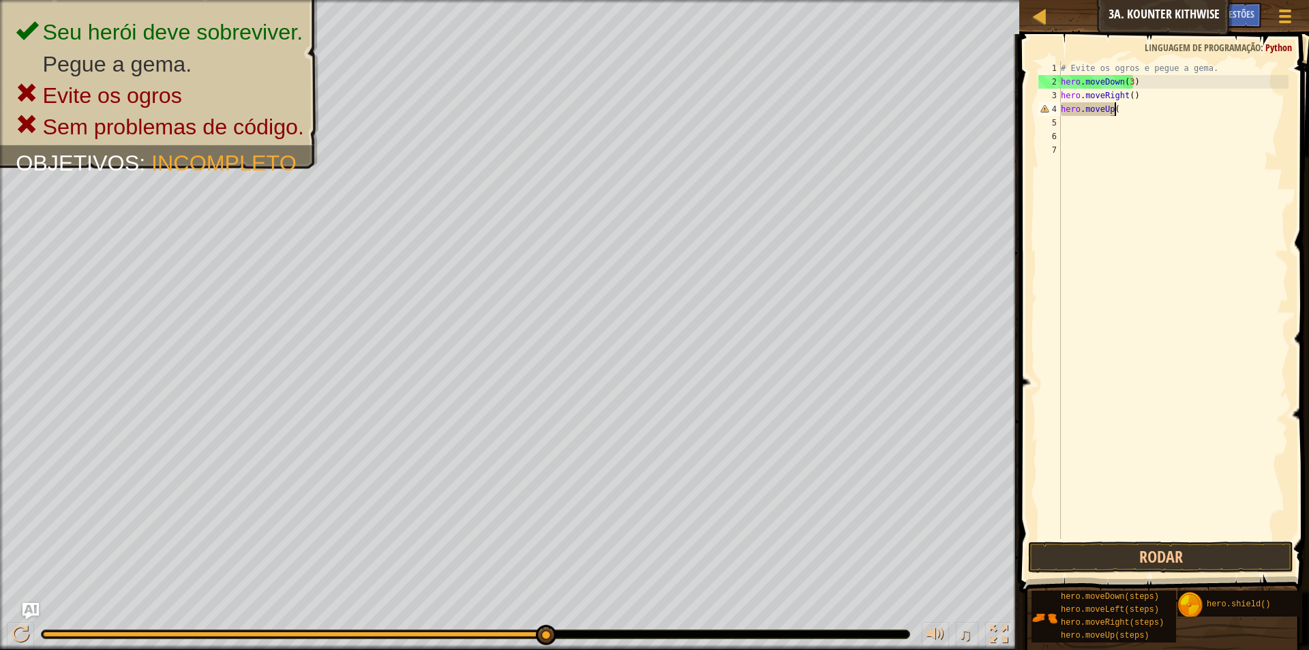
type textarea "hero.moveUp()"
click at [1081, 119] on div "# Evite os ogros e pegue a gema. hero . moveDown ( 3 ) hero . moveRight ( ) her…" at bounding box center [1173, 313] width 230 height 504
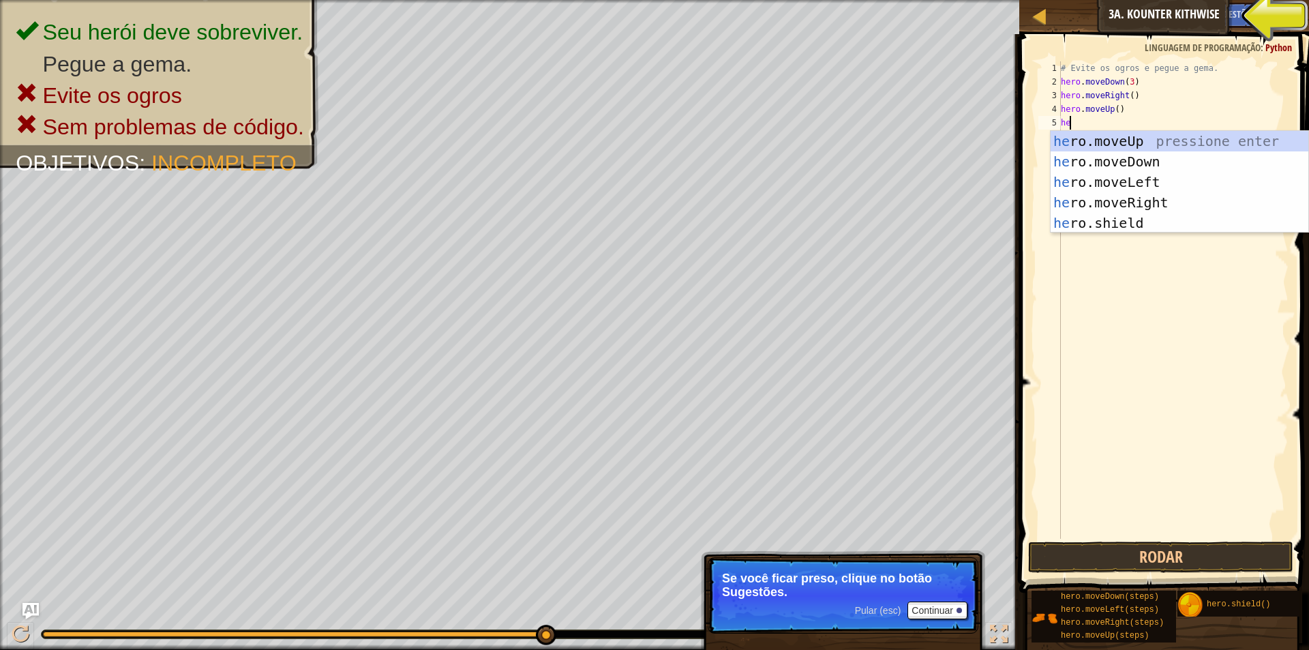
type textarea "her"
click at [1131, 211] on div "her o.moveUp pressione enter her o.moveDown pressione enter her o.moveLeft pres…" at bounding box center [1180, 202] width 258 height 143
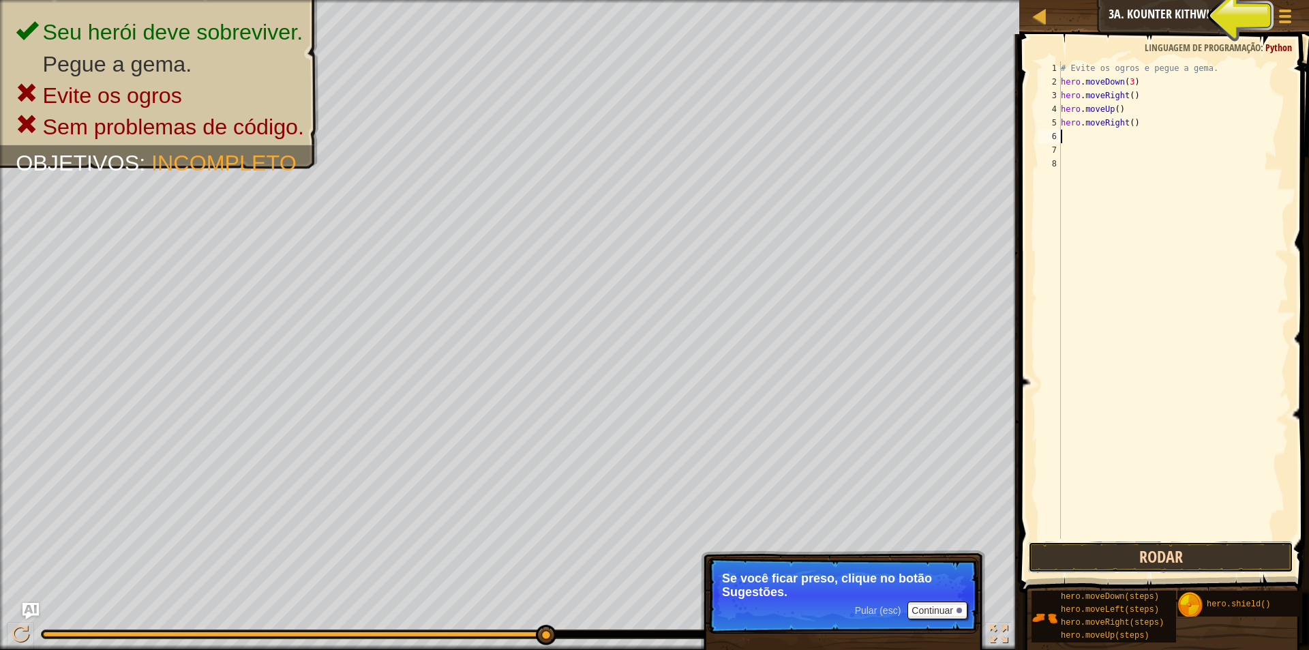
click at [1220, 547] on button "Rodar" at bounding box center [1160, 556] width 265 height 31
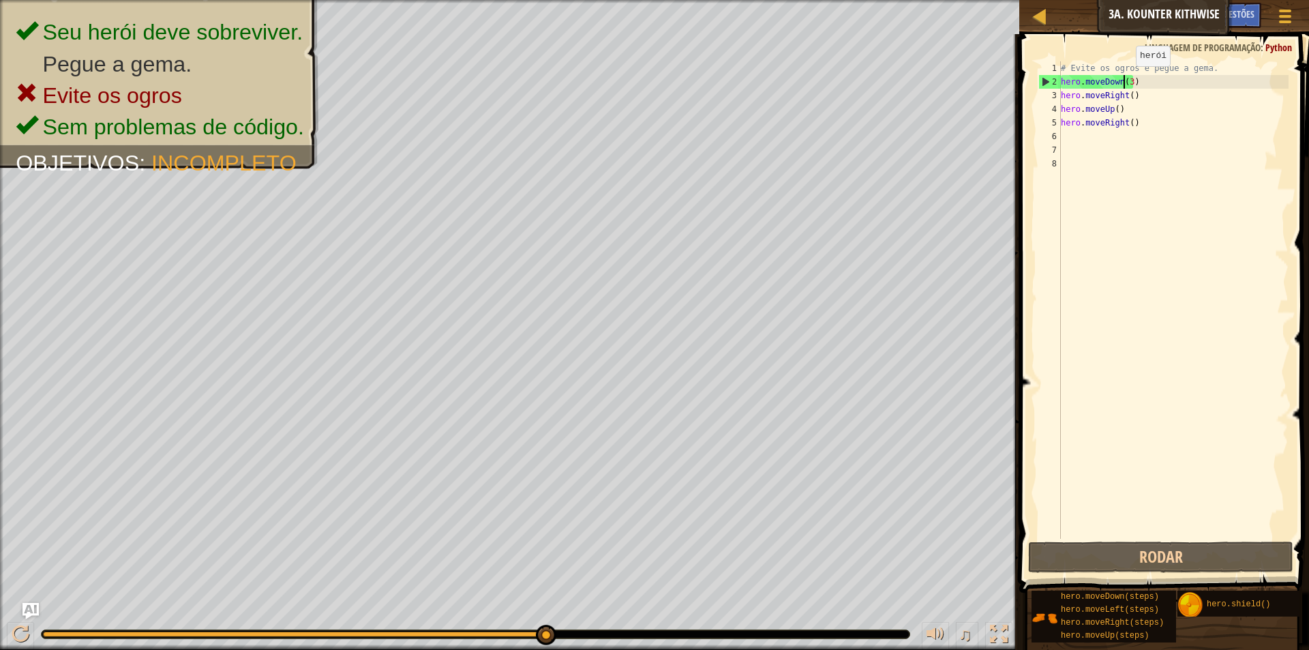
click at [1124, 80] on div "# Evite os ogros e pegue a gema. hero . moveDown ( 3 ) hero . moveRight ( ) her…" at bounding box center [1173, 313] width 230 height 504
click at [1127, 81] on div "# Evite os ogros e pegue a gema. hero . moveDown ( 3 ) hero . moveRight ( ) her…" at bounding box center [1173, 313] width 230 height 504
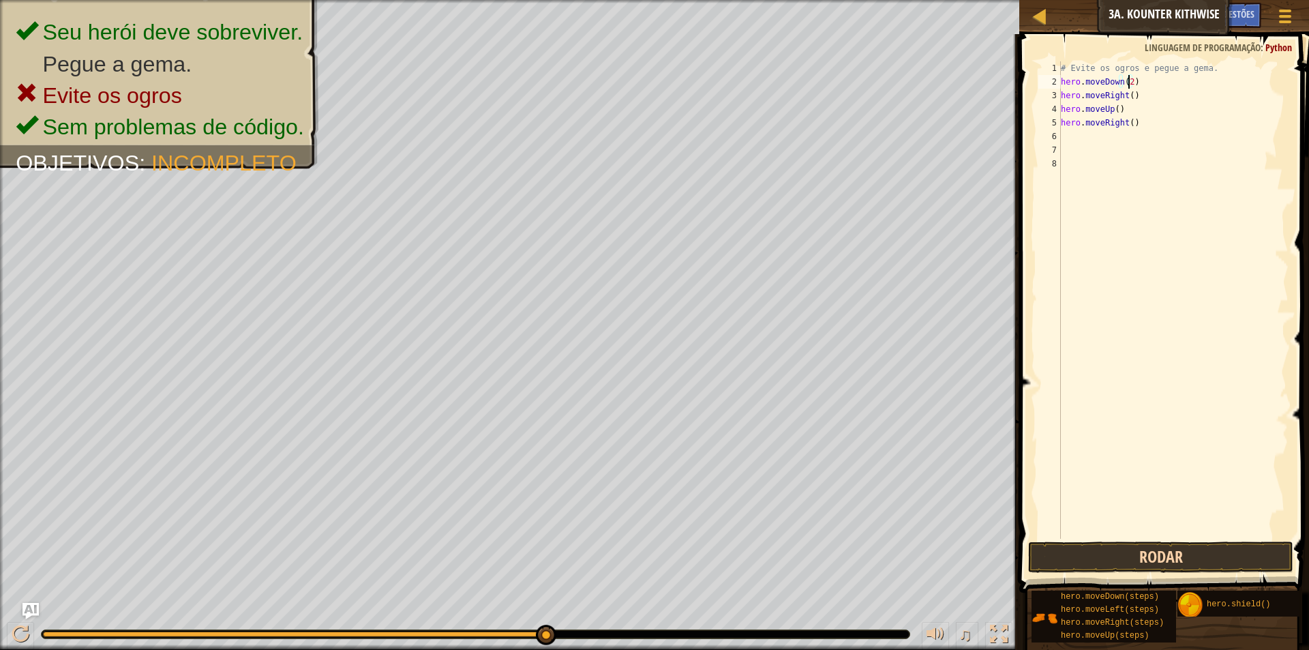
type textarea "hero.moveDown(2)"
click at [1123, 543] on button "Rodar" at bounding box center [1160, 556] width 265 height 31
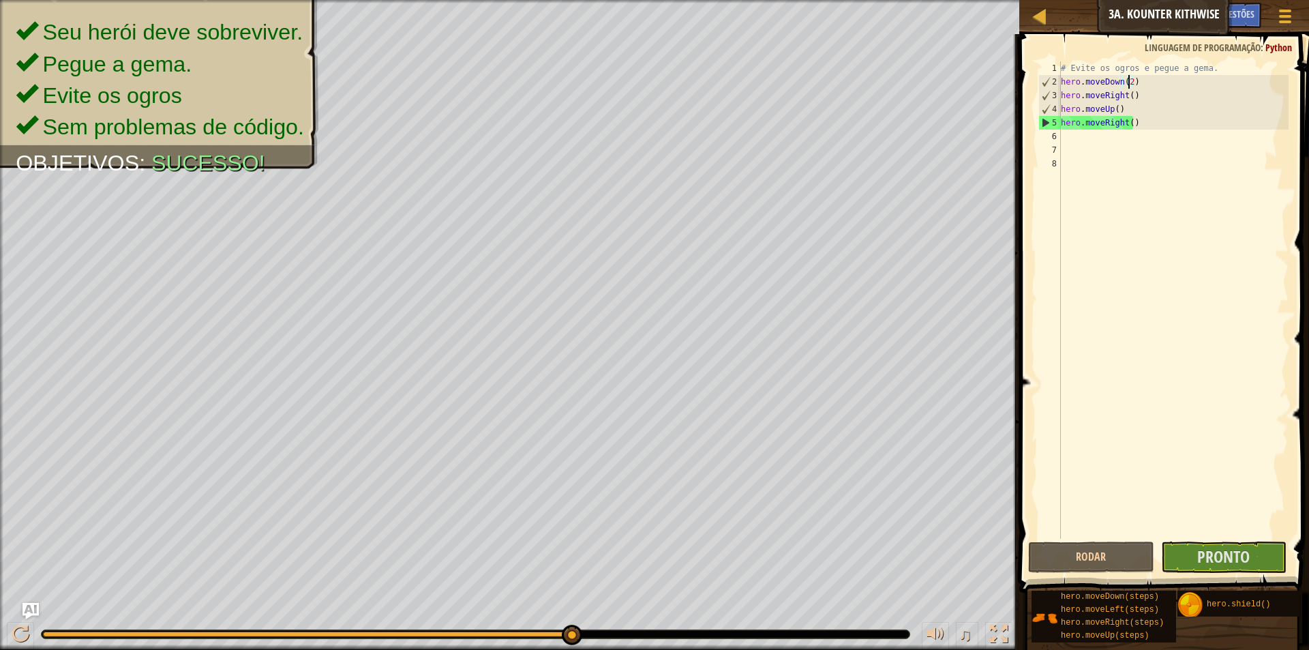
click at [1178, 573] on span at bounding box center [1165, 294] width 301 height 599
click at [1179, 568] on button "Pronto" at bounding box center [1223, 556] width 125 height 31
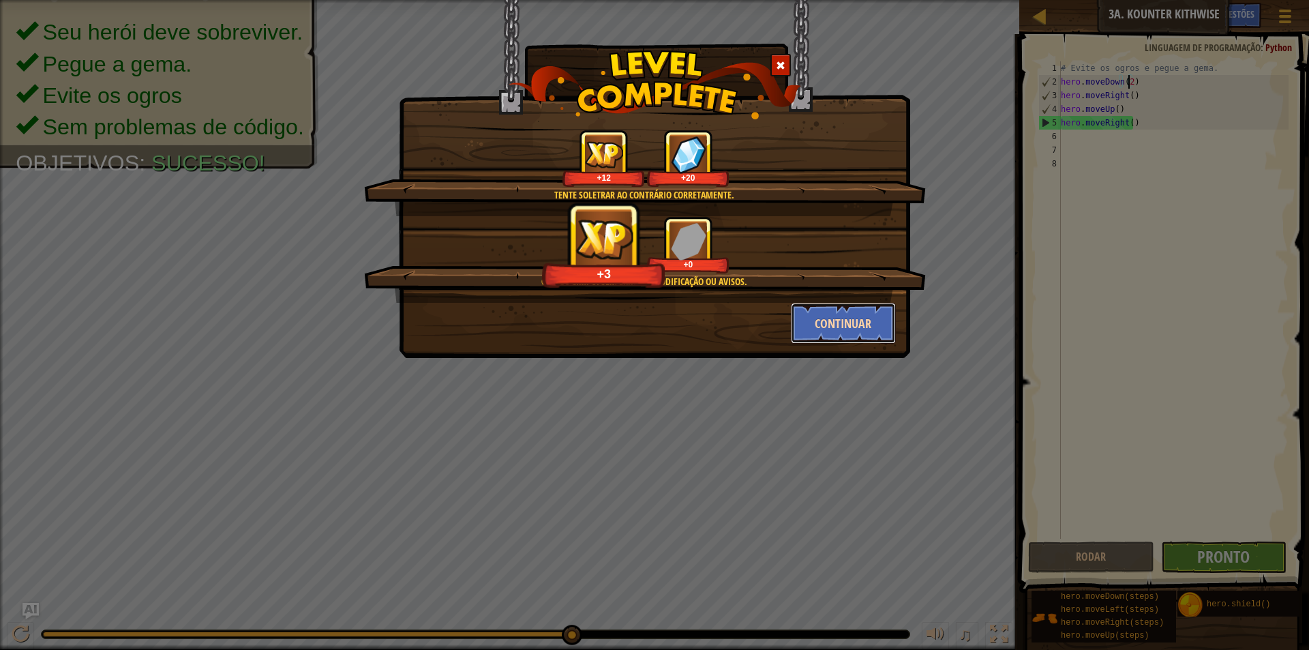
click at [840, 324] on button "Continuar" at bounding box center [844, 323] width 106 height 41
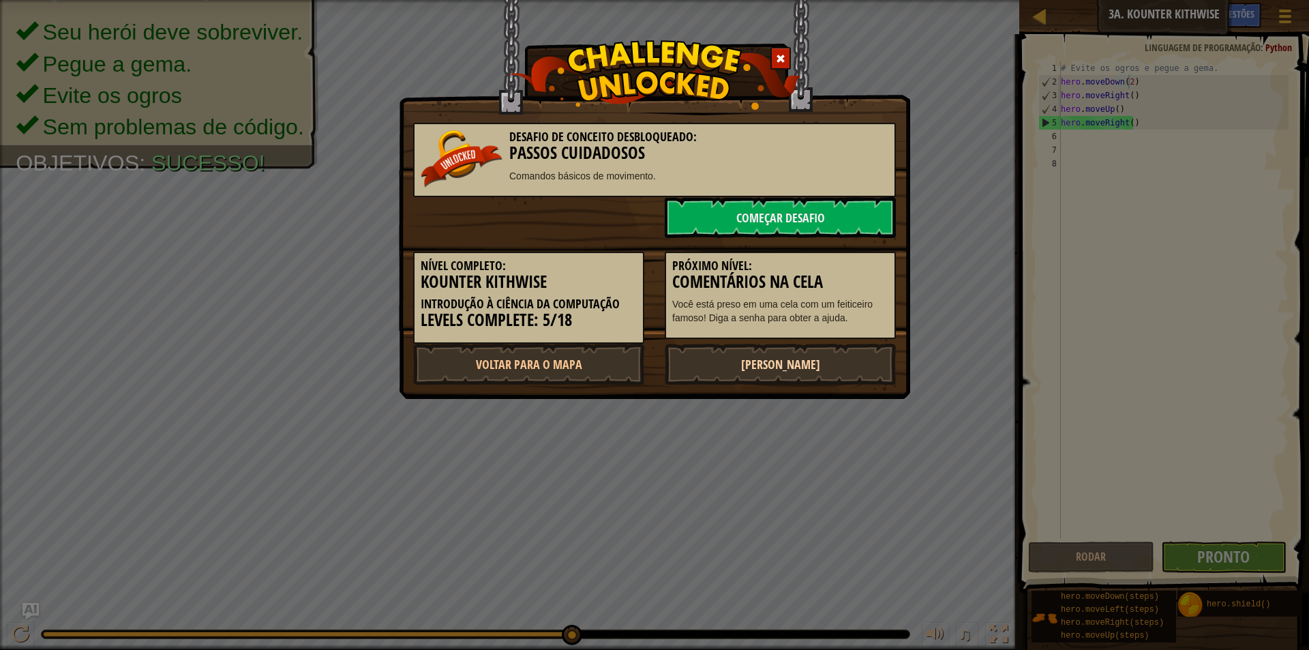
drag, startPoint x: 783, startPoint y: 335, endPoint x: 794, endPoint y: 381, distance: 47.6
click at [783, 335] on div "Próximo Nível: Comentários na Cela Você está preso em uma cela com um feiticeir…" at bounding box center [780, 296] width 231 height 88
click at [796, 382] on link "[PERSON_NAME]" at bounding box center [780, 364] width 231 height 41
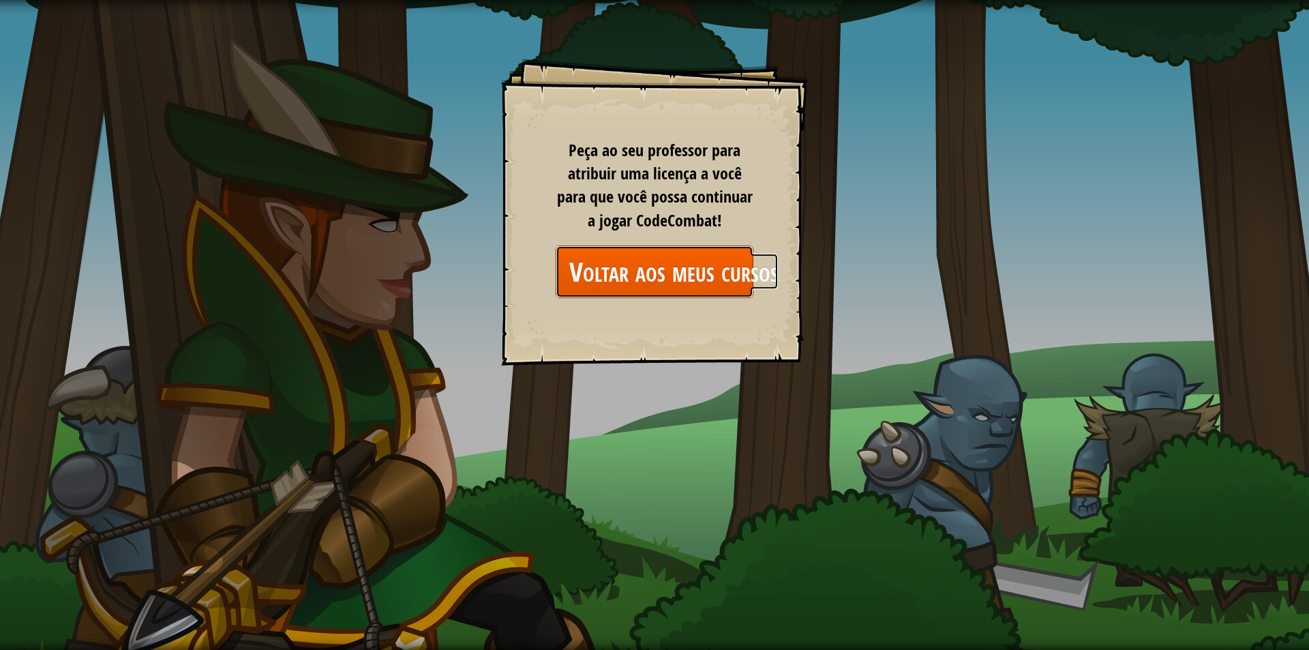
click at [714, 292] on link "Voltar aos meus cursos" at bounding box center [655, 271] width 198 height 52
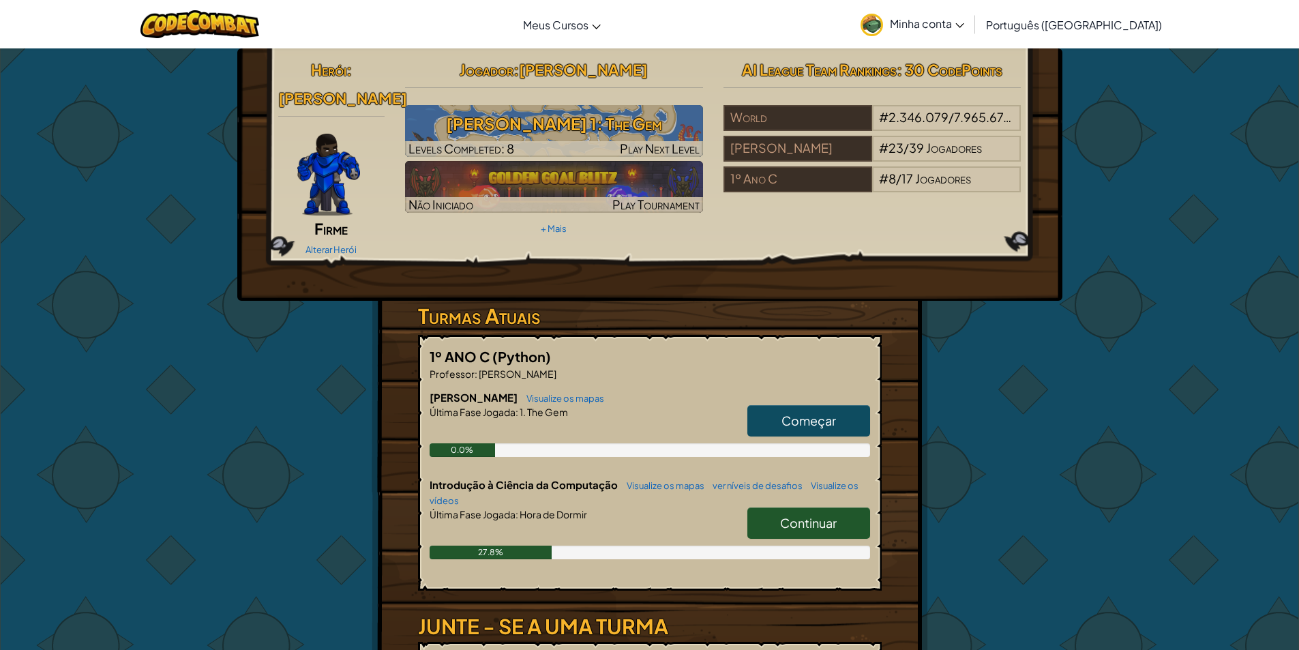
click at [759, 507] on link "Continuar" at bounding box center [808, 522] width 123 height 31
select select "pt-BR"
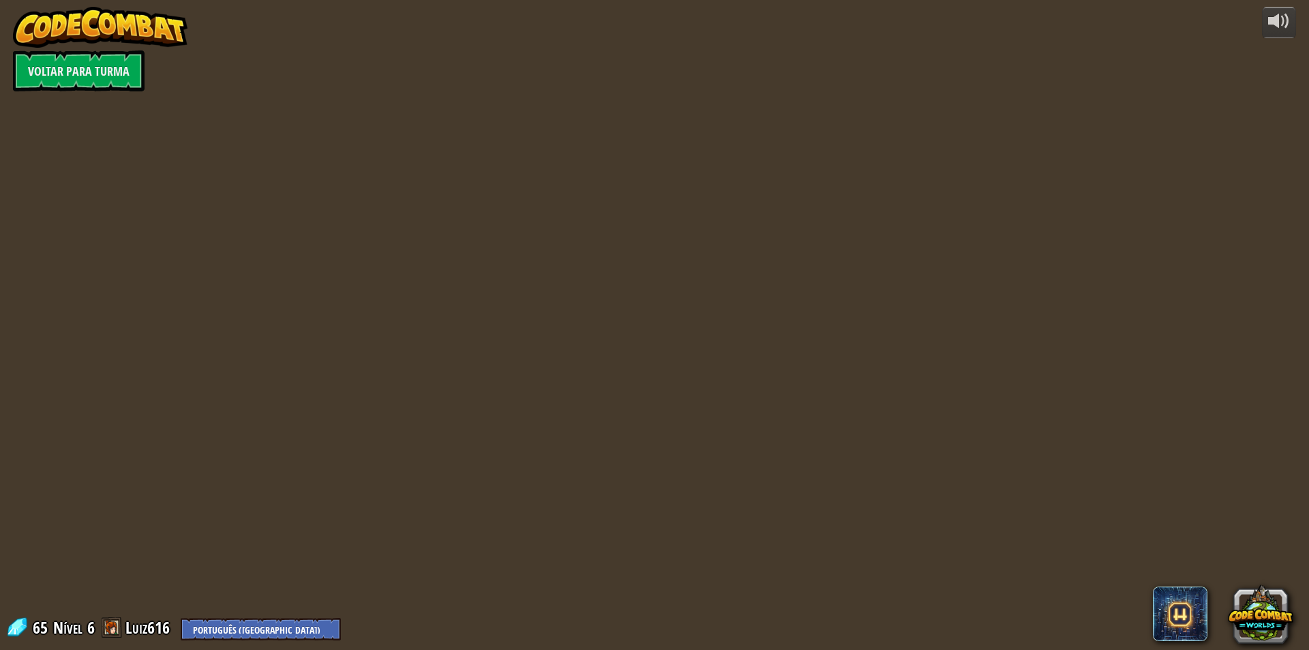
select select "pt-BR"
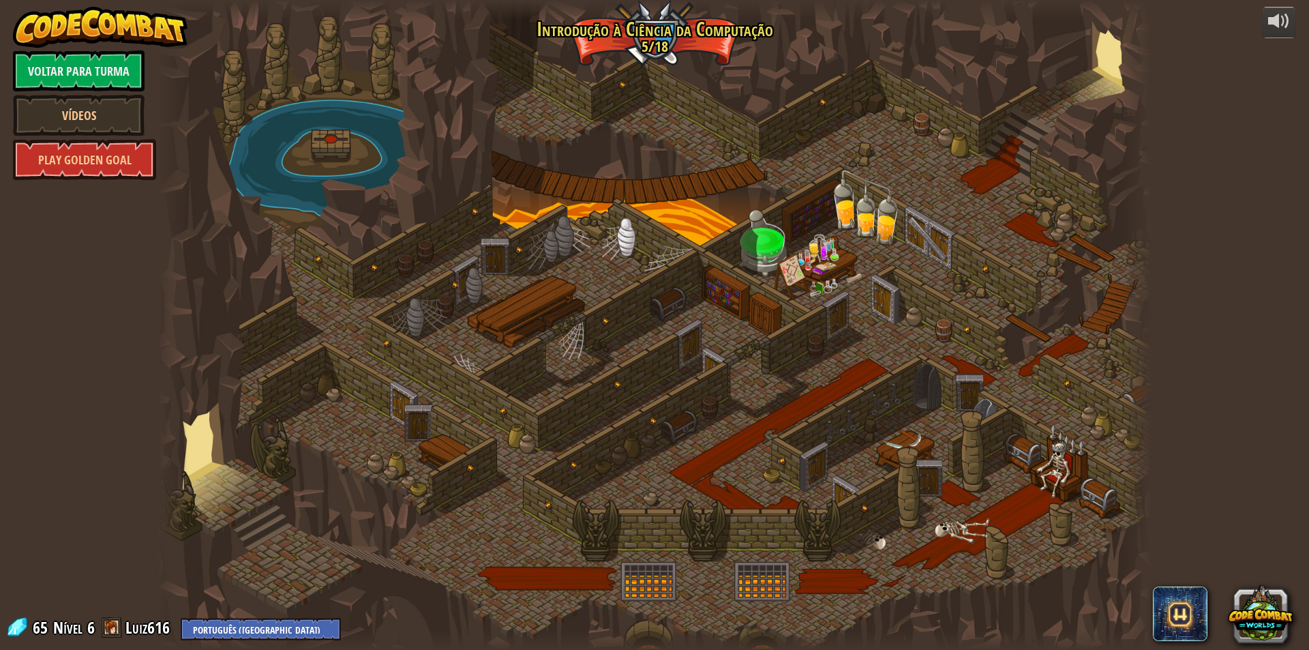
select select "pt-BR"
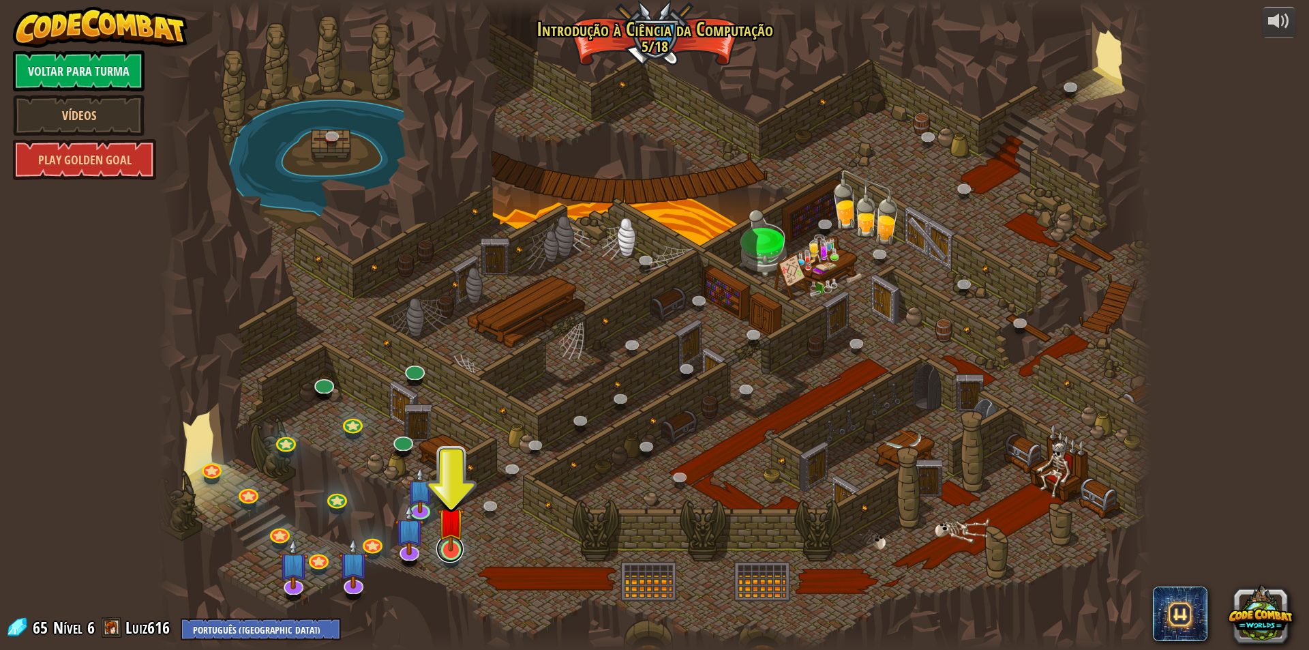
click at [462, 557] on link at bounding box center [449, 548] width 27 height 27
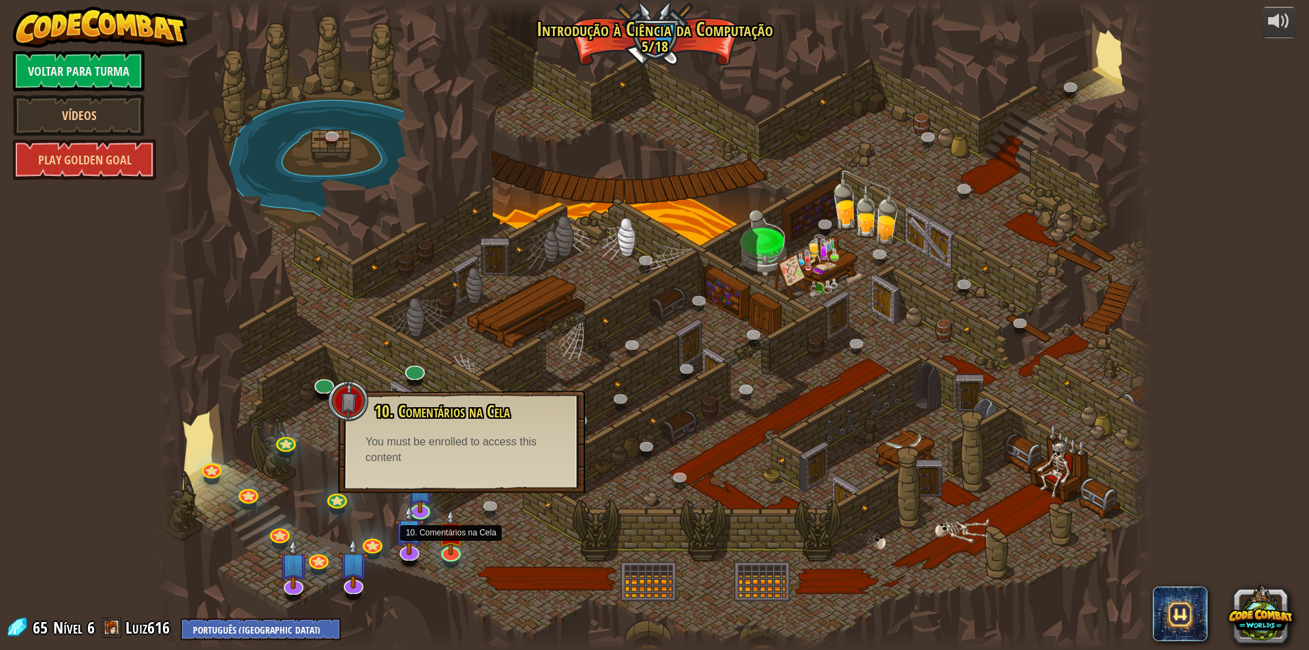
click at [493, 530] on div at bounding box center [654, 325] width 994 height 650
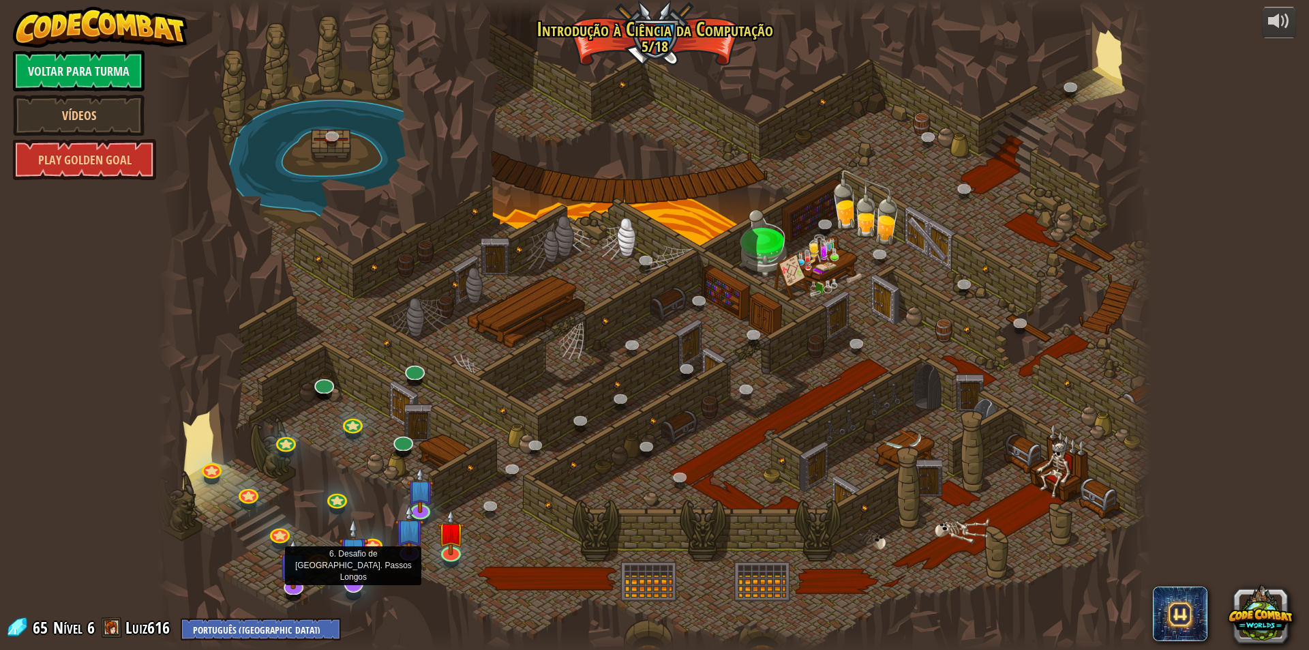
click at [341, 577] on img at bounding box center [353, 550] width 29 height 67
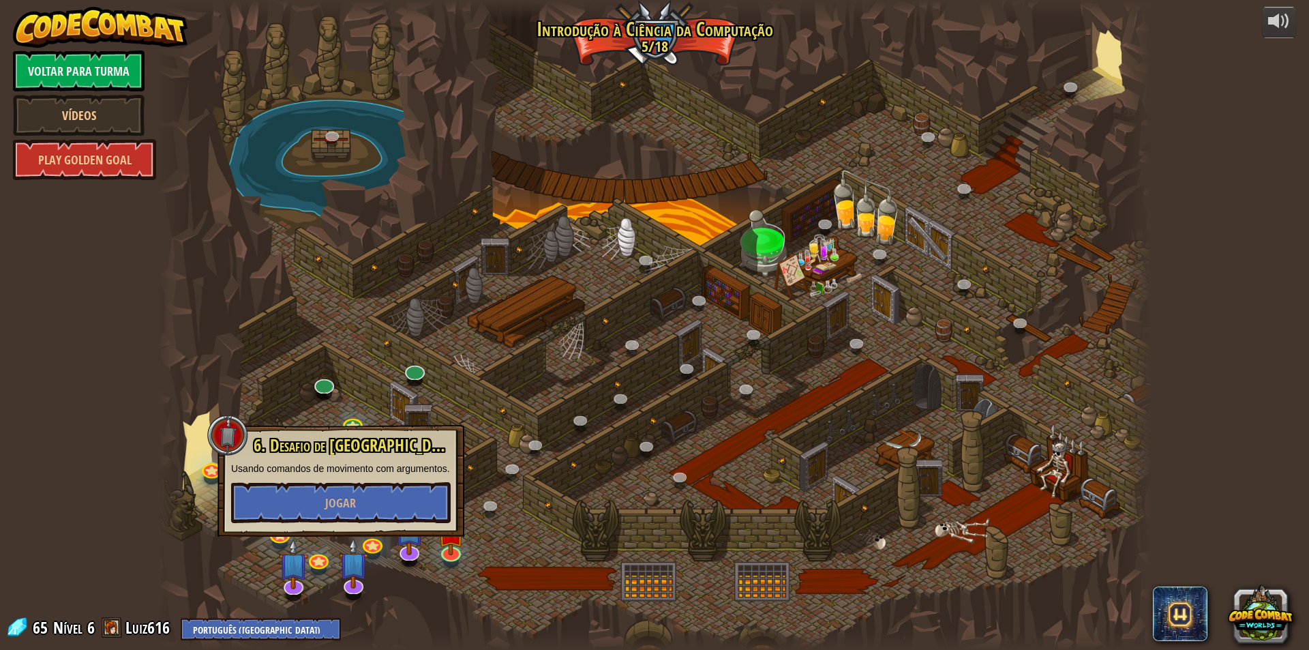
click at [608, 457] on div at bounding box center [654, 325] width 994 height 650
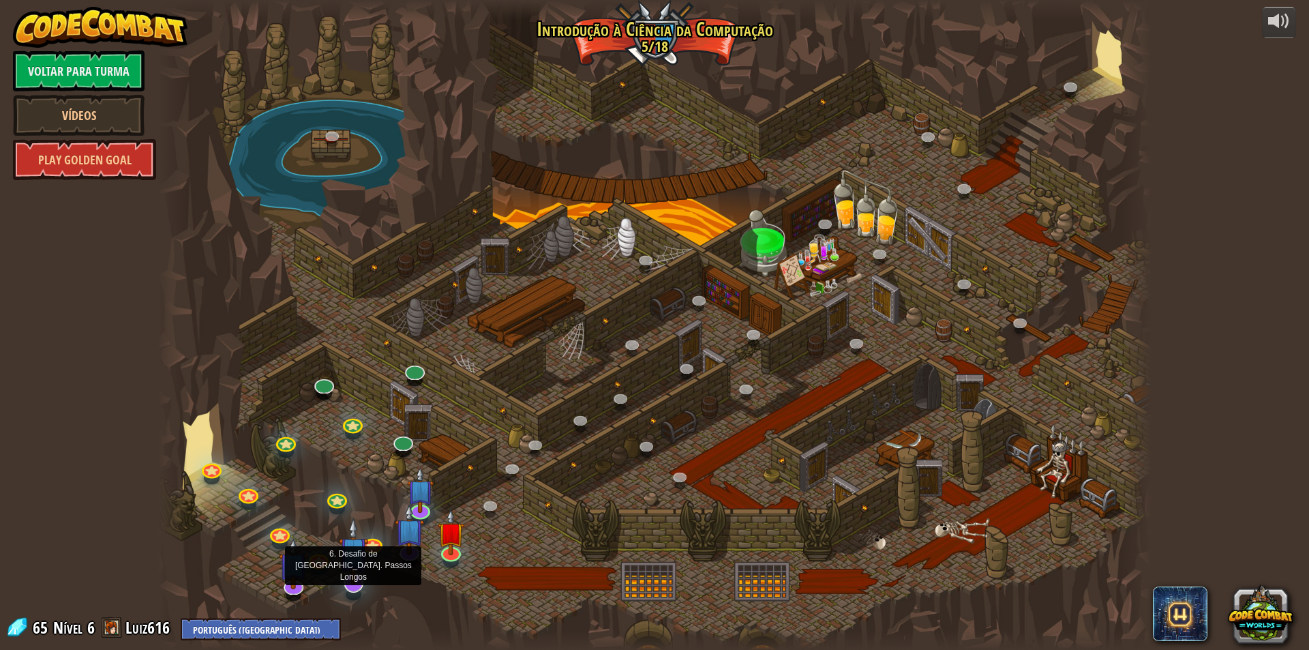
click at [362, 570] on img at bounding box center [353, 550] width 29 height 67
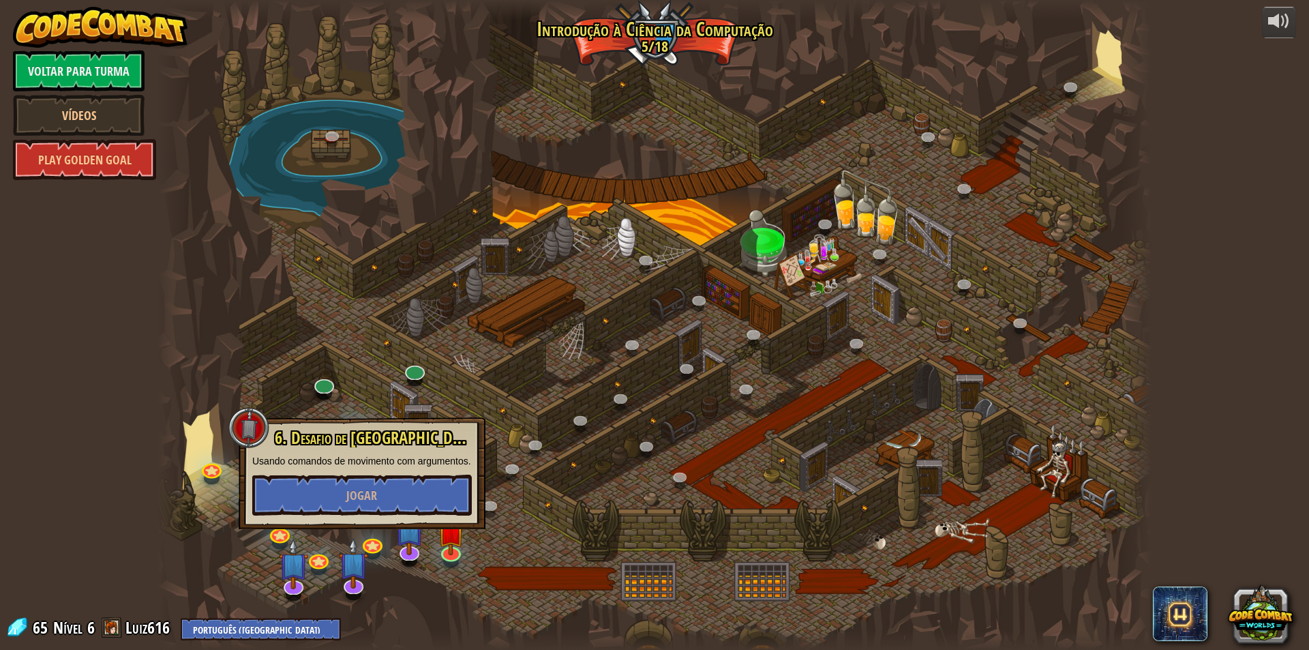
click at [492, 560] on div at bounding box center [654, 325] width 994 height 650
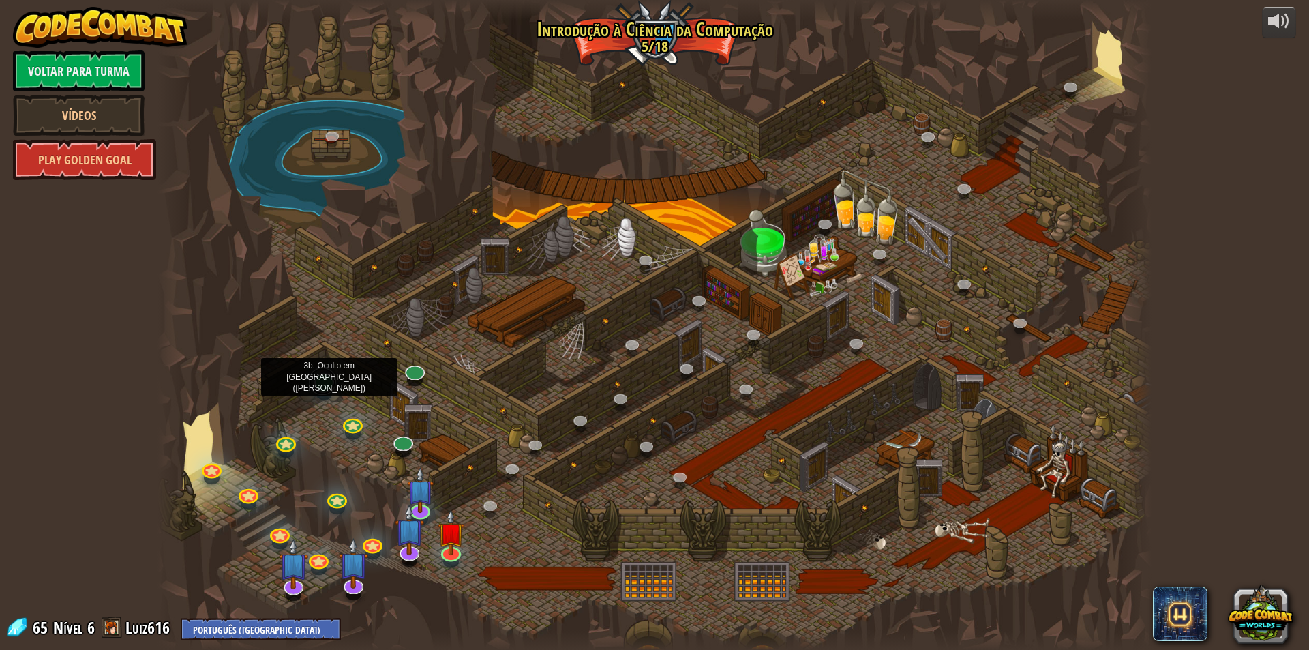
click at [334, 387] on link at bounding box center [322, 380] width 27 height 27
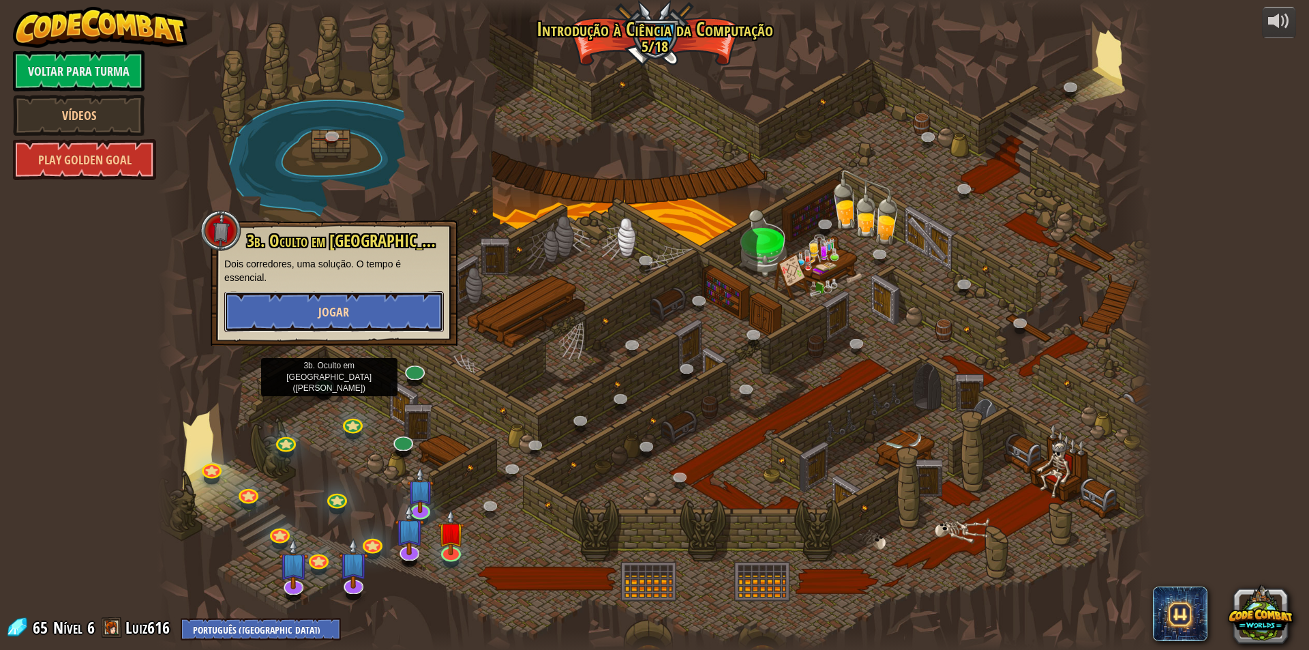
click at [377, 323] on button "Jogar" at bounding box center [334, 311] width 220 height 41
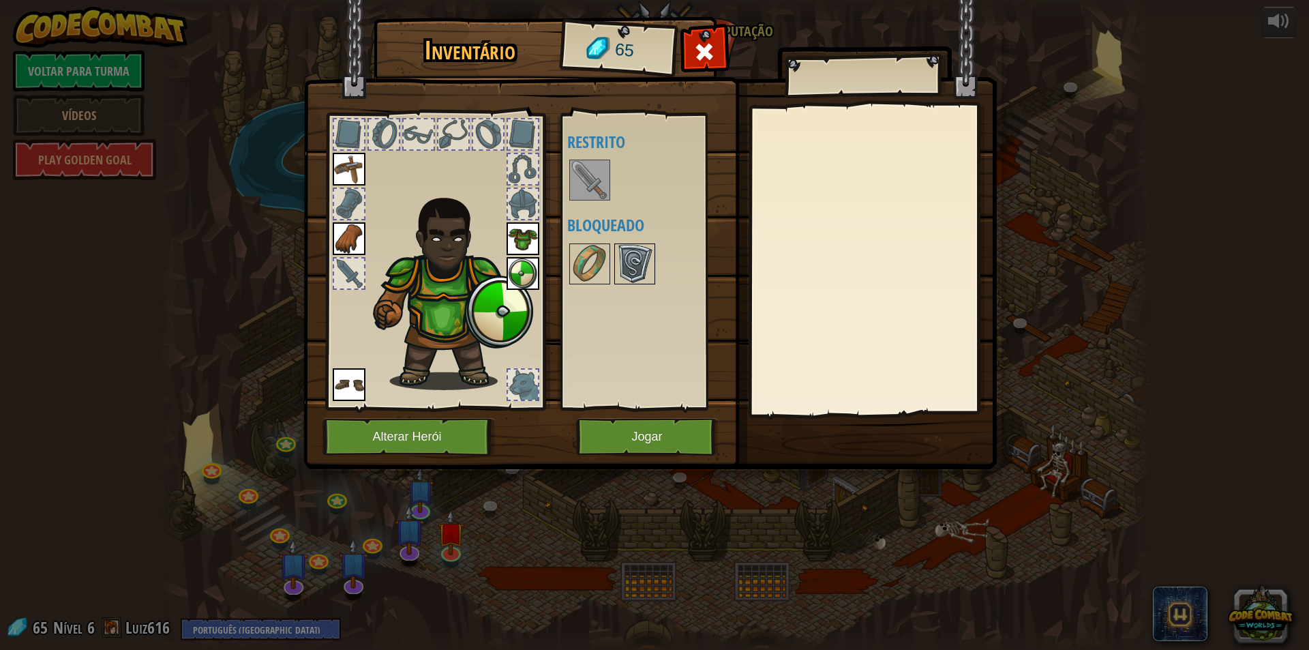
click at [649, 265] on img at bounding box center [635, 264] width 38 height 38
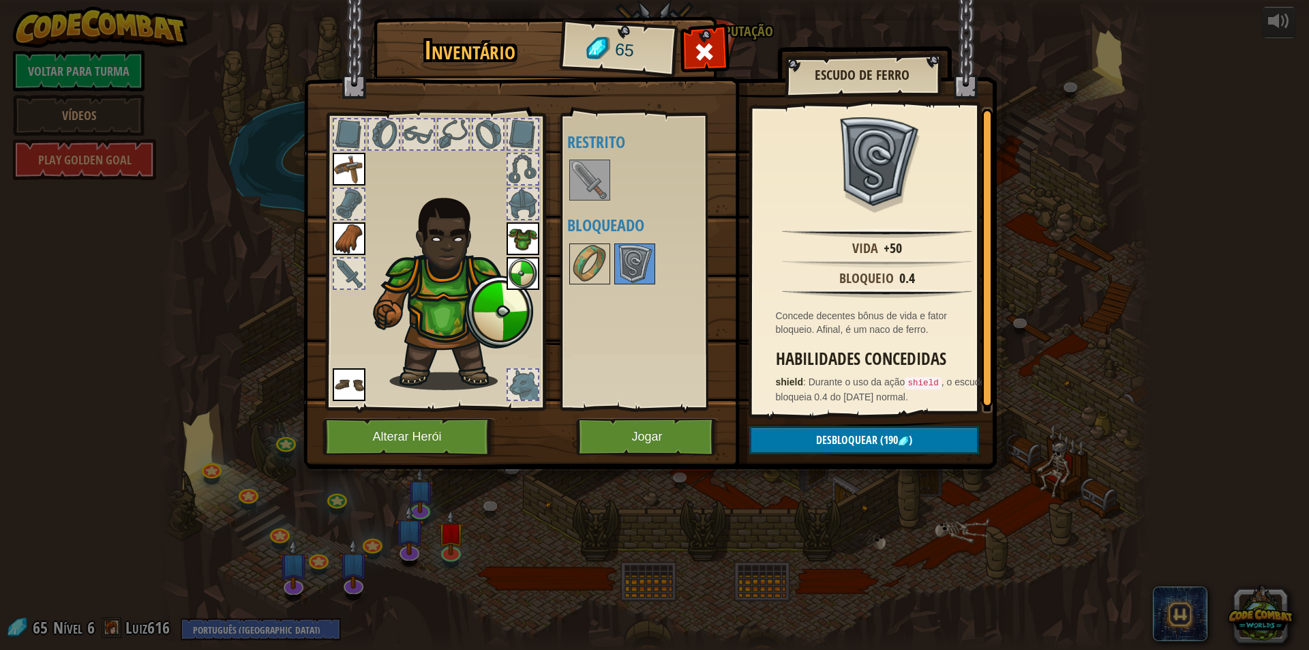
click at [525, 277] on img at bounding box center [523, 273] width 33 height 33
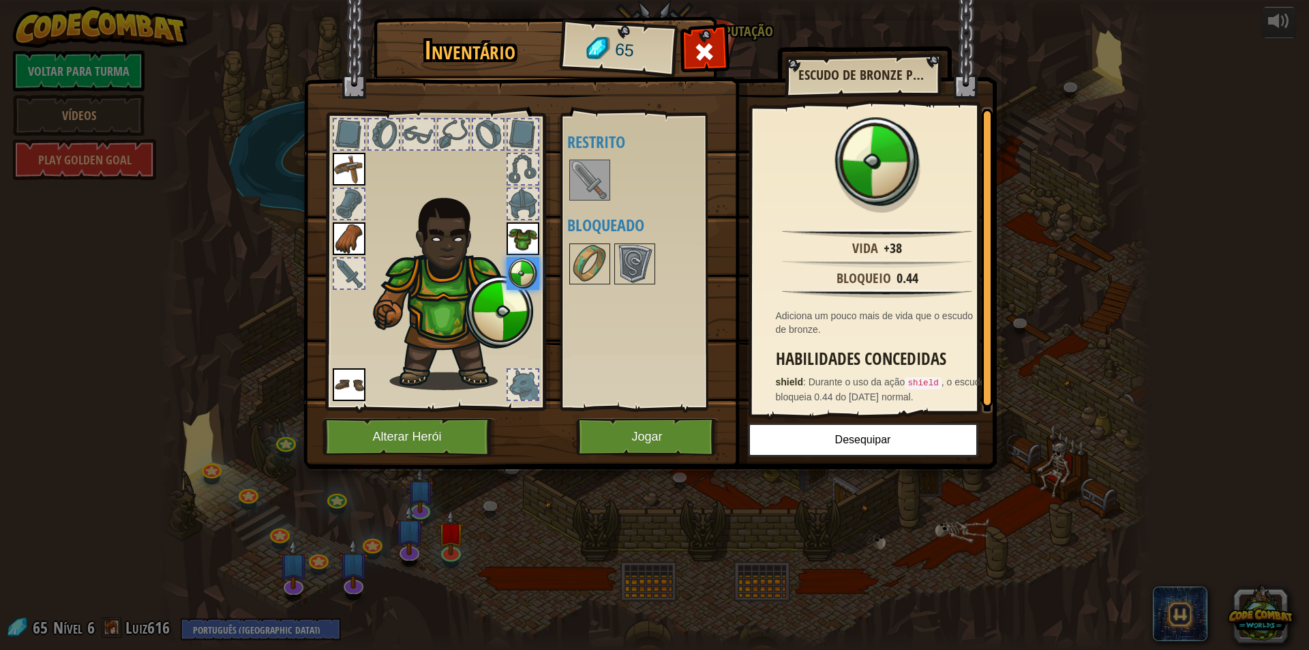
click at [612, 267] on div at bounding box center [652, 263] width 171 height 45
click at [620, 271] on img at bounding box center [635, 264] width 38 height 38
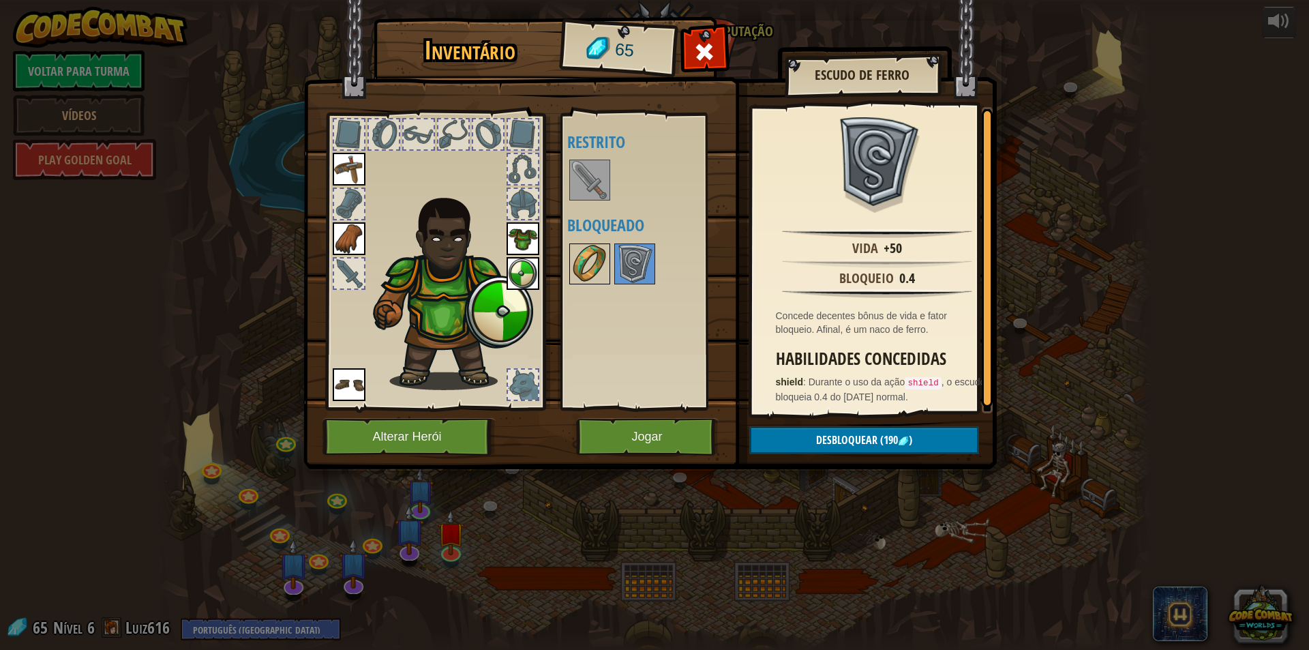
click at [609, 278] on div at bounding box center [589, 263] width 41 height 41
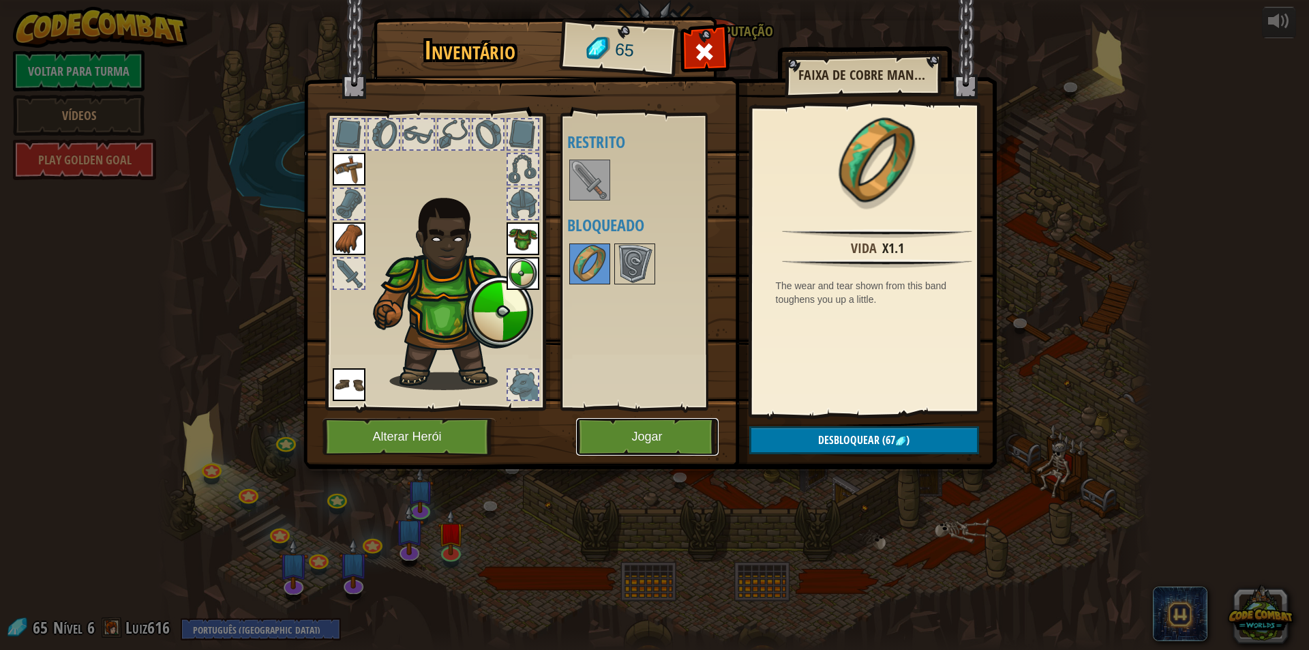
click at [648, 449] on button "Jogar" at bounding box center [647, 436] width 142 height 37
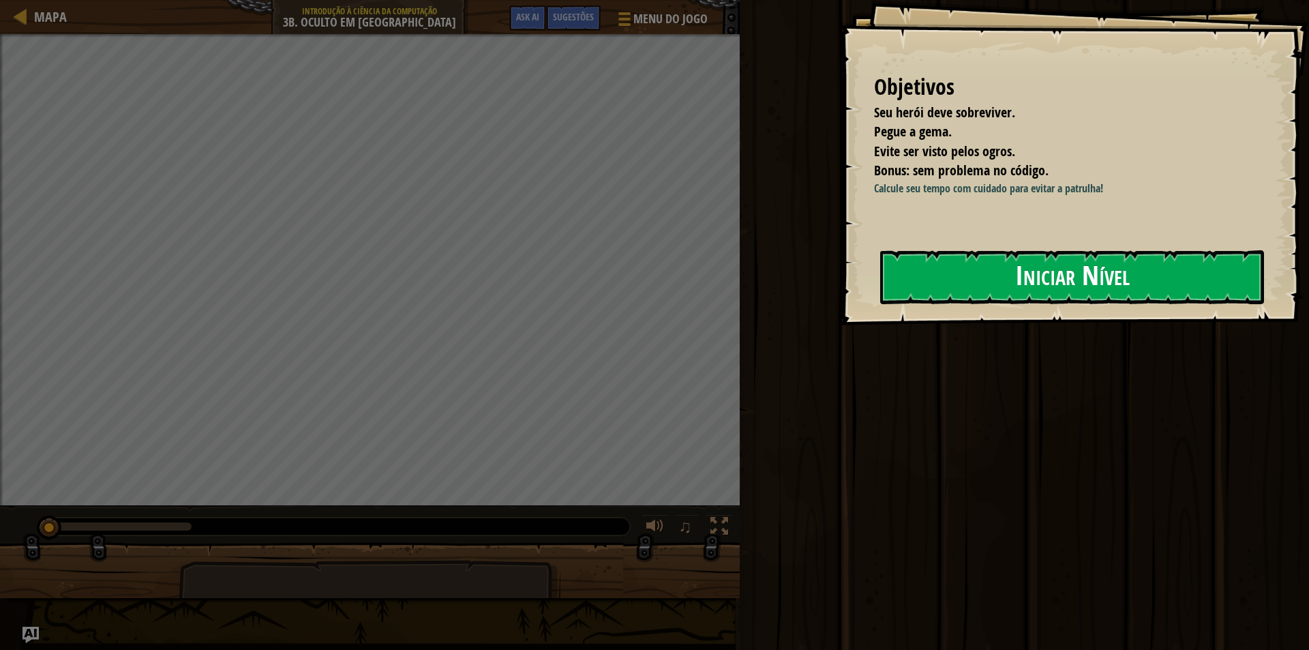
click at [977, 294] on button "Iniciar Nível" at bounding box center [1072, 277] width 384 height 54
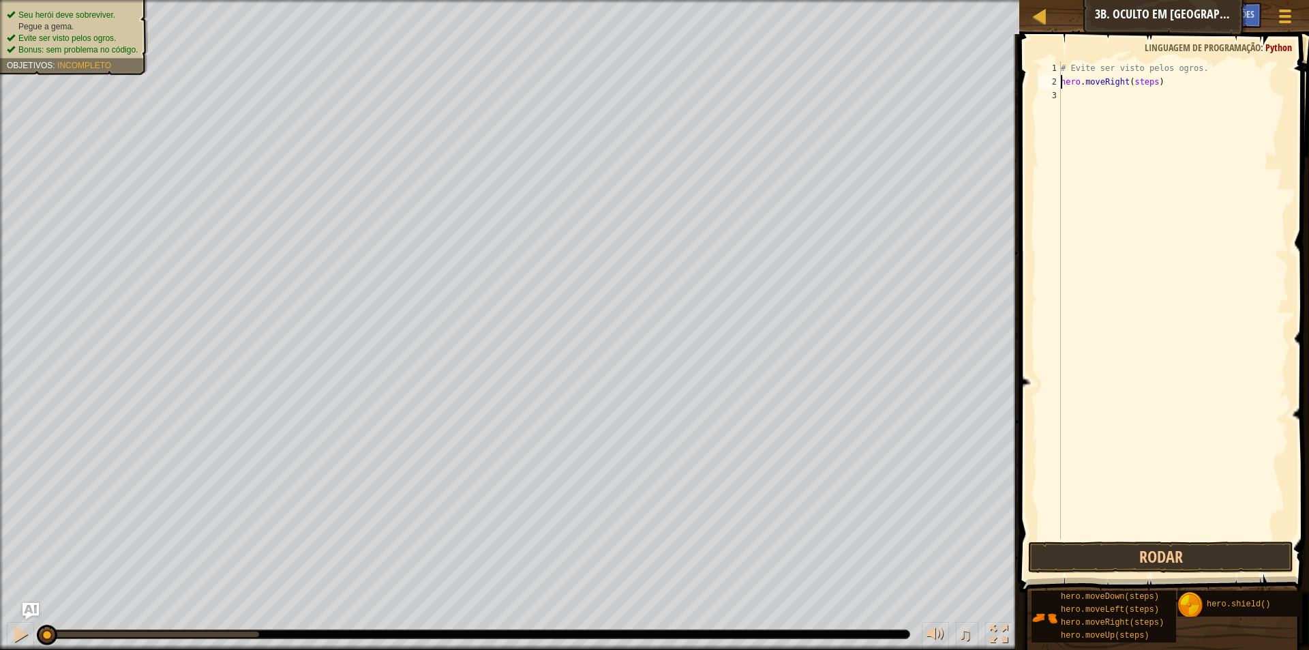
click at [1149, 83] on div "# Evite ser visto pelos ogros. hero . moveRight ( steps )" at bounding box center [1173, 313] width 230 height 504
type textarea "hero.moveRight(2)"
click at [1141, 556] on button "Rodar" at bounding box center [1160, 556] width 265 height 31
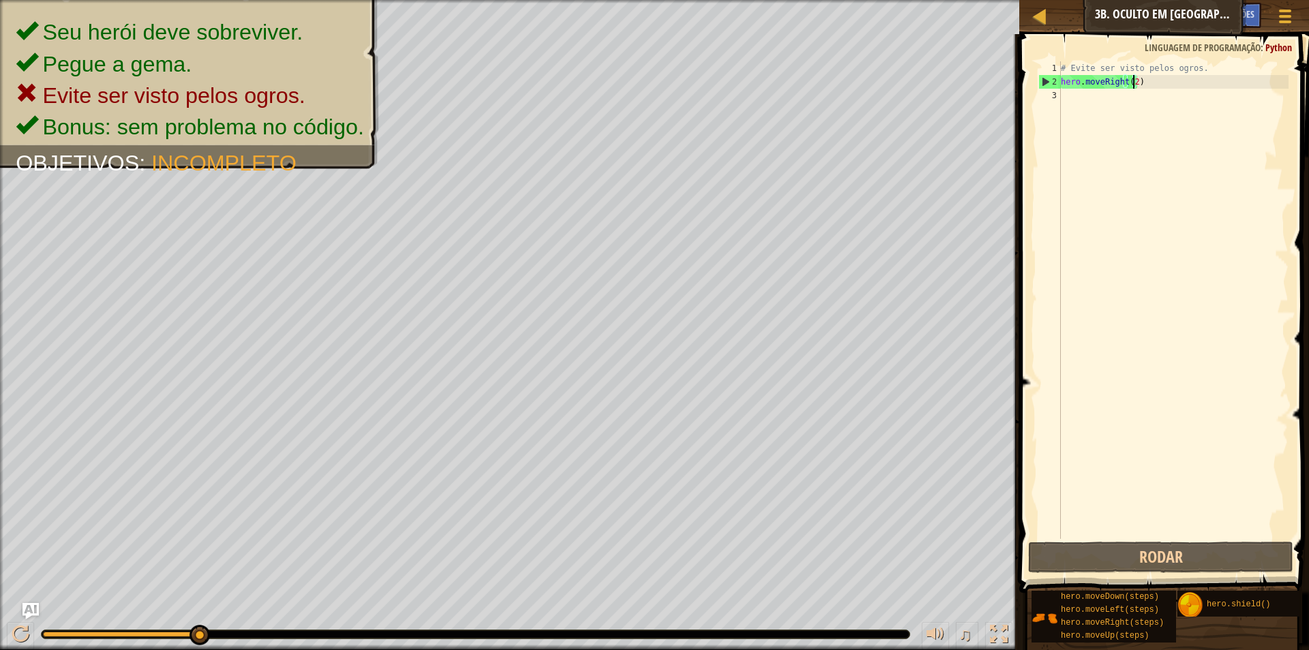
click at [1277, 82] on div "# Evite ser visto pelos ogros. hero . moveRight ( 2 )" at bounding box center [1173, 313] width 230 height 504
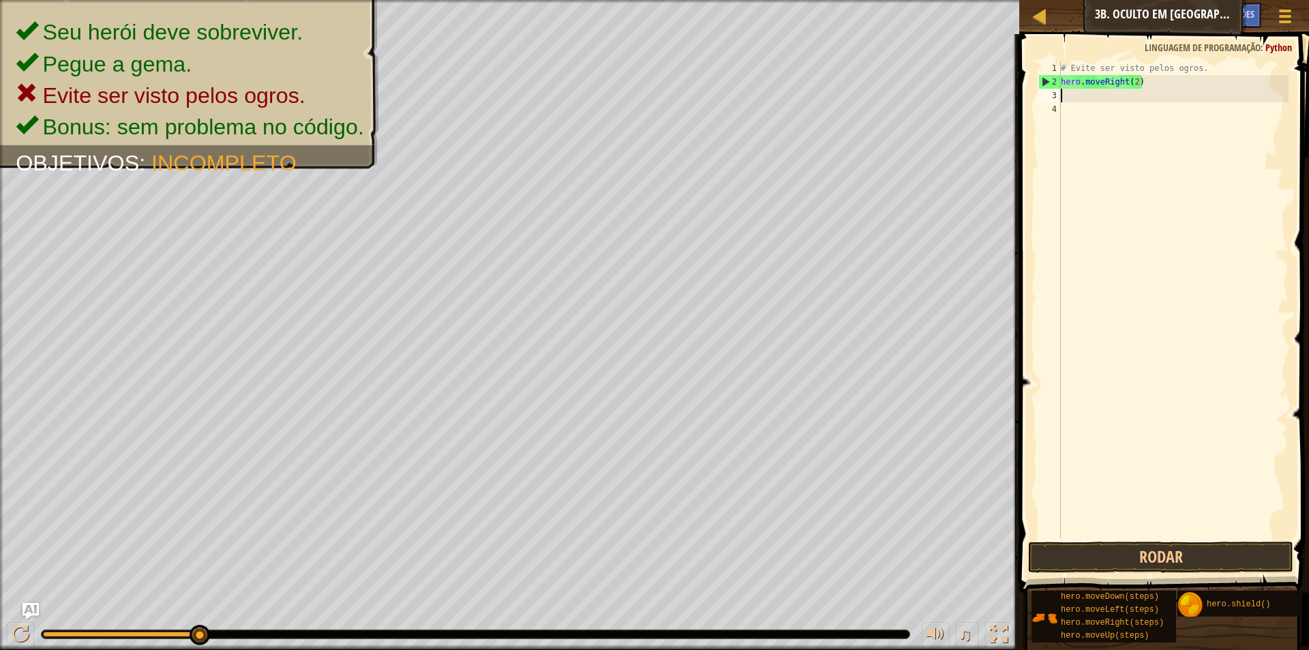
scroll to position [6, 0]
type textarea "h"
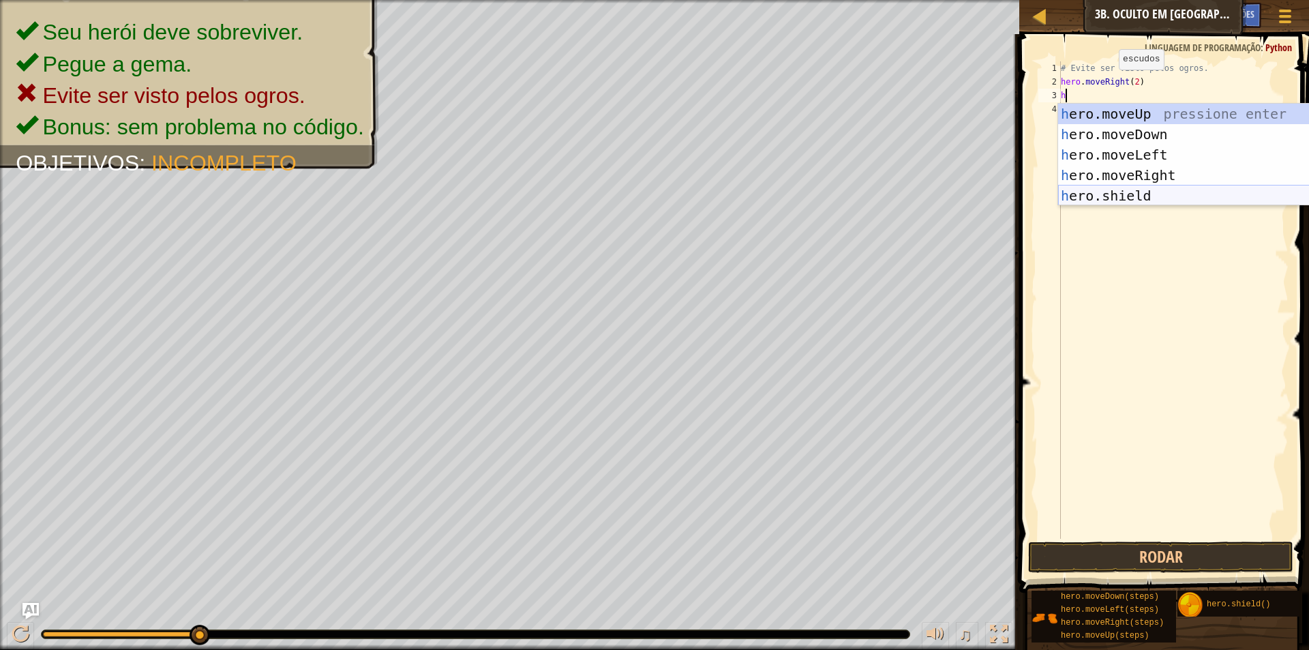
click at [1087, 187] on div "h ero.moveUp pressione enter h ero.moveDown pressione enter h ero.moveLeft pres…" at bounding box center [1187, 175] width 258 height 143
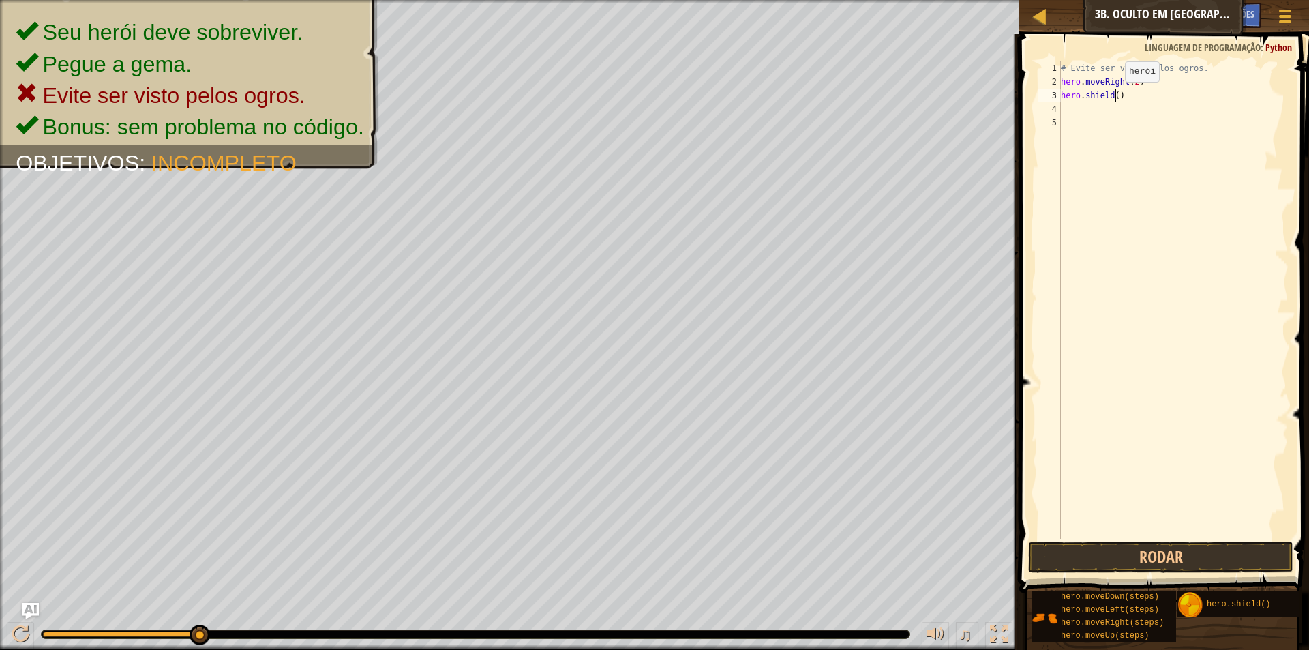
click at [1113, 95] on div "# Evite ser visto pelos ogros. hero . moveRight ( 2 ) hero . shield ( )" at bounding box center [1173, 313] width 230 height 504
click at [1104, 560] on button "Rodar" at bounding box center [1160, 556] width 265 height 31
click at [1131, 85] on div "# Evite ser visto pelos ogros. hero . moveRight ( 2 ) hero . shield ( )" at bounding box center [1173, 313] width 230 height 504
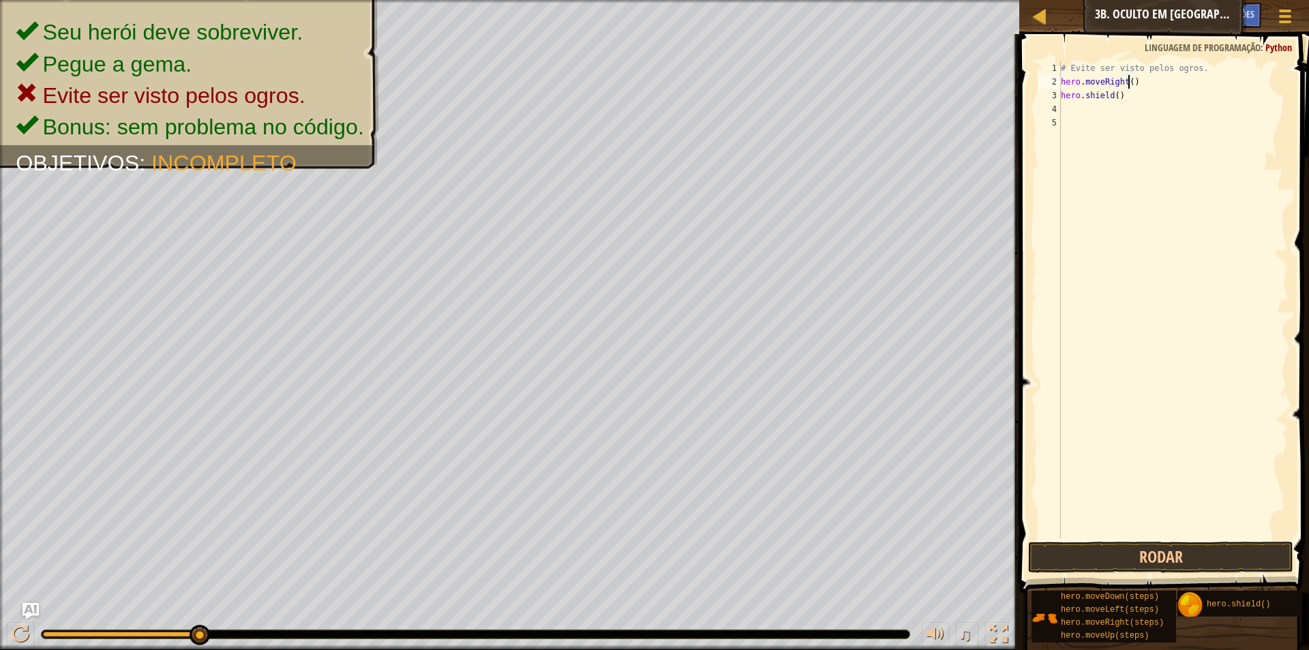
scroll to position [6, 5]
drag, startPoint x: 1132, startPoint y: 97, endPoint x: 1034, endPoint y: 108, distance: 98.1
click at [1034, 108] on div "hero.moveRight(1) 1 2 3 4 5 # Evite ser visto pelos [DEMOGRAPHIC_DATA]. hero . …" at bounding box center [1162, 340] width 294 height 599
type textarea "h"
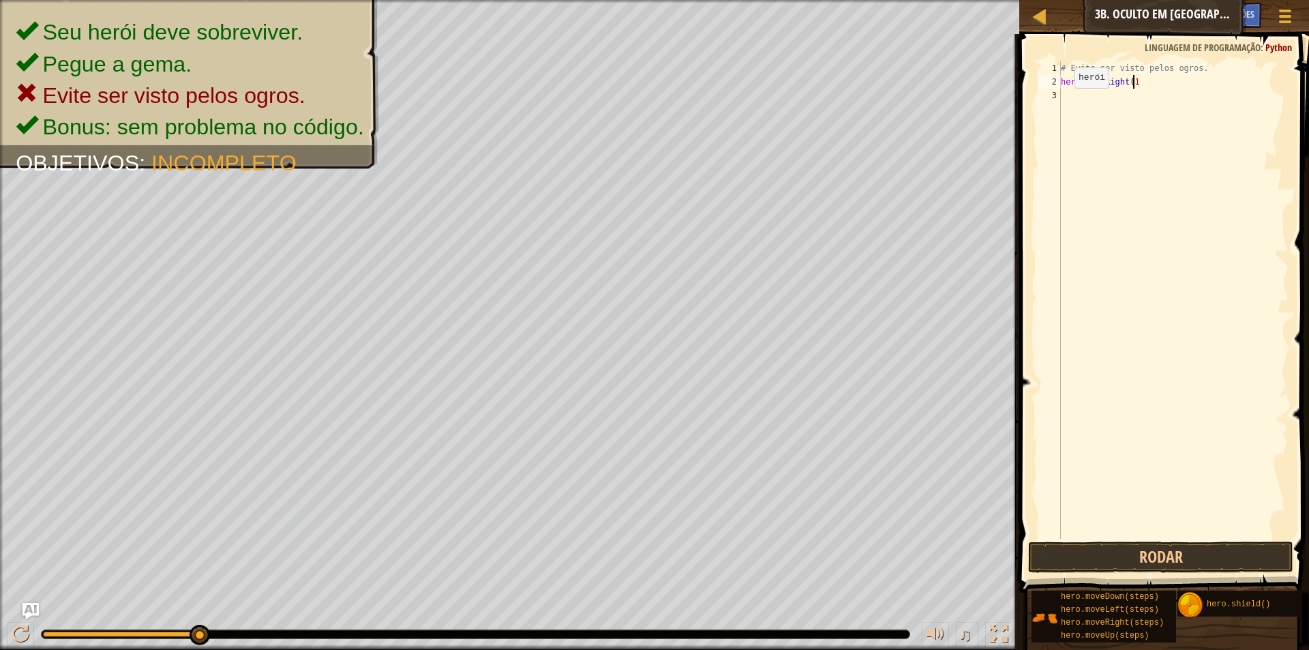
scroll to position [6, 5]
type textarea "hero.moveRight(2)"
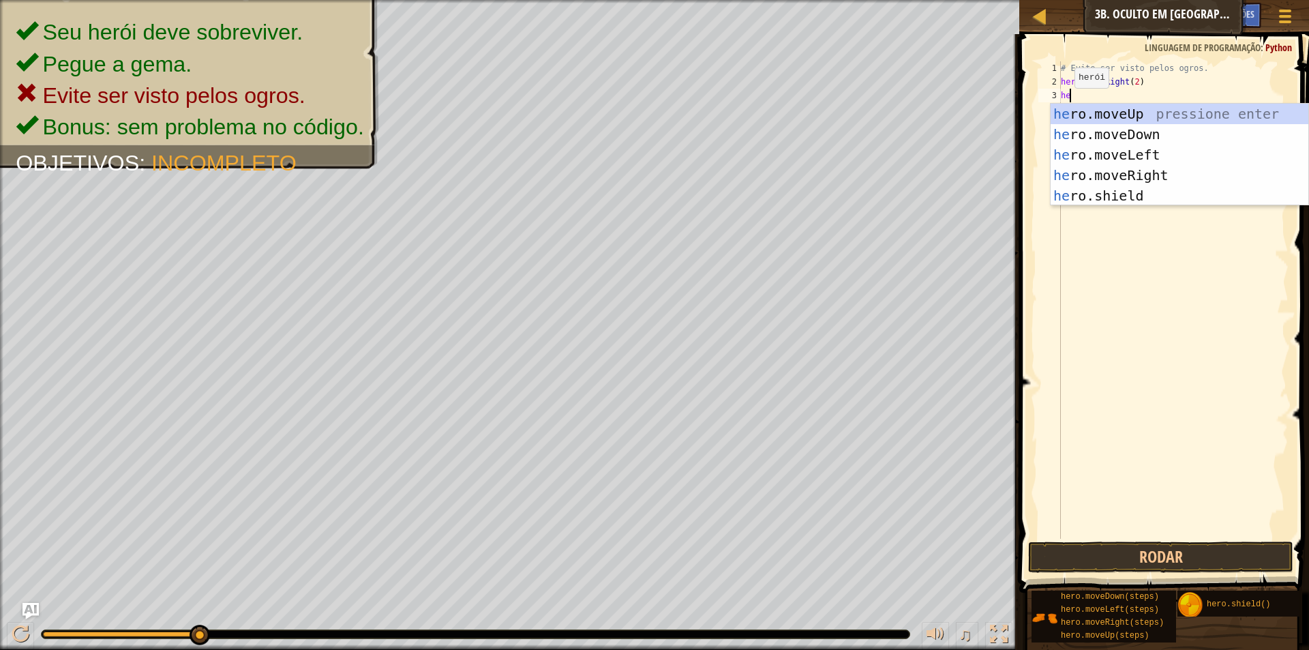
type textarea "her"
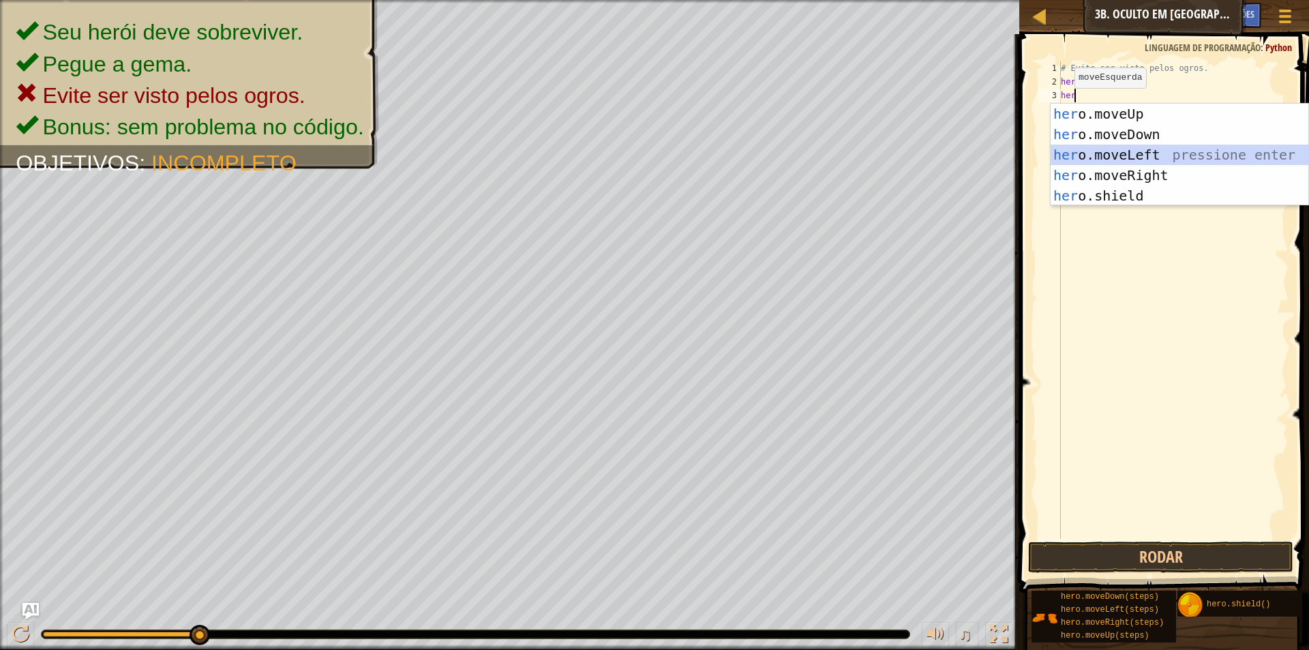
click at [1170, 157] on div "her o.moveUp pressione enter her o.moveDown pressione enter her o.moveLeft pres…" at bounding box center [1180, 175] width 258 height 143
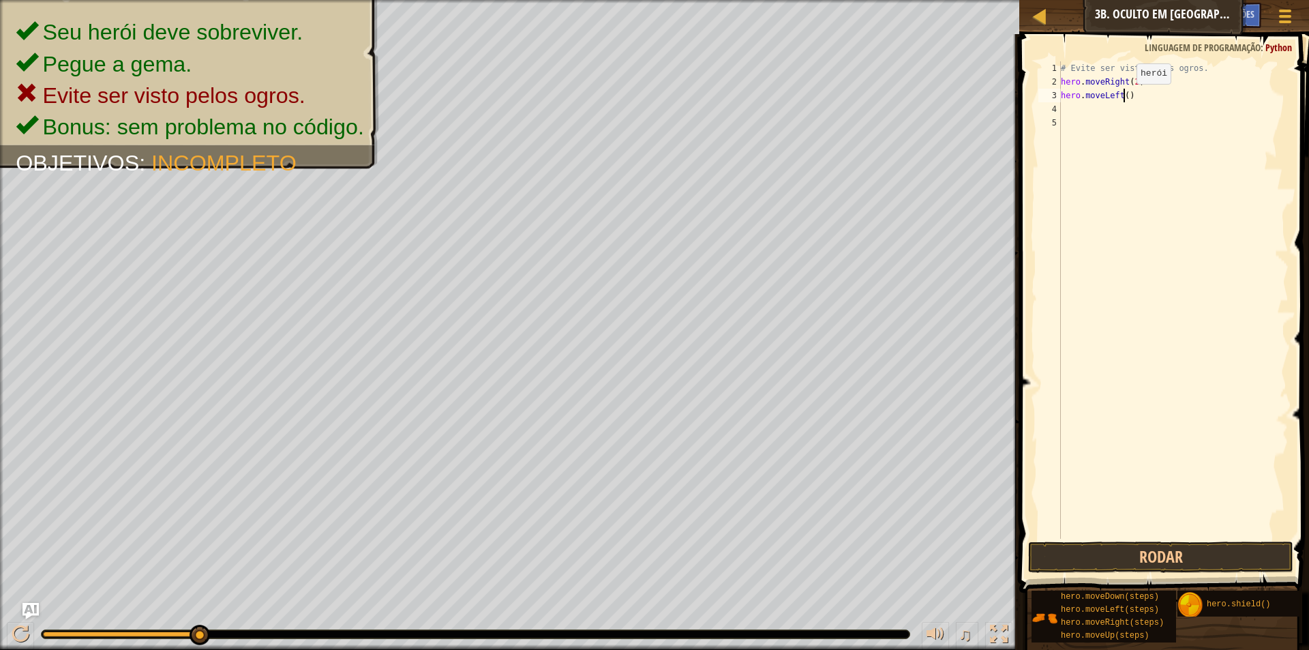
click at [1125, 97] on div "# Evite ser visto pelos ogros. hero . moveRight ( 2 ) hero . moveLeft ( )" at bounding box center [1173, 313] width 230 height 504
click at [1106, 554] on button "Rodar" at bounding box center [1160, 556] width 265 height 31
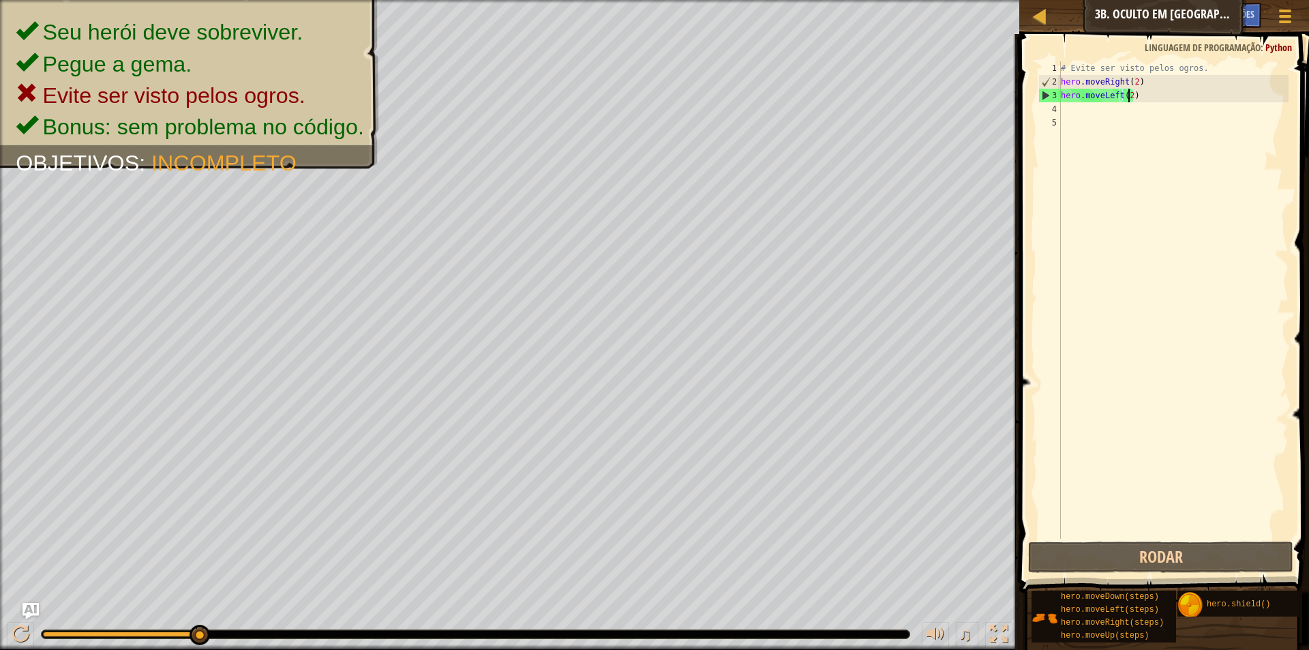
scroll to position [6, 5]
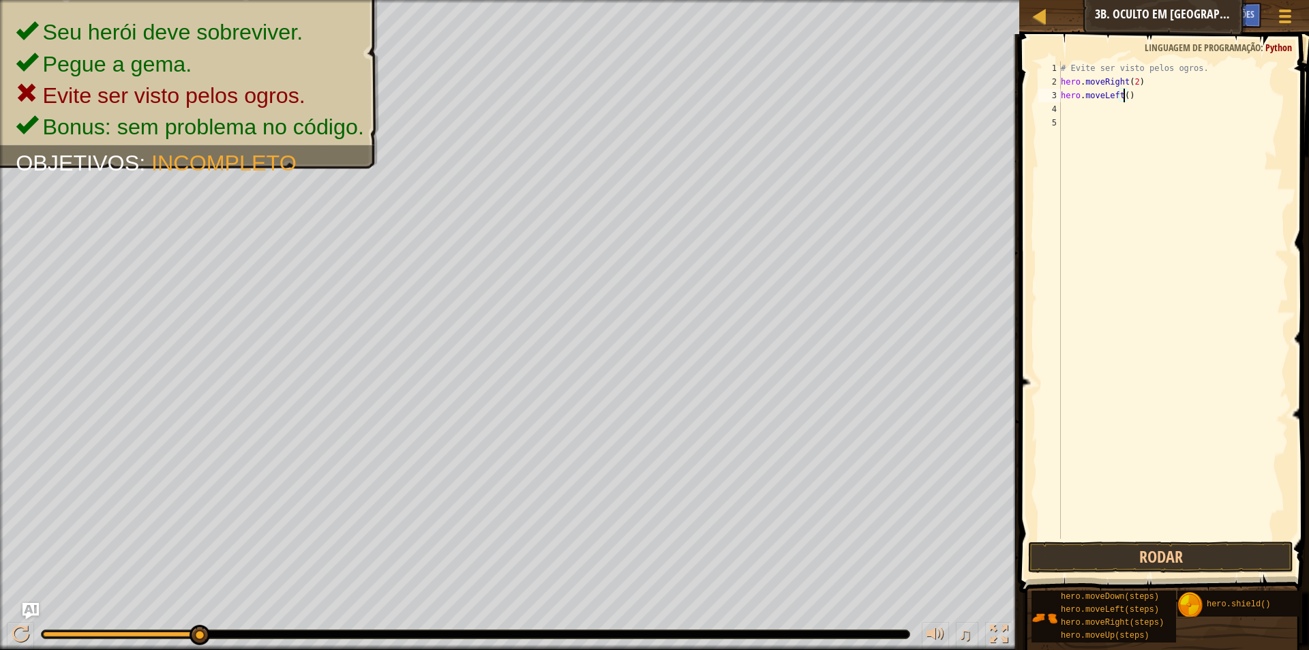
click at [1130, 75] on div "# Evite ser visto pelos ogros. hero . moveRight ( 2 ) hero . moveLeft ( )" at bounding box center [1173, 313] width 230 height 504
click at [1132, 76] on div "# Evite ser visto pelos ogros. hero . moveRight ( 2 ) hero . moveLeft ( )" at bounding box center [1173, 313] width 230 height 504
drag, startPoint x: 1134, startPoint y: 87, endPoint x: 1104, endPoint y: 108, distance: 35.7
click at [1057, 102] on div "hero.moveRight(1) 1 2 3 4 5 # Evite ser visto pelos [DEMOGRAPHIC_DATA]. hero . …" at bounding box center [1162, 299] width 253 height 477
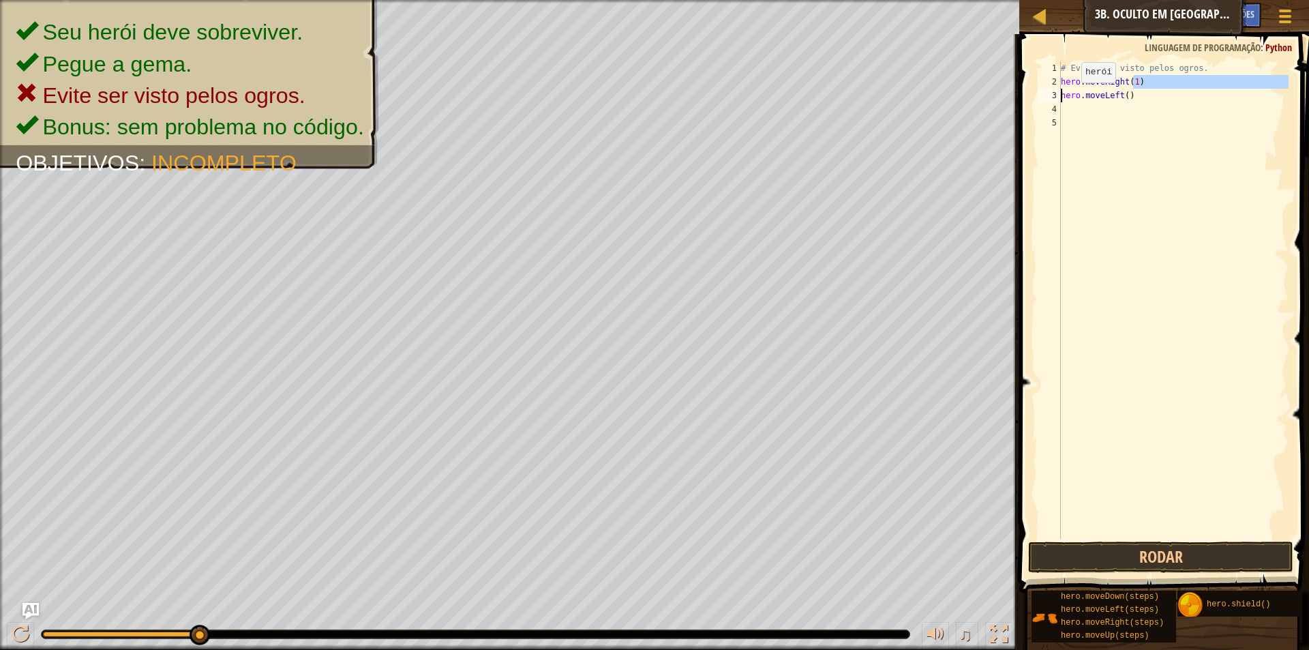
type textarea "hero.moveRight(1) hero.moveLeft()"
drag, startPoint x: 1145, startPoint y: 114, endPoint x: 1135, endPoint y: 99, distance: 17.8
click at [1145, 112] on div "# Evite ser visto pelos ogros. hero . moveRight ( 1 ) hero . moveLeft ( )" at bounding box center [1173, 313] width 230 height 504
drag, startPoint x: 1135, startPoint y: 99, endPoint x: 1056, endPoint y: 95, distance: 79.2
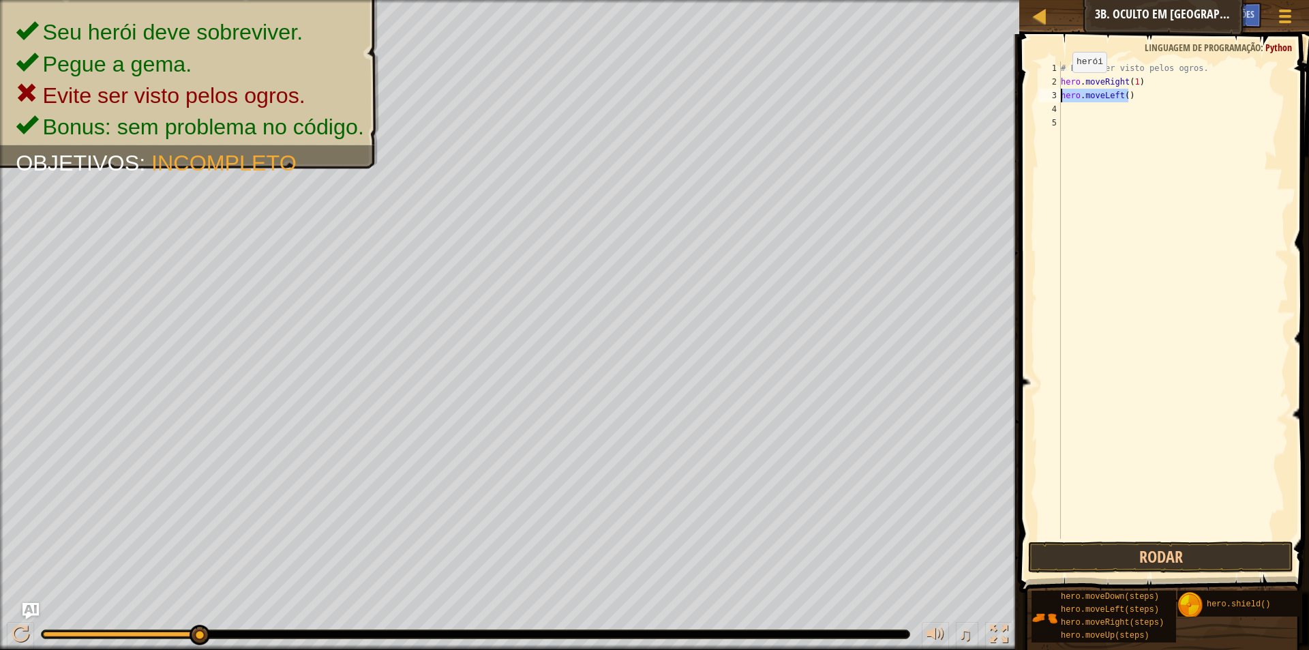
click at [1056, 95] on div "1 2 3 4 5 # Evite ser visto pelos ogros. hero . moveRight ( 1 ) hero . moveLeft…" at bounding box center [1162, 299] width 253 height 477
type textarea "hero.moveLeft()"
click at [1115, 540] on span at bounding box center [1165, 294] width 301 height 599
click at [1123, 551] on button "Rodar" at bounding box center [1160, 556] width 265 height 31
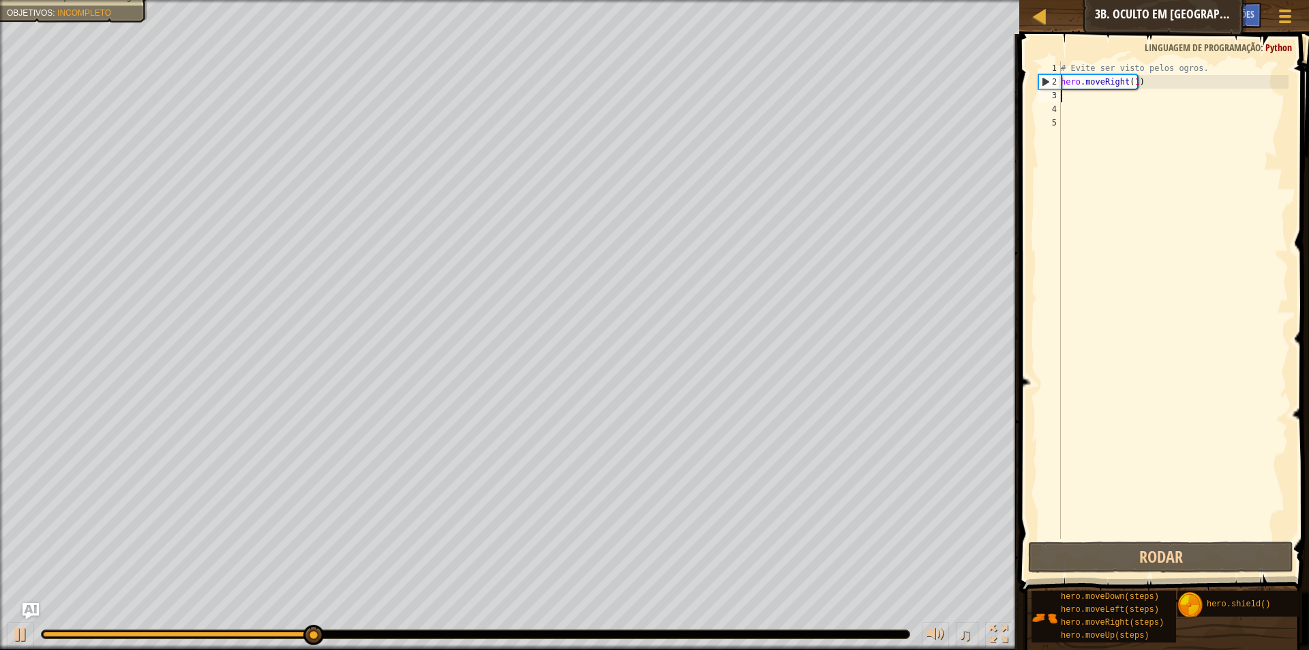
click at [1155, 80] on div "# Evite ser visto pelos ogros. hero . moveRight ( 1 )" at bounding box center [1173, 313] width 230 height 504
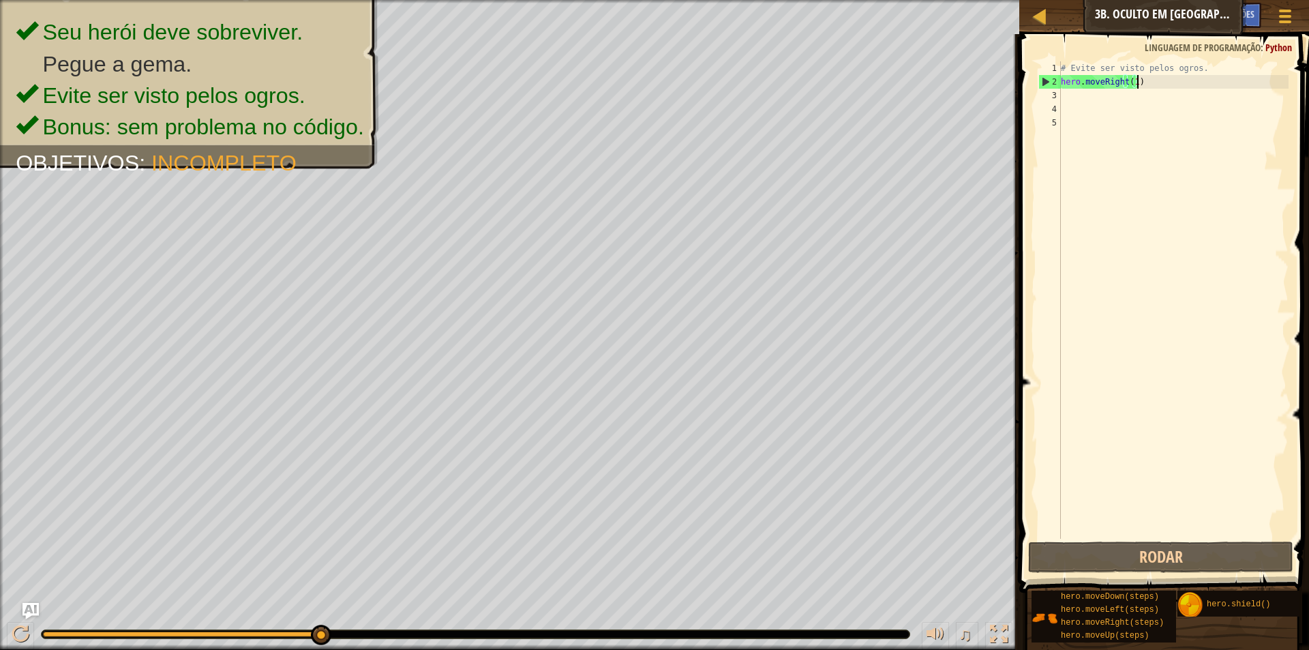
type textarea "hero.moveRight(1)"
click at [1155, 80] on div "# Evite ser visto pelos ogros. hero . moveRight ( 1 )" at bounding box center [1173, 313] width 230 height 504
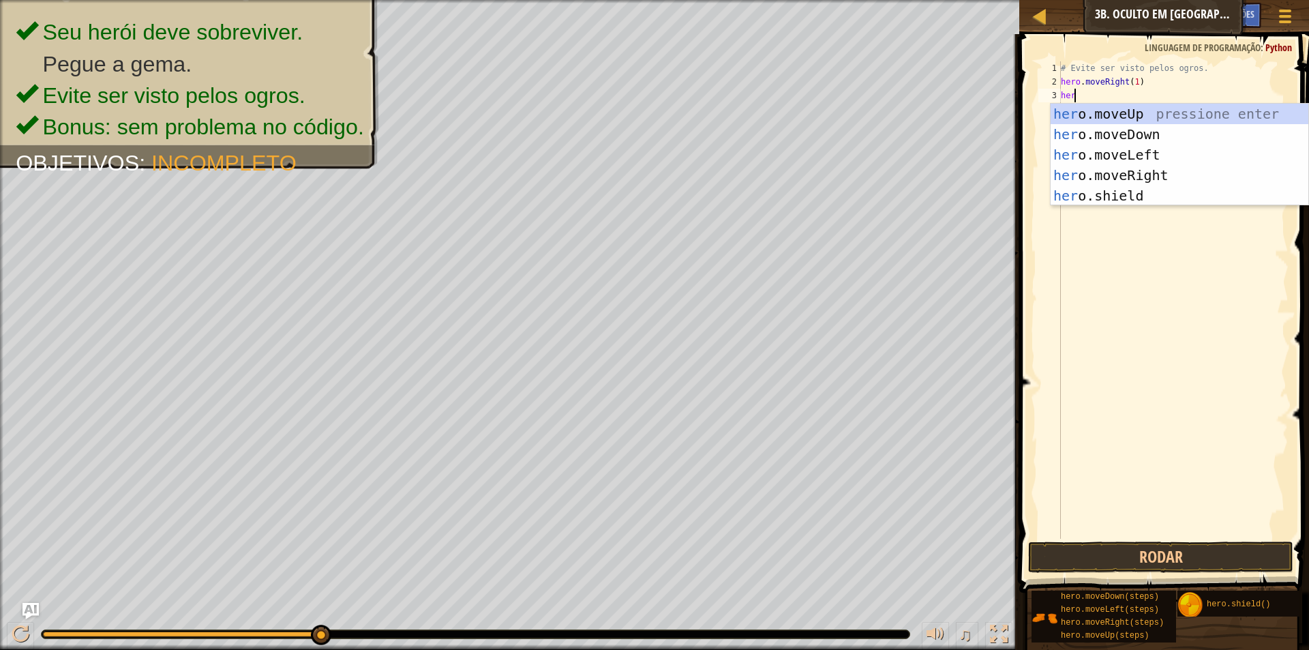
scroll to position [6, 1]
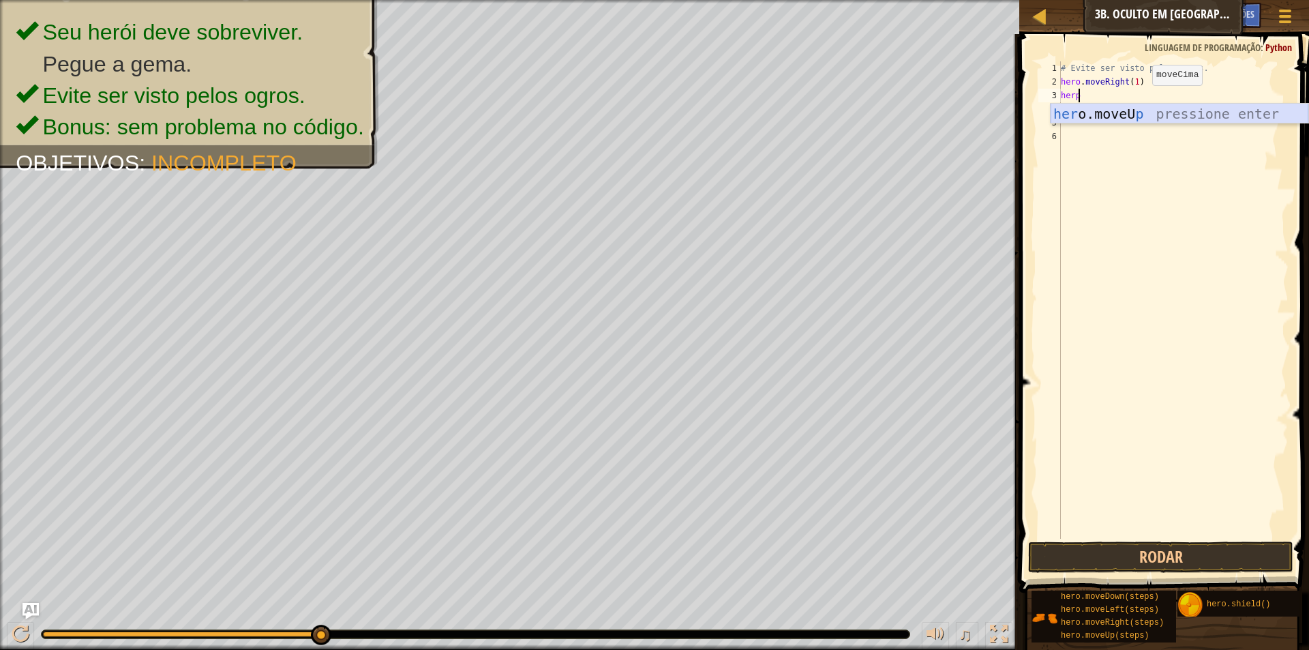
type textarea "herp"
click at [1121, 117] on div "her o.moveU p pressione enter" at bounding box center [1180, 134] width 258 height 61
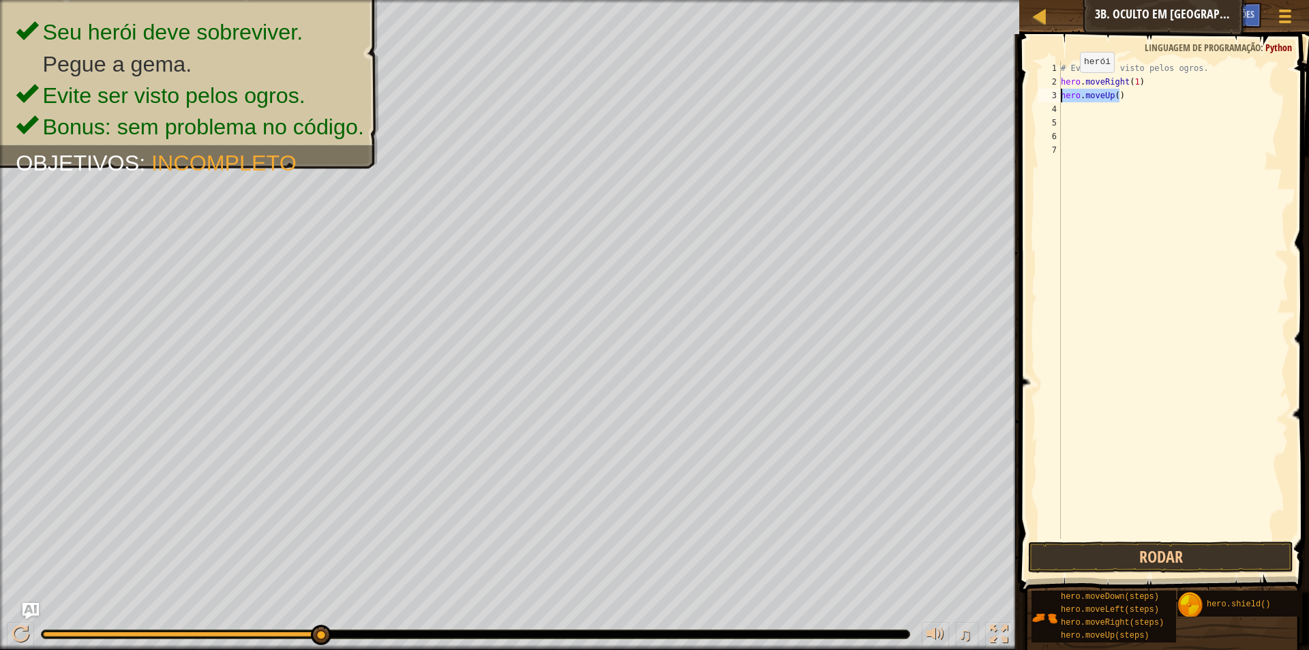
drag, startPoint x: 1130, startPoint y: 93, endPoint x: 1042, endPoint y: 100, distance: 88.2
click at [1042, 100] on div "1 2 3 4 5 6 7 # Evite ser visto pelos ogros. hero . moveRight ( 1 ) hero . move…" at bounding box center [1162, 299] width 253 height 477
type textarea "hero.moveUp()"
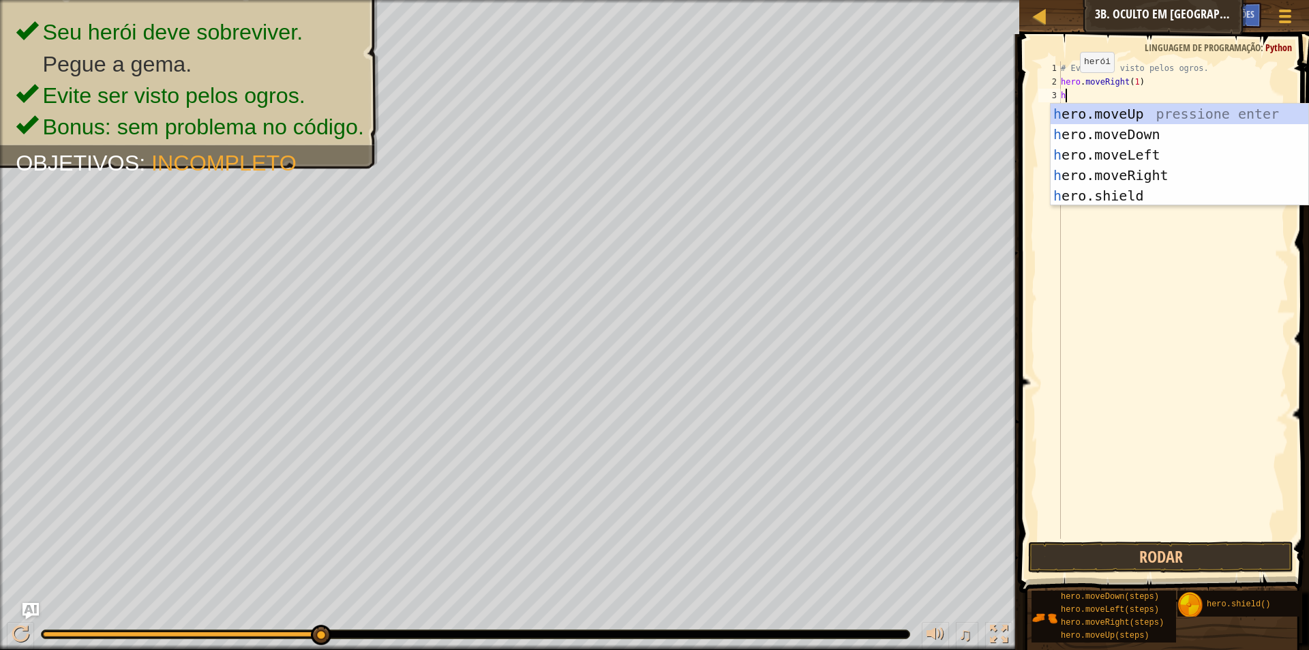
type textarea "heo"
click at [1104, 155] on div "he r o .moveUp pressione enter he r o .moveDown pressione enter he r o .moveLef…" at bounding box center [1180, 175] width 258 height 143
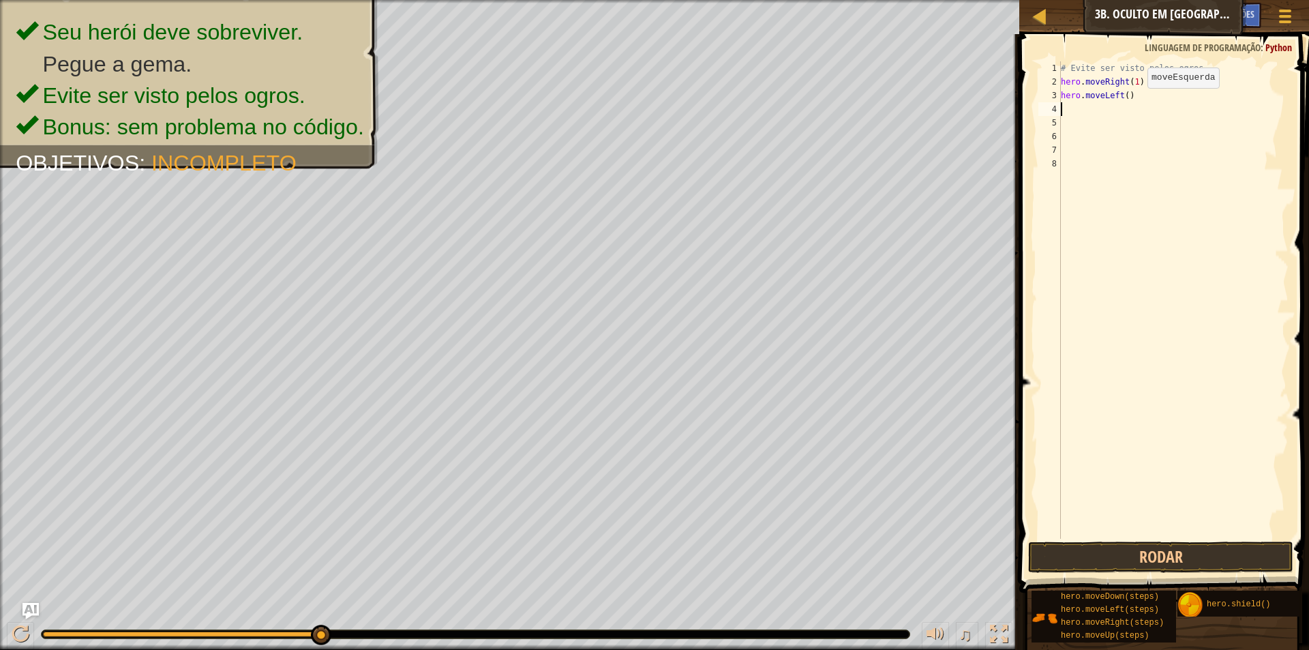
scroll to position [6, 0]
click at [1110, 103] on div "# Evite ser visto pelos ogros. hero . moveRight ( 1 ) hero . moveLeft ( )" at bounding box center [1173, 313] width 230 height 504
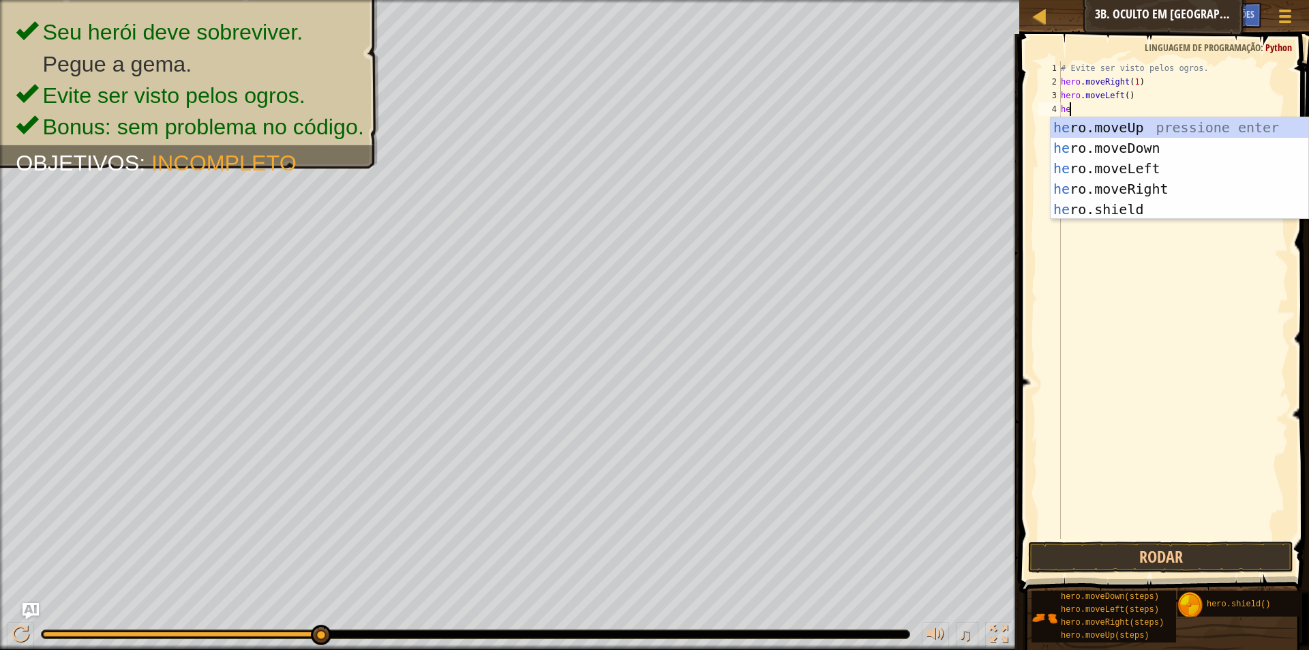
scroll to position [6, 1]
type textarea "hero"
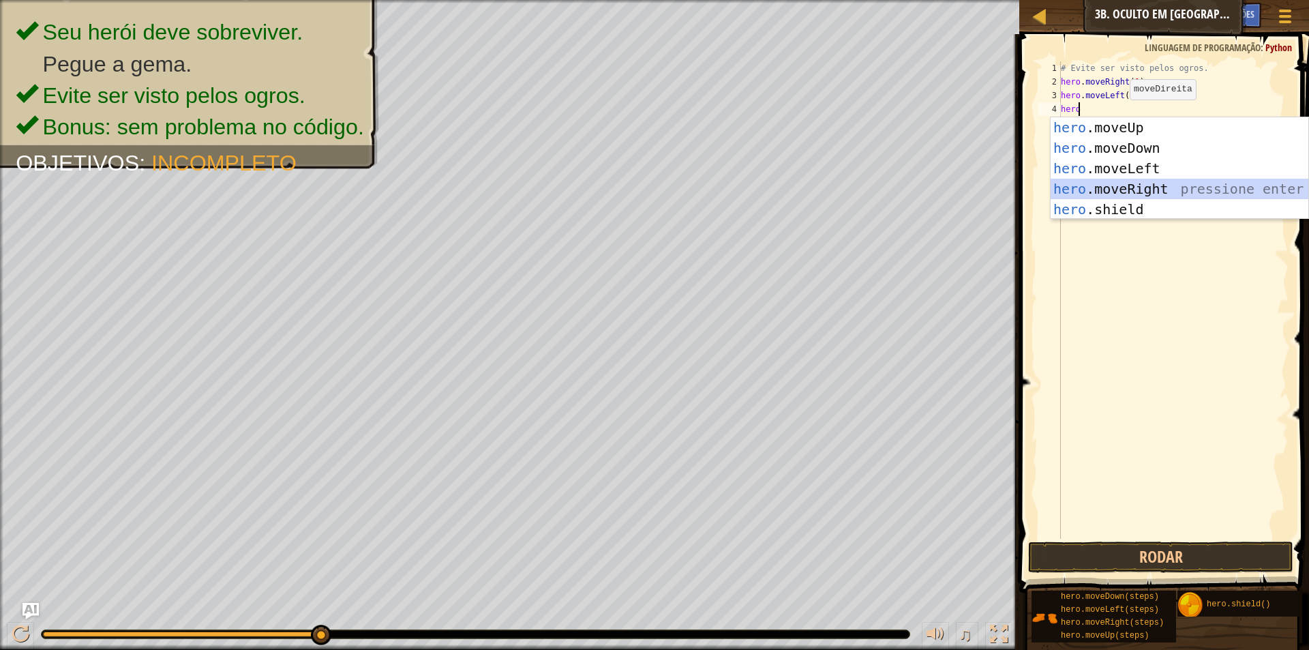
drag, startPoint x: 1147, startPoint y: 183, endPoint x: 1125, endPoint y: 147, distance: 42.2
click at [1147, 183] on div "hero .moveUp pressione enter hero .moveDown pressione enter hero .moveLeft pres…" at bounding box center [1180, 188] width 258 height 143
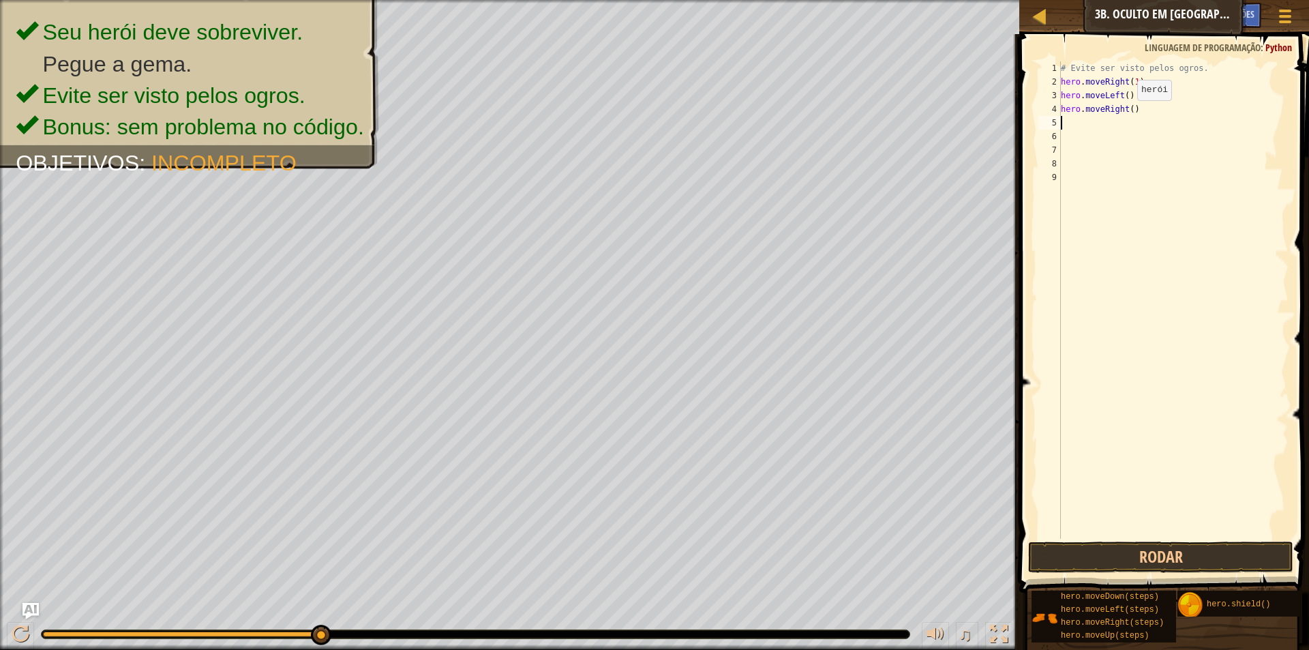
click at [1126, 112] on div "# Evite ser visto pelos ogros. hero . moveRight ( 1 ) hero . moveLeft ( ) hero …" at bounding box center [1173, 313] width 230 height 504
click at [1128, 103] on div "# Evite ser visto pelos ogros. hero . moveRight ( 1 ) hero . moveLeft ( ) hero …" at bounding box center [1173, 313] width 230 height 504
type textarea "hero.moveRight(2)"
click at [1113, 549] on button "Rodar" at bounding box center [1160, 556] width 265 height 31
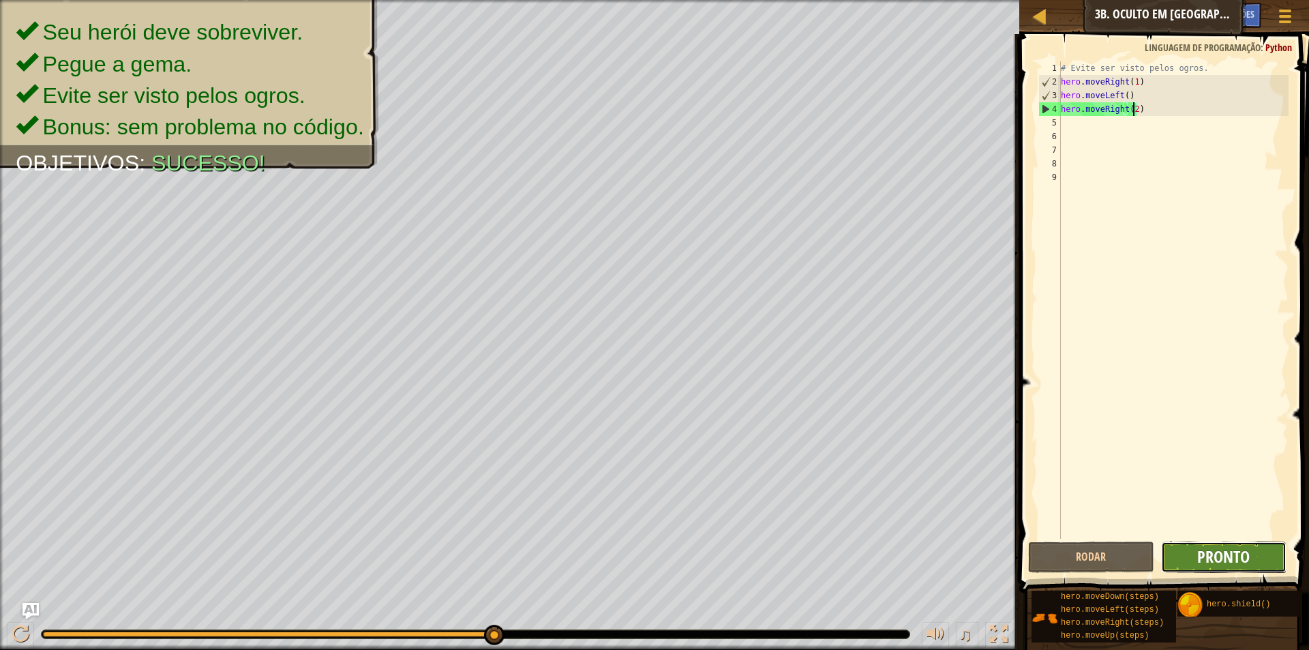
click at [1212, 556] on span "Pronto" at bounding box center [1223, 556] width 52 height 22
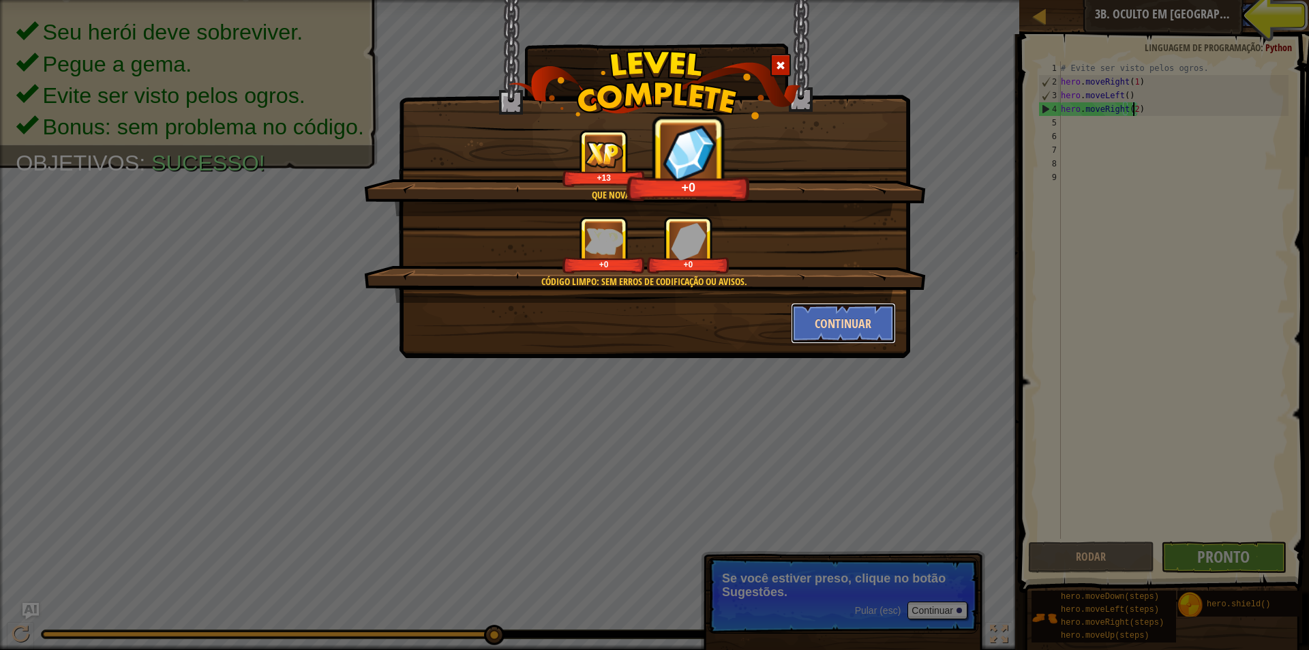
click at [791, 316] on button "Continuar" at bounding box center [844, 323] width 106 height 41
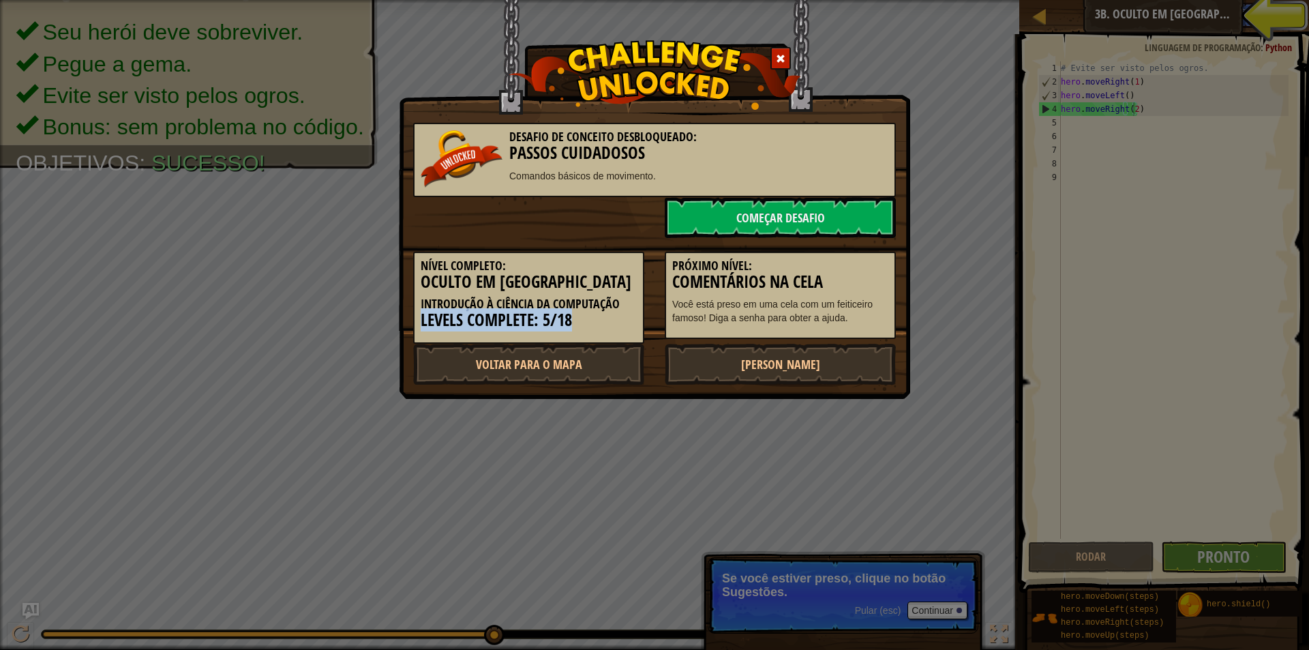
drag, startPoint x: 414, startPoint y: 315, endPoint x: 580, endPoint y: 324, distance: 165.9
click at [580, 324] on div "Nível Completo: Oculto em Kithgard Introdução à Ciência da Computação Levels Co…" at bounding box center [528, 298] width 231 height 92
click at [580, 324] on h3 "Levels Complete: 5/18" at bounding box center [529, 320] width 216 height 18
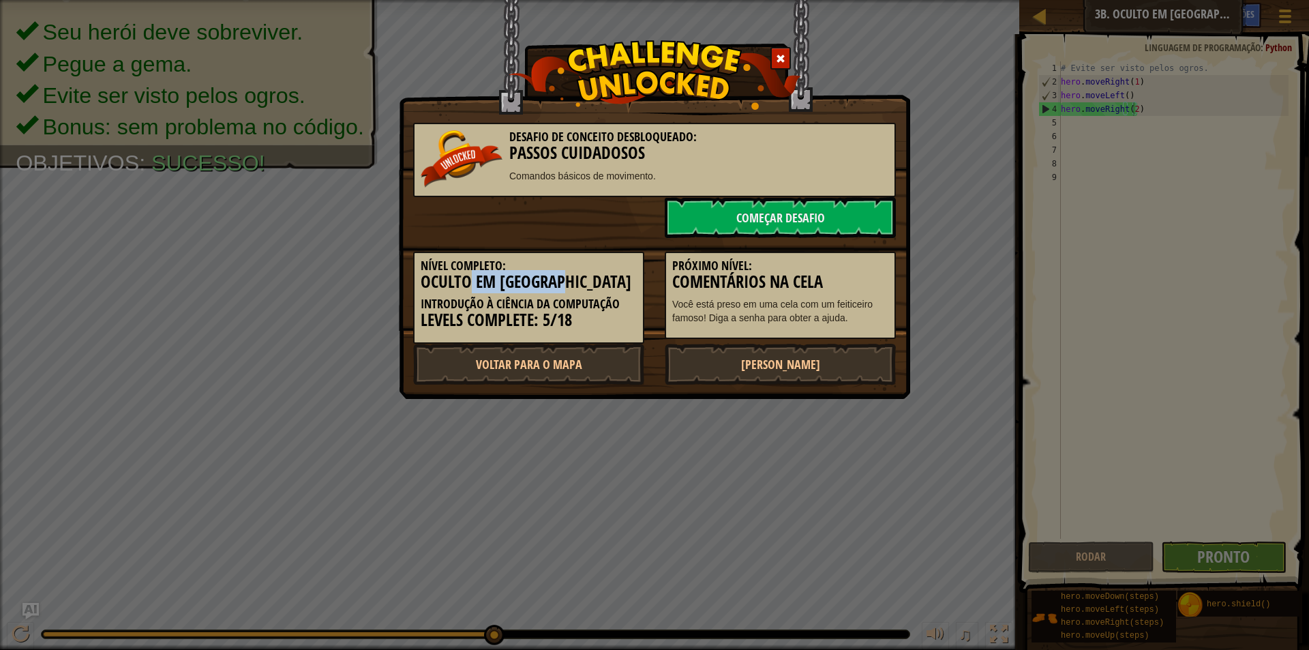
drag, startPoint x: 469, startPoint y: 273, endPoint x: 581, endPoint y: 280, distance: 112.1
click at [581, 280] on h3 "Oculto em [GEOGRAPHIC_DATA]" at bounding box center [529, 282] width 216 height 18
click at [700, 389] on div "Desafio de Conceito Desbloqueado: Passos Cuidadosos Comandos básicos de movimen…" at bounding box center [654, 199] width 511 height 399
click at [697, 378] on link "[PERSON_NAME]" at bounding box center [780, 364] width 231 height 41
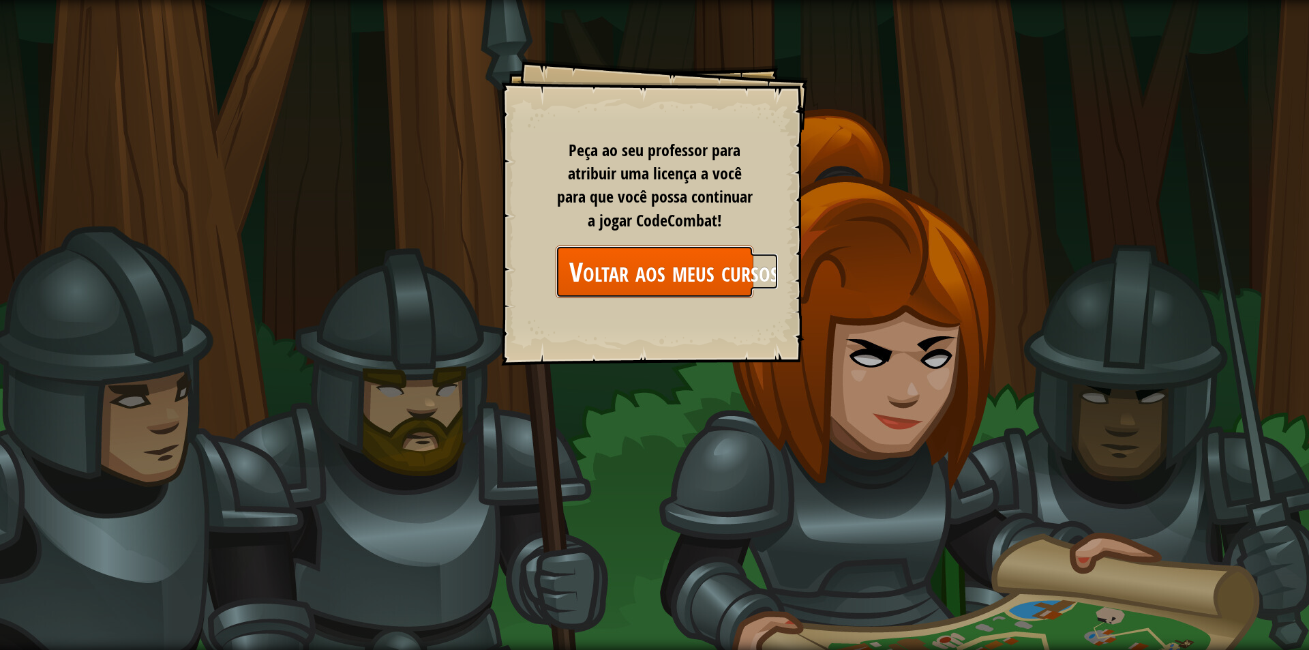
click at [588, 253] on link "Voltar aos meus cursos" at bounding box center [655, 271] width 198 height 52
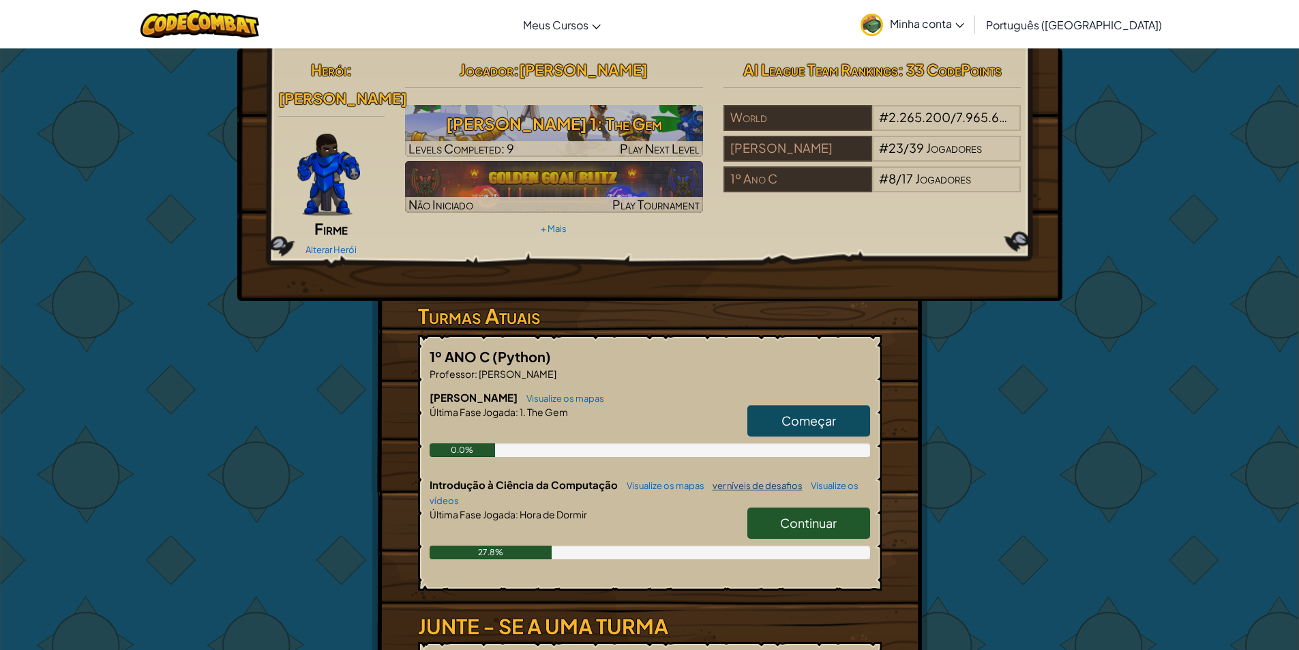
click at [785, 480] on link "ver níveis de desafios" at bounding box center [754, 485] width 97 height 11
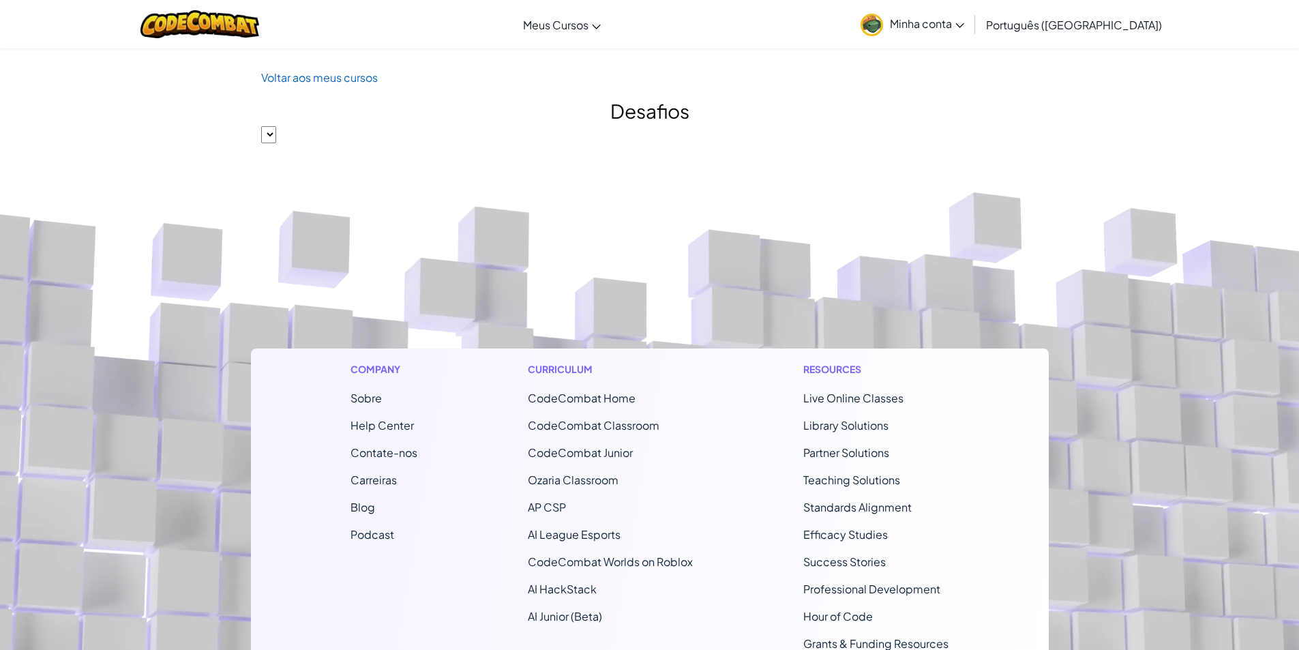
select select
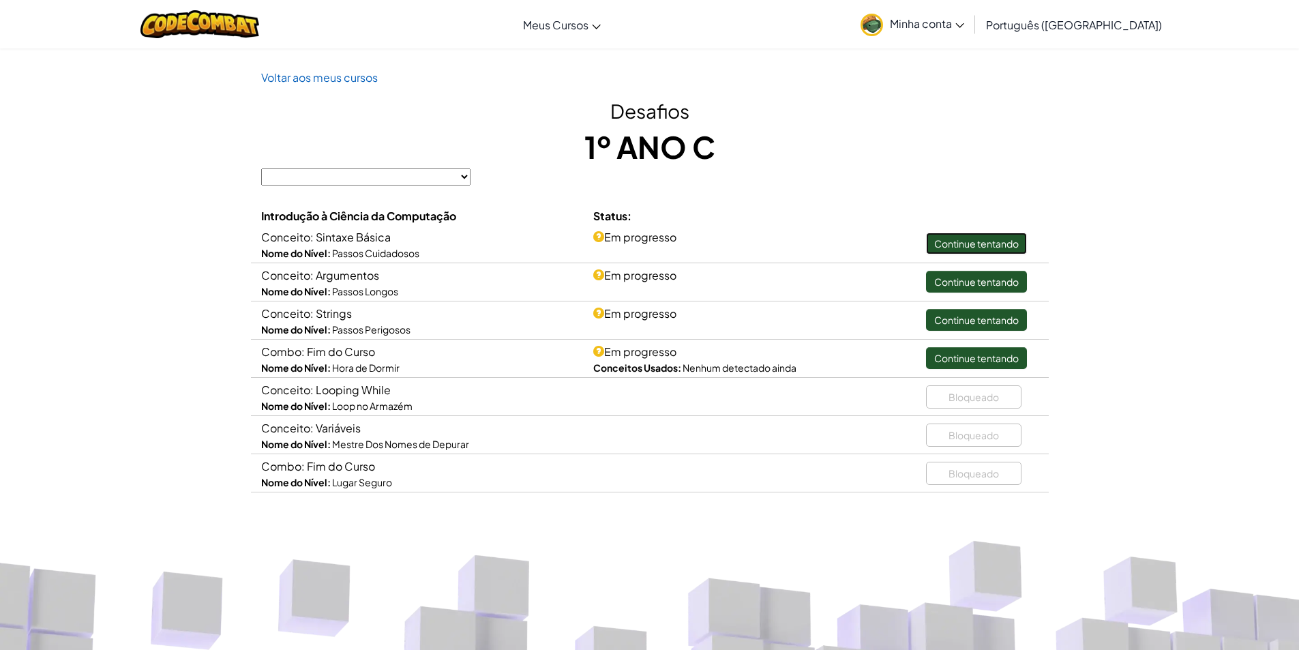
click at [946, 237] on link "Continue tentando" at bounding box center [976, 243] width 101 height 22
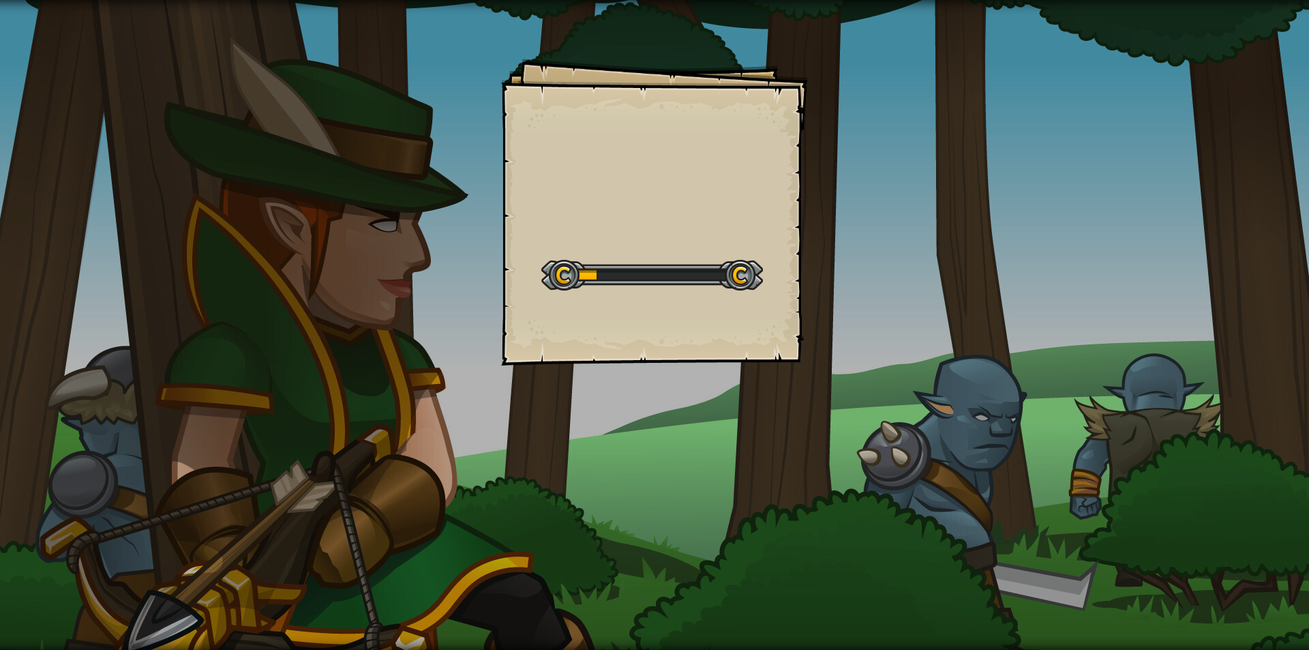
click at [946, 237] on div "Goals Start Level Erro ao carregar do servidor Você precisa de uma assinatura p…" at bounding box center [654, 325] width 1309 height 650
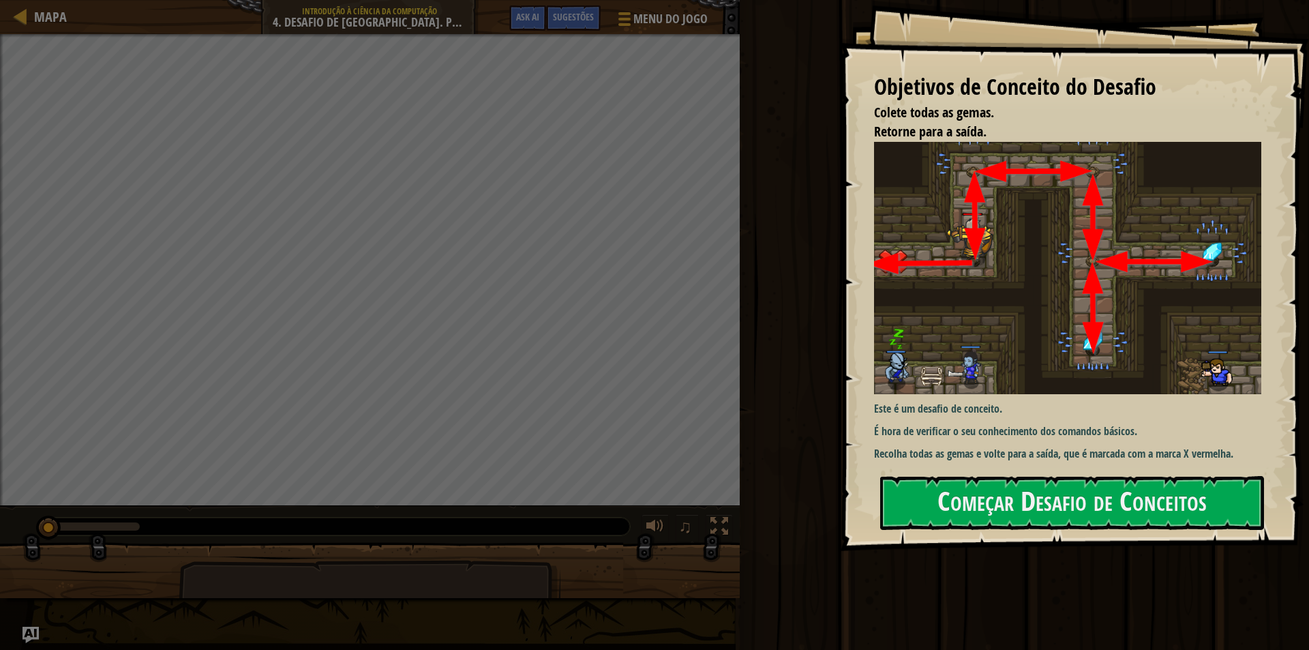
click at [765, 411] on div "Rodar Enviar Pronto" at bounding box center [1022, 321] width 573 height 643
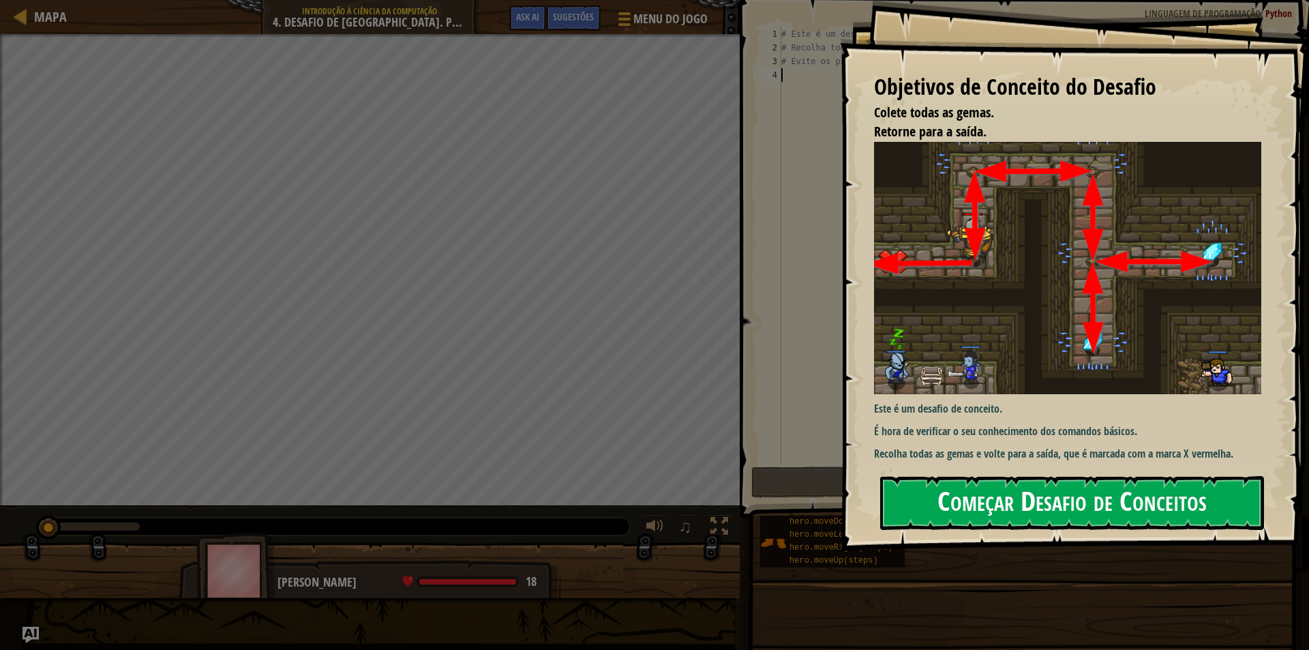
click at [952, 519] on button "Começar Desafio de Conceitos" at bounding box center [1072, 503] width 384 height 54
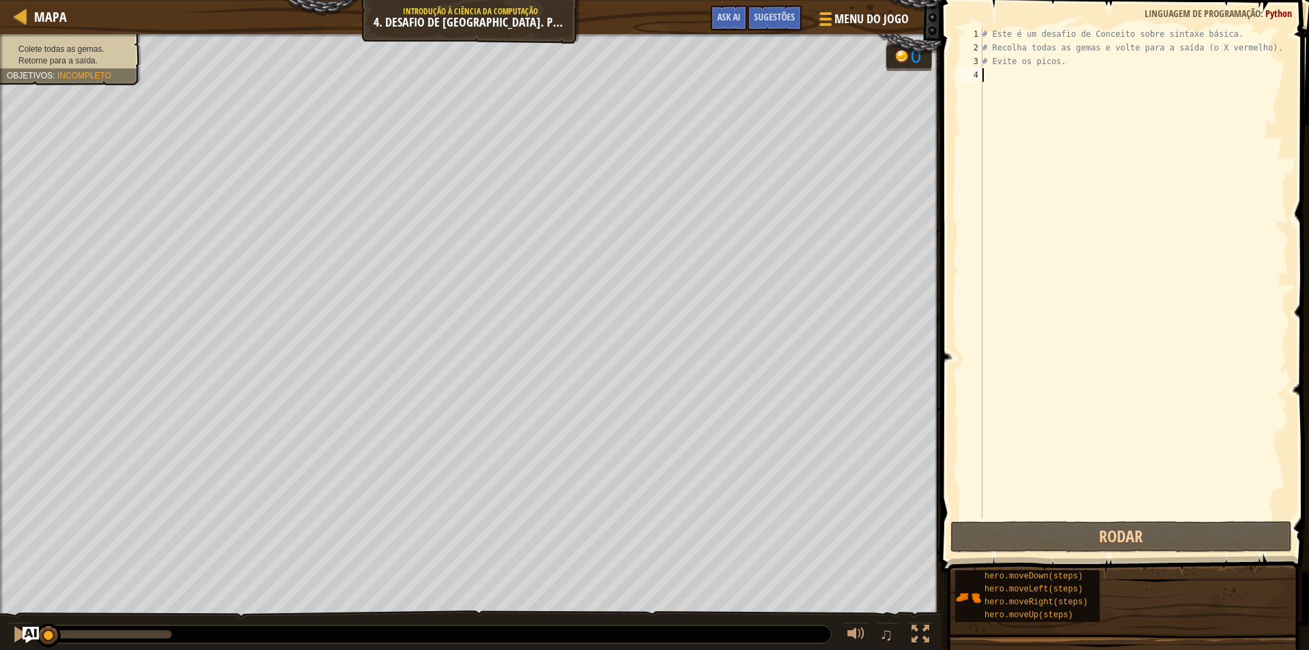
click at [1021, 76] on div "# Este é um desafio de Conceito sobre sintaxe básica. # Recolha todas as gemas …" at bounding box center [1134, 286] width 309 height 518
type textarea "h"
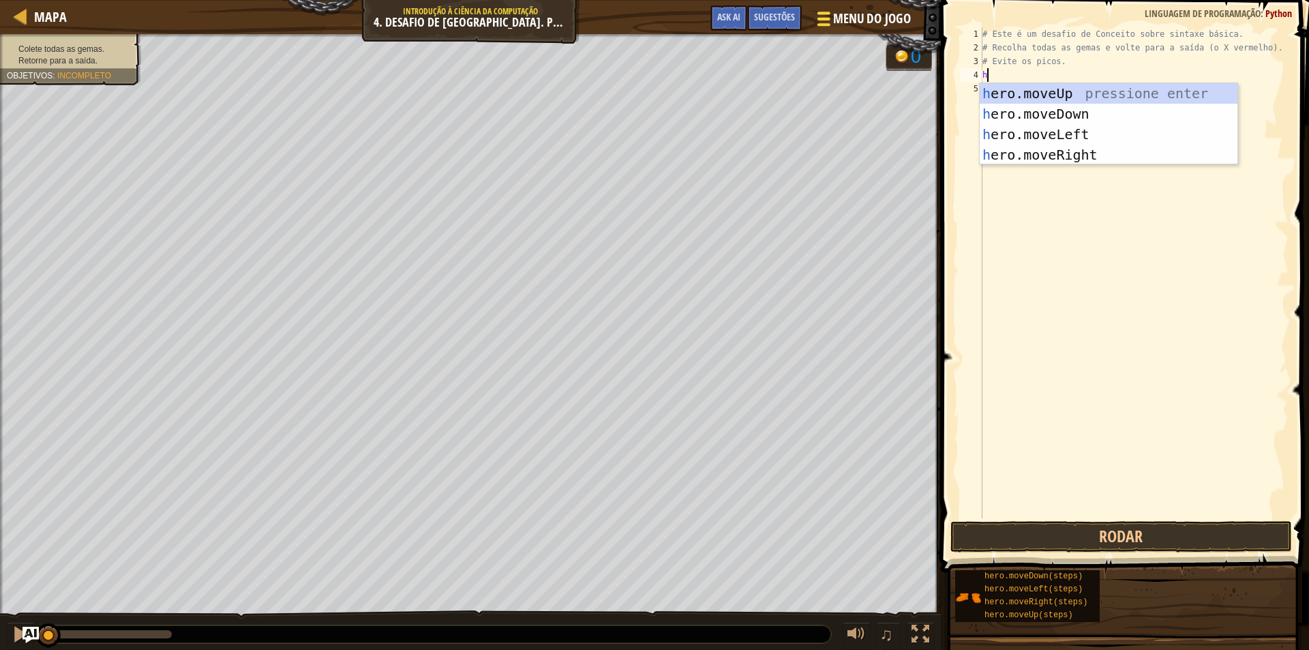
scroll to position [6, 0]
click at [1130, 92] on div "h ero.moveUp pressione enter h ero.moveDown pressione enter h ero.moveLeft pres…" at bounding box center [1109, 144] width 258 height 123
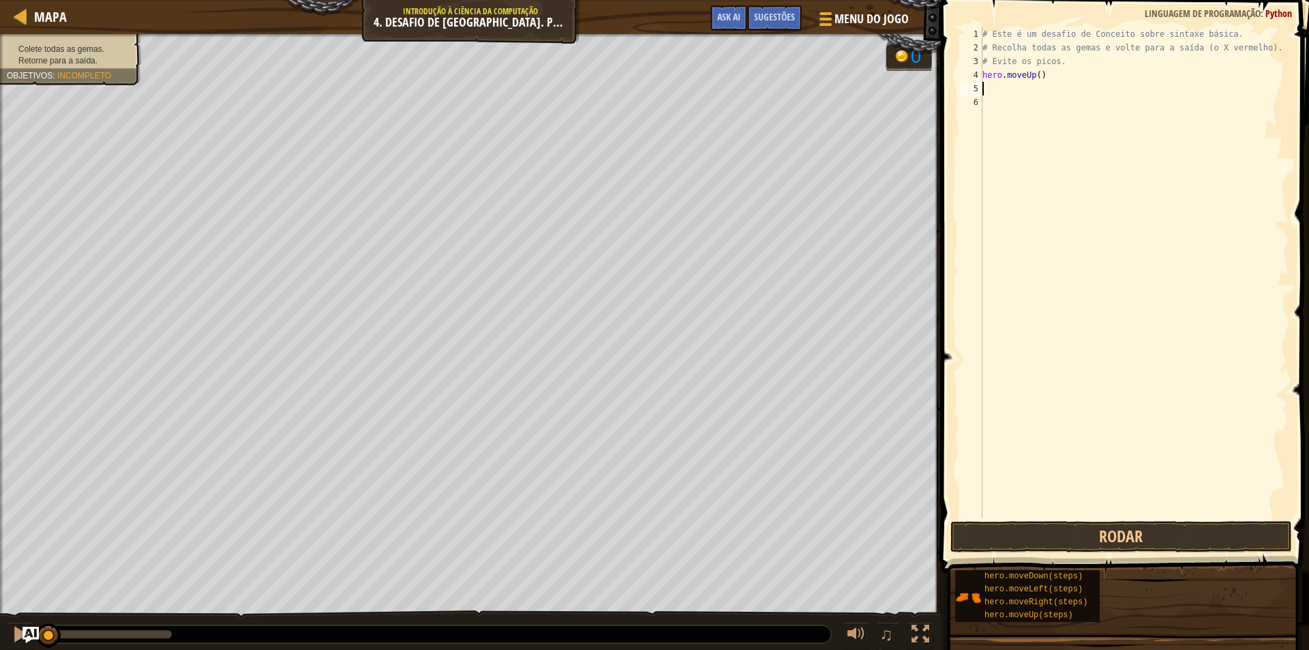
click at [1114, 89] on div "# Este é um desafio de Conceito sobre sintaxe básica. # Recolha todas as gemas …" at bounding box center [1134, 286] width 309 height 518
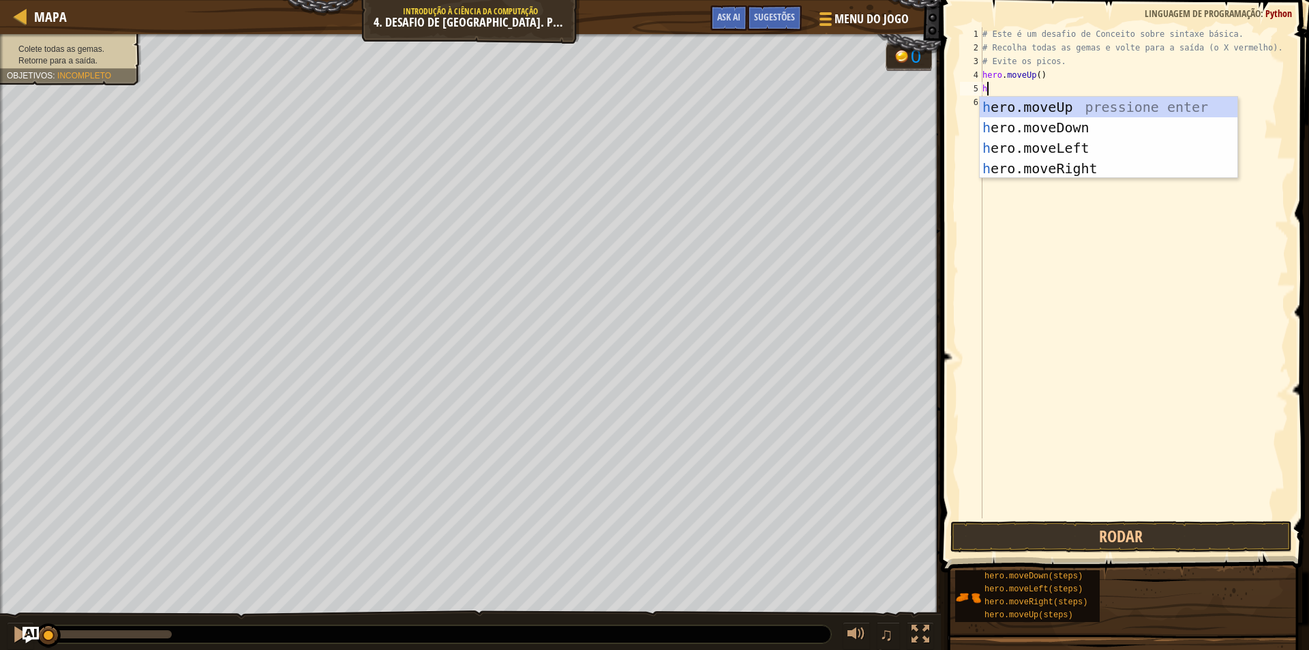
type textarea "he"
click at [1074, 172] on div "he ro.moveUp pressione enter he ro.moveDown pressione enter he ro.moveLeft pres…" at bounding box center [1109, 158] width 258 height 123
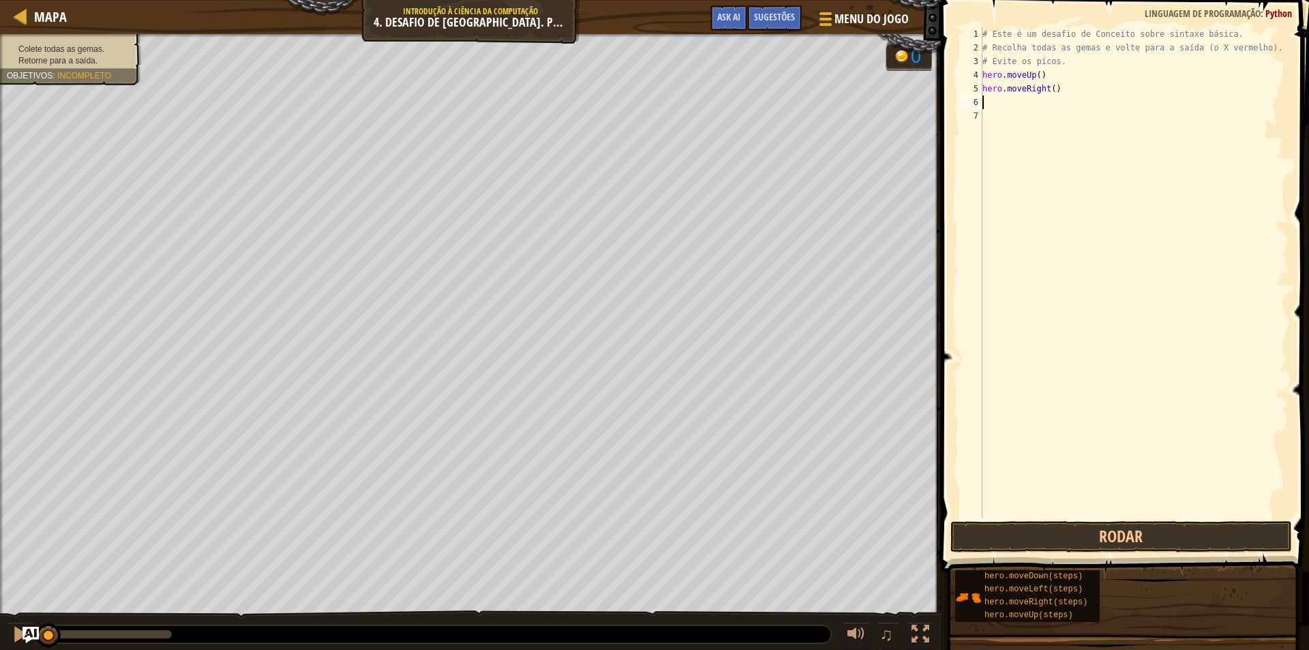
click at [1031, 97] on div "# Este é um desafio de Conceito sobre sintaxe básica. # Recolha todas as gemas …" at bounding box center [1134, 286] width 309 height 518
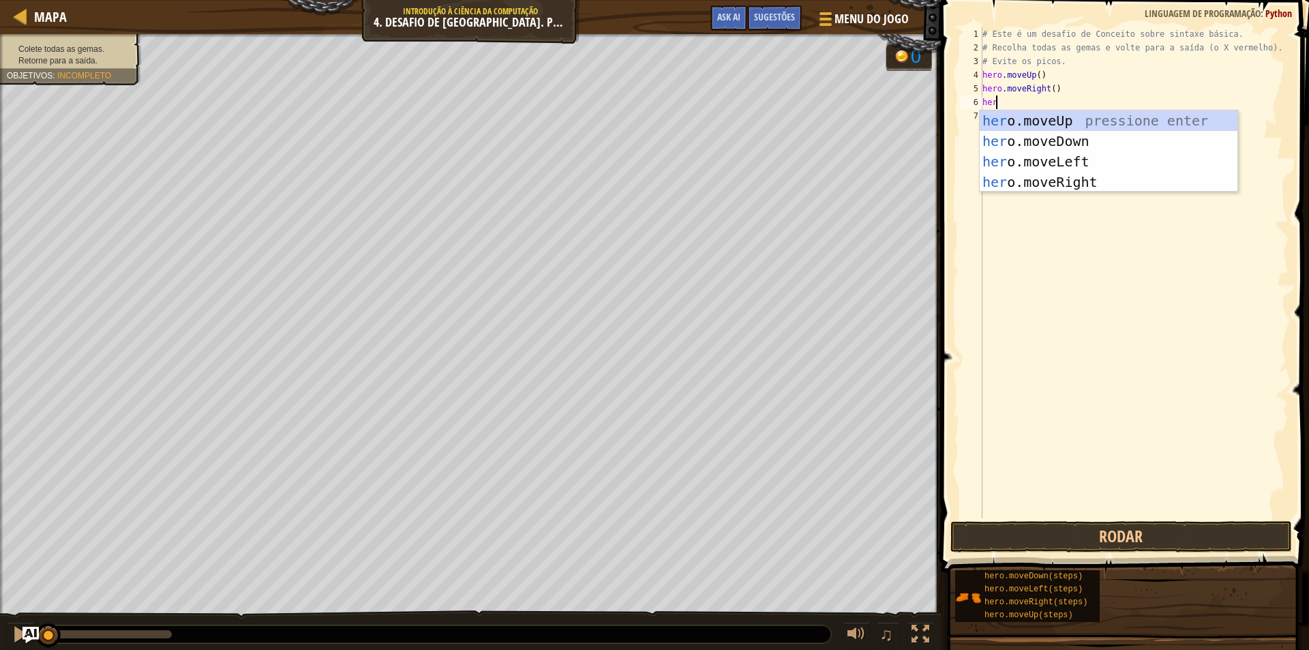
type textarea "hero"
click at [1063, 144] on div "hero .moveUp pressione enter hero .moveDown pressione enter hero .moveLeft pres…" at bounding box center [1109, 171] width 258 height 123
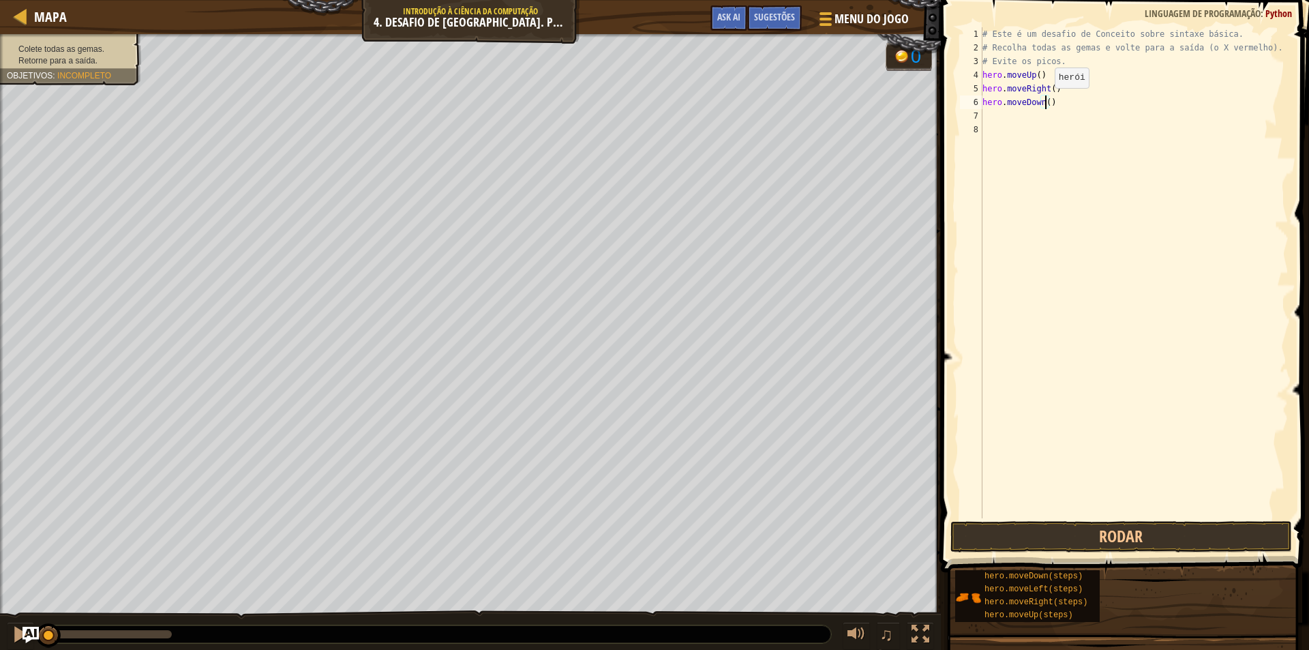
click at [1043, 102] on div "# Este é um desafio de Conceito sobre sintaxe básica. # Recolha todas as gemas …" at bounding box center [1134, 286] width 309 height 518
type textarea "hero.moveDown(2)"
click at [1059, 106] on div "# Este é um desafio de Conceito sobre sintaxe básica. # Recolha todas as gemas …" at bounding box center [1134, 286] width 309 height 518
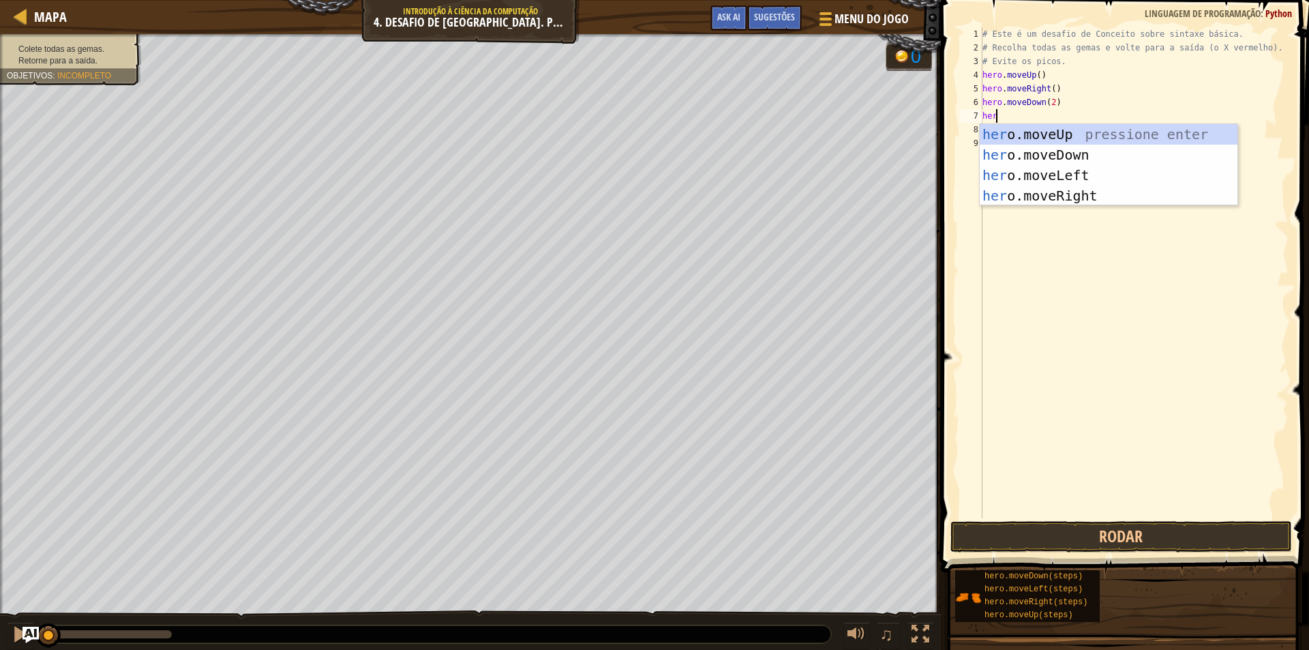
type textarea "hero"
click at [1058, 127] on div "hero .moveUp pressione enter hero .moveDown pressione enter hero .moveLeft pres…" at bounding box center [1109, 185] width 258 height 123
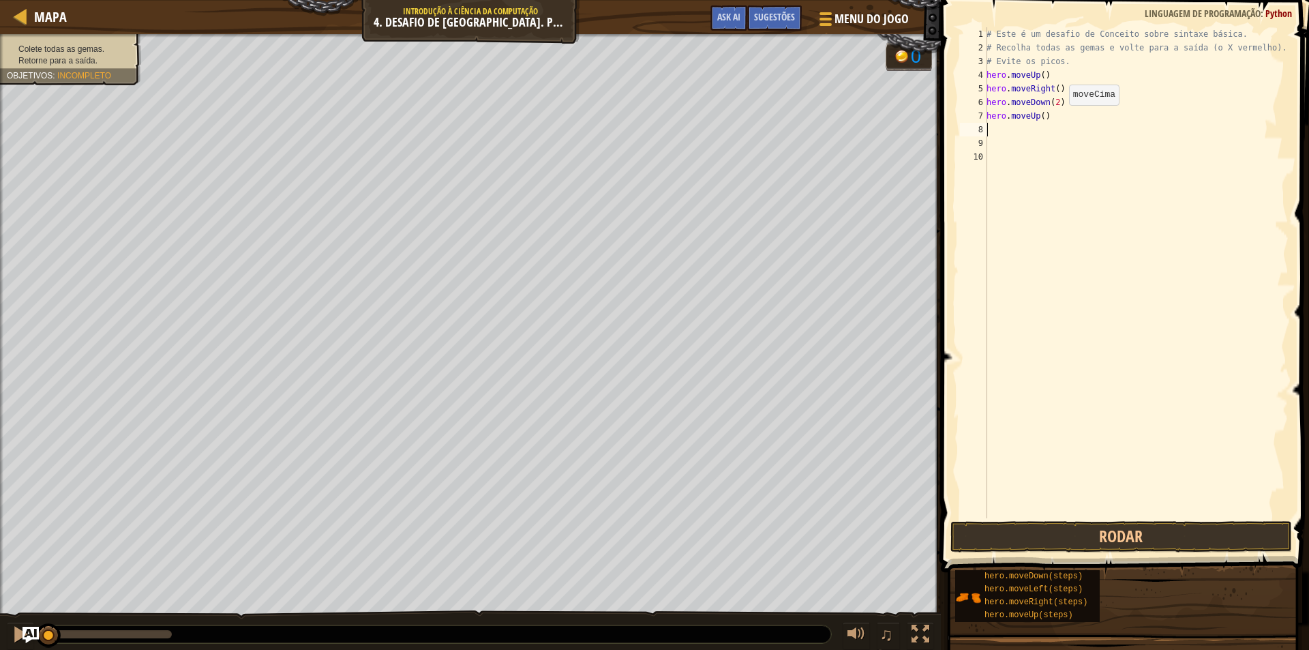
scroll to position [6, 0]
click at [1063, 123] on div "# Este é um desafio de Conceito sobre sintaxe básica. # Recolha todas as gemas …" at bounding box center [1136, 286] width 305 height 518
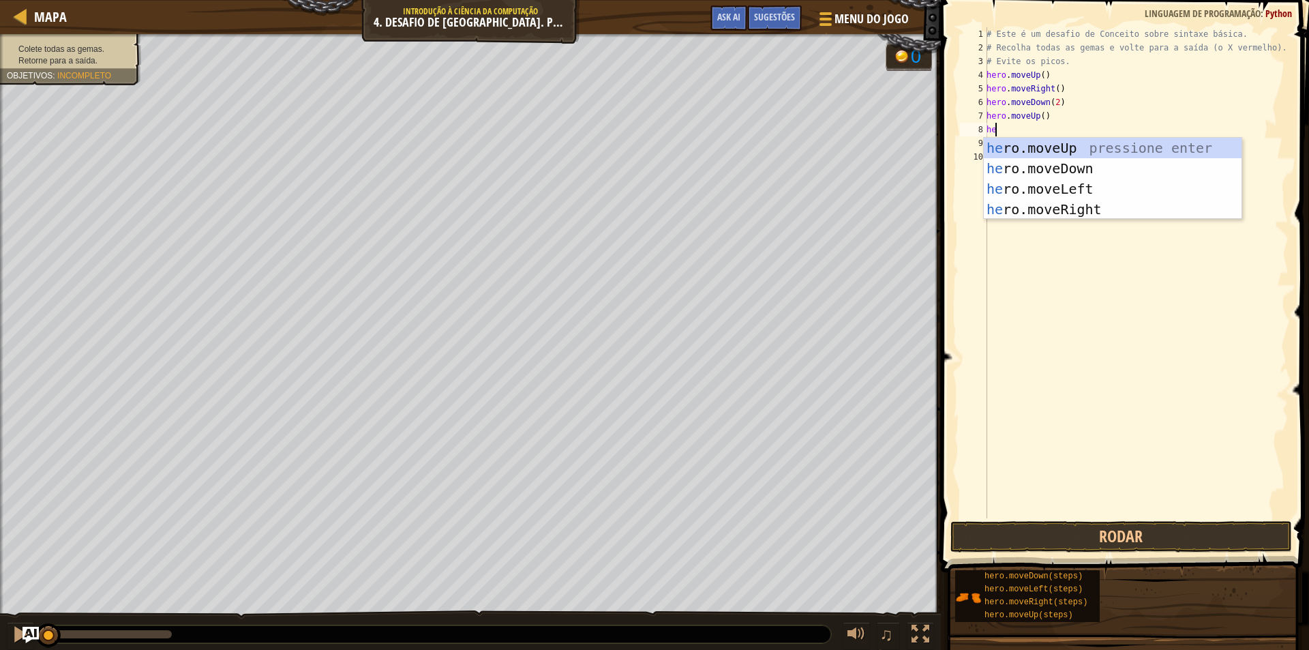
type textarea "her"
click at [1060, 208] on div "her o.moveUp pressione enter her o.moveDown pressione enter her o.moveLeft pres…" at bounding box center [1113, 199] width 258 height 123
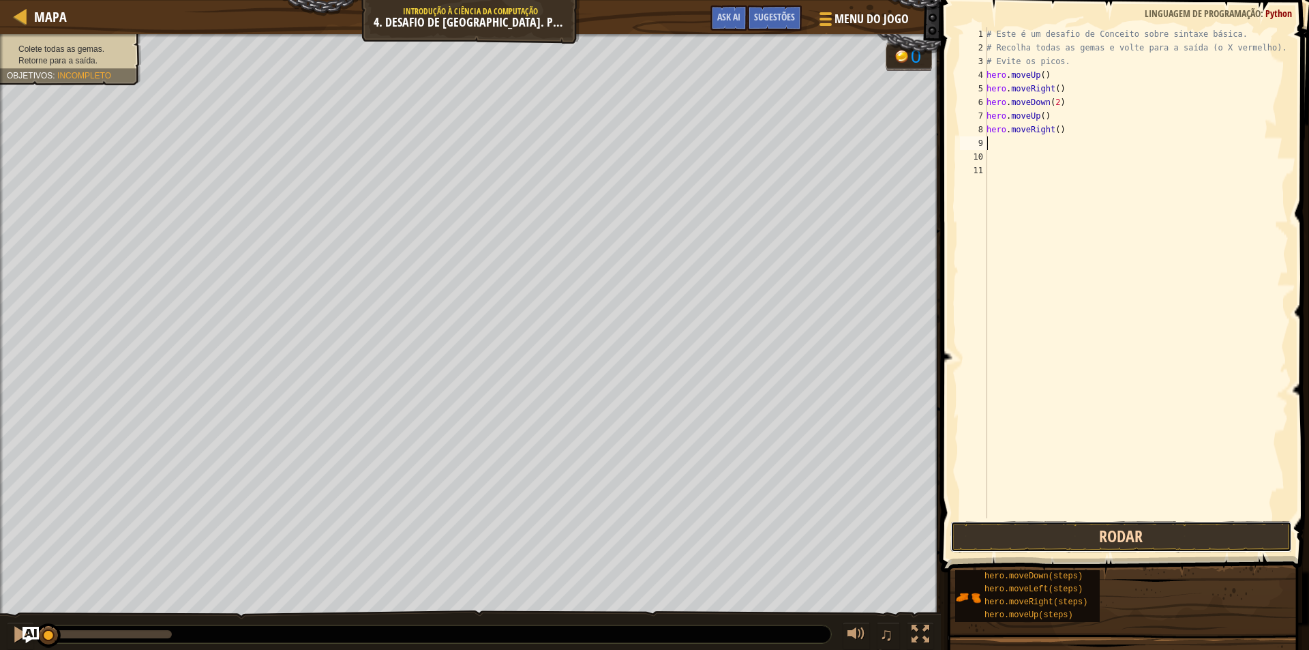
click at [1059, 534] on button "Rodar" at bounding box center [1121, 536] width 342 height 31
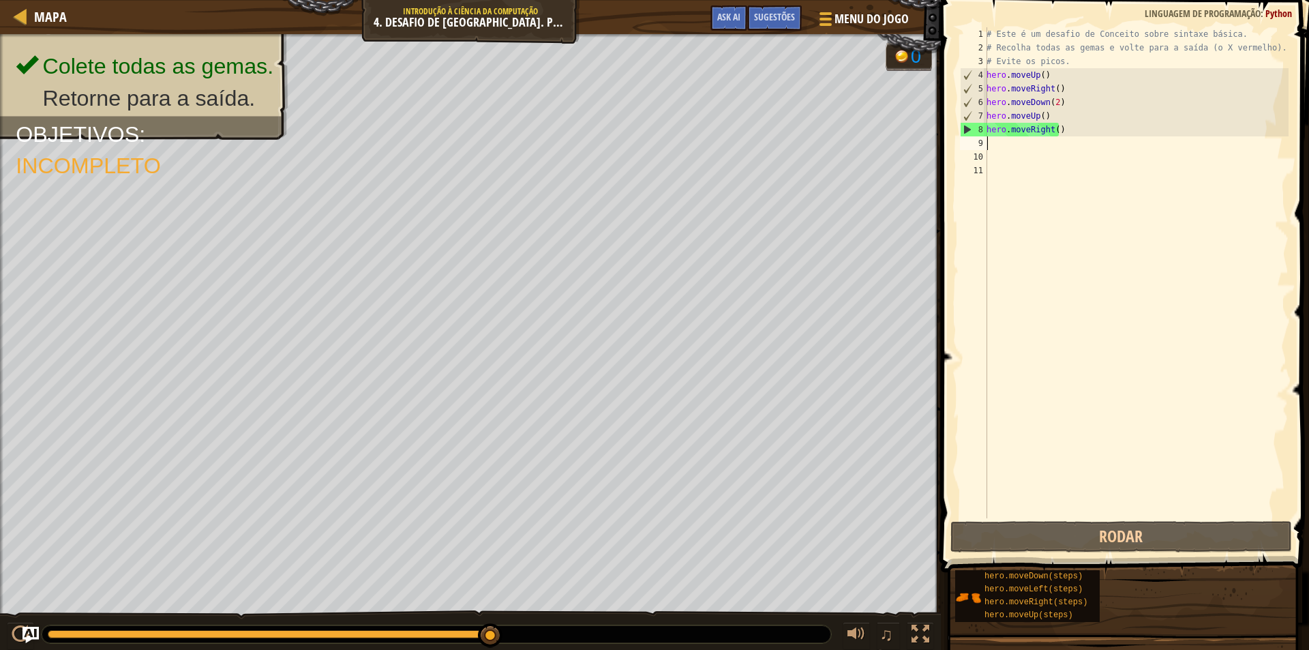
click at [1091, 140] on div "# Este é um desafio de Conceito sobre sintaxe básica. # Recolha todas as gemas …" at bounding box center [1136, 286] width 305 height 518
type textarea "h"
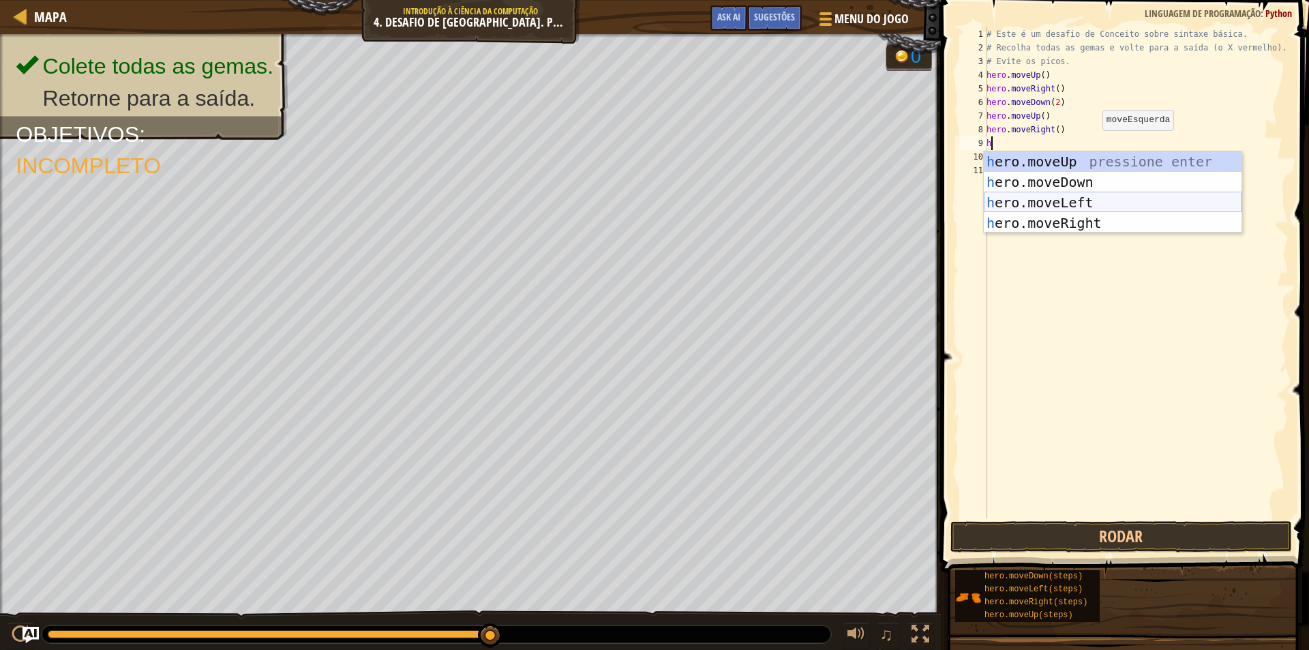
click at [1069, 199] on div "h ero.moveUp pressione enter h ero.moveDown pressione enter h ero.moveLeft pres…" at bounding box center [1113, 212] width 258 height 123
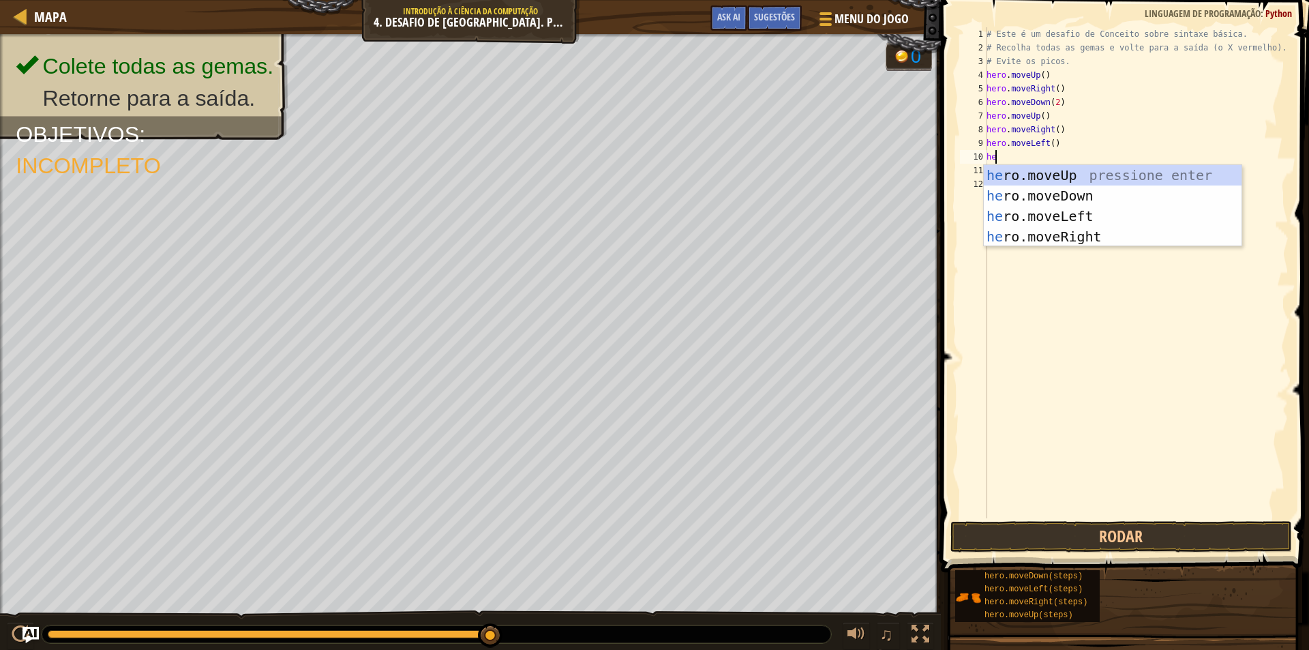
type textarea "herp"
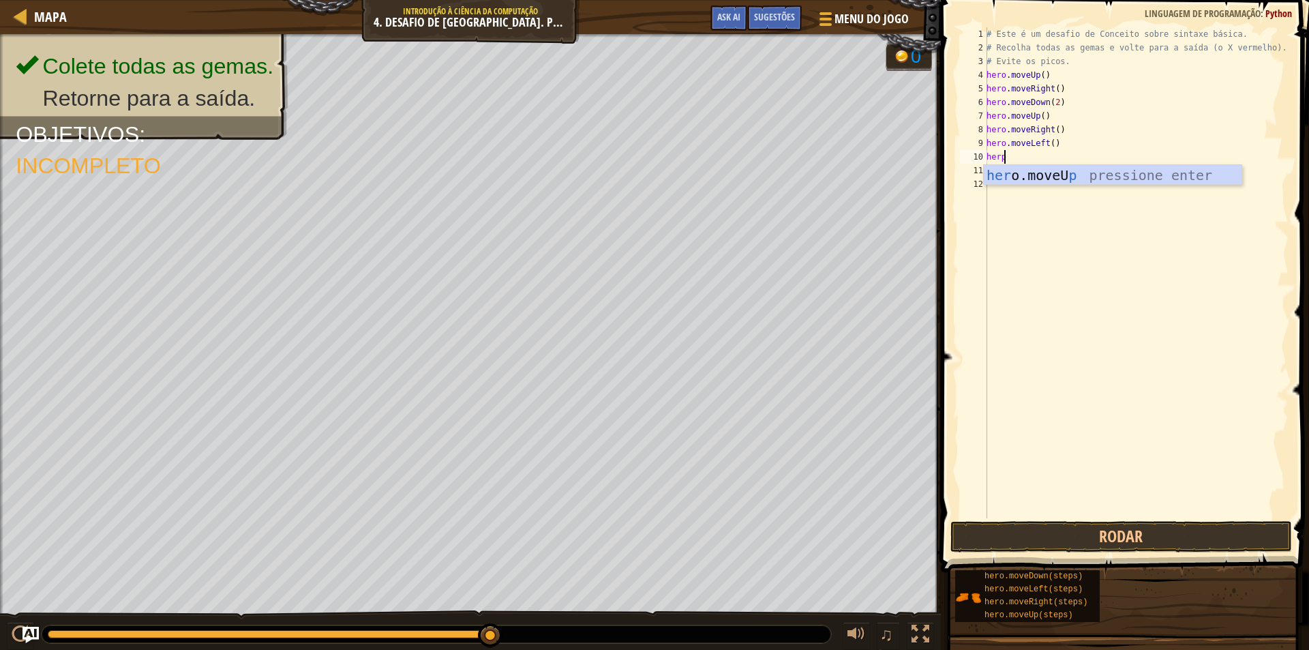
scroll to position [6, 1]
click at [1033, 190] on div "# Este é um desafio de Conceito sobre sintaxe básica. # Recolha todas as gemas …" at bounding box center [1136, 286] width 305 height 518
click at [1044, 151] on div "# Este é um desafio de Conceito sobre sintaxe básica. # Recolha todas as gemas …" at bounding box center [1136, 286] width 305 height 518
type textarea "hero"
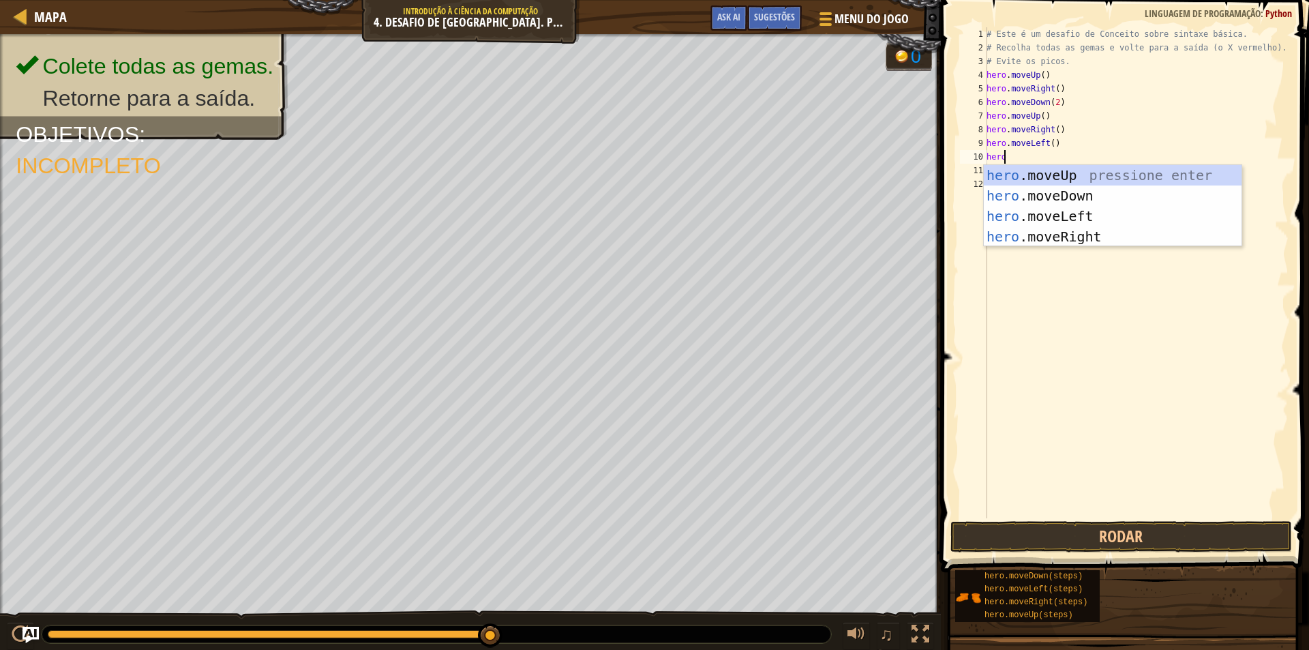
scroll to position [6, 1]
click at [1055, 178] on div "hero .moveUp pressione enter hero .moveDown pressione enter hero .moveLeft pres…" at bounding box center [1113, 226] width 258 height 123
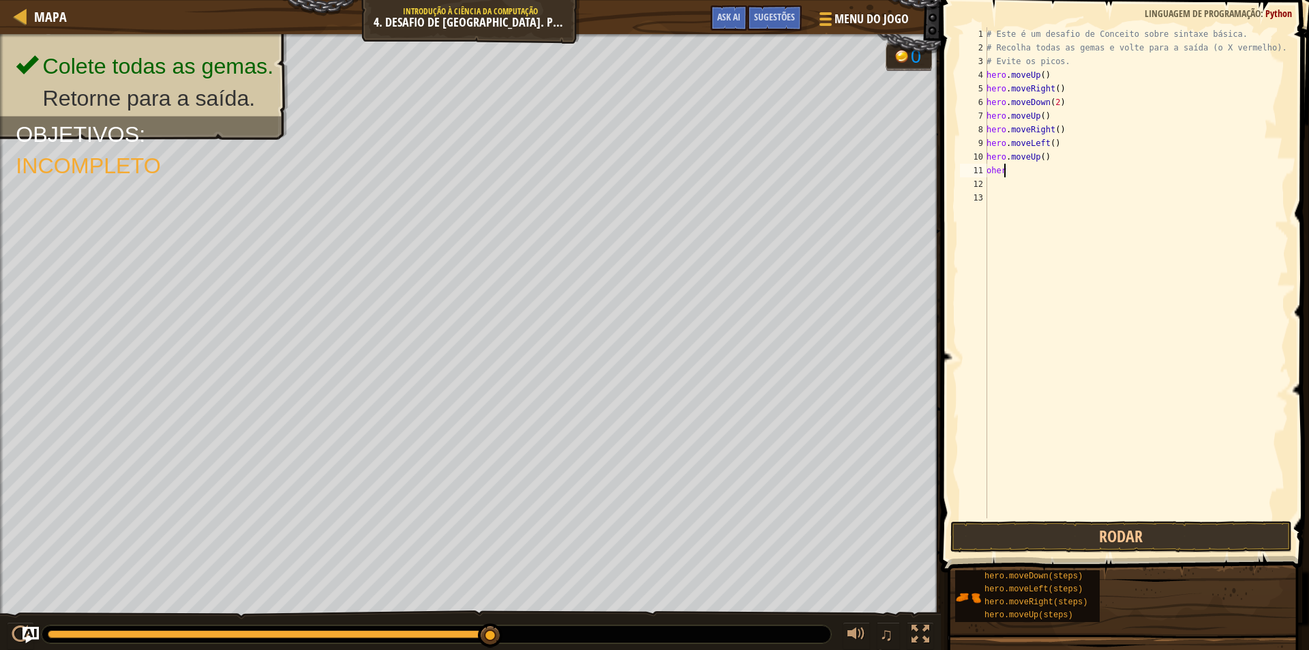
type textarea "o"
type textarea "h"
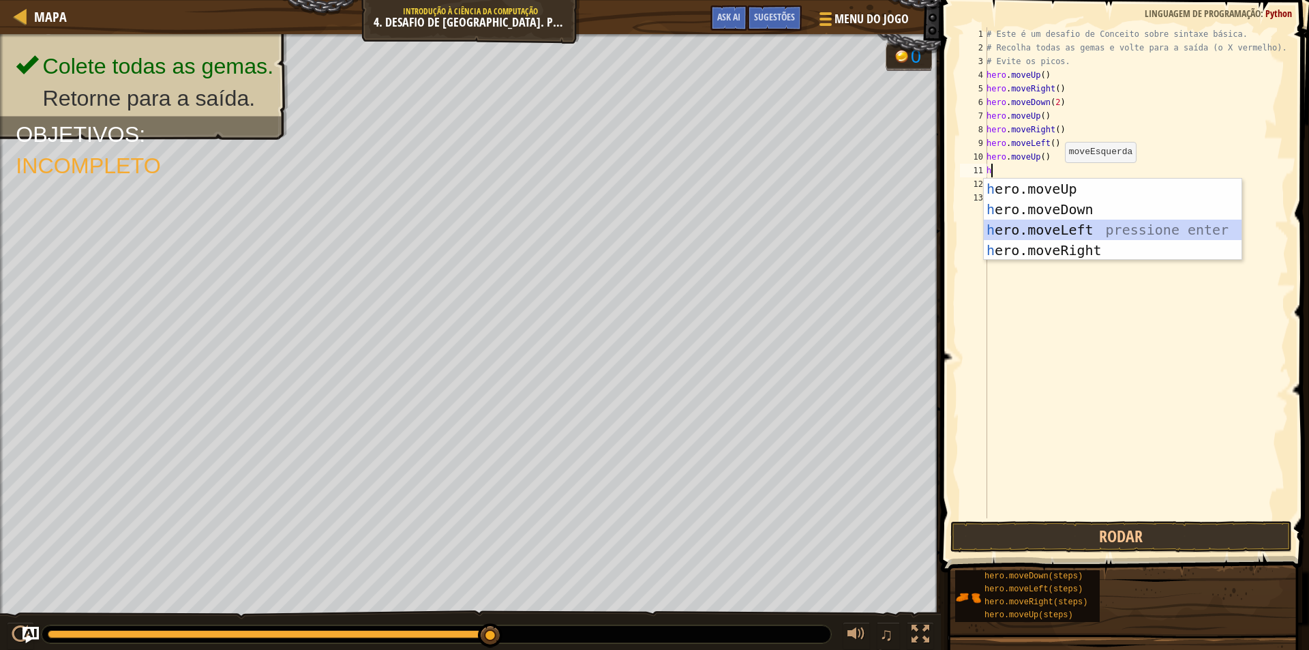
click at [1077, 224] on div "h ero.moveUp pressione enter h ero.moveDown pressione enter h ero.moveLeft pres…" at bounding box center [1113, 240] width 258 height 123
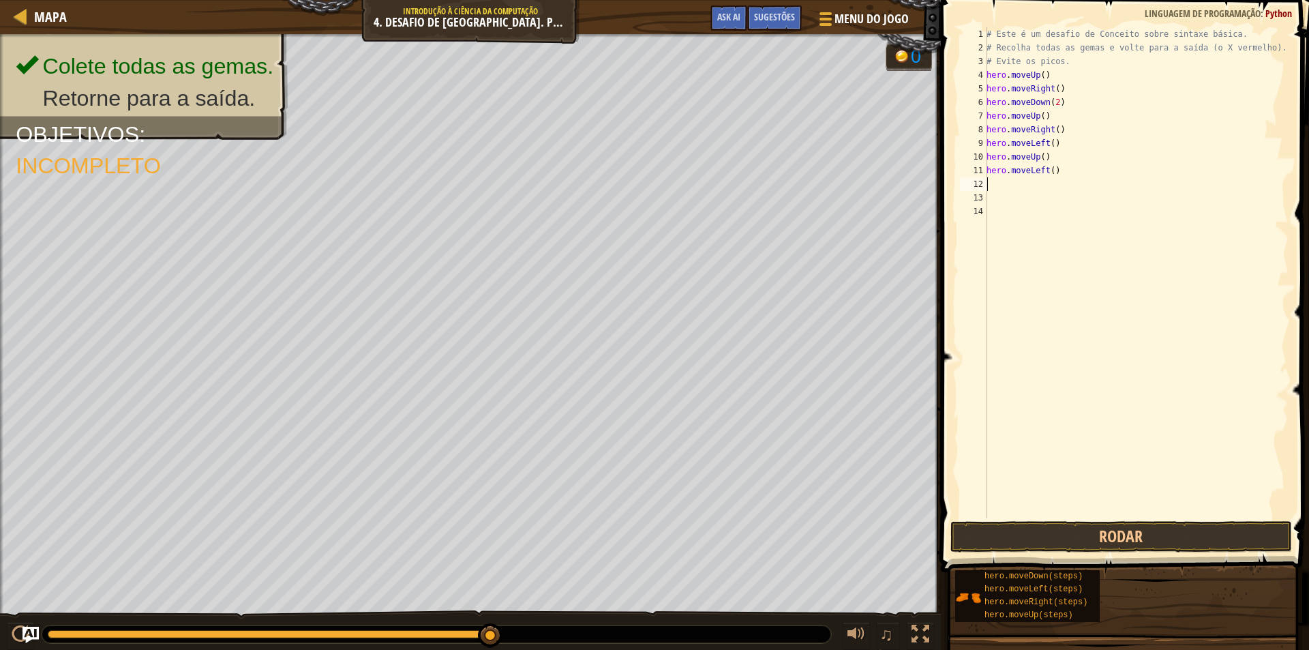
type textarea "he"
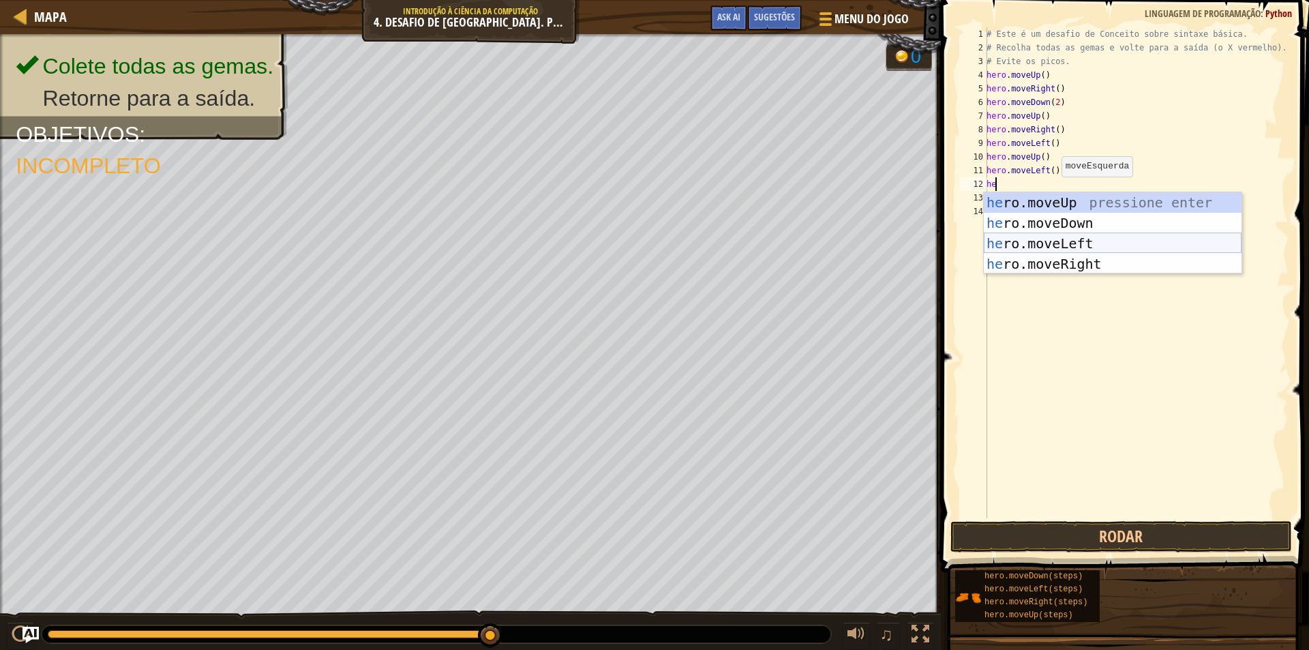
click at [1070, 235] on div "he ro.moveUp pressione enter he ro.moveDown pressione enter he ro.moveLeft pres…" at bounding box center [1113, 253] width 258 height 123
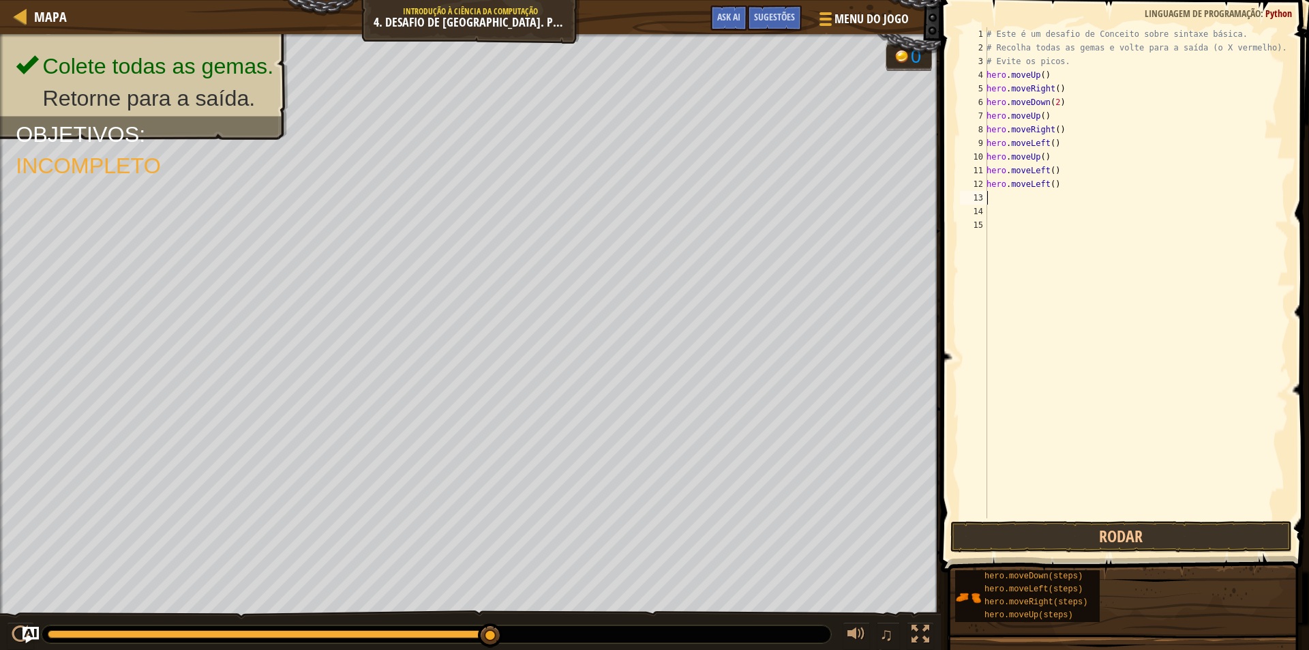
type textarea "h"
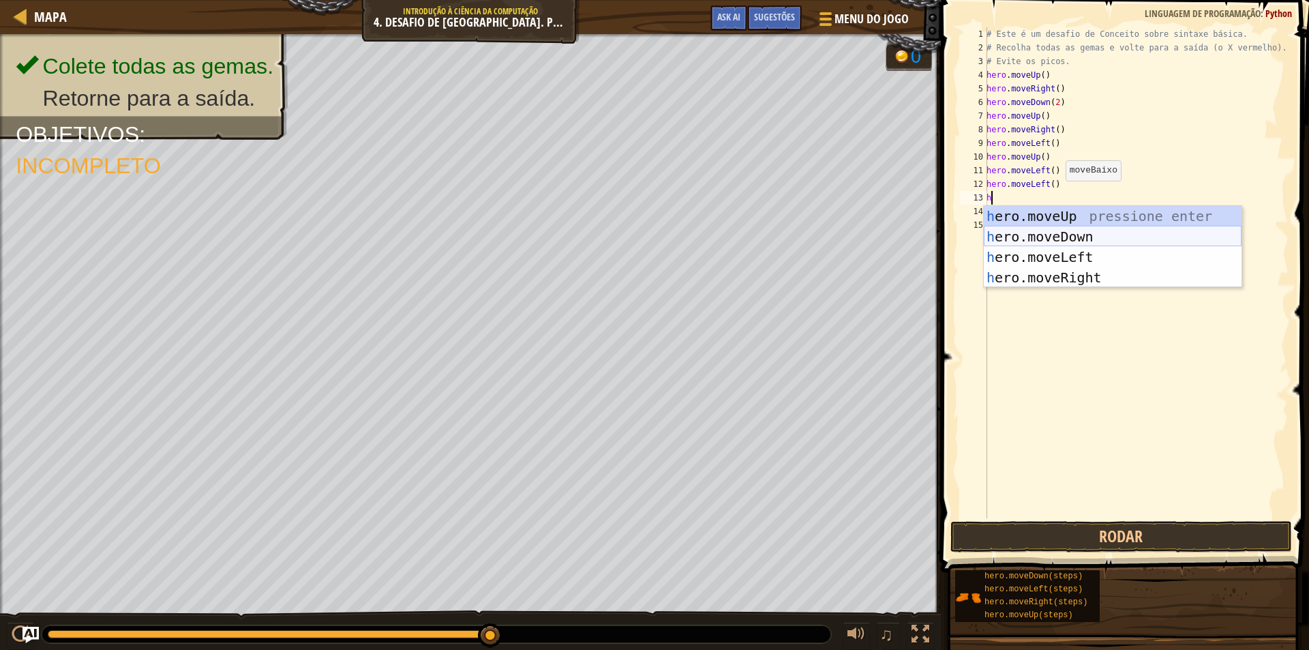
click at [1076, 230] on div "h ero.moveUp pressione enter h ero.moveDown pressione enter h ero.moveLeft pres…" at bounding box center [1113, 267] width 258 height 123
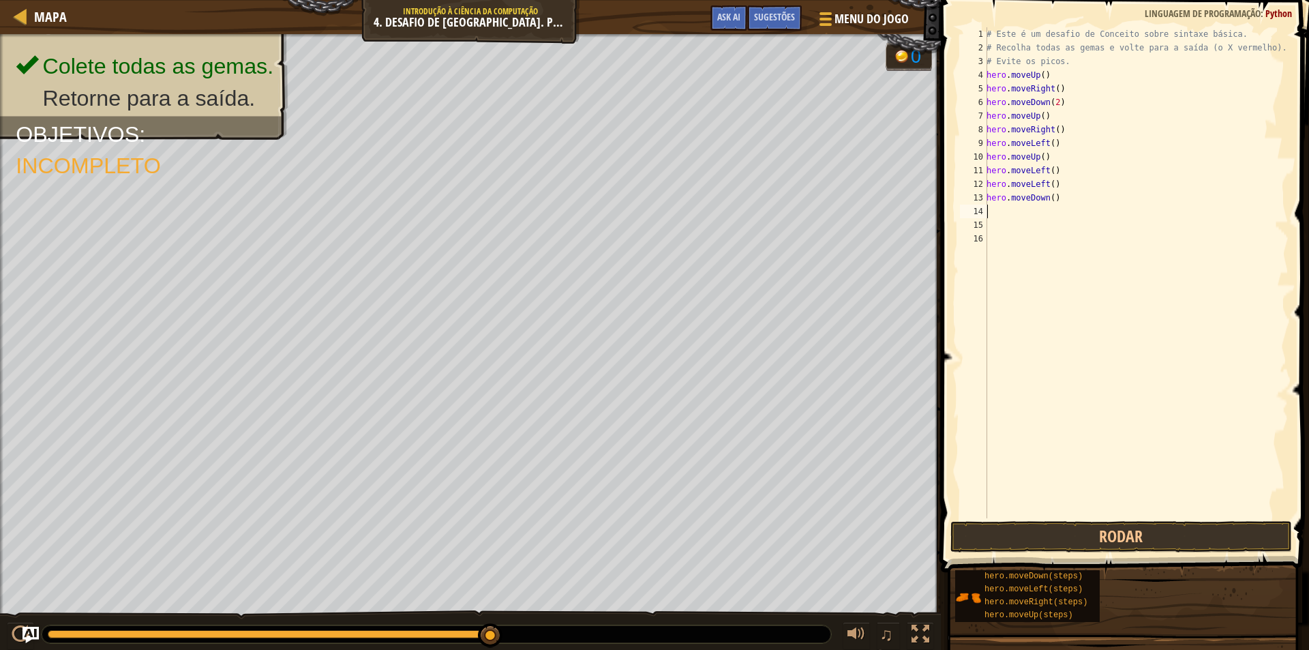
type textarea "he"
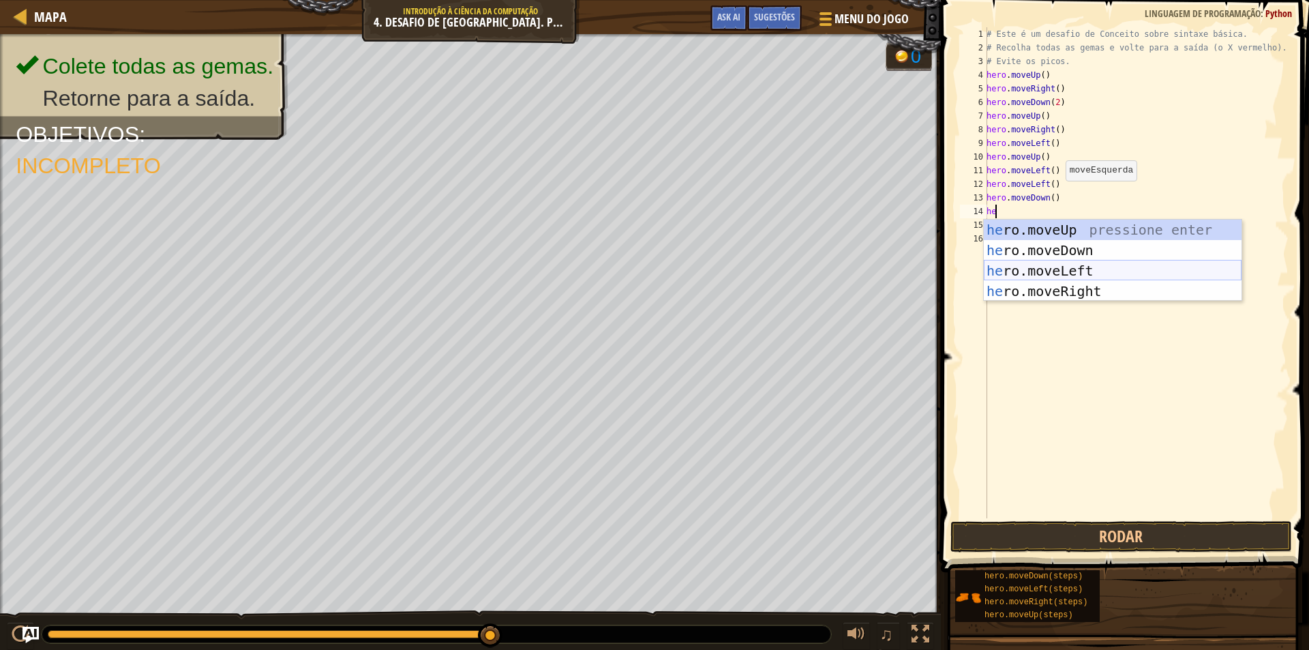
click at [1089, 271] on div "he ro.moveUp pressione enter he ro.moveDown pressione enter he ro.moveLeft pres…" at bounding box center [1113, 281] width 258 height 123
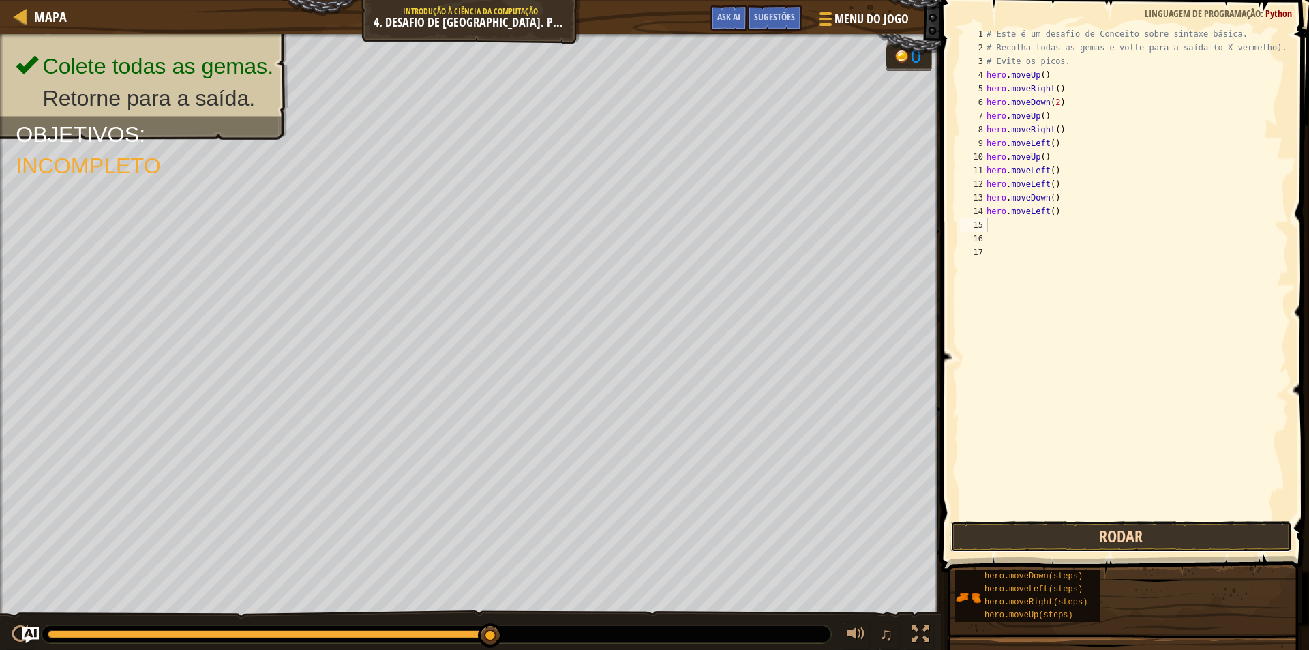
click at [1058, 528] on button "Rodar" at bounding box center [1121, 536] width 342 height 31
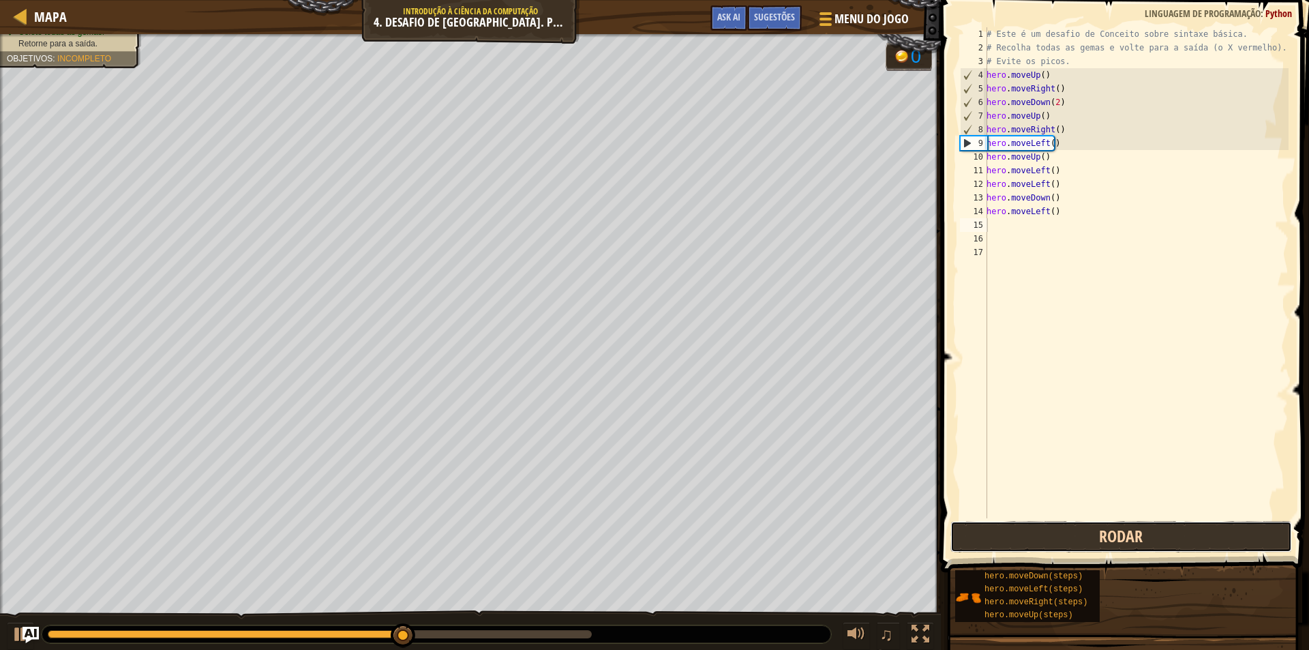
click at [995, 547] on button "Rodar" at bounding box center [1121, 536] width 342 height 31
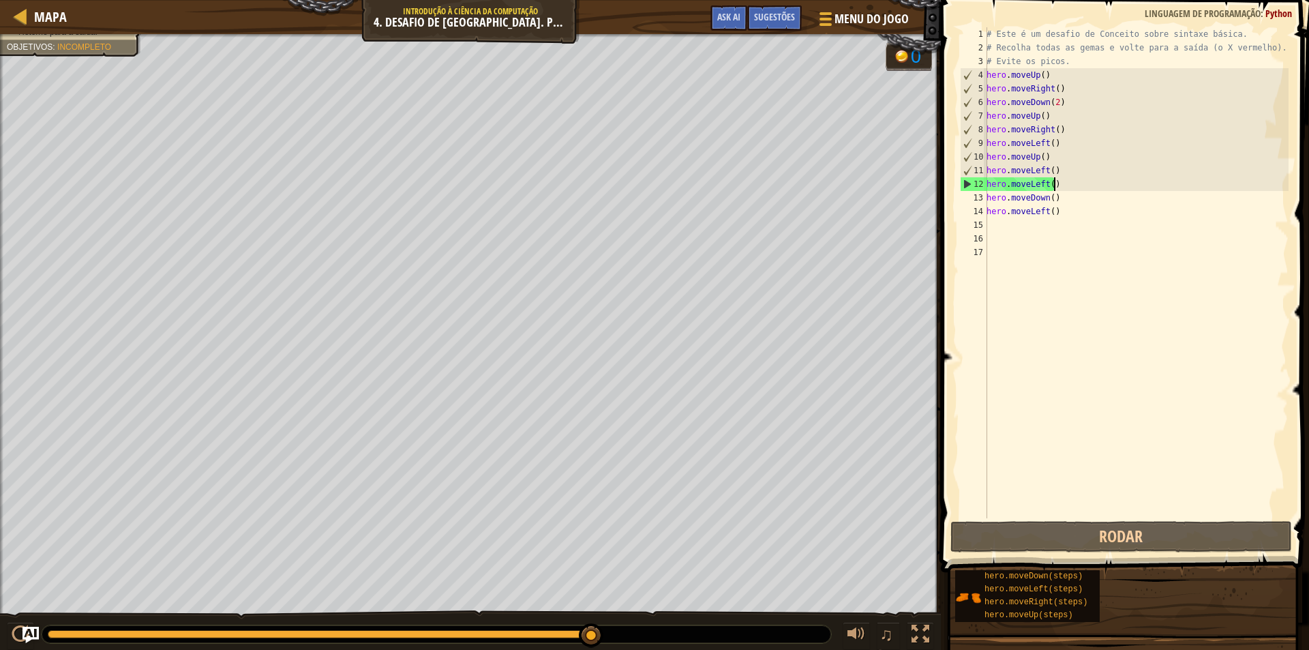
click at [1073, 179] on div "# Este é um desafio de Conceito sobre sintaxe básica. # Recolha todas as gemas …" at bounding box center [1136, 286] width 305 height 518
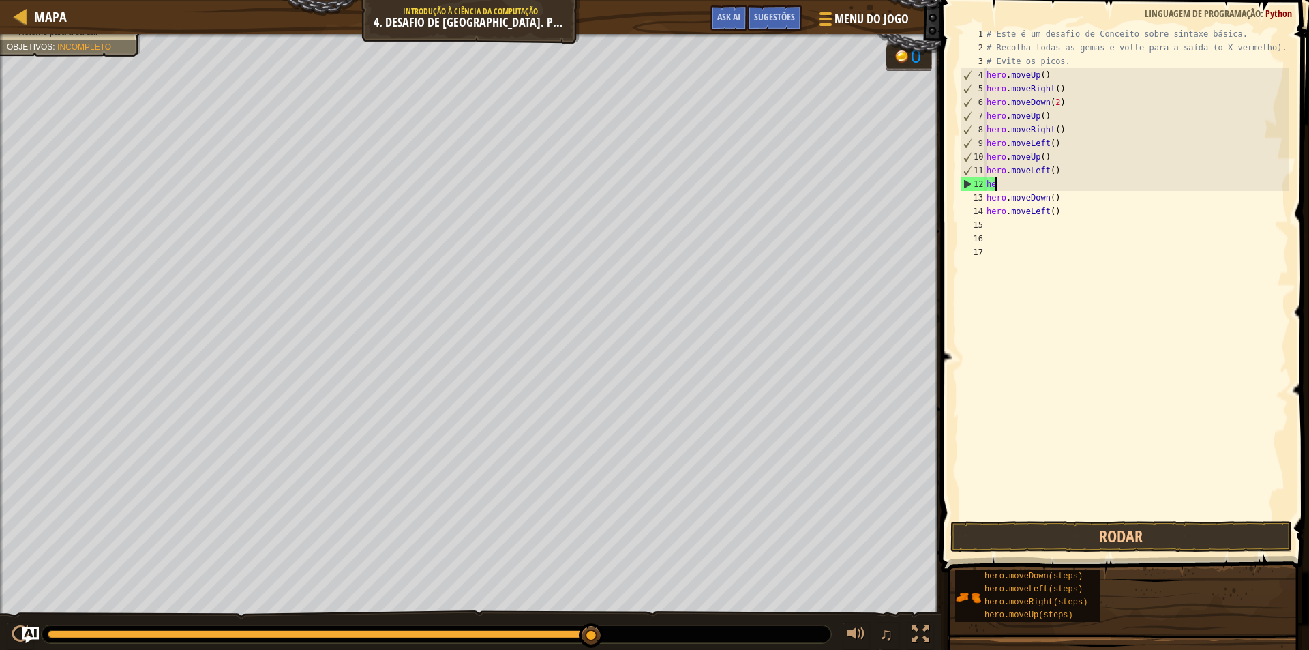
type textarea "h"
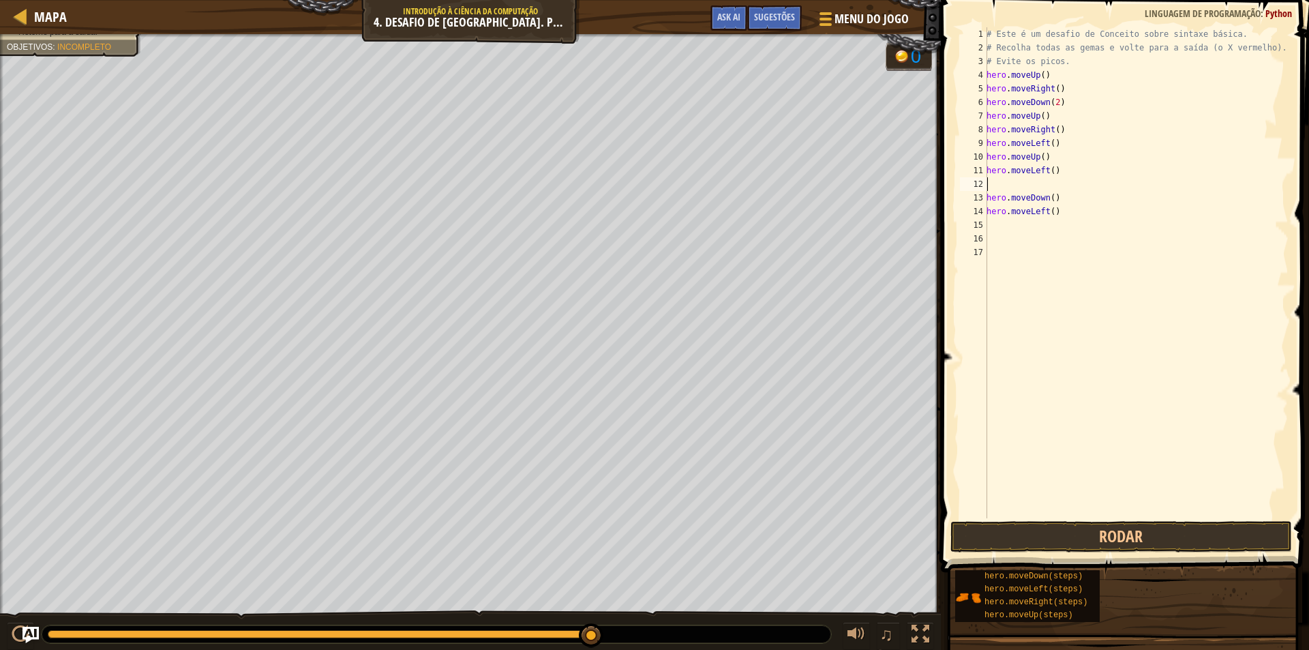
type textarea "hero.moveLeft()"
click at [1053, 539] on button "Rodar" at bounding box center [1121, 536] width 342 height 31
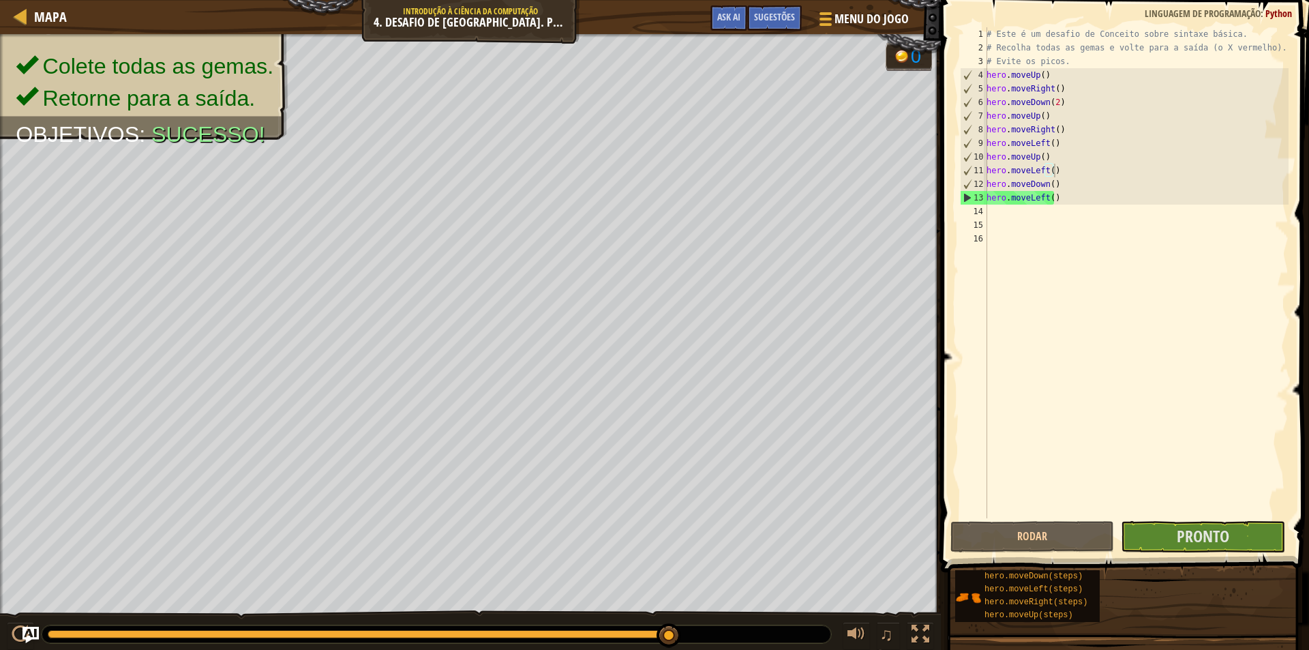
click at [1152, 520] on span at bounding box center [1126, 266] width 379 height 612
click at [1141, 541] on button "Pronto" at bounding box center [1203, 536] width 164 height 31
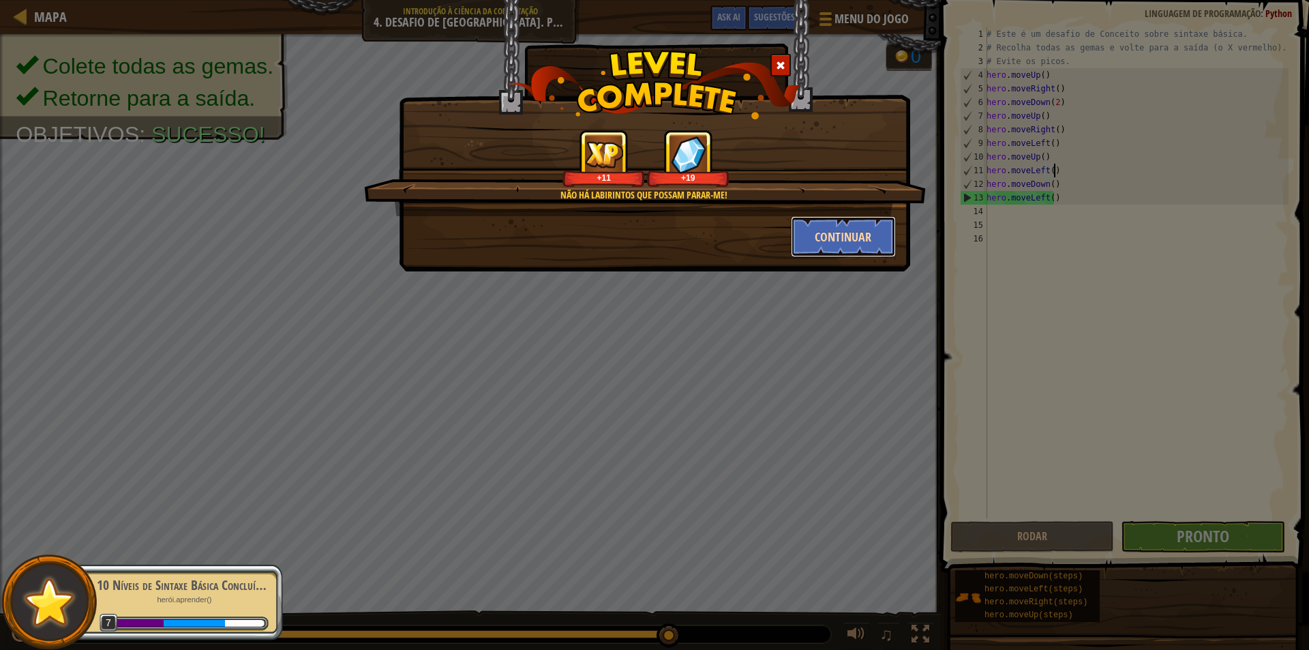
click at [855, 234] on button "Continuar" at bounding box center [844, 236] width 106 height 41
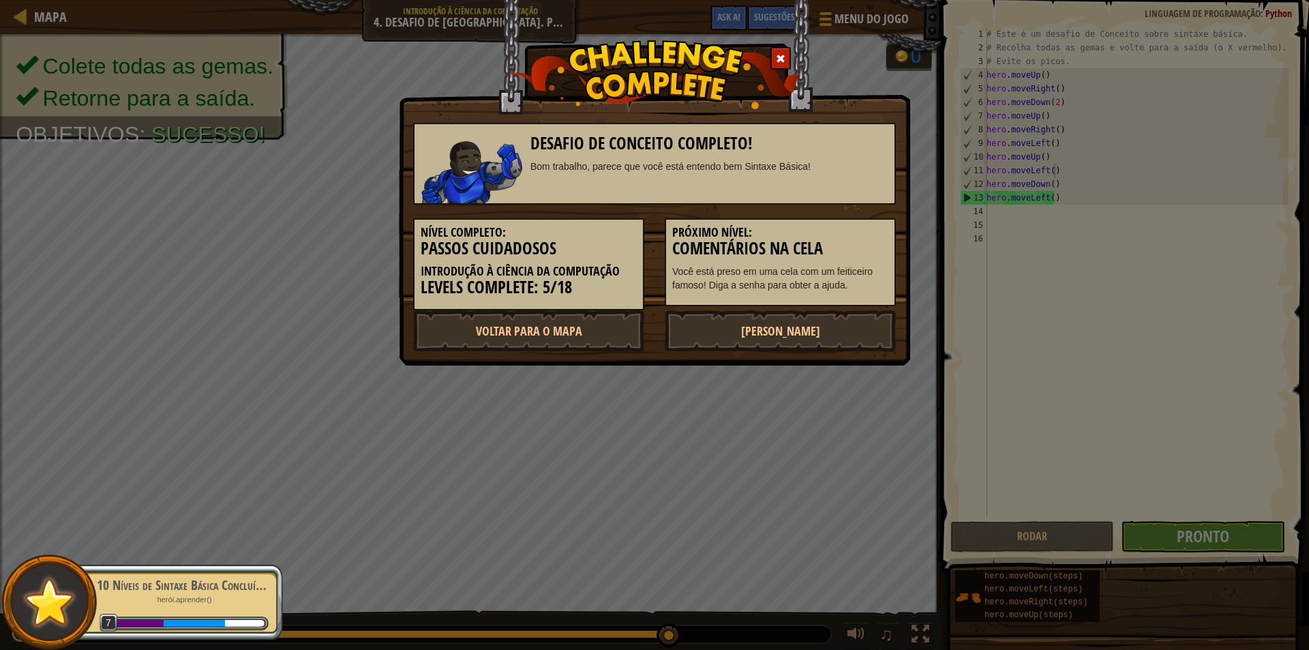
click at [855, 234] on h5 "Próximo Nível:" at bounding box center [780, 233] width 216 height 14
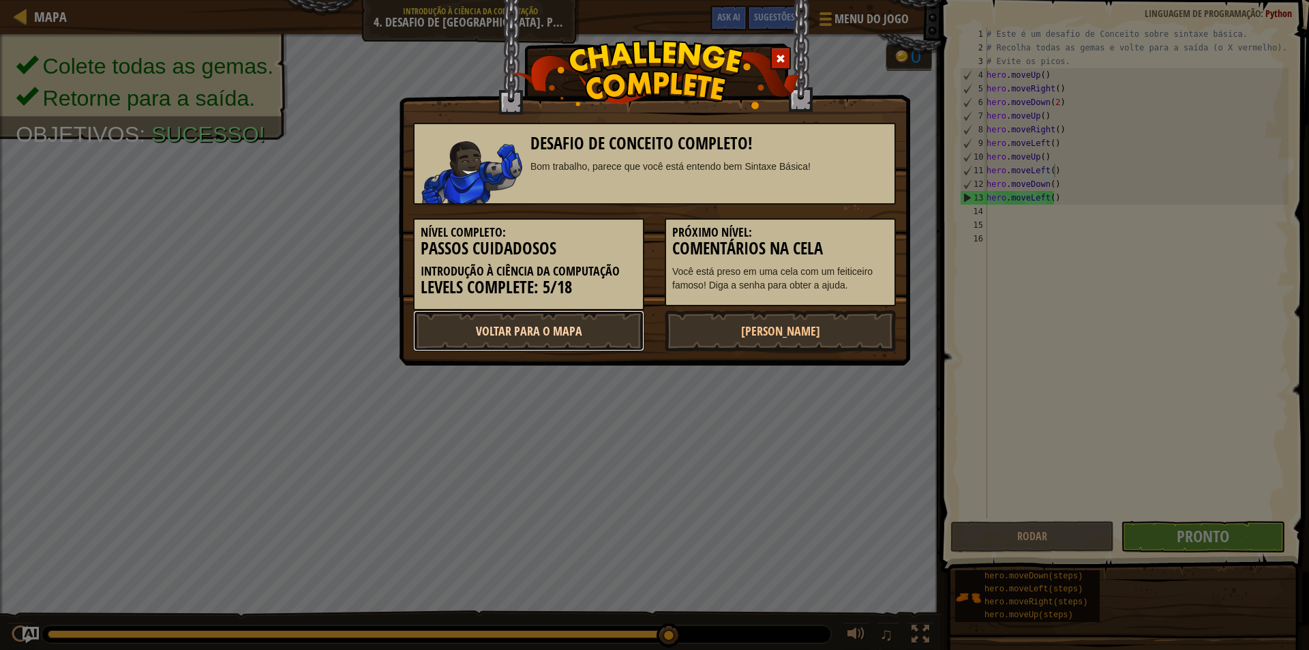
click at [587, 337] on link "Voltar para o Mapa" at bounding box center [528, 330] width 231 height 41
select select "pt-BR"
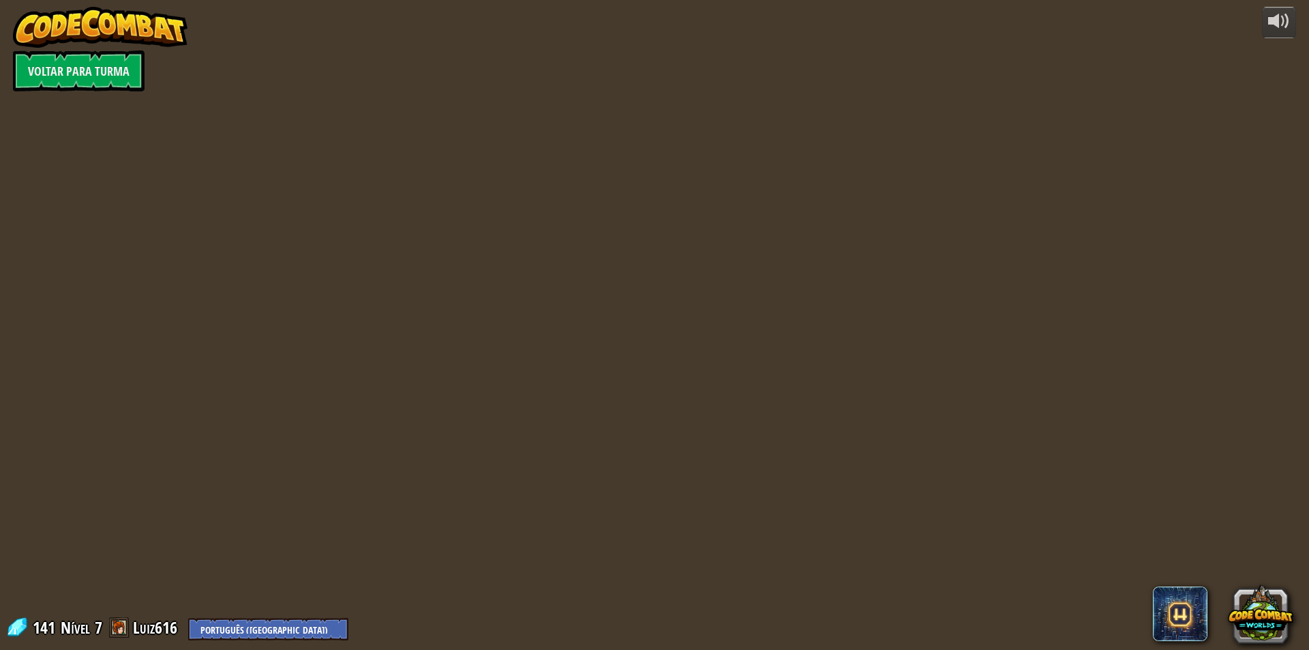
select select "pt-BR"
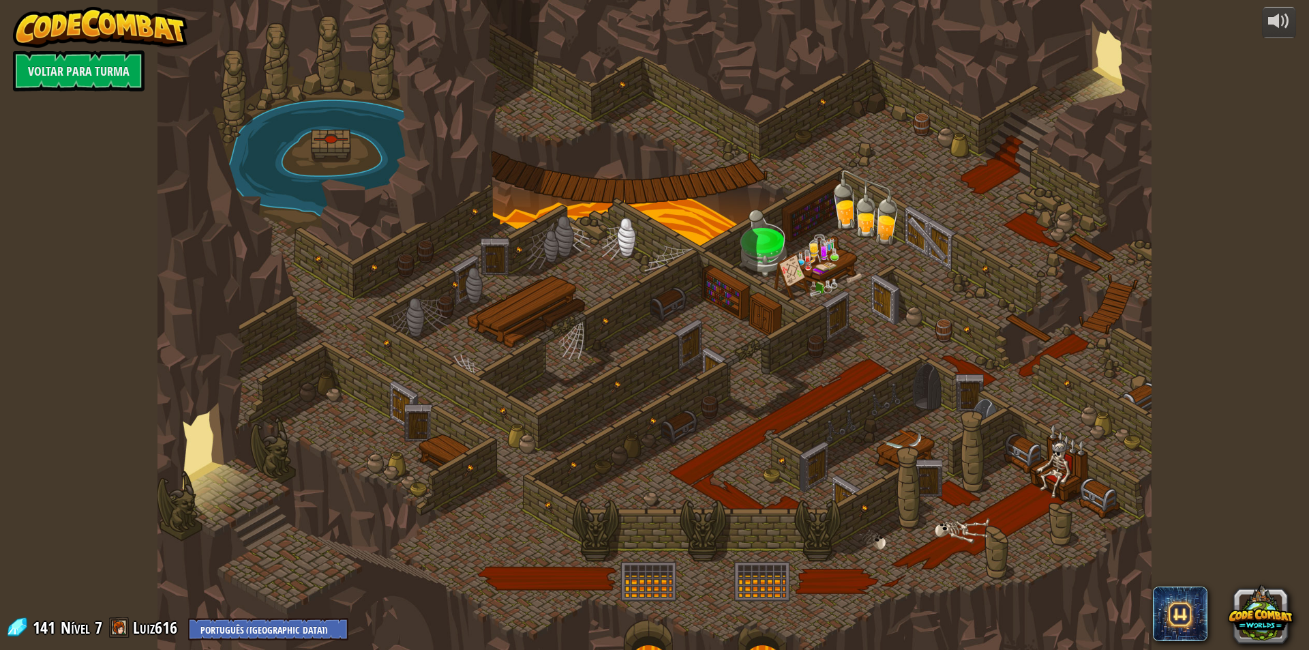
select select "pt-BR"
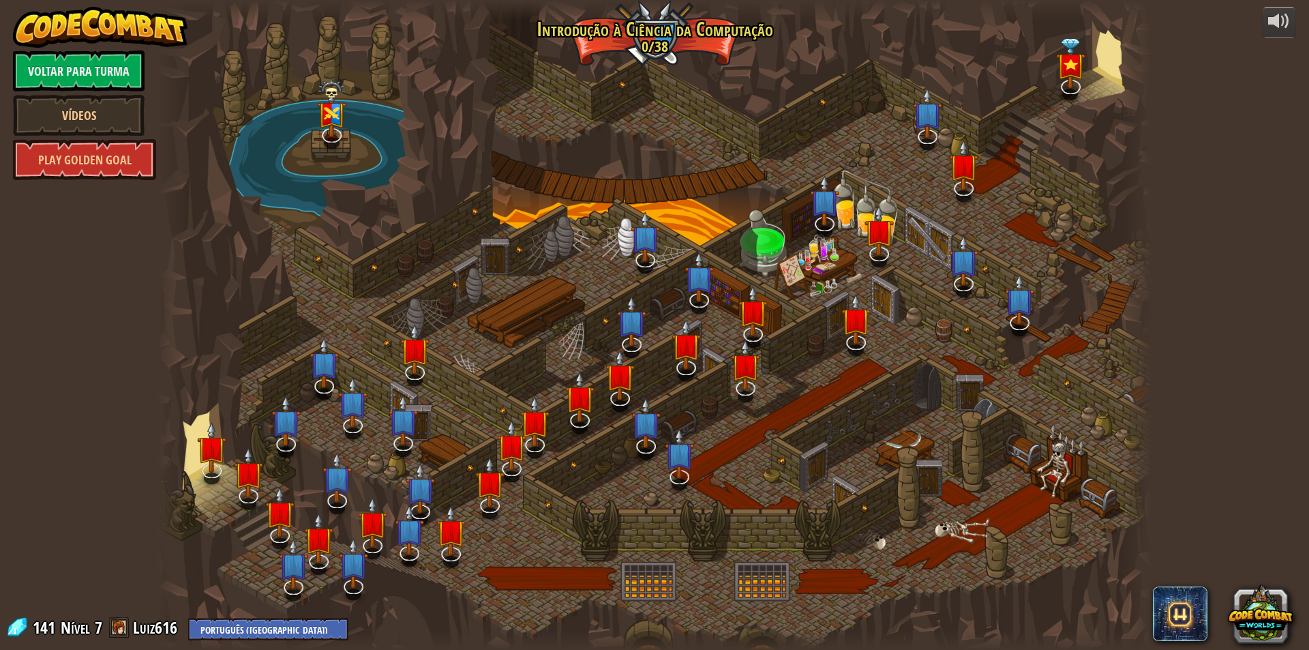
select select "pt-BR"
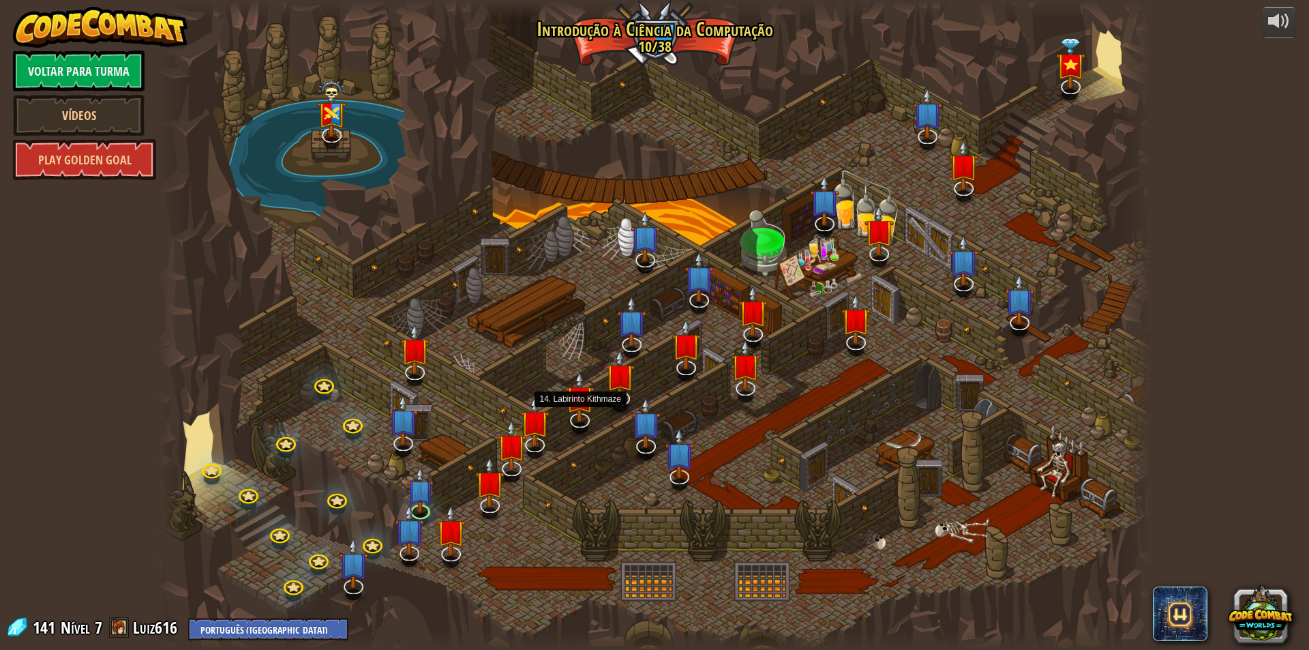
select select "pt-BR"
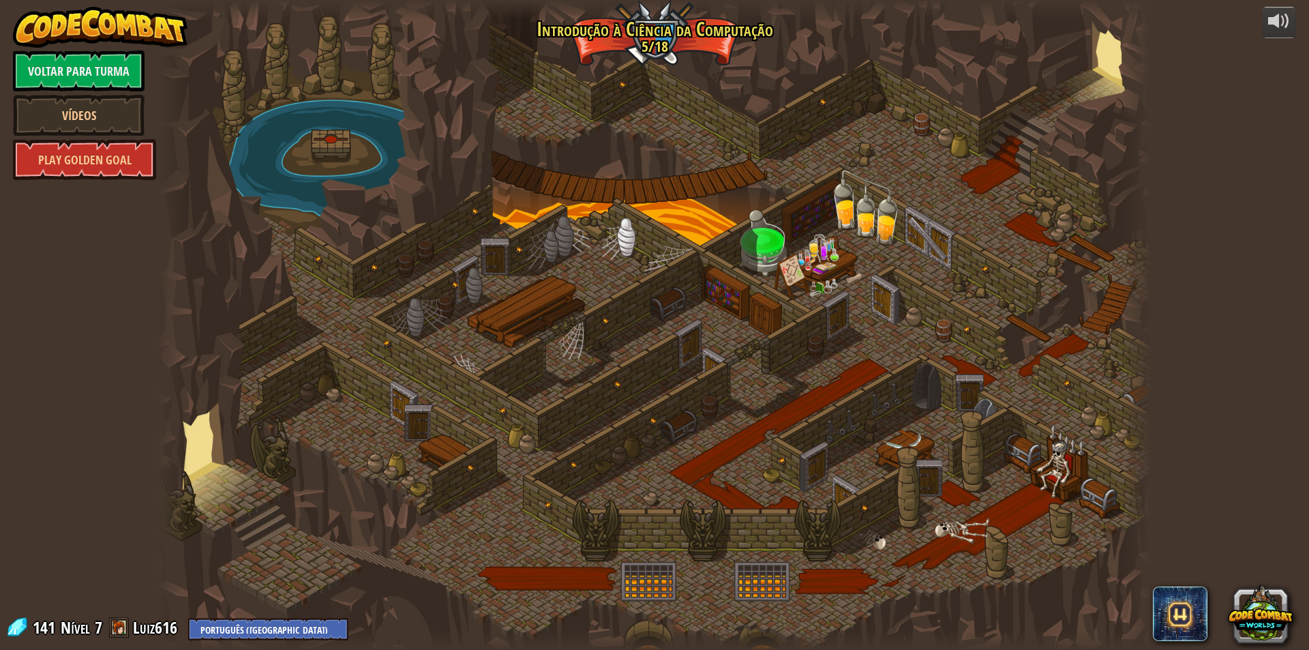
select select "pt-BR"
